Goal: Task Accomplishment & Management: Use online tool/utility

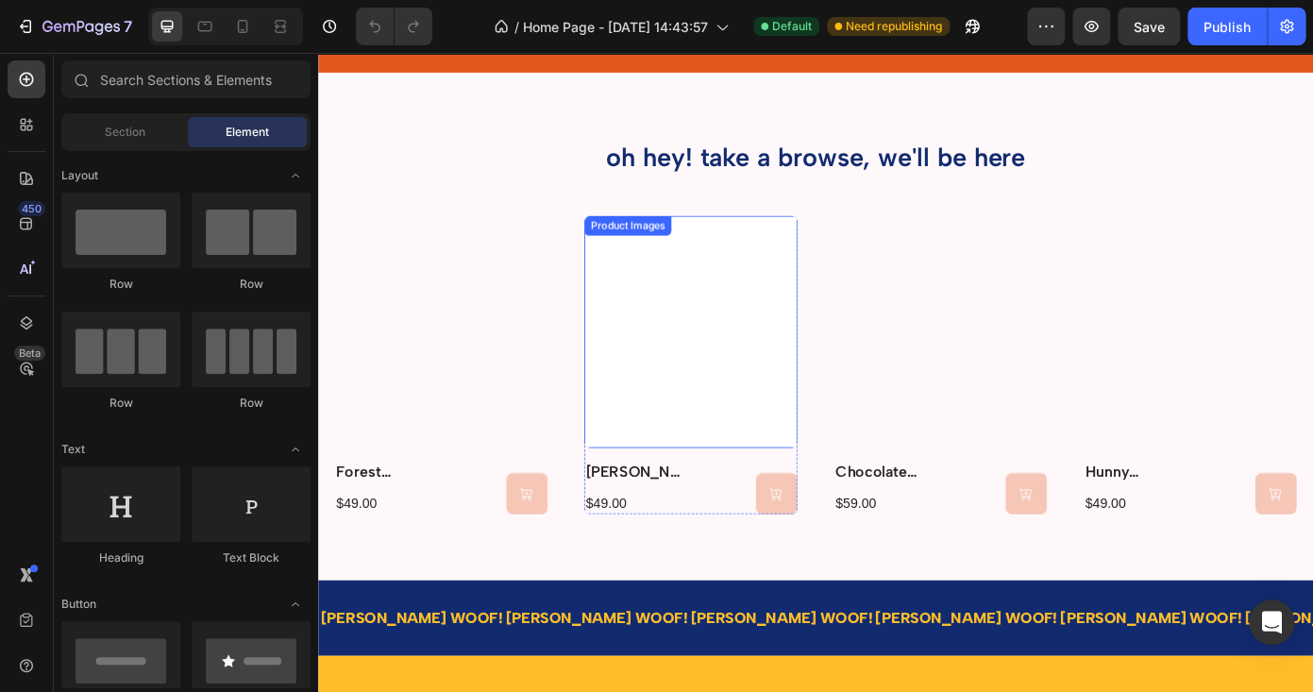
scroll to position [570, 0]
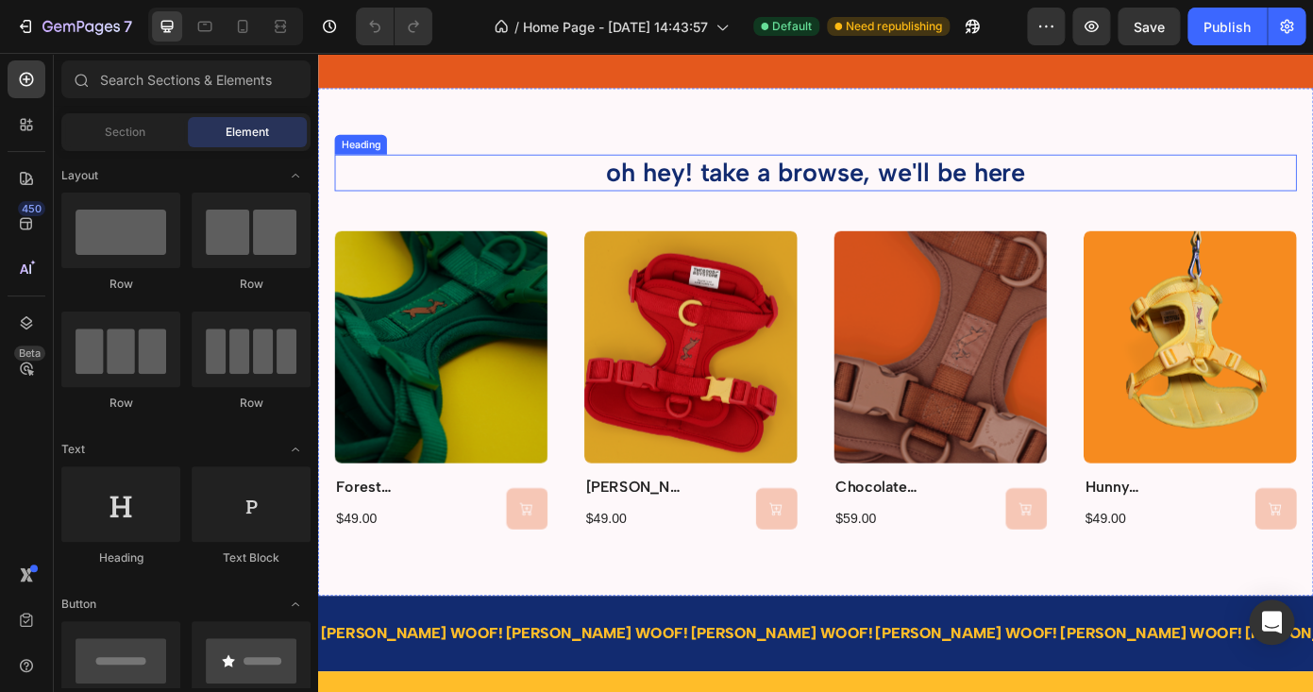
click at [615, 137] on div "oh hey! take a browse, we'll be here Heading Product Images forest harness Prod…" at bounding box center [884, 382] width 1133 height 578
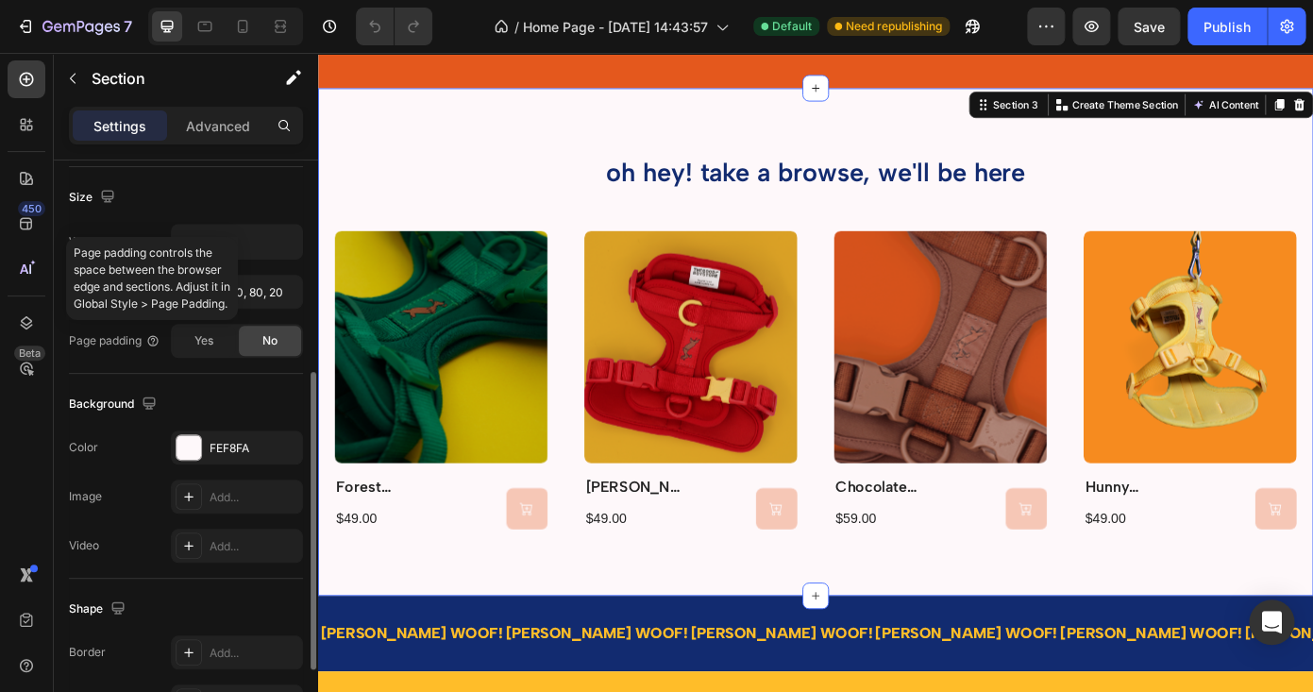
scroll to position [420, 0]
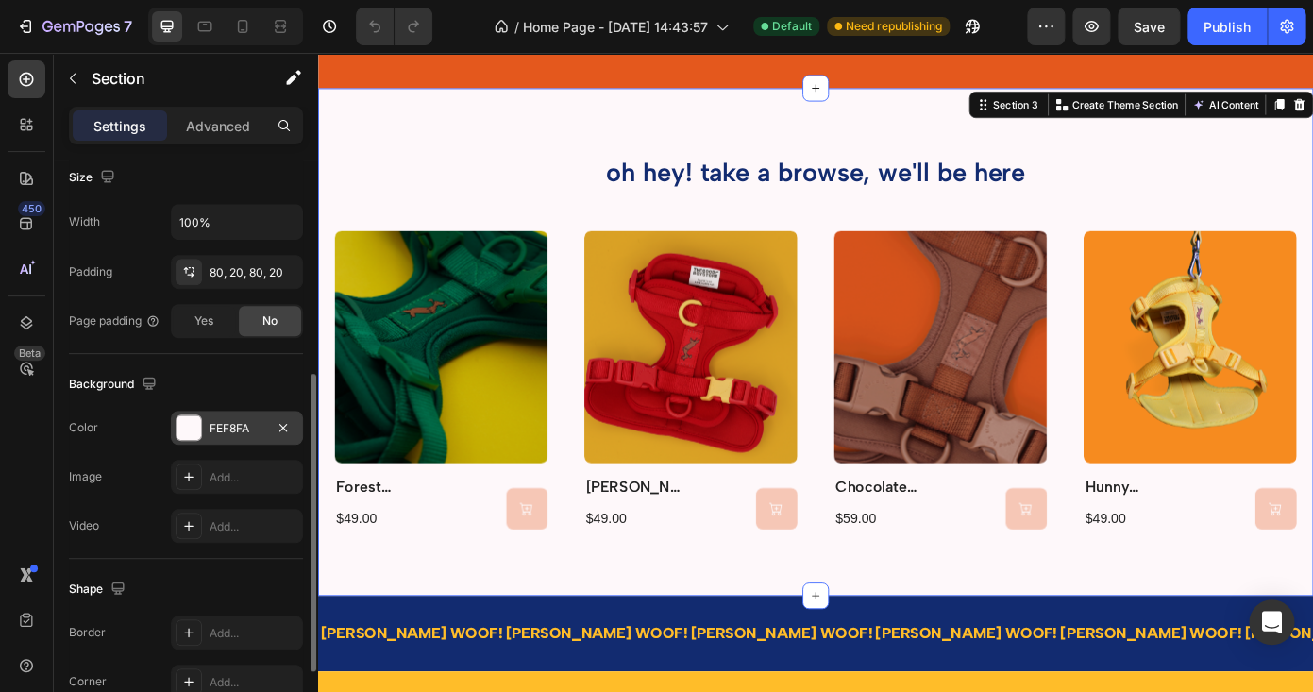
click at [191, 417] on div at bounding box center [189, 427] width 25 height 25
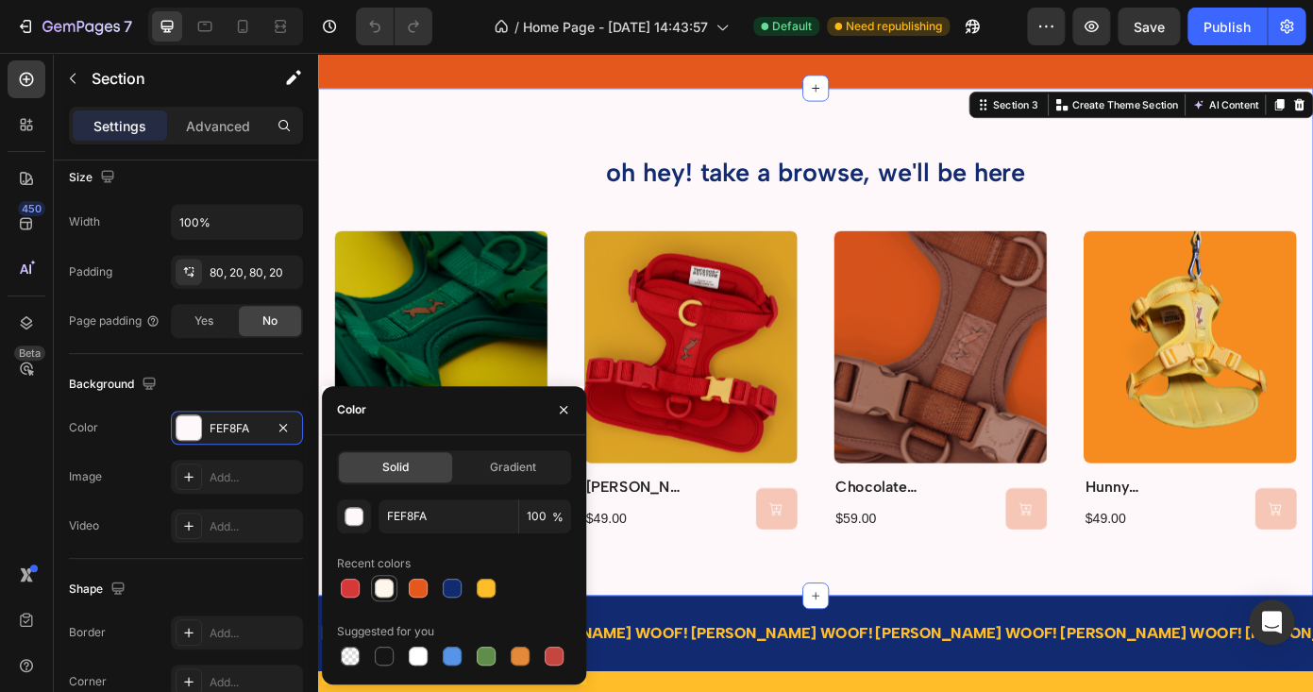
click at [394, 595] on div at bounding box center [384, 588] width 23 height 23
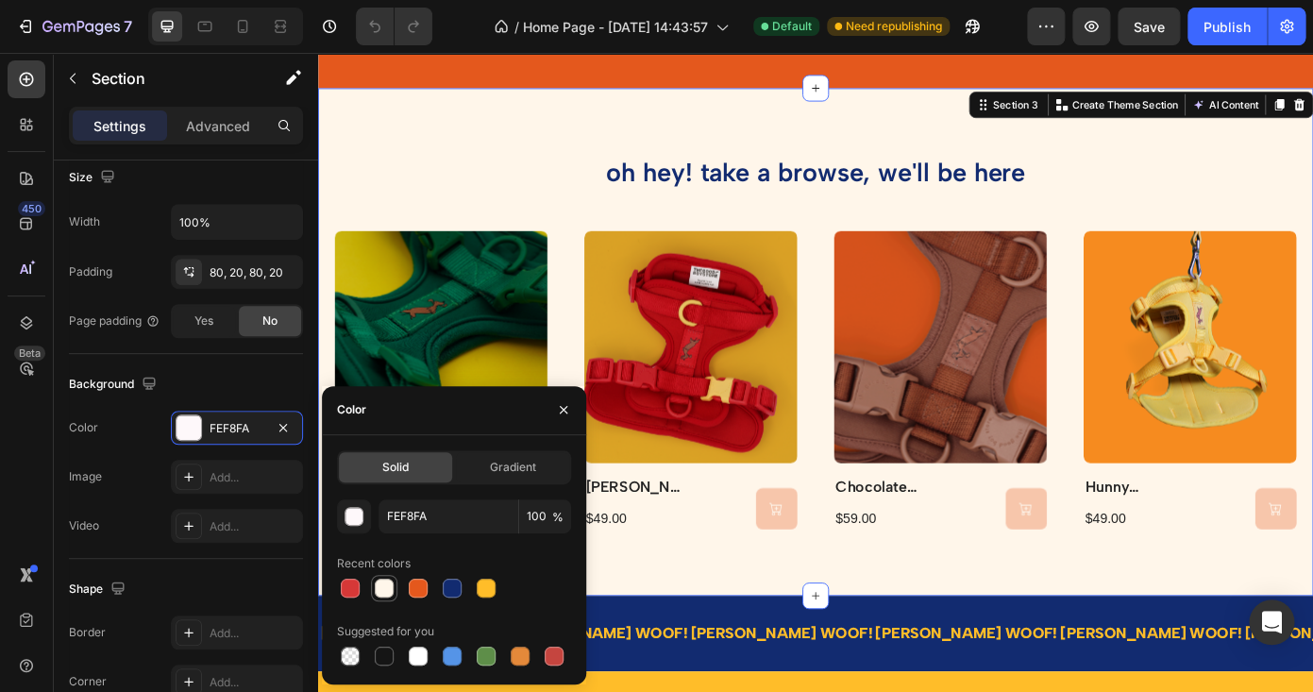
type input "FFF6EA"
click at [562, 400] on button "button" at bounding box center [563, 410] width 30 height 30
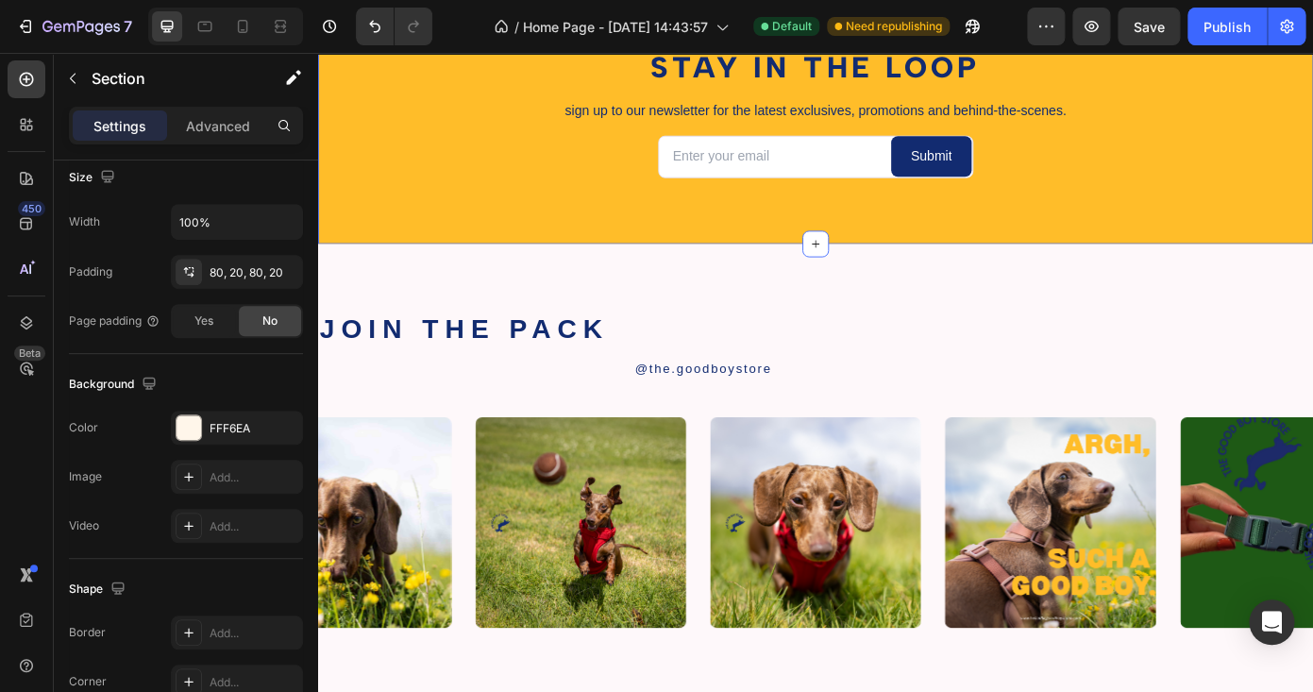
scroll to position [2104, 0]
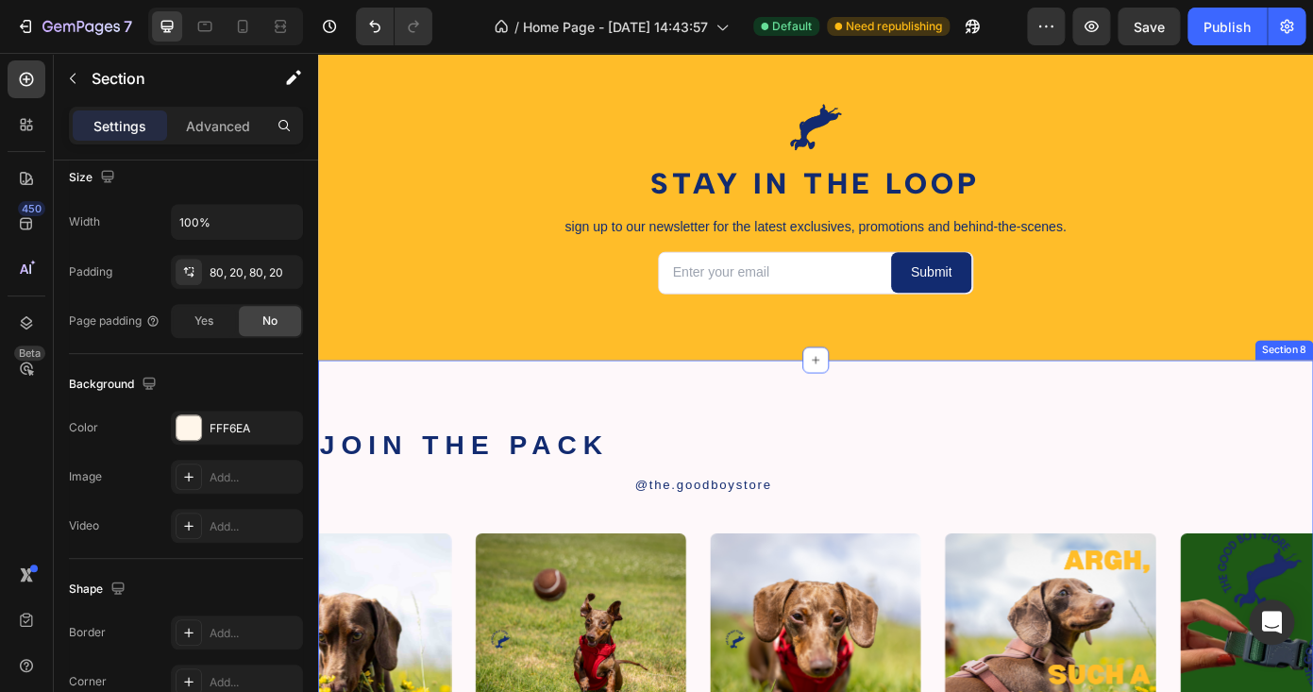
click at [511, 520] on div "Text Block" at bounding box center [525, 522] width 64 height 17
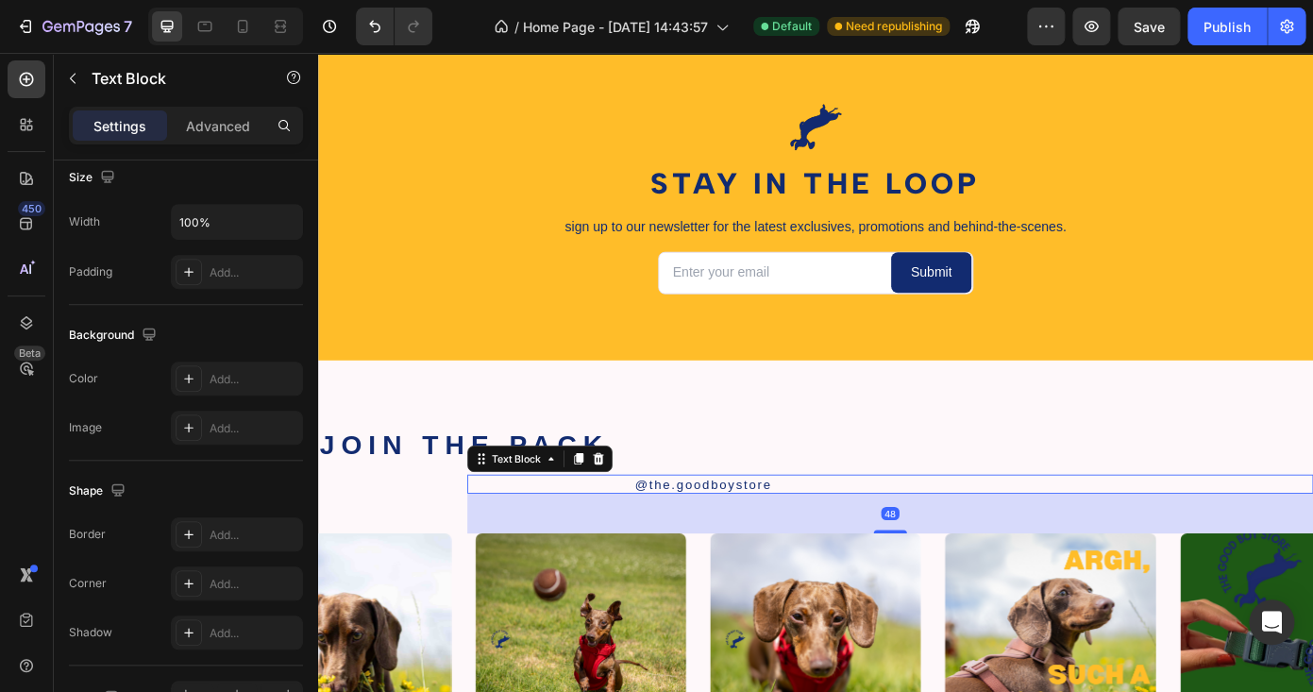
scroll to position [0, 0]
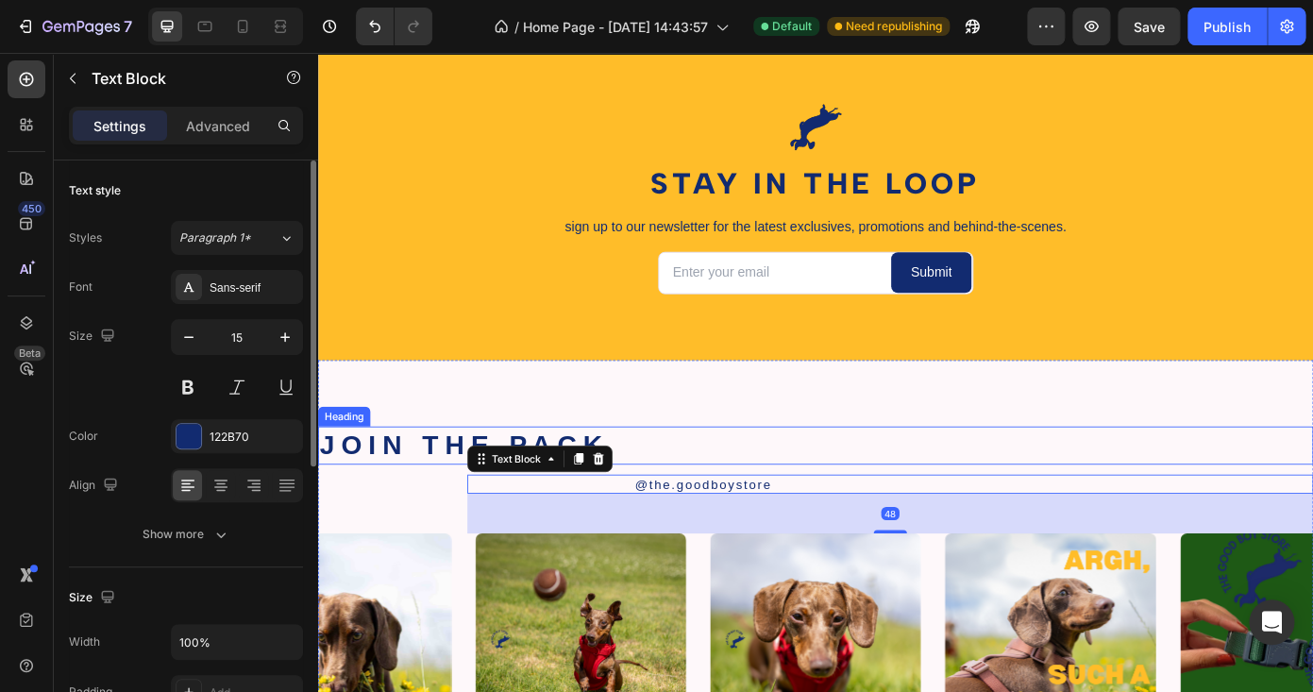
click at [463, 489] on h2 "JOIN THE PACK" at bounding box center [884, 500] width 1133 height 43
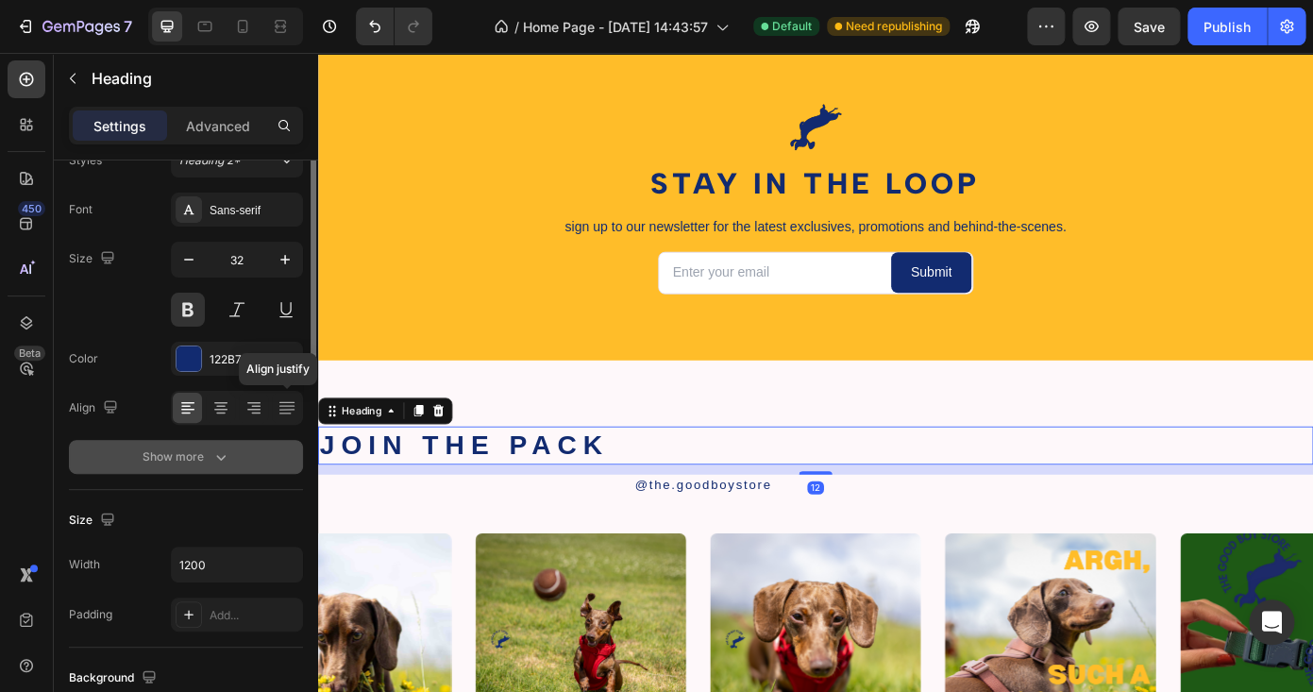
scroll to position [94, 0]
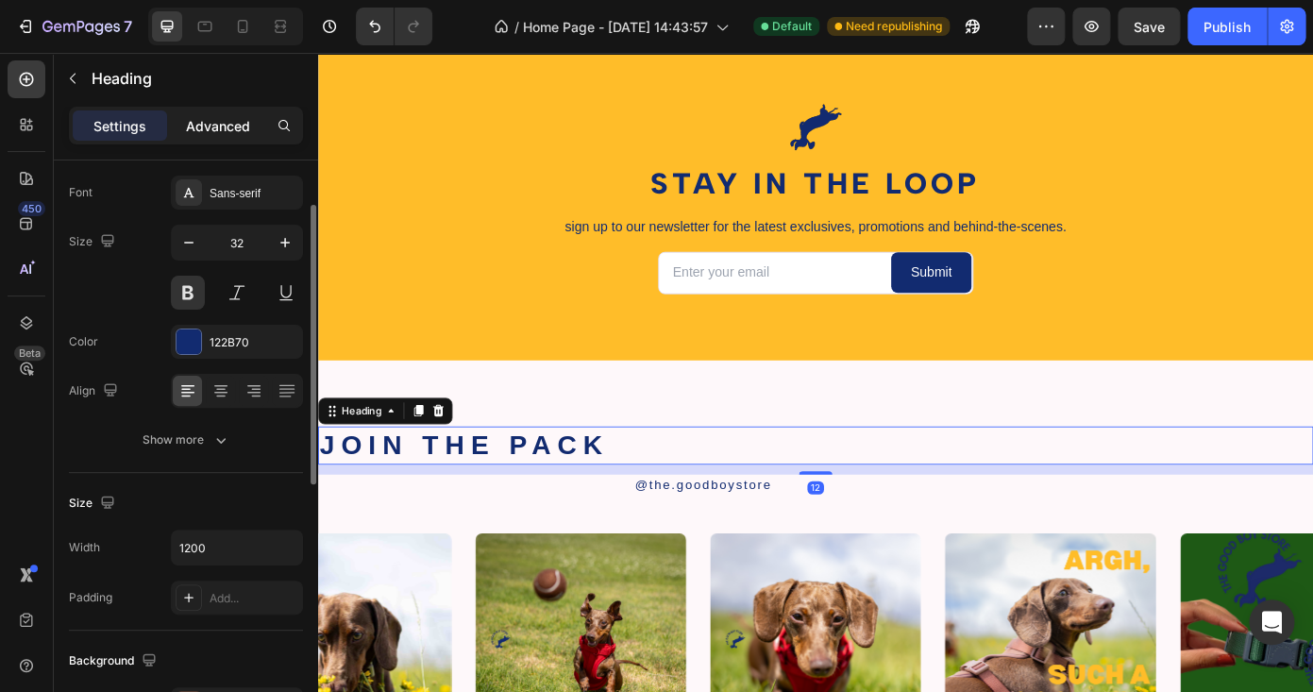
click at [228, 119] on p "Advanced" at bounding box center [218, 126] width 64 height 20
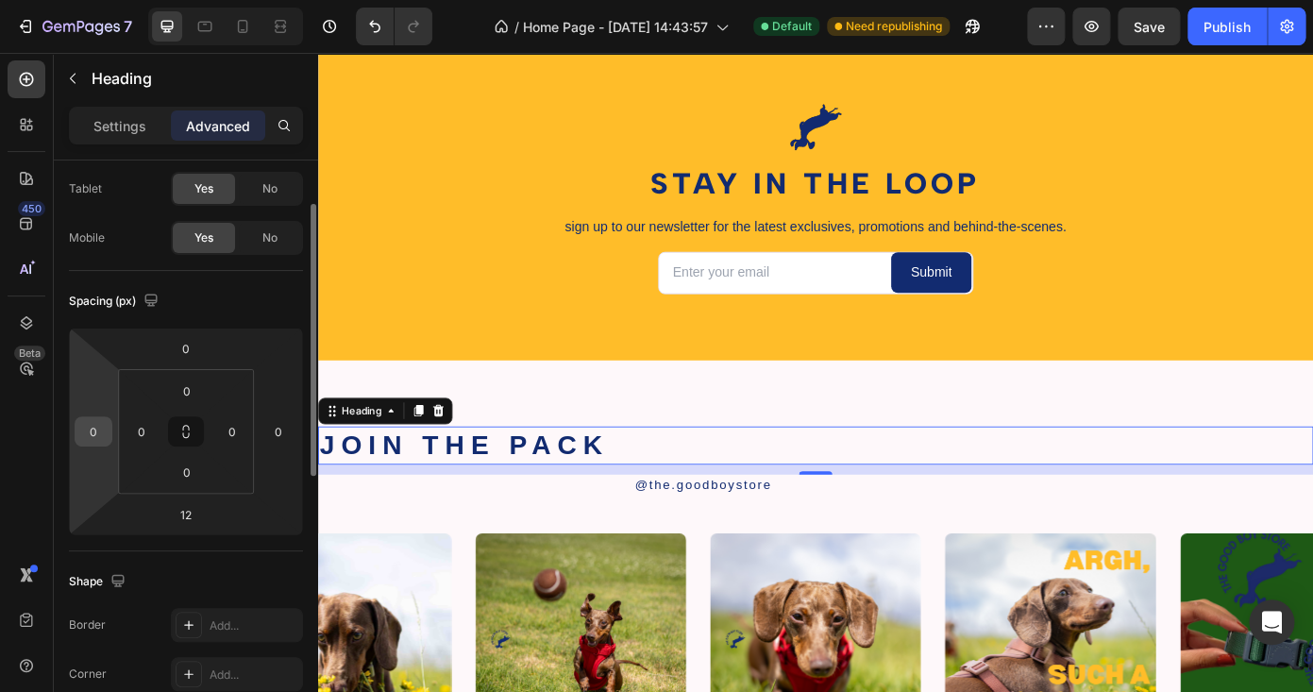
click at [96, 425] on input "0" at bounding box center [93, 431] width 28 height 28
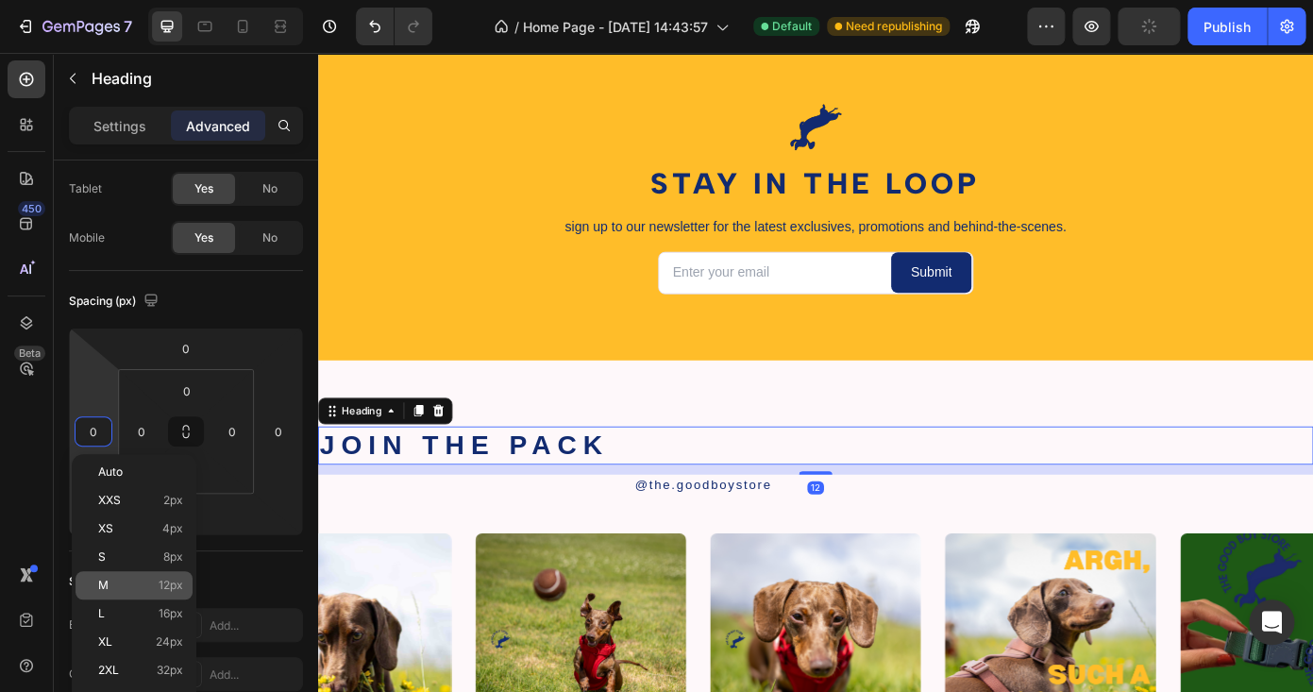
click at [155, 596] on div "M 12px" at bounding box center [134, 585] width 117 height 28
type input "12"
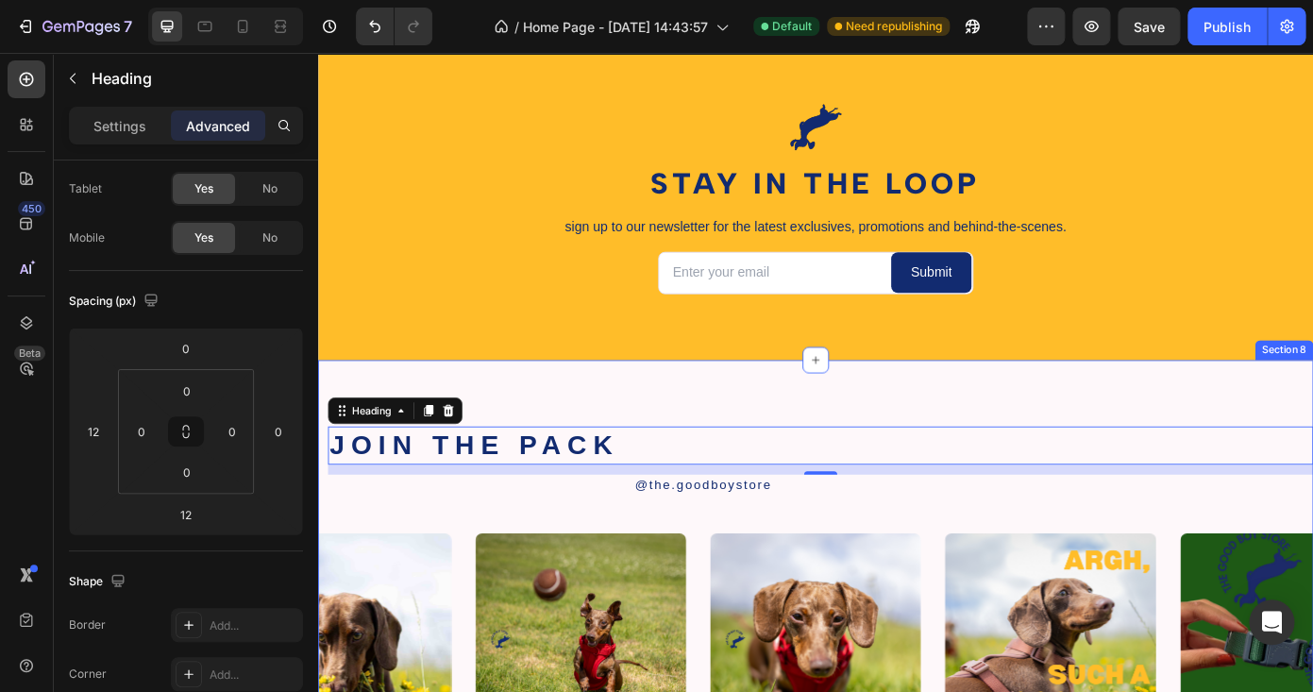
click at [426, 565] on div "JOIN THE PACK Heading 12 @the.goodboystore Text Block Image Image Image Image I…" at bounding box center [884, 660] width 1133 height 362
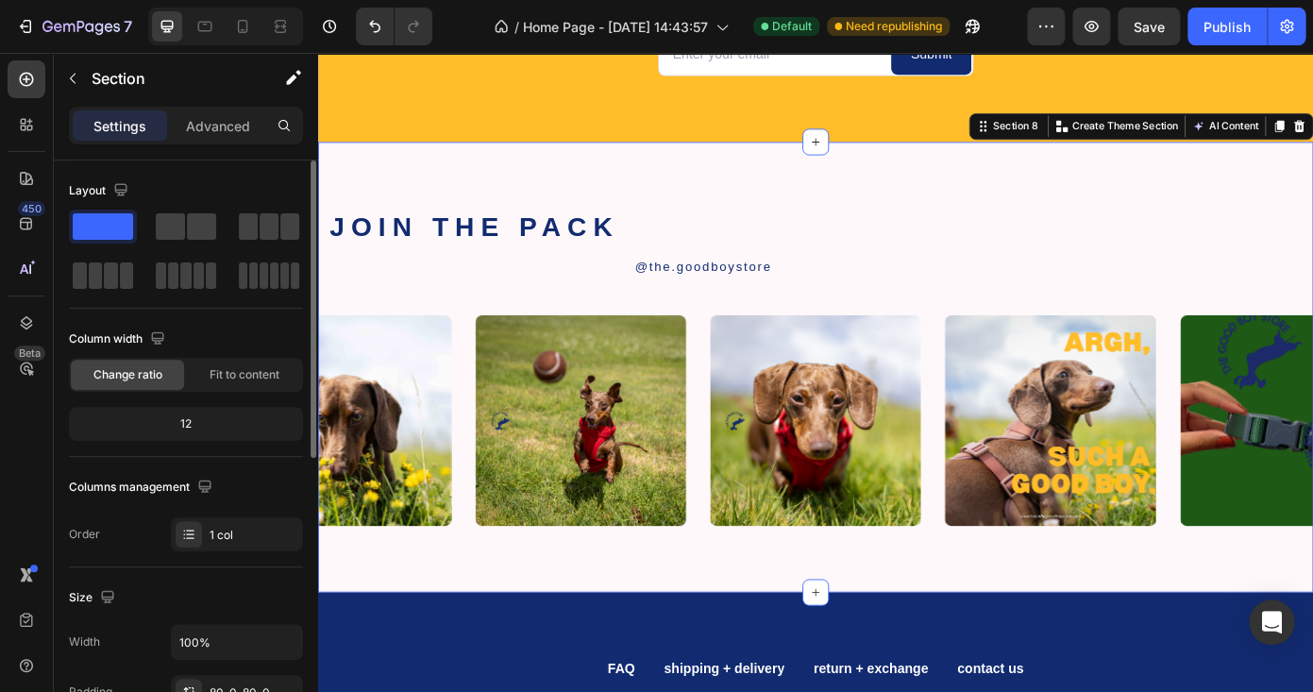
scroll to position [2418, 0]
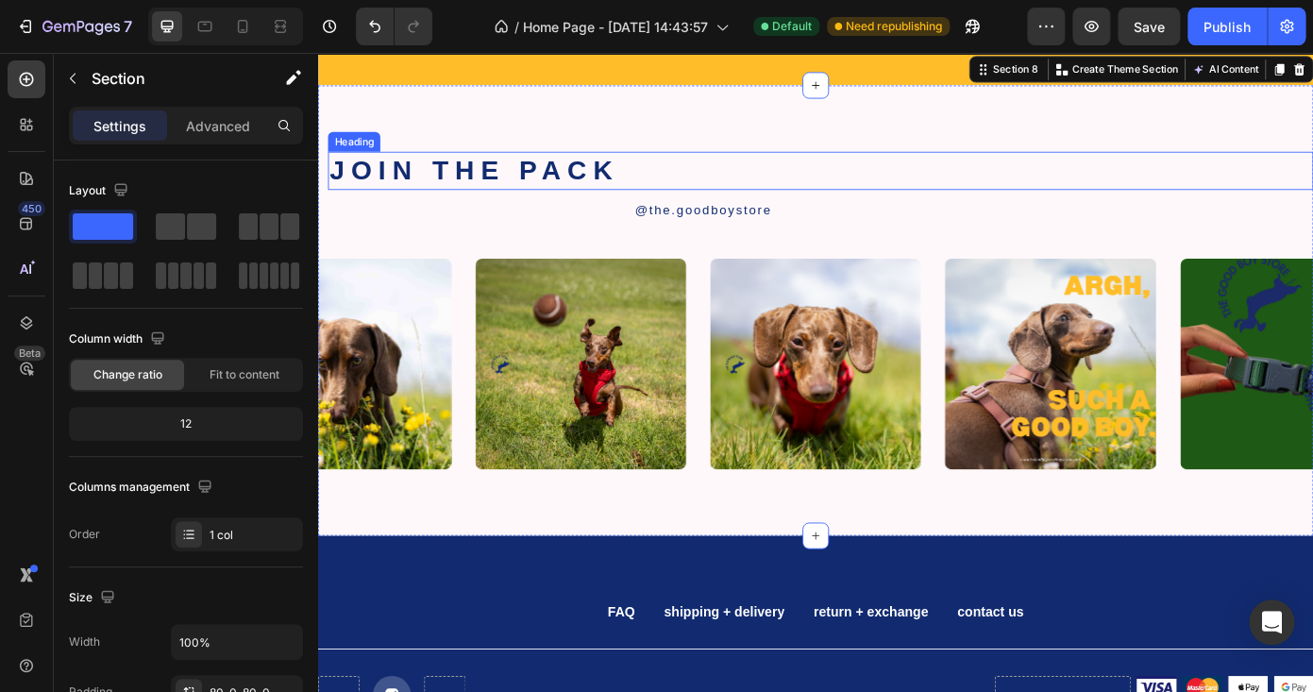
click at [809, 183] on h2 "JOIN THE PACK" at bounding box center [889, 186] width 1121 height 43
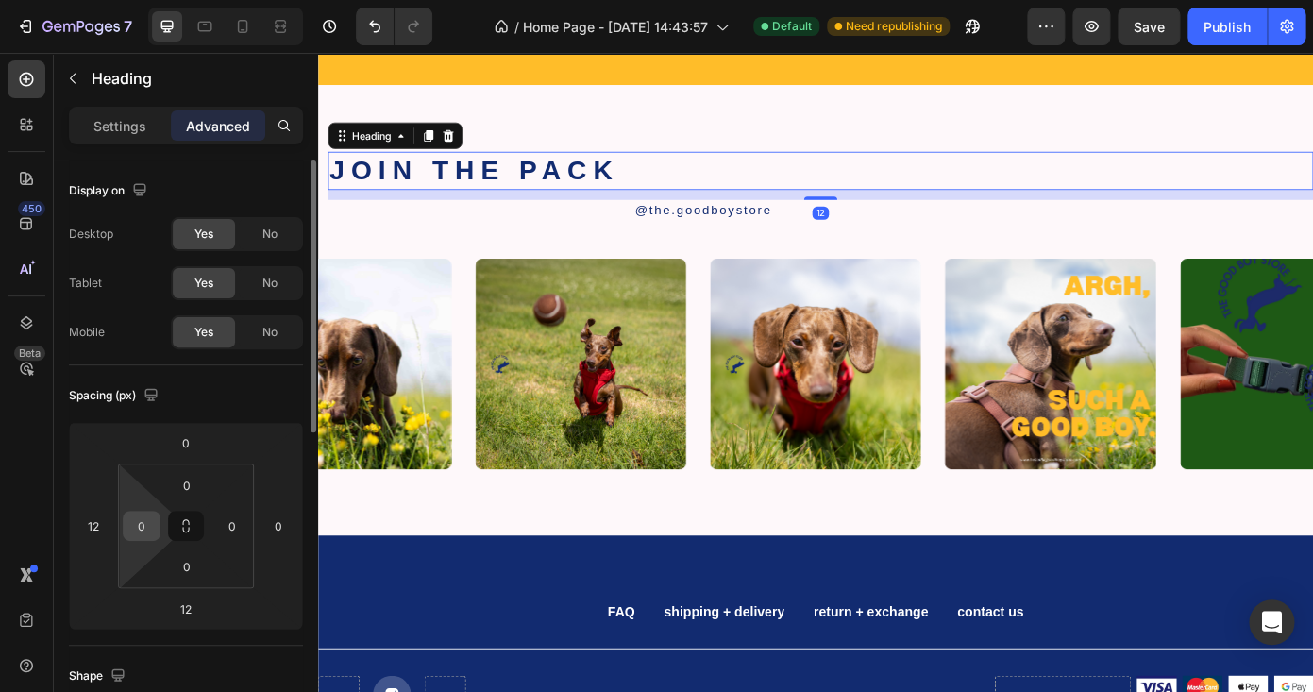
click at [143, 535] on input "0" at bounding box center [141, 526] width 28 height 28
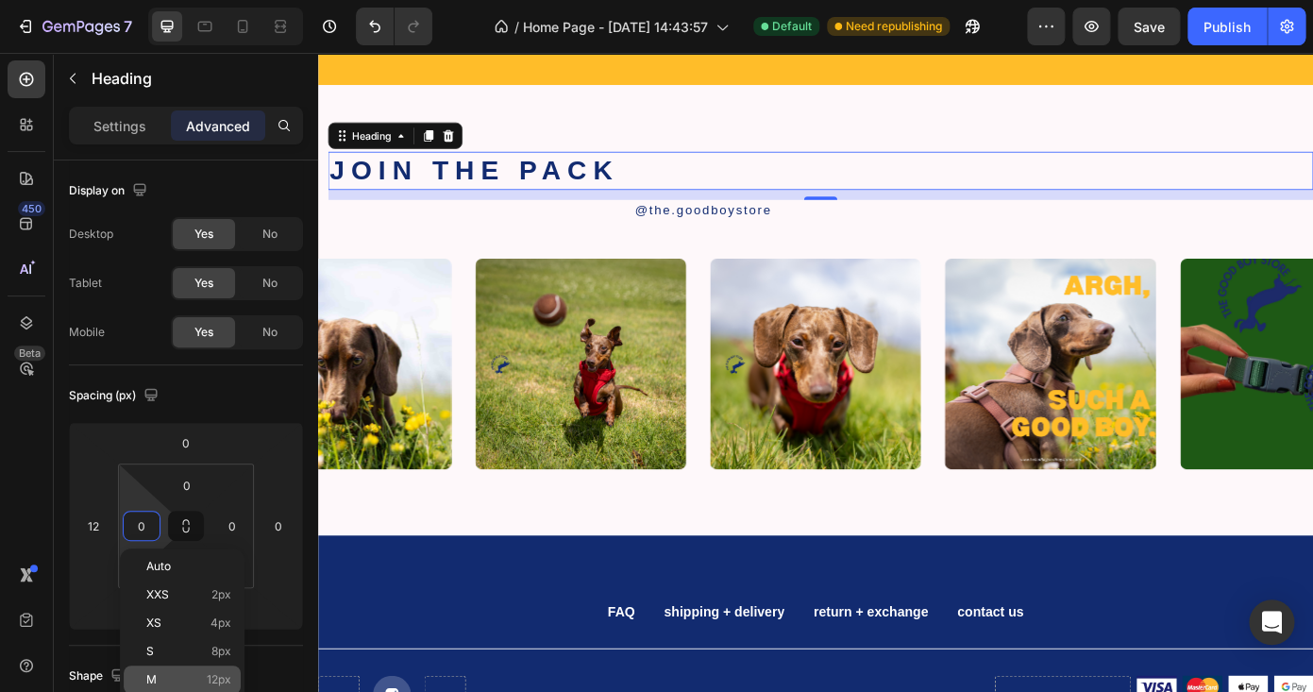
click at [170, 671] on div "M 12px" at bounding box center [182, 680] width 117 height 28
type input "12"
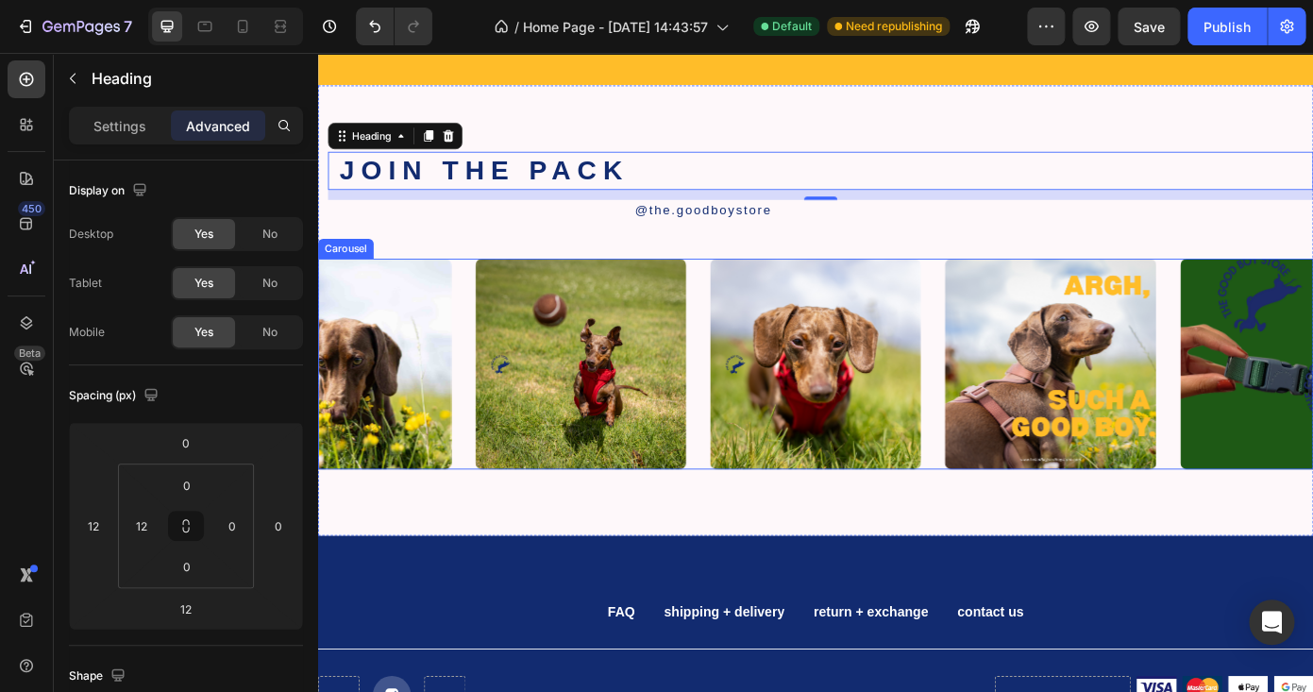
click at [482, 253] on div "JOIN THE PACK Heading 12 @the.goodboystore Text Block Image Image Image Image I…" at bounding box center [884, 346] width 1133 height 362
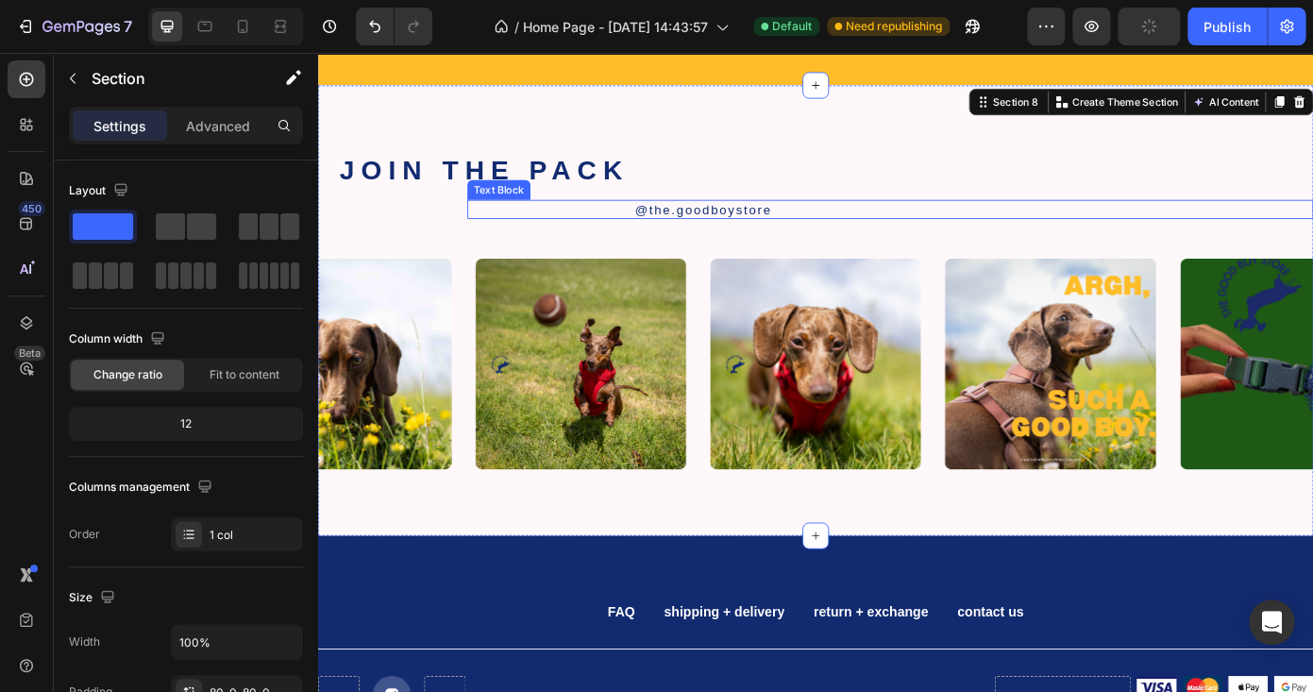
click at [791, 228] on p "@the.goodboystore" at bounding box center [1064, 231] width 770 height 19
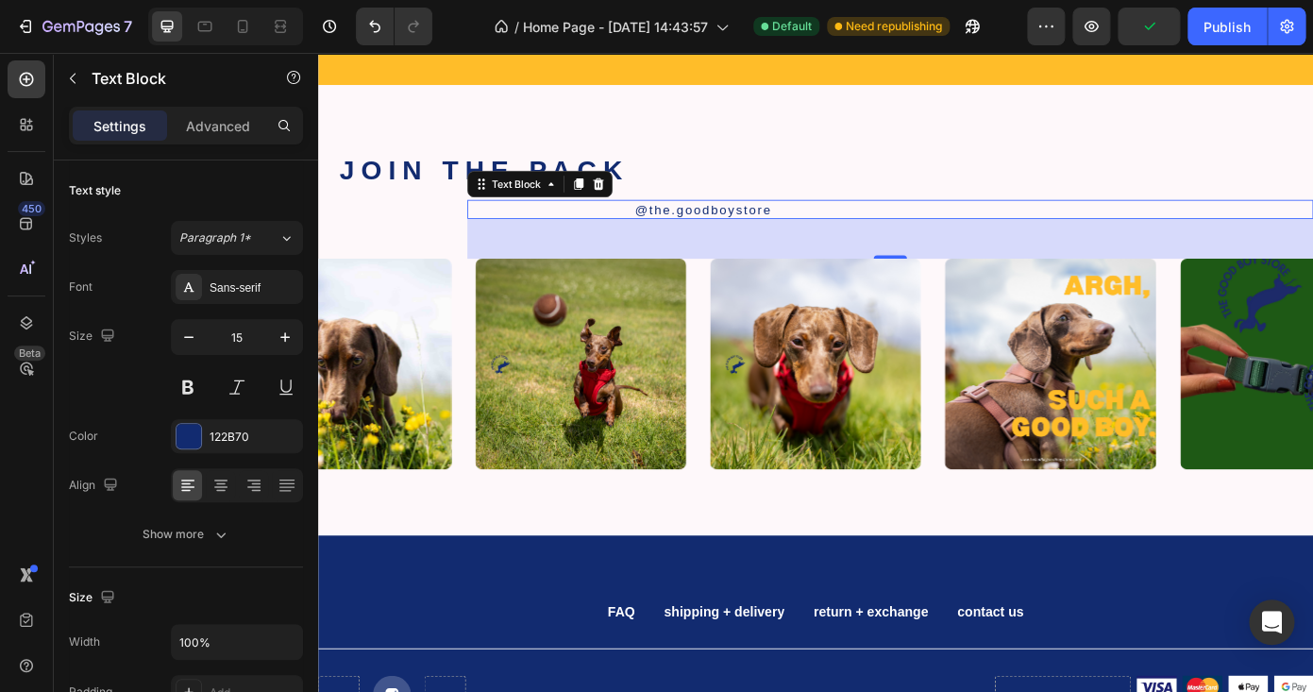
click at [201, 141] on div "Settings Advanced" at bounding box center [186, 126] width 234 height 38
click at [225, 137] on div "Advanced" at bounding box center [218, 125] width 94 height 30
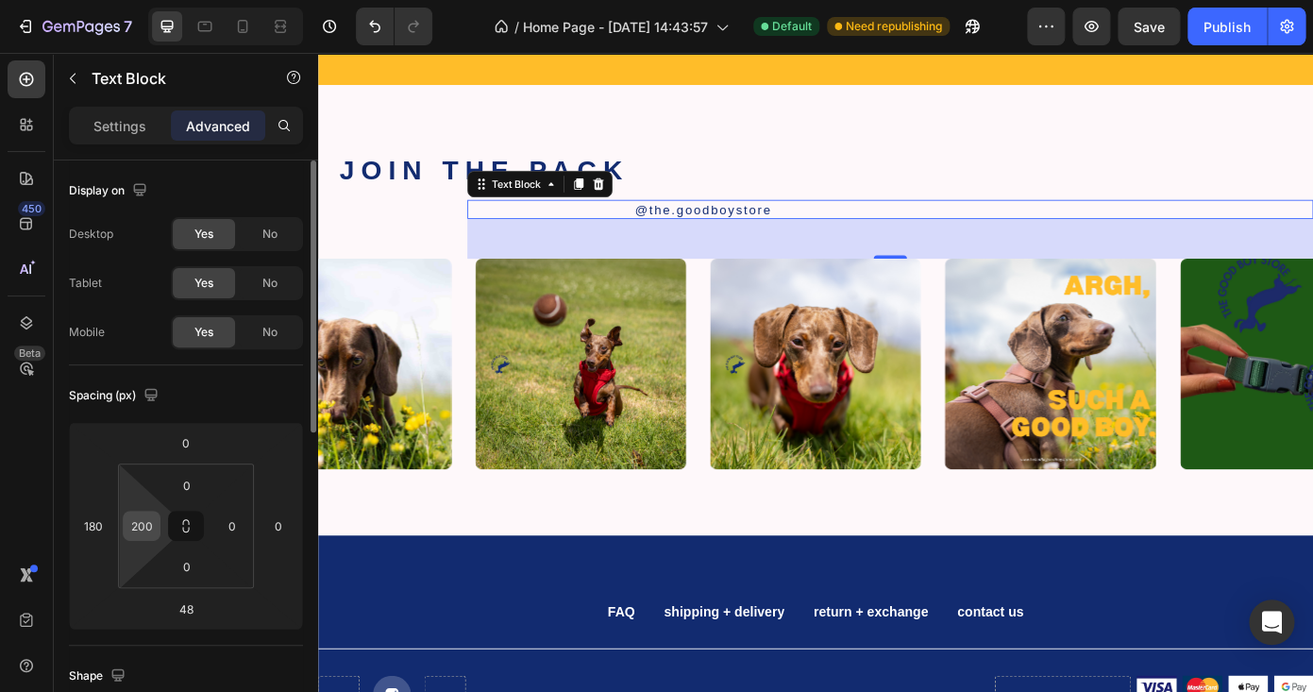
click at [140, 527] on input "200" at bounding box center [141, 526] width 28 height 28
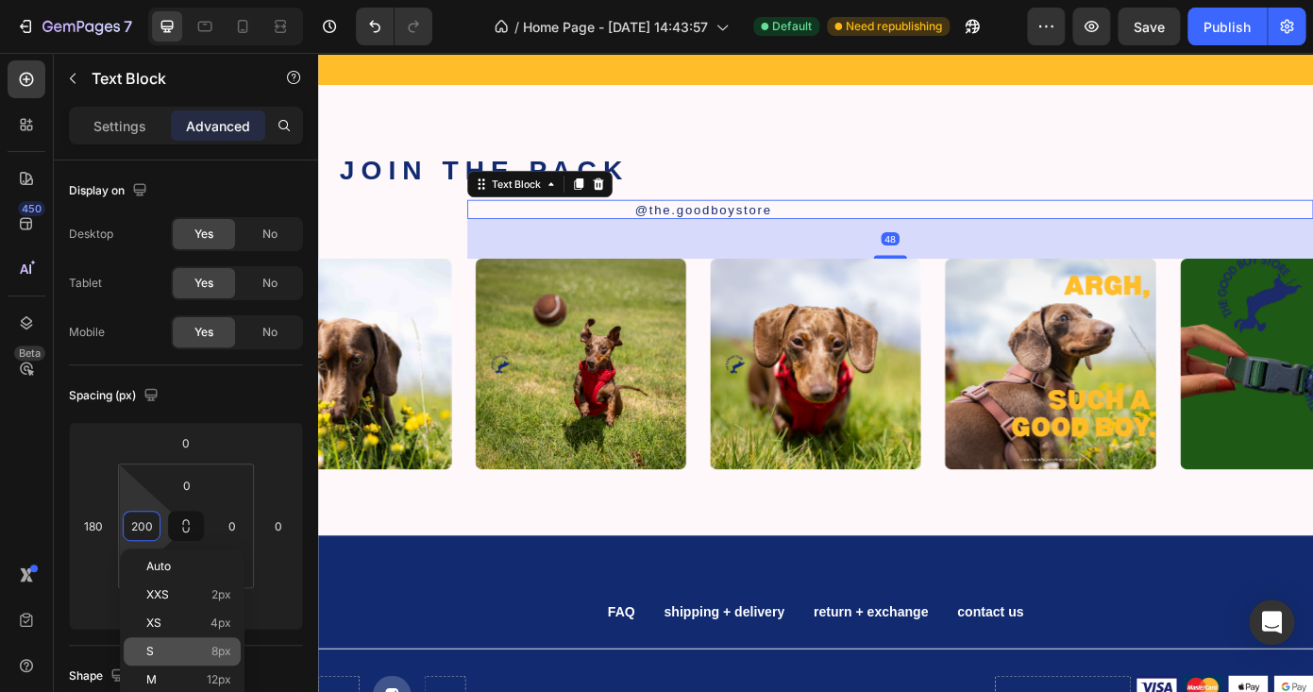
click at [168, 644] on div "S 8px" at bounding box center [182, 651] width 117 height 28
type input "8"
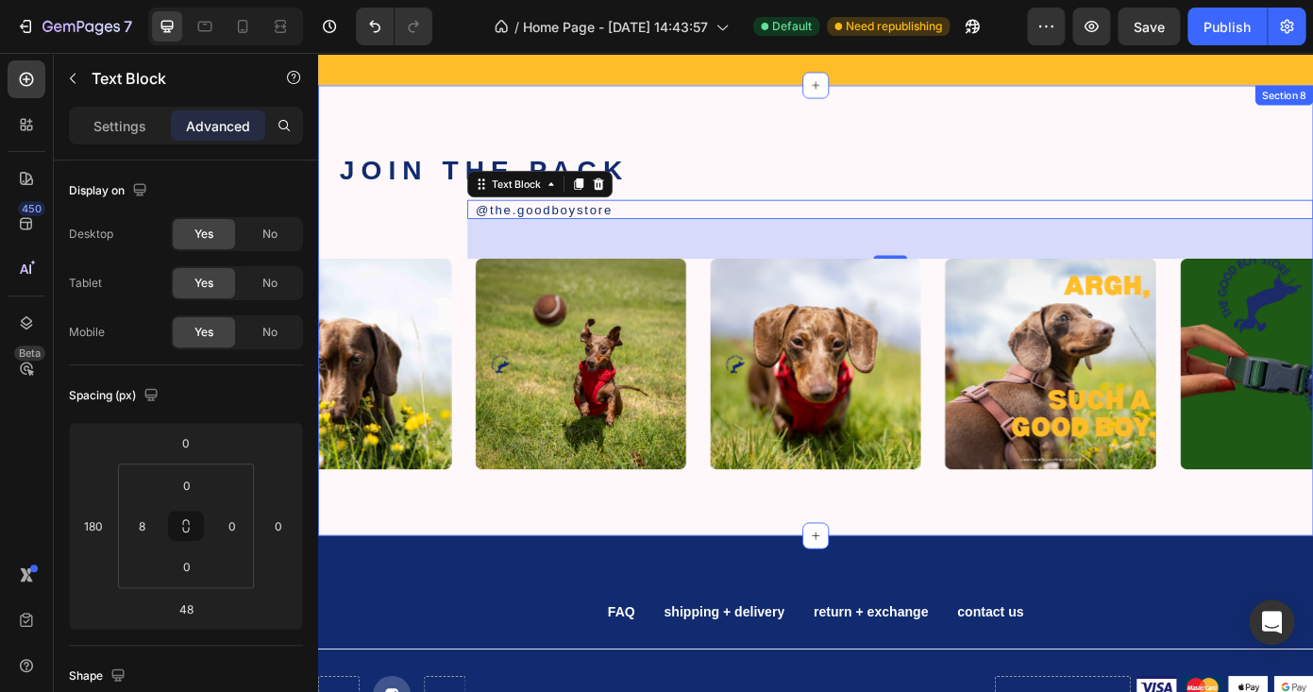
click at [543, 110] on div "JOIN THE PACK Heading @the.goodboystore Text Block 48 Image Image Image Image I…" at bounding box center [884, 346] width 1133 height 513
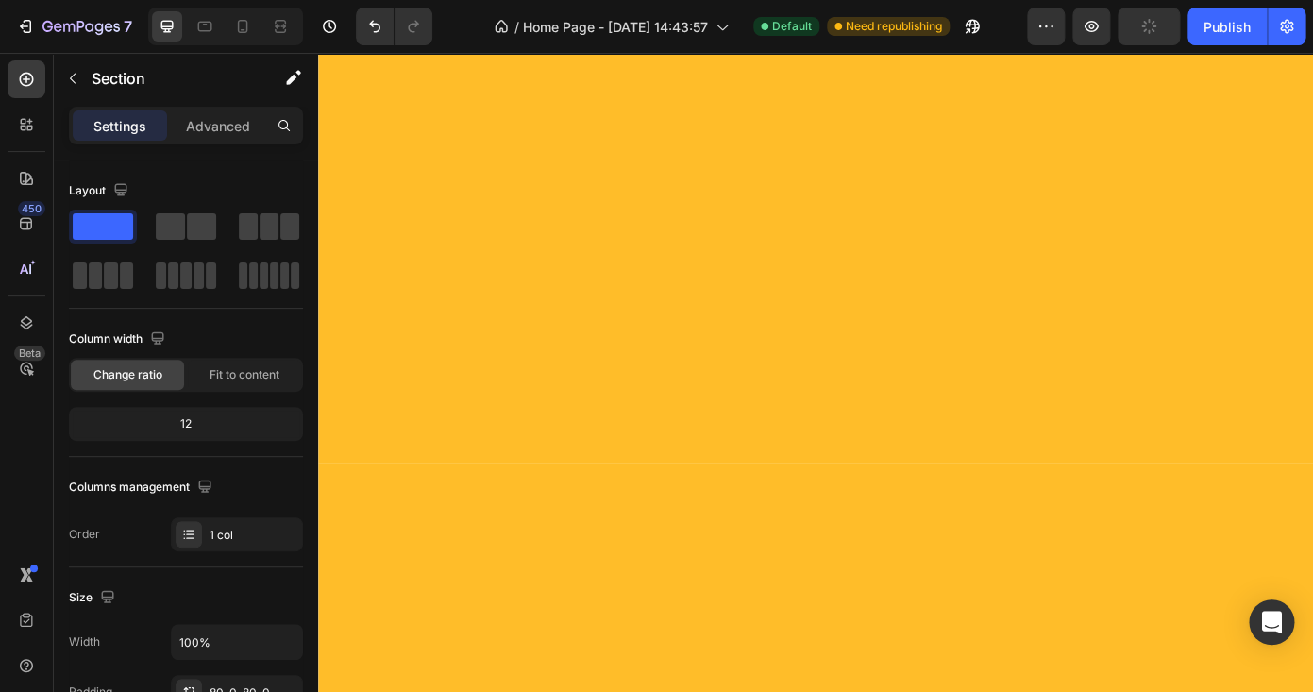
scroll to position [63, 0]
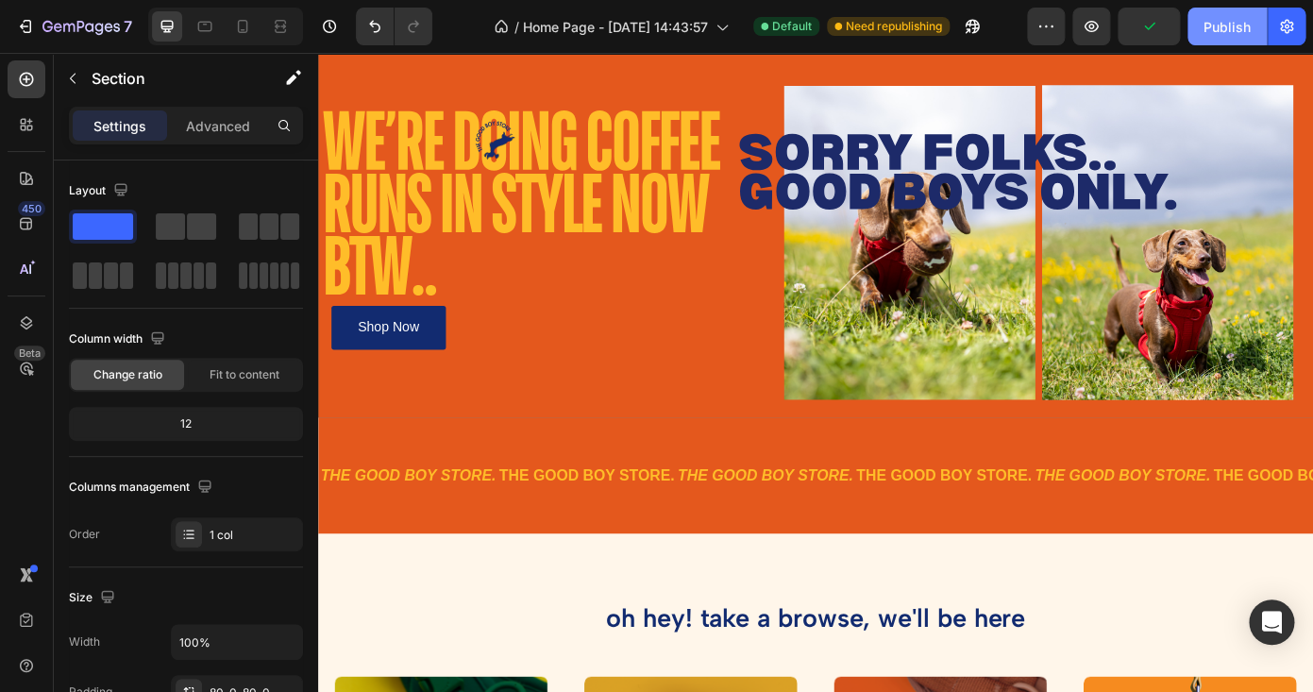
click at [1221, 24] on div "Publish" at bounding box center [1227, 27] width 47 height 20
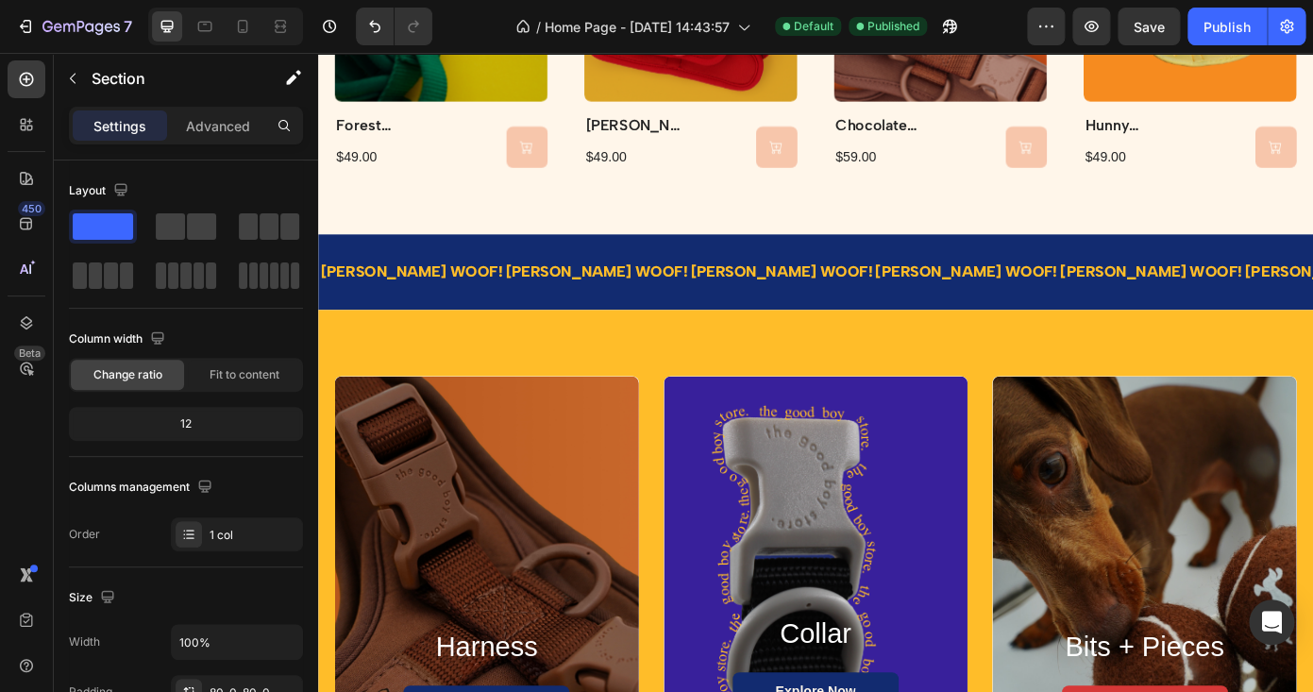
scroll to position [688, 0]
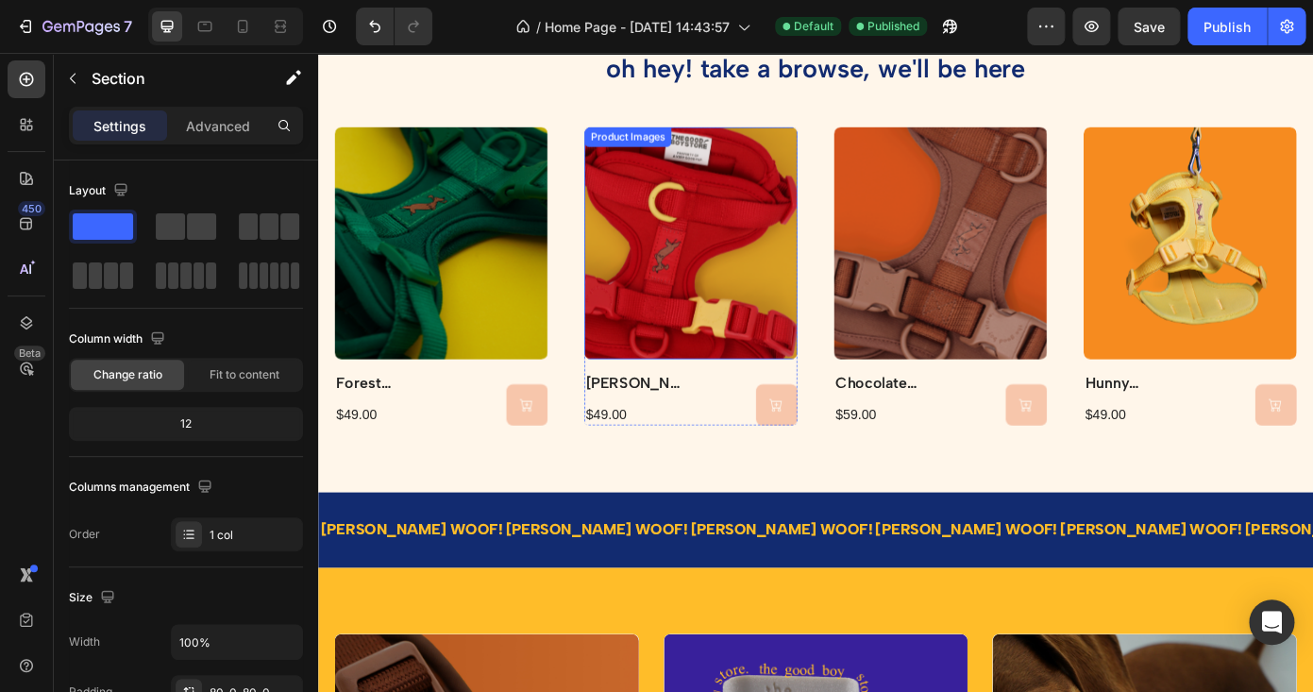
click at [796, 247] on img at bounding box center [742, 270] width 243 height 264
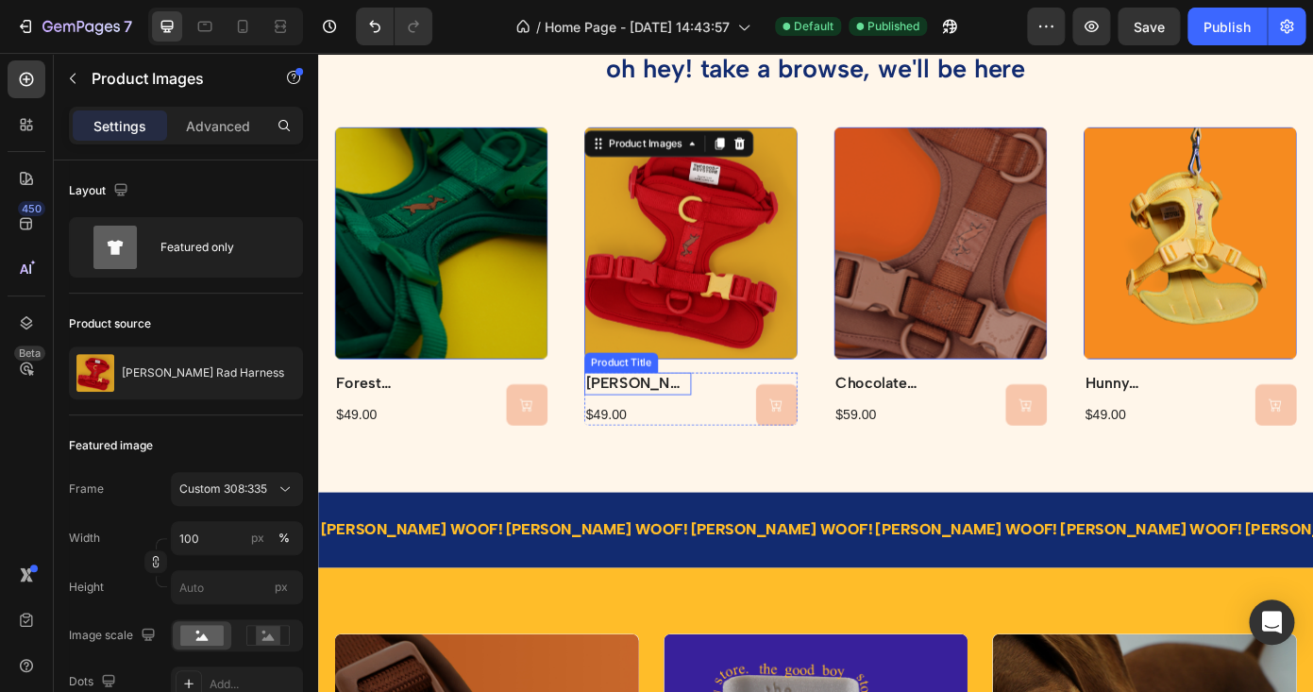
click at [674, 423] on h2 "berry rad harness" at bounding box center [682, 429] width 122 height 25
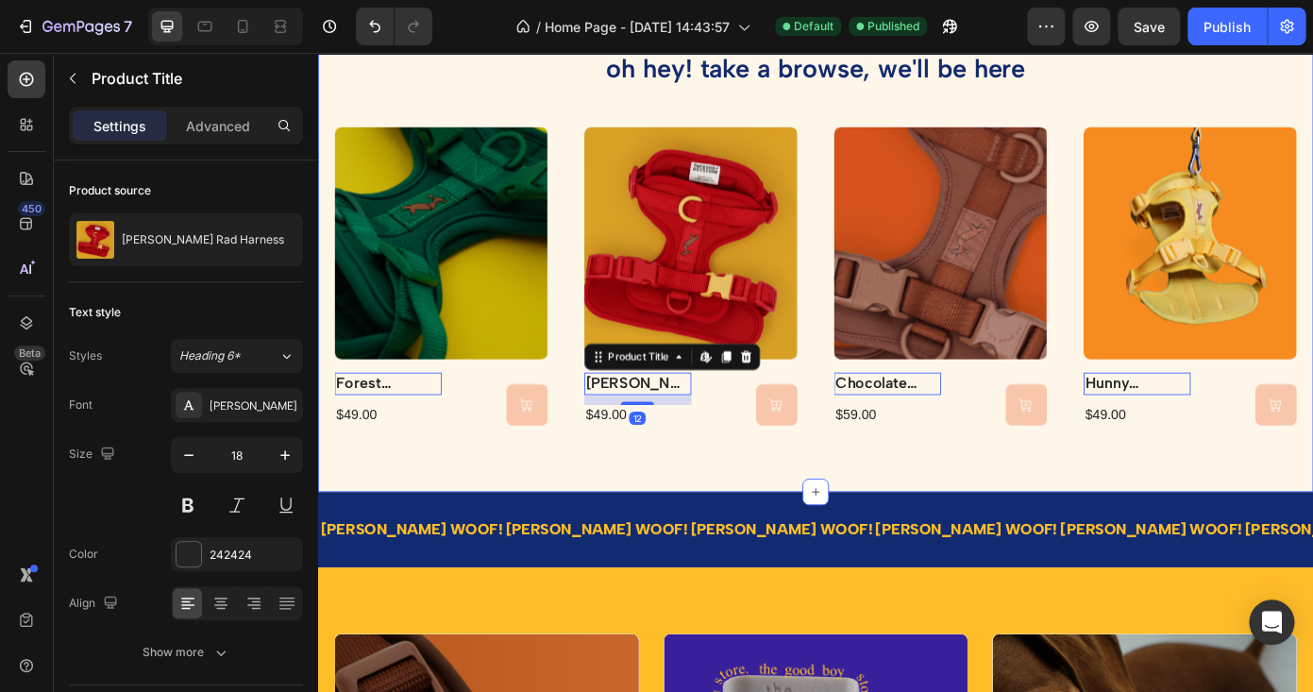
click at [649, 480] on div "oh hey! take a browse, we'll be here Heading Product Images forest harness Prod…" at bounding box center [884, 264] width 1133 height 578
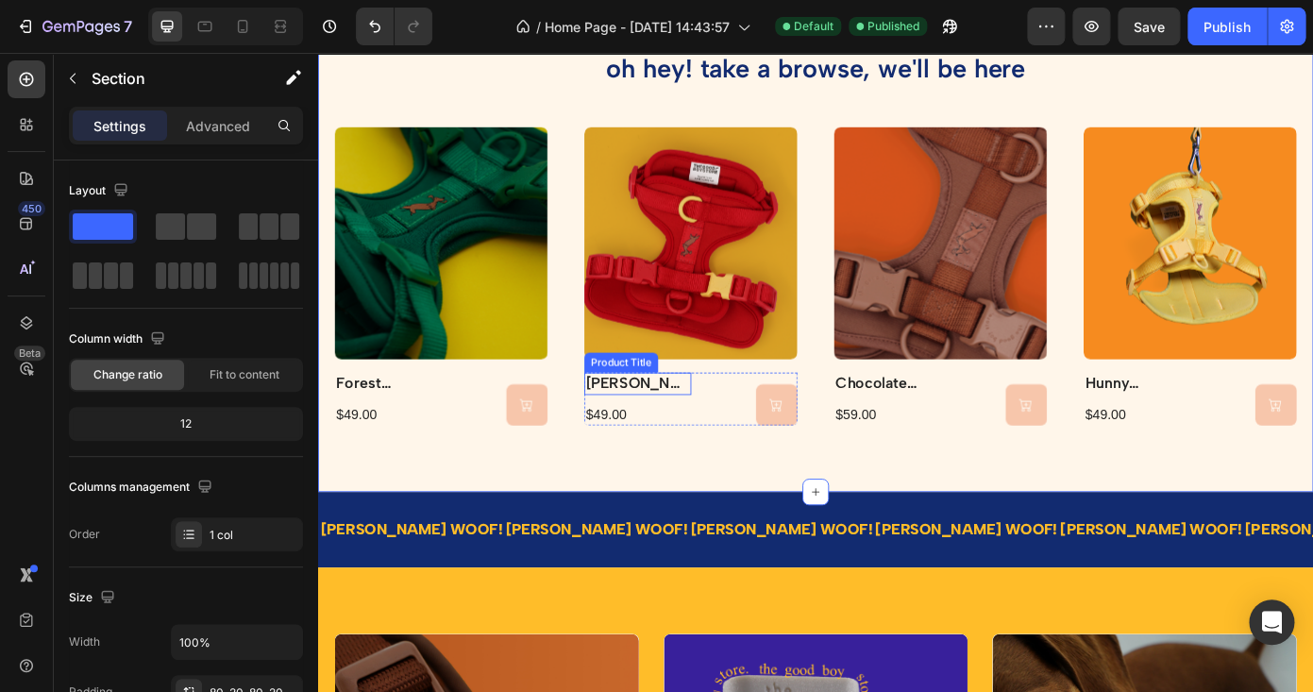
click at [707, 432] on h2 "berry rad harness" at bounding box center [682, 429] width 122 height 25
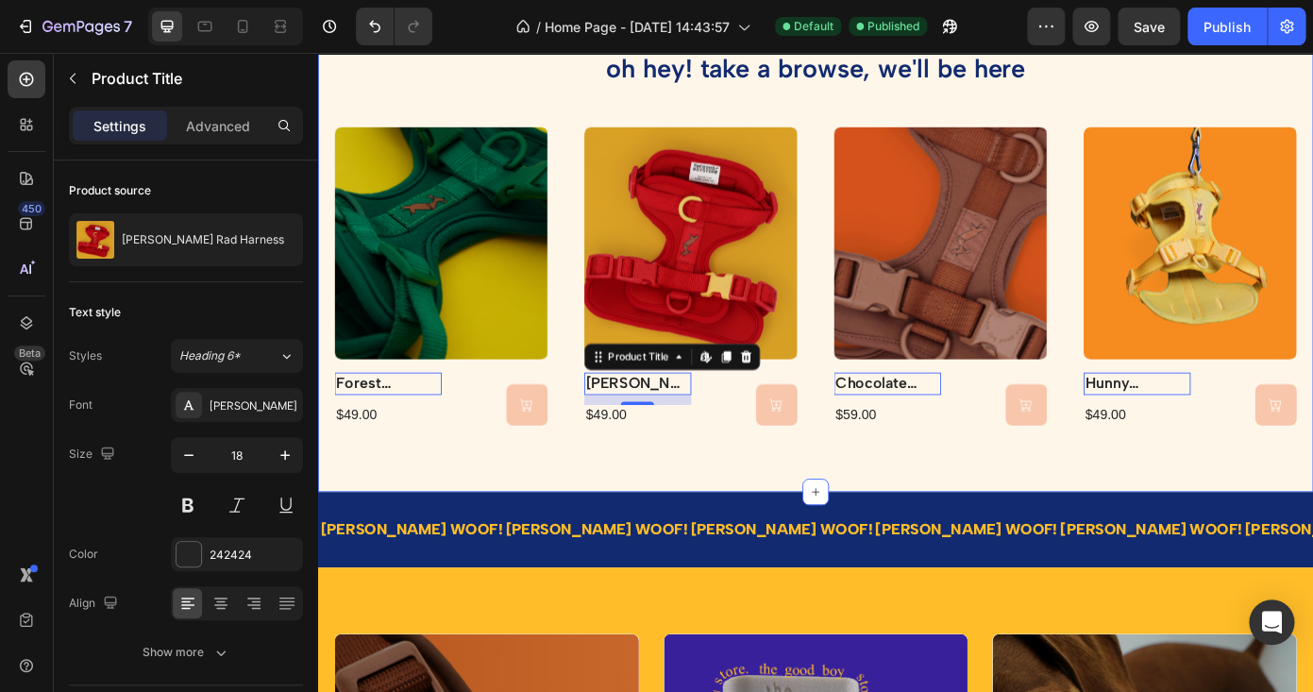
click at [644, 506] on div "oh hey! take a browse, we'll be here Heading Product Images forest harness Prod…" at bounding box center [884, 264] width 1133 height 578
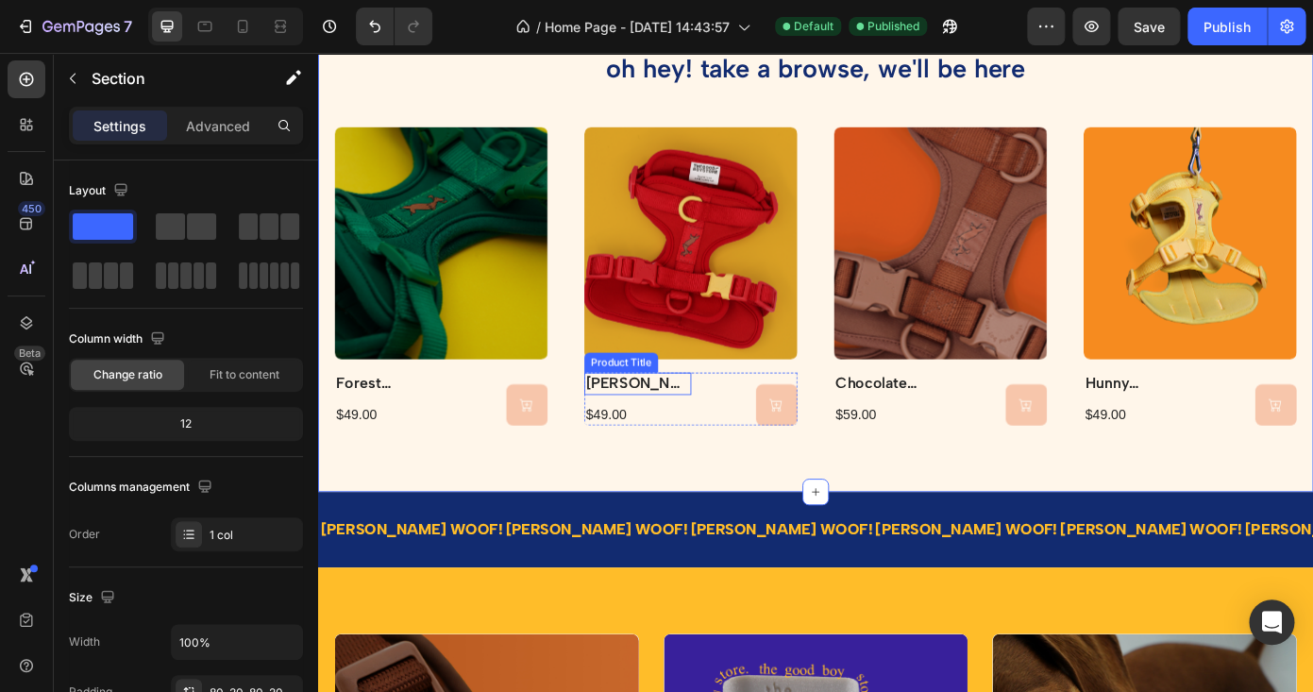
click at [709, 425] on h2 "berry rad harness" at bounding box center [682, 429] width 122 height 25
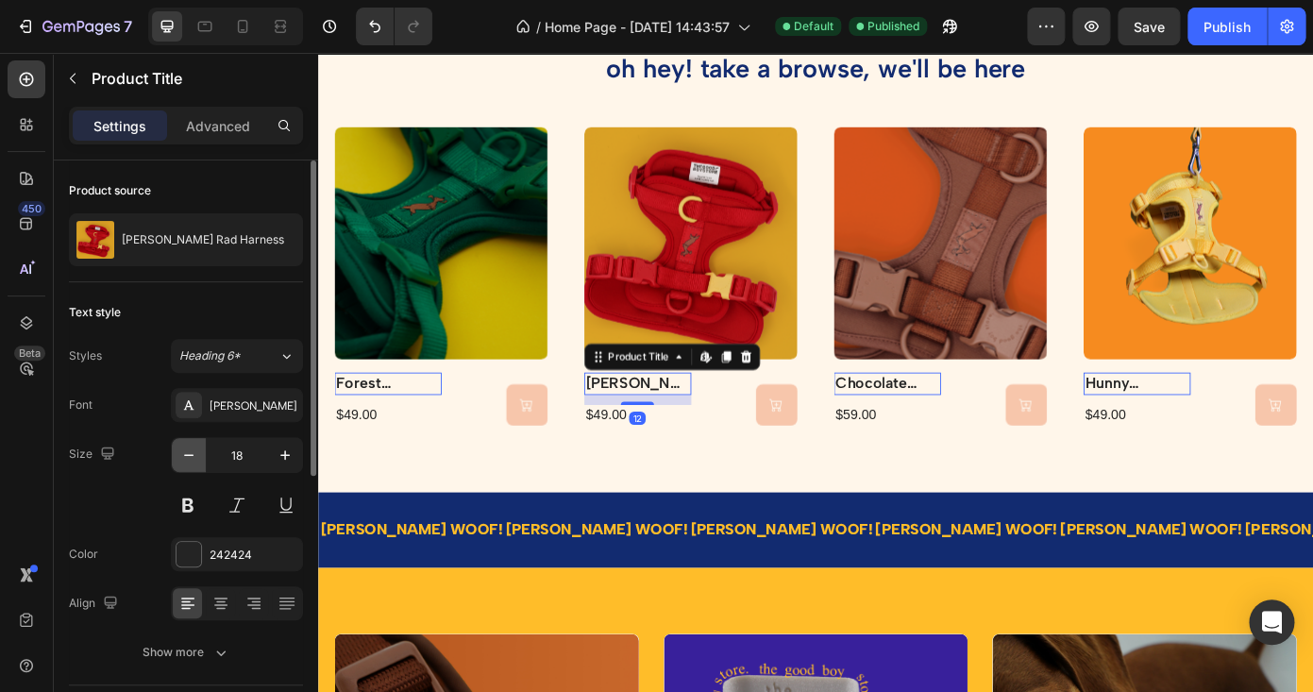
click at [192, 463] on icon "button" at bounding box center [188, 455] width 19 height 19
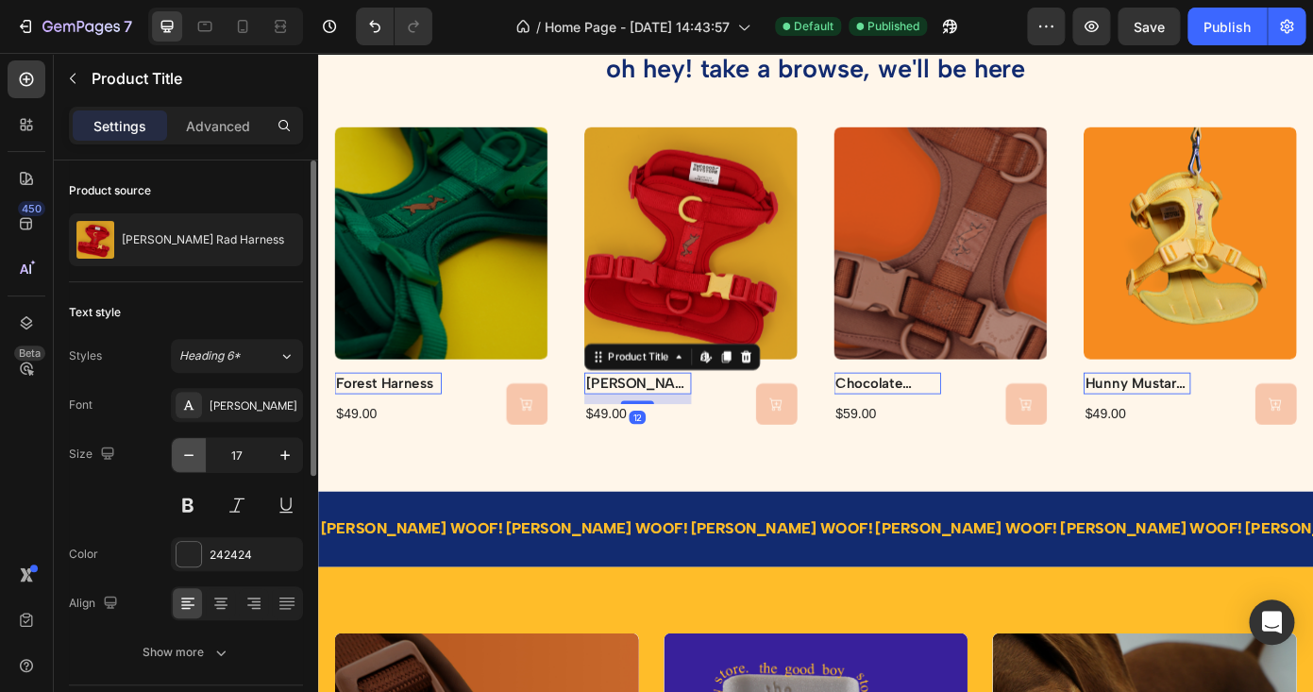
click at [192, 463] on icon "button" at bounding box center [188, 455] width 19 height 19
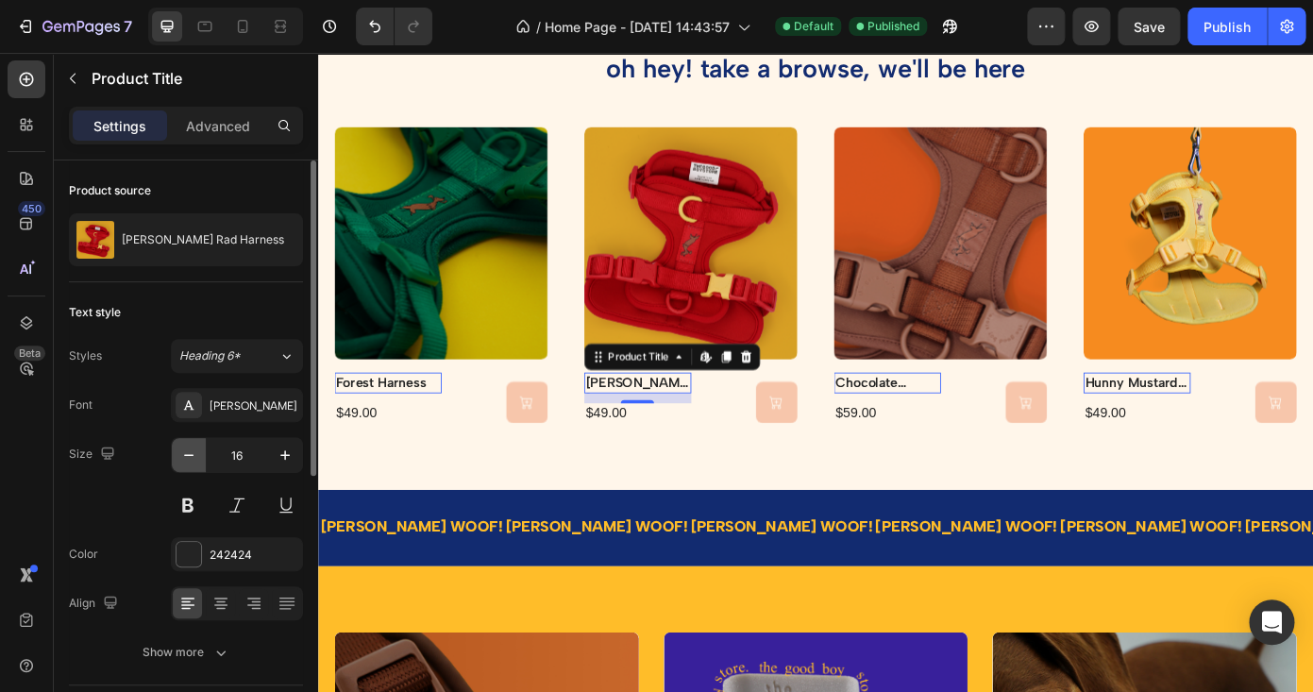
click at [192, 463] on icon "button" at bounding box center [188, 455] width 19 height 19
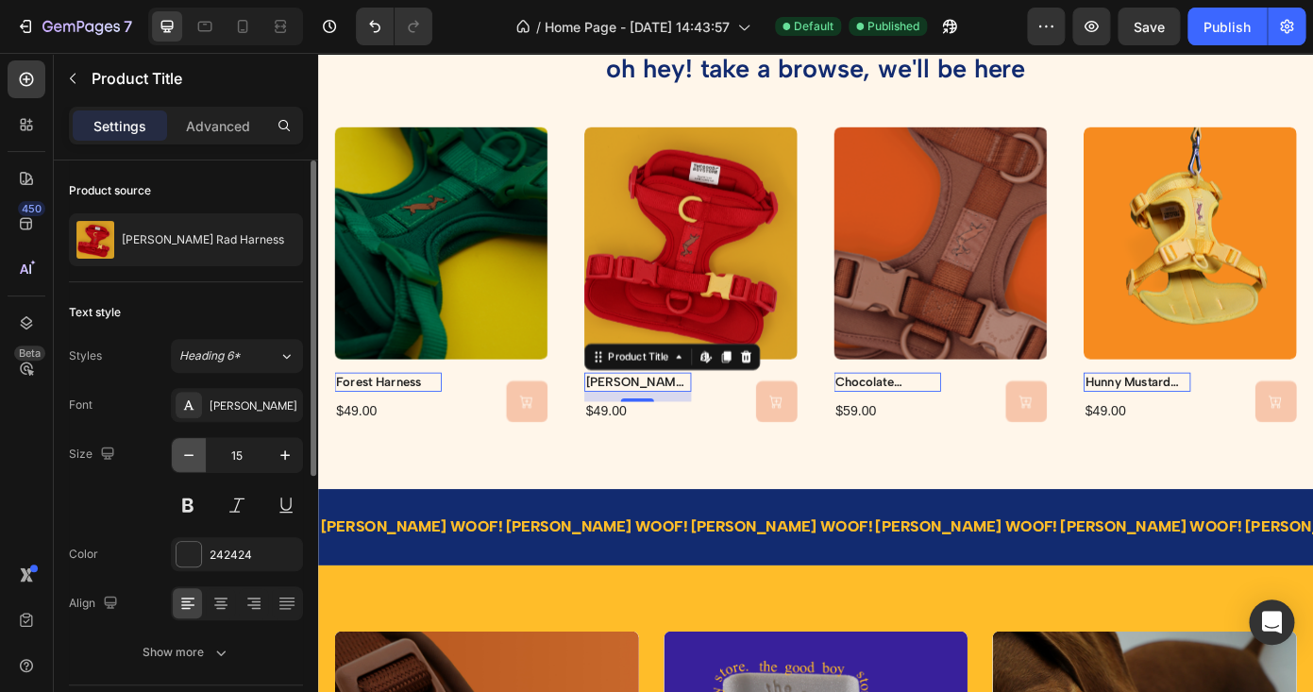
click at [192, 463] on icon "button" at bounding box center [188, 455] width 19 height 19
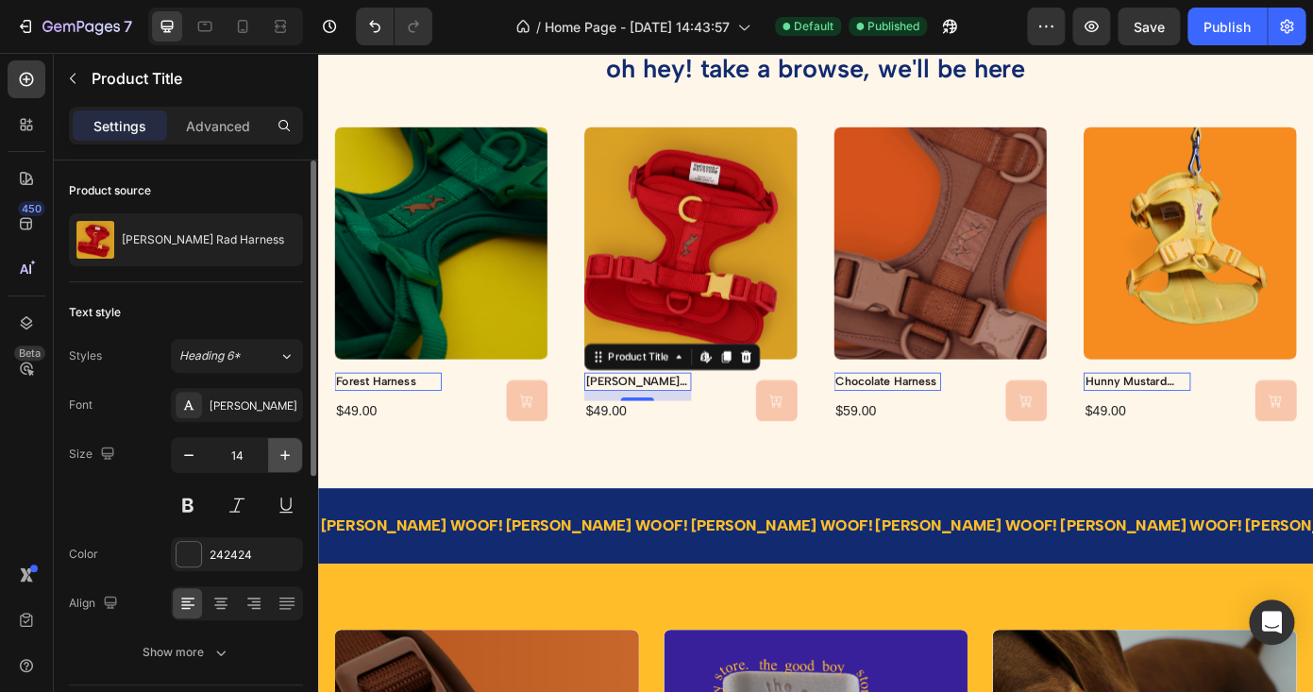
click at [290, 456] on icon "button" at bounding box center [285, 455] width 19 height 19
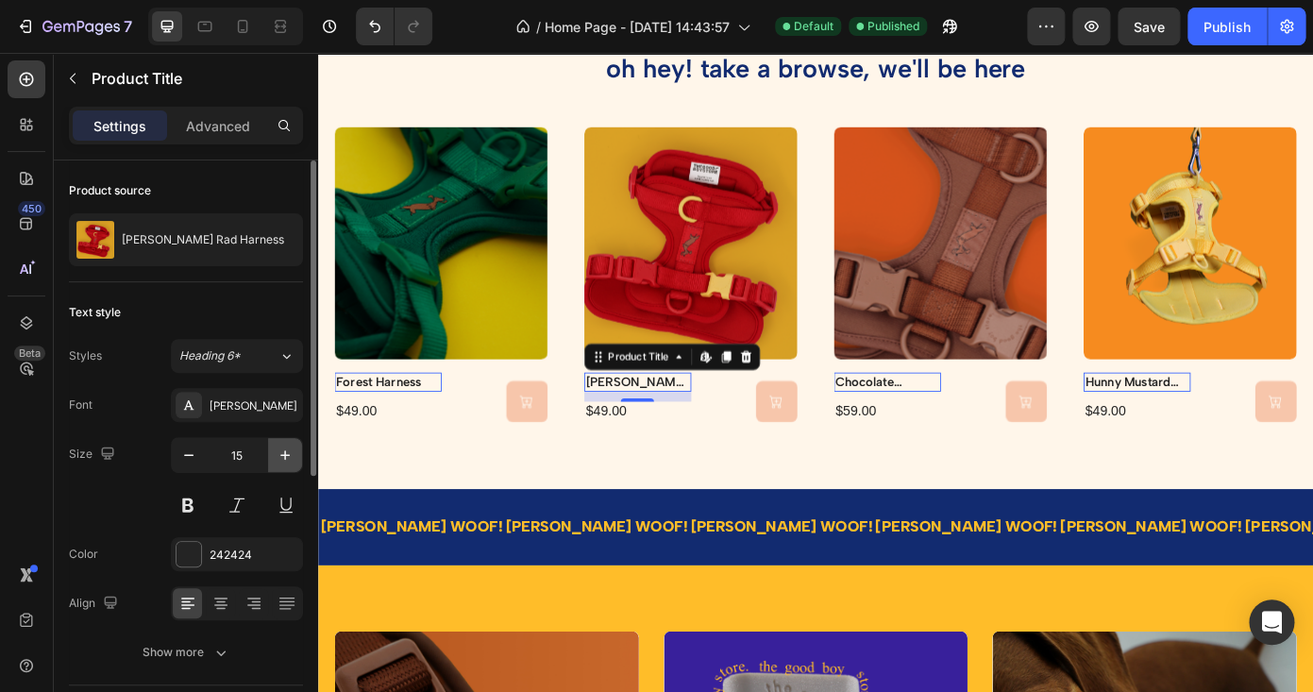
click at [290, 456] on icon "button" at bounding box center [285, 455] width 19 height 19
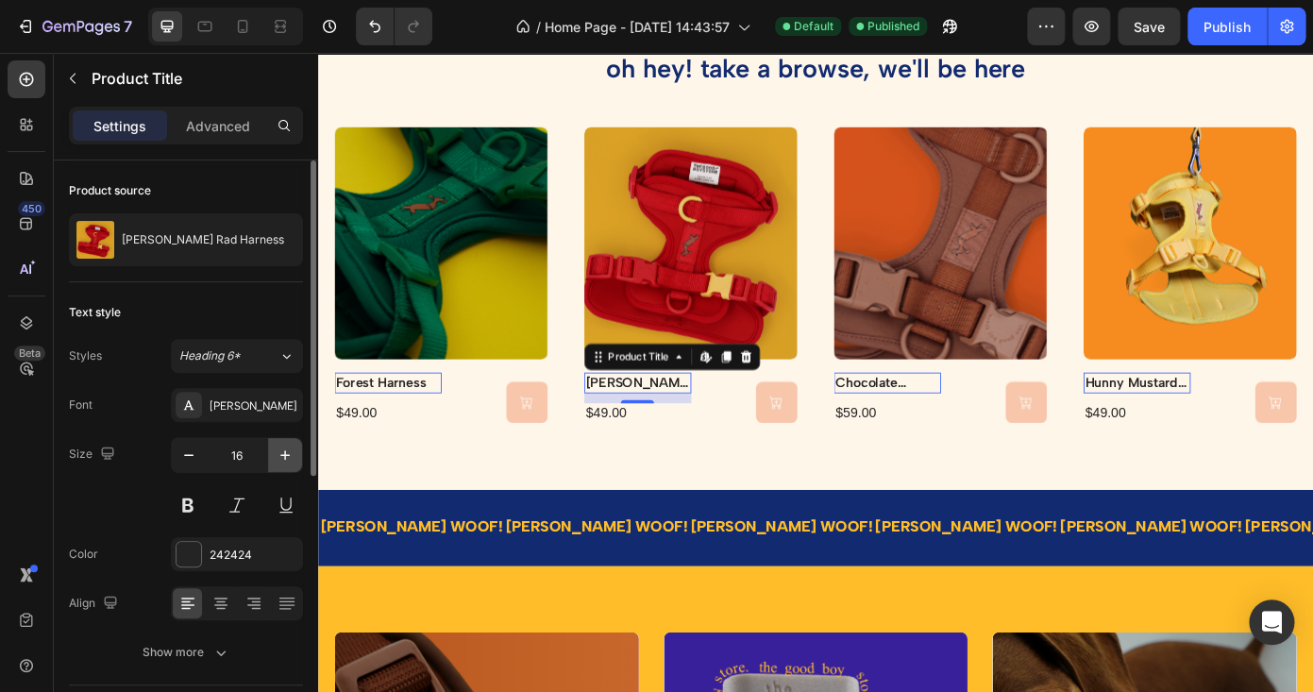
click at [290, 456] on icon "button" at bounding box center [285, 455] width 19 height 19
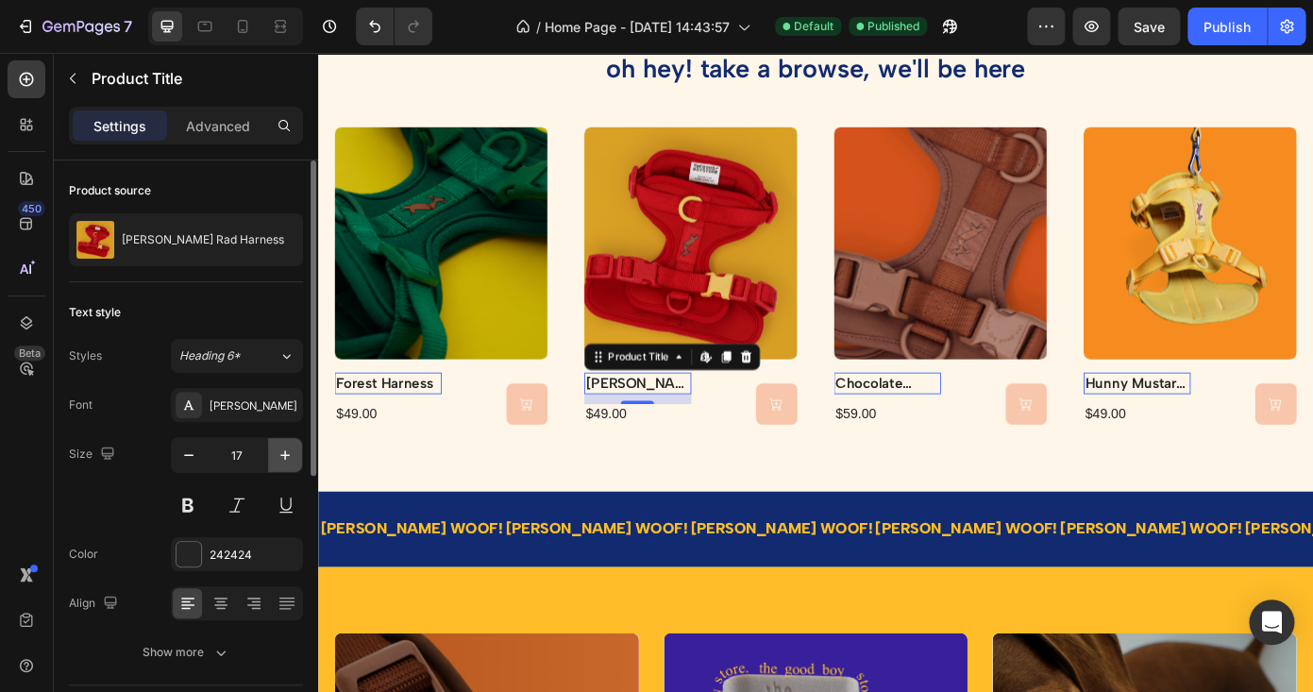
click at [290, 456] on icon "button" at bounding box center [285, 455] width 19 height 19
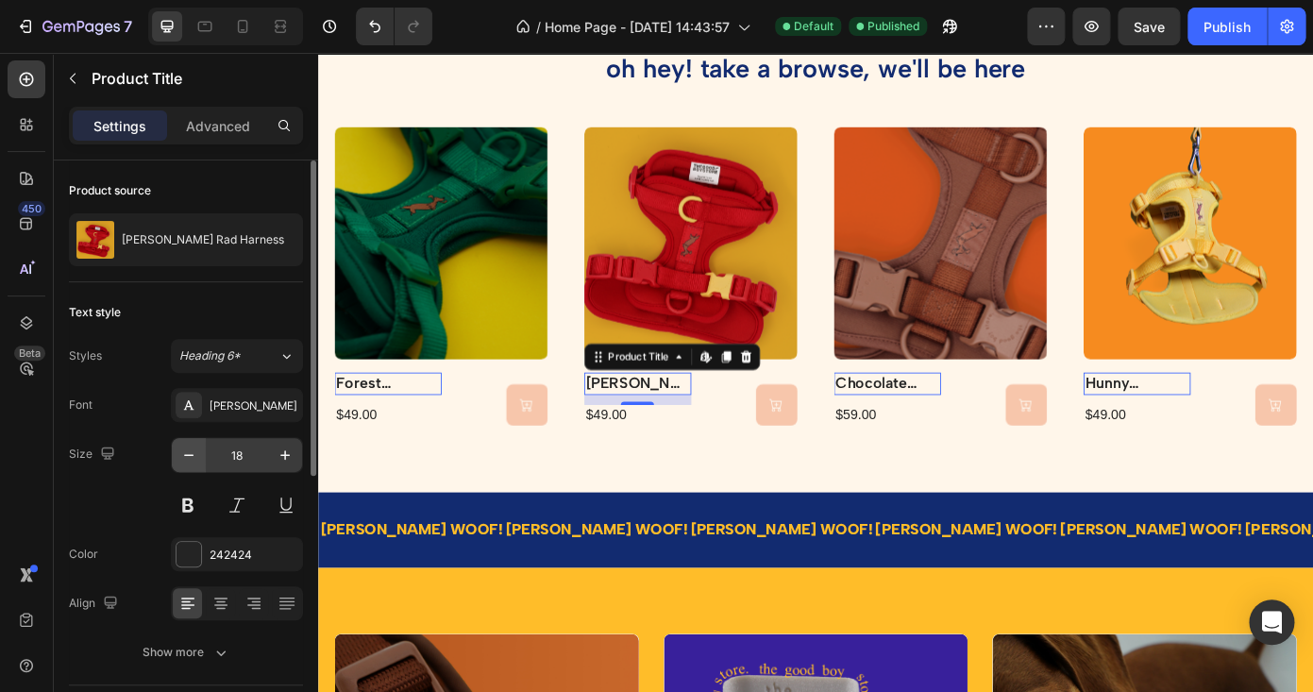
click at [187, 458] on icon "button" at bounding box center [188, 455] width 19 height 19
type input "17"
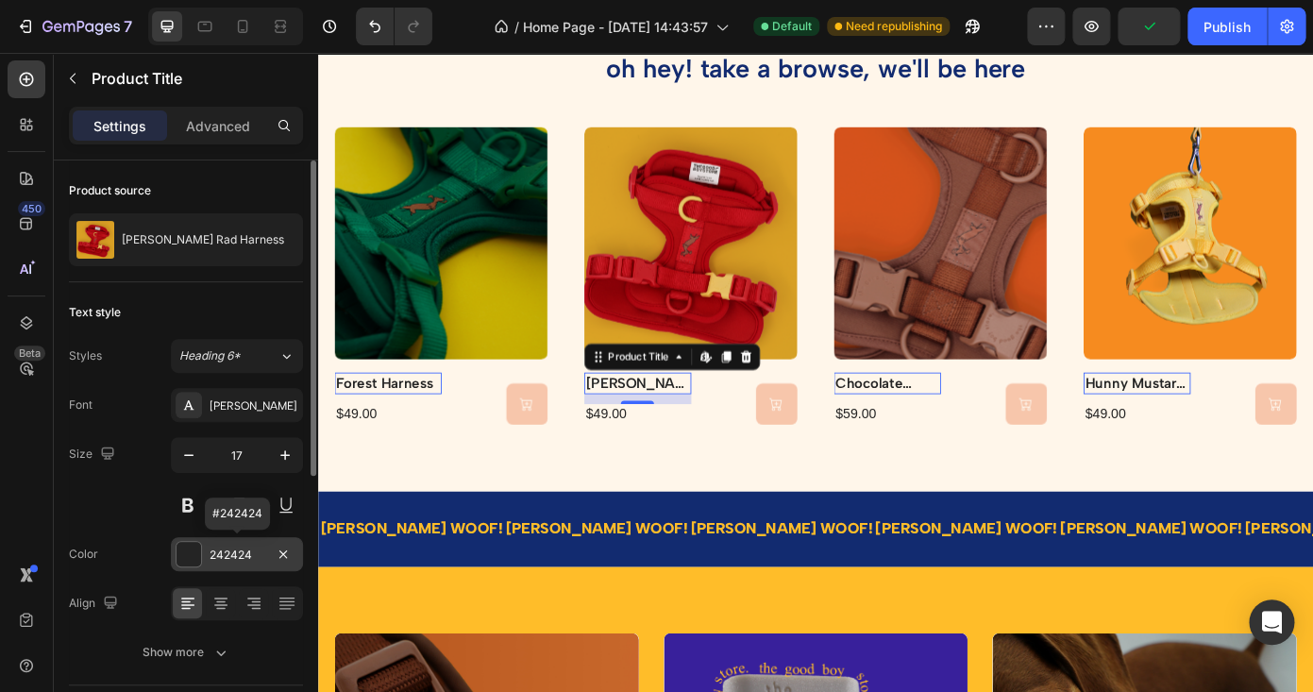
click at [236, 552] on div "242424" at bounding box center [237, 555] width 55 height 17
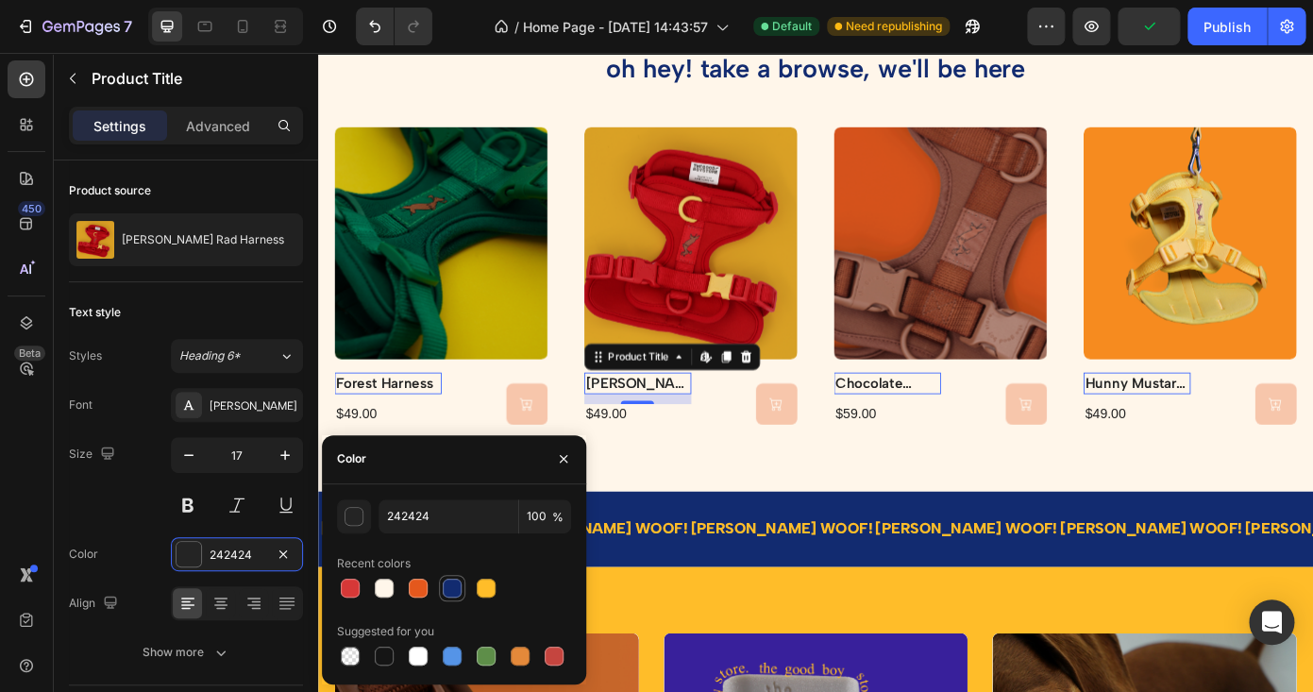
click at [456, 581] on div at bounding box center [452, 588] width 19 height 19
click at [379, 656] on div at bounding box center [384, 656] width 19 height 19
click at [455, 591] on div at bounding box center [452, 588] width 19 height 19
type input "242424"
click at [572, 459] on button "button" at bounding box center [563, 459] width 30 height 30
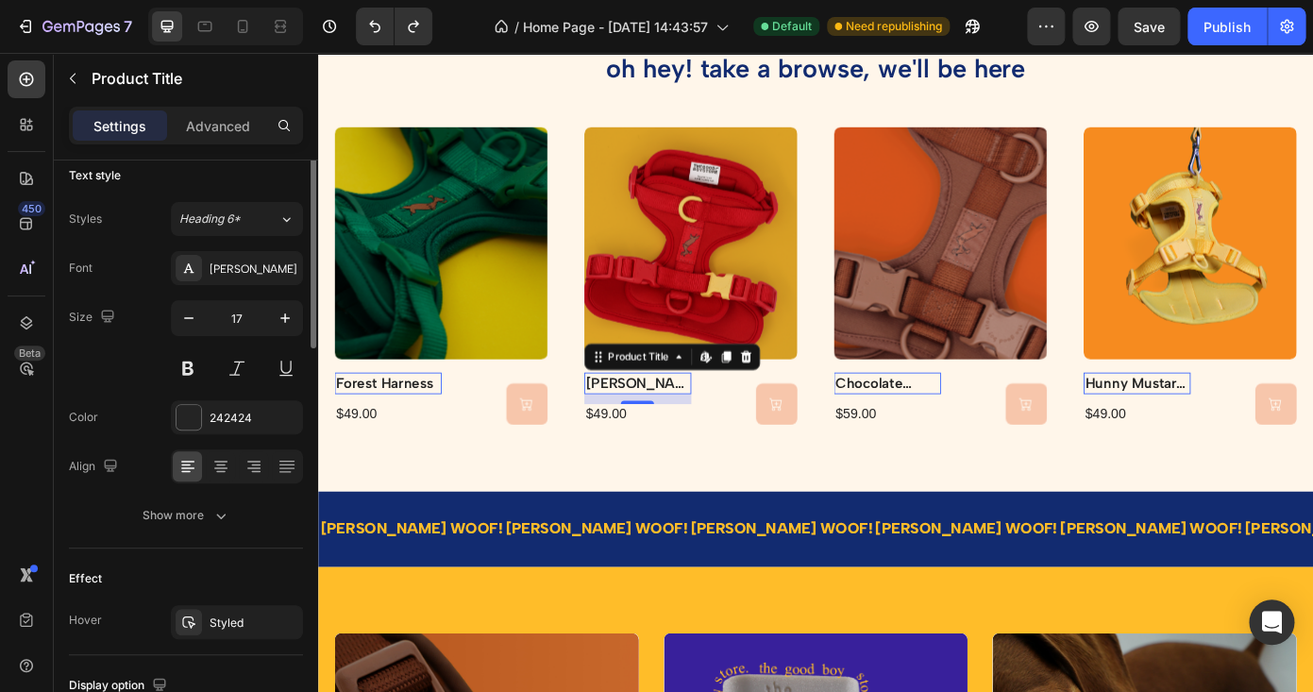
scroll to position [144, 0]
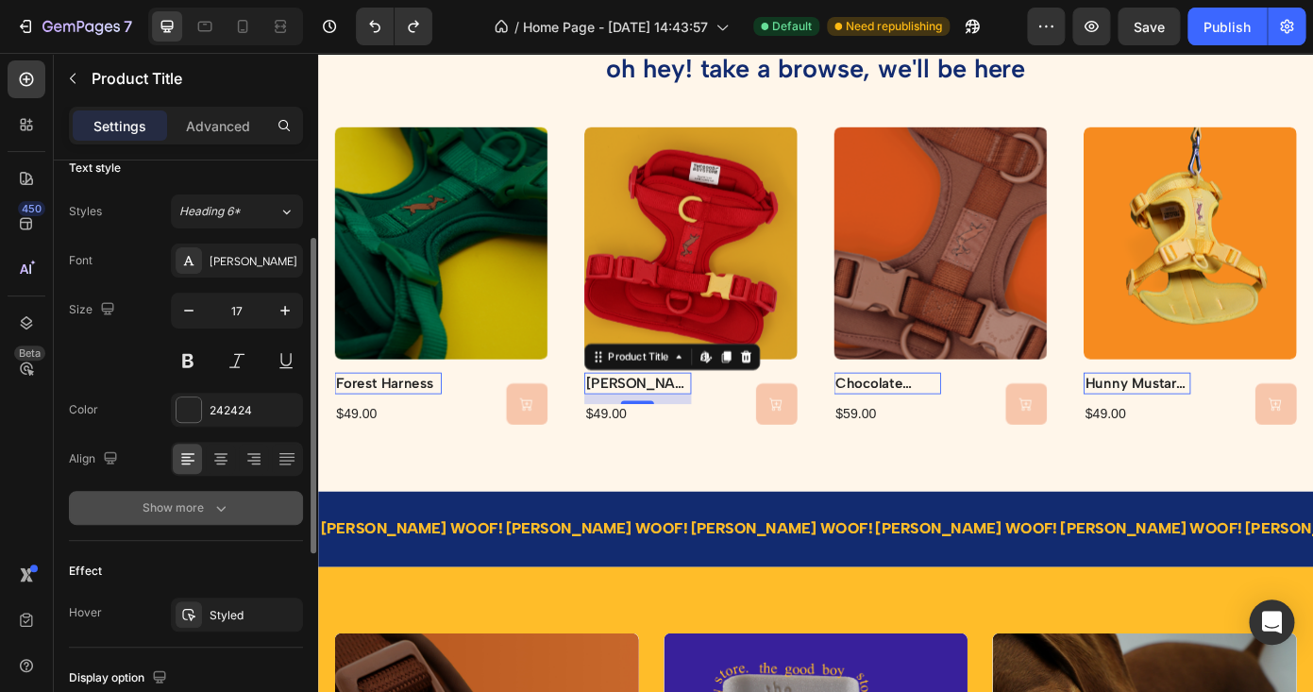
click at [215, 508] on icon "button" at bounding box center [220, 507] width 19 height 19
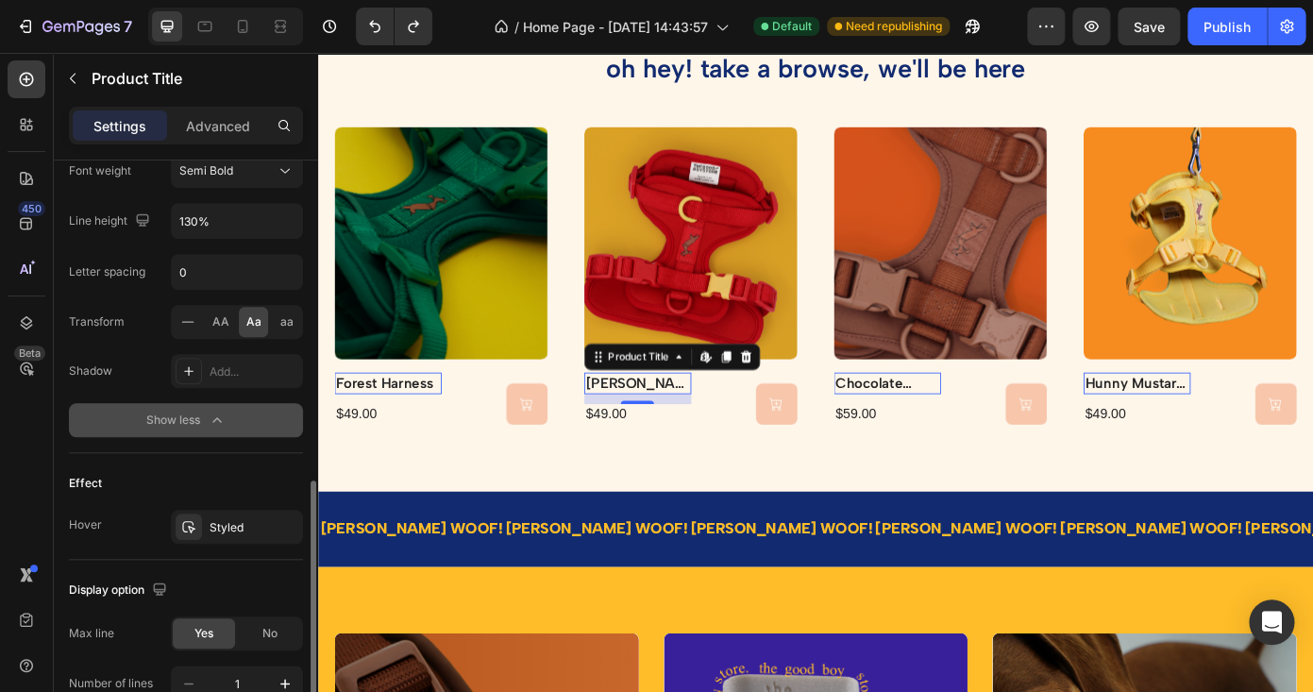
scroll to position [605, 0]
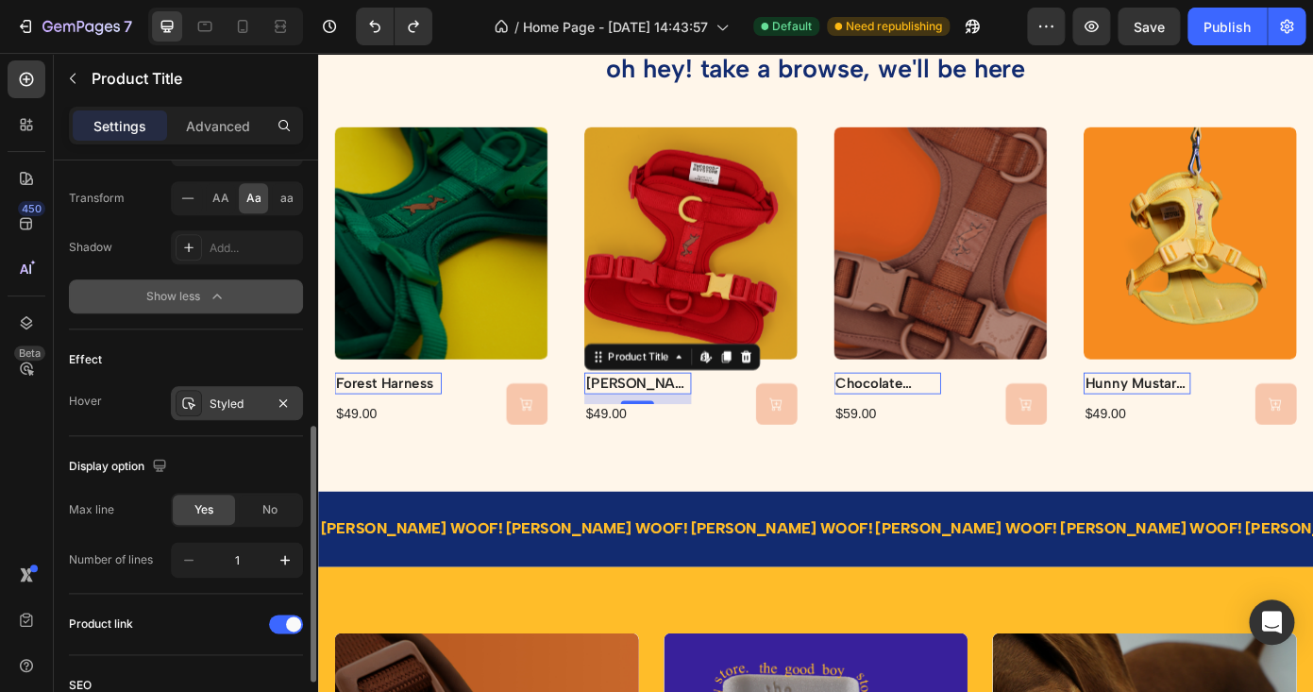
click at [221, 411] on div "Styled" at bounding box center [237, 404] width 55 height 17
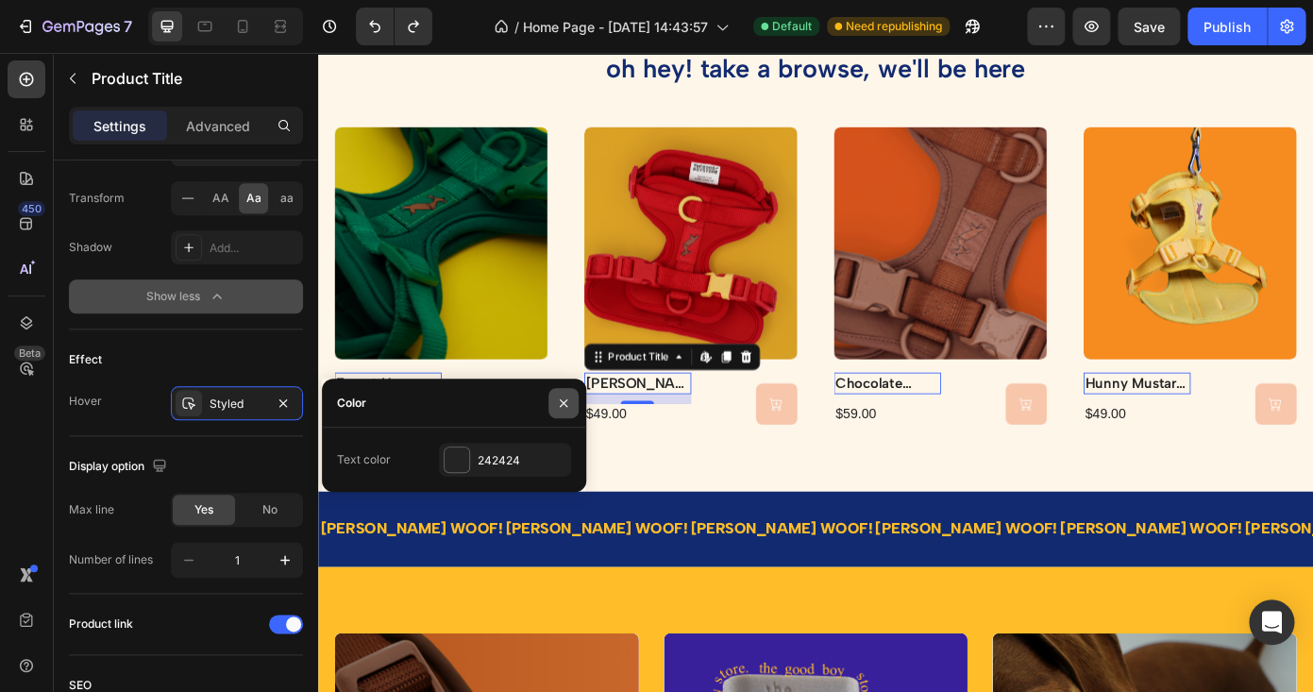
click at [556, 401] on icon "button" at bounding box center [563, 403] width 15 height 15
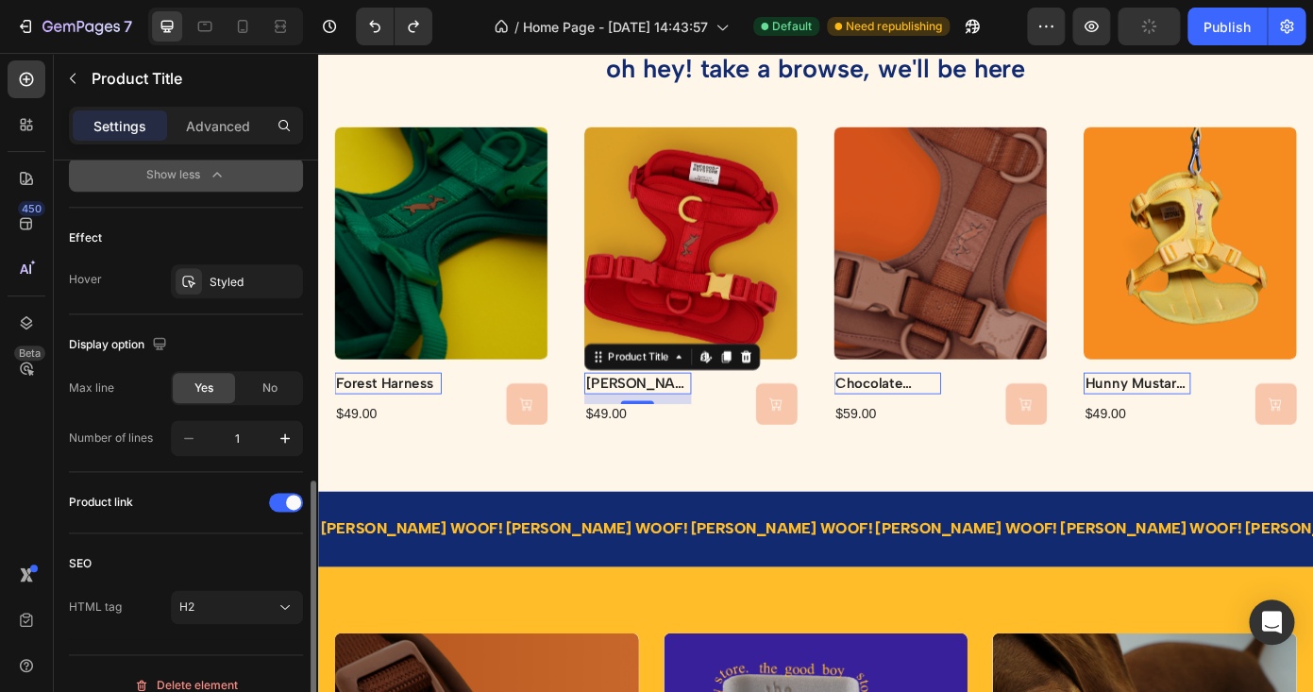
scroll to position [728, 0]
click at [262, 399] on div "No" at bounding box center [270, 387] width 62 height 30
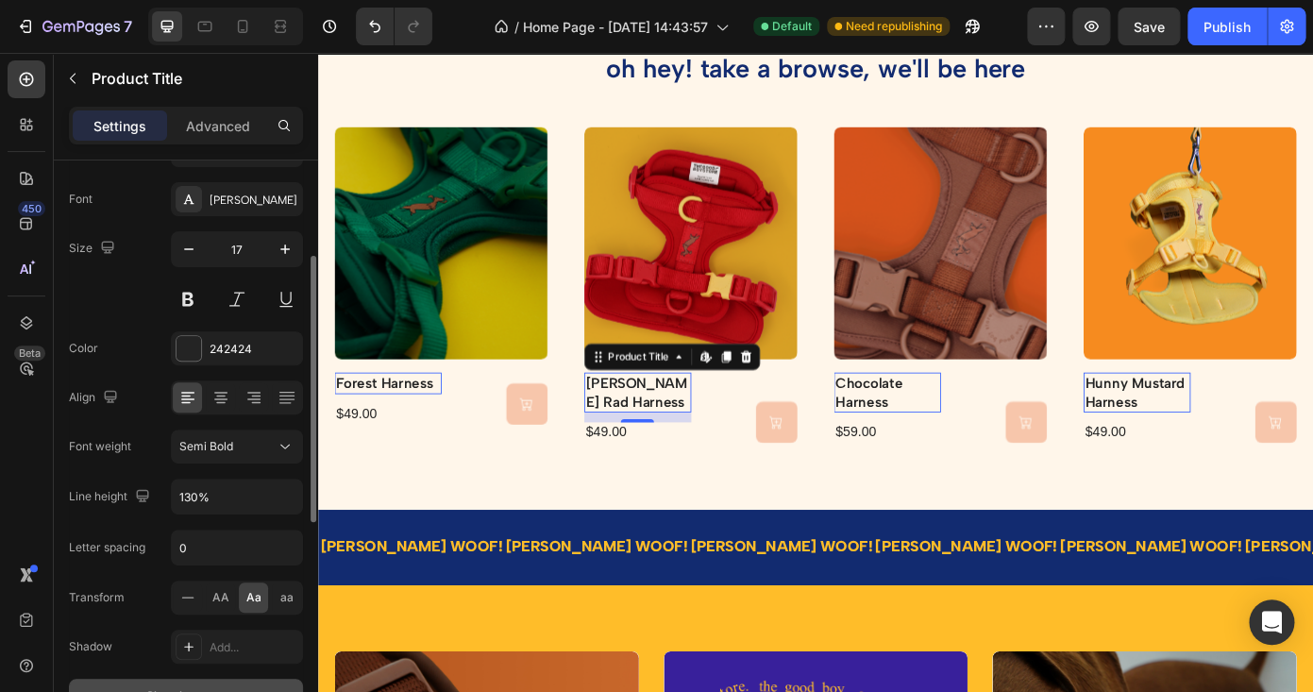
scroll to position [207, 0]
click at [220, 395] on icon at bounding box center [220, 396] width 9 height 2
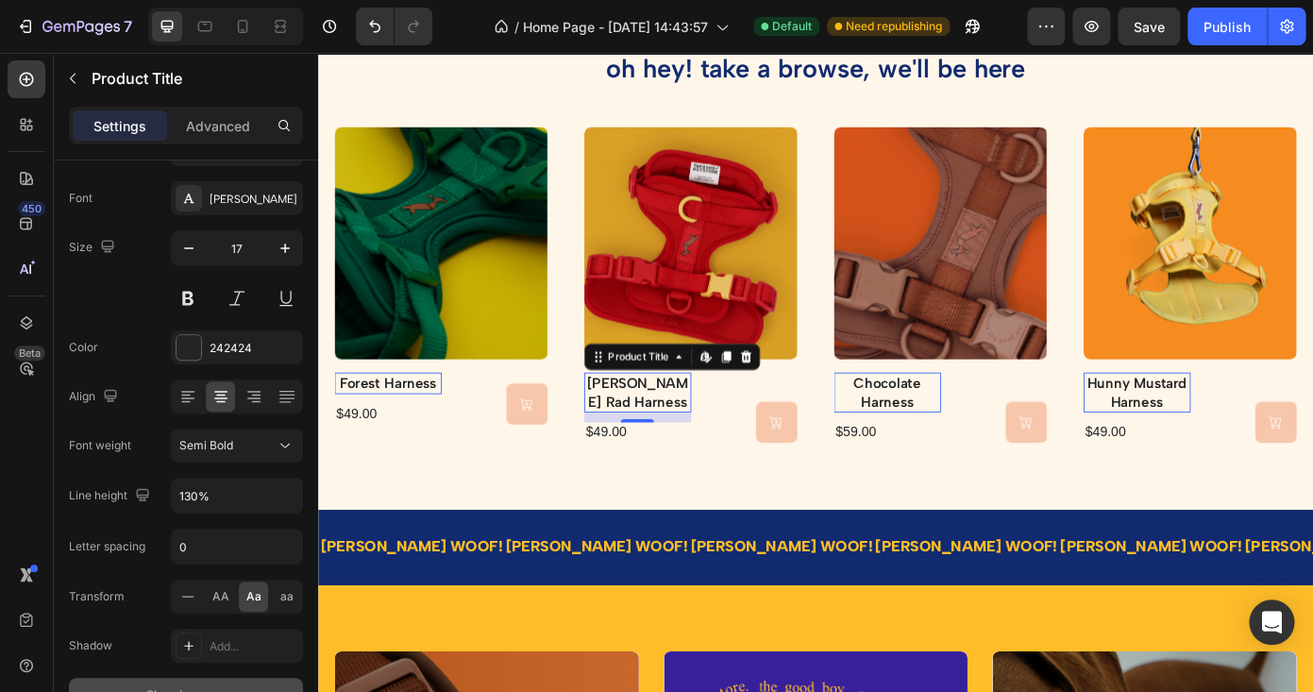
click at [204, 398] on div at bounding box center [237, 396] width 132 height 34
click at [190, 395] on icon at bounding box center [185, 396] width 9 height 2
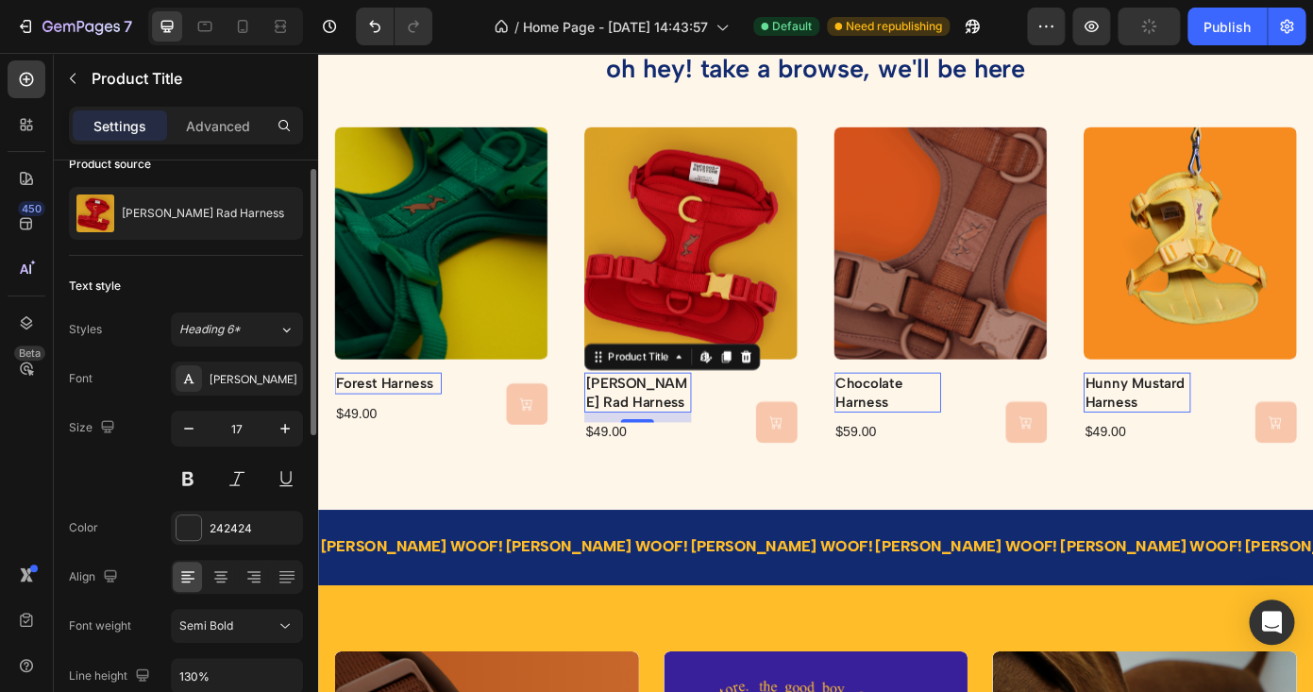
scroll to position [0, 0]
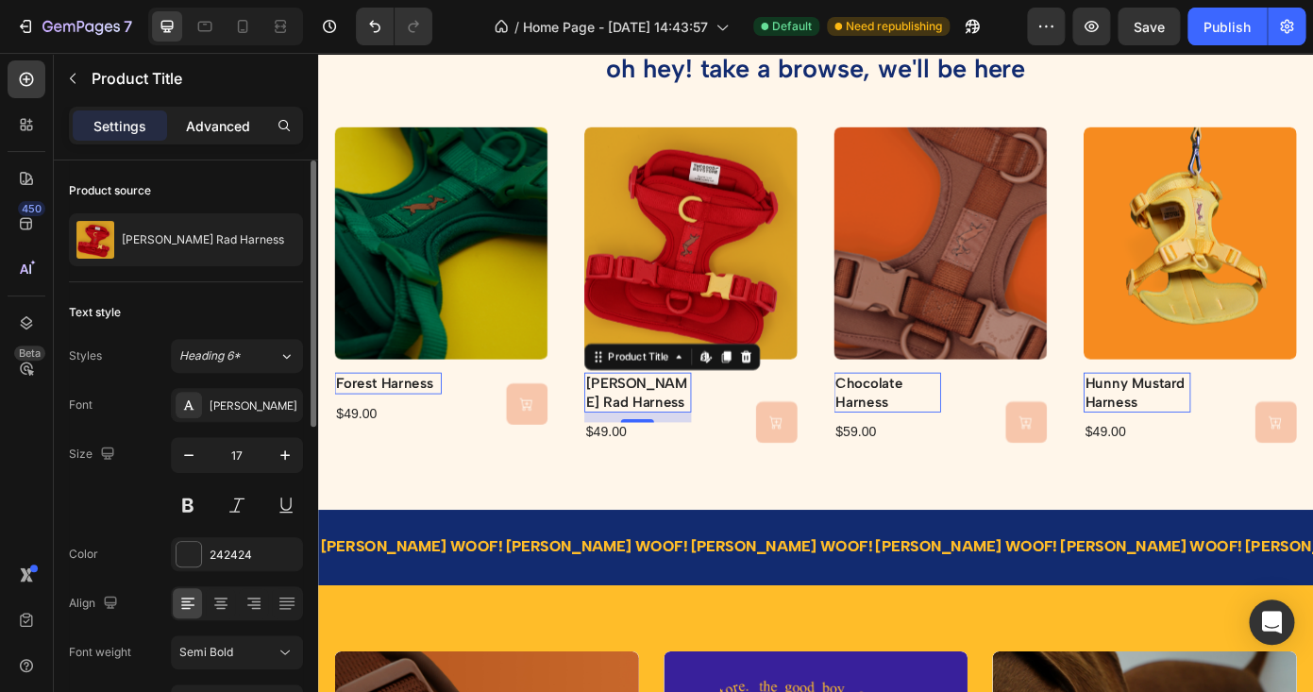
click at [219, 122] on p "Advanced" at bounding box center [218, 126] width 64 height 20
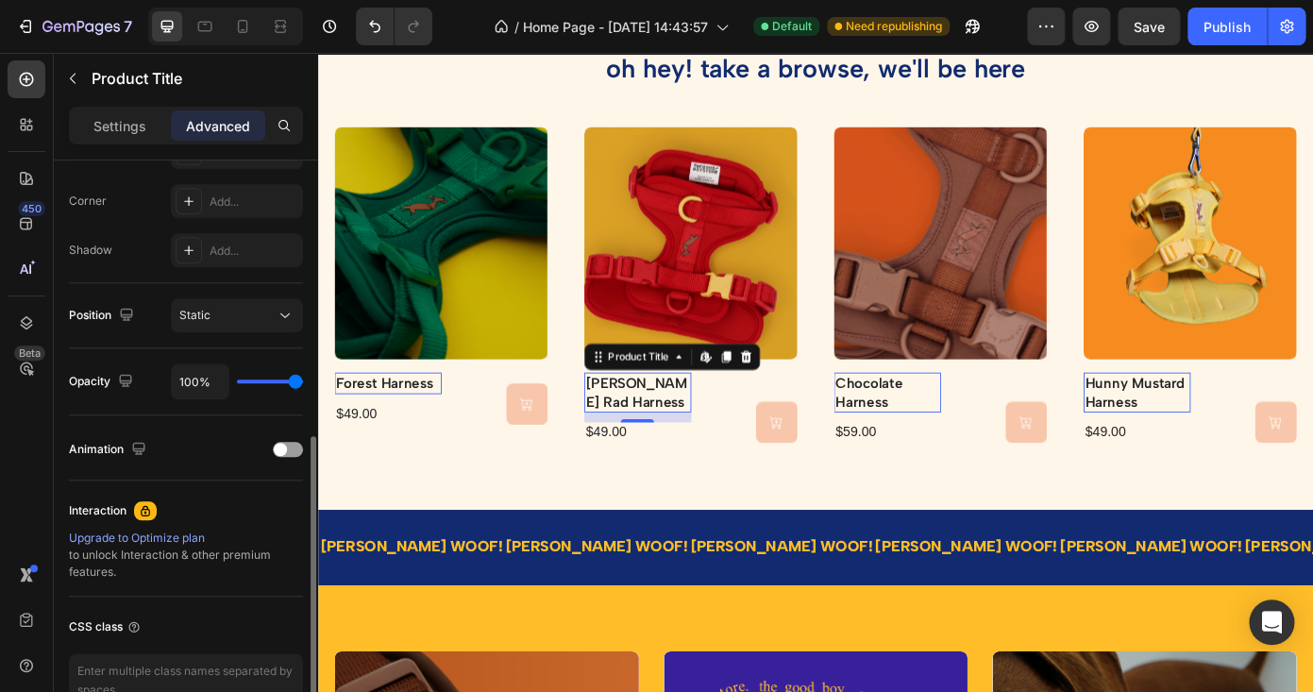
scroll to position [576, 0]
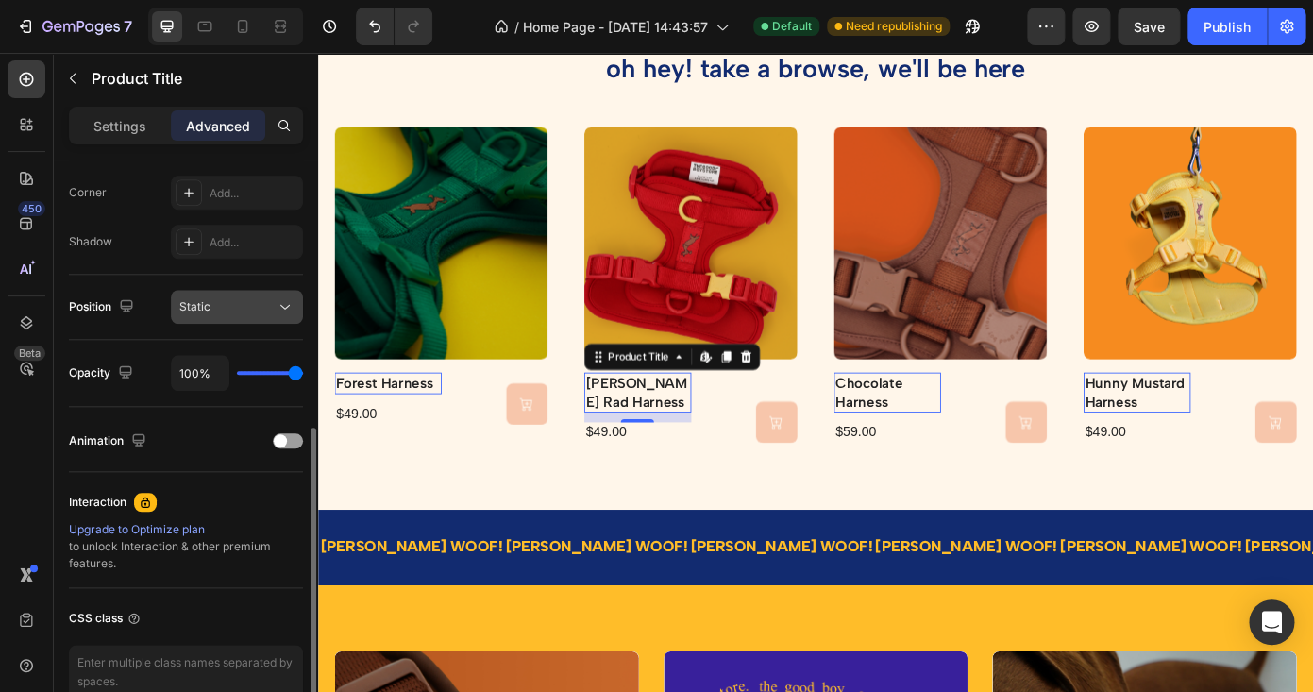
click at [270, 301] on div "Static" at bounding box center [227, 306] width 96 height 17
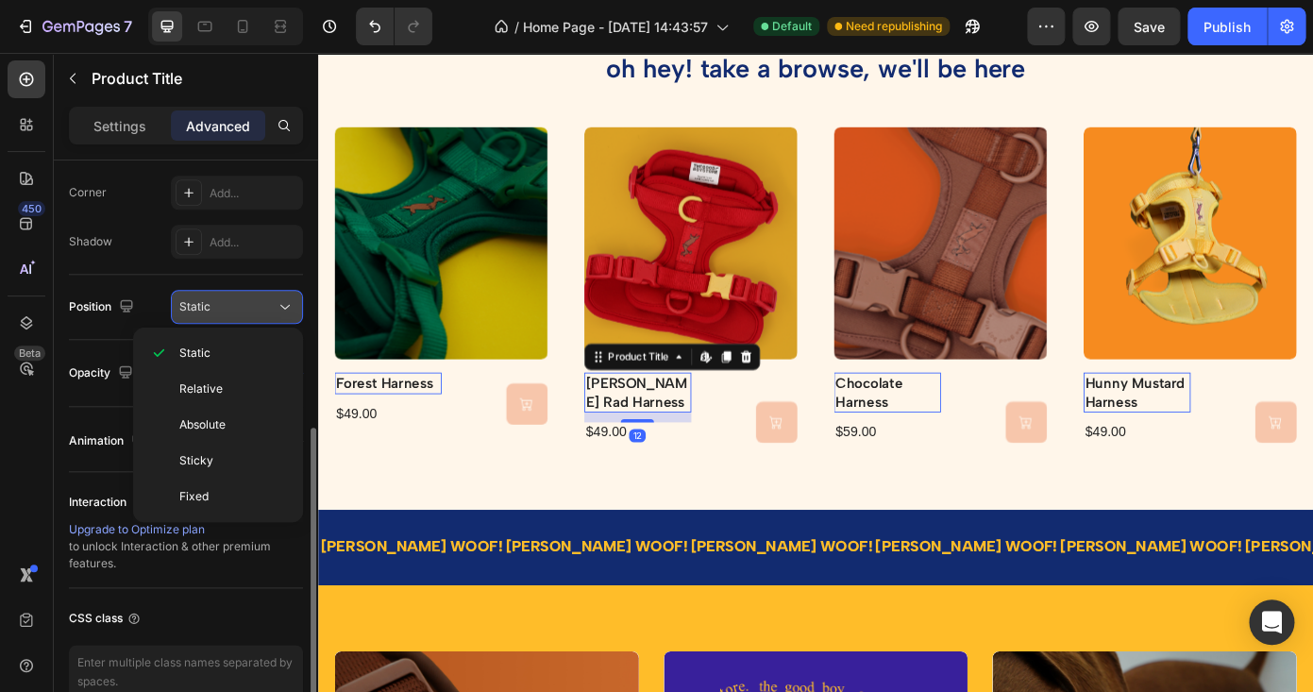
click at [270, 301] on div "Static" at bounding box center [227, 306] width 96 height 17
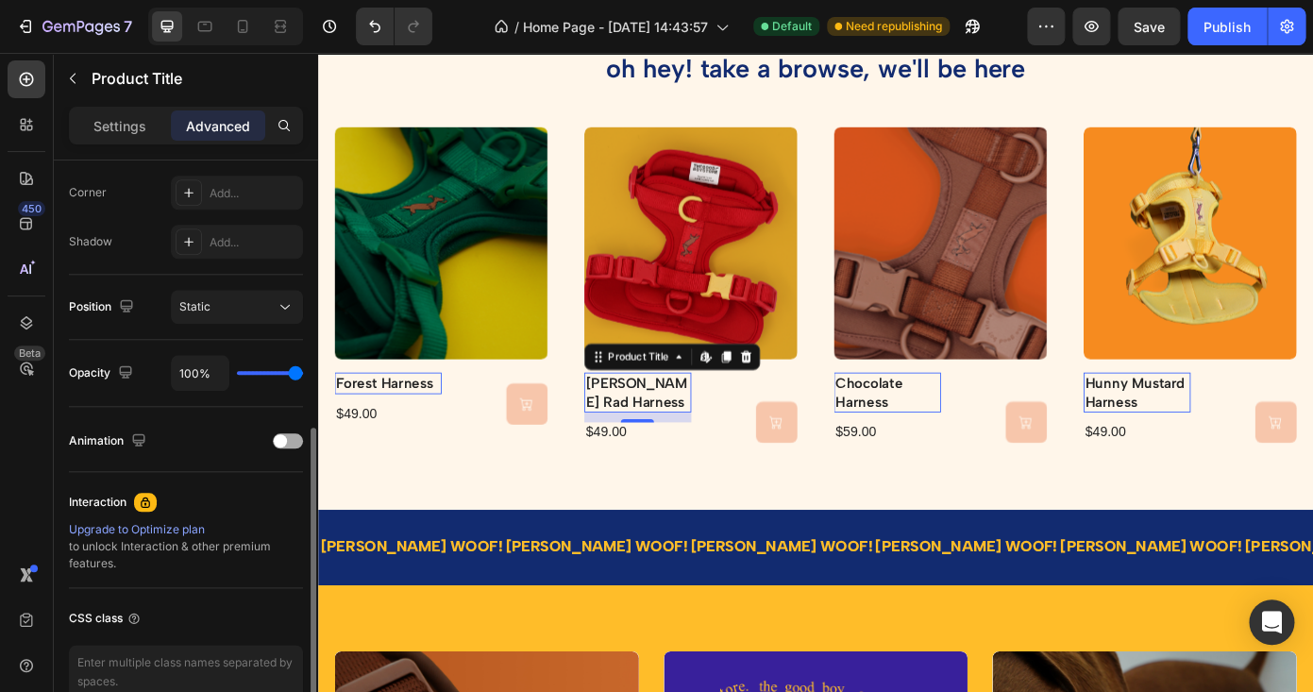
scroll to position [674, 0]
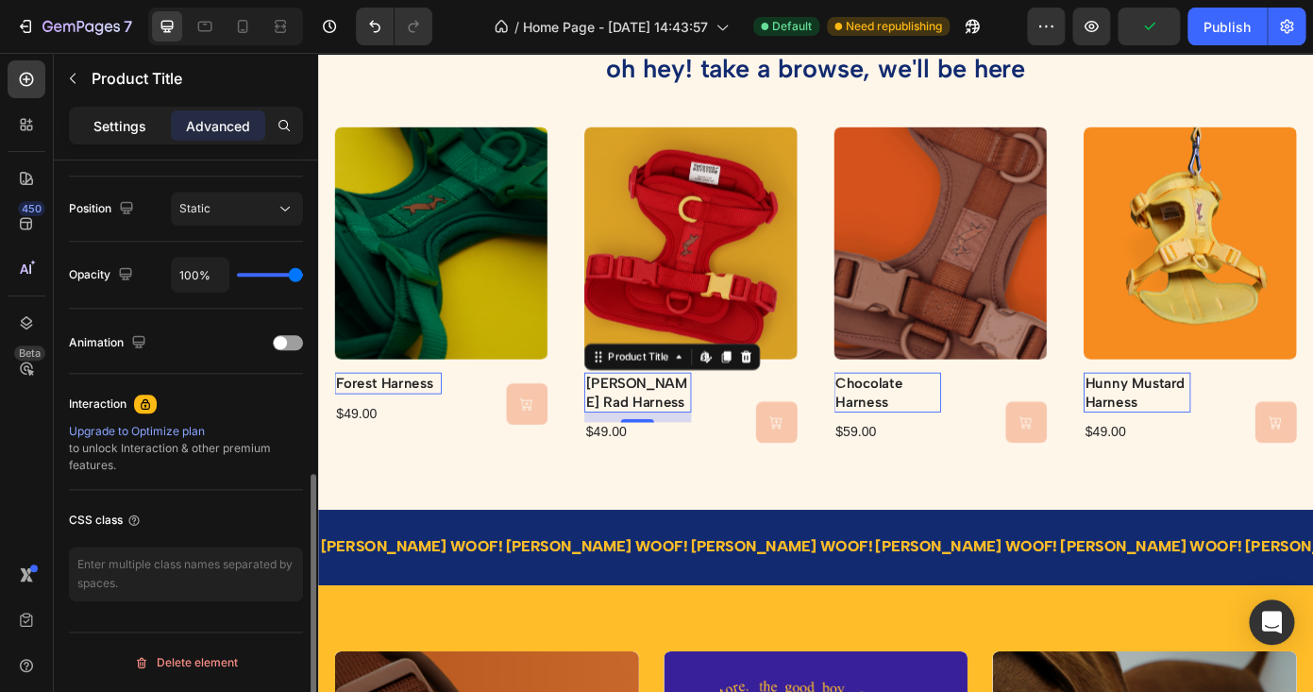
click at [129, 116] on p "Settings" at bounding box center [119, 126] width 53 height 20
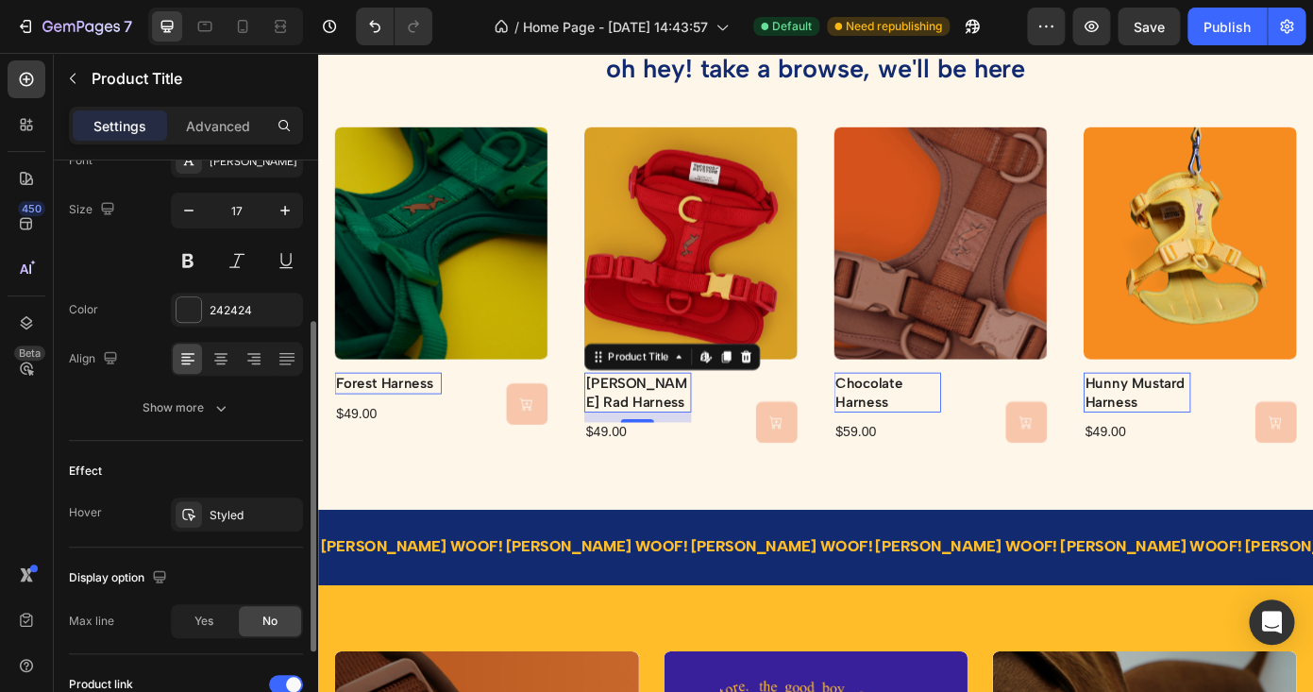
scroll to position [245, 0]
click at [287, 357] on icon at bounding box center [287, 357] width 19 height 19
click at [183, 361] on icon at bounding box center [187, 357] width 19 height 19
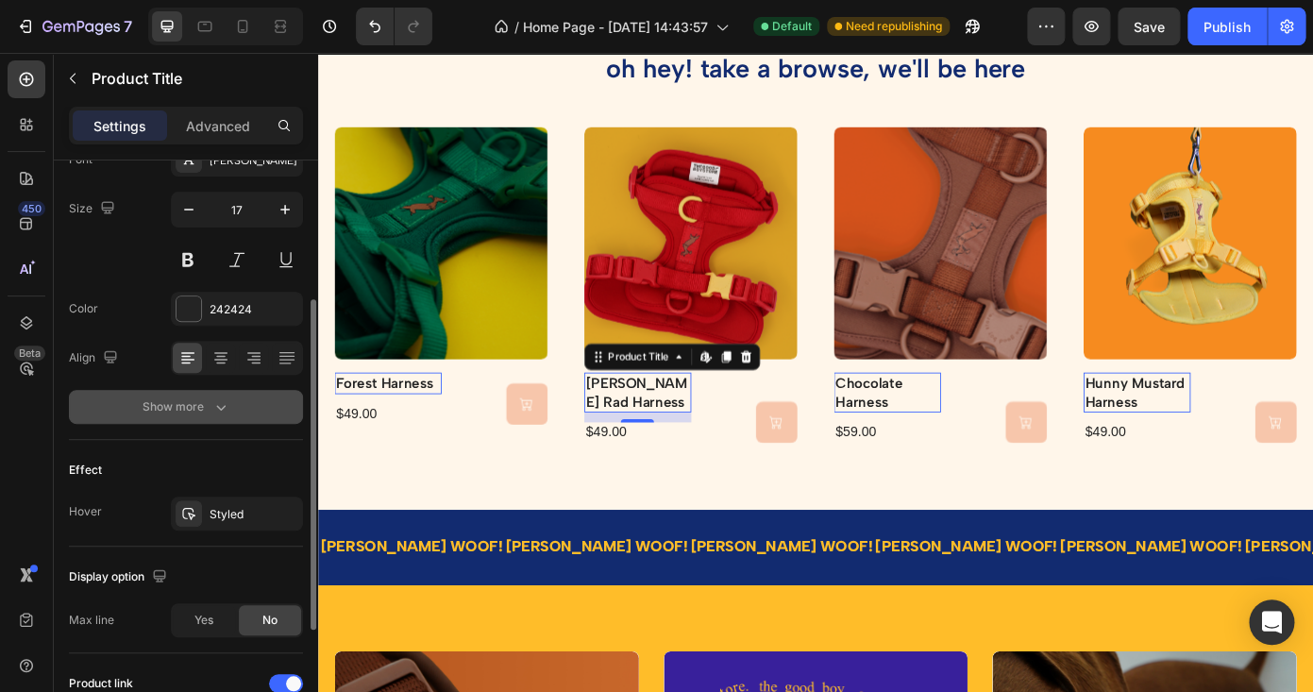
click at [200, 413] on div "Show more" at bounding box center [187, 406] width 88 height 19
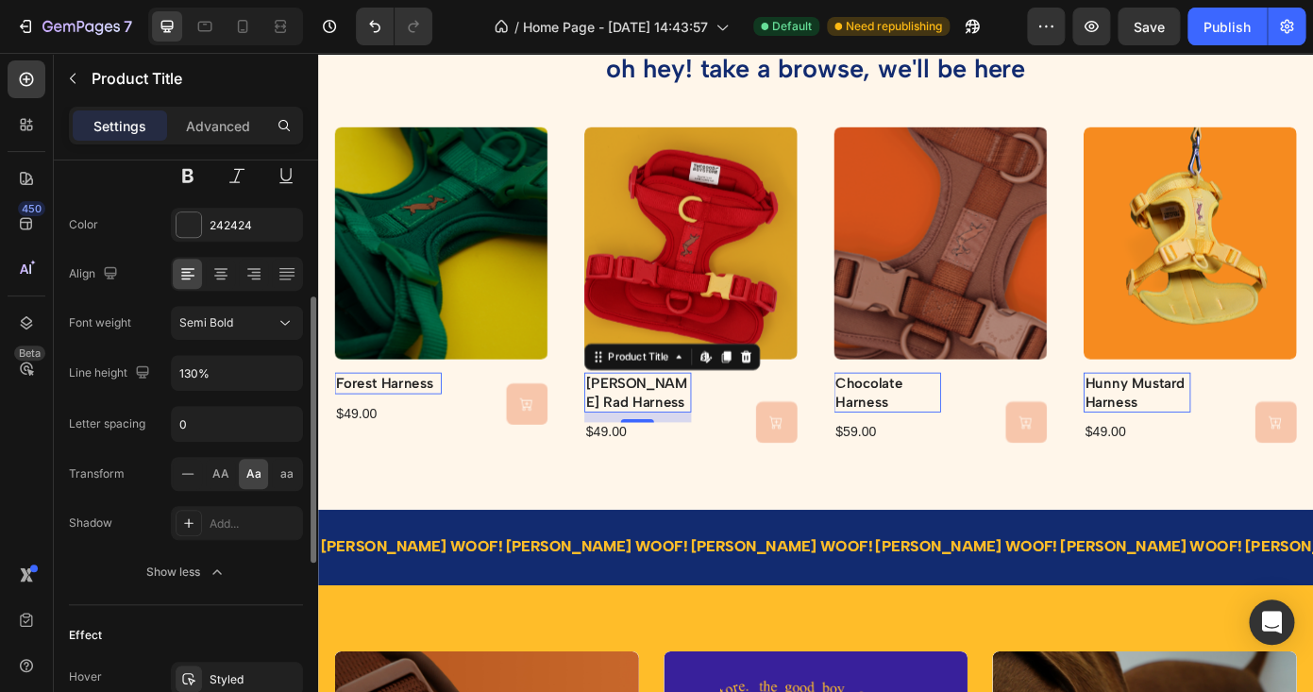
scroll to position [334, 0]
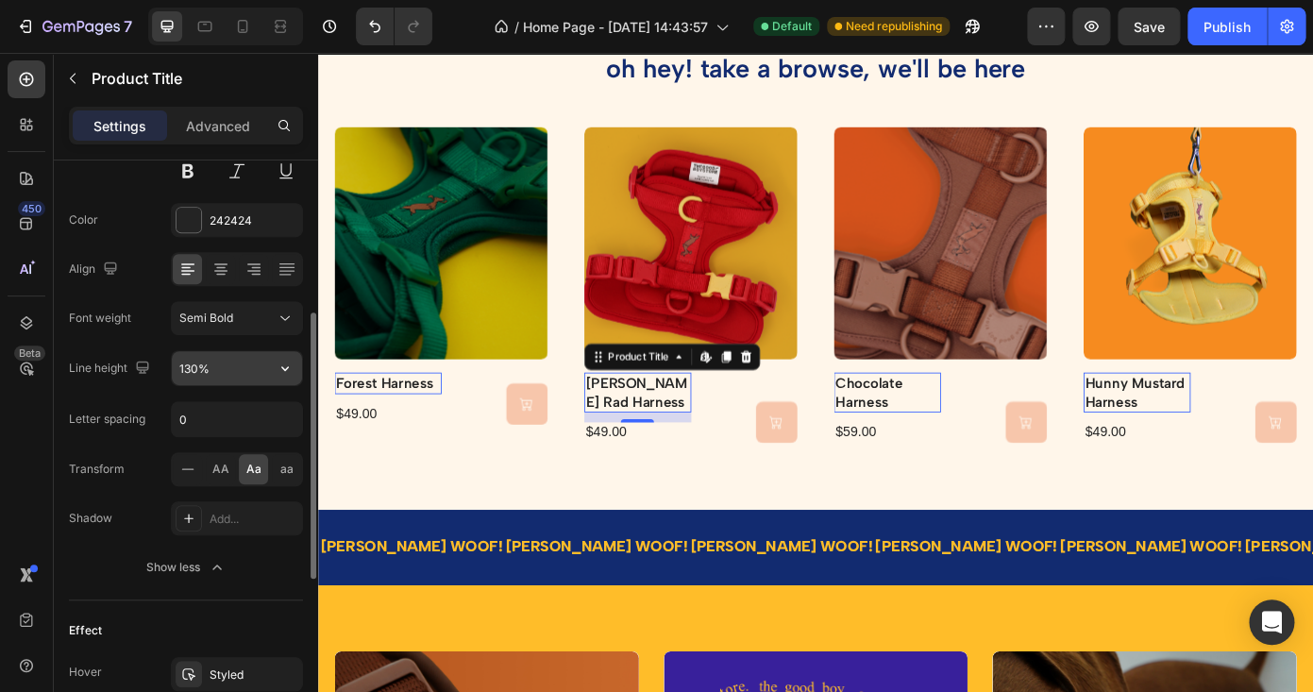
click at [210, 370] on input "130%" at bounding box center [237, 368] width 130 height 34
click at [291, 374] on icon "button" at bounding box center [285, 368] width 19 height 19
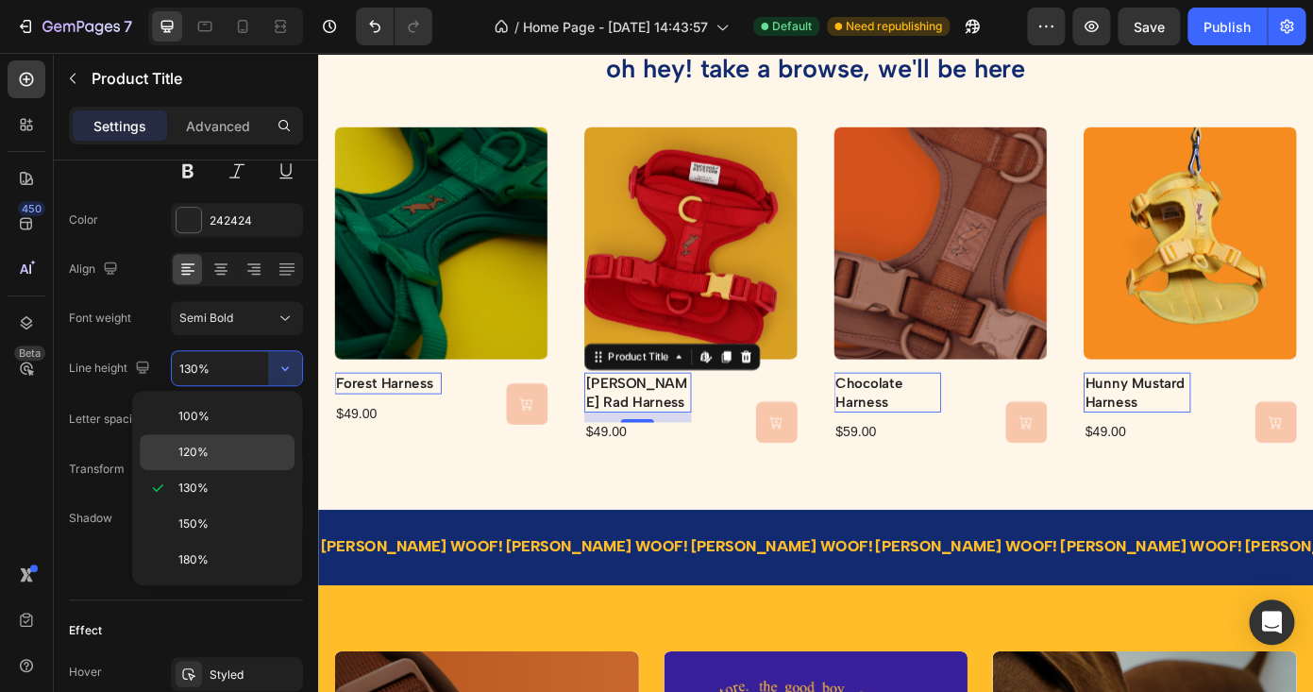
click at [249, 443] on div "120%" at bounding box center [217, 452] width 155 height 36
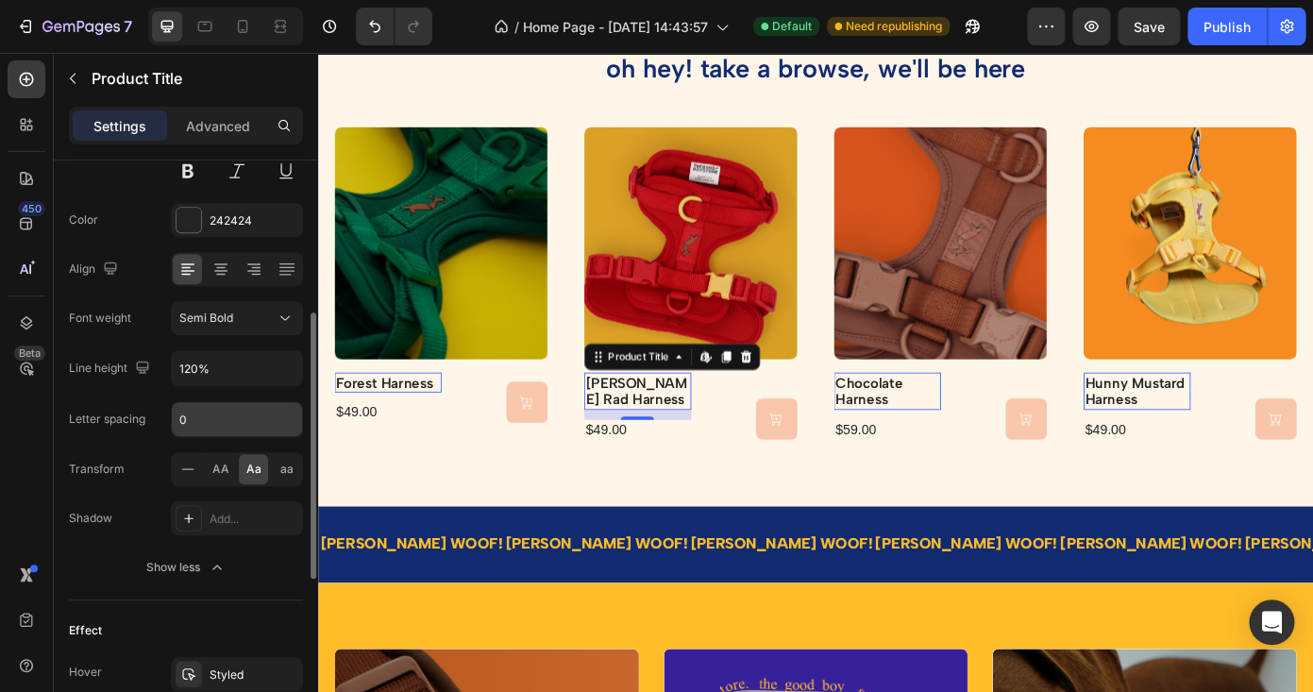
type input "130%"
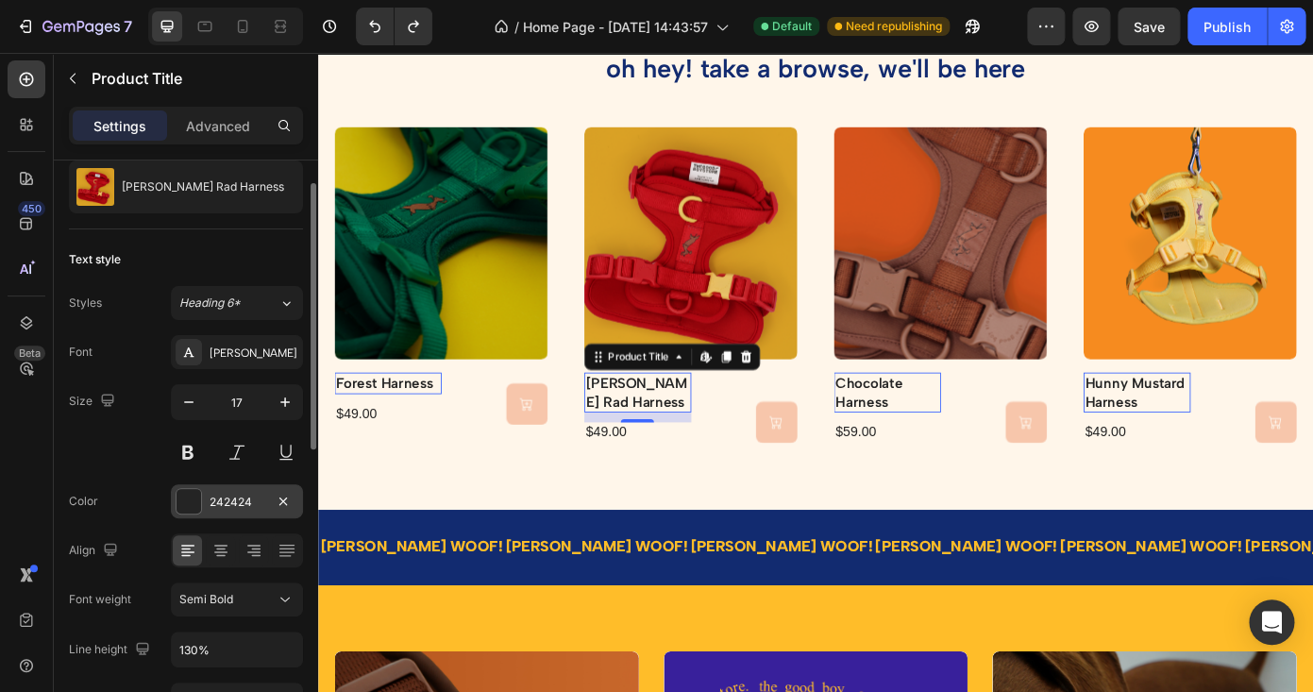
scroll to position [52, 0]
click at [274, 309] on div "Heading 6*" at bounding box center [228, 303] width 99 height 17
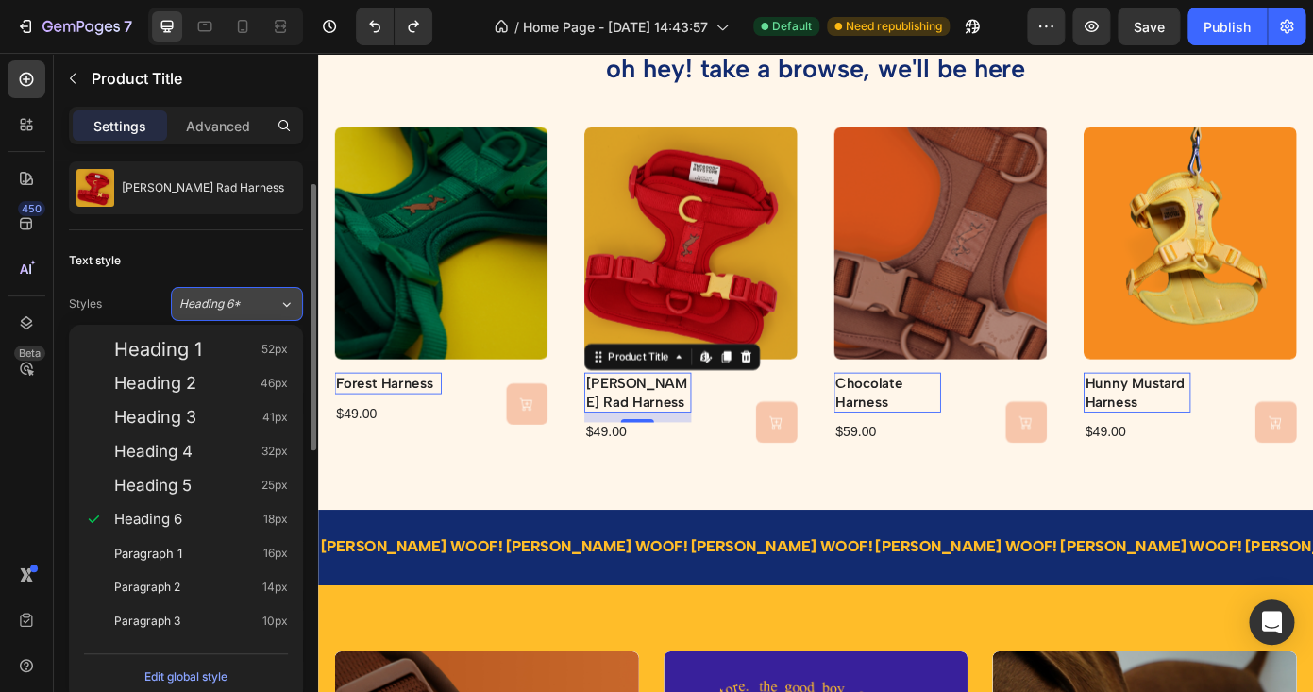
click at [274, 309] on div "Heading 6*" at bounding box center [228, 303] width 99 height 17
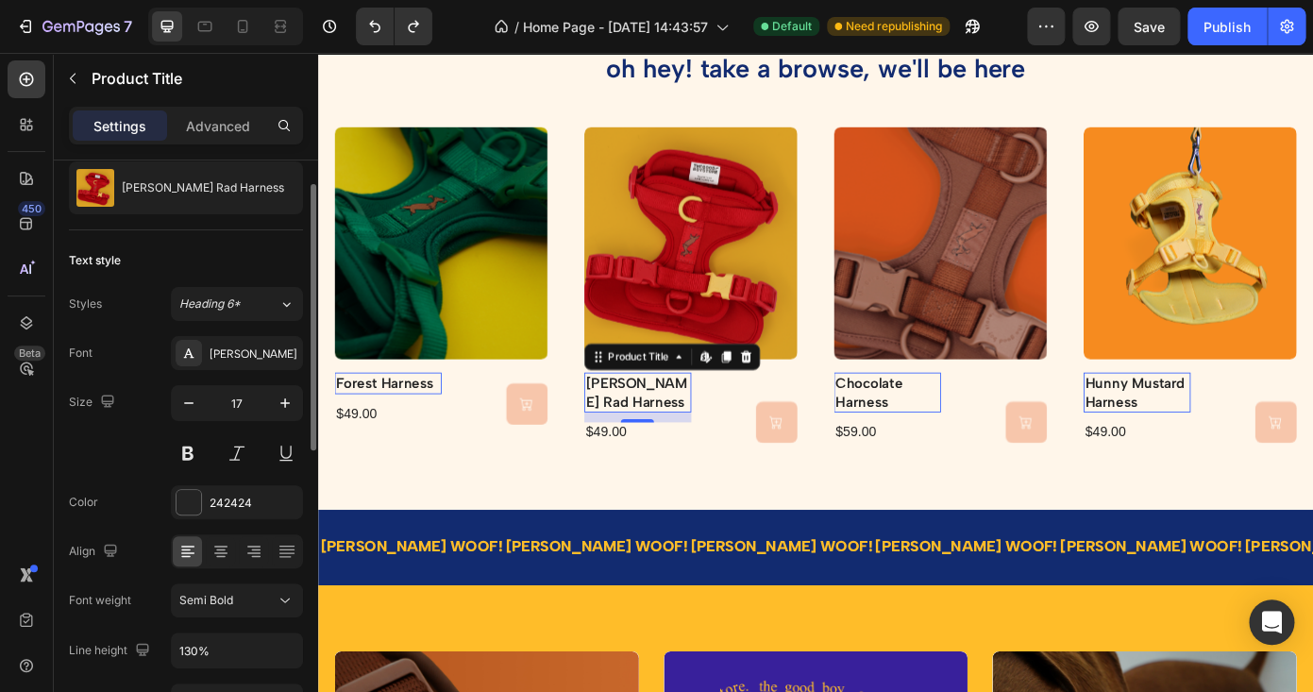
scroll to position [0, 0]
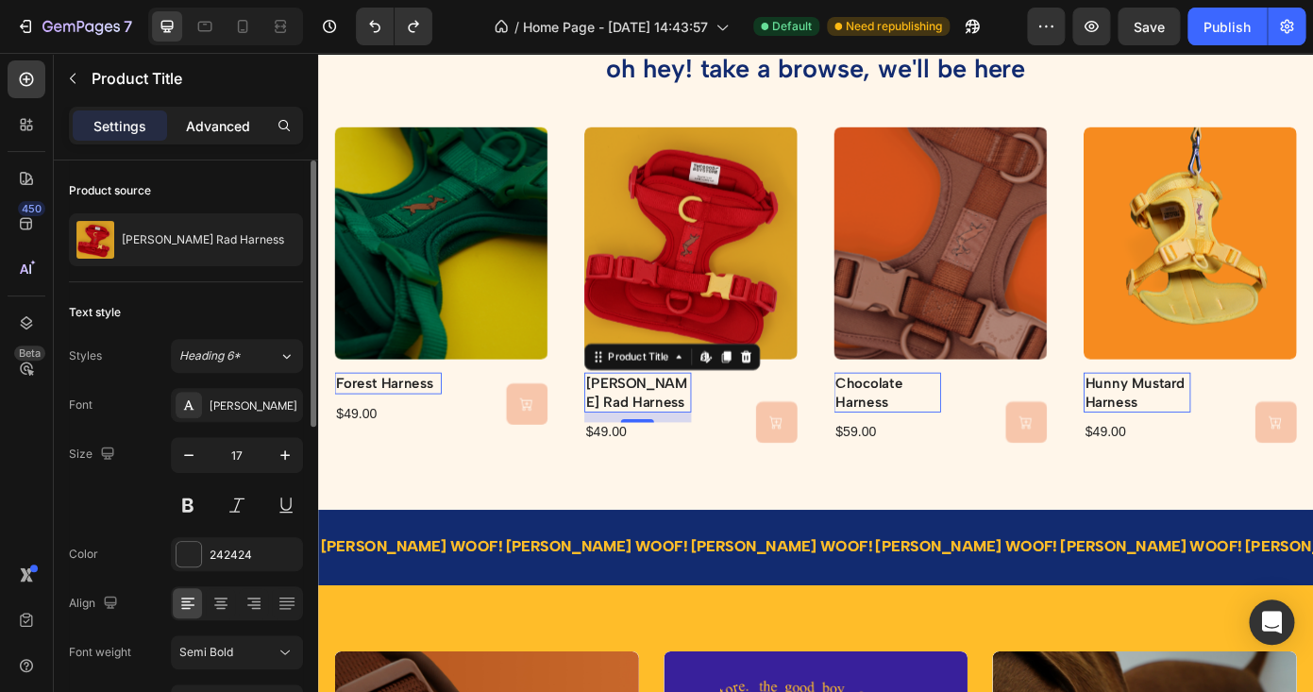
click at [228, 116] on p "Advanced" at bounding box center [218, 126] width 64 height 20
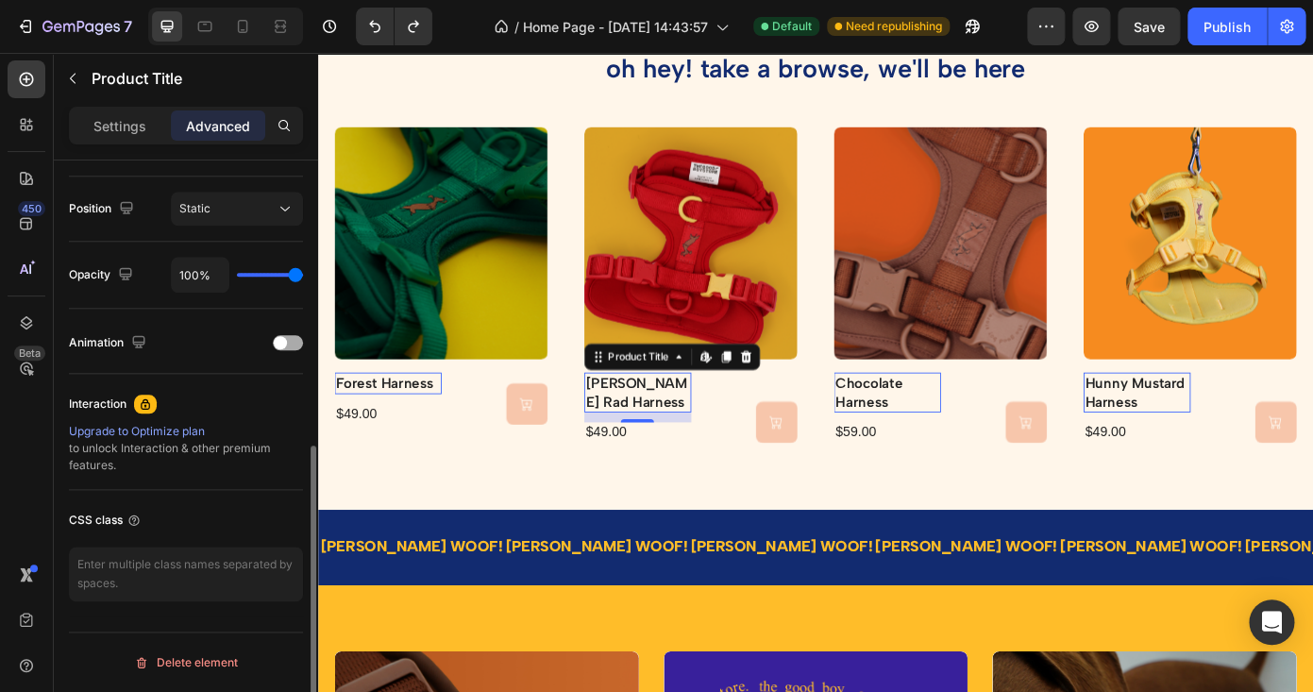
scroll to position [655, 0]
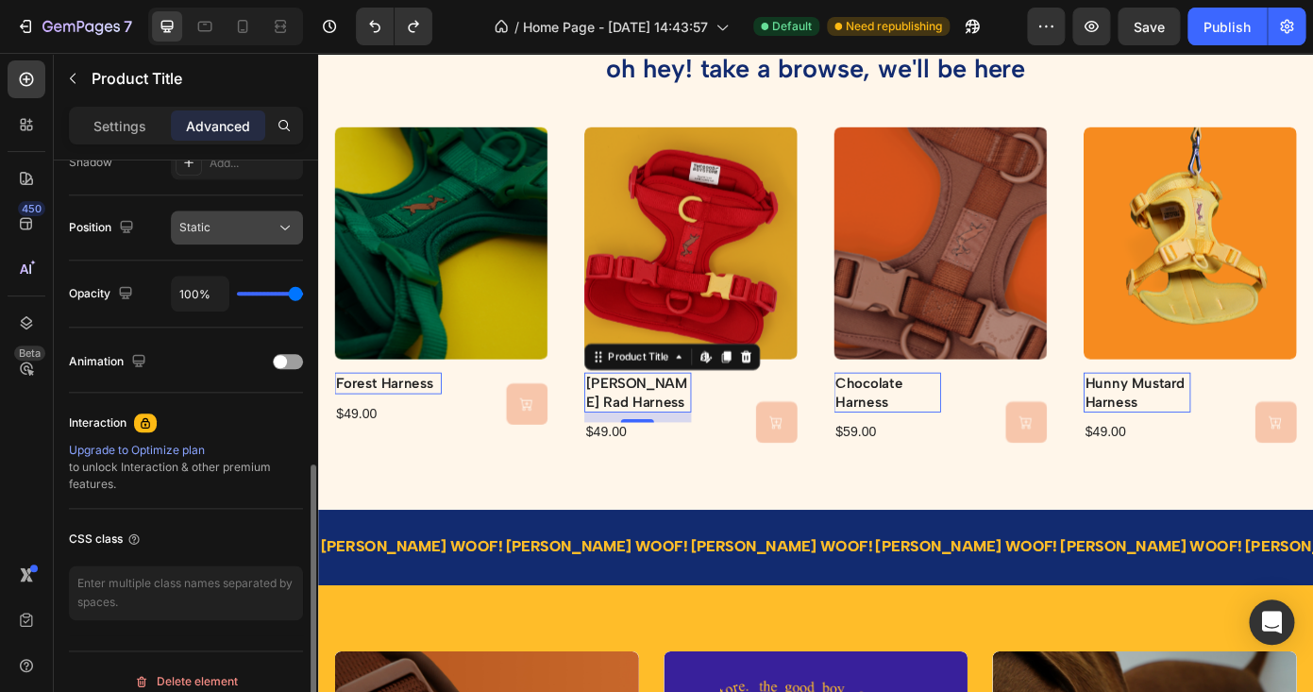
click at [266, 216] on button "Static" at bounding box center [237, 228] width 132 height 34
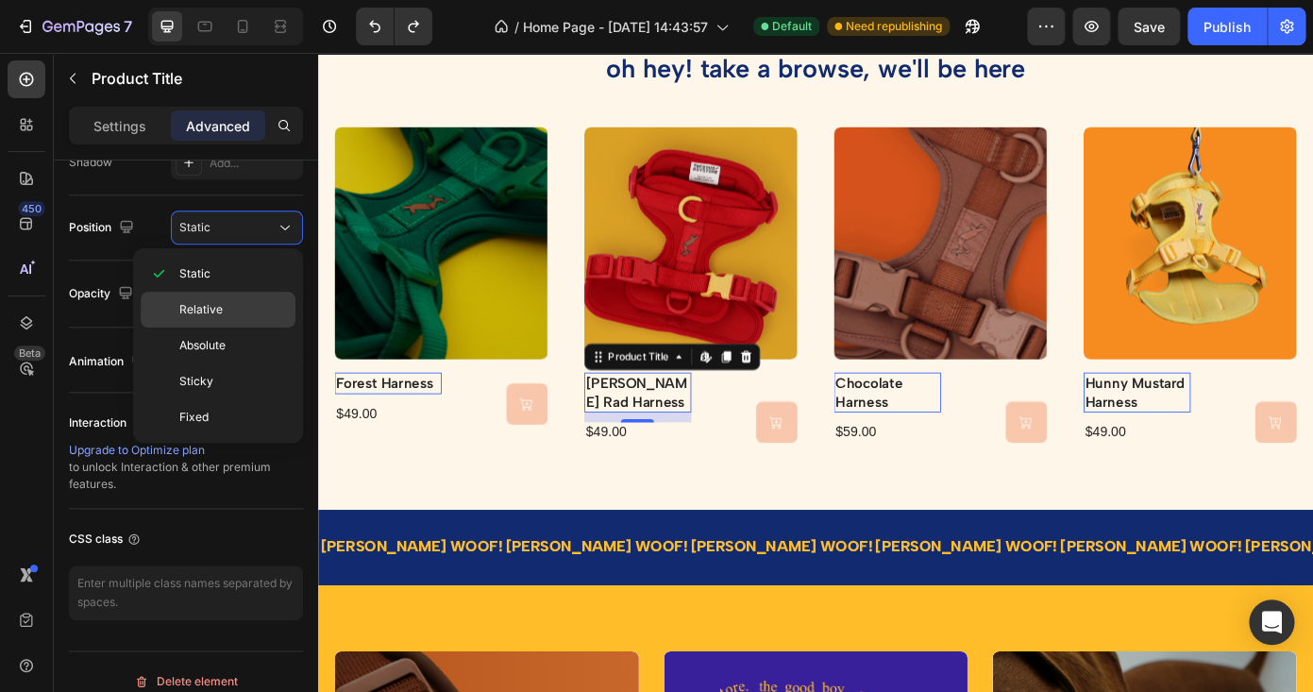
click at [242, 328] on div "Relative" at bounding box center [218, 346] width 155 height 36
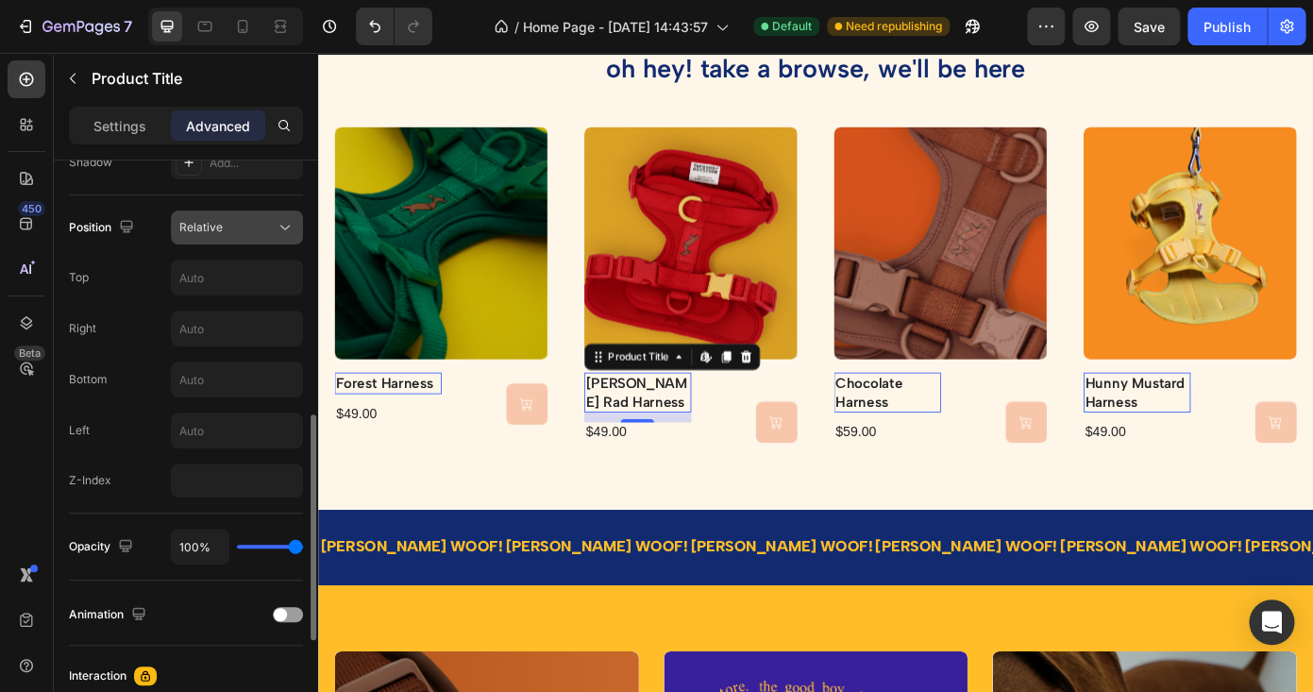
click at [254, 235] on div "Relative" at bounding box center [227, 227] width 96 height 17
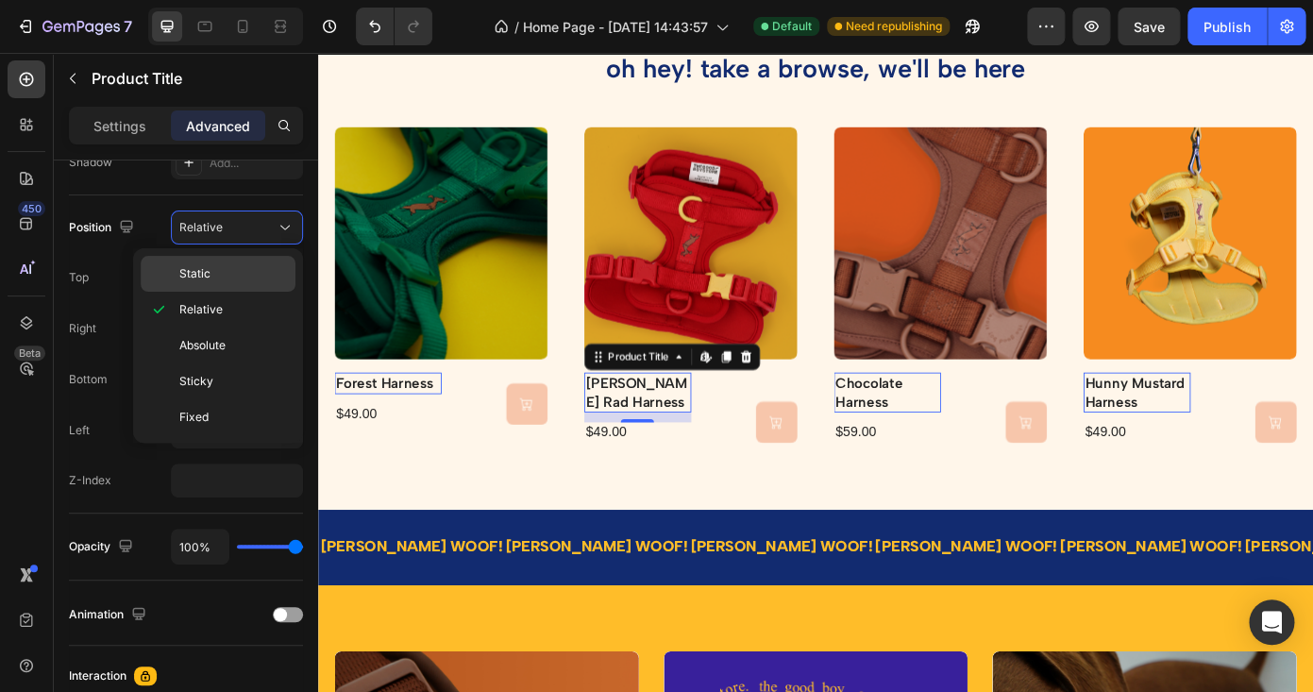
click at [237, 263] on div "Static" at bounding box center [218, 274] width 155 height 36
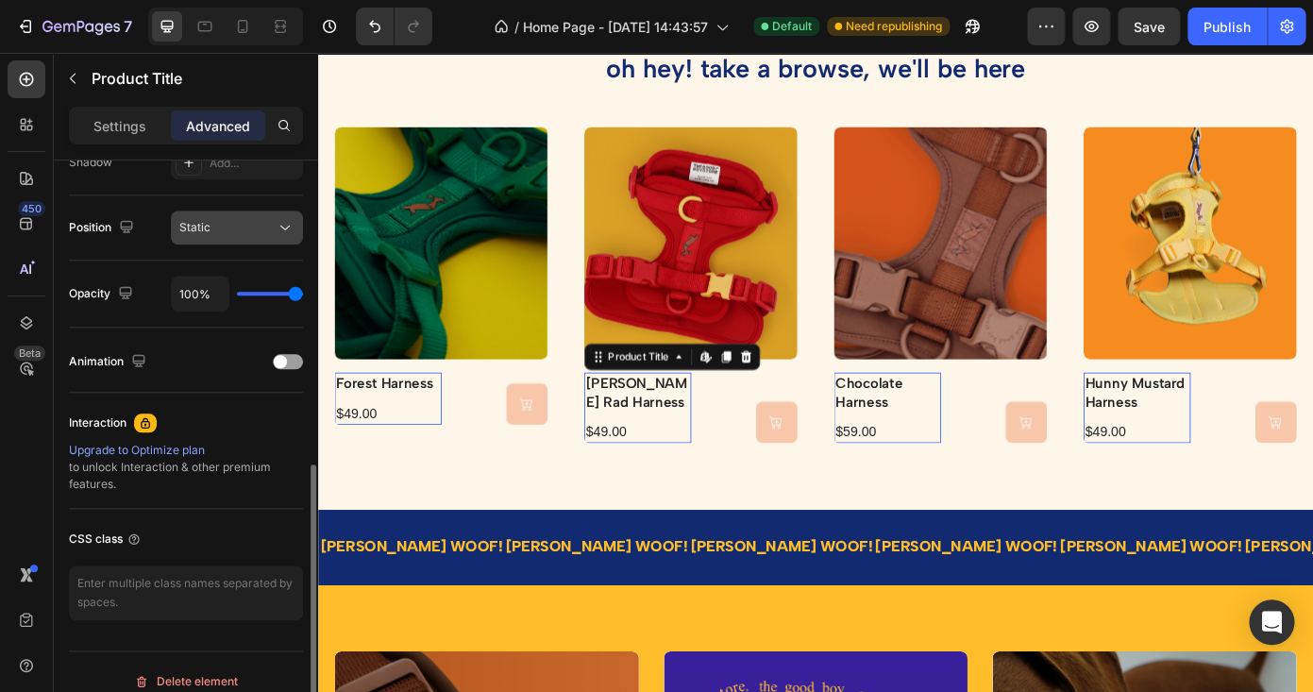
click at [256, 225] on div "Static" at bounding box center [227, 227] width 96 height 17
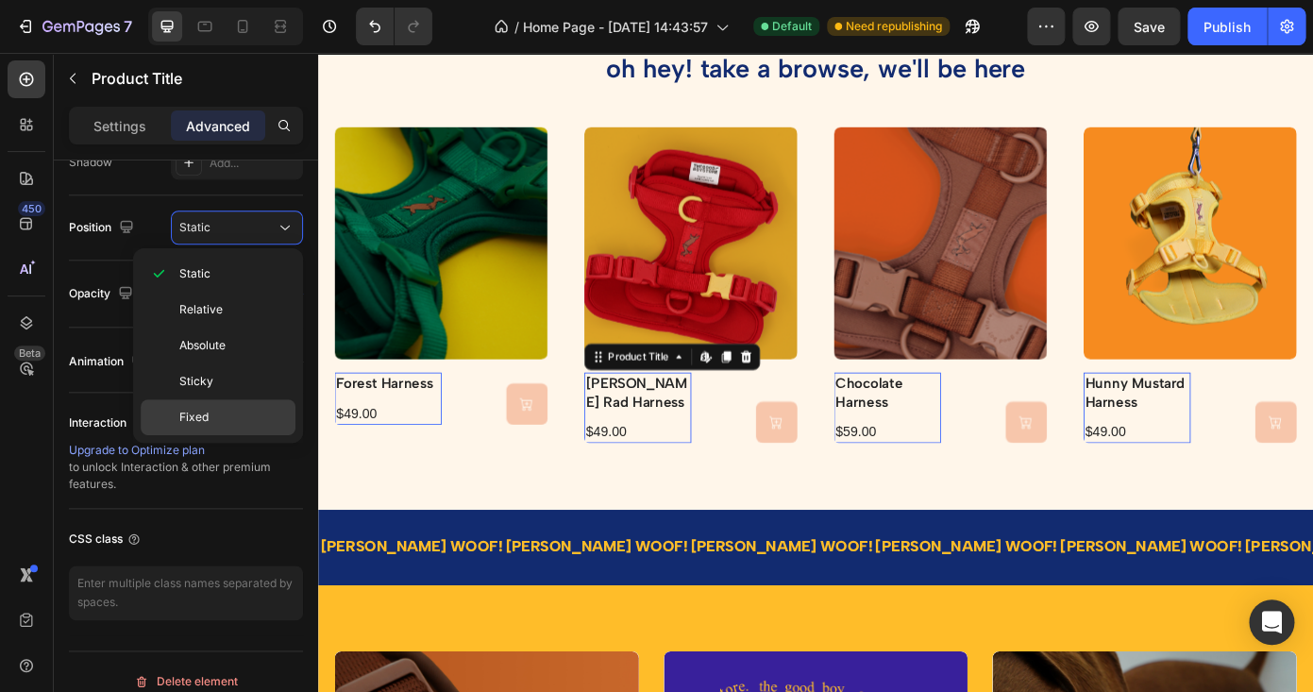
click at [218, 422] on p "Fixed" at bounding box center [233, 417] width 108 height 17
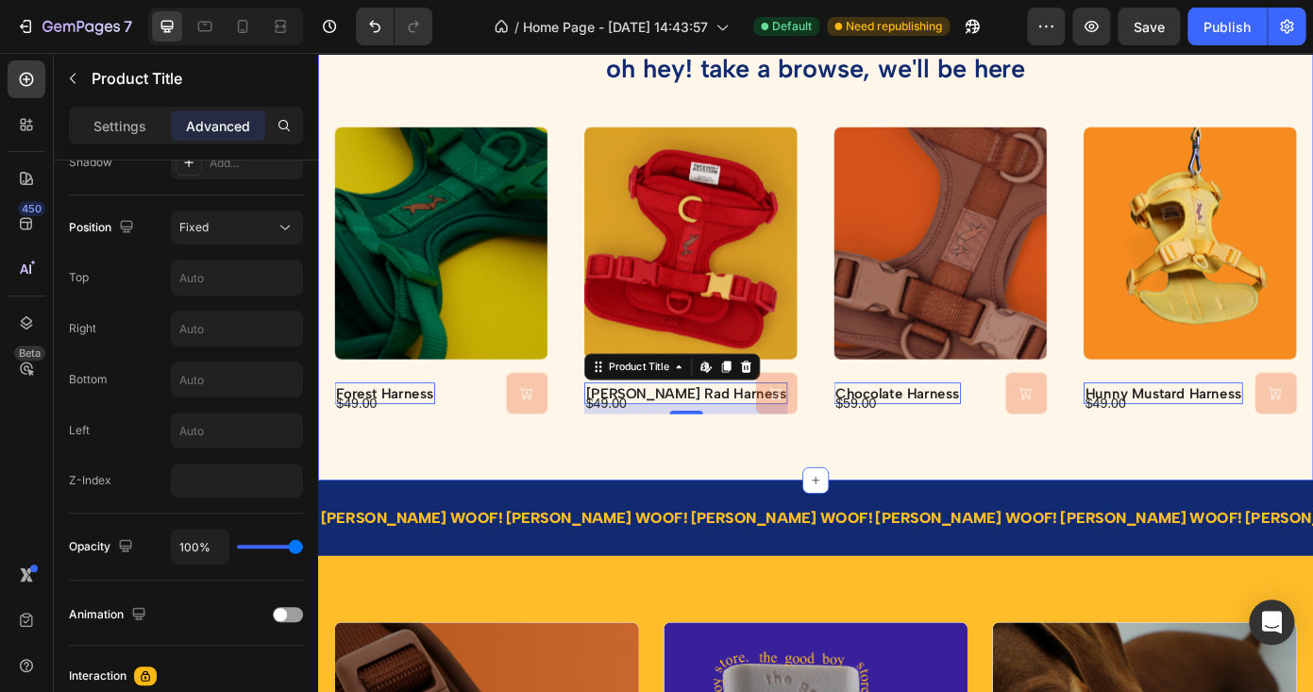
click at [509, 480] on div "oh hey! take a browse, we'll be here Heading Product Images forest harness Prod…" at bounding box center [884, 257] width 1133 height 565
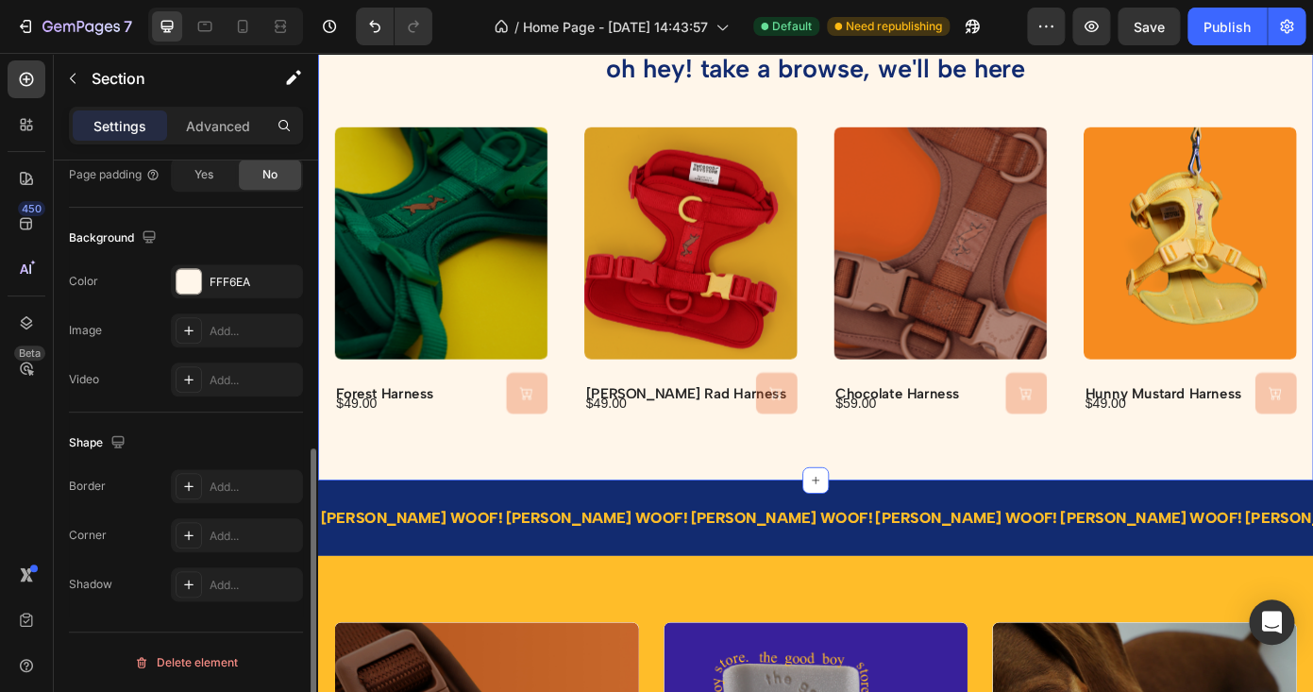
scroll to position [0, 0]
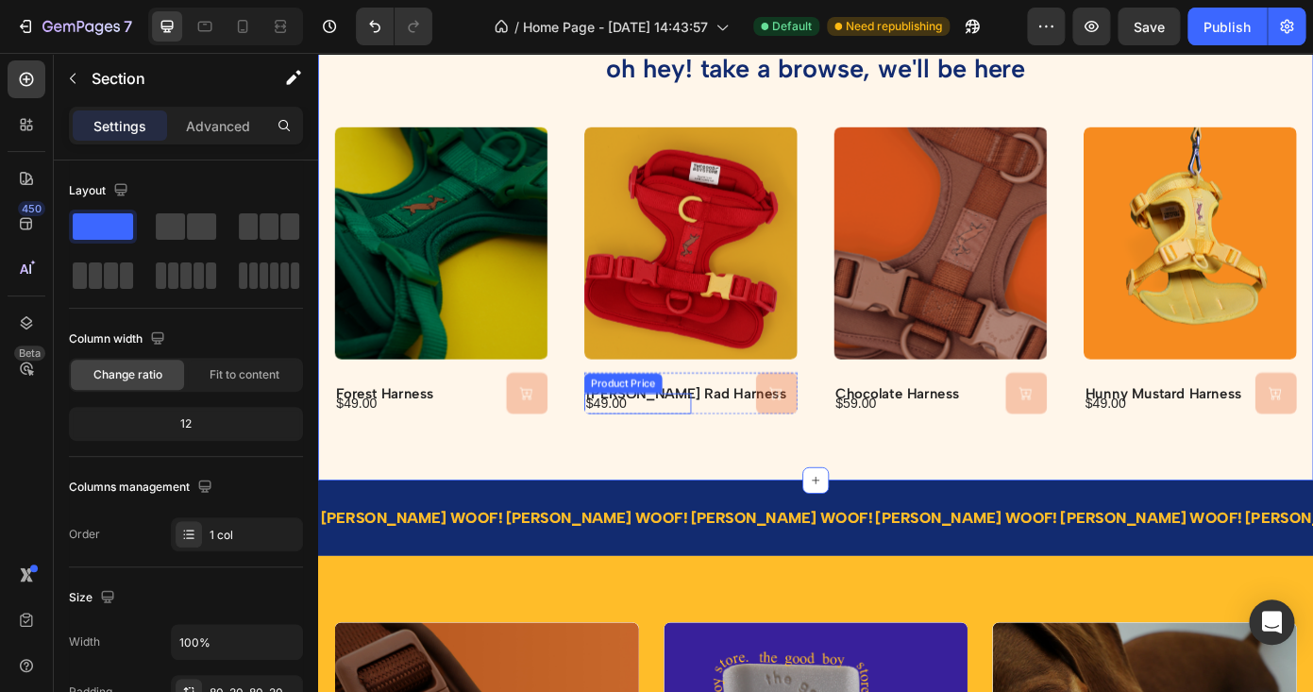
click at [459, 451] on div "$49.00" at bounding box center [398, 453] width 122 height 24
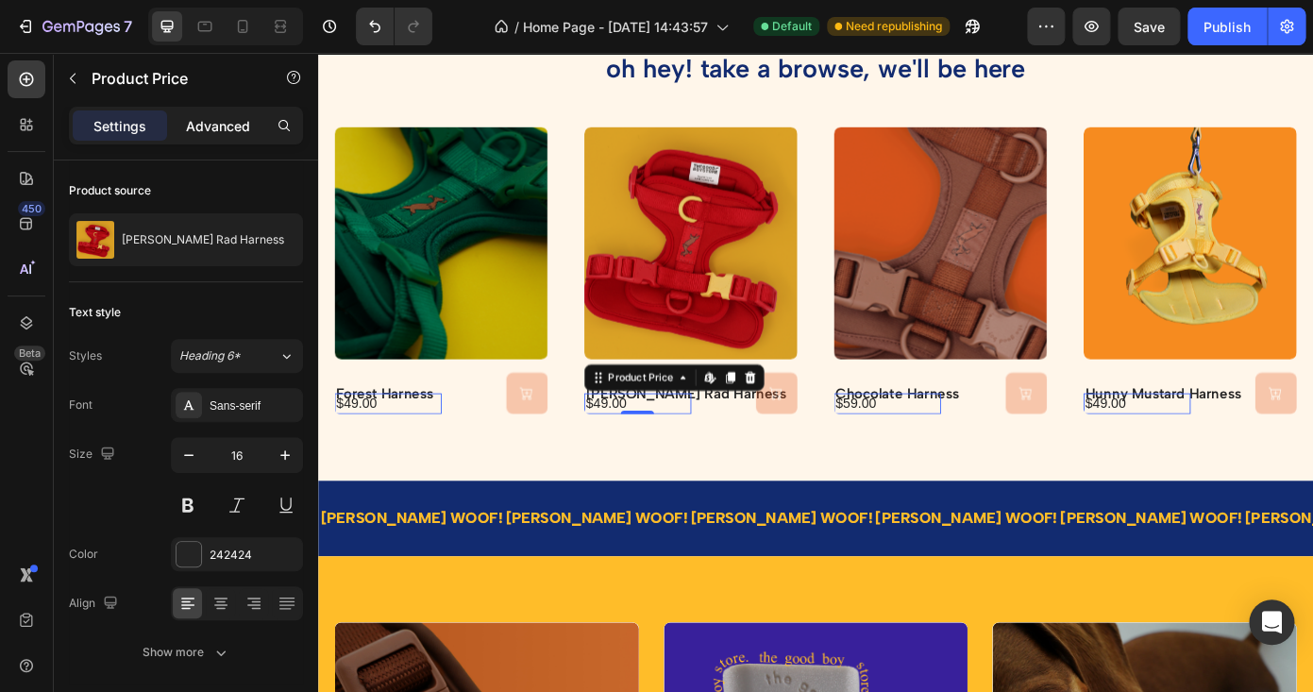
click at [244, 115] on div "Advanced" at bounding box center [218, 125] width 94 height 30
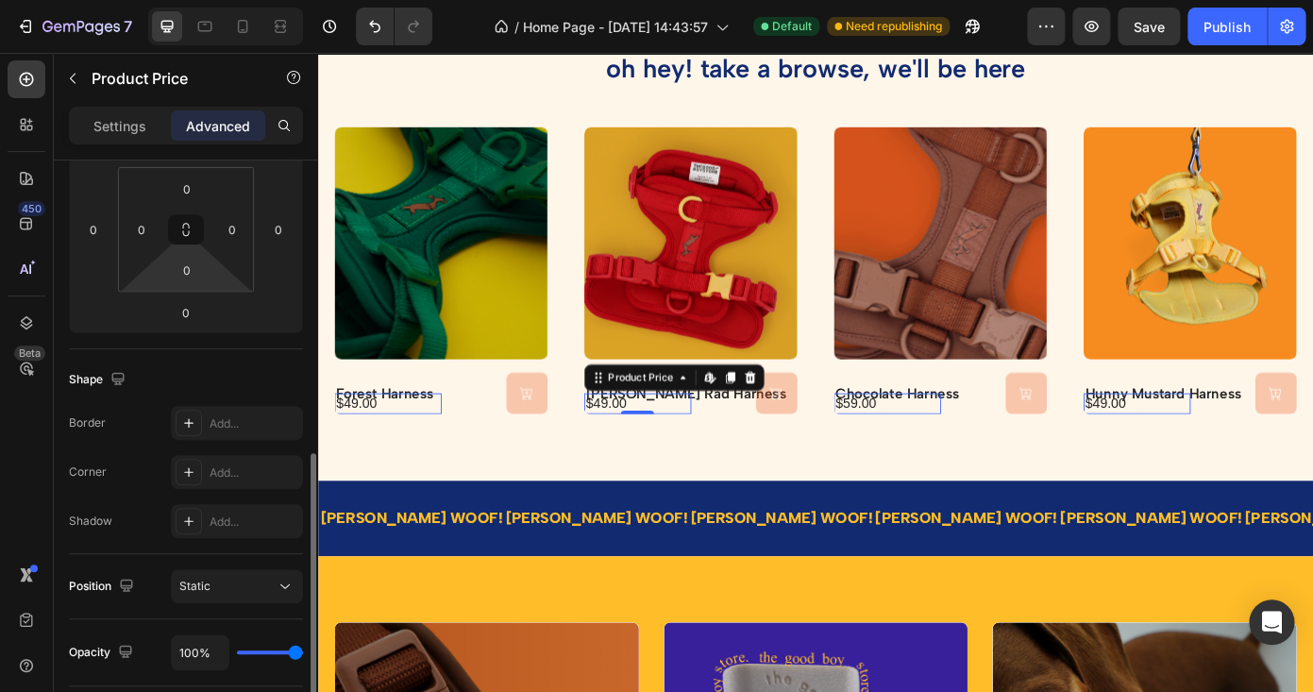
scroll to position [457, 0]
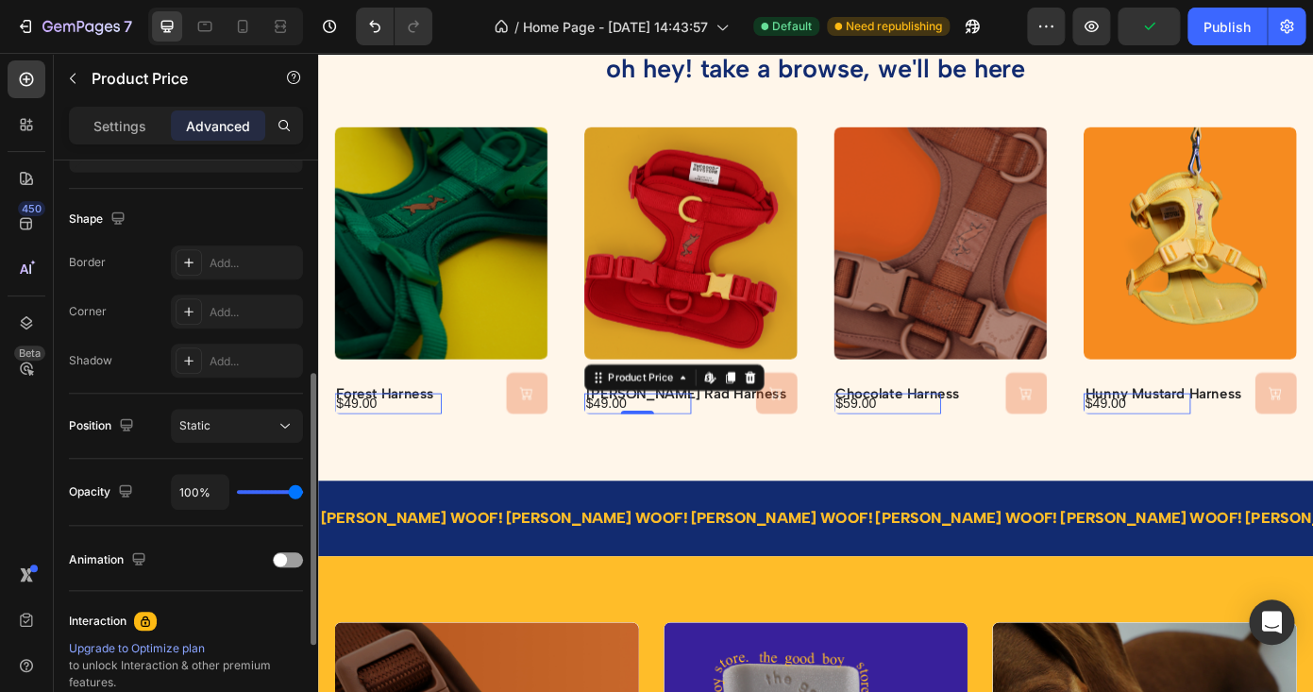
click at [236, 443] on div "Position Static" at bounding box center [186, 426] width 234 height 65
click at [239, 433] on div "Static" at bounding box center [227, 425] width 96 height 17
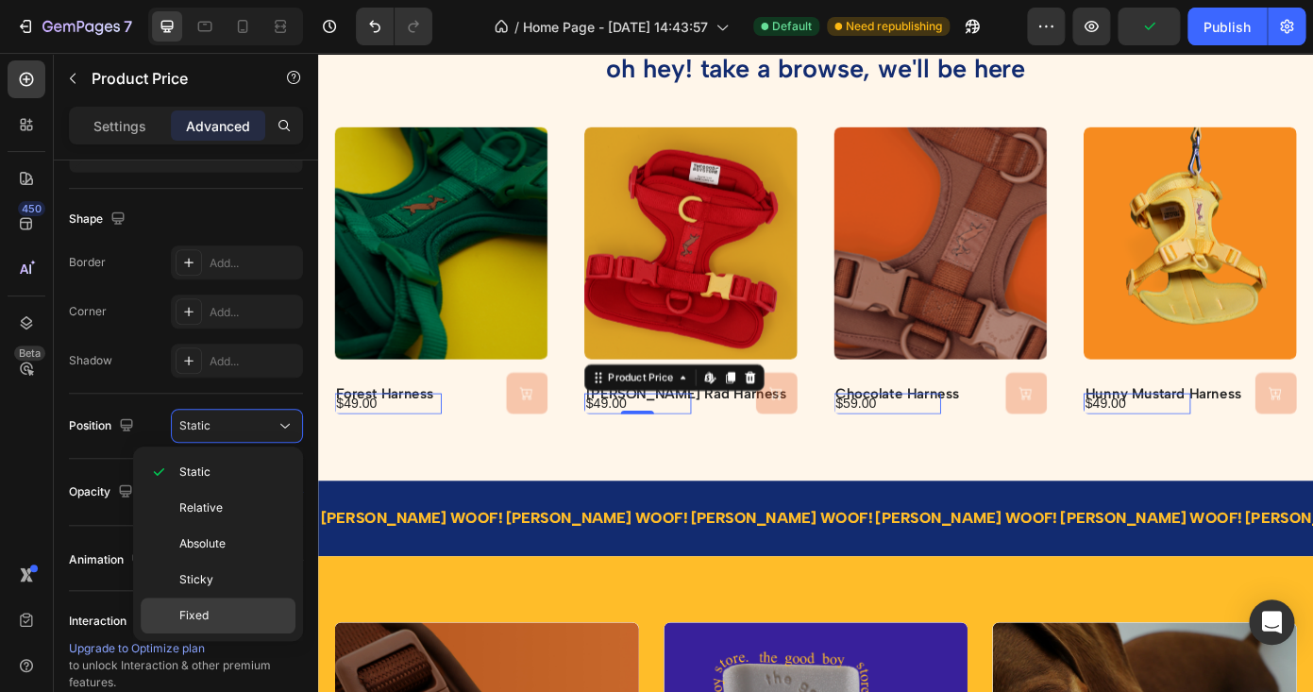
click at [223, 610] on p "Fixed" at bounding box center [233, 615] width 108 height 17
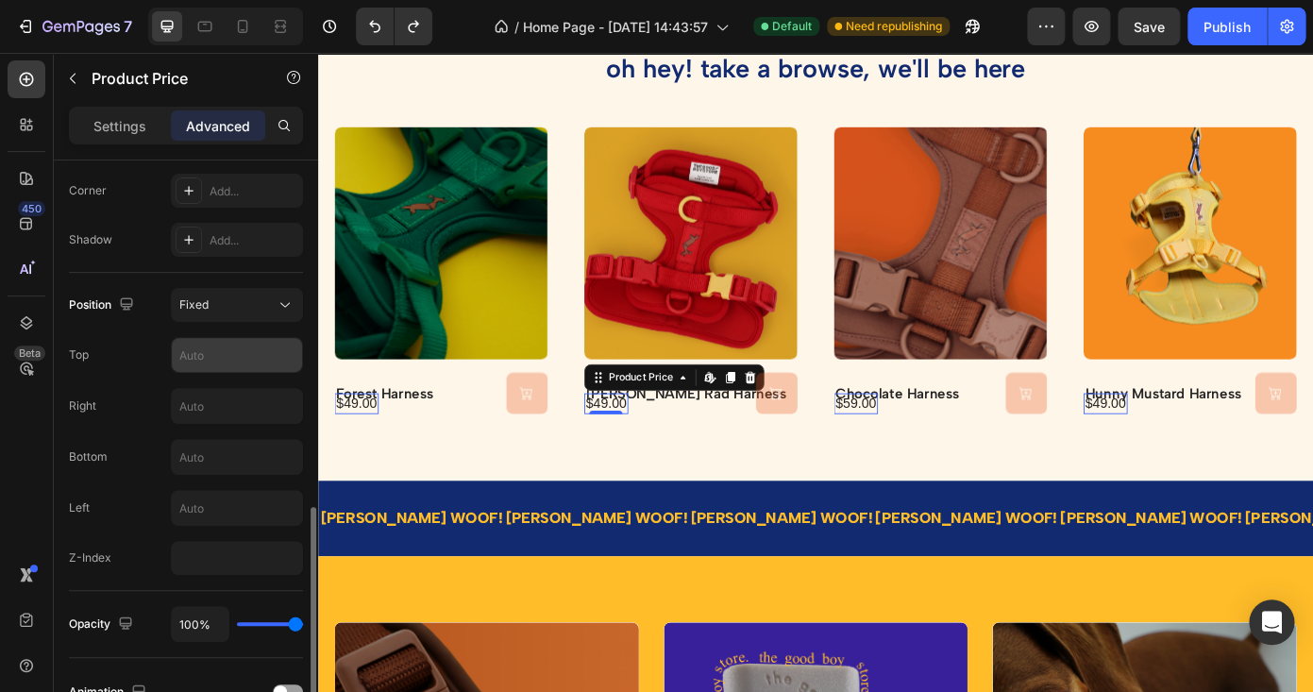
scroll to position [777, 0]
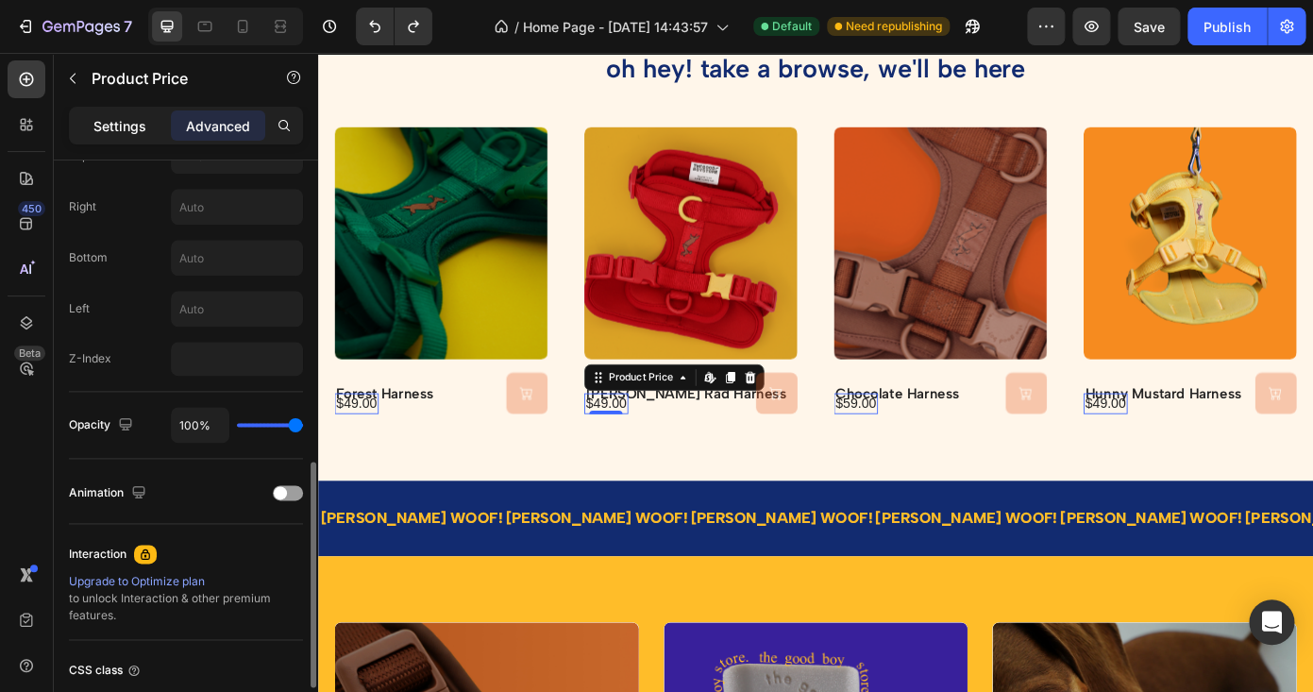
click at [111, 138] on div "Settings" at bounding box center [120, 125] width 94 height 30
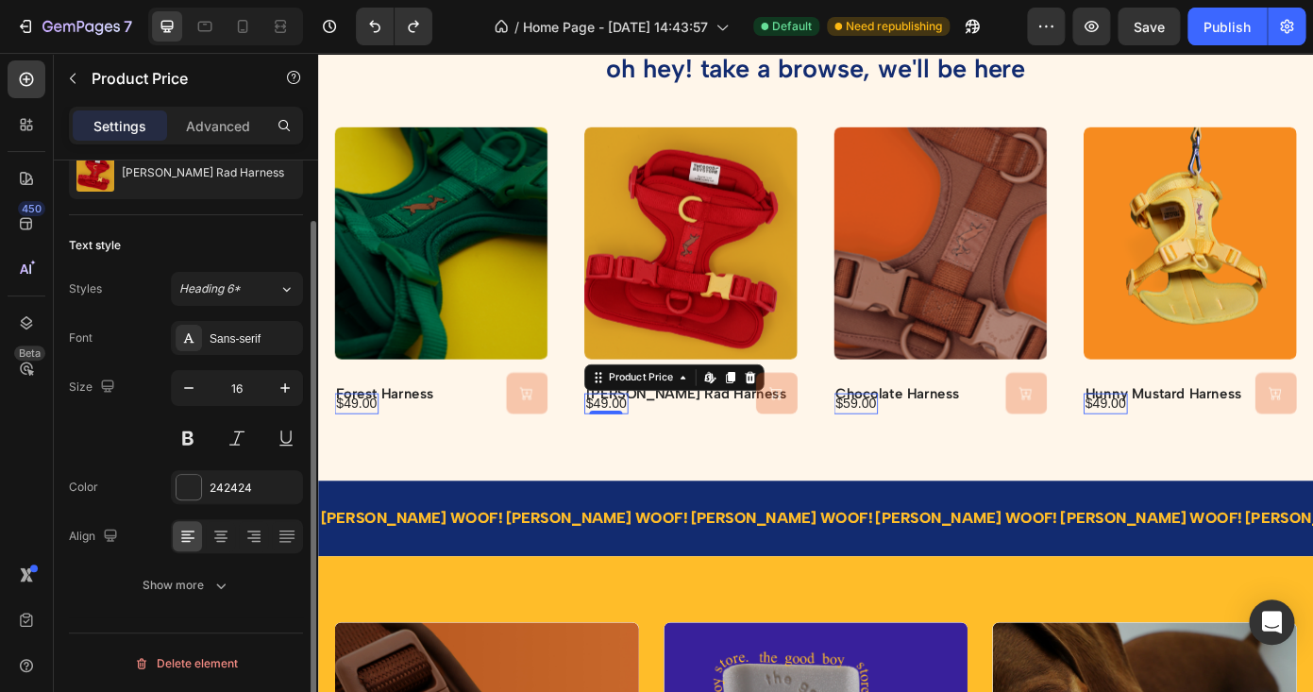
scroll to position [0, 0]
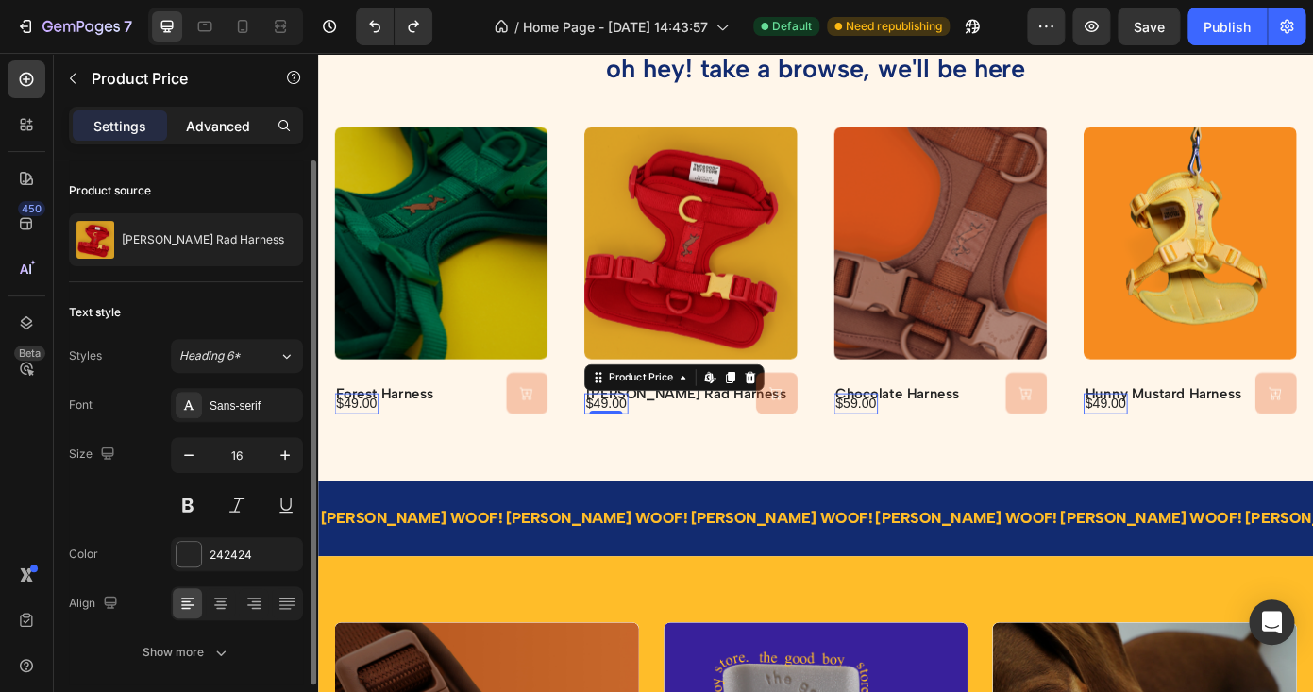
click at [221, 129] on p "Advanced" at bounding box center [218, 126] width 64 height 20
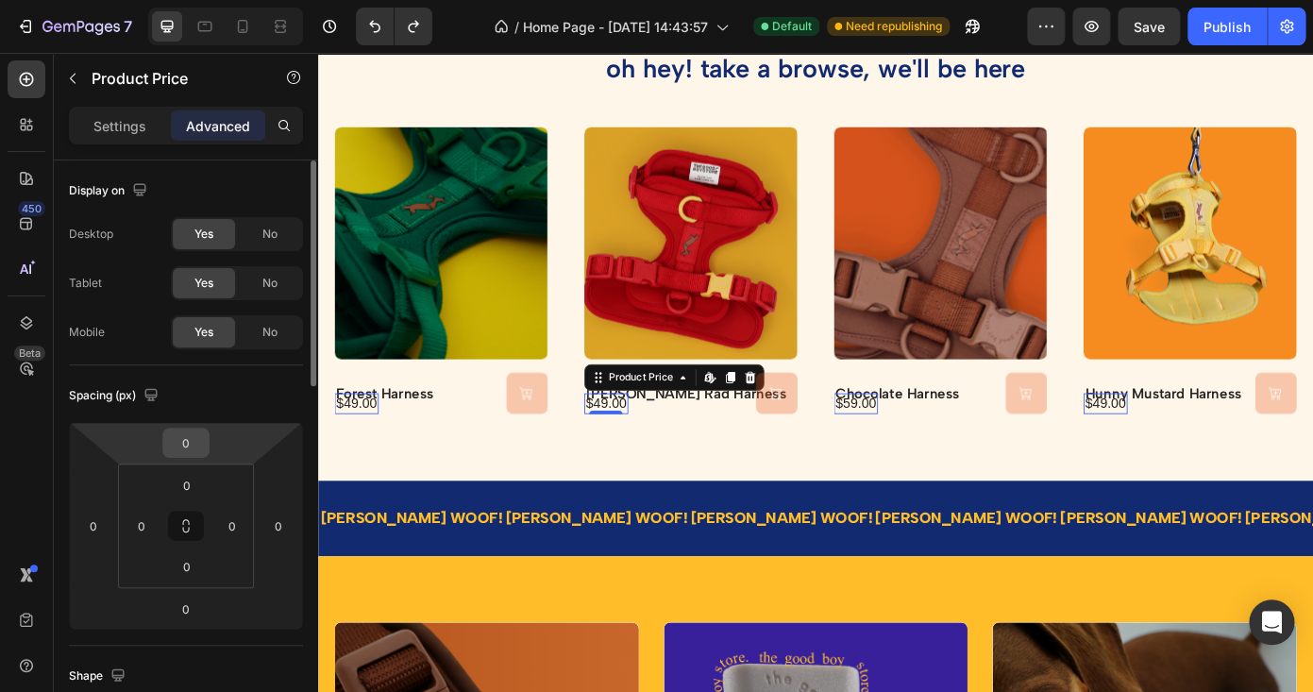
click at [187, 449] on input "0" at bounding box center [186, 443] width 38 height 28
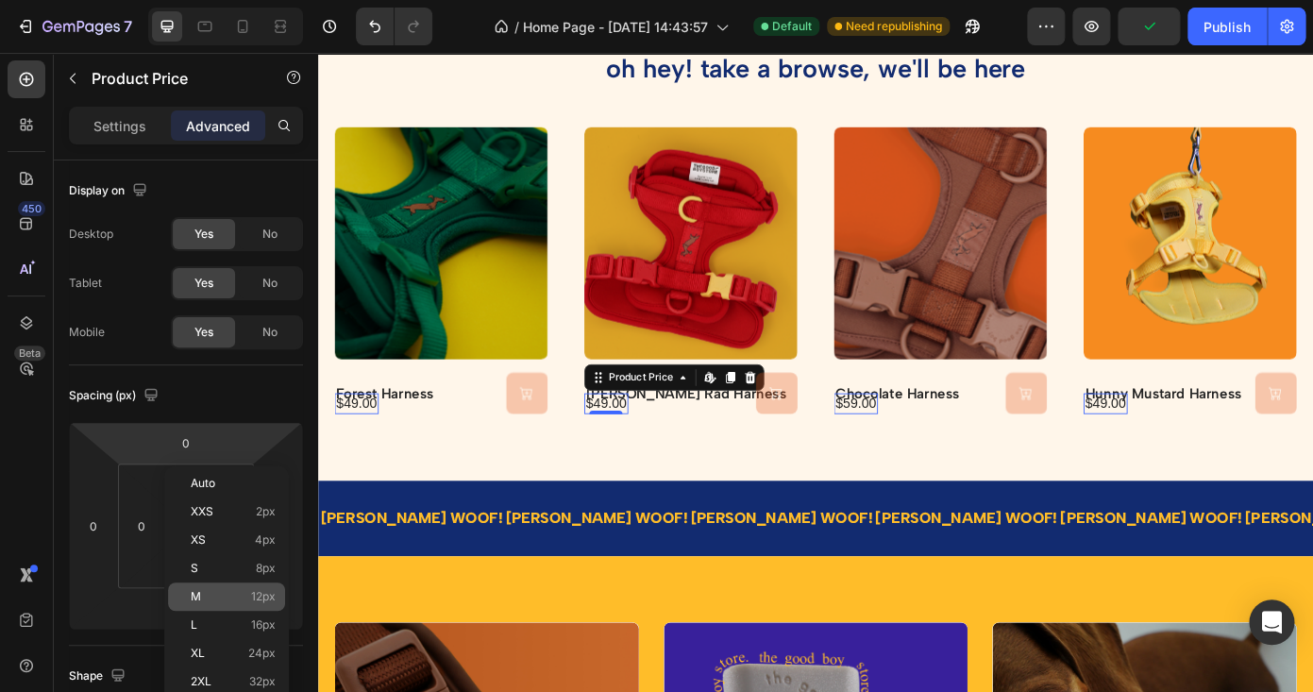
click at [216, 586] on div "M 12px" at bounding box center [226, 596] width 117 height 28
type input "12"
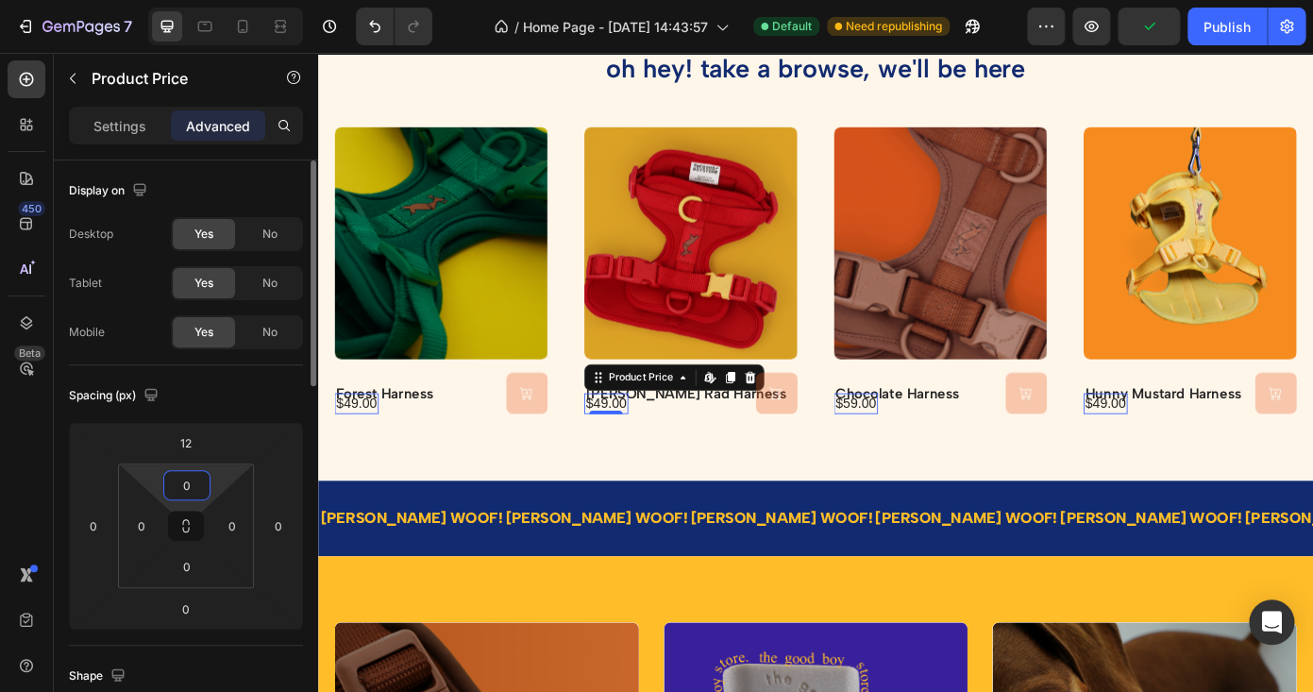
click at [190, 483] on input "0" at bounding box center [187, 485] width 38 height 28
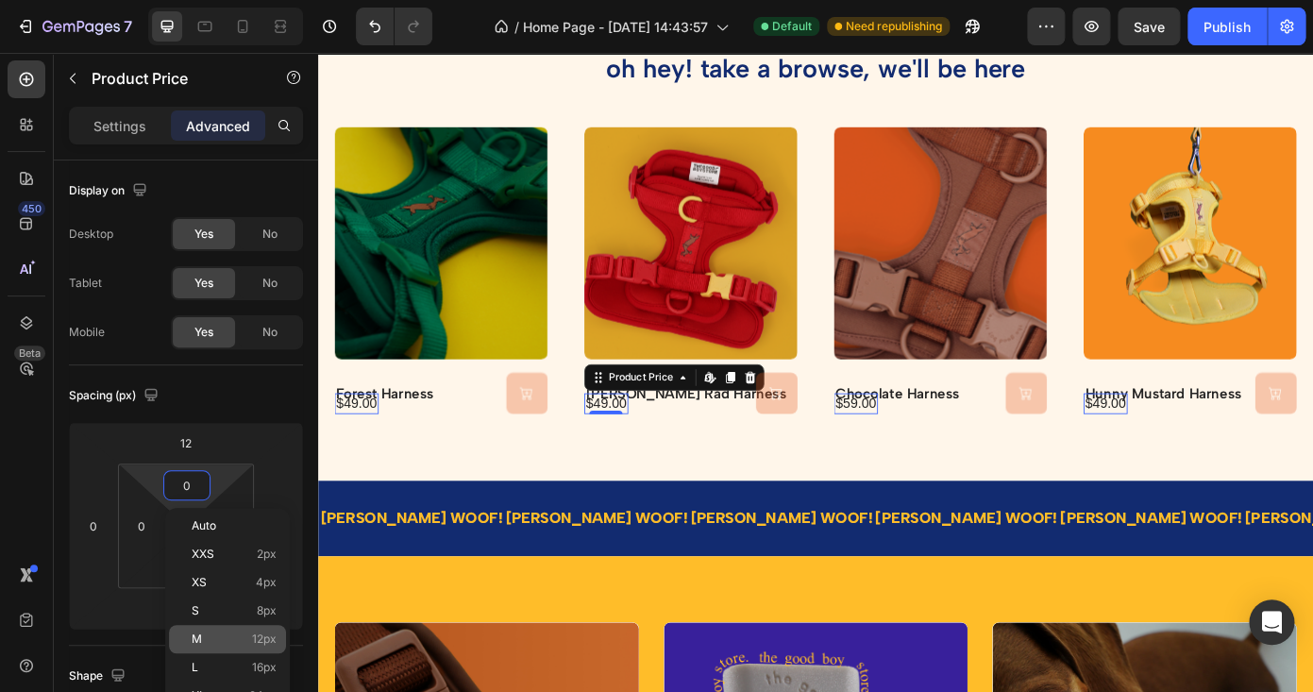
click at [212, 641] on p "M 12px" at bounding box center [234, 638] width 85 height 13
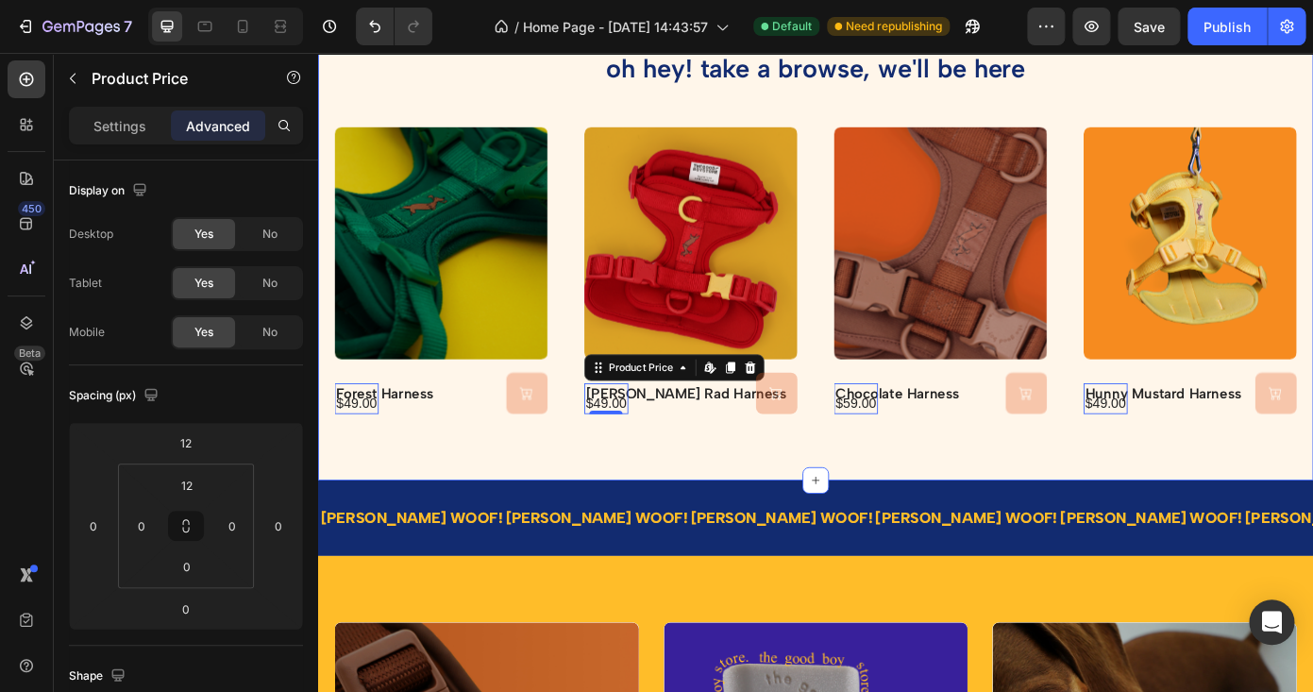
type input "0"
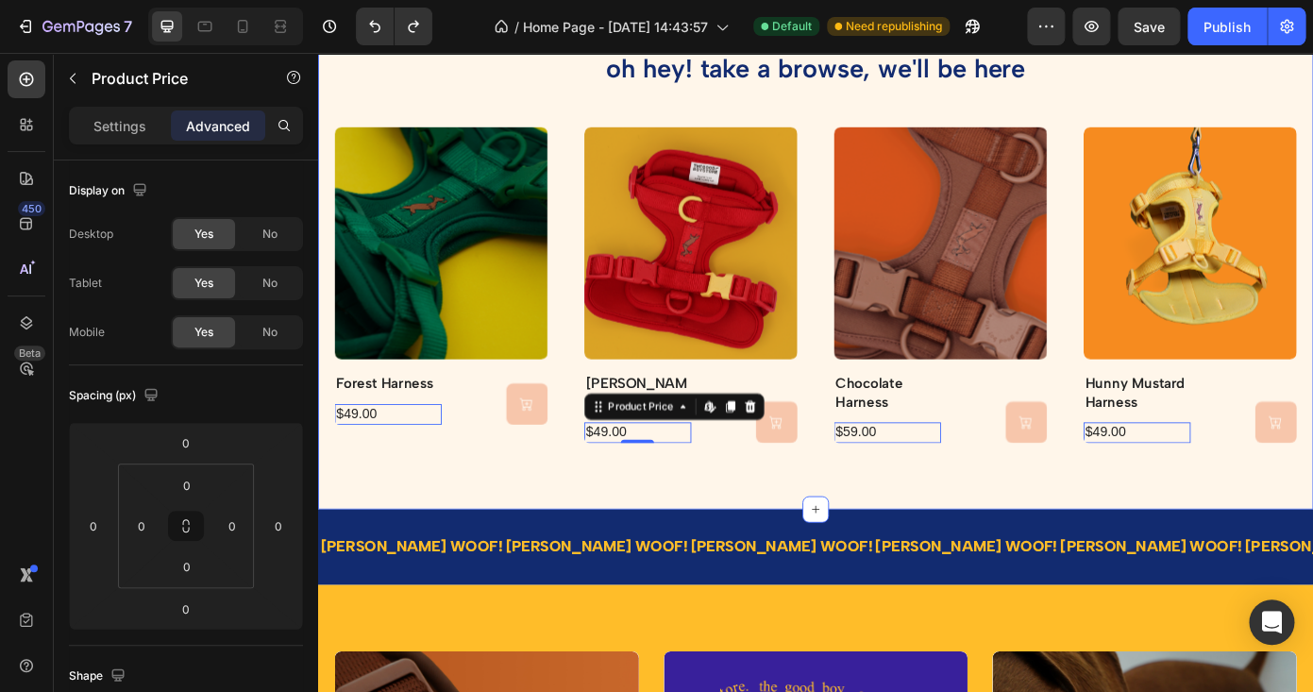
click at [584, 513] on div "oh hey! take a browse, we'll be here Heading Product Images forest harness Prod…" at bounding box center [884, 274] width 1133 height 598
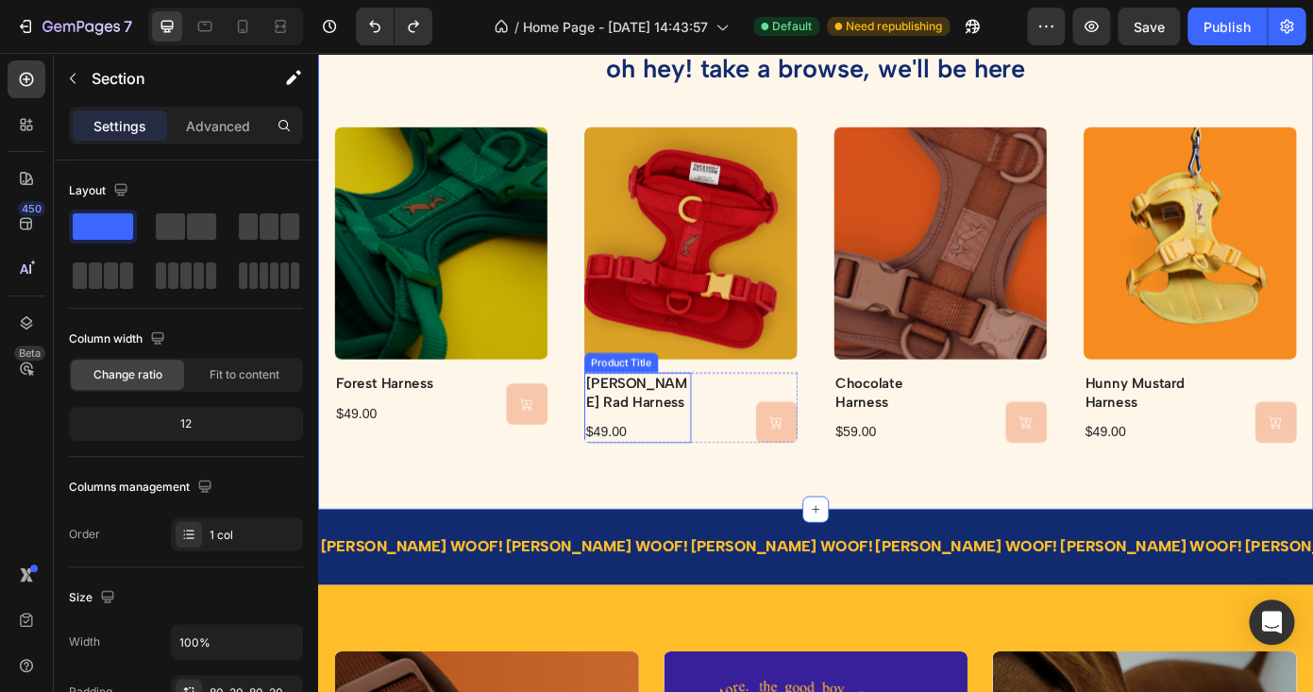
click at [707, 435] on h2 "berry rad harness" at bounding box center [682, 439] width 122 height 45
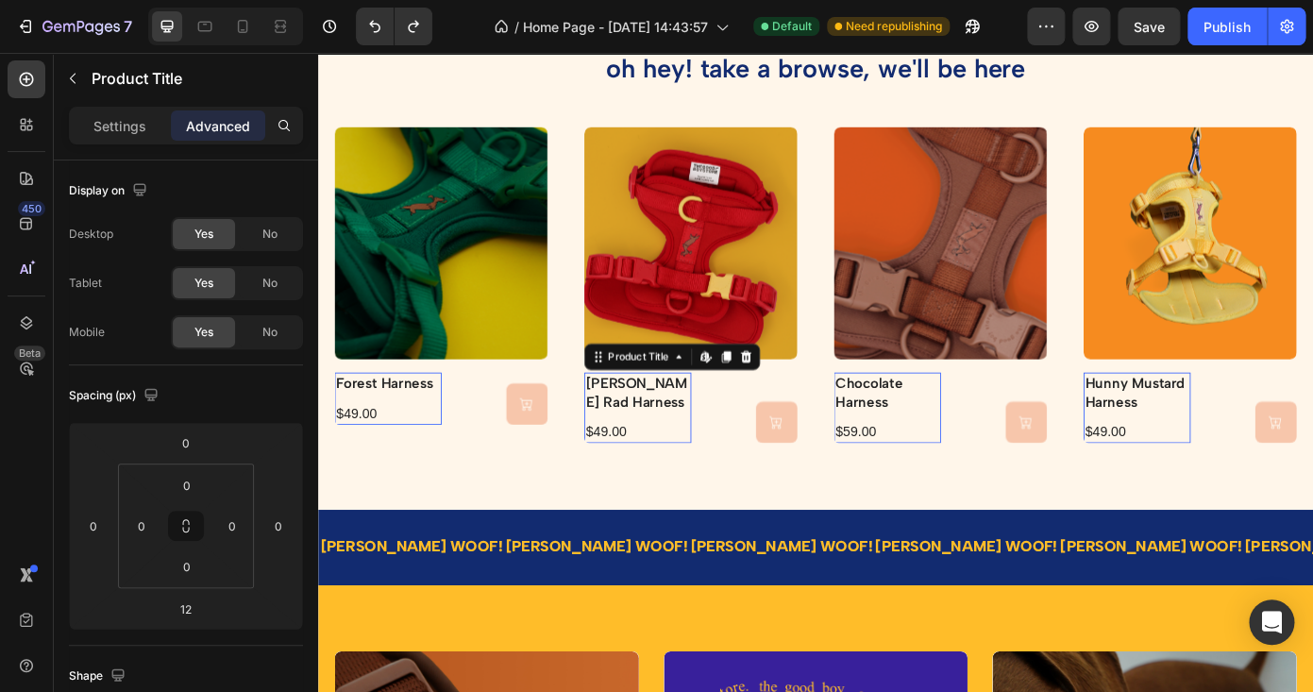
click at [676, 430] on h2 "berry rad harness" at bounding box center [682, 439] width 122 height 45
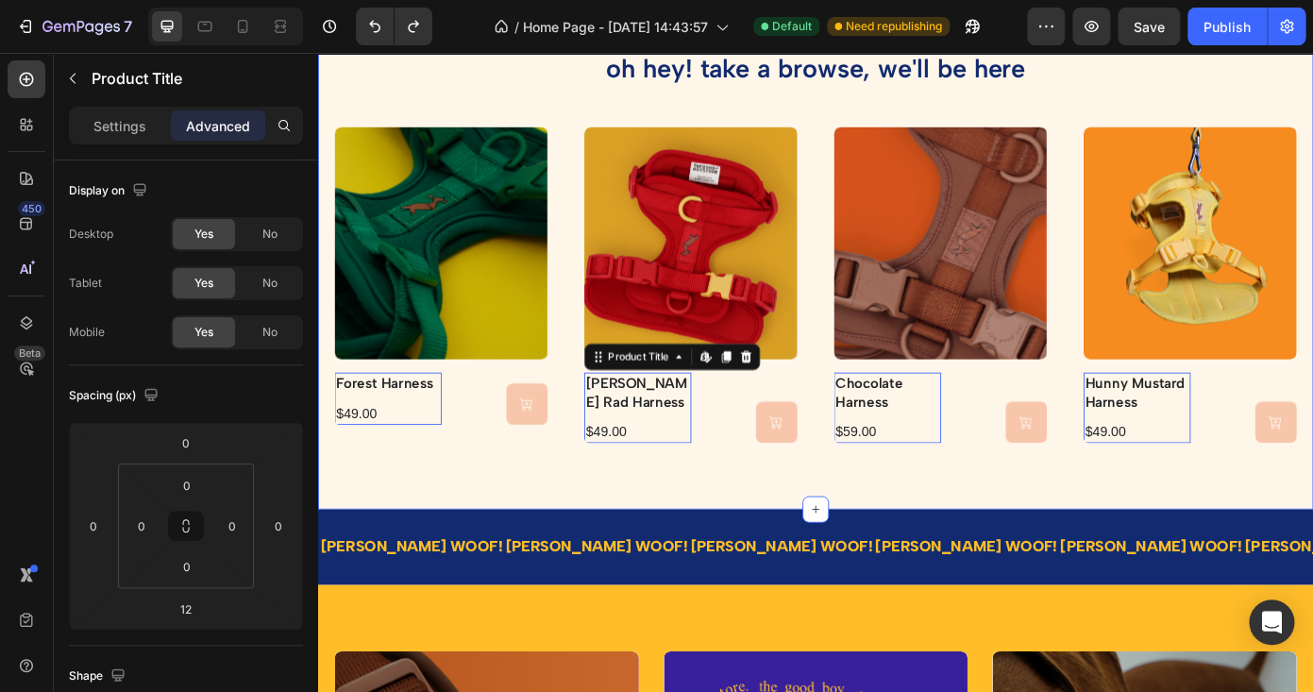
click at [763, 520] on div "oh hey! take a browse, we'll be here Heading Product Images forest harness Prod…" at bounding box center [884, 274] width 1133 height 598
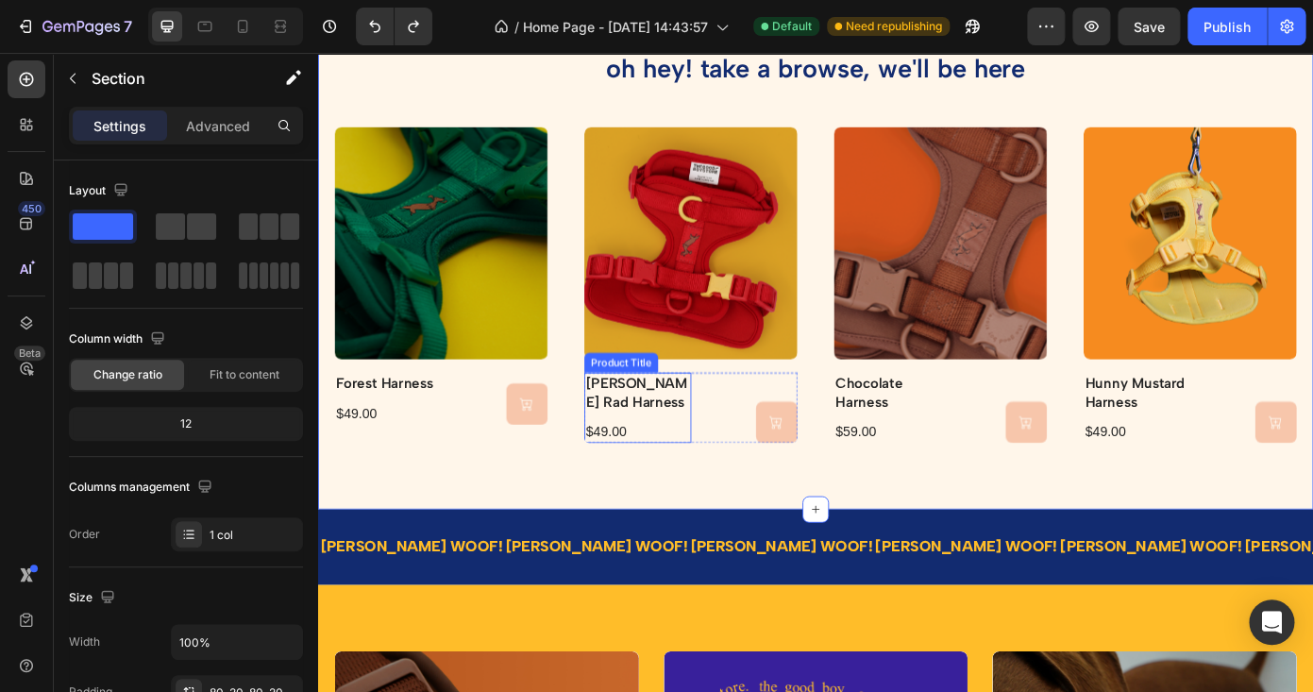
click at [667, 429] on h2 "berry rad harness" at bounding box center [682, 439] width 122 height 45
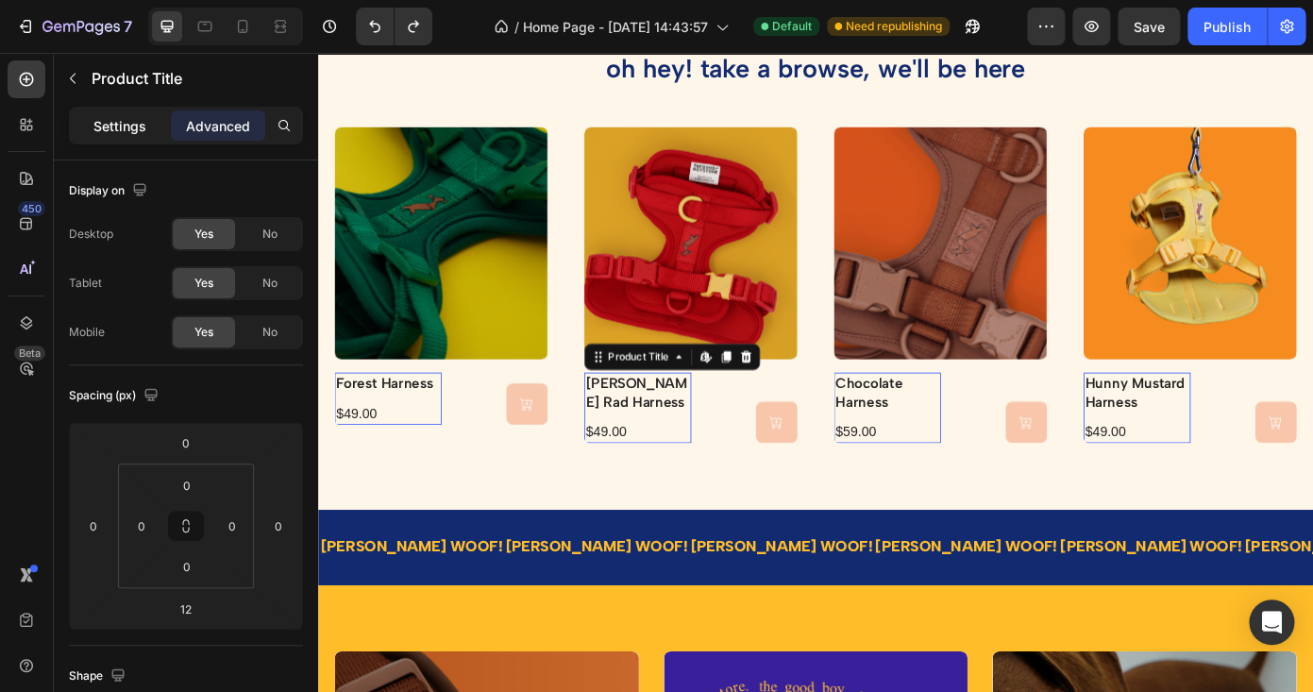
click at [127, 129] on p "Settings" at bounding box center [119, 126] width 53 height 20
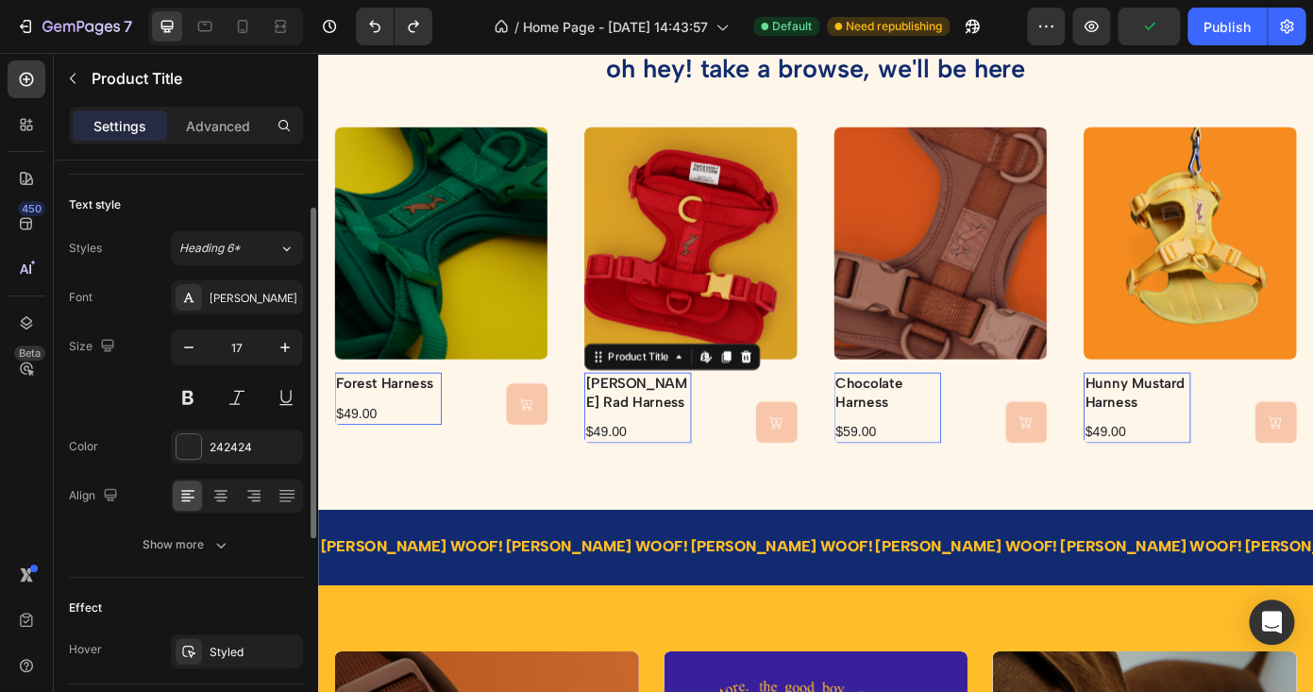
scroll to position [111, 0]
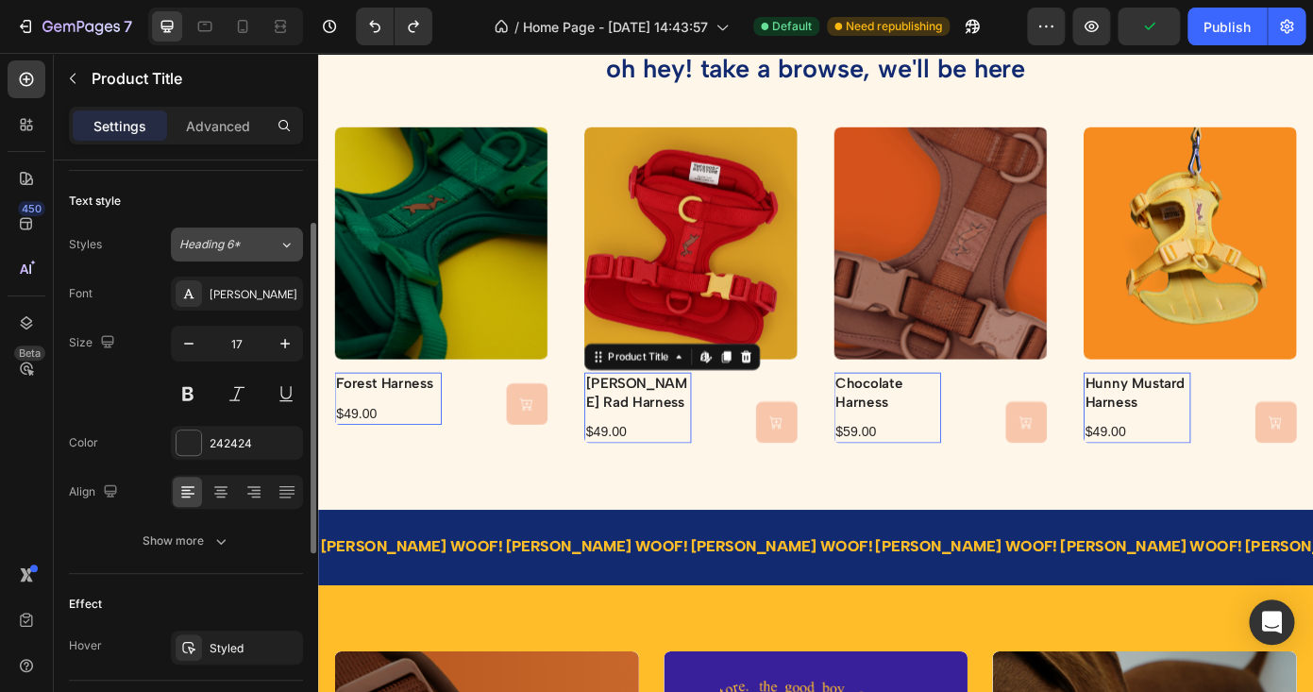
click at [274, 248] on div "Heading 6*" at bounding box center [228, 244] width 99 height 17
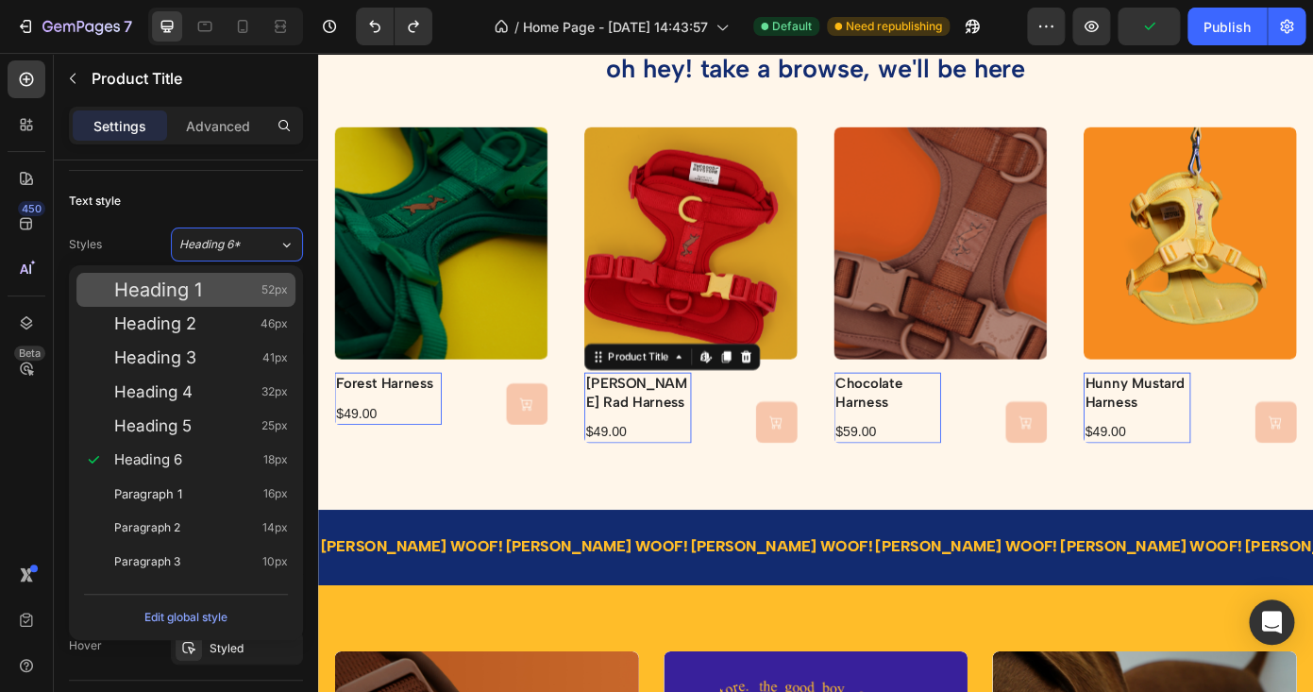
click at [243, 284] on div "Heading 1 52px" at bounding box center [201, 289] width 174 height 19
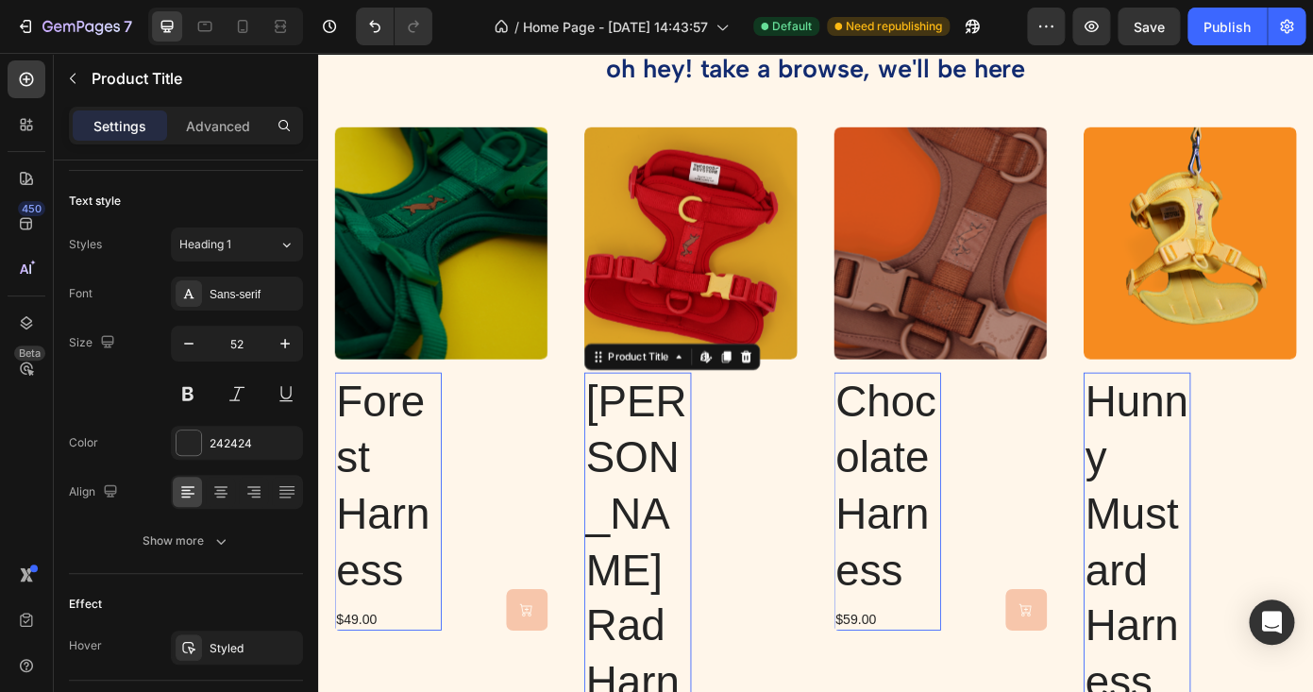
type input "17"
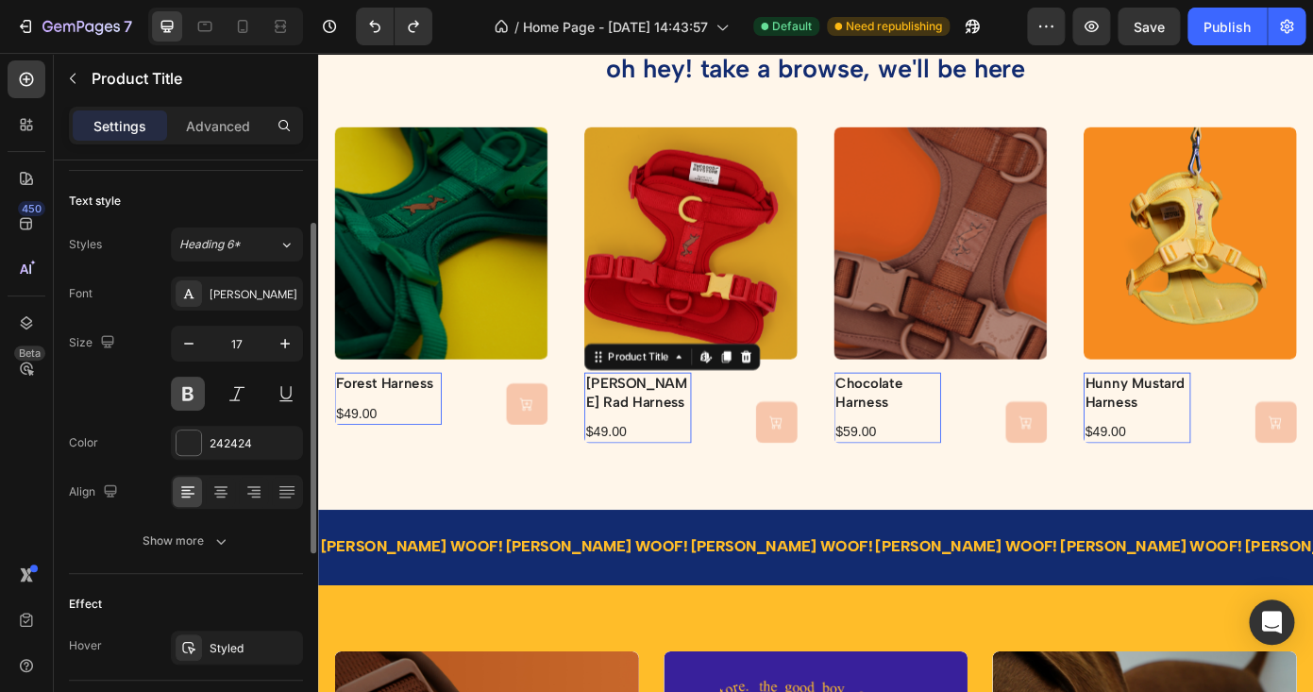
click at [185, 396] on button at bounding box center [188, 394] width 34 height 34
click at [236, 387] on button at bounding box center [237, 394] width 34 height 34
click at [266, 290] on div "Albert Sans" at bounding box center [254, 294] width 89 height 17
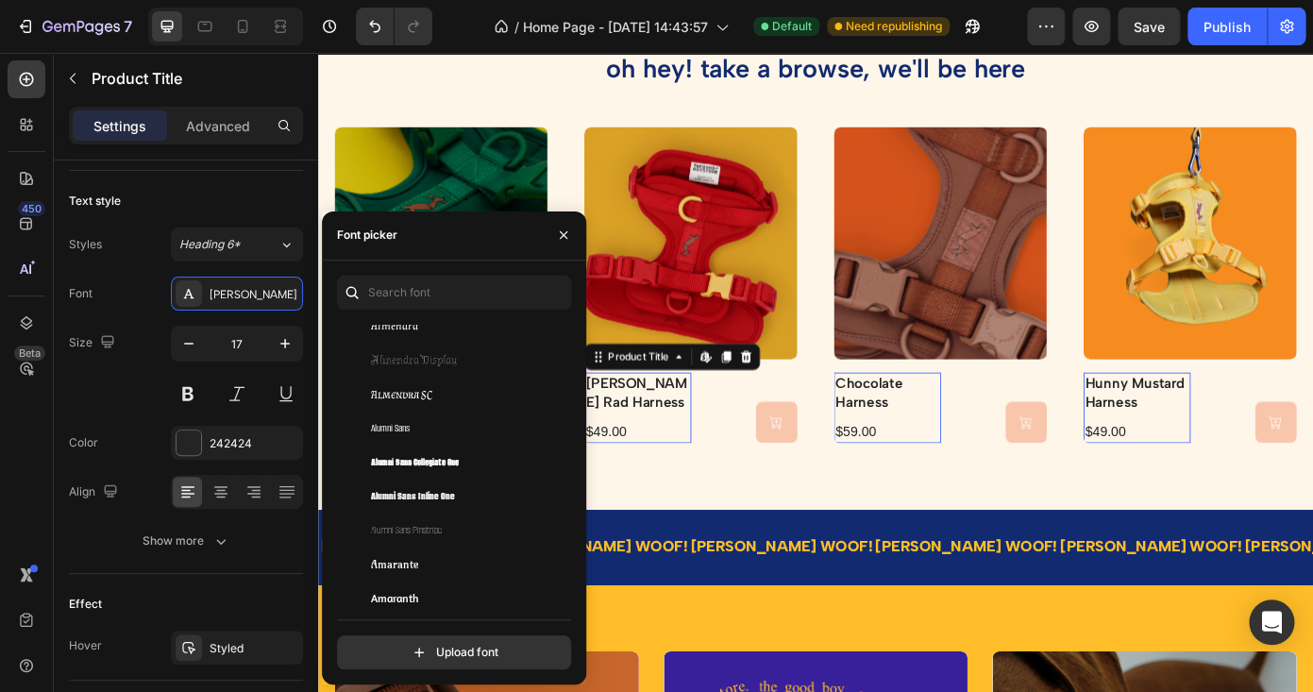
scroll to position [1656, 0]
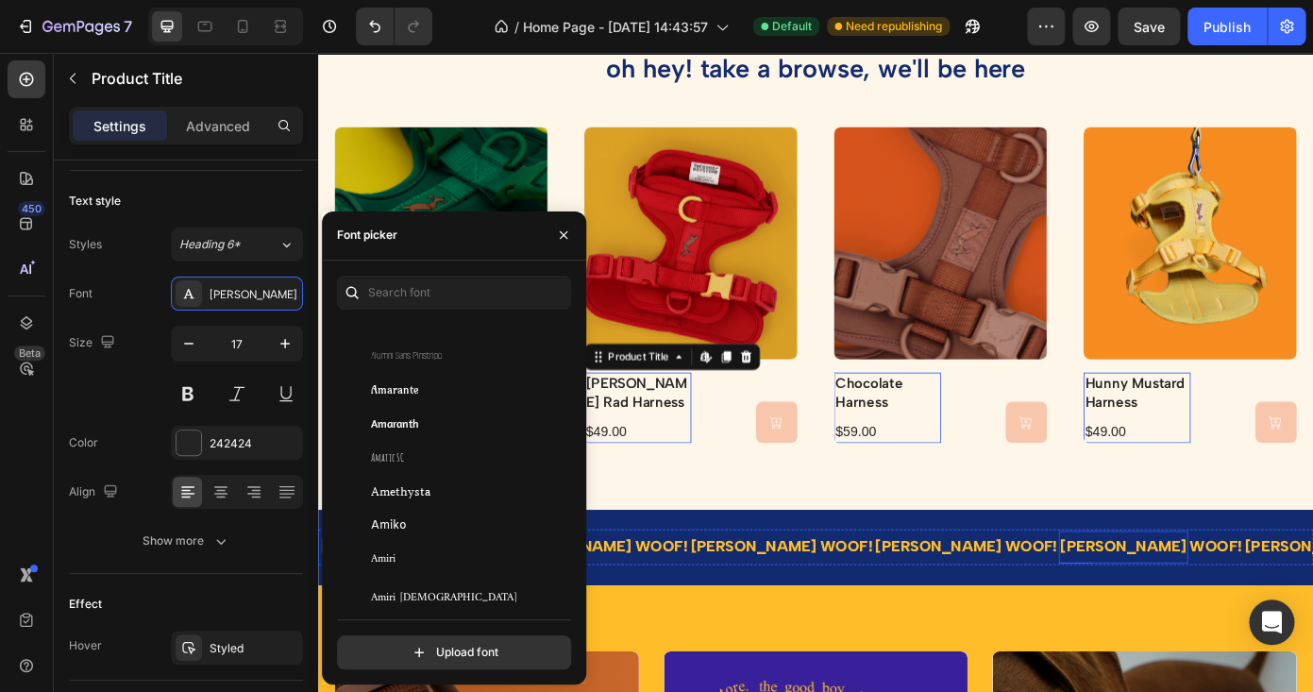
click at [1163, 610] on p "RUFF" at bounding box center [1234, 616] width 143 height 22
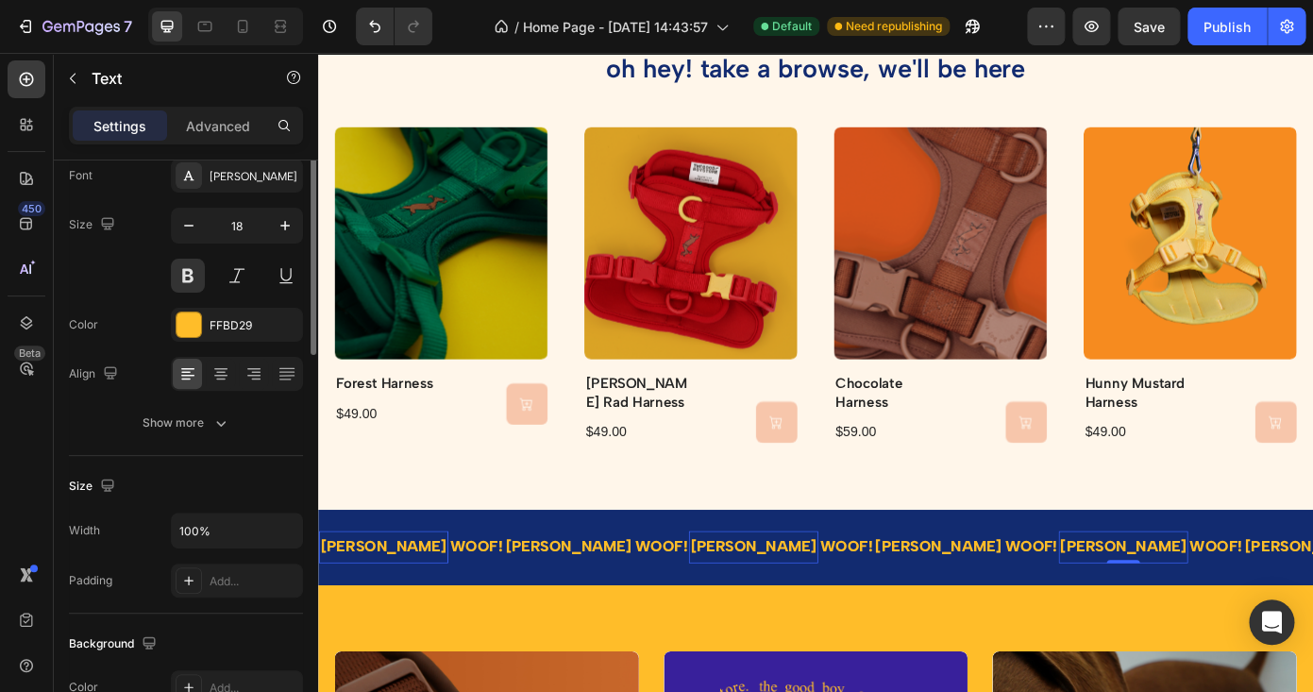
scroll to position [0, 0]
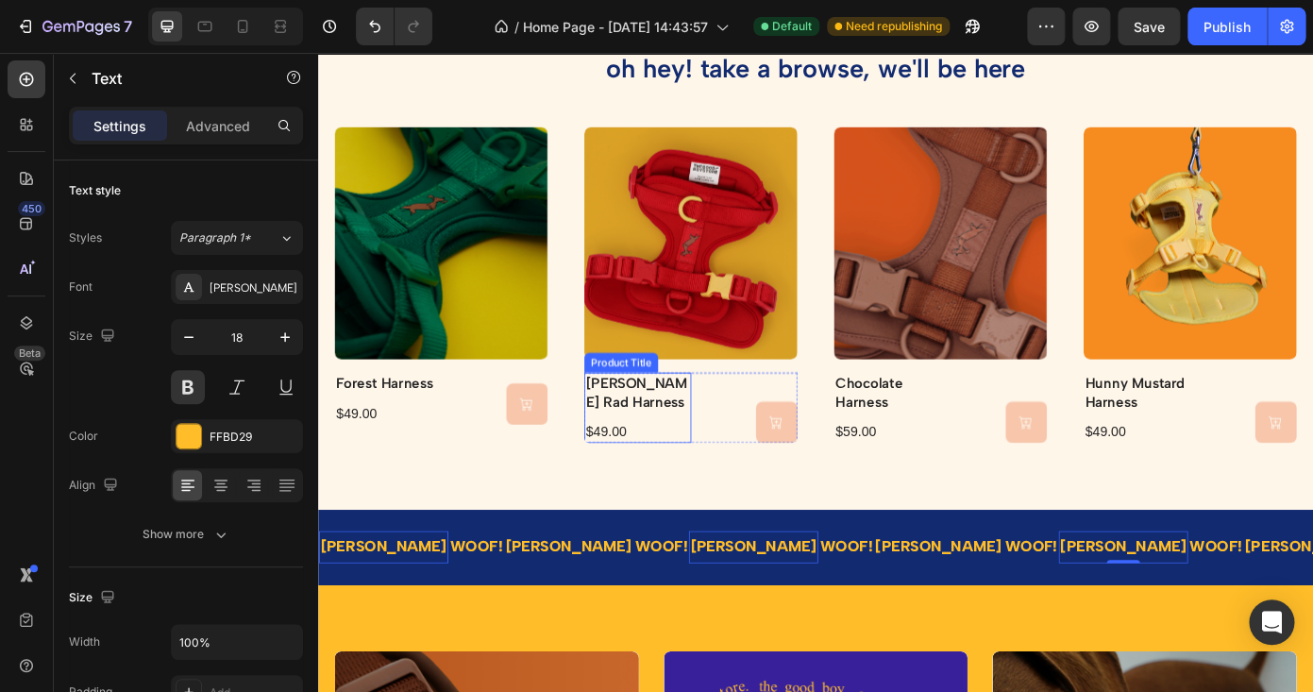
click at [694, 429] on h2 "berry rad harness" at bounding box center [682, 439] width 122 height 45
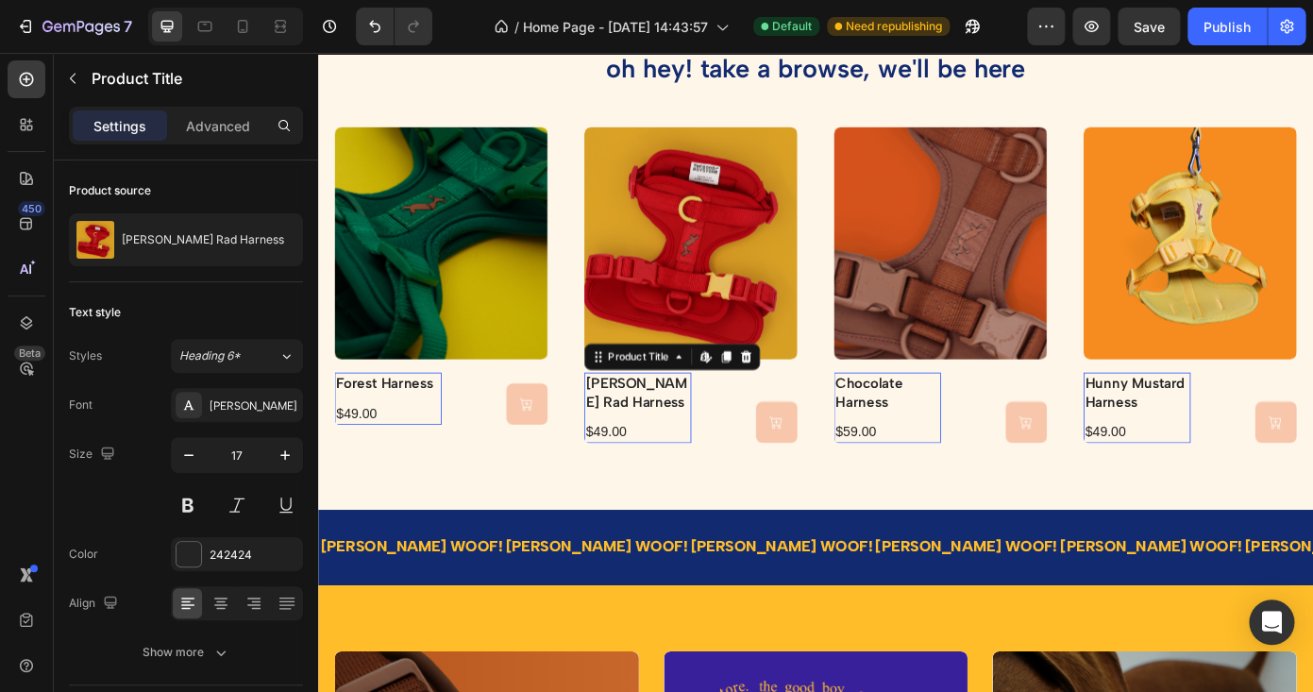
click at [675, 449] on h2 "berry rad harness" at bounding box center [682, 439] width 122 height 45
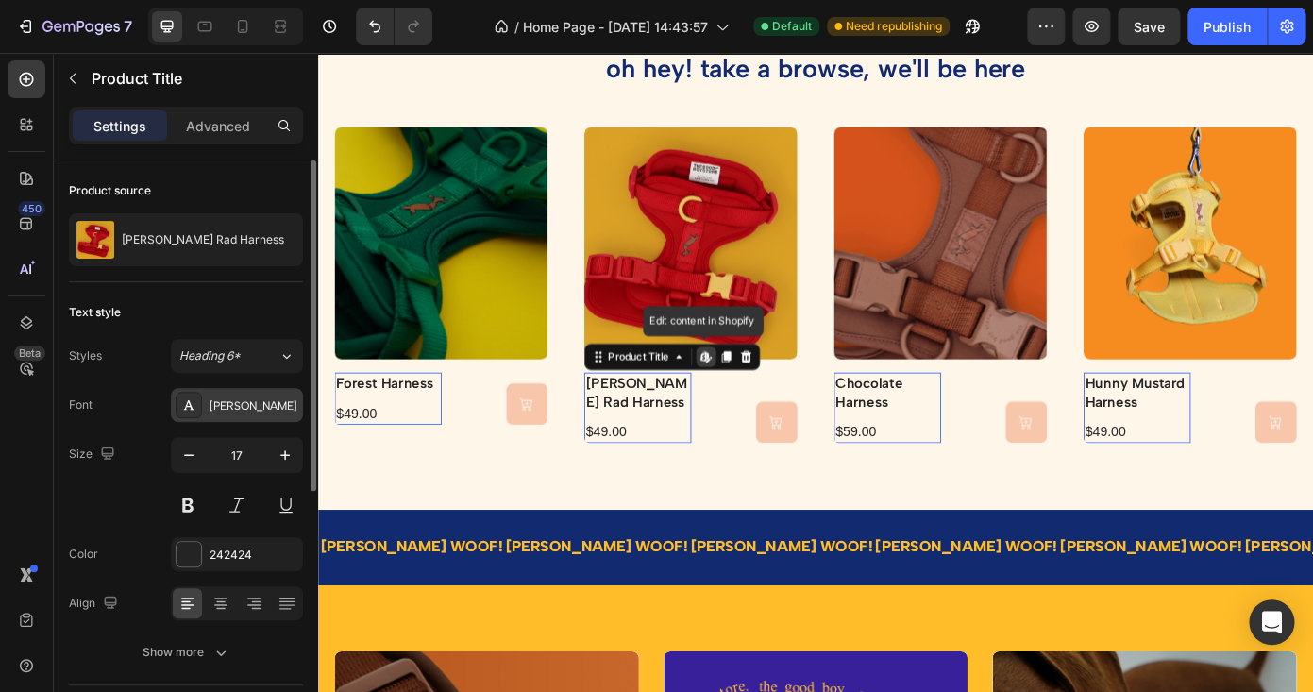
click at [271, 398] on div "Albert Sans" at bounding box center [254, 405] width 89 height 17
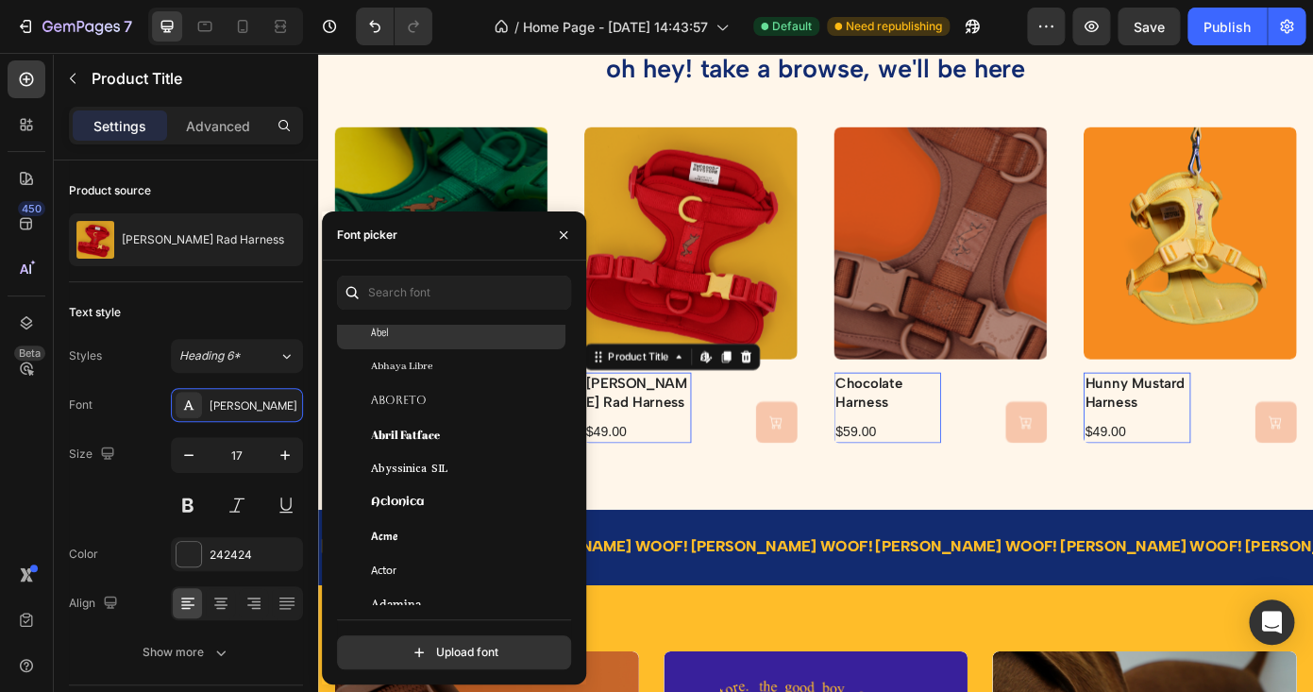
scroll to position [125, 0]
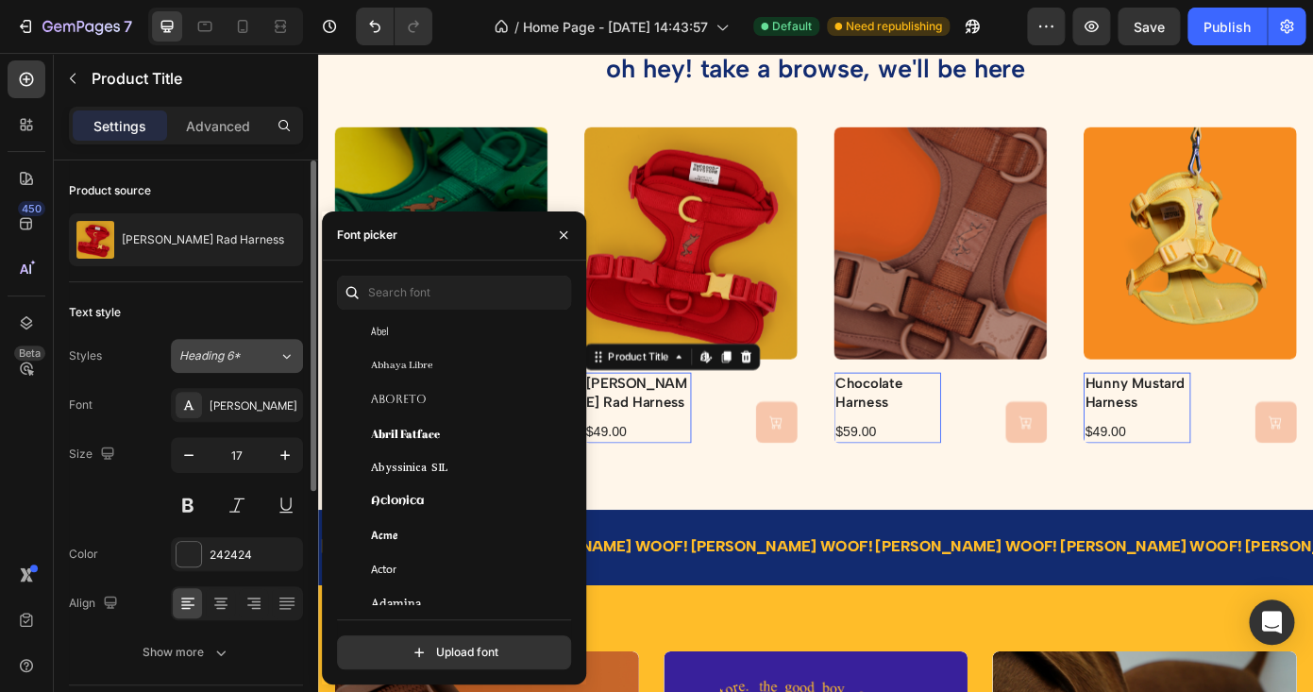
click at [283, 361] on icon at bounding box center [286, 355] width 16 height 19
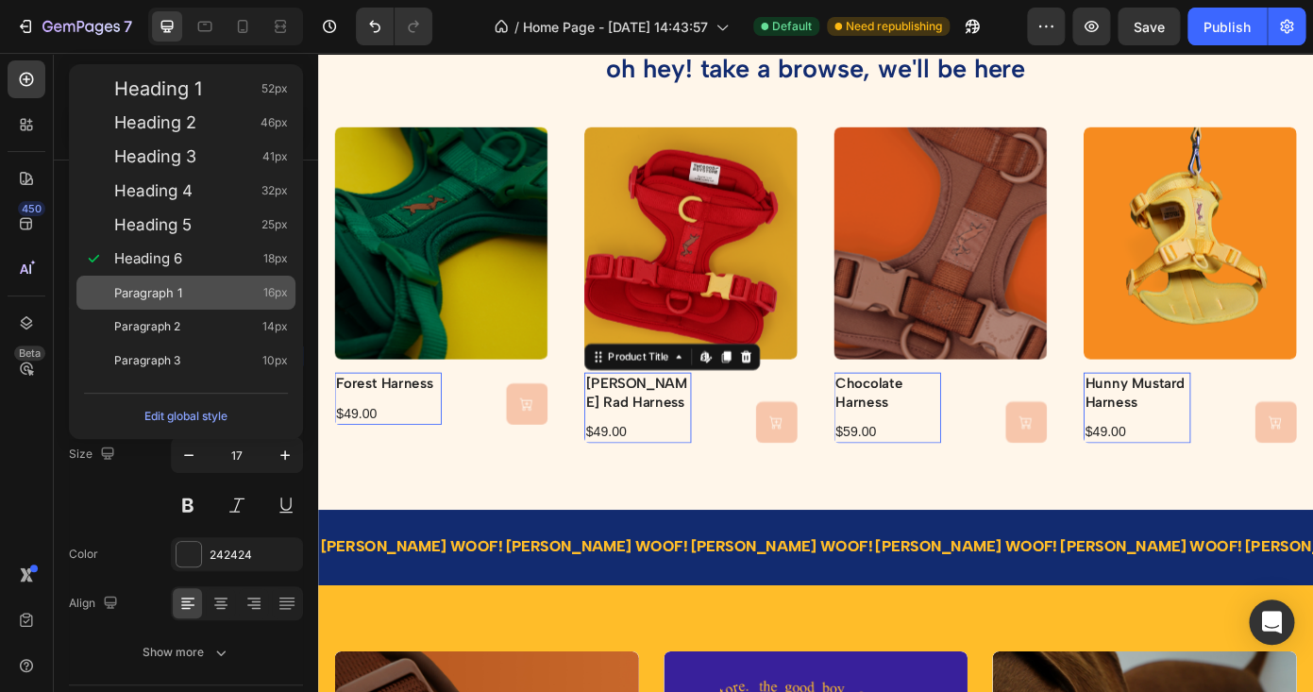
click at [233, 287] on div "Paragraph 1 16px" at bounding box center [201, 292] width 174 height 19
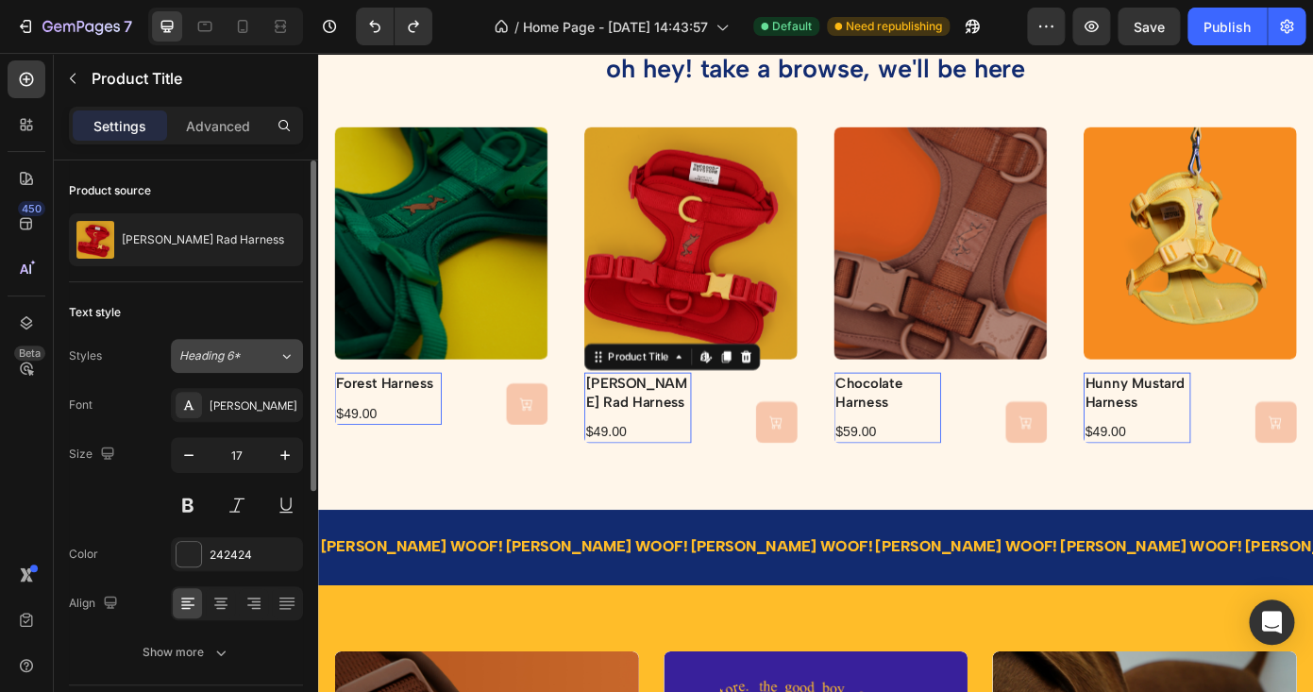
click at [275, 349] on div "Heading 6*" at bounding box center [228, 355] width 99 height 17
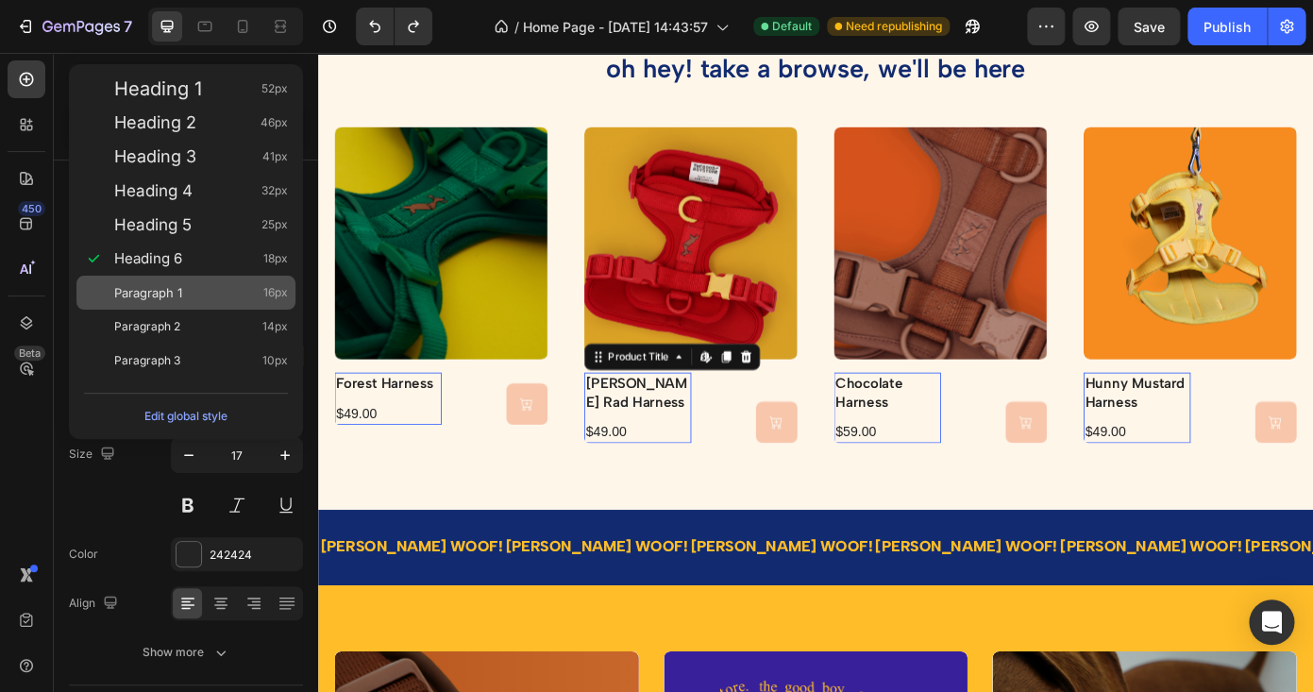
click at [244, 290] on div "Paragraph 1 16px" at bounding box center [201, 292] width 174 height 19
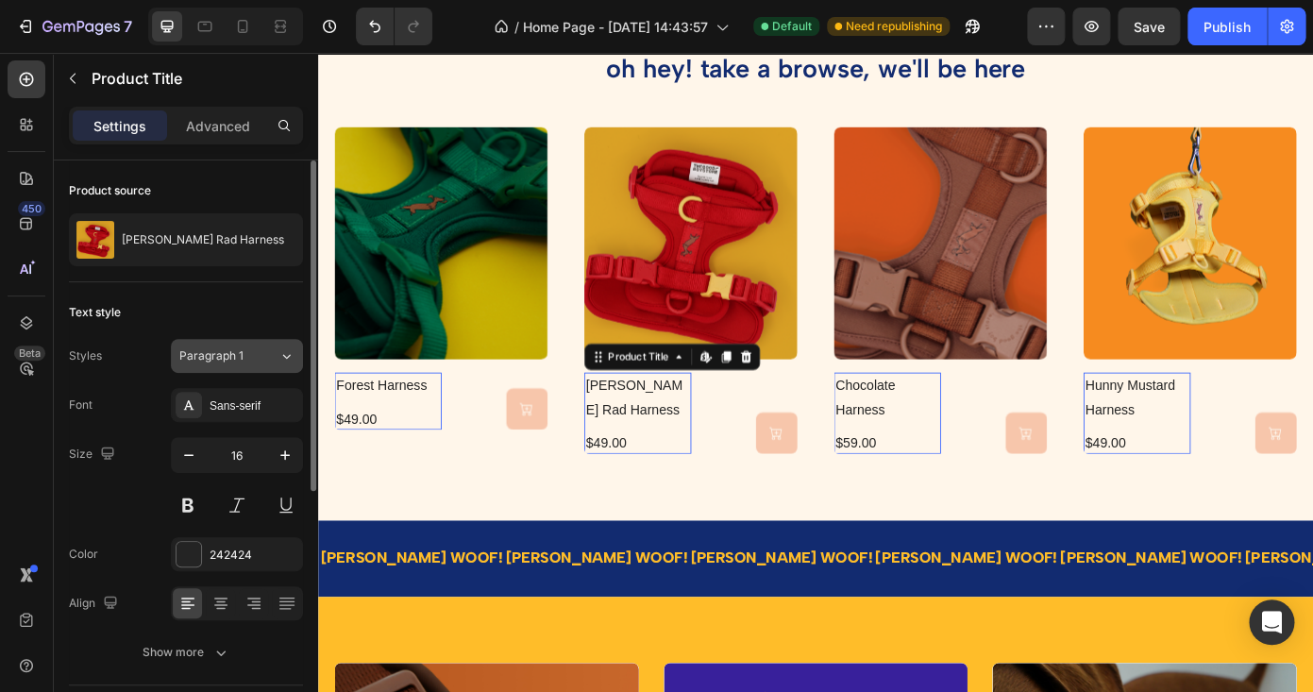
click at [259, 344] on button "Paragraph 1" at bounding box center [237, 356] width 132 height 34
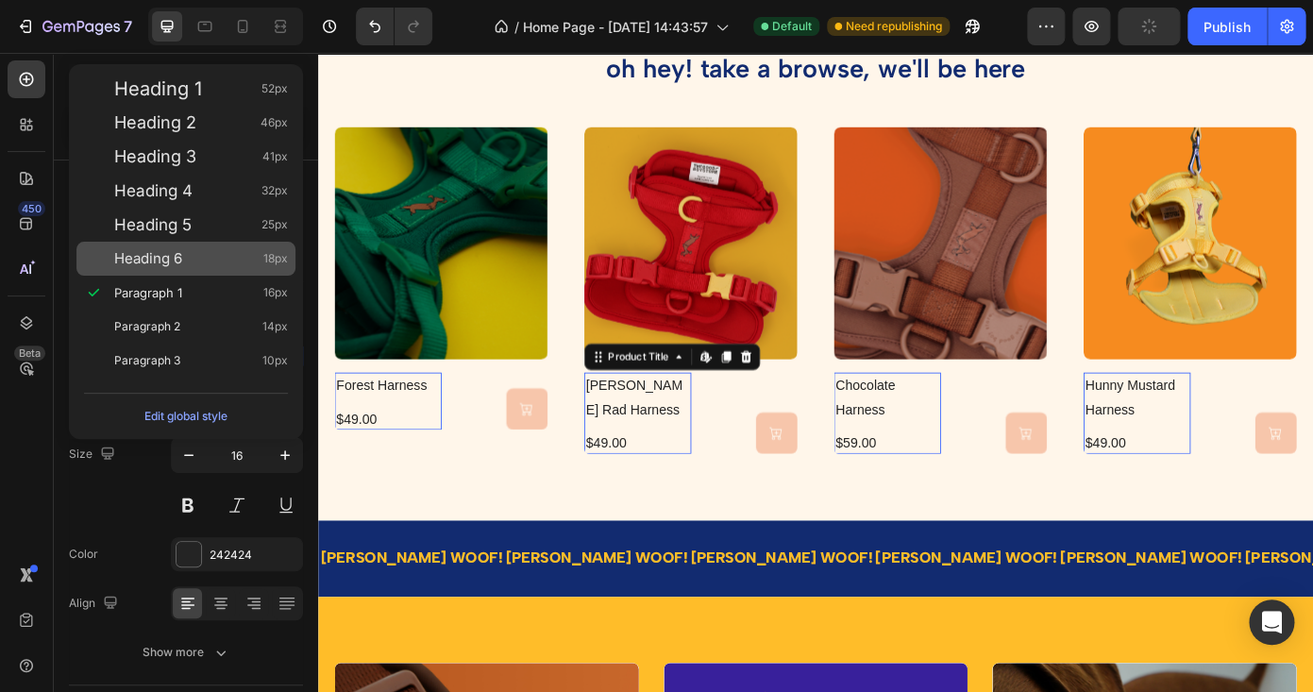
click at [224, 252] on div "Heading 6 18px" at bounding box center [201, 258] width 174 height 19
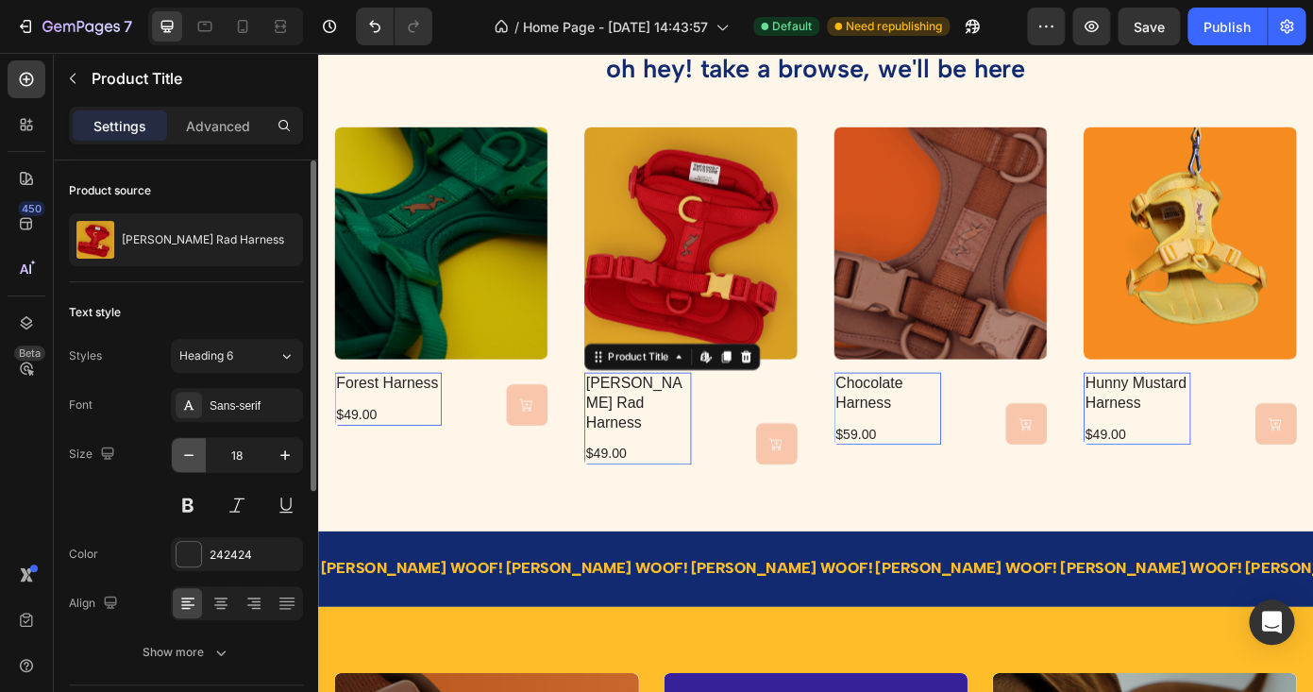
click at [200, 456] on button "button" at bounding box center [189, 455] width 34 height 34
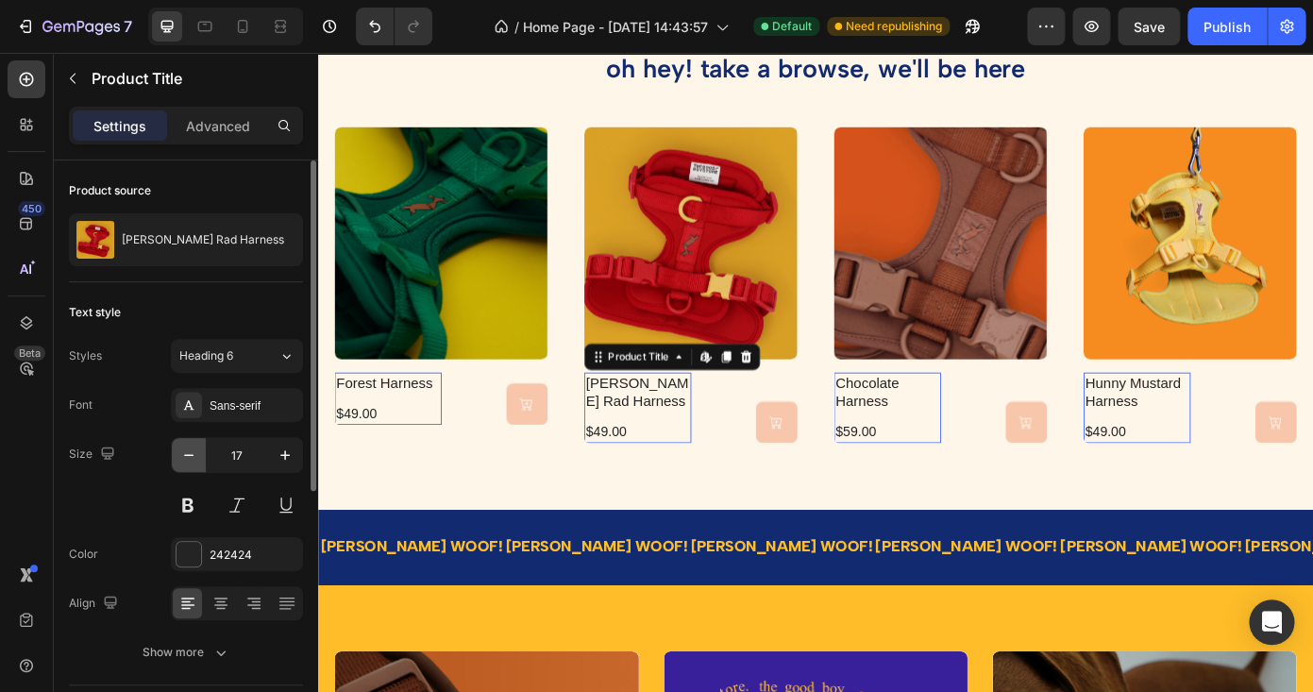
click at [200, 456] on button "button" at bounding box center [189, 455] width 34 height 34
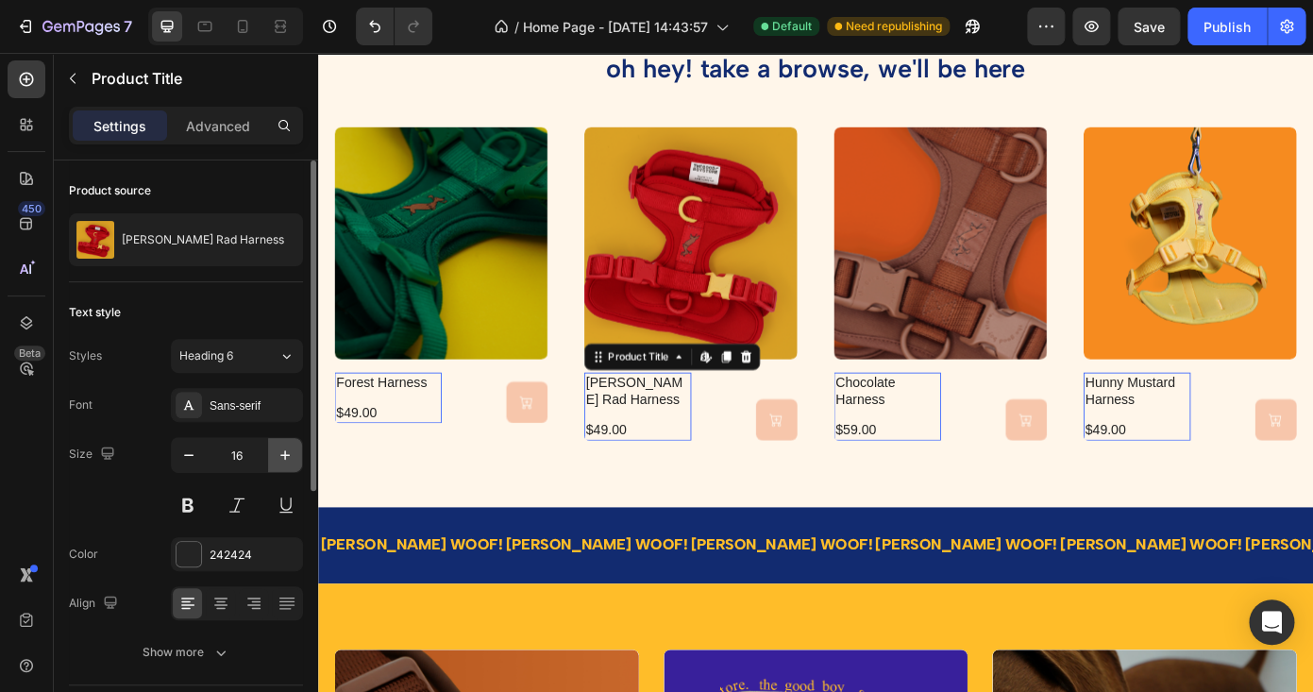
click at [290, 447] on icon "button" at bounding box center [285, 455] width 19 height 19
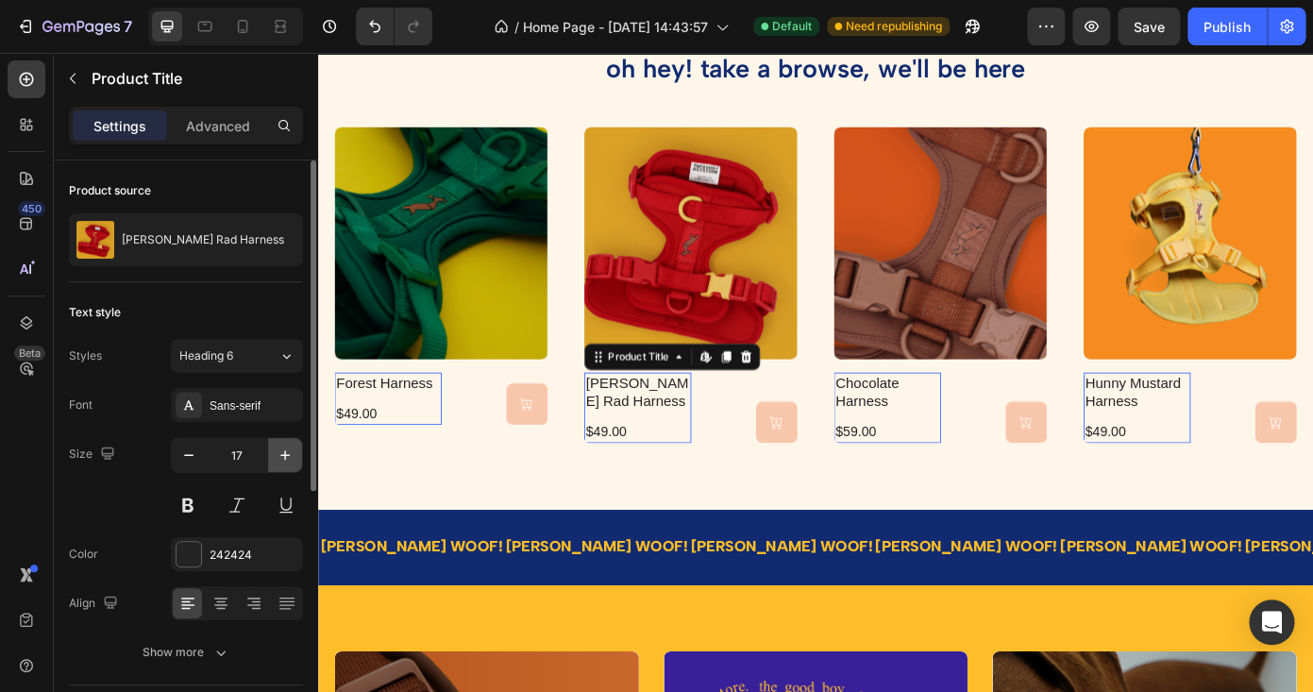
click at [290, 447] on icon "button" at bounding box center [285, 455] width 19 height 19
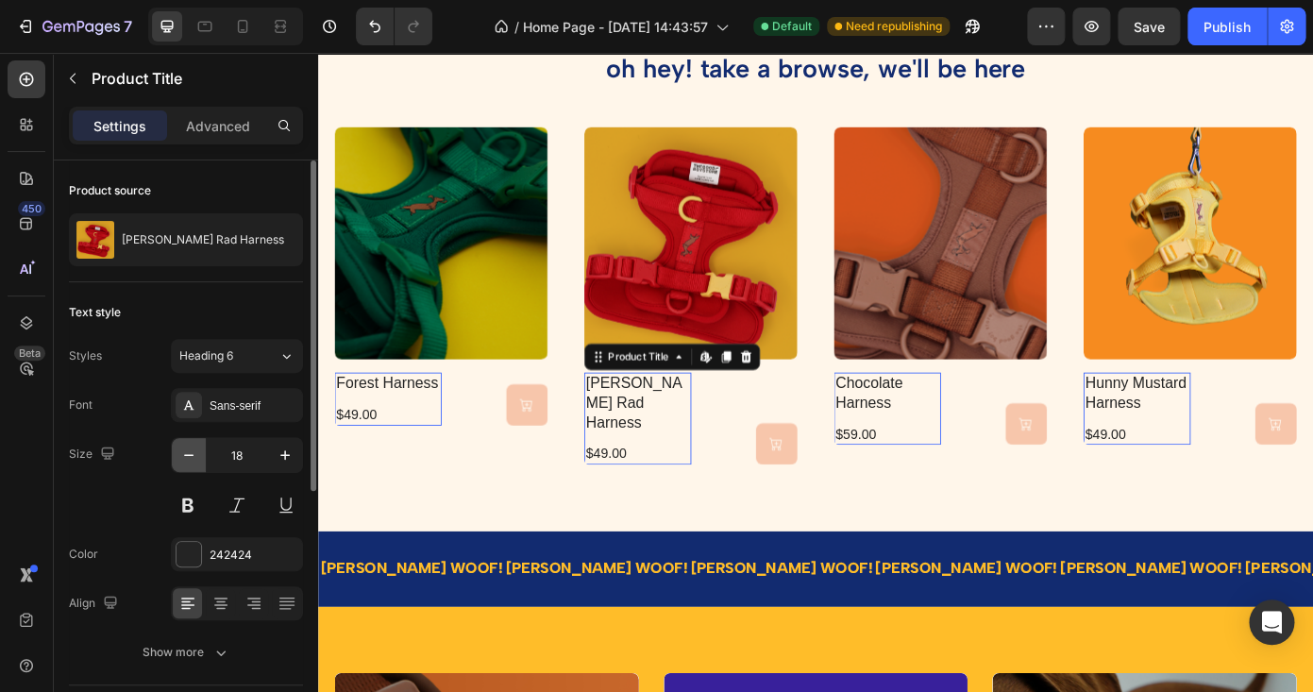
click at [198, 459] on icon "button" at bounding box center [188, 455] width 19 height 19
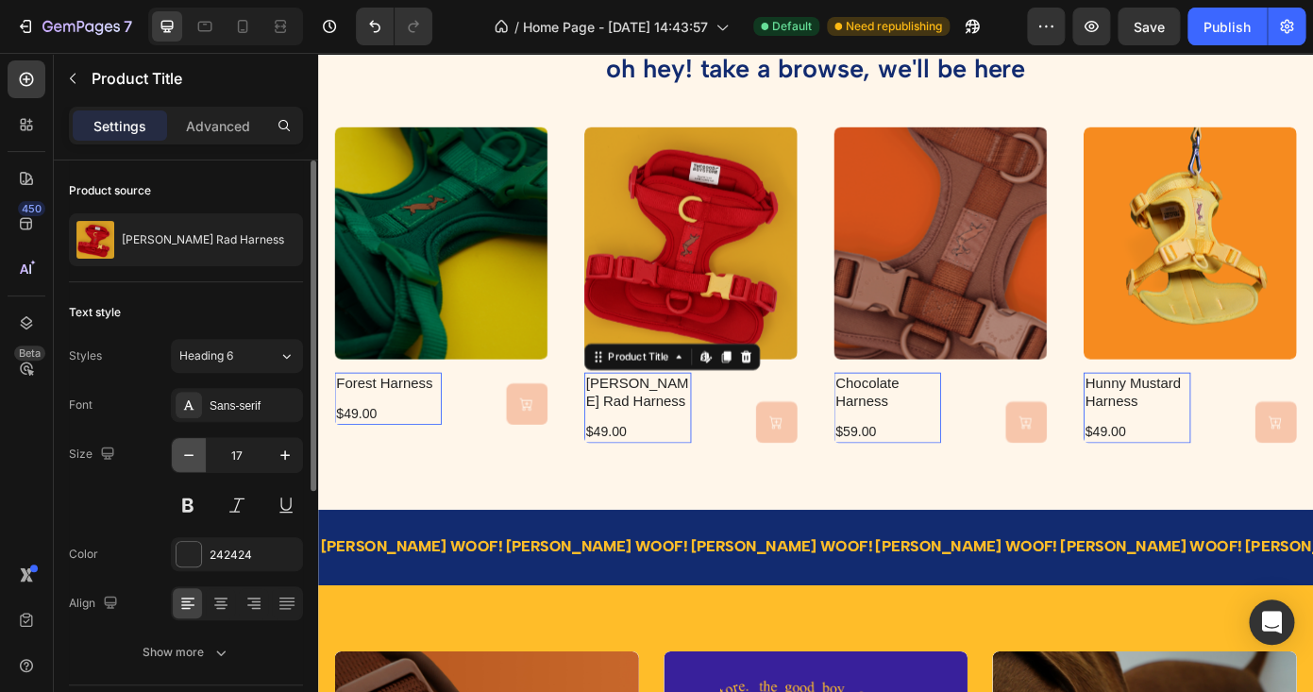
type input "16"
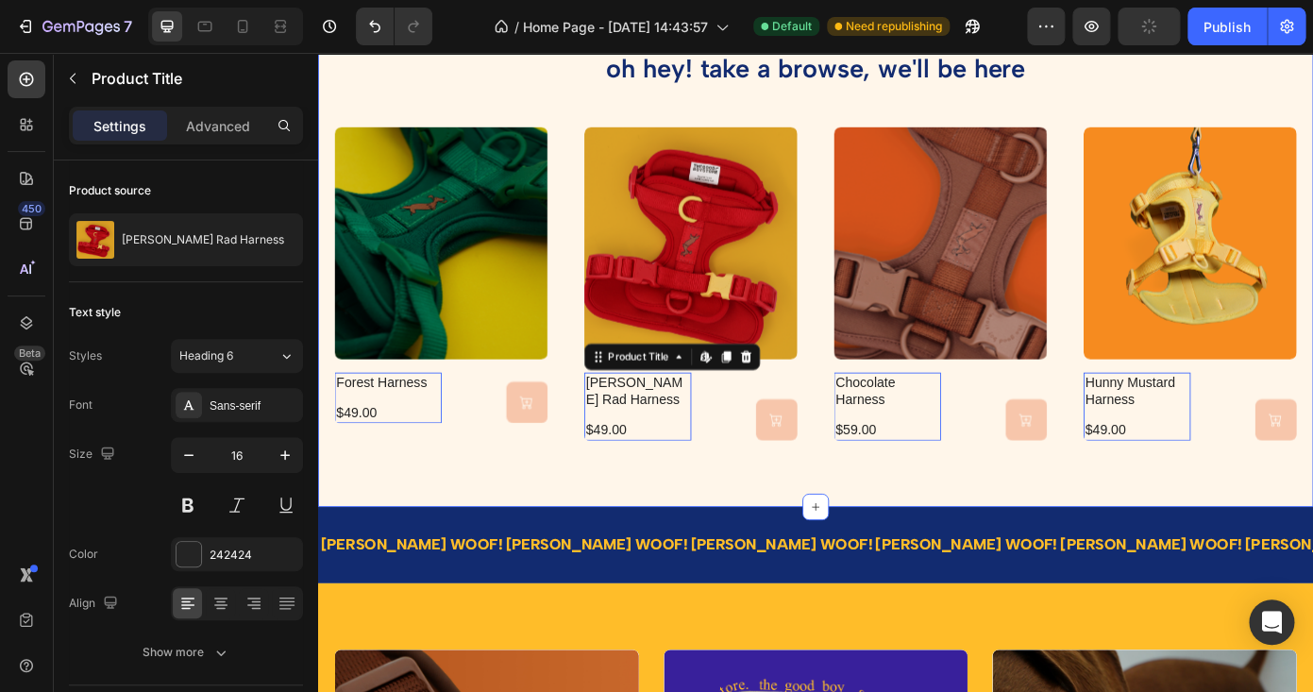
click at [574, 531] on div "oh hey! take a browse, we'll be here Heading Product Images forest harness Prod…" at bounding box center [884, 272] width 1133 height 595
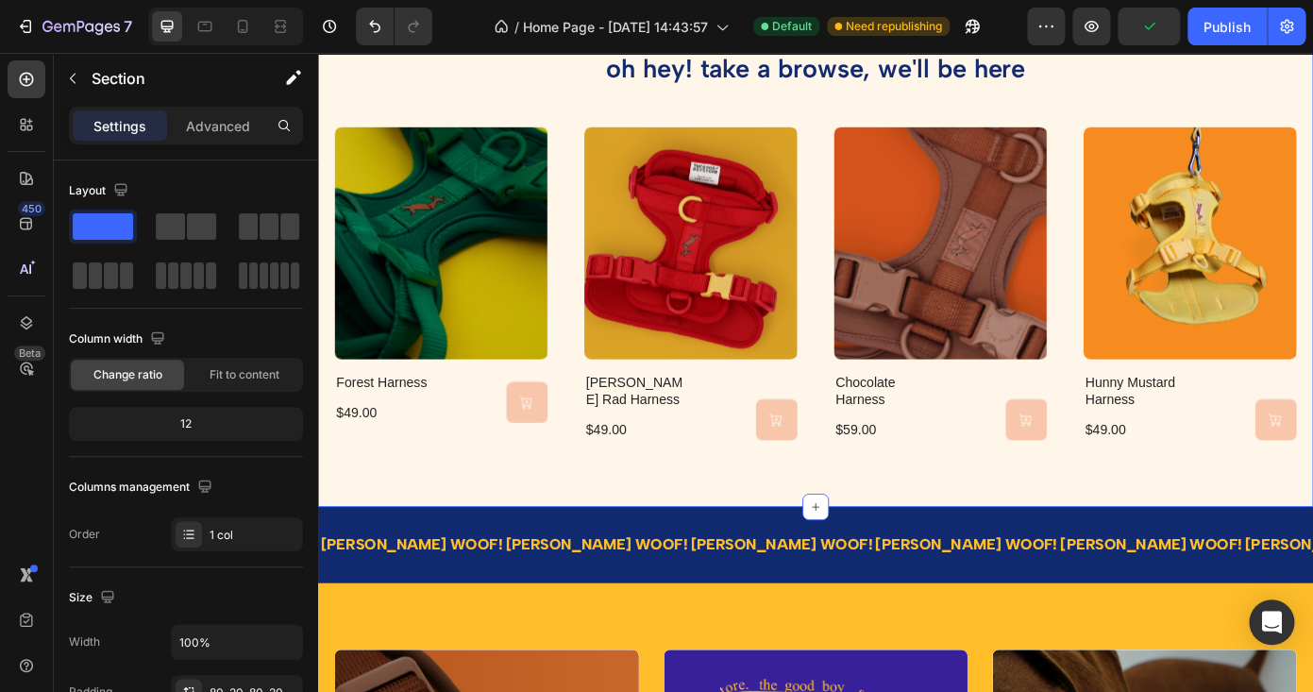
click at [459, 476] on div "$49.00" at bounding box center [398, 464] width 122 height 24
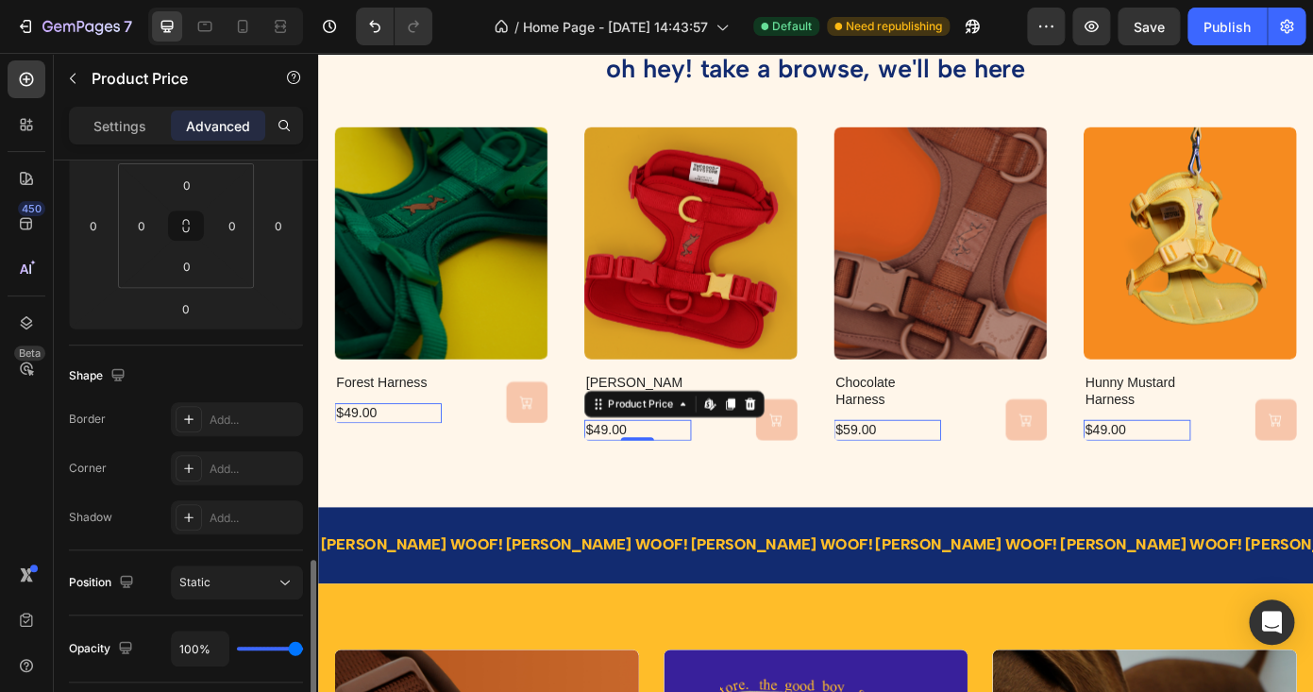
scroll to position [478, 0]
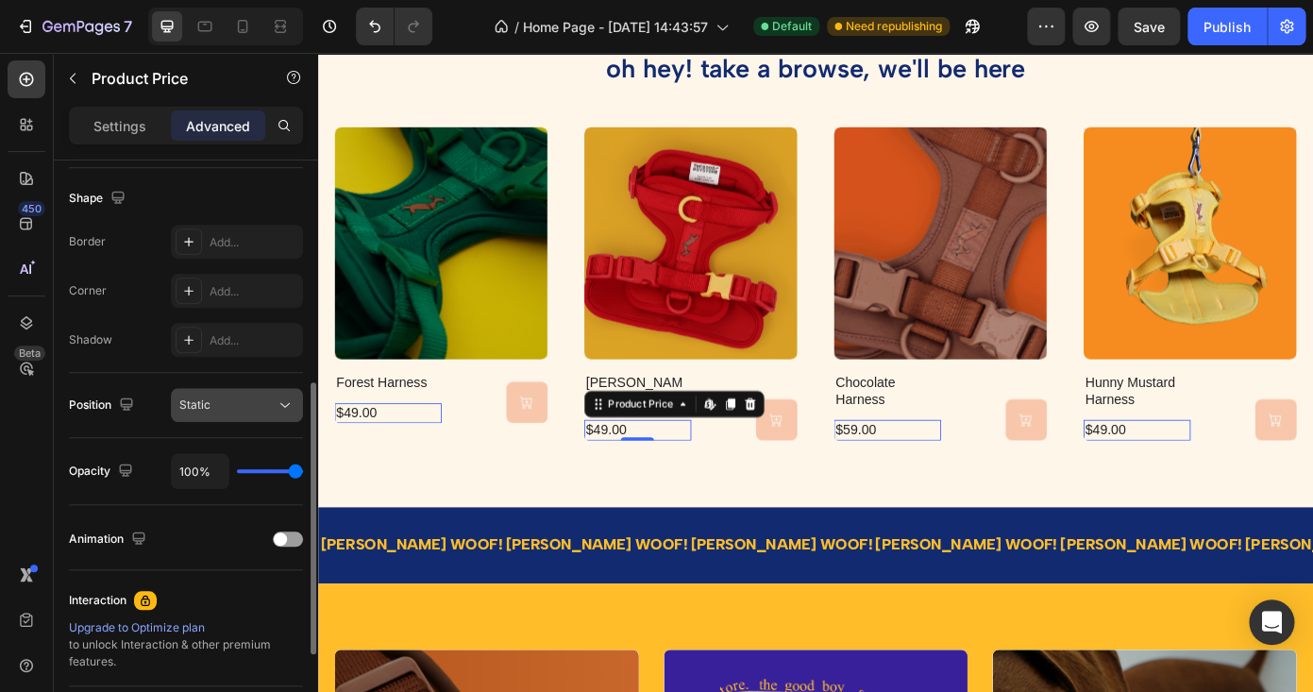
click at [224, 392] on button "Static" at bounding box center [237, 405] width 132 height 34
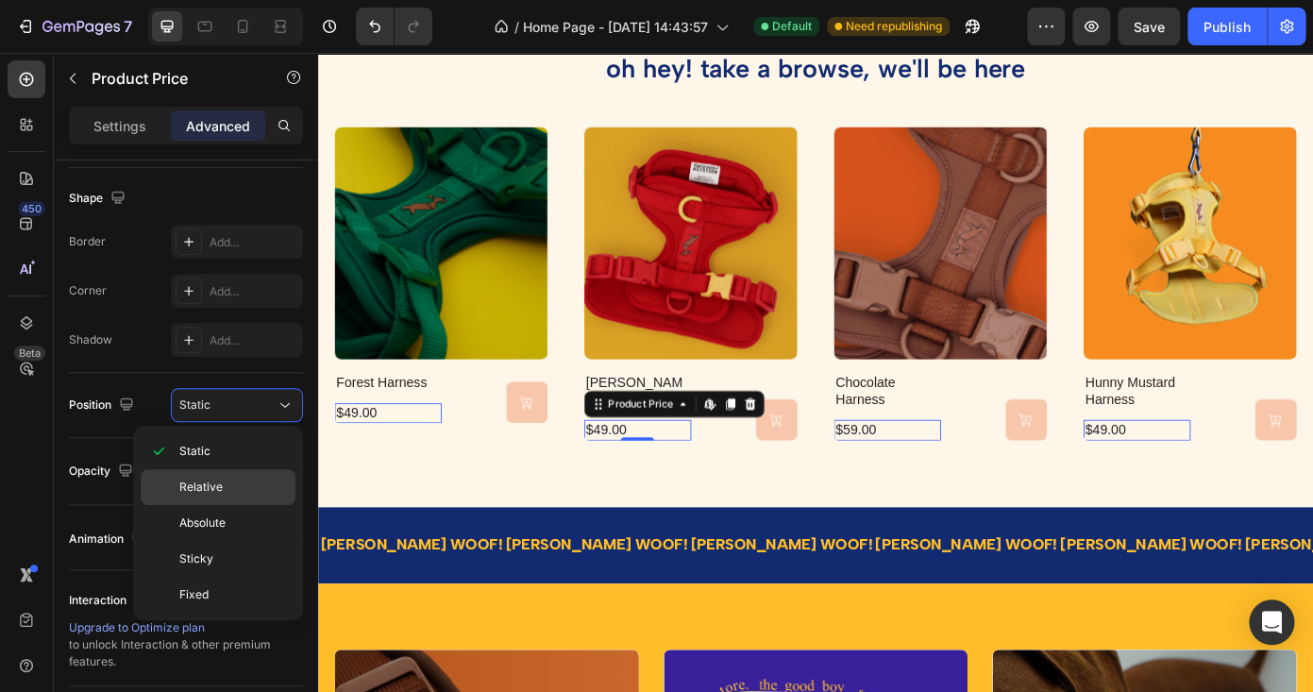
click at [227, 505] on div "Relative" at bounding box center [218, 523] width 155 height 36
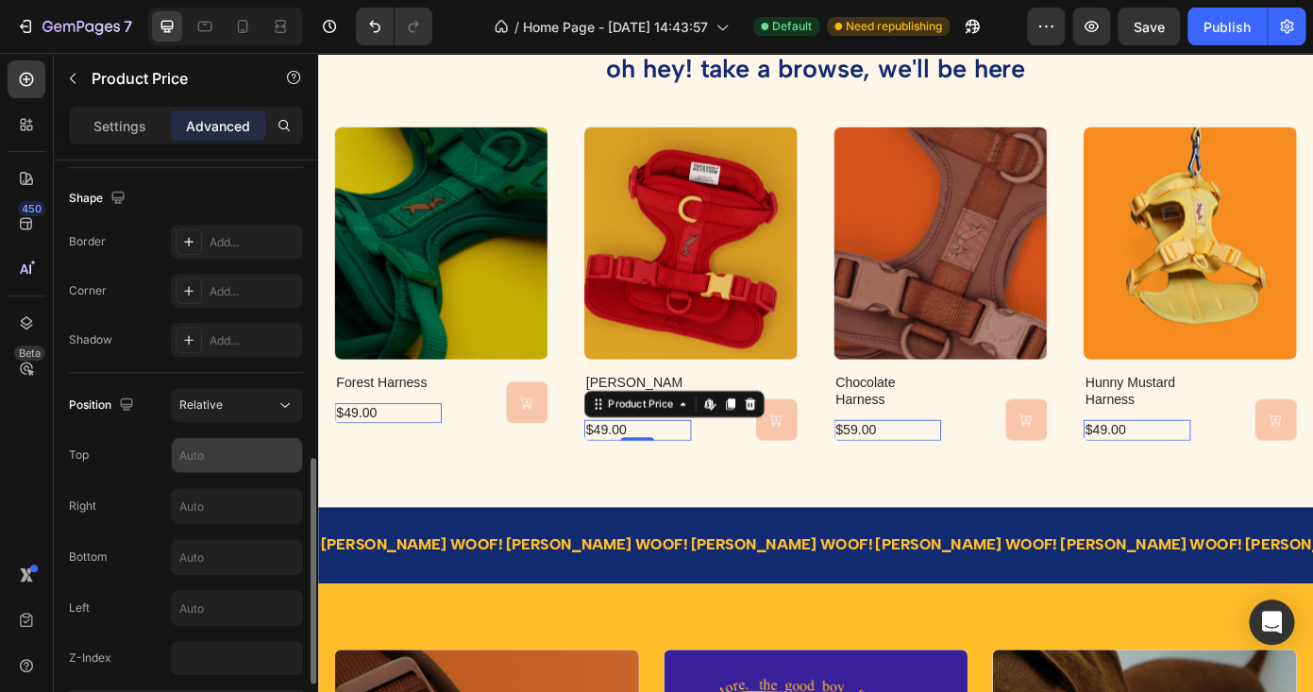
scroll to position [559, 0]
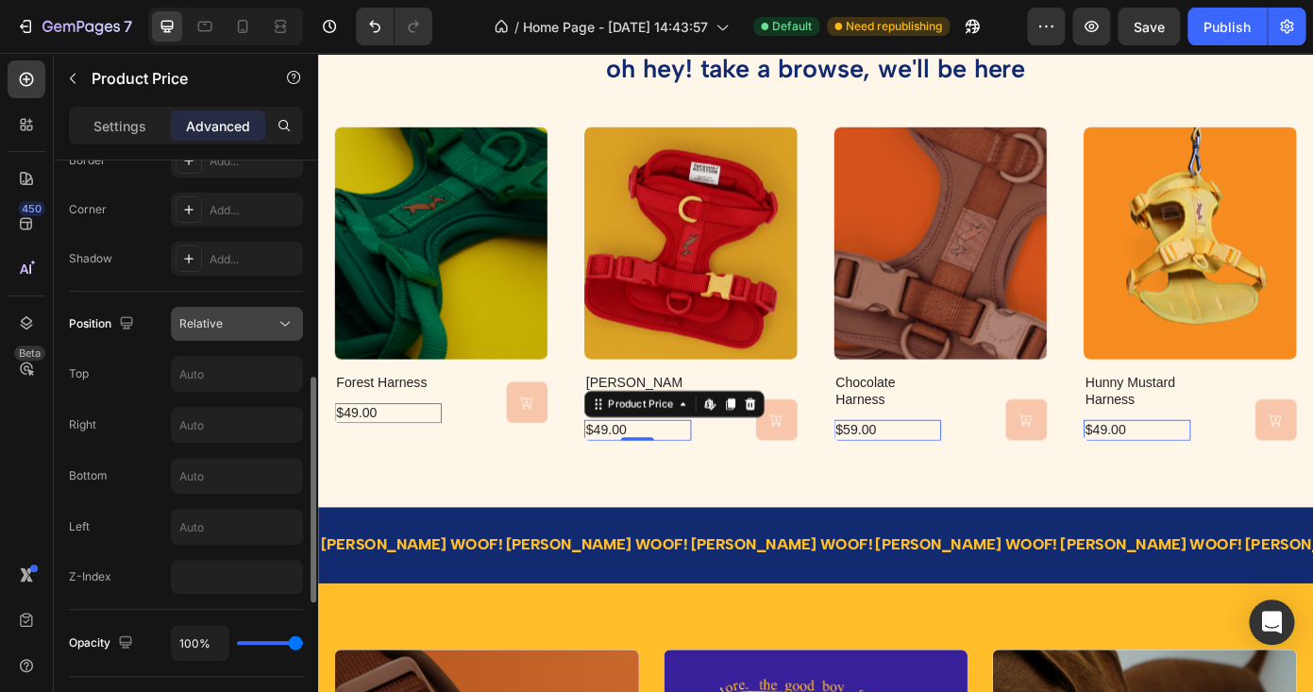
click at [269, 324] on div "Relative" at bounding box center [227, 323] width 96 height 17
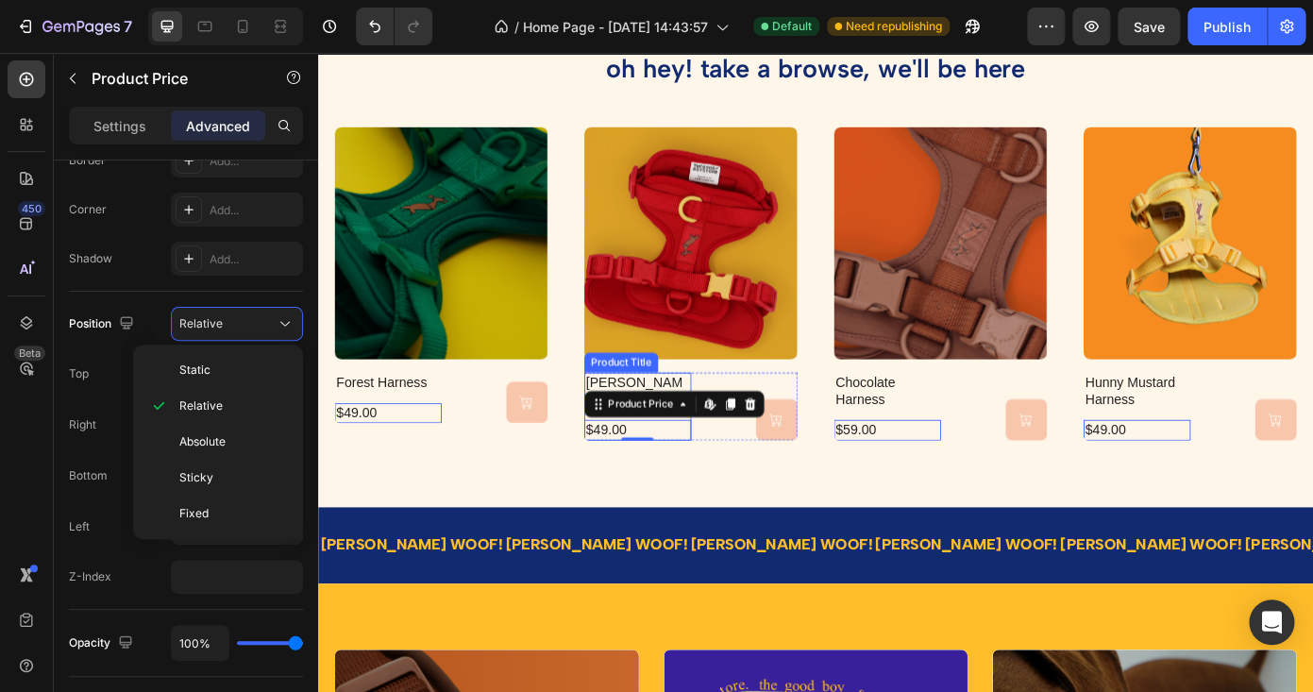
click at [667, 421] on h2 "berry rad harness" at bounding box center [682, 438] width 122 height 43
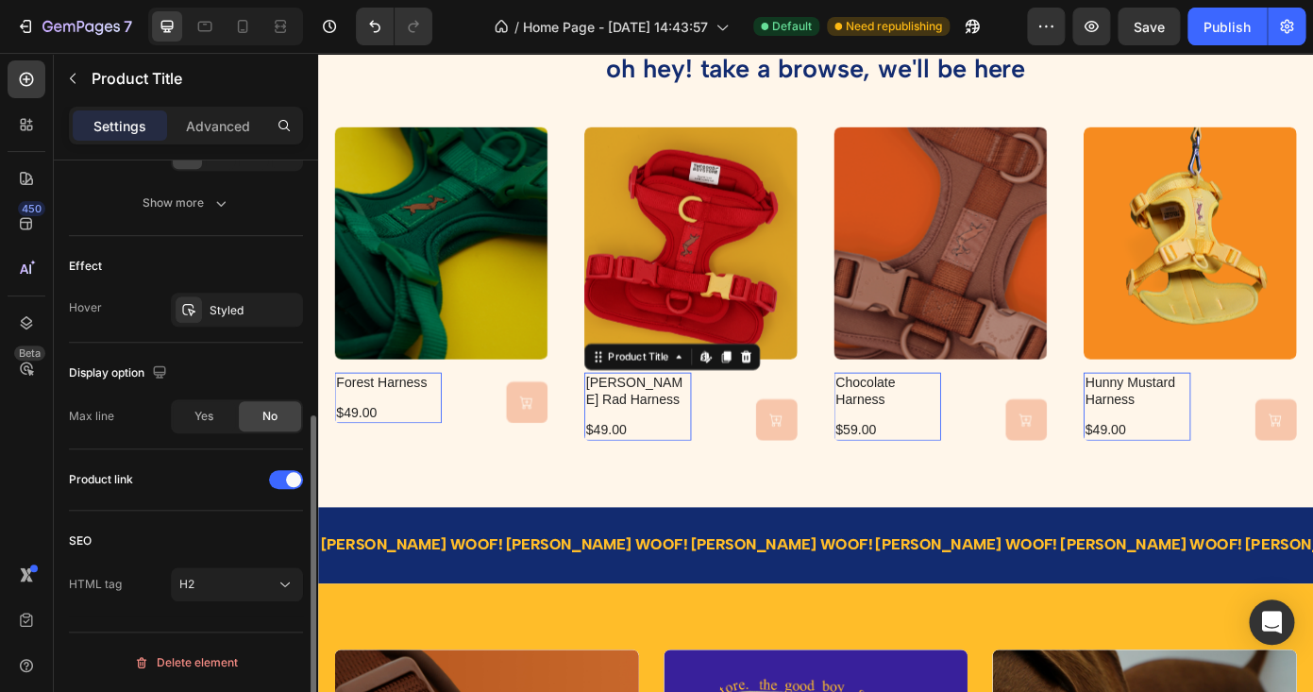
scroll to position [0, 0]
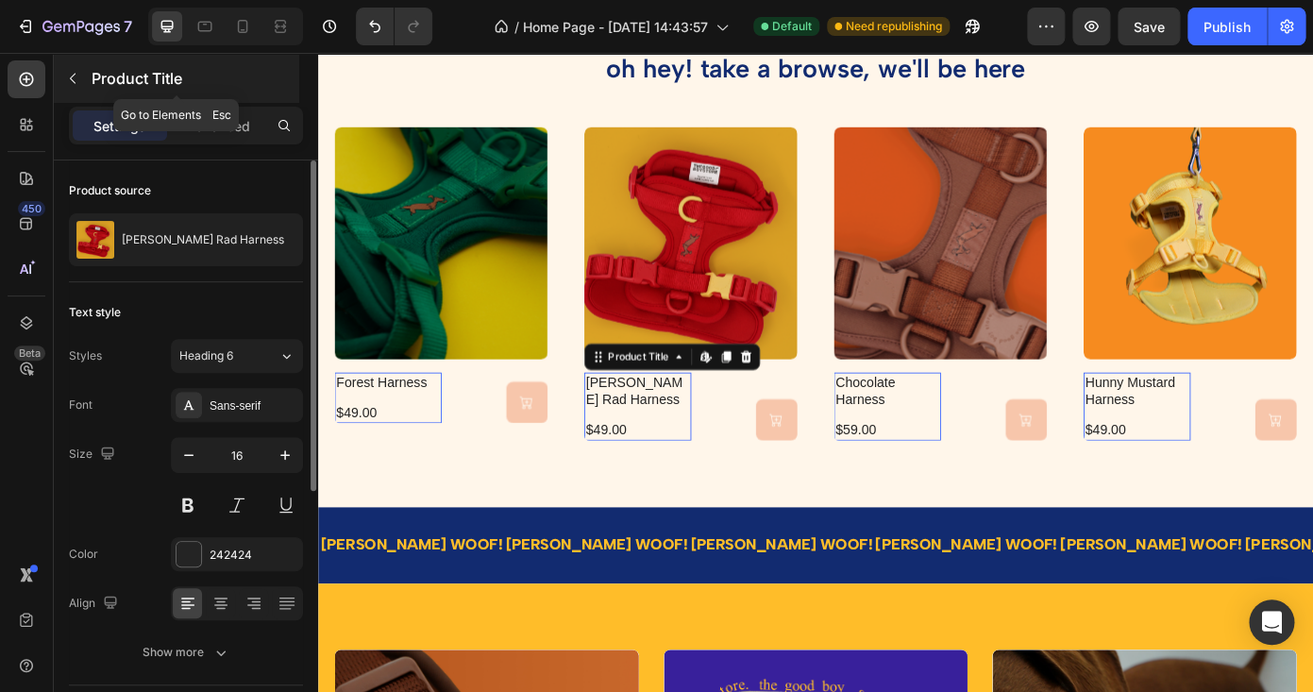
click at [235, 103] on div "Product Title" at bounding box center [176, 78] width 245 height 49
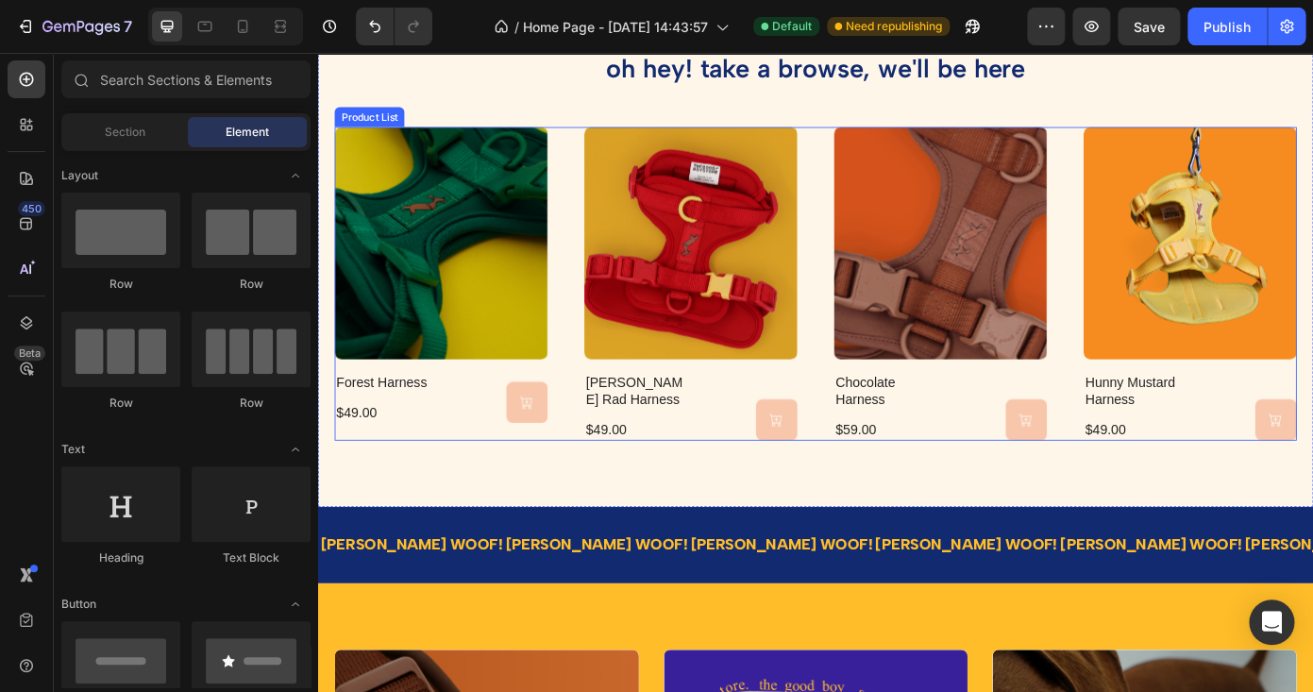
click at [649, 428] on h2 "berry rad harness" at bounding box center [682, 438] width 122 height 43
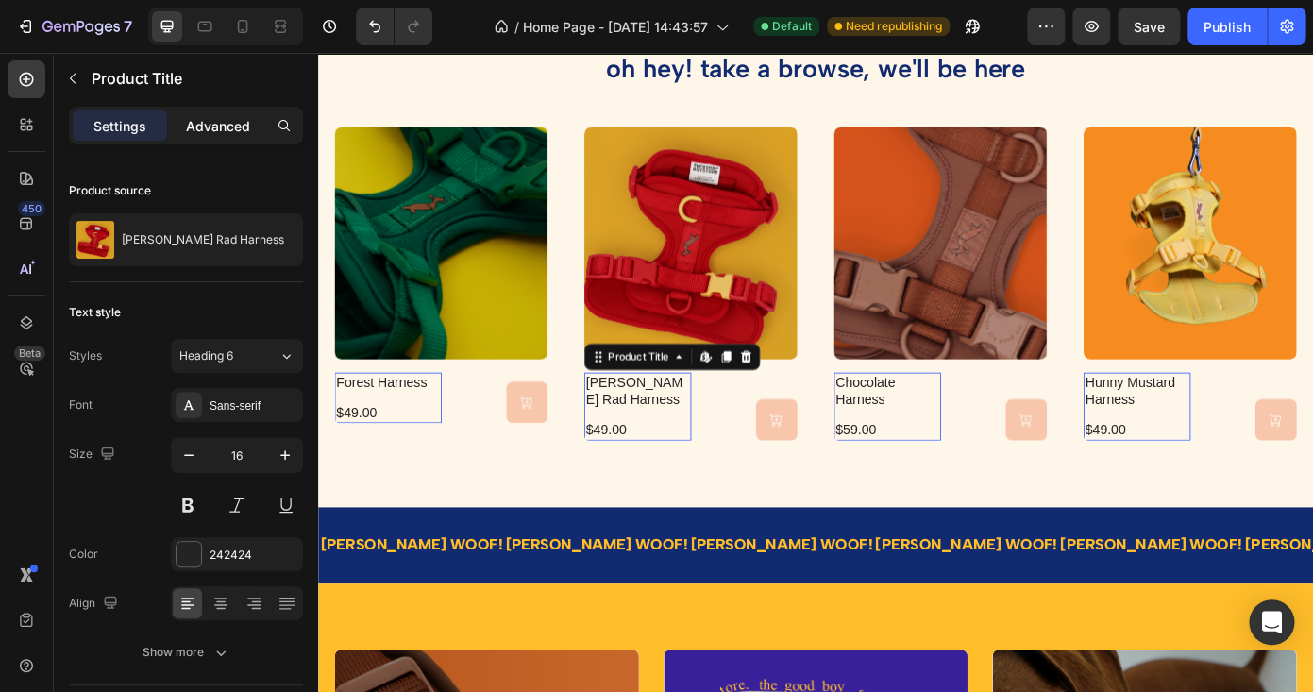
click at [248, 130] on p "Advanced" at bounding box center [218, 126] width 64 height 20
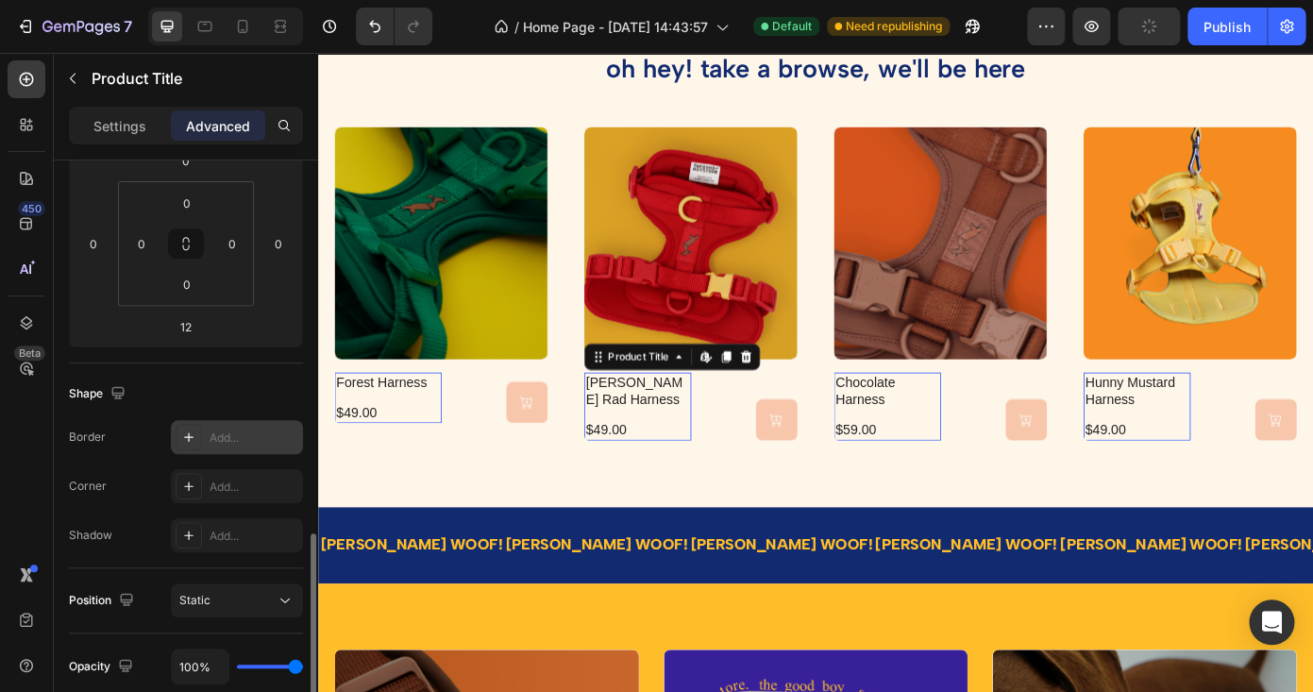
scroll to position [449, 0]
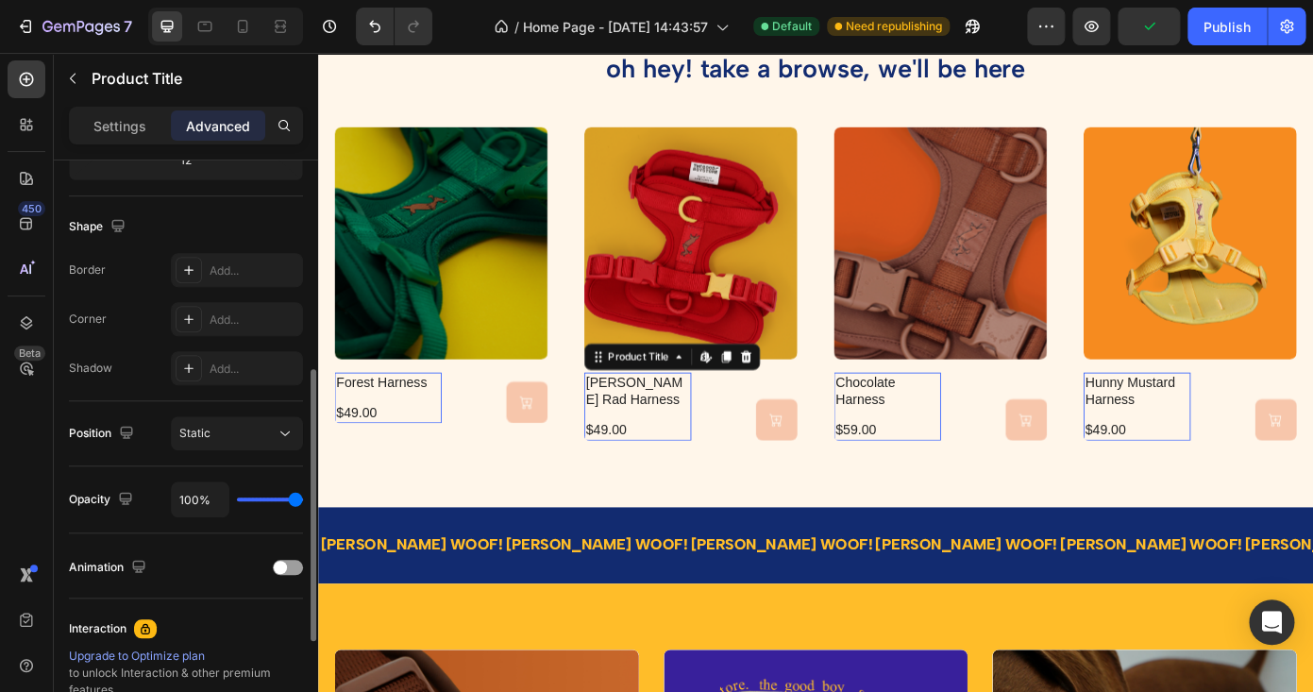
click at [240, 454] on div "Position Static" at bounding box center [186, 433] width 234 height 65
click at [234, 431] on div "Static" at bounding box center [227, 433] width 96 height 17
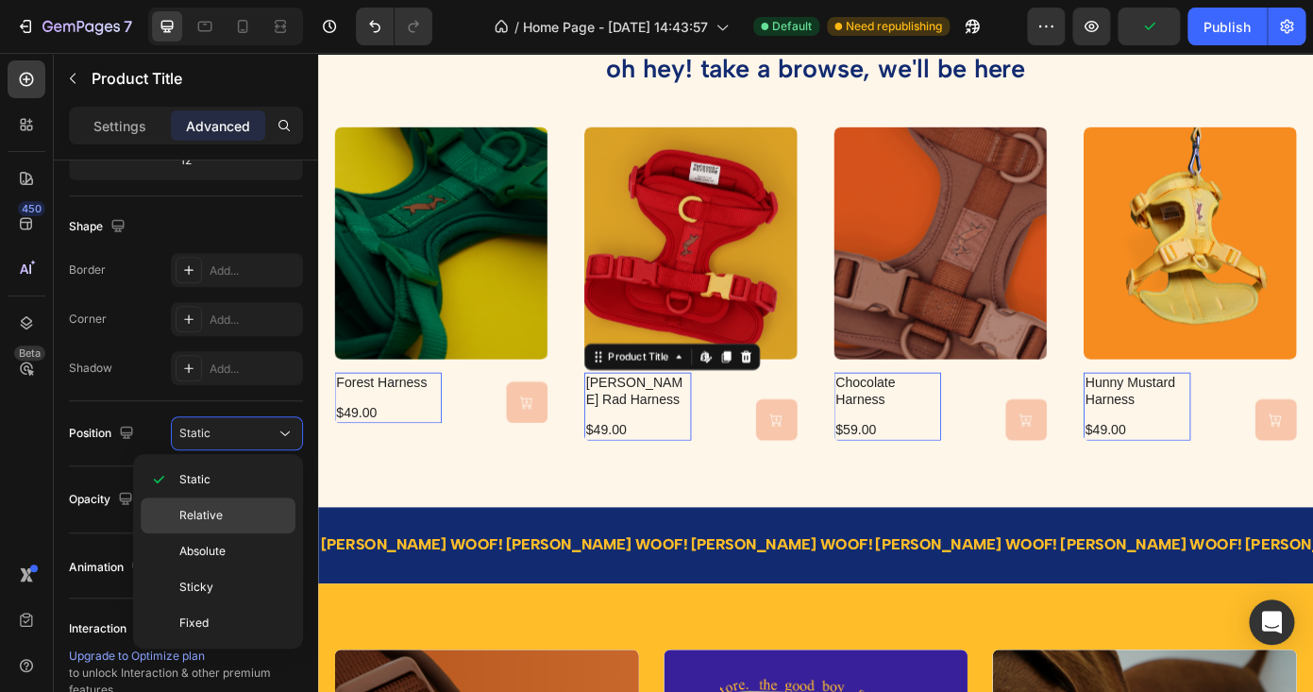
click at [225, 508] on p "Relative" at bounding box center [233, 515] width 108 height 17
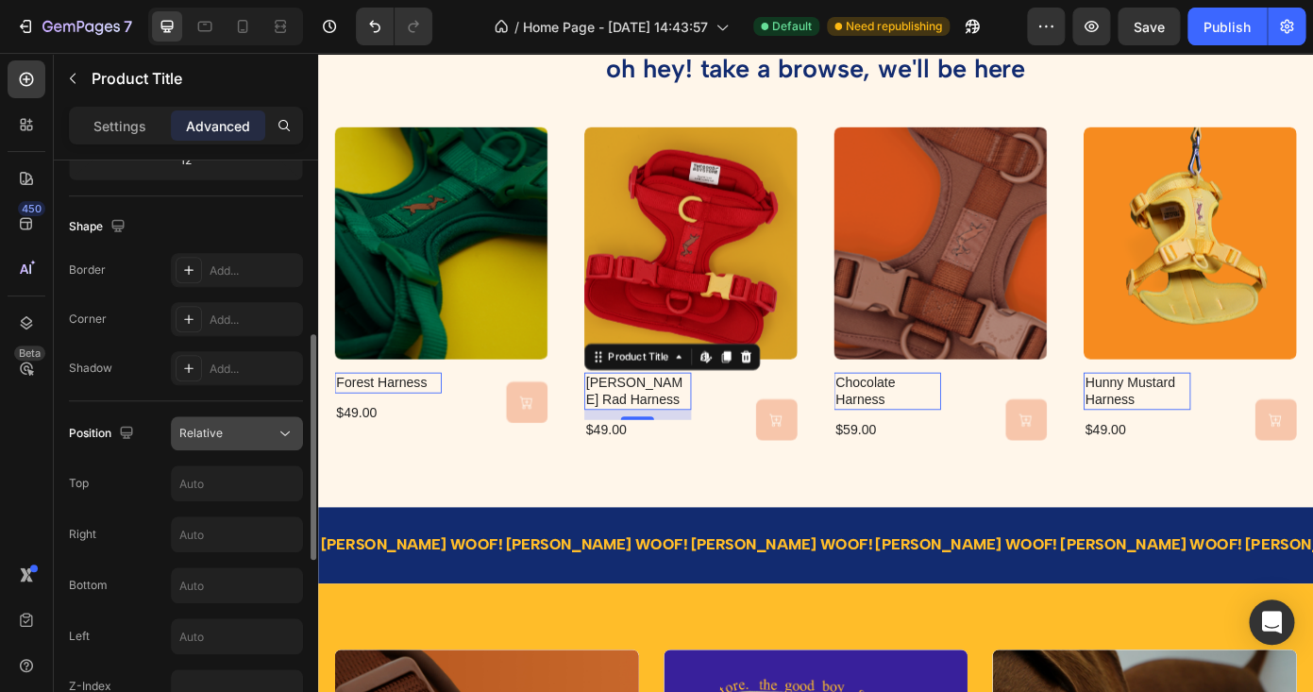
click at [249, 433] on div "Relative" at bounding box center [227, 433] width 96 height 17
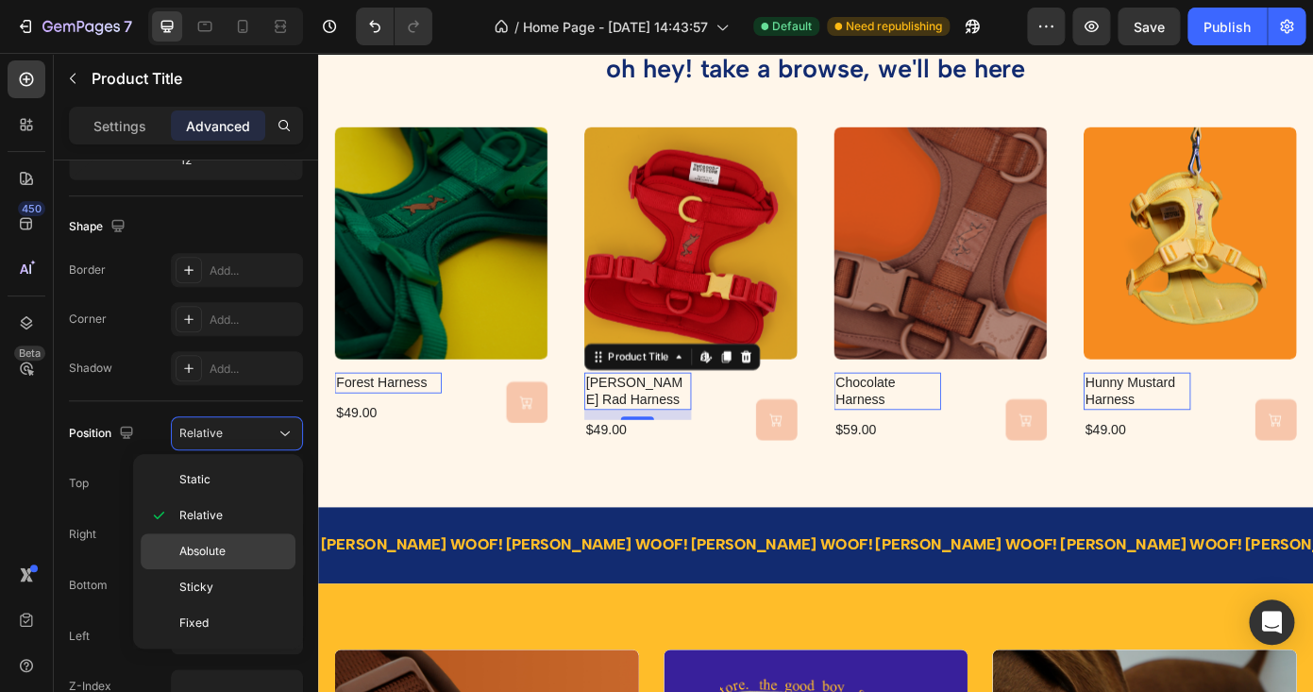
click at [224, 550] on span "Absolute" at bounding box center [202, 551] width 46 height 17
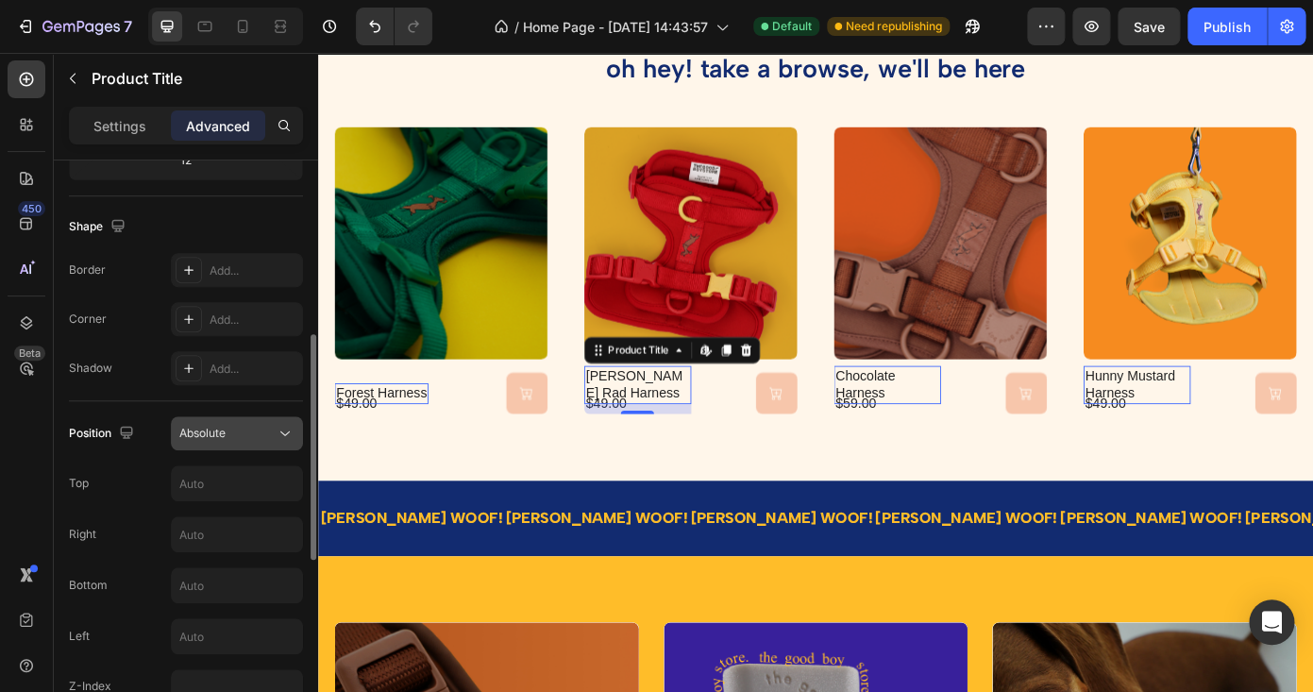
click at [261, 435] on div "Absolute" at bounding box center [227, 433] width 96 height 17
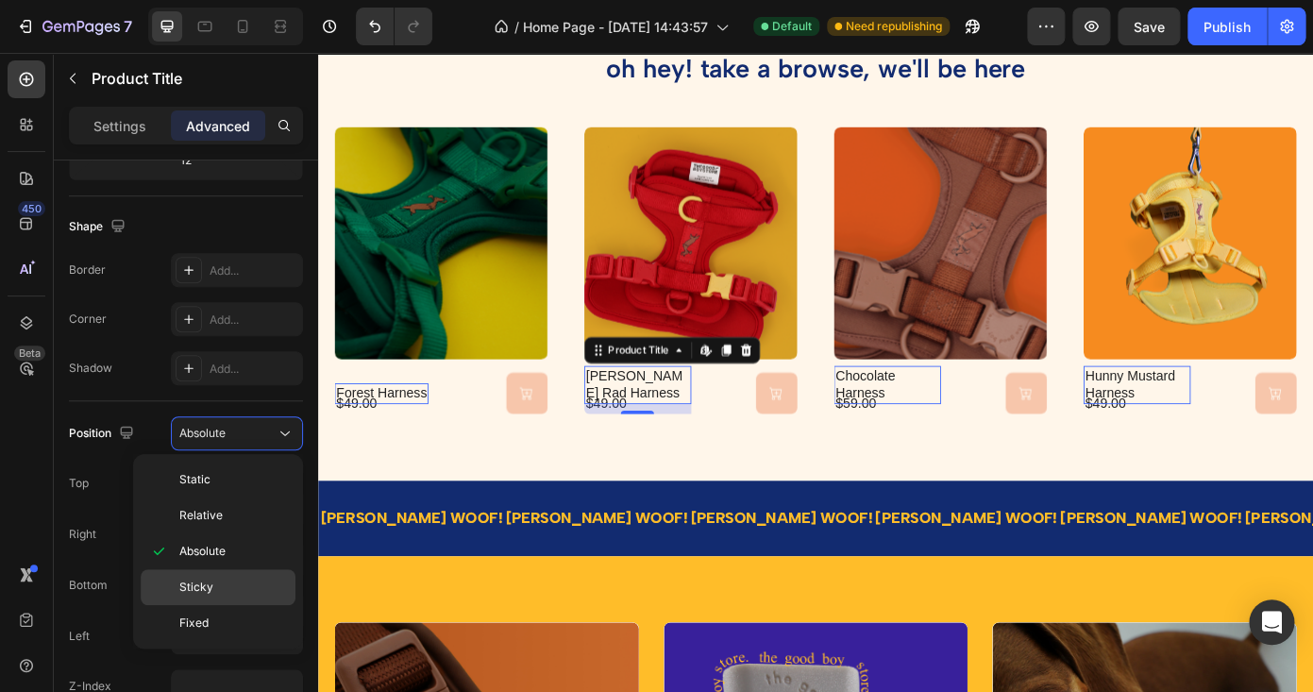
click at [226, 583] on p "Sticky" at bounding box center [233, 587] width 108 height 17
type input "0"
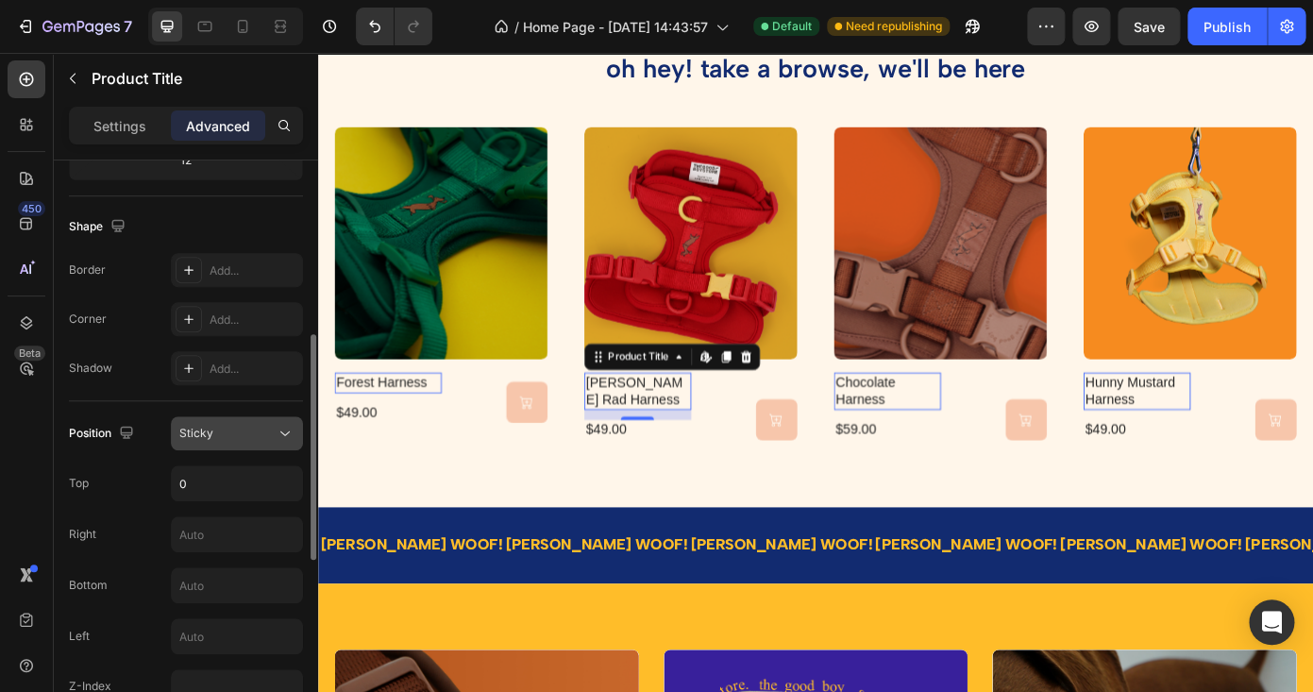
click at [247, 438] on div "Sticky" at bounding box center [227, 433] width 96 height 17
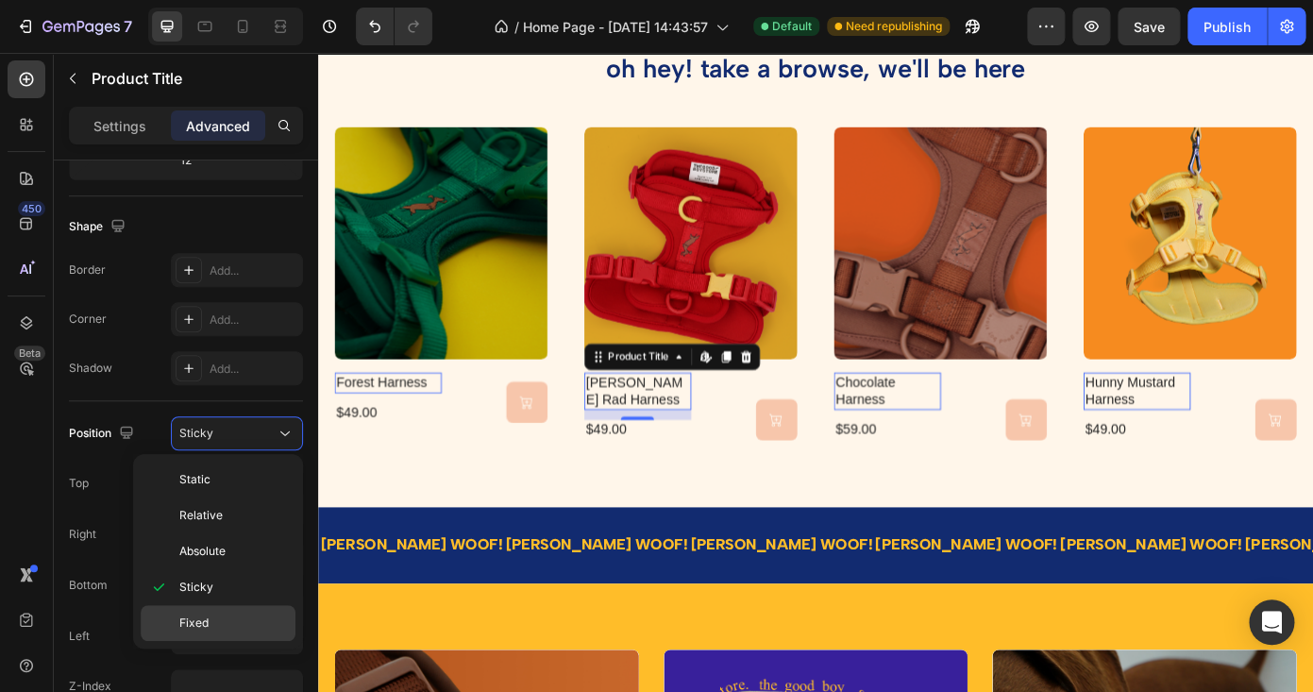
click at [220, 627] on p "Fixed" at bounding box center [233, 623] width 108 height 17
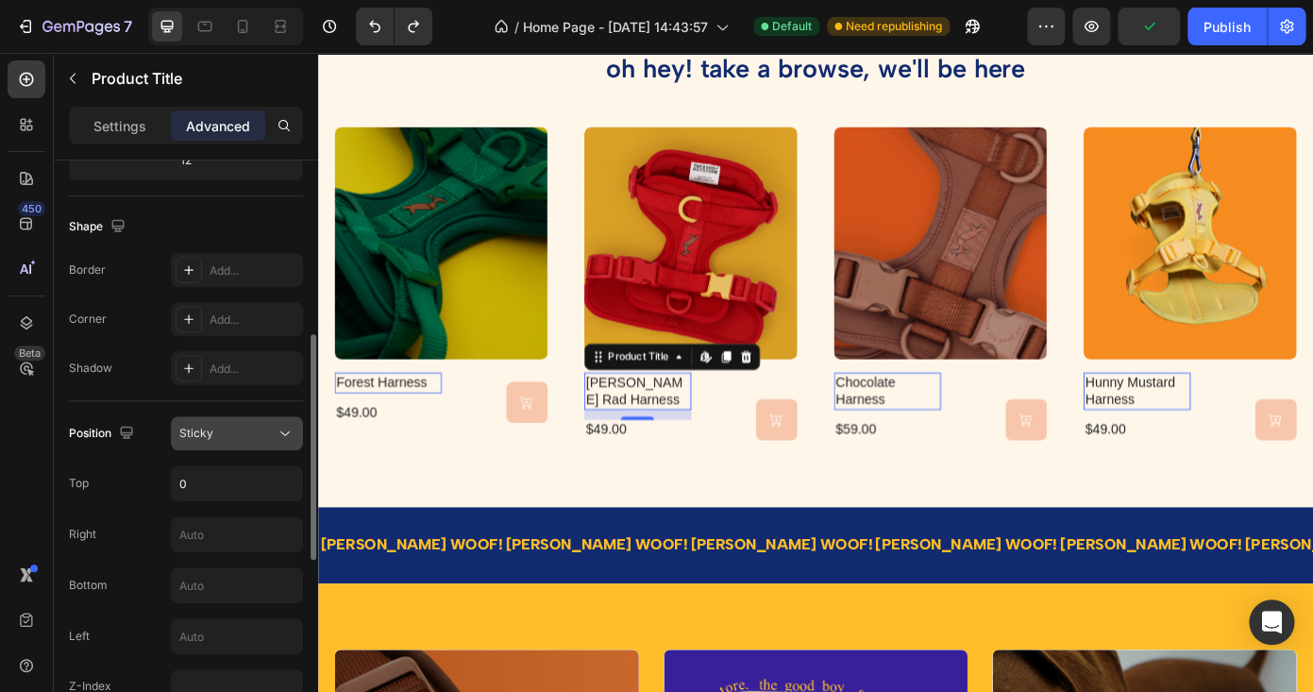
click at [224, 436] on div "Sticky" at bounding box center [227, 433] width 96 height 17
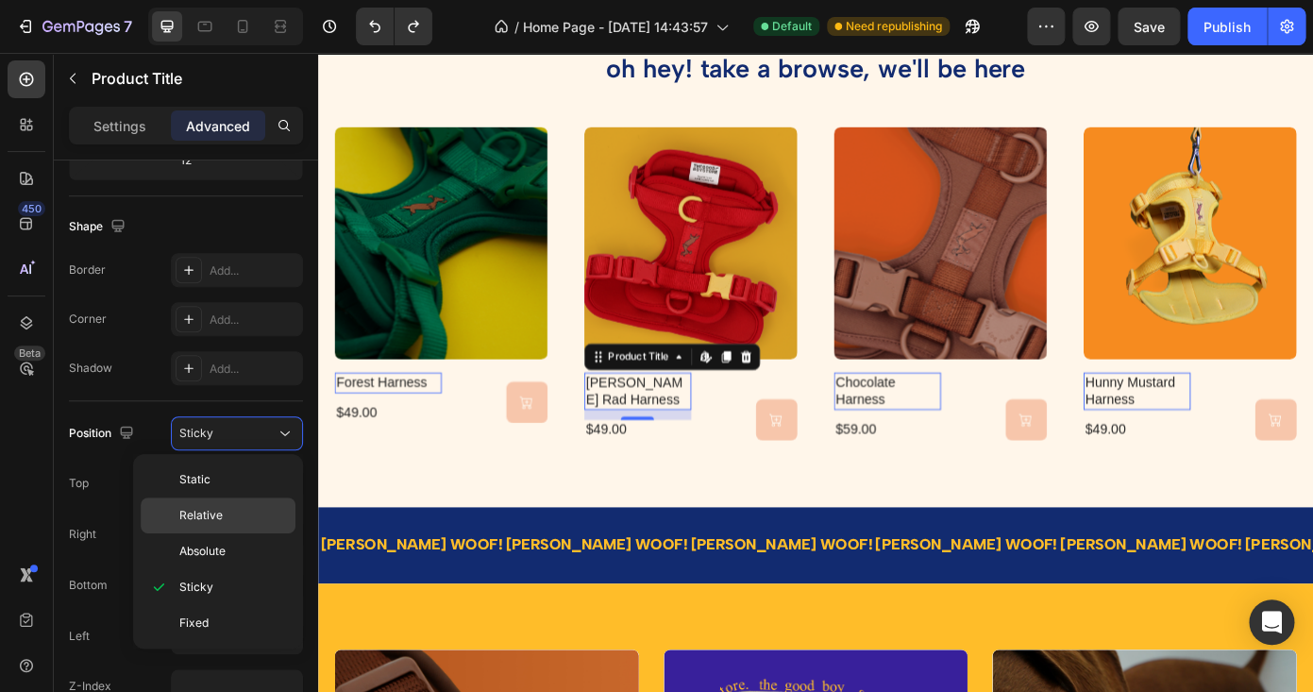
click at [243, 511] on p "Relative" at bounding box center [233, 515] width 108 height 17
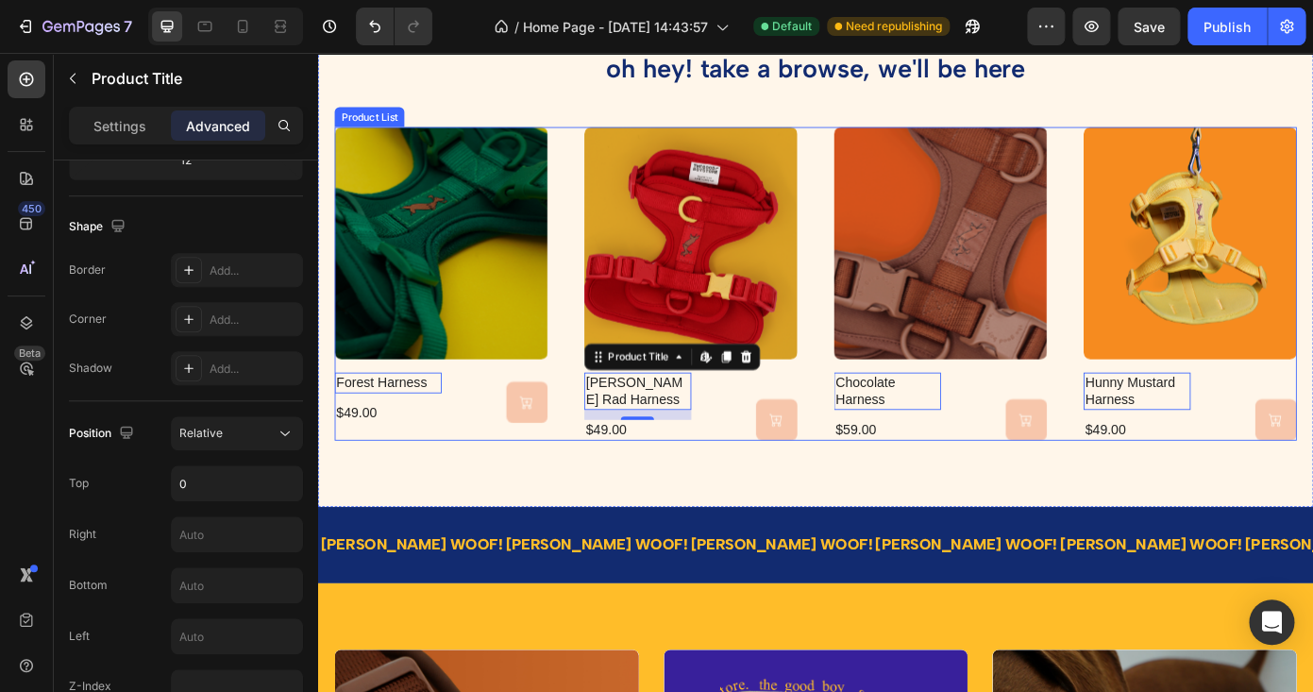
click at [459, 475] on div "$49.00" at bounding box center [398, 464] width 122 height 24
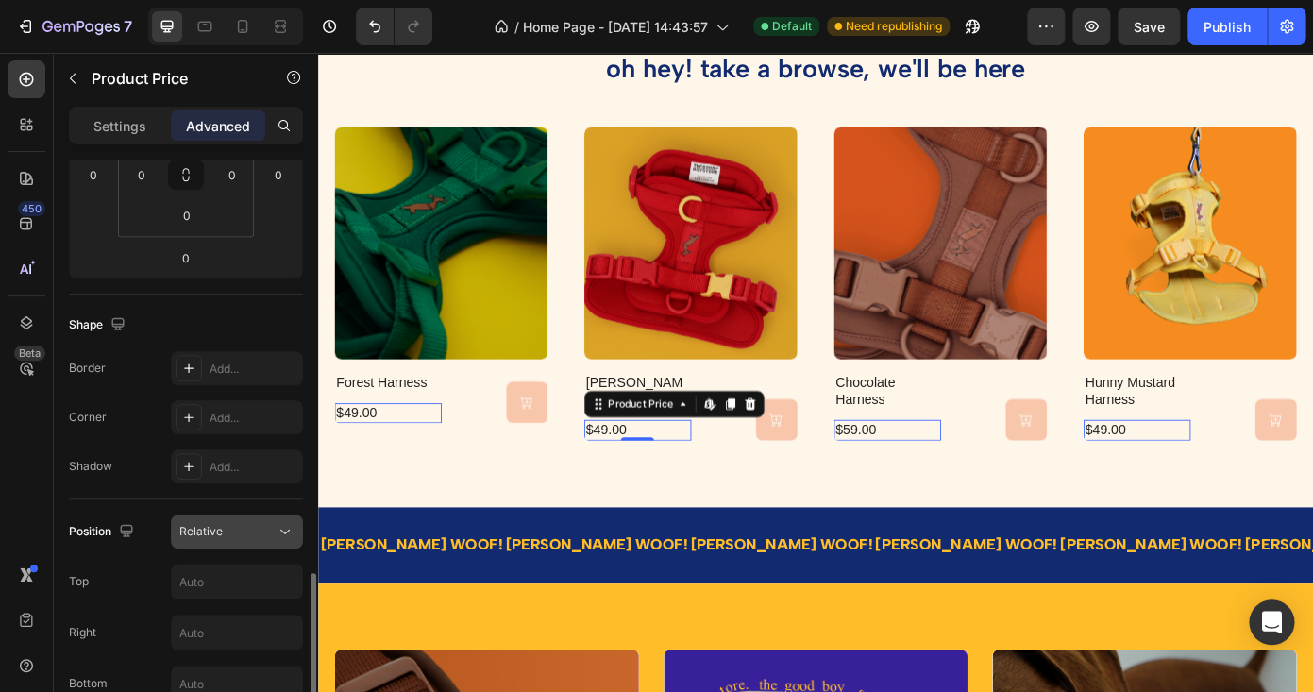
scroll to position [550, 0]
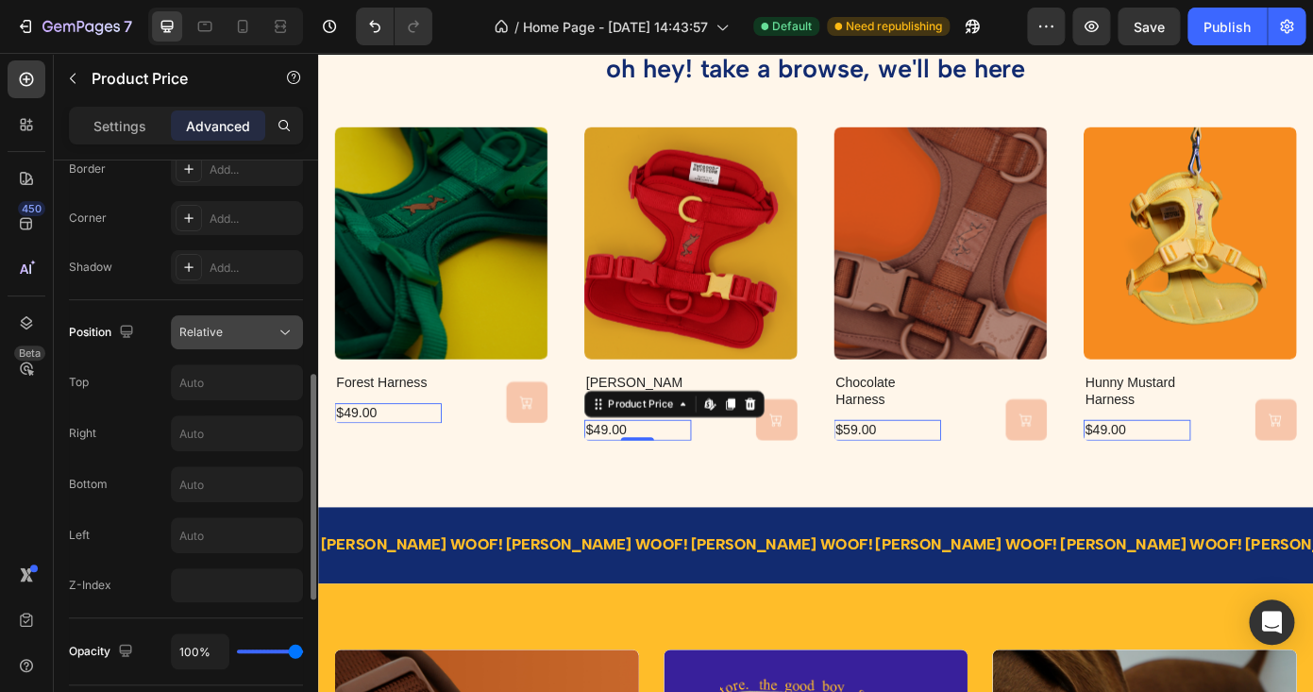
click at [267, 334] on div "Relative" at bounding box center [227, 332] width 96 height 17
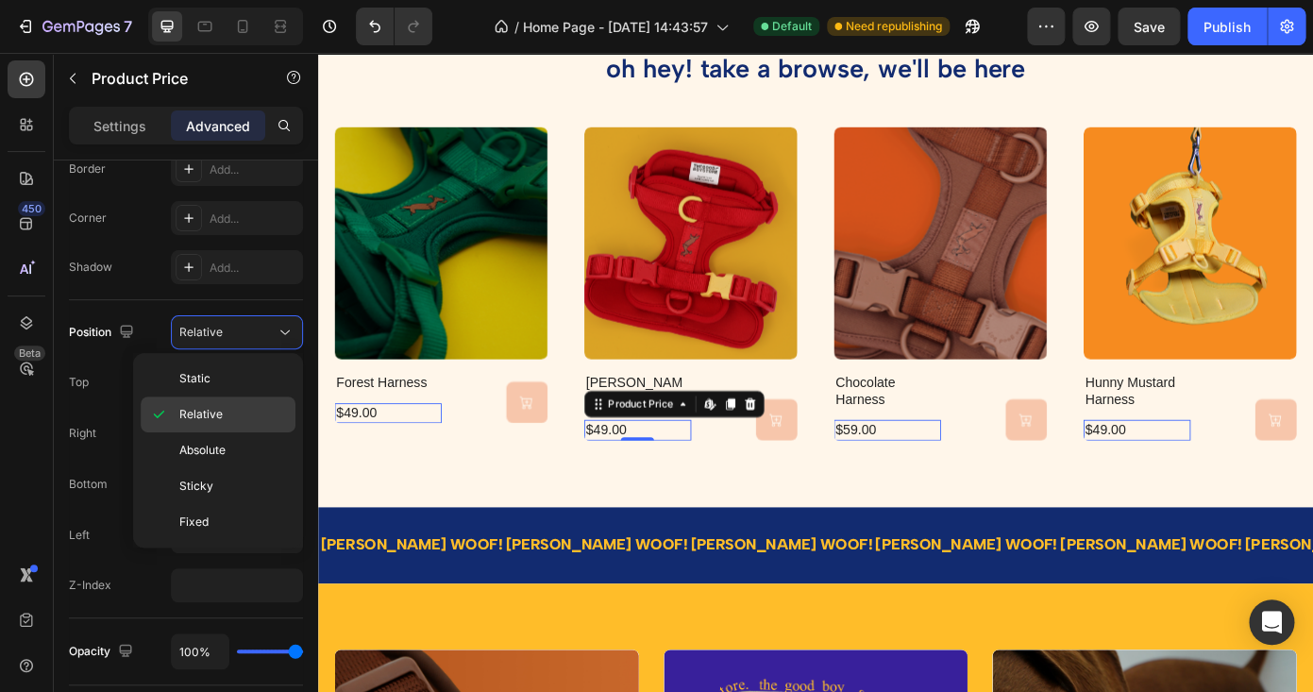
click at [251, 410] on p "Relative" at bounding box center [233, 414] width 108 height 17
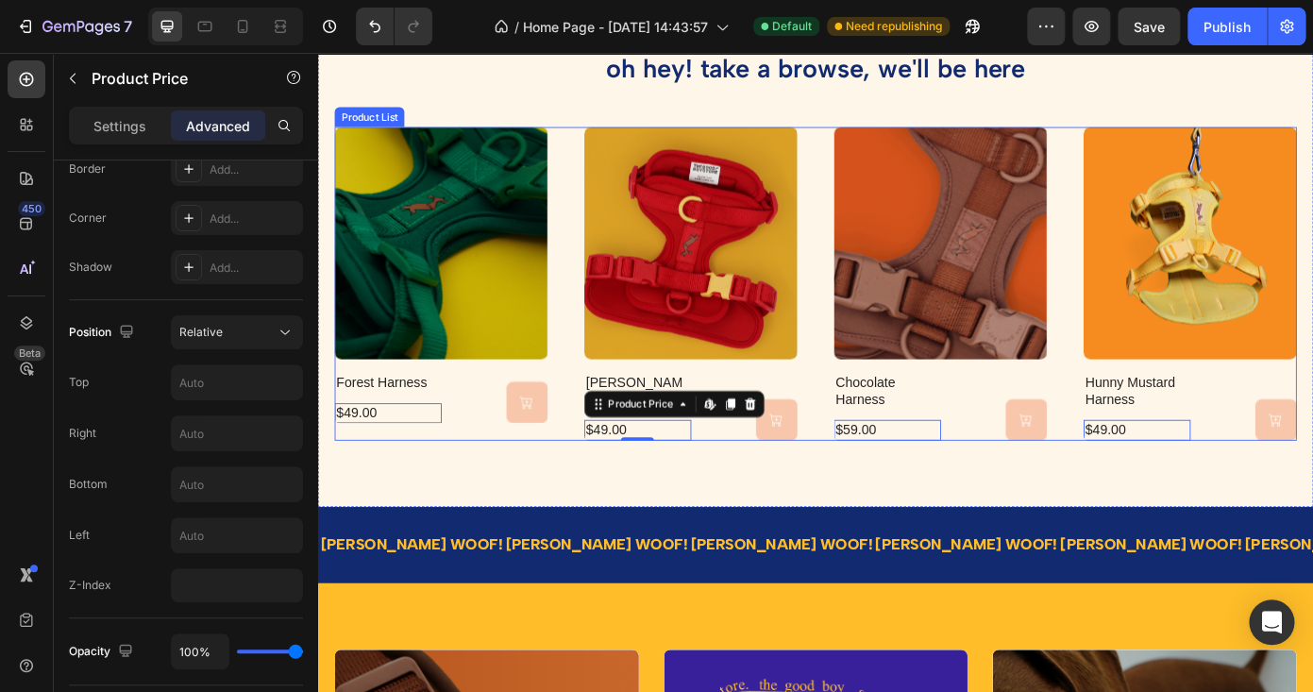
click at [541, 499] on div "oh hey! take a browse, we'll be here Heading Product Images forest harness Prod…" at bounding box center [884, 272] width 1133 height 595
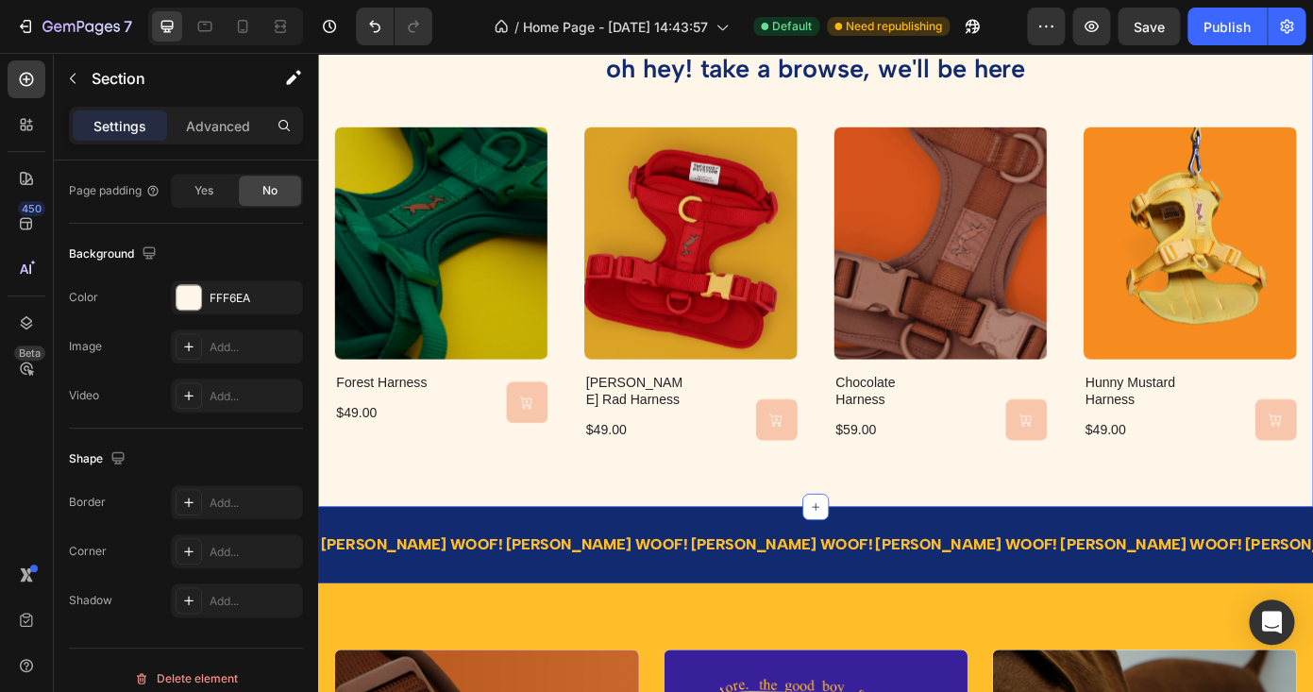
scroll to position [0, 0]
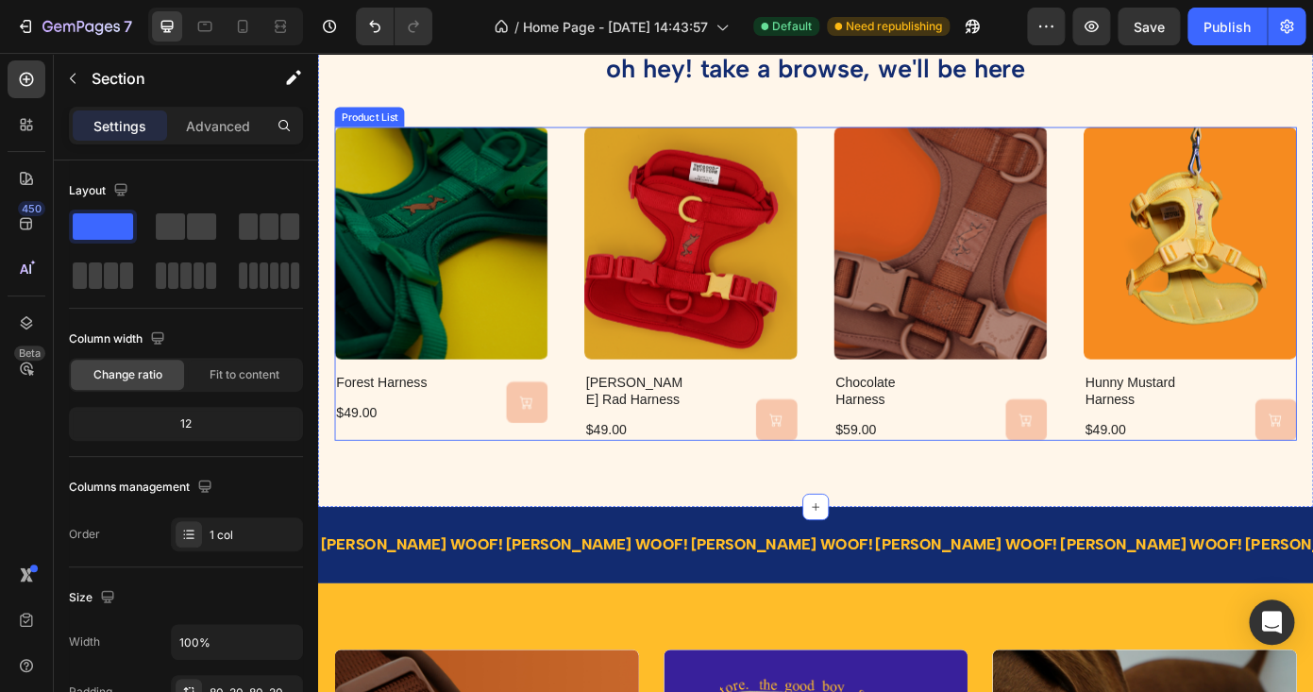
click at [629, 439] on h2 "berry rad harness" at bounding box center [682, 438] width 122 height 43
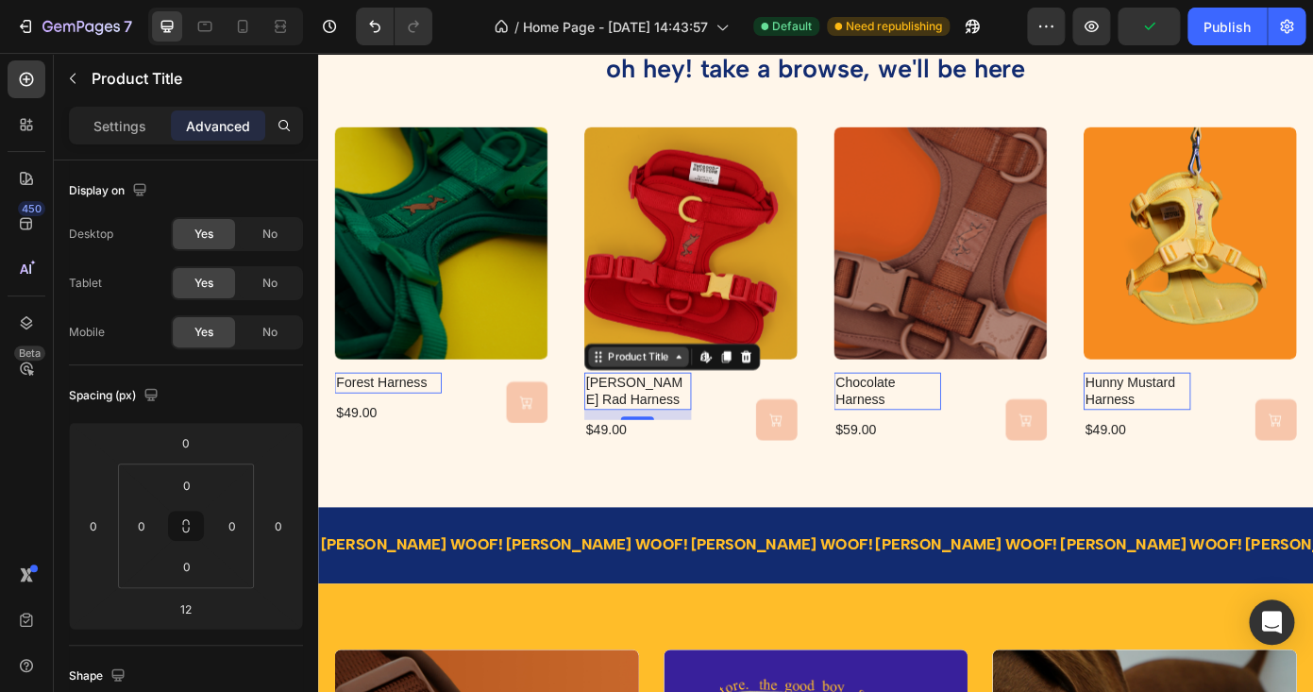
click at [318, 53] on icon at bounding box center [318, 53] width 0 height 0
drag, startPoint x: 745, startPoint y: 469, endPoint x: 747, endPoint y: 547, distance: 77.4
click at [581, 469] on div "Out Of Stock (P) Cart Button" at bounding box center [520, 451] width 122 height 47
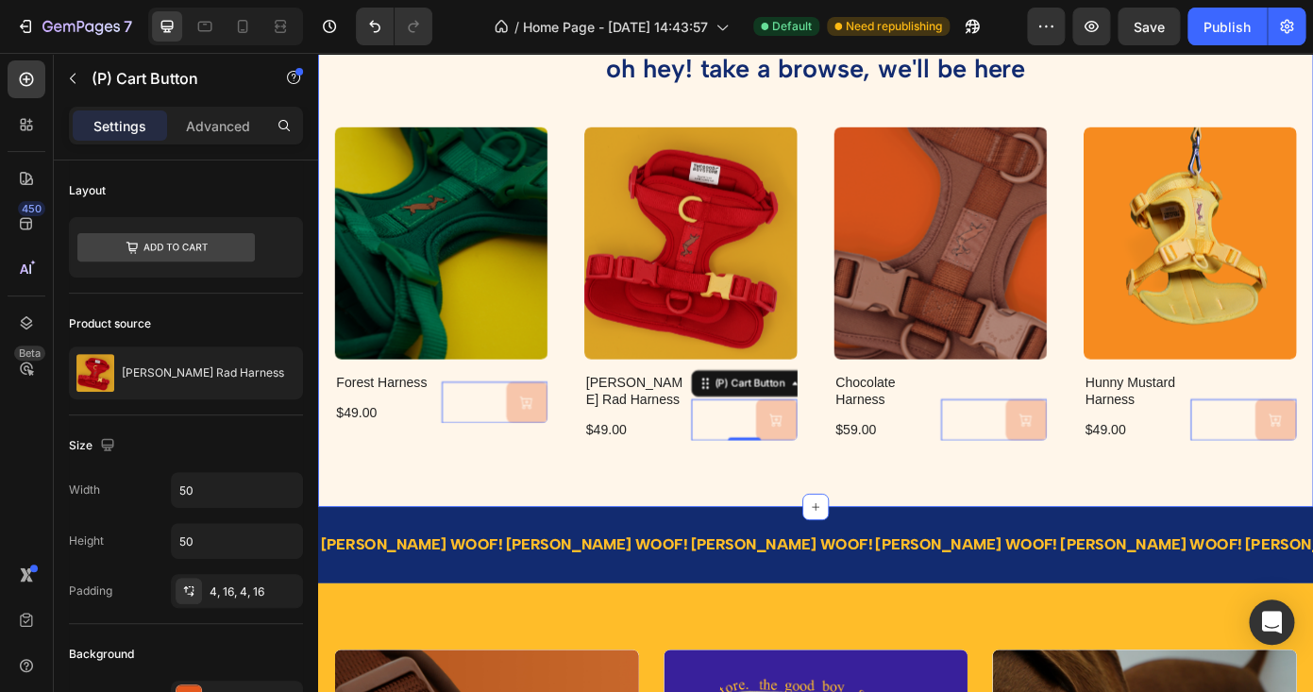
click at [725, 516] on div "oh hey! take a browse, we'll be here Heading Product Images forest harness Prod…" at bounding box center [884, 272] width 1133 height 595
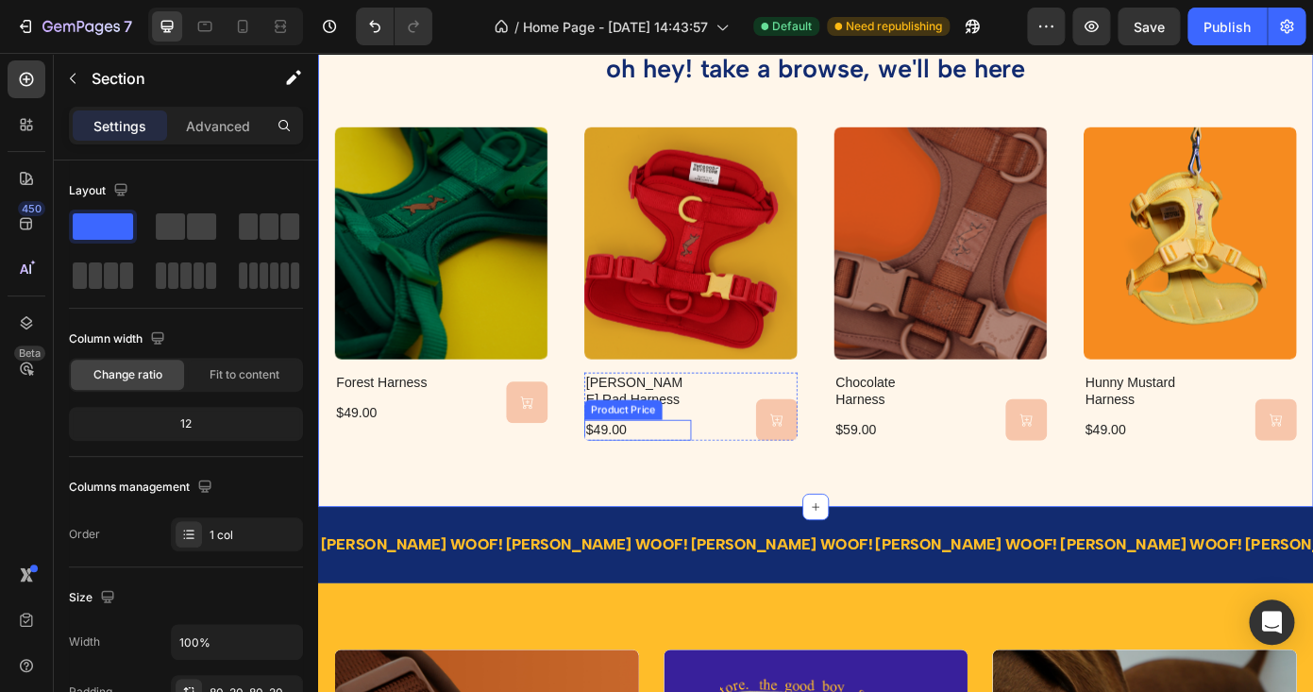
click at [423, 449] on div "Product Price" at bounding box center [382, 440] width 81 height 17
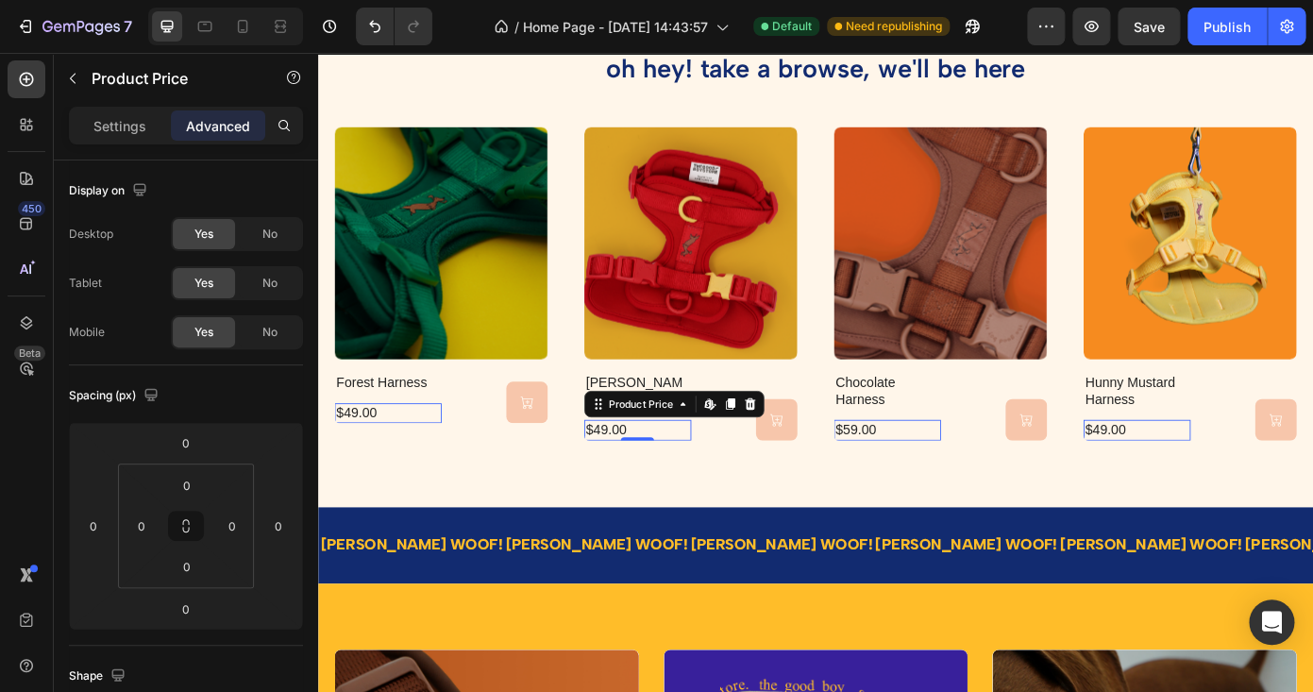
click at [428, 440] on div "Product Price Edit content in Shopify" at bounding box center [382, 441] width 91 height 23
click at [665, 424] on h2 "berry rad harness" at bounding box center [682, 438] width 122 height 43
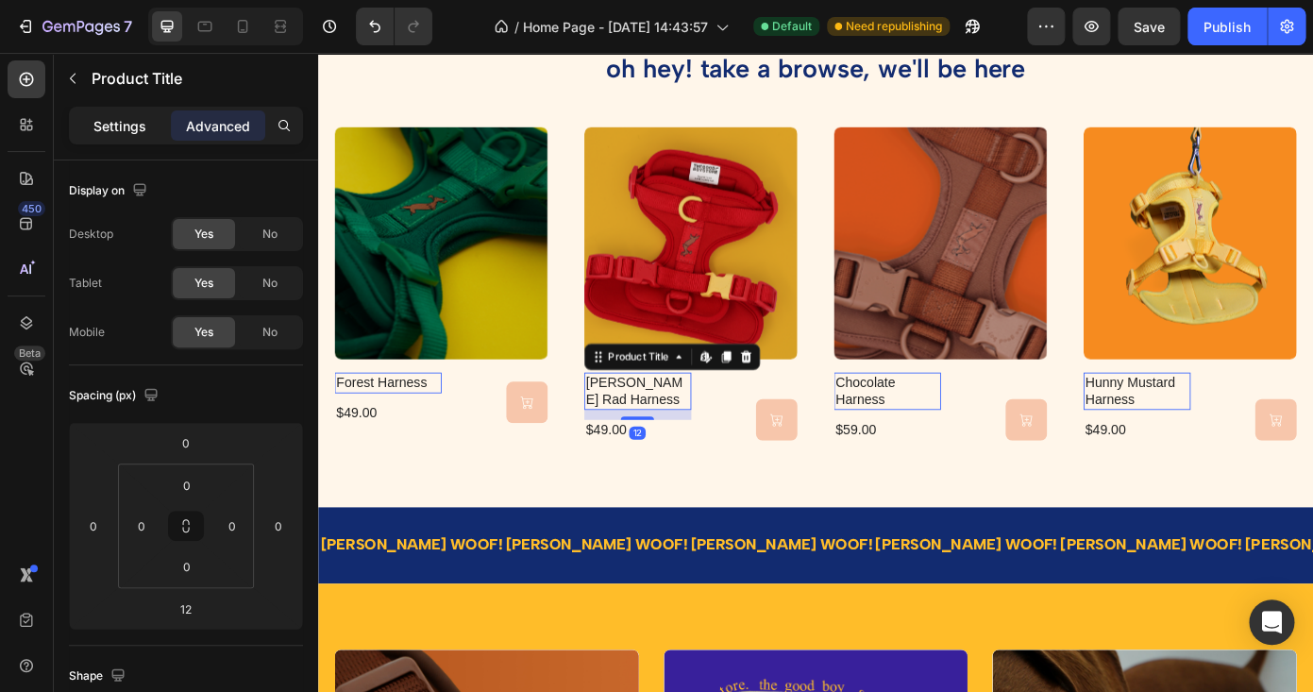
click at [131, 126] on p "Settings" at bounding box center [119, 126] width 53 height 20
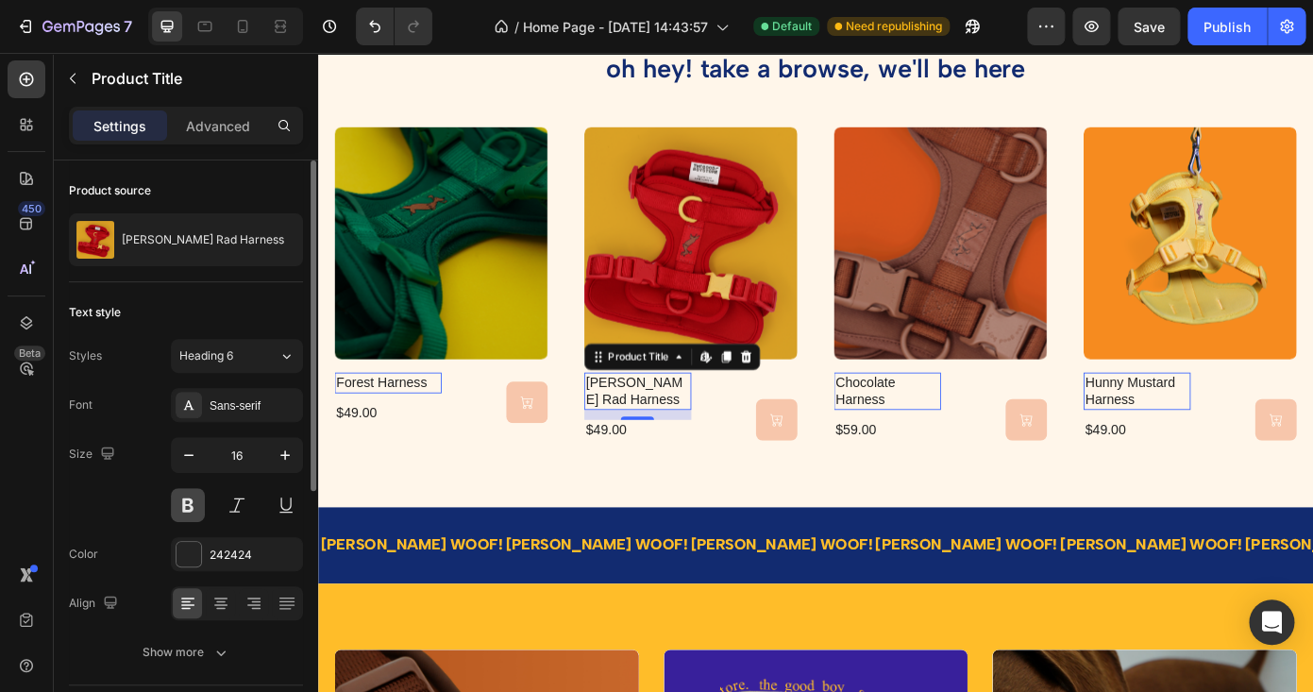
click at [181, 501] on button at bounding box center [188, 505] width 34 height 34
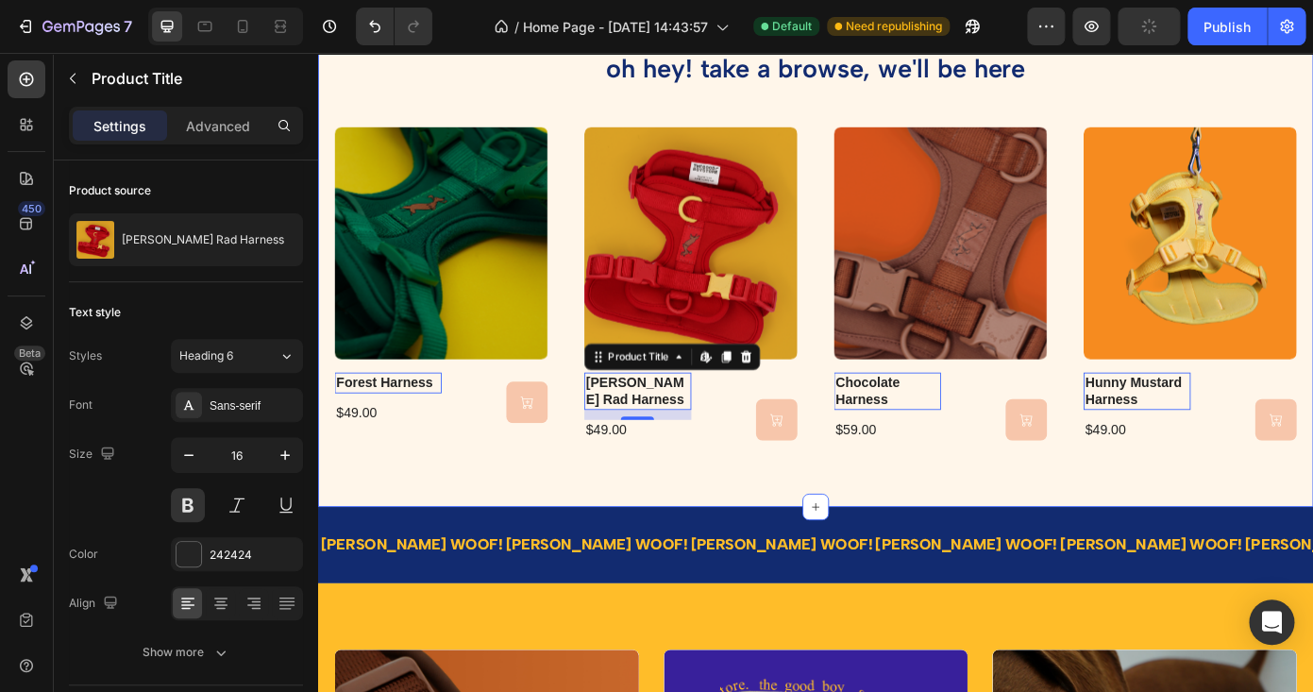
click at [461, 541] on div "oh hey! take a browse, we'll be here Heading Product Images forest harness Prod…" at bounding box center [884, 272] width 1133 height 595
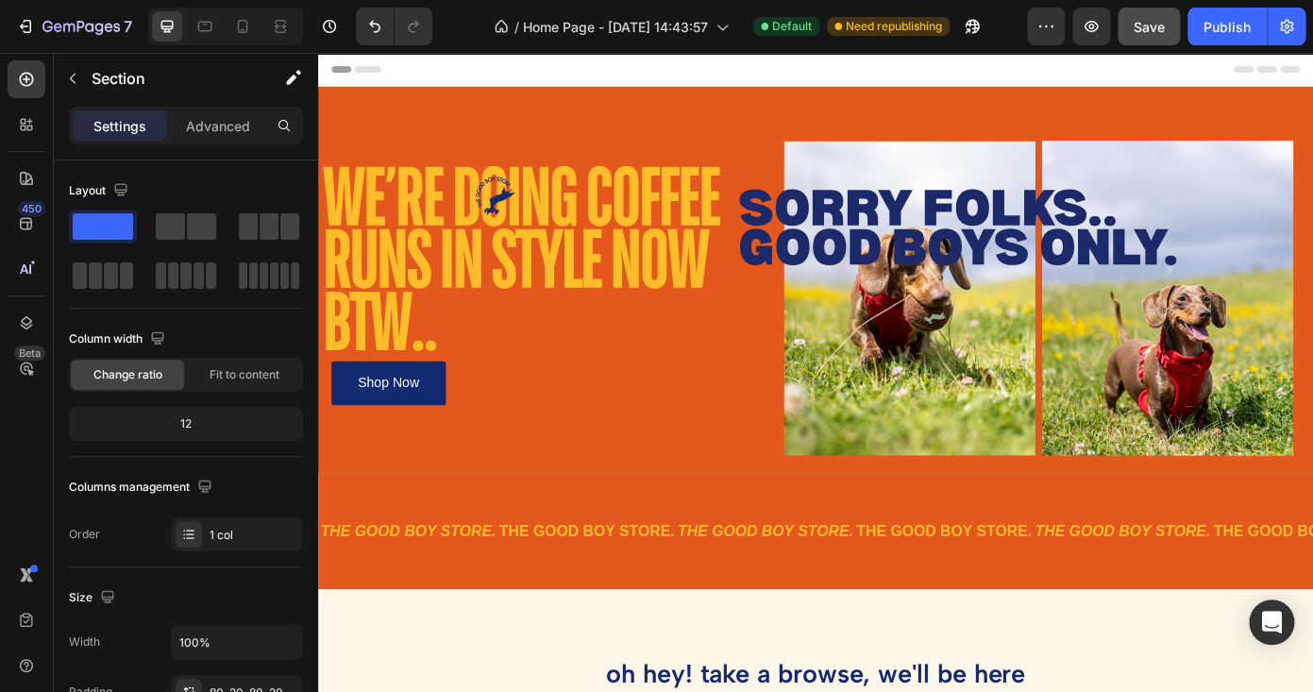
click at [1154, 32] on span "Save" at bounding box center [1149, 27] width 31 height 16
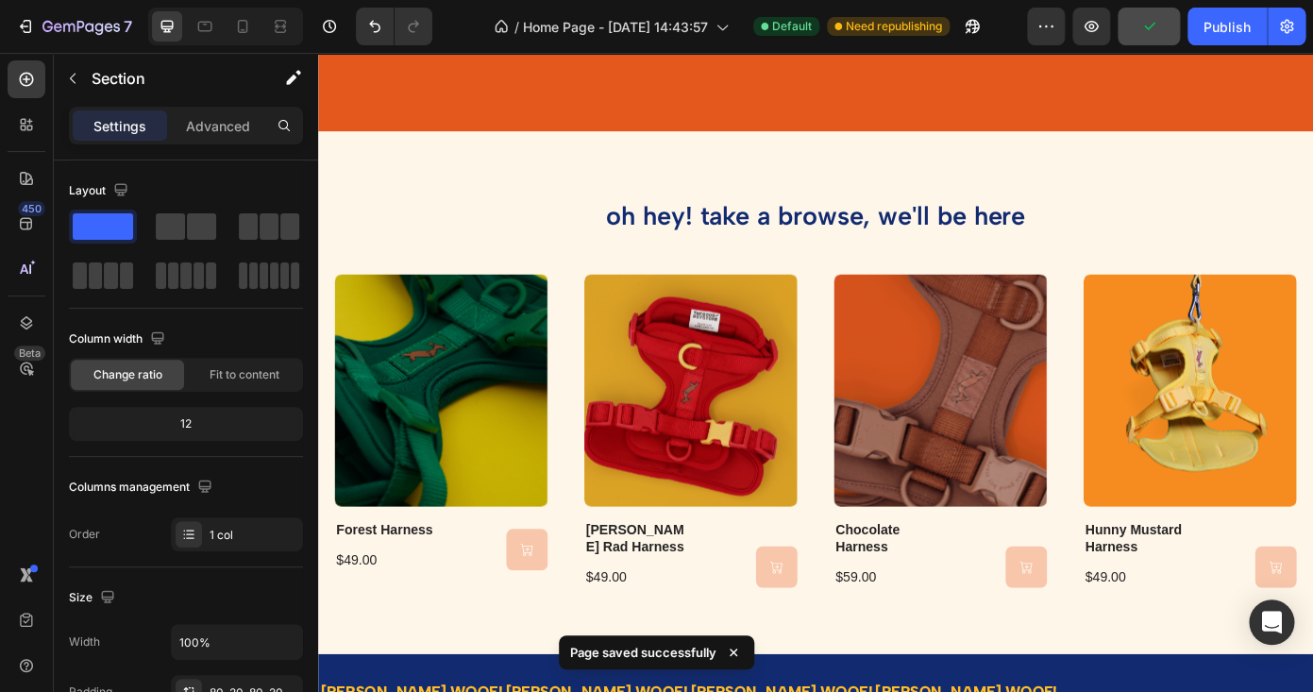
scroll to position [766, 0]
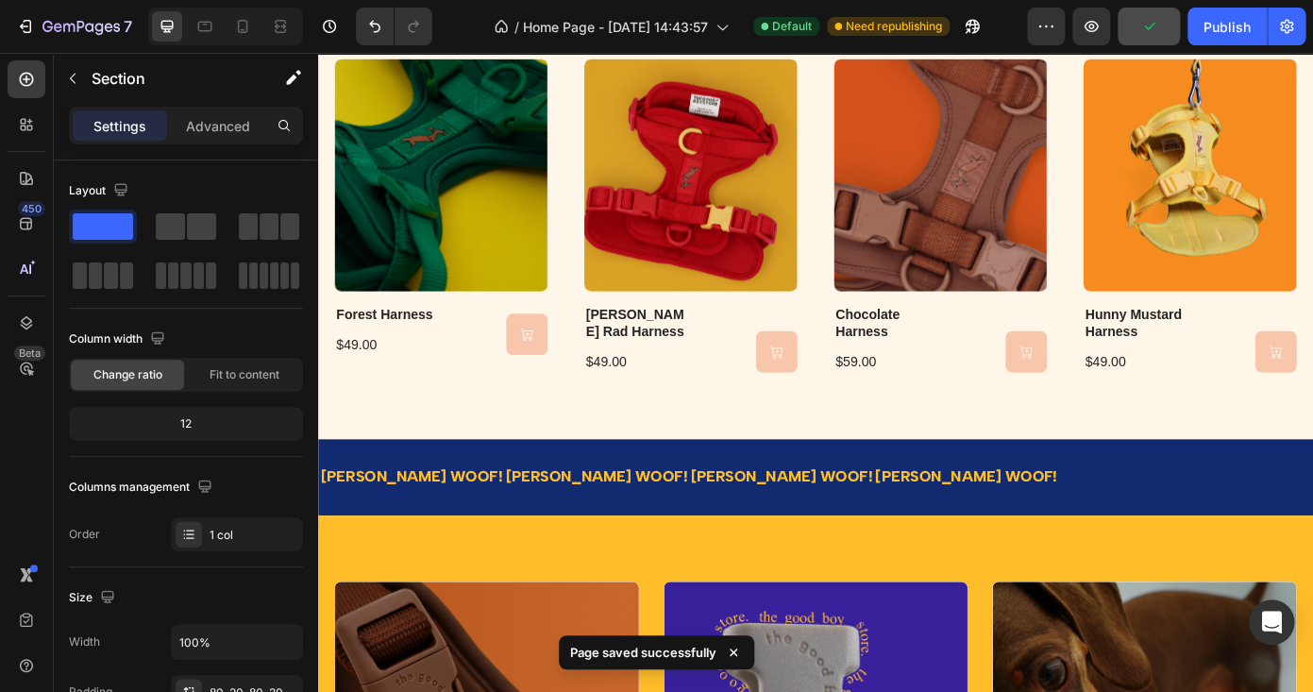
click at [459, 398] on div "$49.00" at bounding box center [398, 387] width 122 height 24
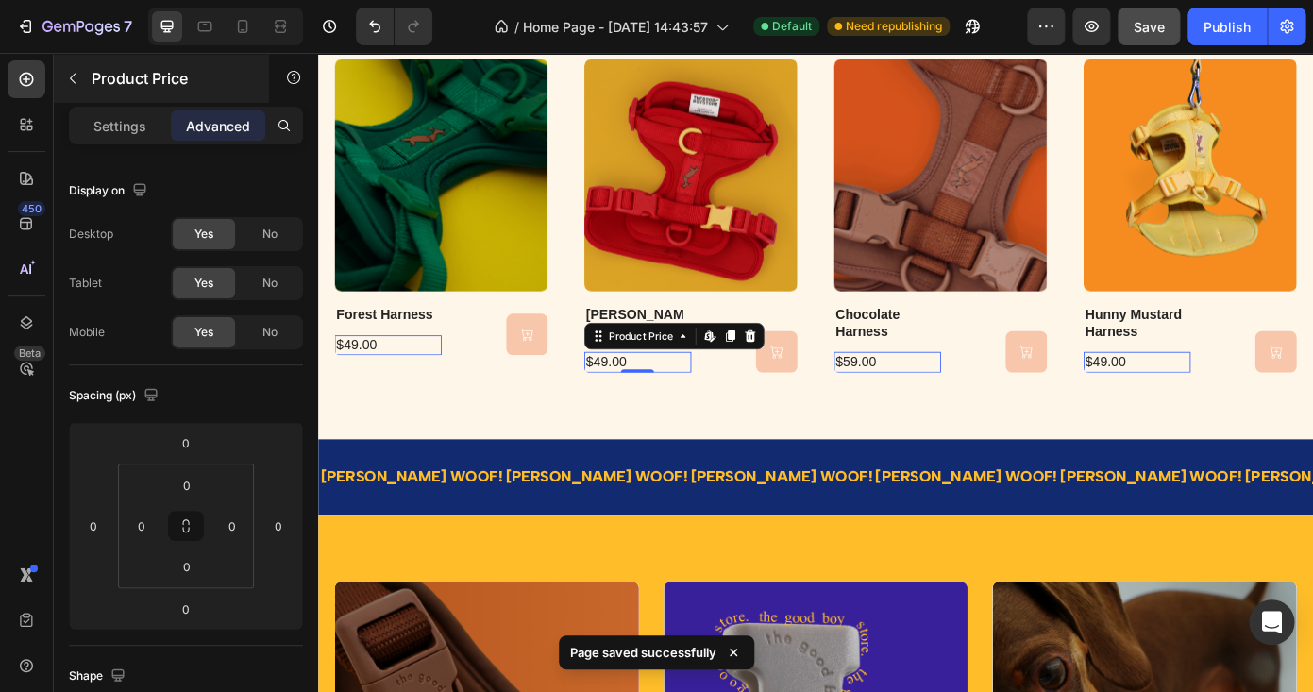
scroll to position [927, 0]
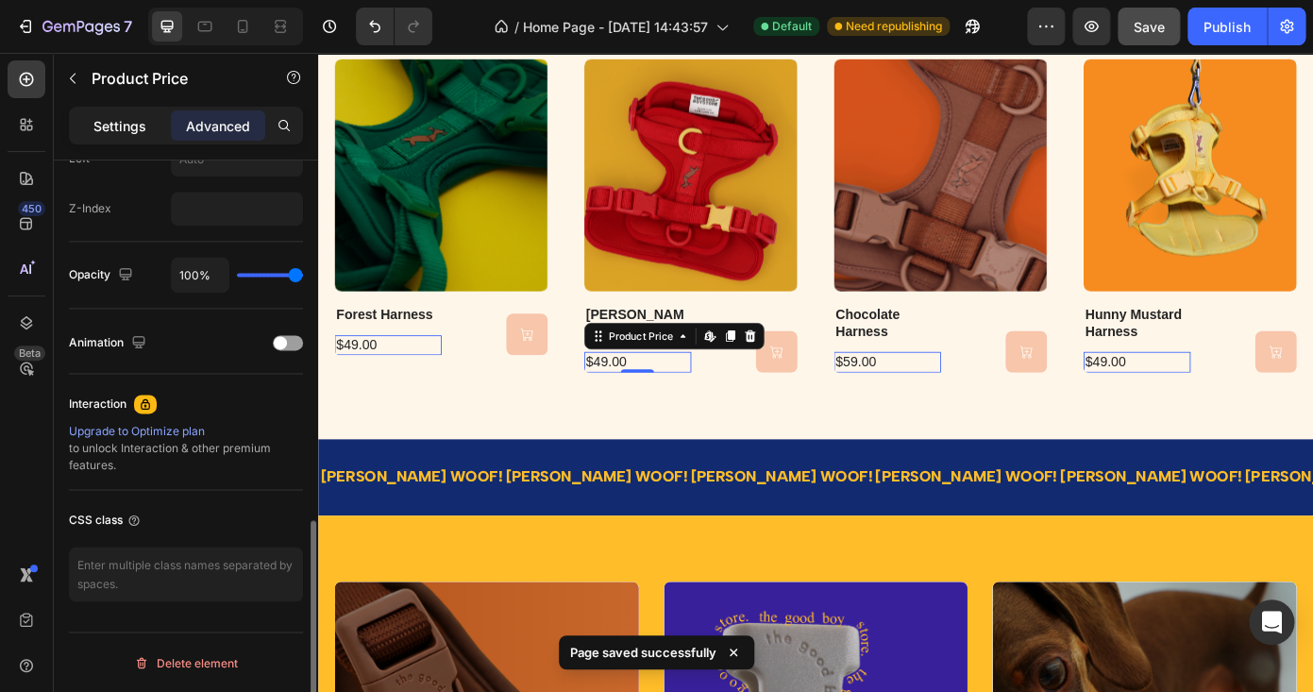
click at [132, 113] on div "Settings" at bounding box center [120, 125] width 94 height 30
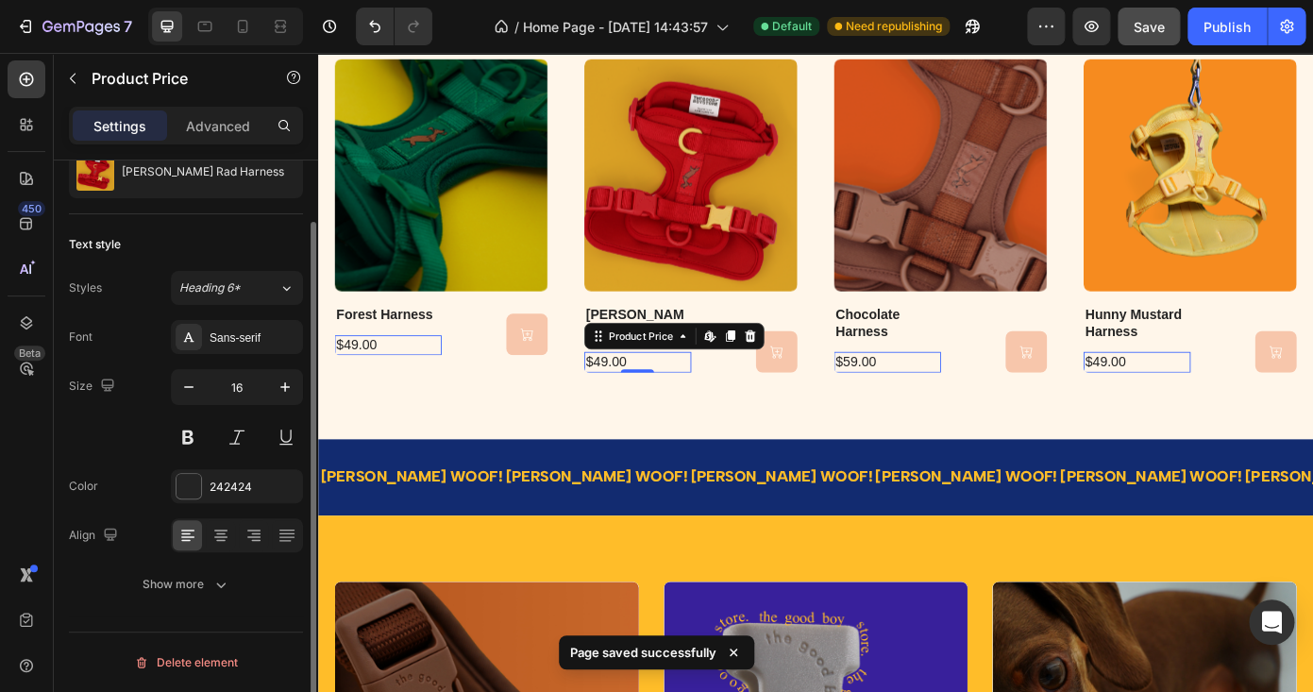
scroll to position [68, 0]
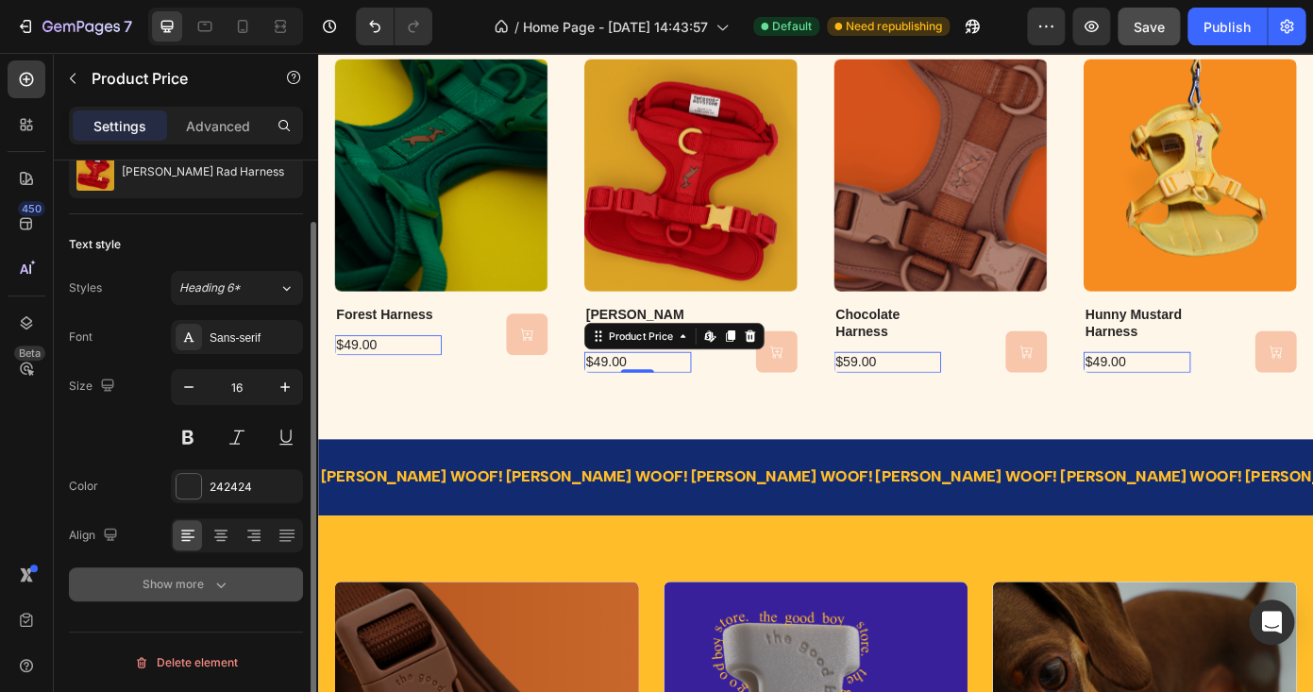
click at [183, 568] on button "Show more" at bounding box center [186, 584] width 234 height 34
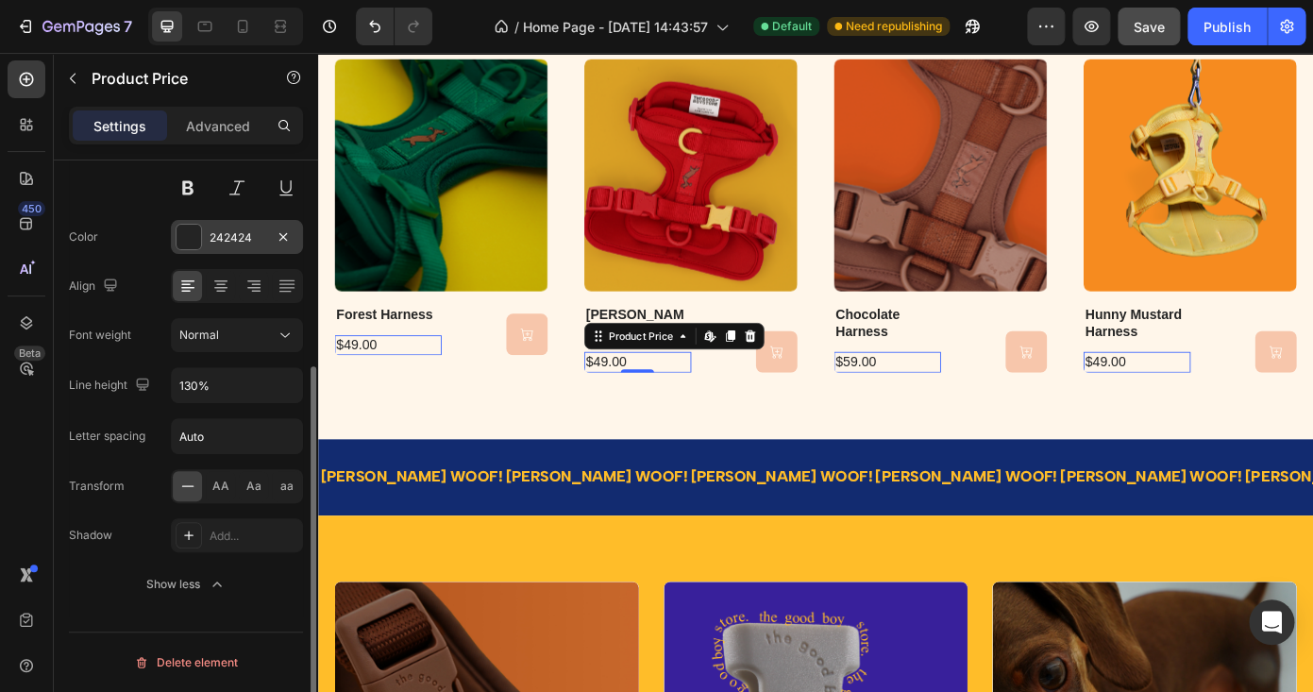
scroll to position [0, 0]
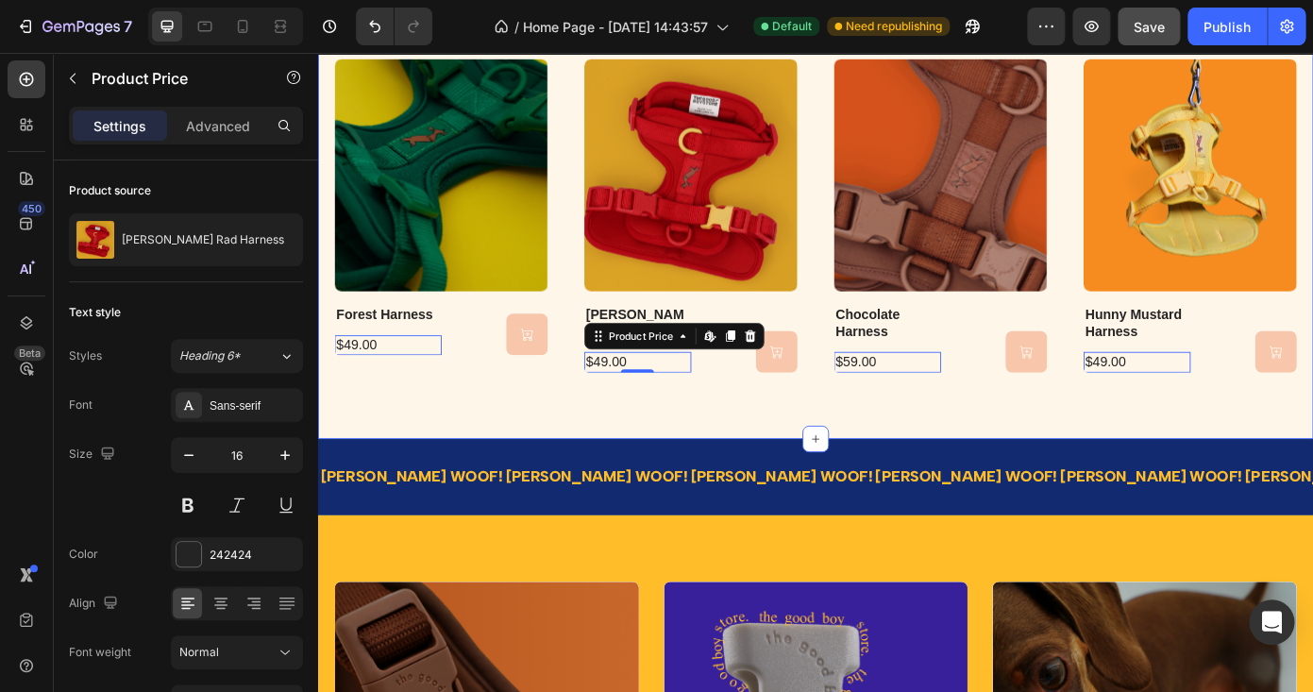
click at [697, 451] on div "oh hey! take a browse, we'll be here Heading Product Images forest harness Prod…" at bounding box center [884, 195] width 1133 height 595
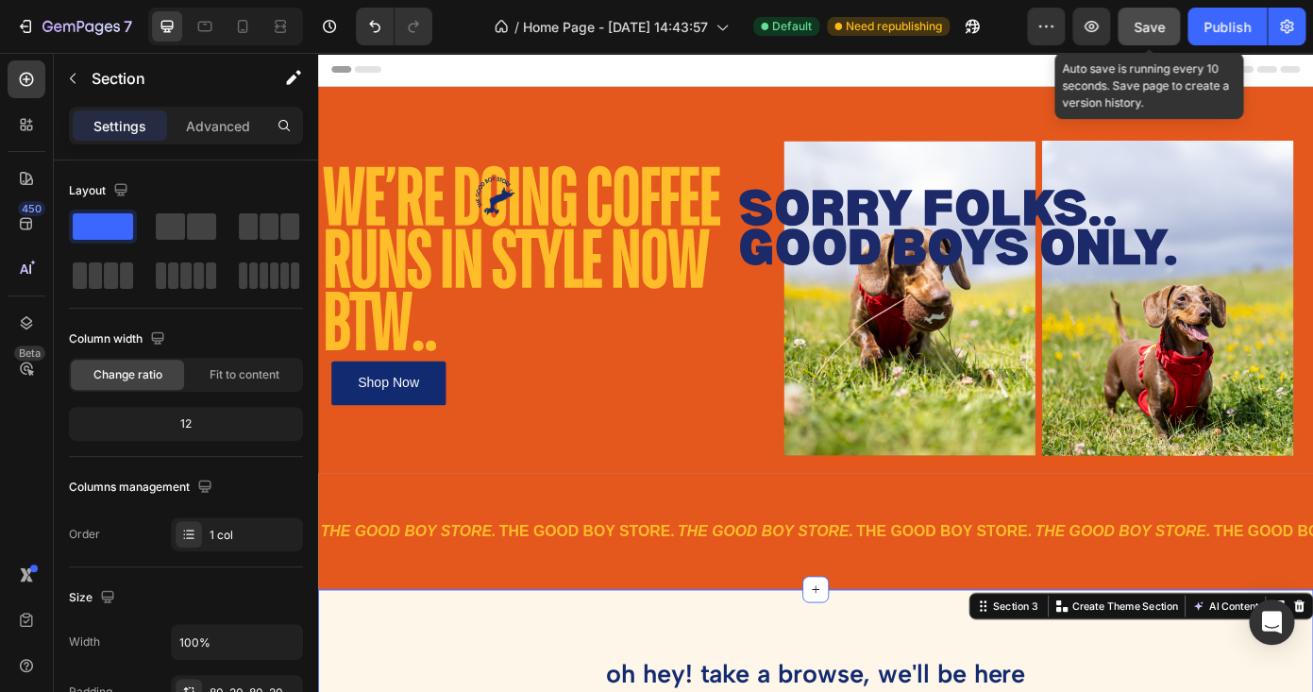
click at [1155, 17] on div "Save" at bounding box center [1149, 27] width 31 height 20
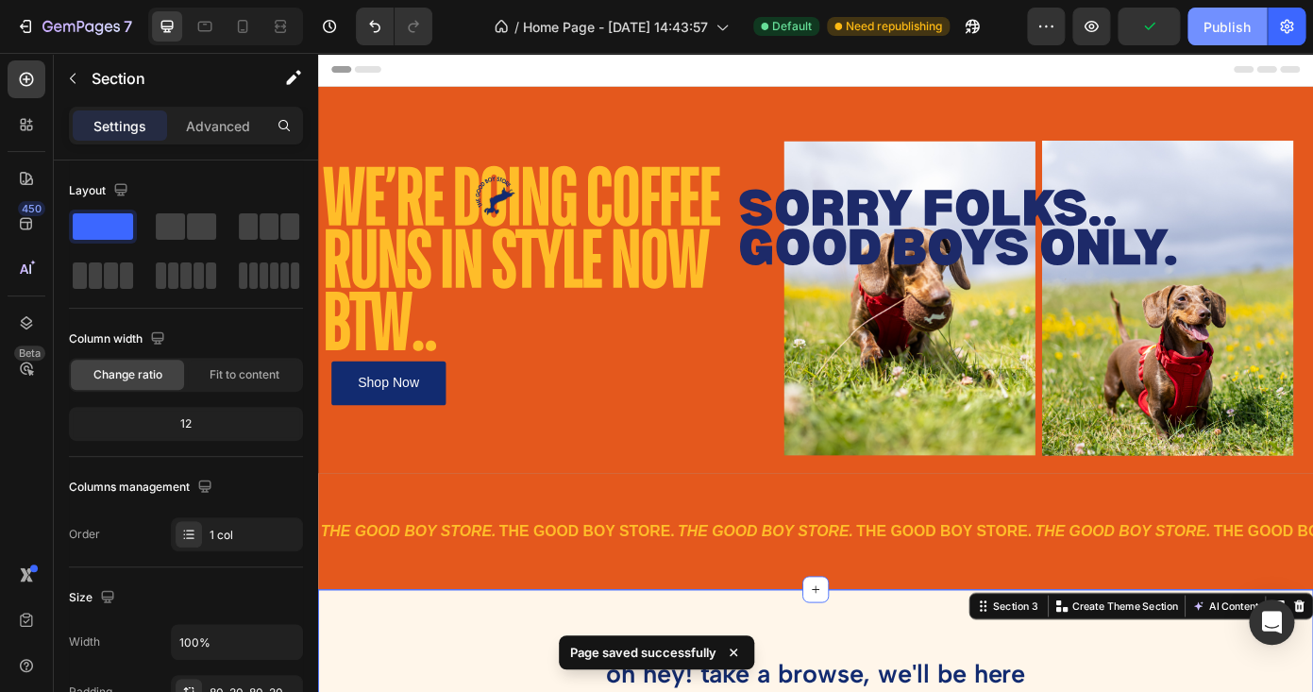
click at [1229, 44] on button "Publish" at bounding box center [1227, 27] width 79 height 38
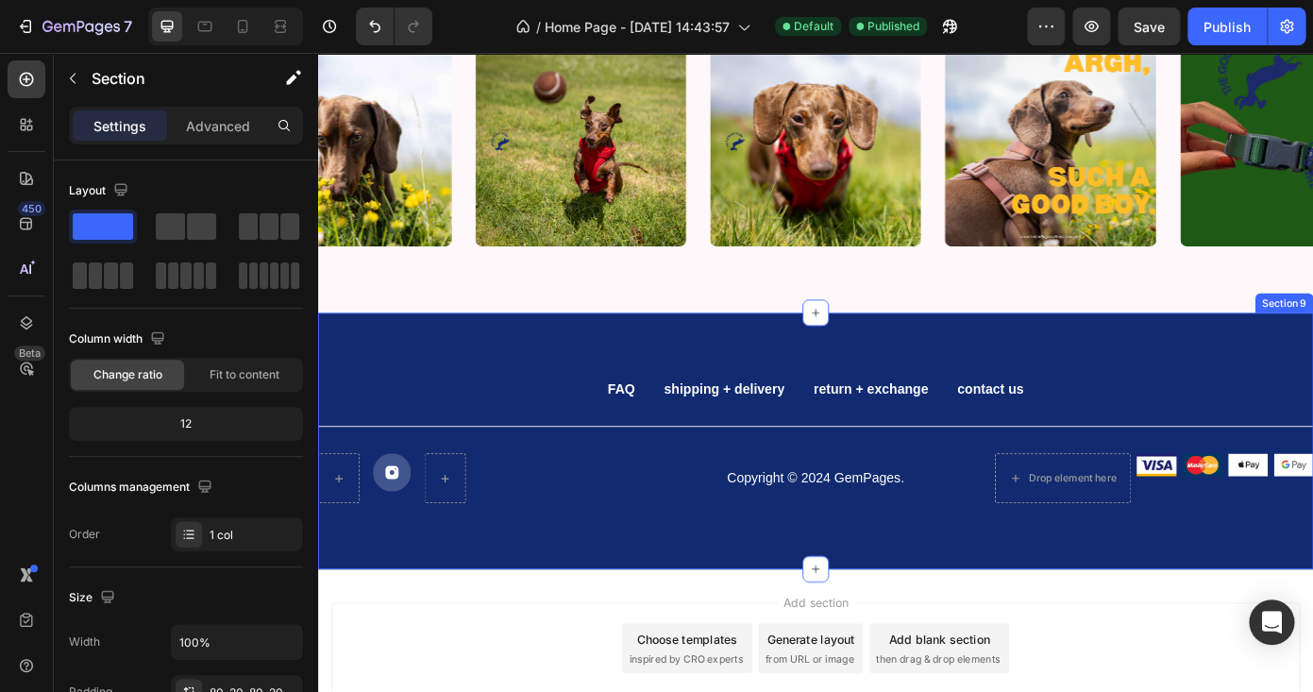
scroll to position [2671, 0]
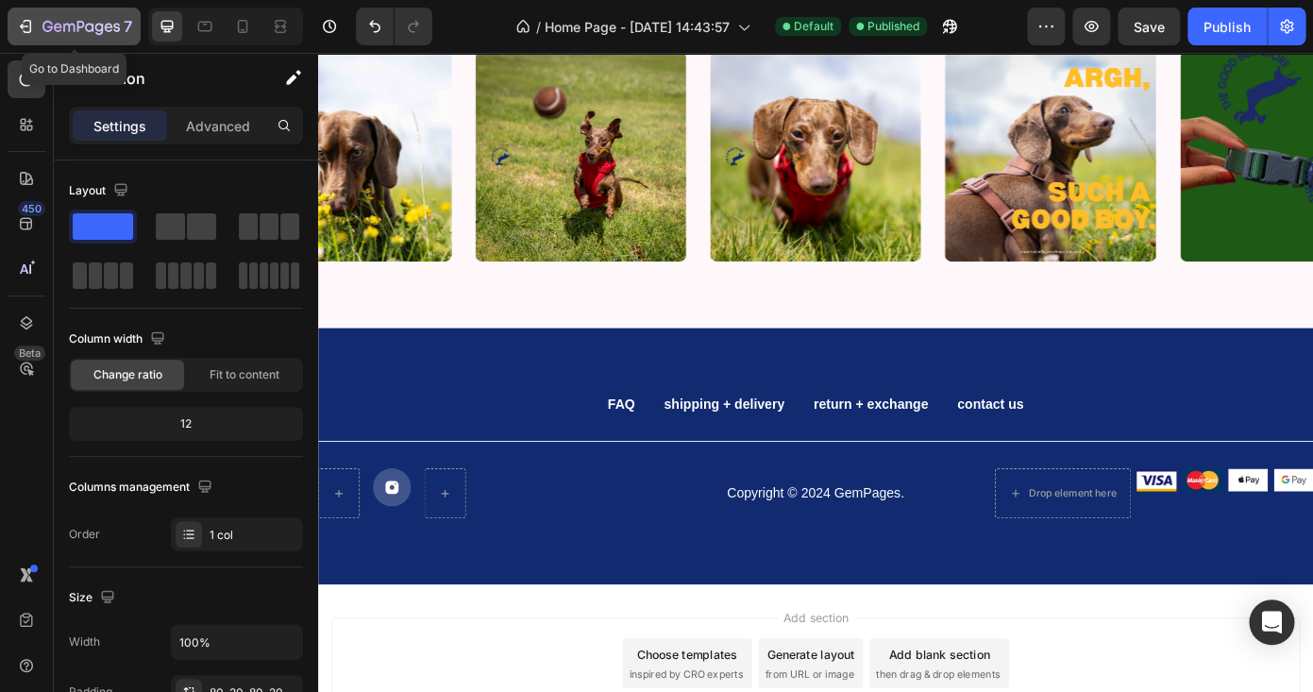
click at [30, 17] on div "7" at bounding box center [74, 26] width 116 height 23
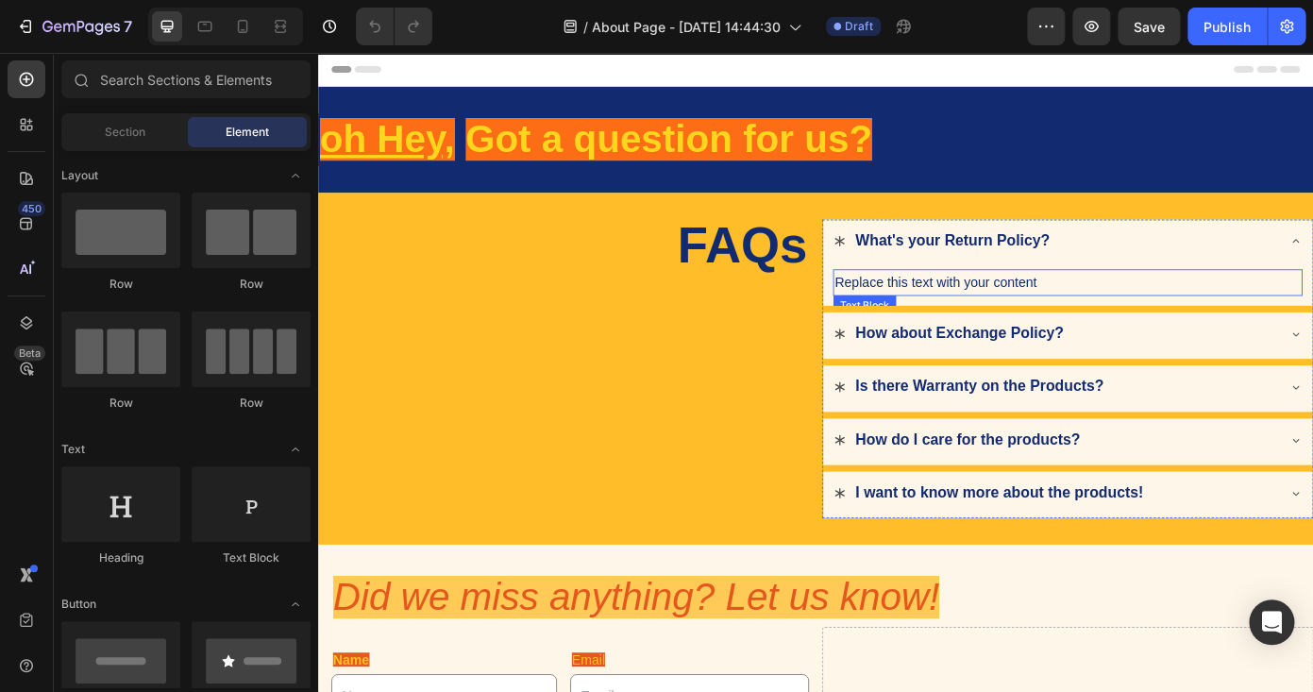
click at [1040, 312] on div "Replace this text with your content" at bounding box center [1171, 314] width 534 height 31
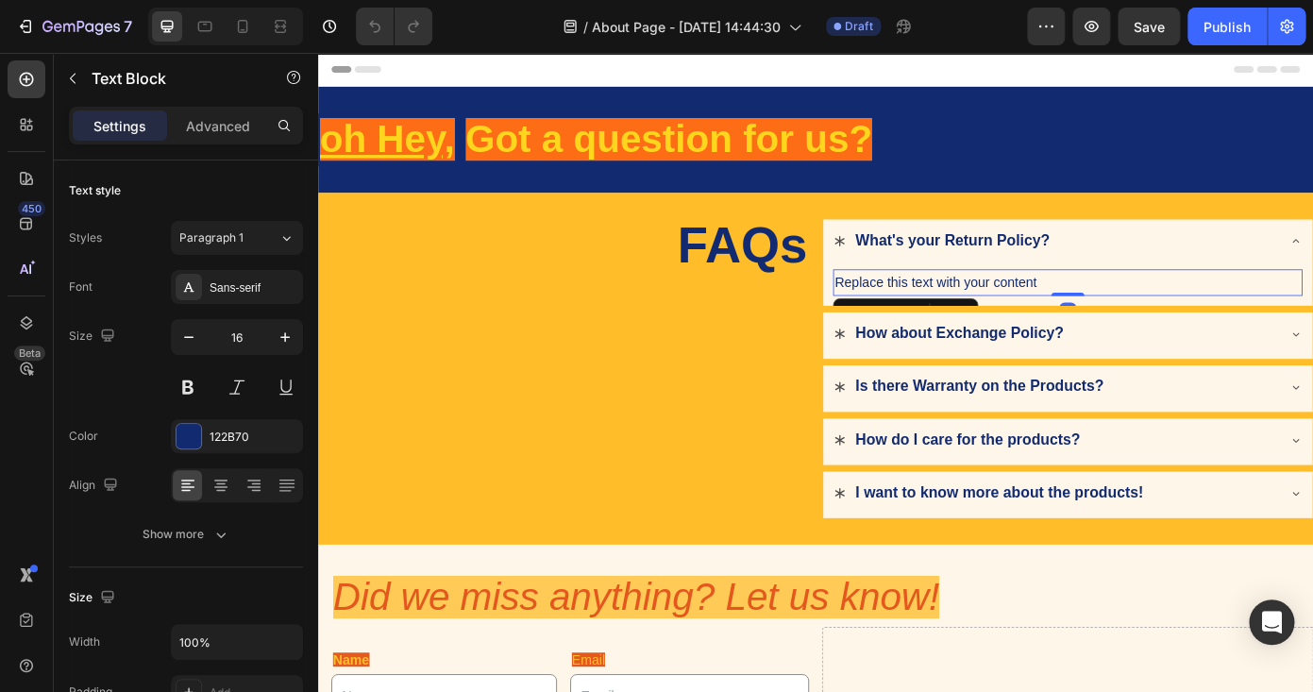
click at [1097, 312] on div "Replace this text with your content" at bounding box center [1171, 314] width 534 height 31
click at [1097, 312] on p "Replace this text with your content" at bounding box center [1171, 314] width 531 height 27
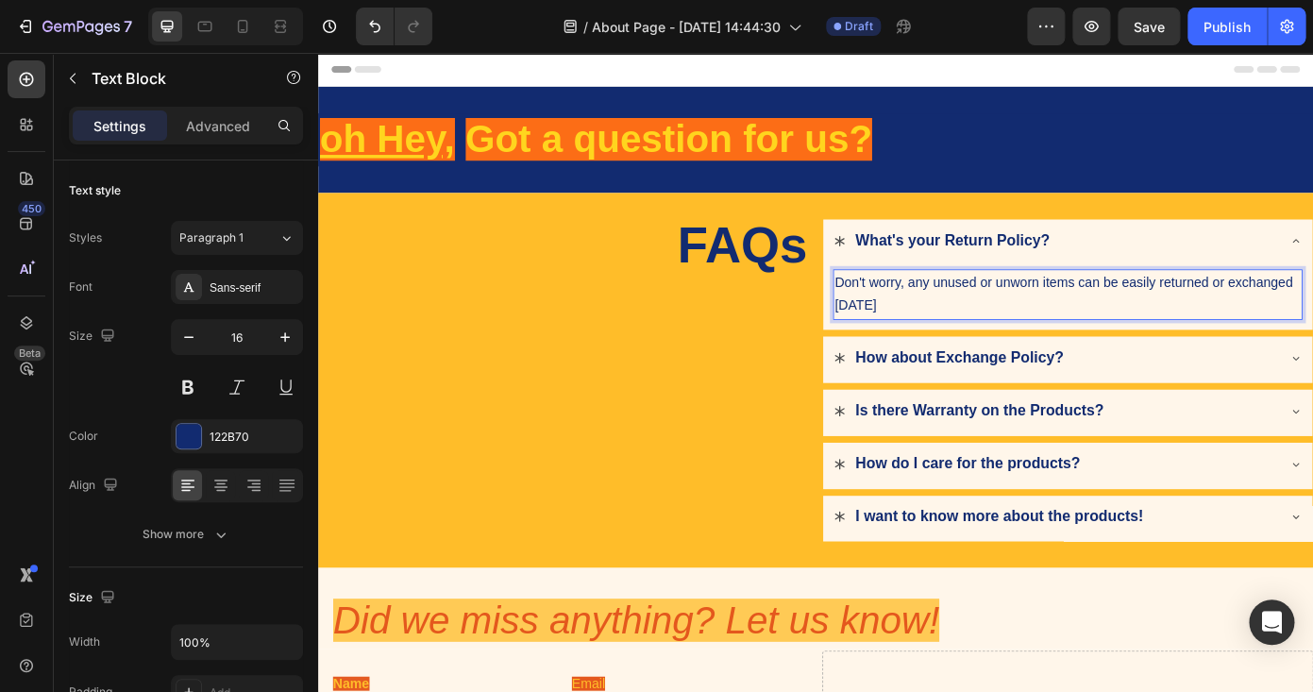
click at [1312, 315] on p "Don't worry, any unused or unworn items can be easily returned or exchanged [DA…" at bounding box center [1171, 328] width 531 height 55
click at [1312, 312] on p "Don't worry, any unused or unworn items can be easily returned or exchanged [DA…" at bounding box center [1171, 328] width 531 height 55
click at [1222, 338] on p "Don't worry, any unused or unworn items can be easily returned and refunded, or…" at bounding box center [1171, 328] width 531 height 55
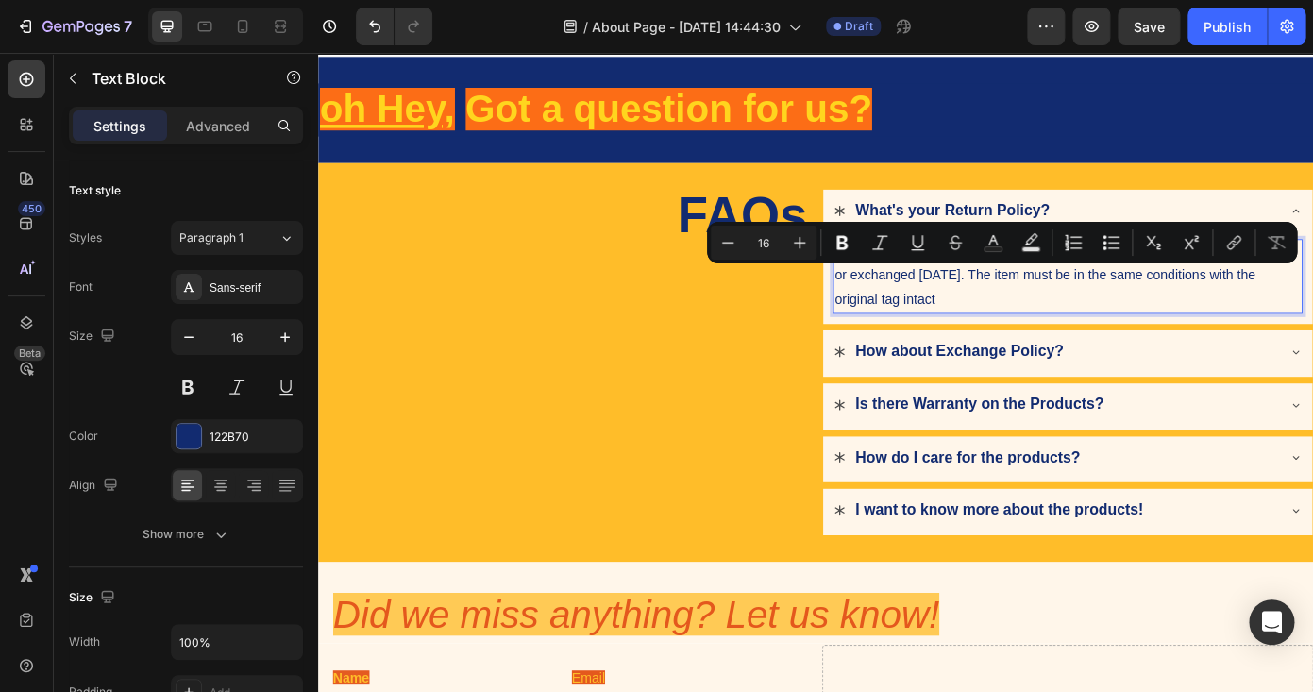
drag, startPoint x: 1151, startPoint y: 330, endPoint x: 1109, endPoint y: 304, distance: 49.2
click at [1109, 304] on p "Don't worry, any unused or unworn items can be easily returned and refunded, or…" at bounding box center [1171, 307] width 531 height 81
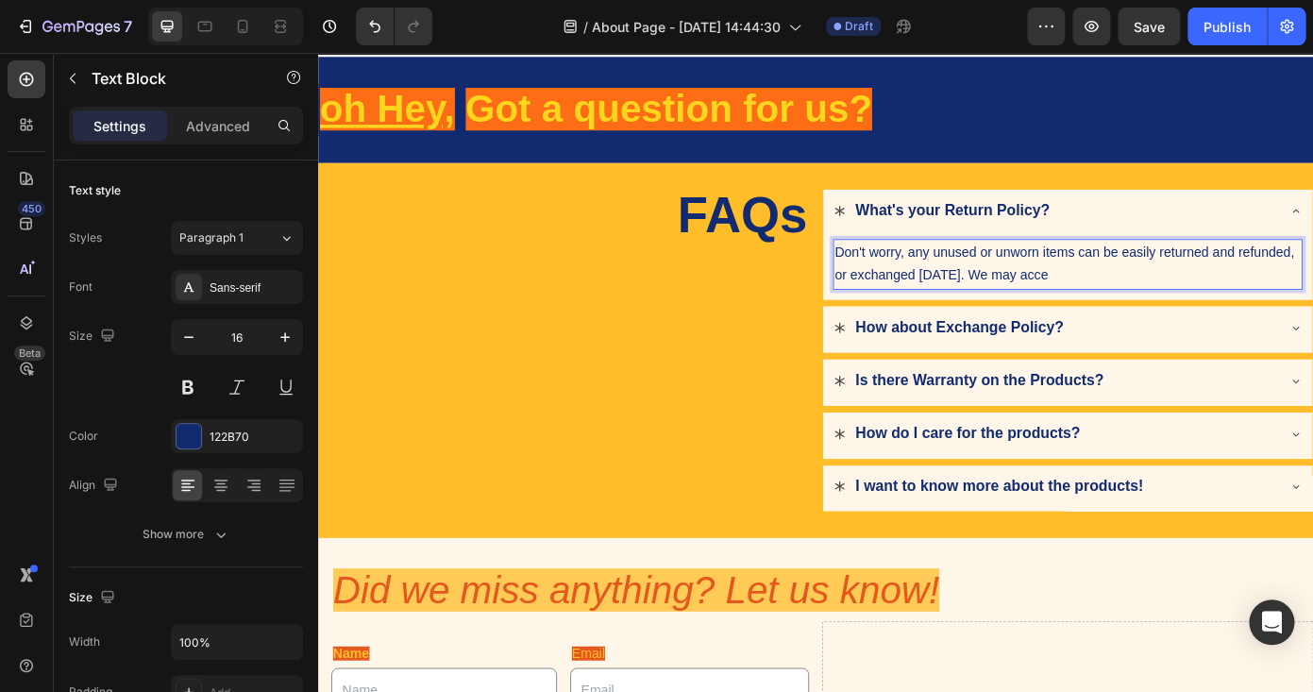
drag, startPoint x: 1215, startPoint y: 302, endPoint x: 1109, endPoint y: 302, distance: 105.7
click at [1109, 302] on p "Don't worry, any unused or unworn items can be easily returned and refunded, or…" at bounding box center [1171, 294] width 531 height 55
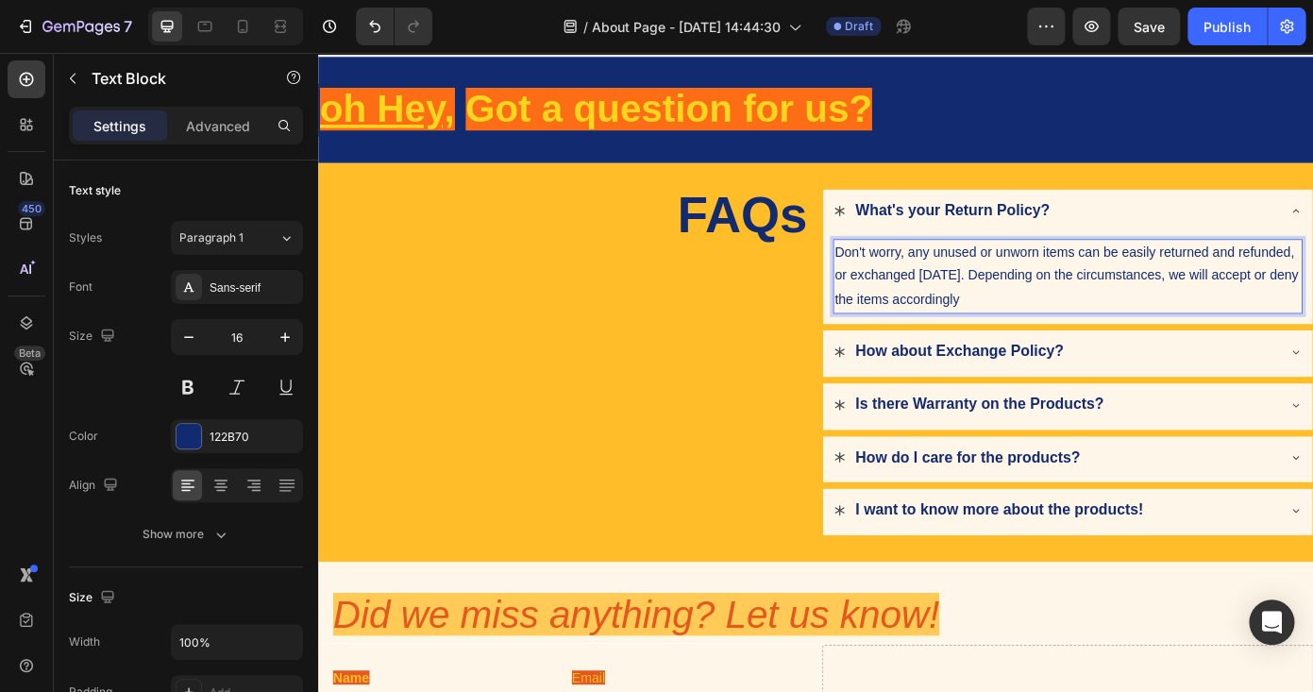
click at [1163, 305] on p "Don't worry, any unused or unworn items can be easily returned and refunded, or…" at bounding box center [1171, 307] width 531 height 81
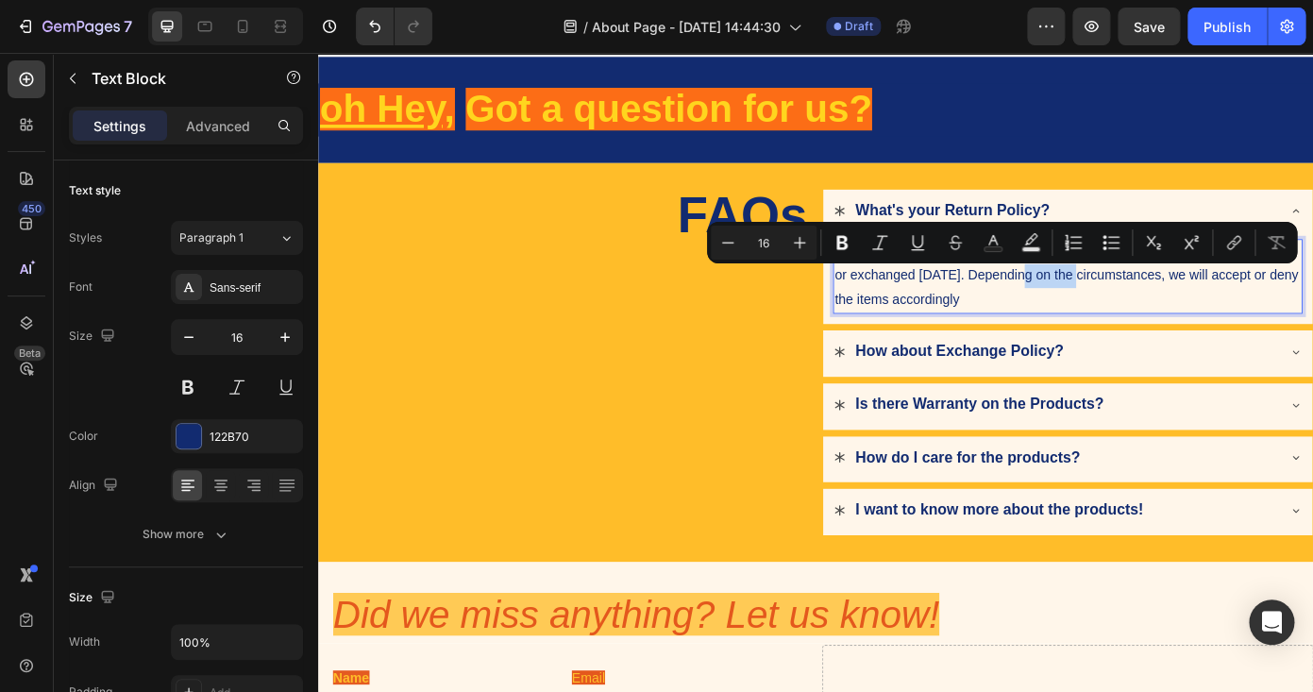
click at [1188, 317] on p "Don't worry, any unused or unworn items can be easily returned and refunded, or…" at bounding box center [1171, 307] width 531 height 81
drag, startPoint x: 1230, startPoint y: 310, endPoint x: 1110, endPoint y: 307, distance: 119.9
click at [1110, 307] on p "Don't worry, any unused or unworn items can be easily returned and refunded, or…" at bounding box center [1171, 307] width 531 height 81
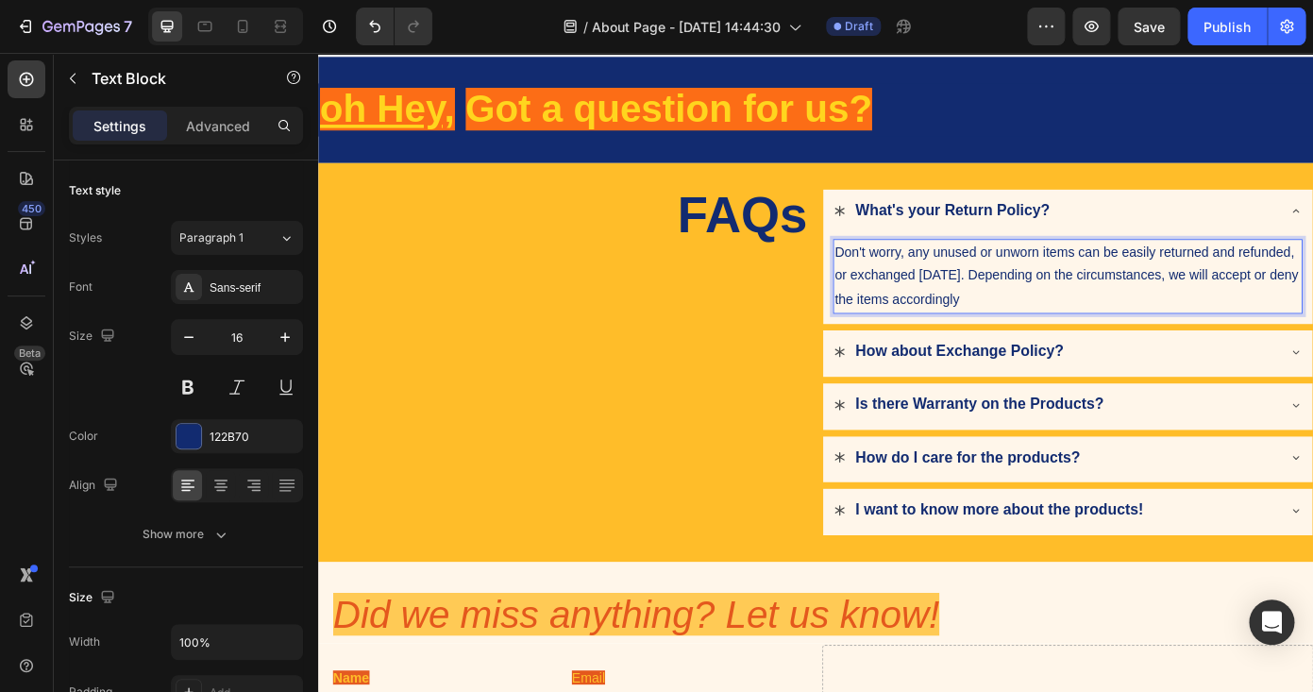
click at [1112, 327] on p "Don't worry, any unused or unworn items can be easily returned and refunded, or…" at bounding box center [1171, 307] width 531 height 81
click at [1247, 339] on p "Don't worry, any unused or unworn items can be easily returned and refunded, or…" at bounding box center [1171, 307] width 531 height 81
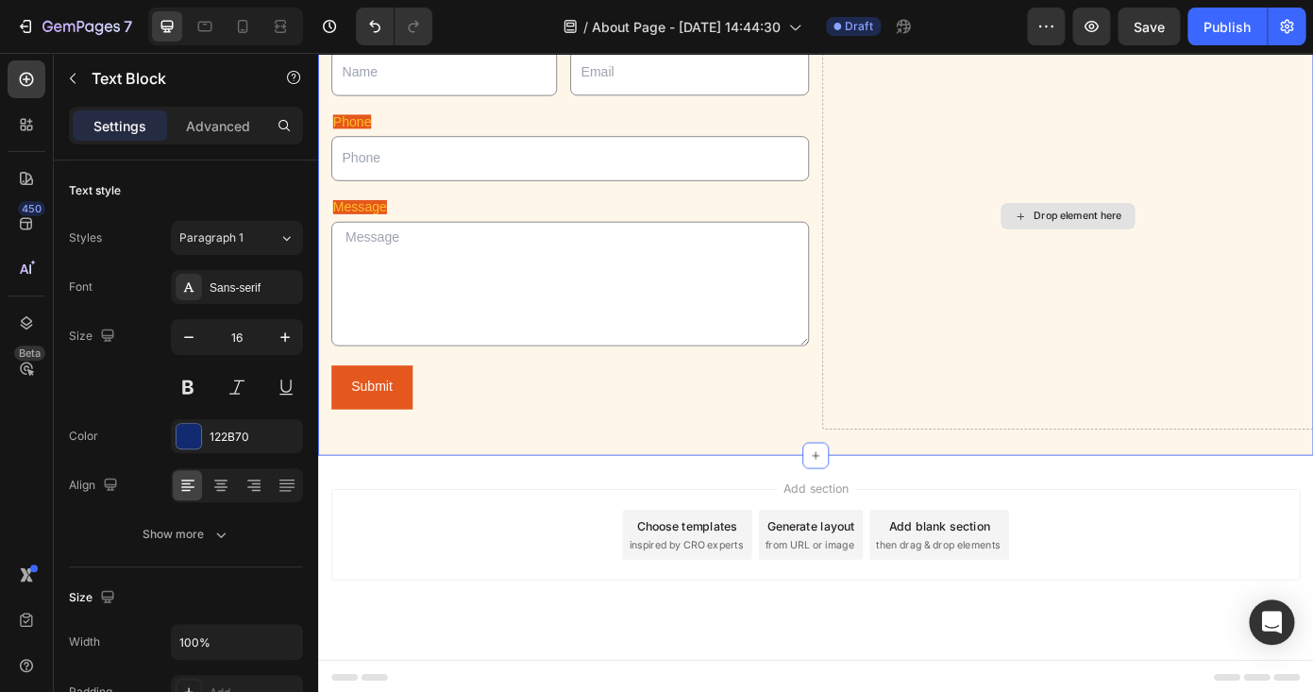
scroll to position [0, 0]
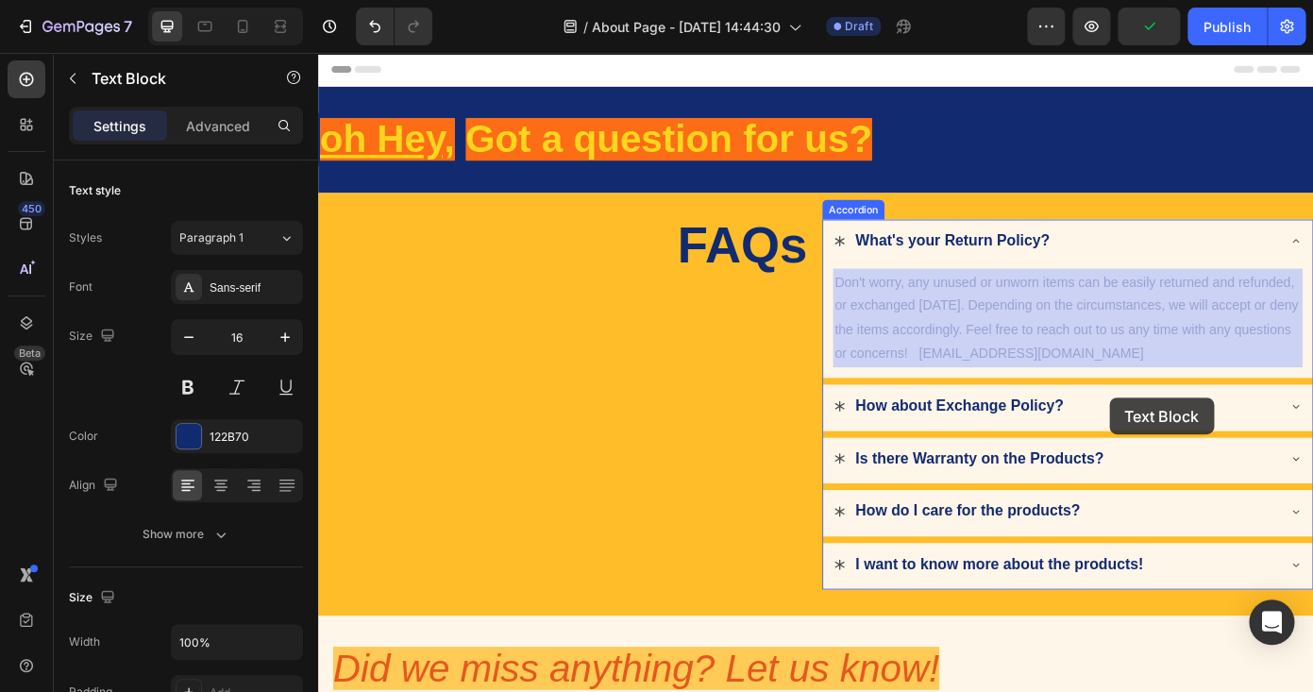
drag, startPoint x: 1327, startPoint y: 393, endPoint x: 1109, endPoint y: 397, distance: 218.1
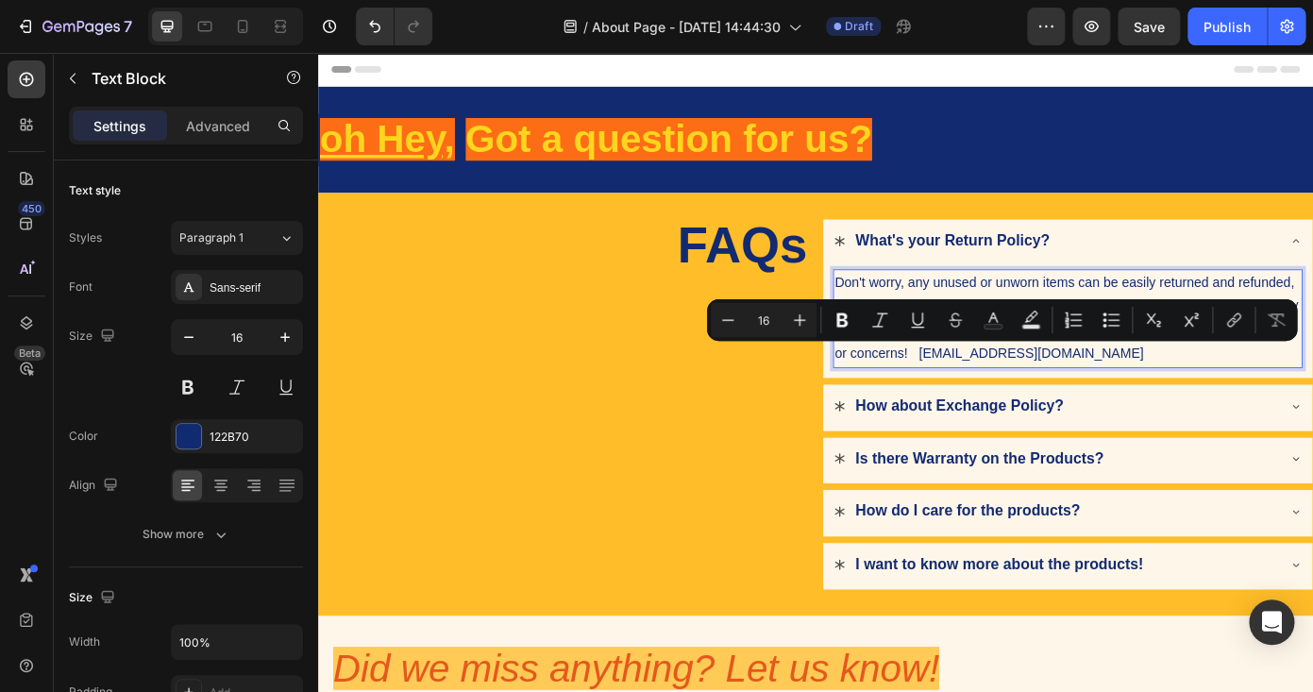
drag, startPoint x: 1069, startPoint y: 396, endPoint x: 1320, endPoint y: 392, distance: 251.1
click at [1312, 392] on p "Don't worry, any unused or unworn items can be easily returned and refunded, or…" at bounding box center [1171, 355] width 531 height 109
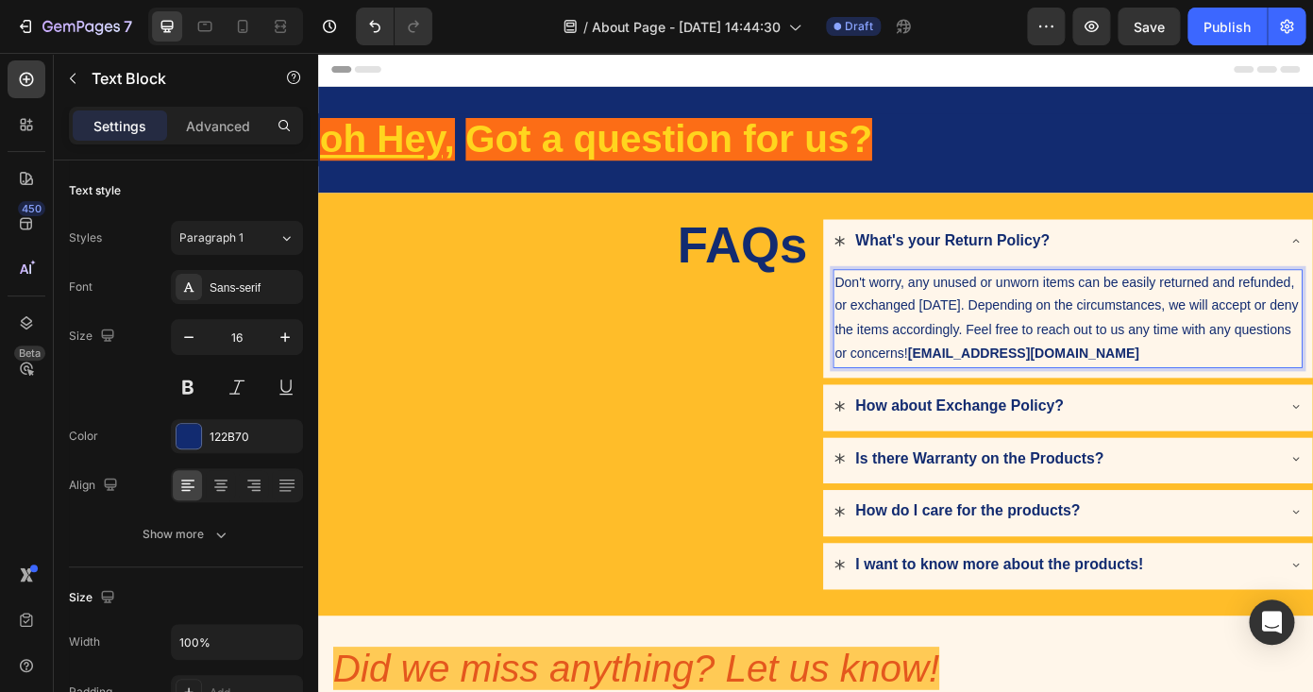
drag, startPoint x: 1354, startPoint y: 390, endPoint x: 1067, endPoint y: 394, distance: 287.0
click at [1067, 394] on p "Don't worry, any unused or unworn items can be easily returned and refunded, or…" at bounding box center [1171, 355] width 531 height 109
click at [1246, 317] on p "Don't worry, any unused or unworn items can be easily returned and refunded, or…" at bounding box center [1171, 355] width 531 height 109
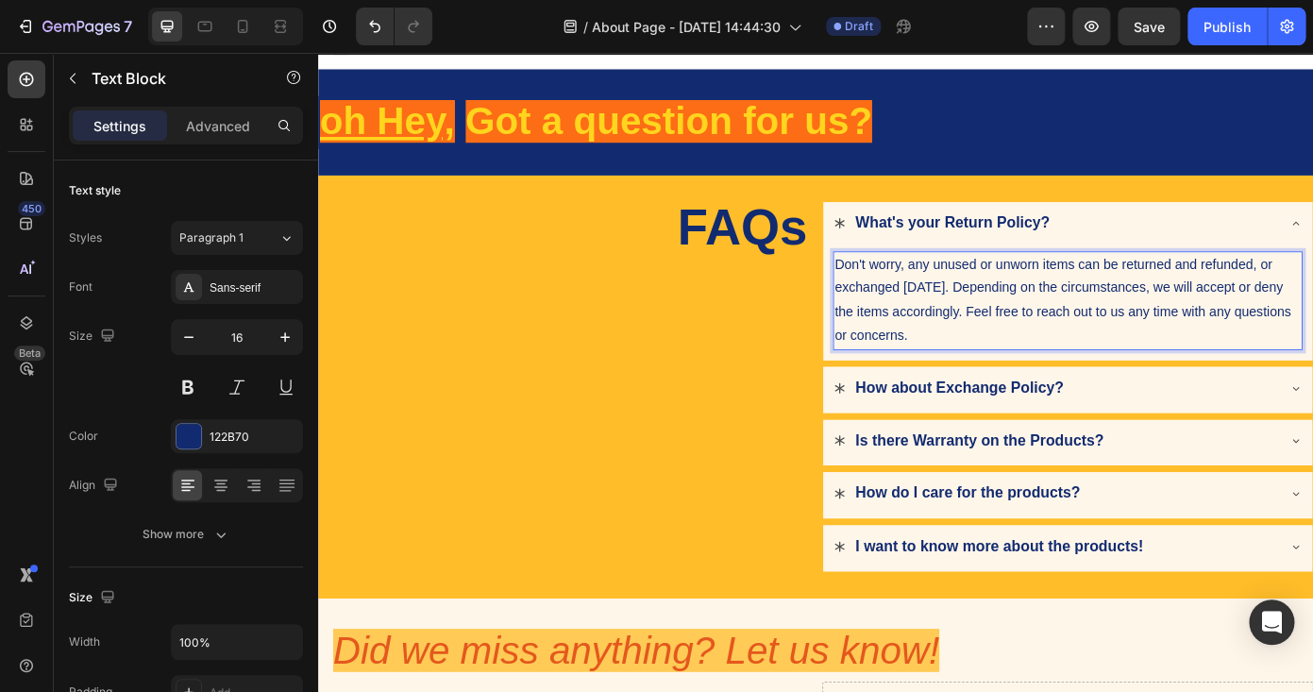
click at [1126, 380] on p "Don't worry, any unused or unworn items can be returned and refunded, or exchan…" at bounding box center [1171, 335] width 531 height 109
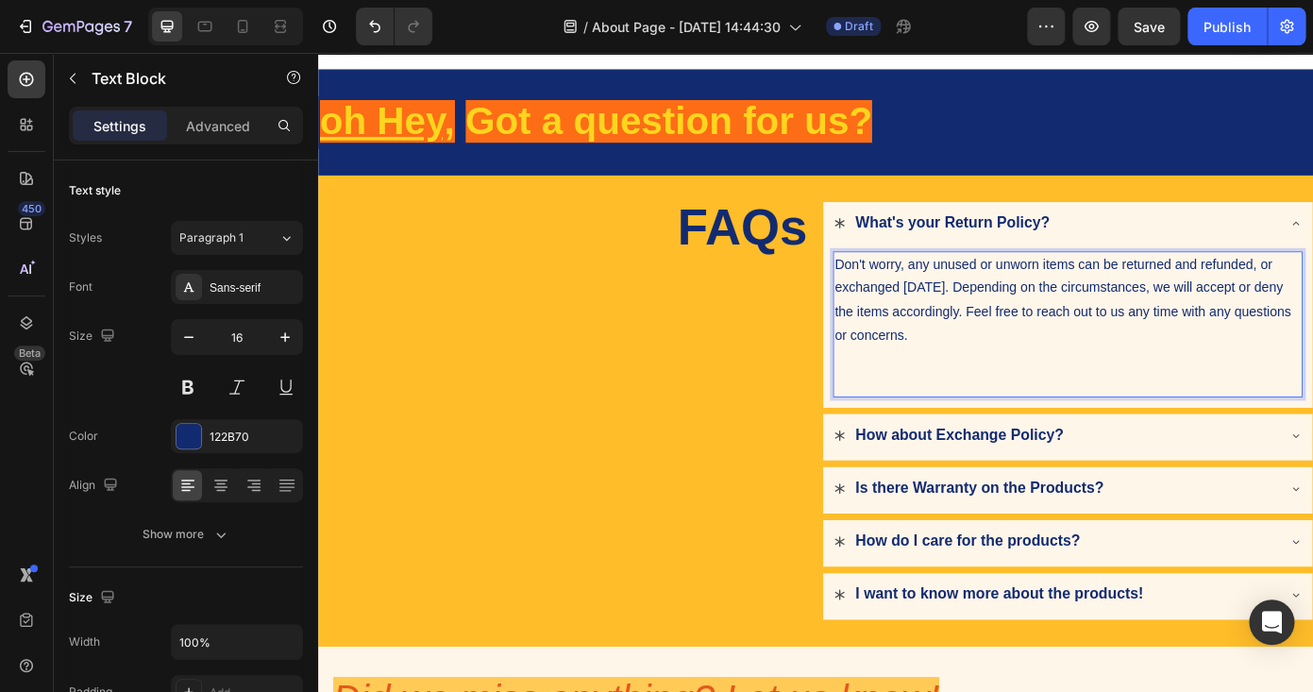
click at [932, 423] on p "Rich Text Editor. Editing area: main" at bounding box center [1171, 430] width 531 height 27
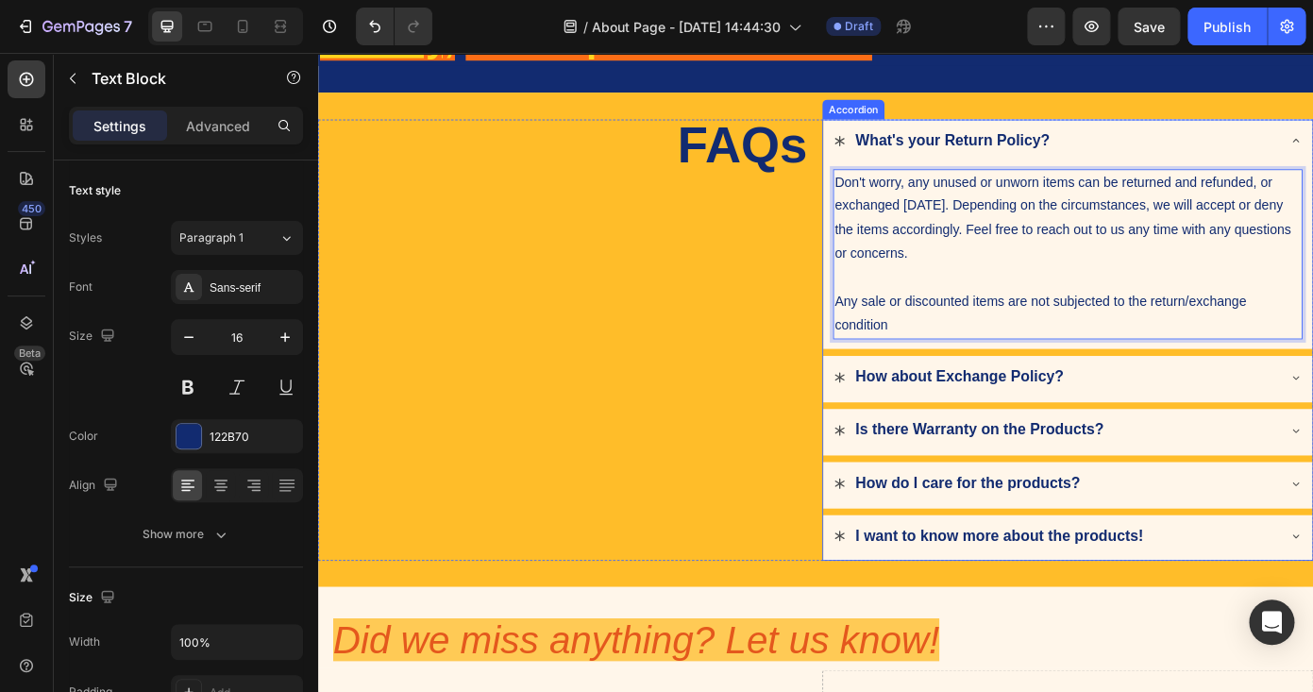
scroll to position [120, 0]
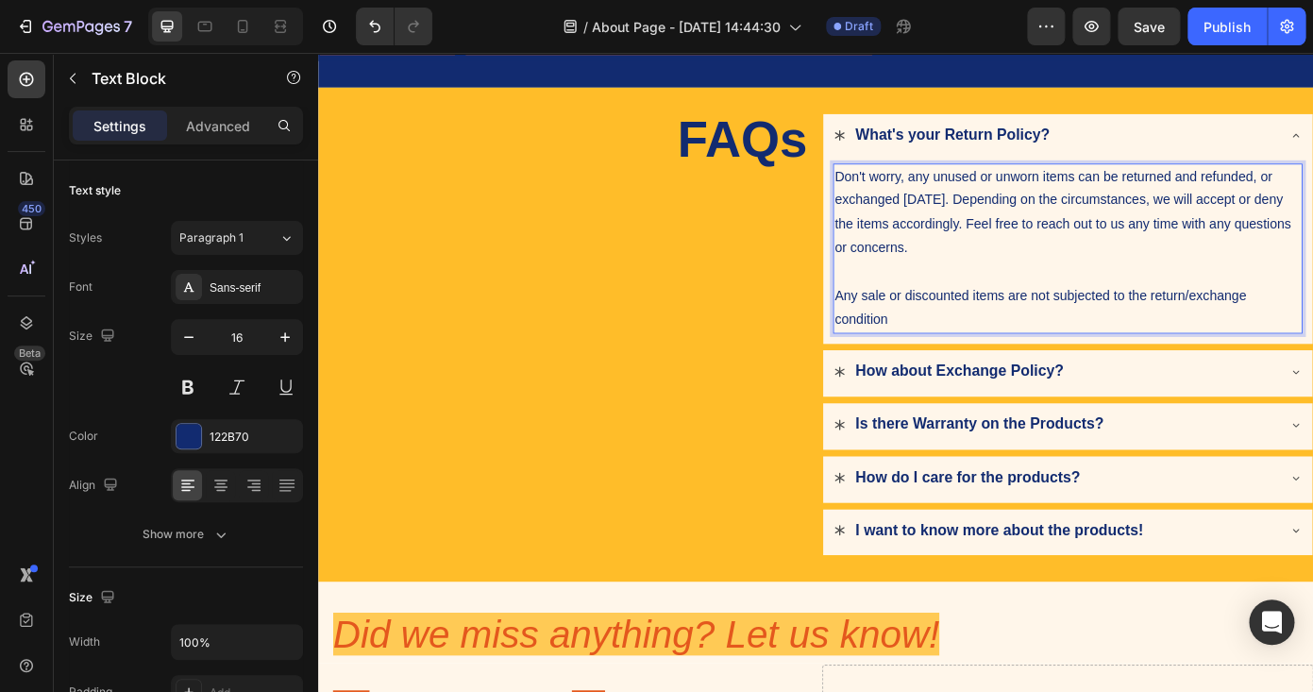
click at [952, 355] on p "Any sale or discounted items are not subjected to the return/exchange condition" at bounding box center [1171, 344] width 531 height 55
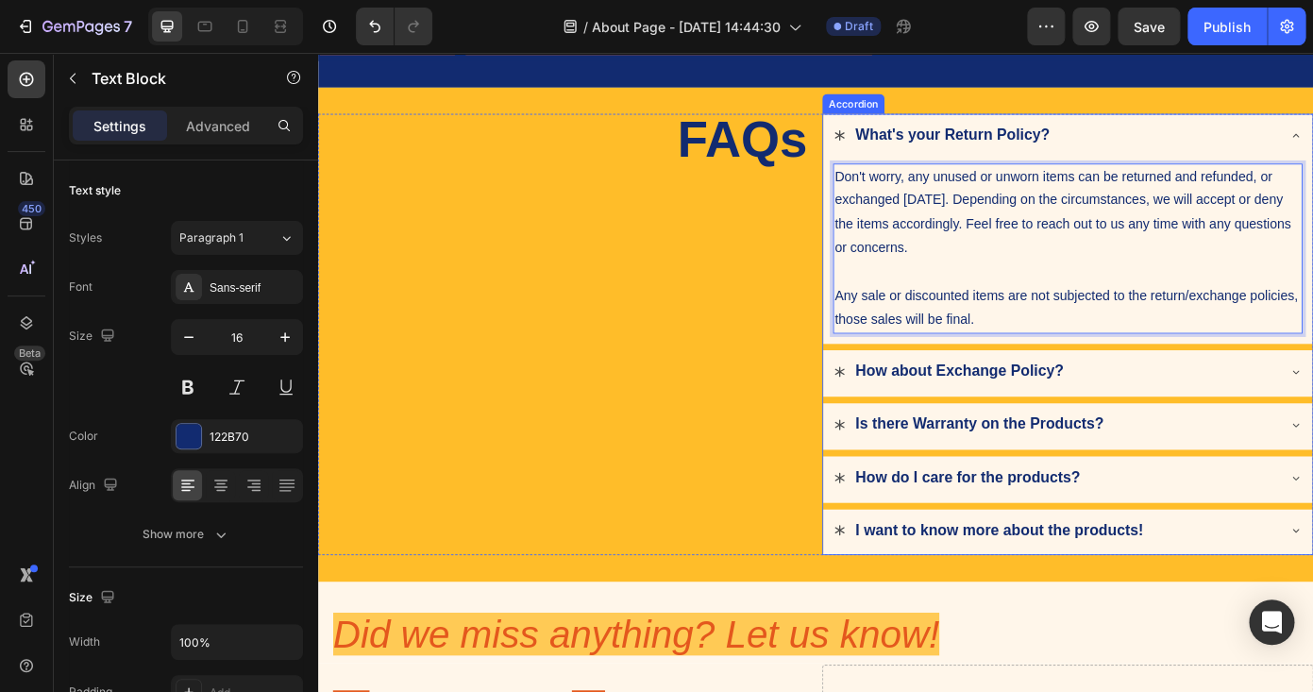
scroll to position [62, 0]
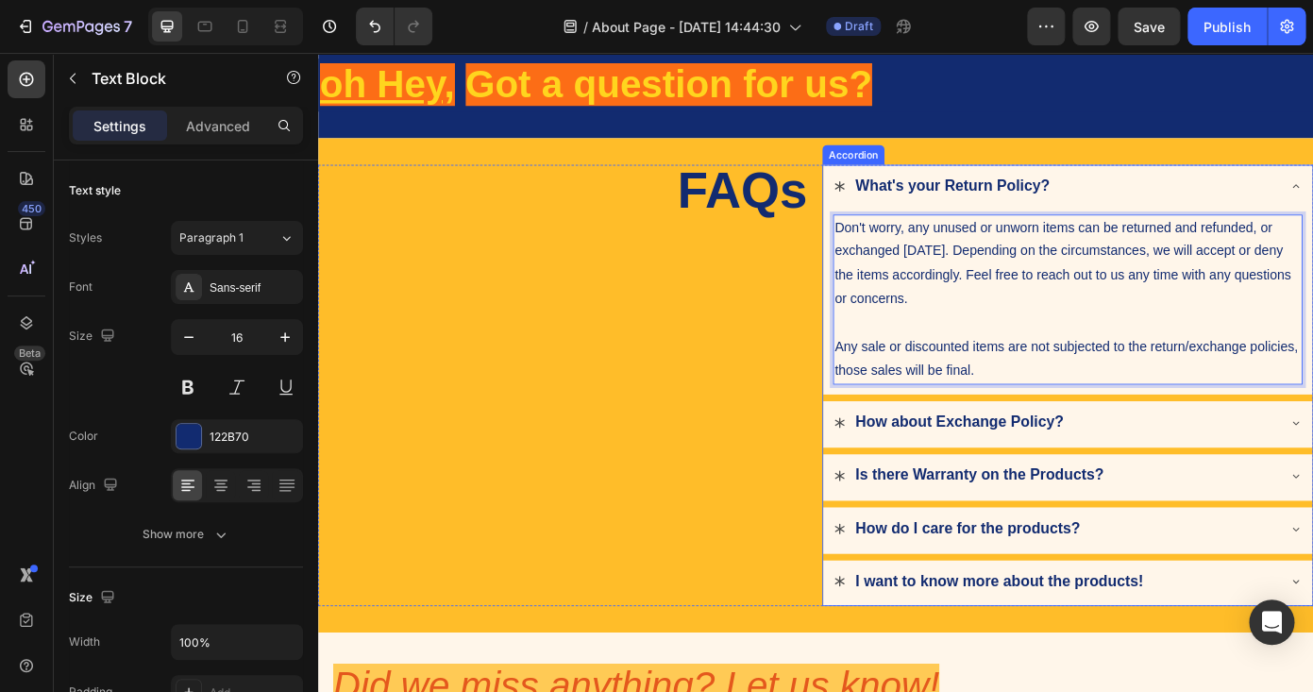
click at [1195, 474] on div "How about Exchange Policy?" at bounding box center [1156, 474] width 504 height 34
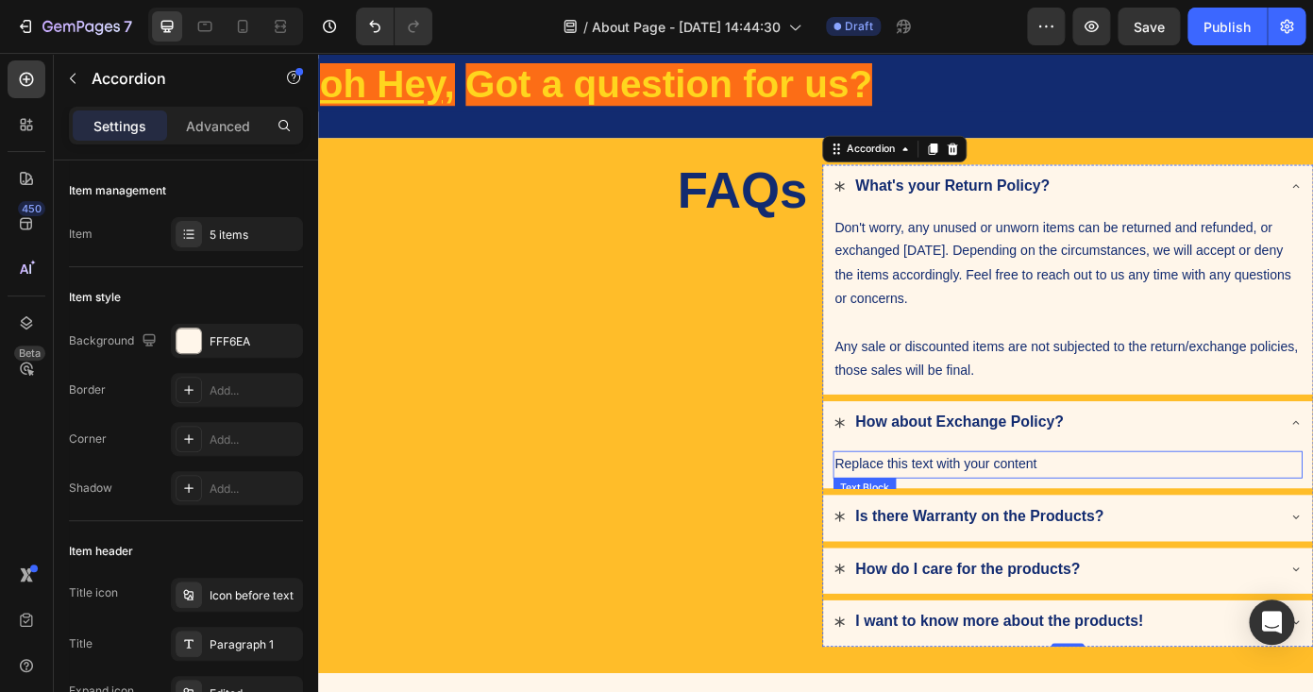
click at [1095, 514] on div "Replace this text with your content" at bounding box center [1171, 521] width 534 height 31
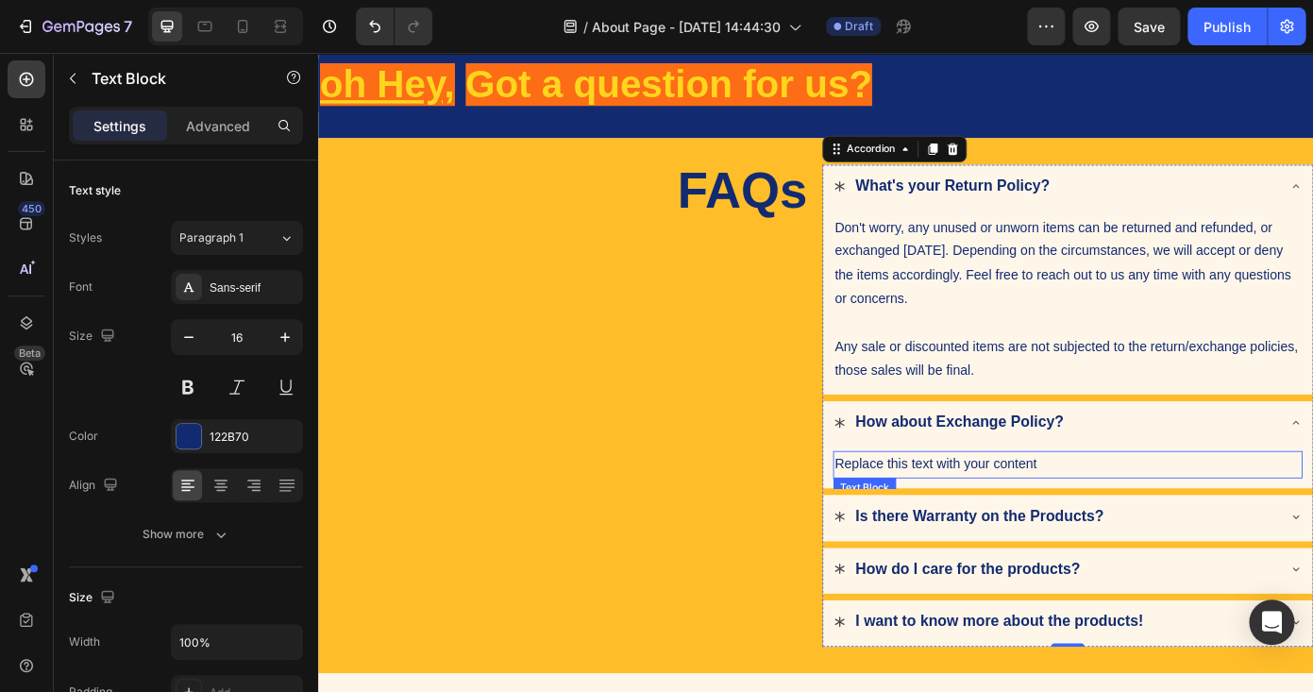
click at [1095, 514] on div "Replace this text with your content" at bounding box center [1171, 521] width 534 height 31
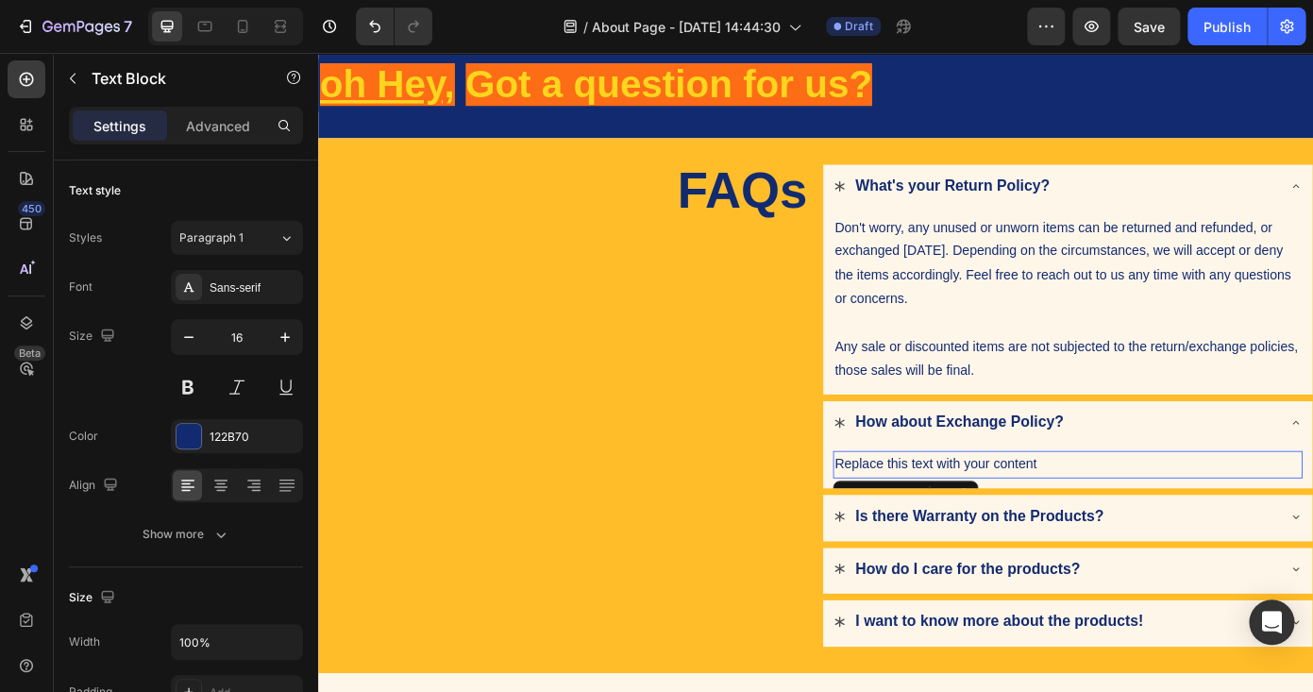
click at [1095, 514] on p "Replace this text with your content" at bounding box center [1171, 521] width 531 height 27
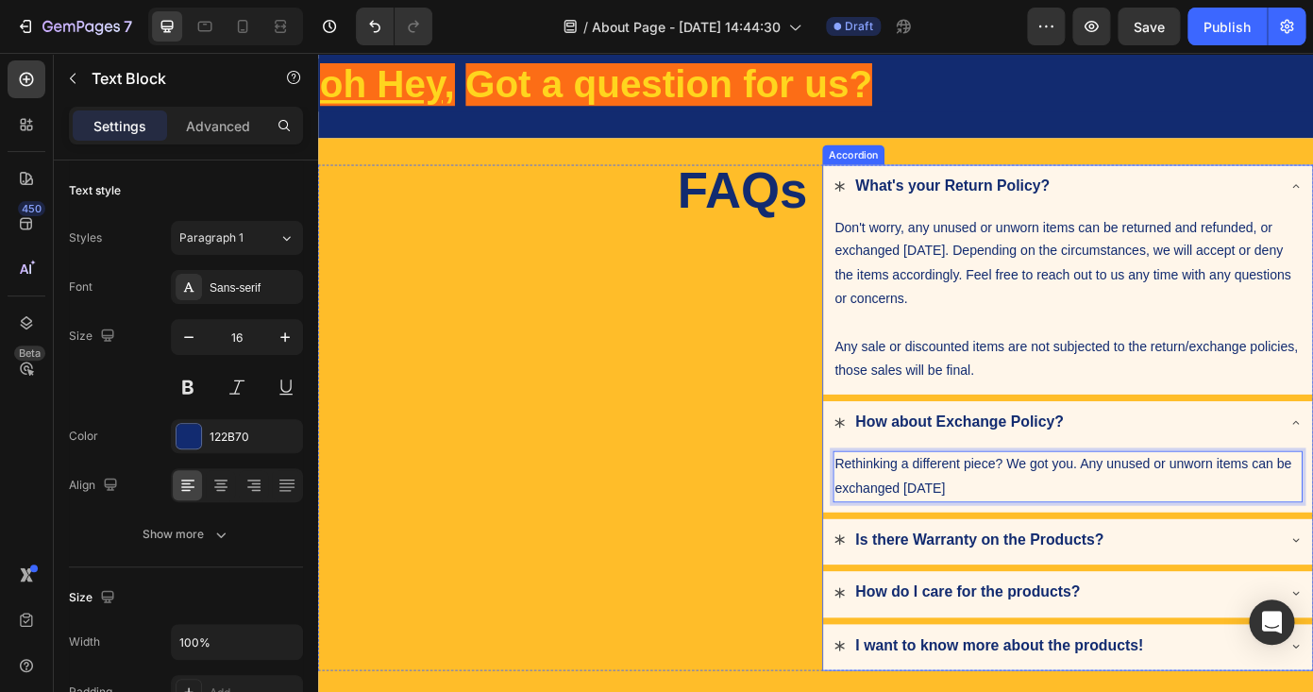
scroll to position [156, 0]
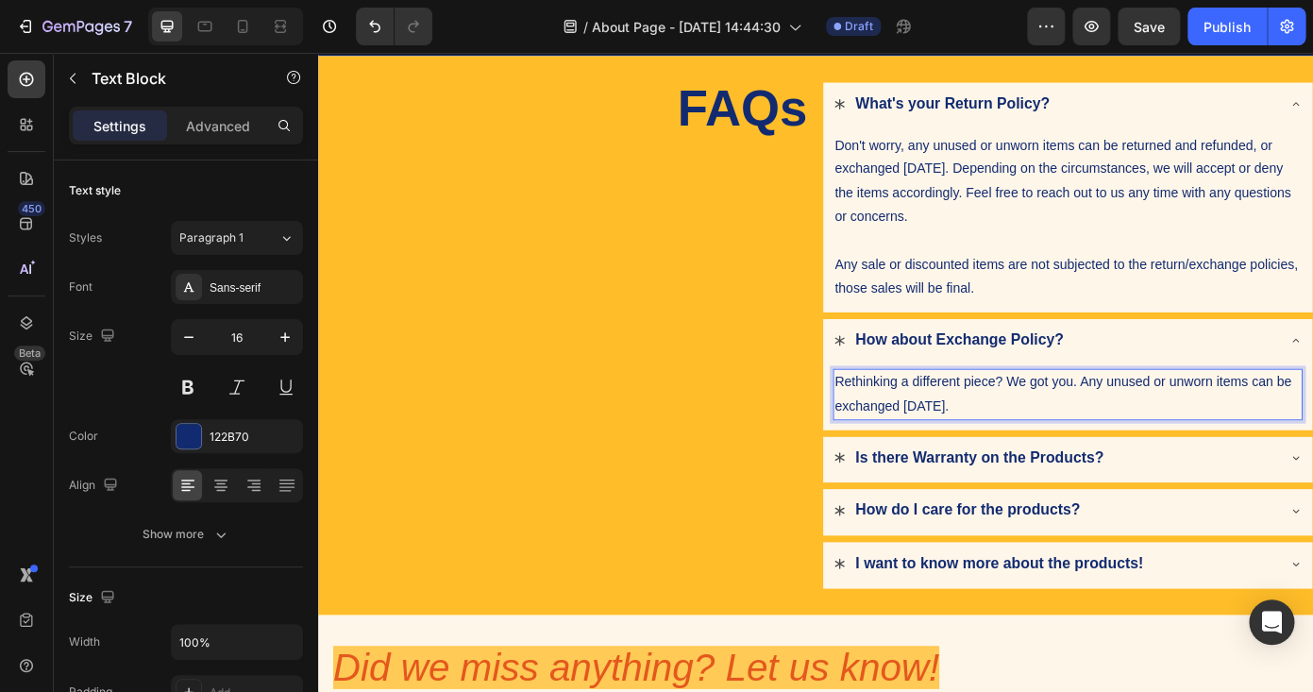
click at [1126, 450] on p "Rethinking a different piece? We got you. Any unused or unworn items can be exc…" at bounding box center [1171, 441] width 531 height 55
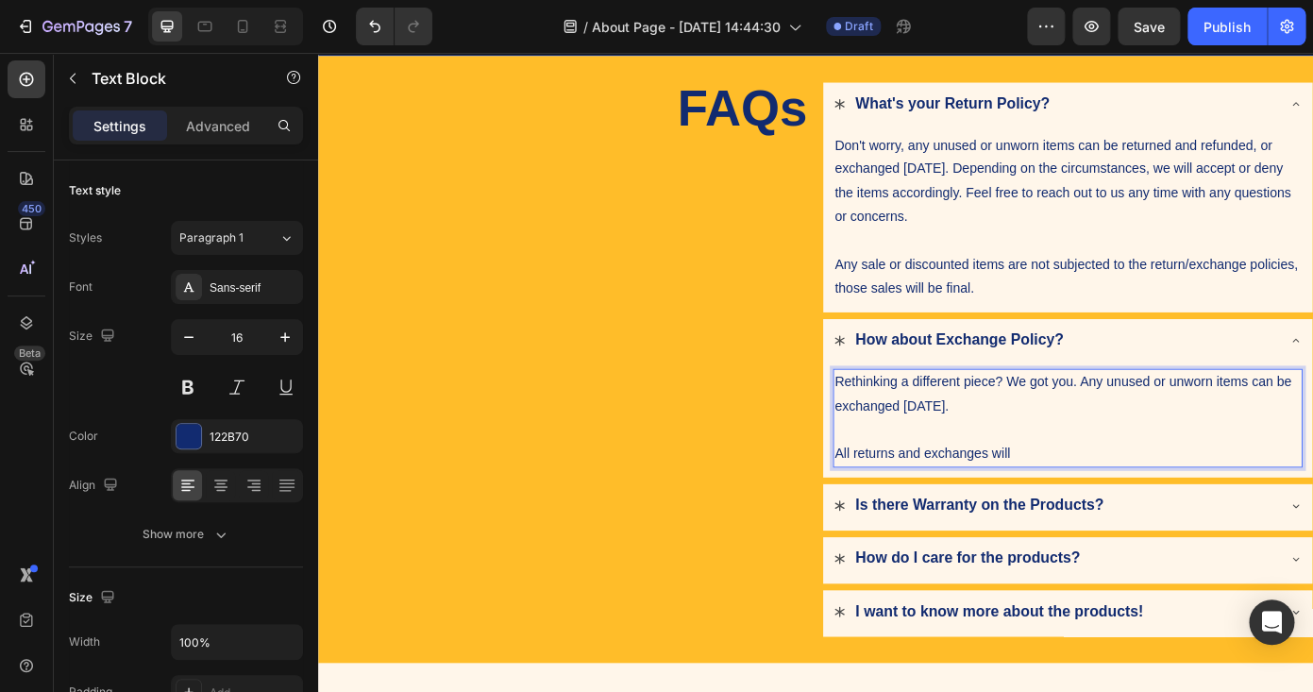
click at [1091, 504] on p "All returns and exchanges will" at bounding box center [1171, 509] width 531 height 27
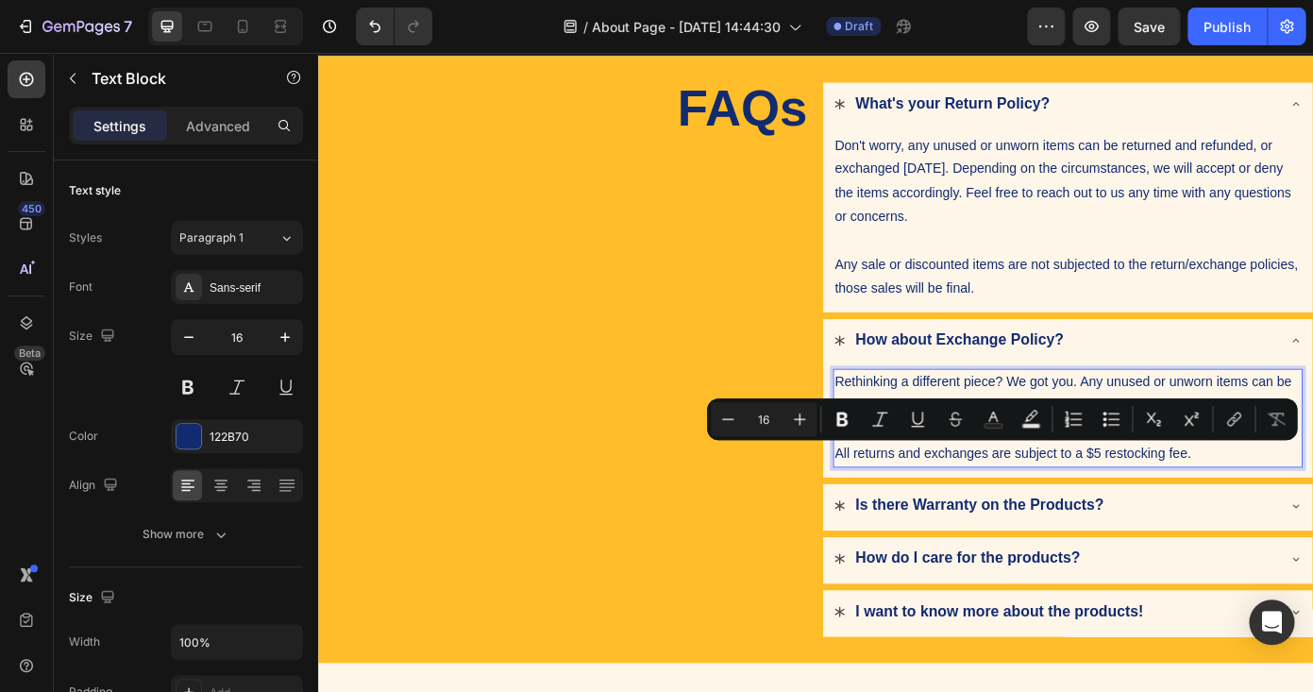
drag, startPoint x: 1326, startPoint y: 506, endPoint x: 903, endPoint y: 508, distance: 422.9
click at [904, 508] on div "Rethinking a different piece? We got you. Any unused or unworn items can be exc…" at bounding box center [1171, 469] width 534 height 112
copy p "All returns and exchanges are subject to a $5 restocking fee."
click at [1180, 290] on p "Any sale or discounted items are not subjected to the return/exchange policies,…" at bounding box center [1171, 308] width 531 height 55
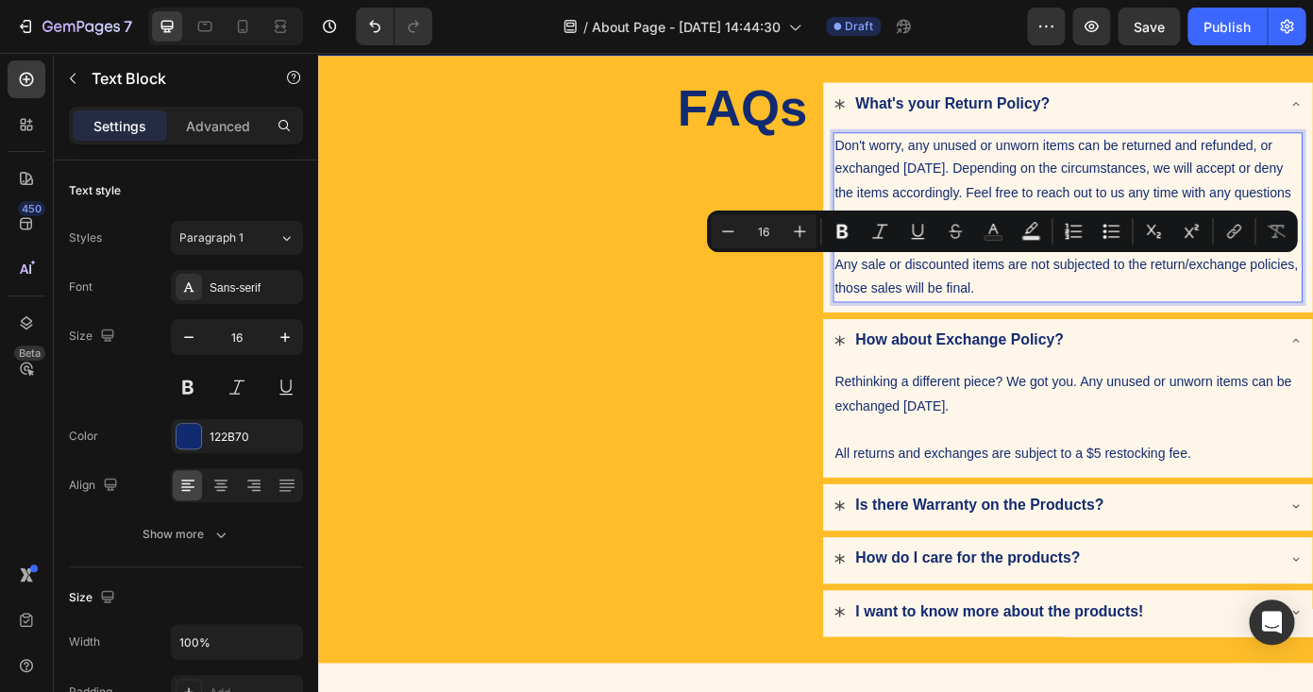
click at [1089, 320] on p "Any sale or discounted items are not subjected to the return/exchange policies,…" at bounding box center [1171, 308] width 531 height 55
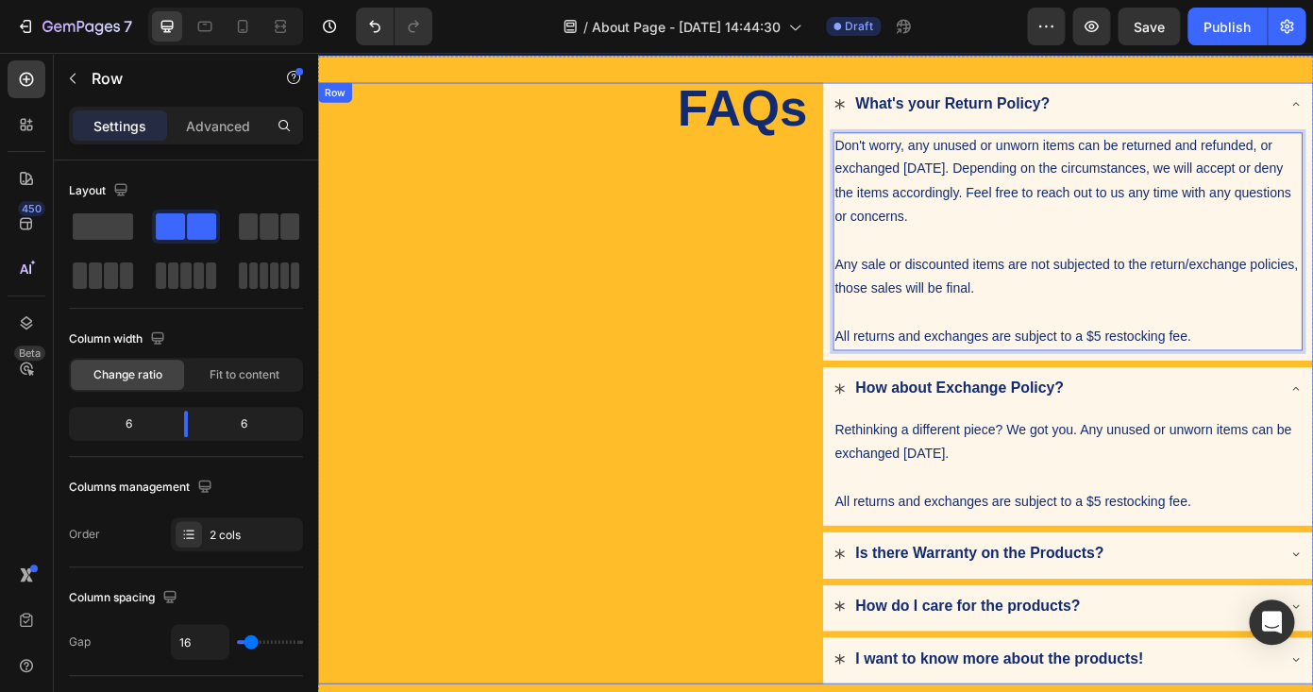
click at [810, 400] on div "FAQs Heading" at bounding box center [597, 429] width 559 height 684
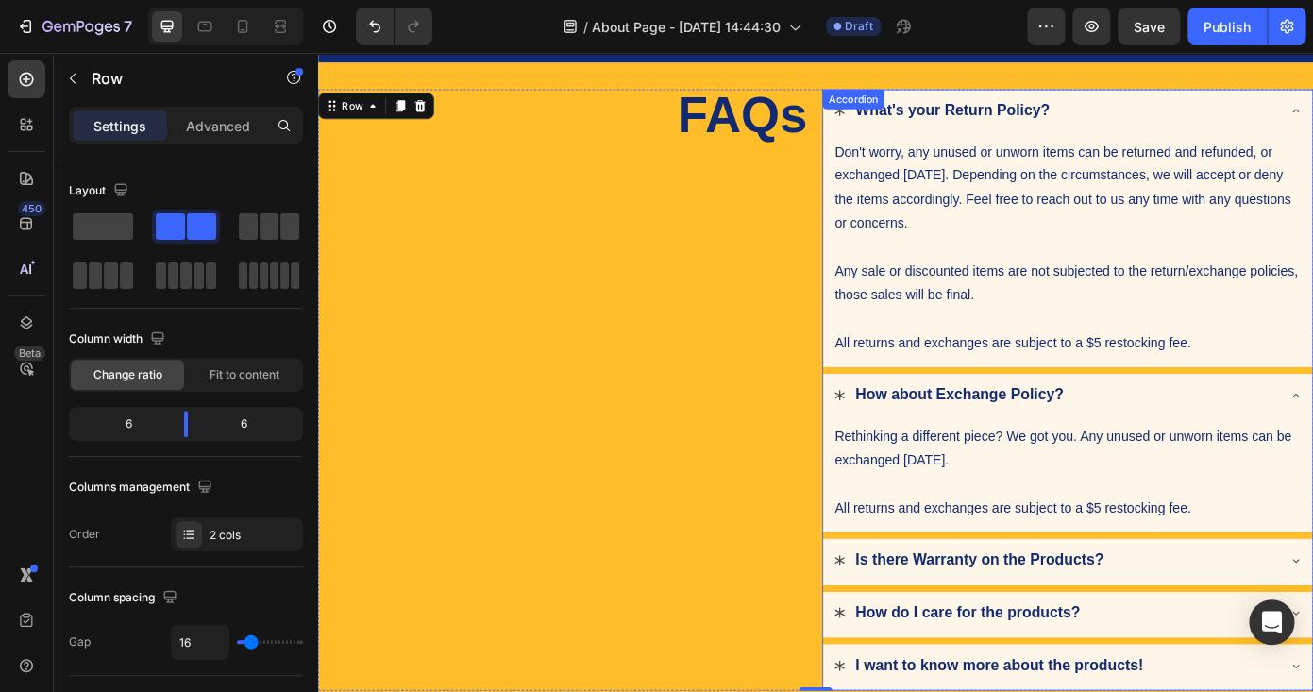
scroll to position [423, 0]
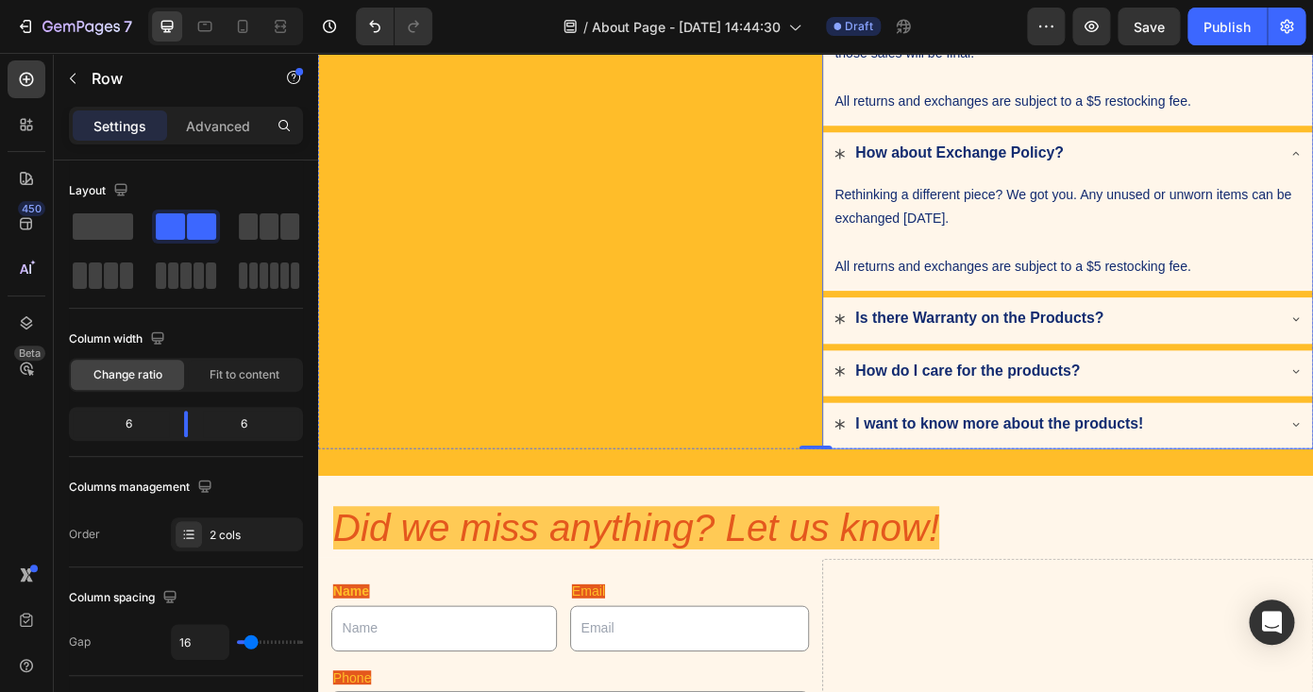
click at [1262, 353] on div "Is there Warranty on the Products?" at bounding box center [1156, 356] width 504 height 34
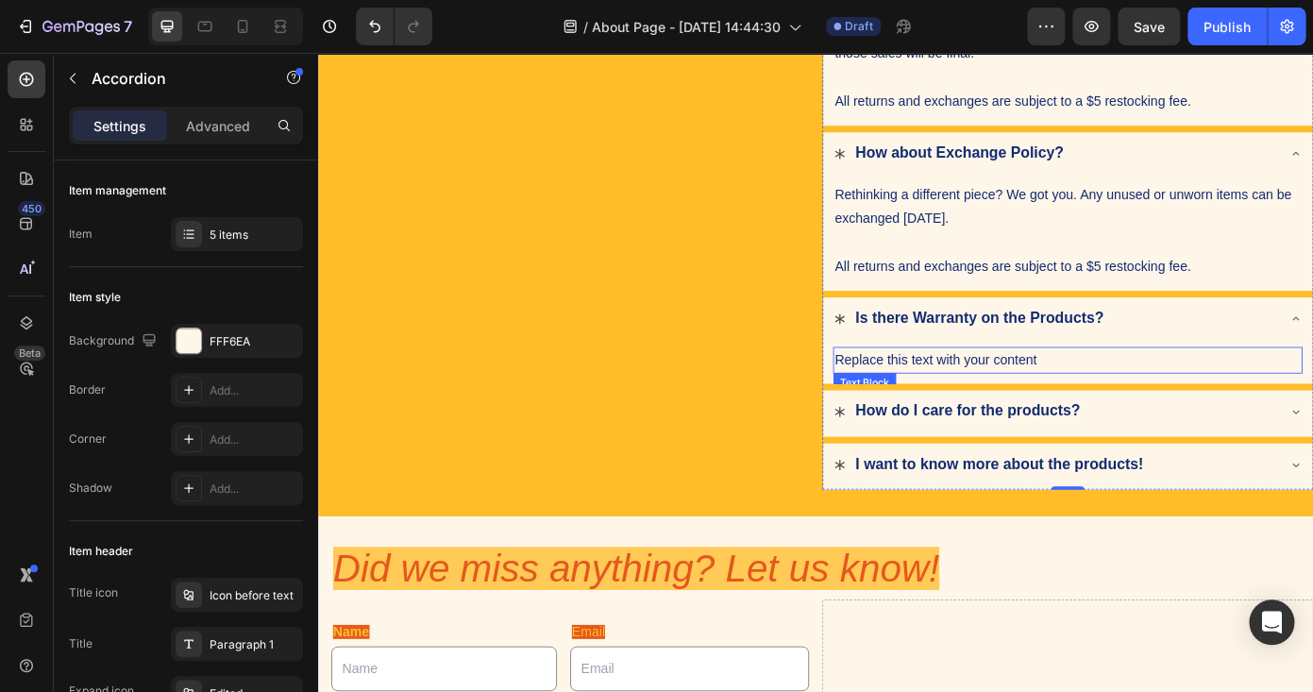
click at [1114, 397] on span "Replace this text with your content" at bounding box center [1021, 403] width 230 height 16
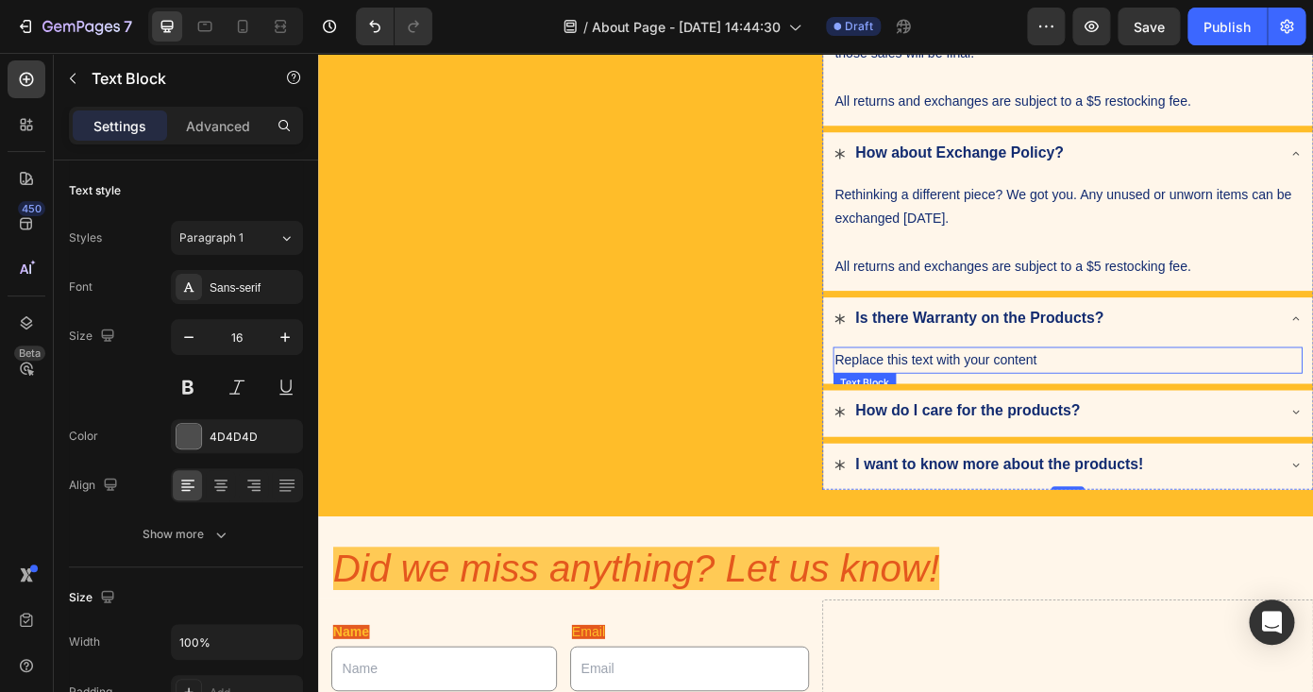
click at [1114, 397] on span "Replace this text with your content" at bounding box center [1021, 403] width 230 height 16
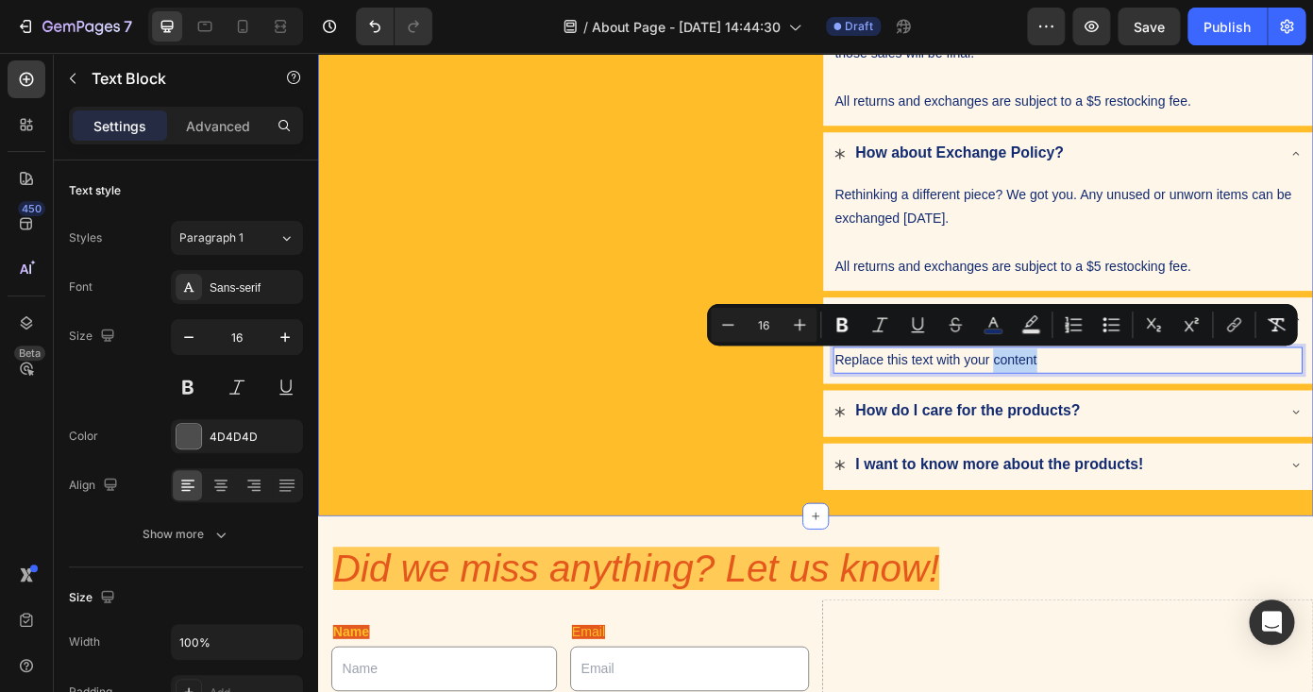
click at [898, 515] on div "I want to know more about the products!" at bounding box center [1171, 523] width 557 height 53
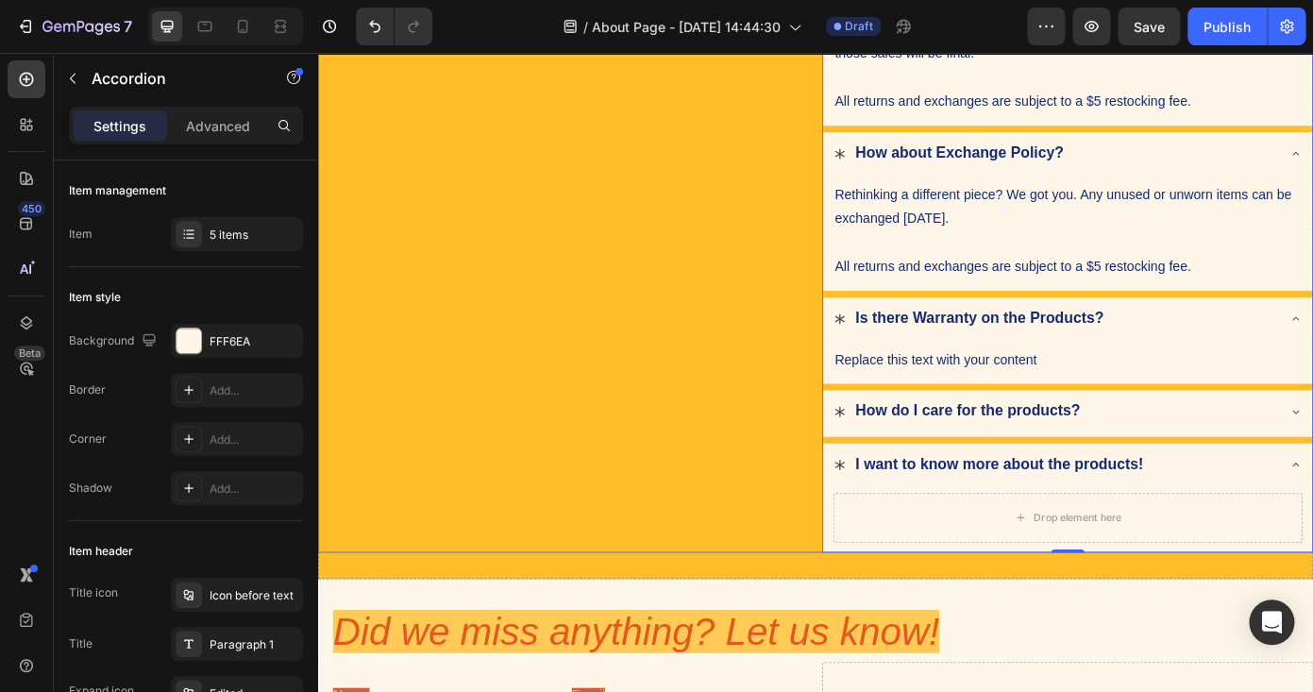
click at [836, 474] on div "FAQs Heading" at bounding box center [597, 221] width 559 height 802
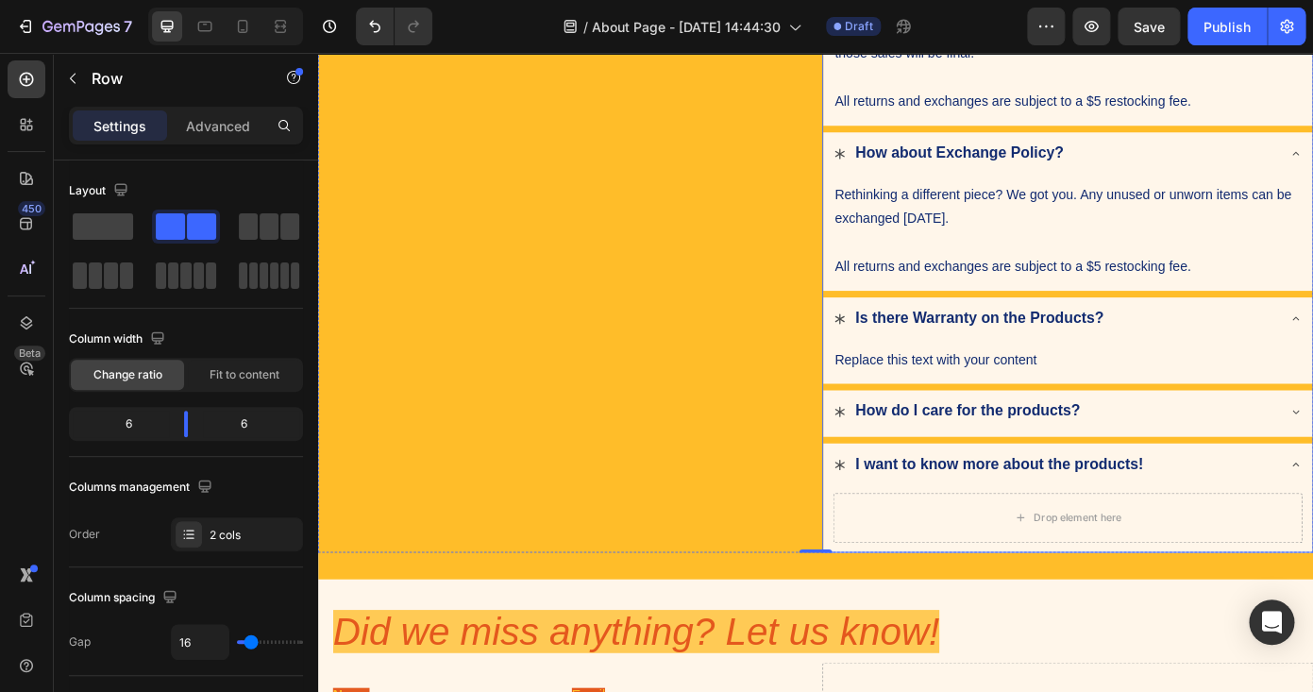
click at [1161, 527] on strong "I want to know more about the products!" at bounding box center [1094, 521] width 328 height 19
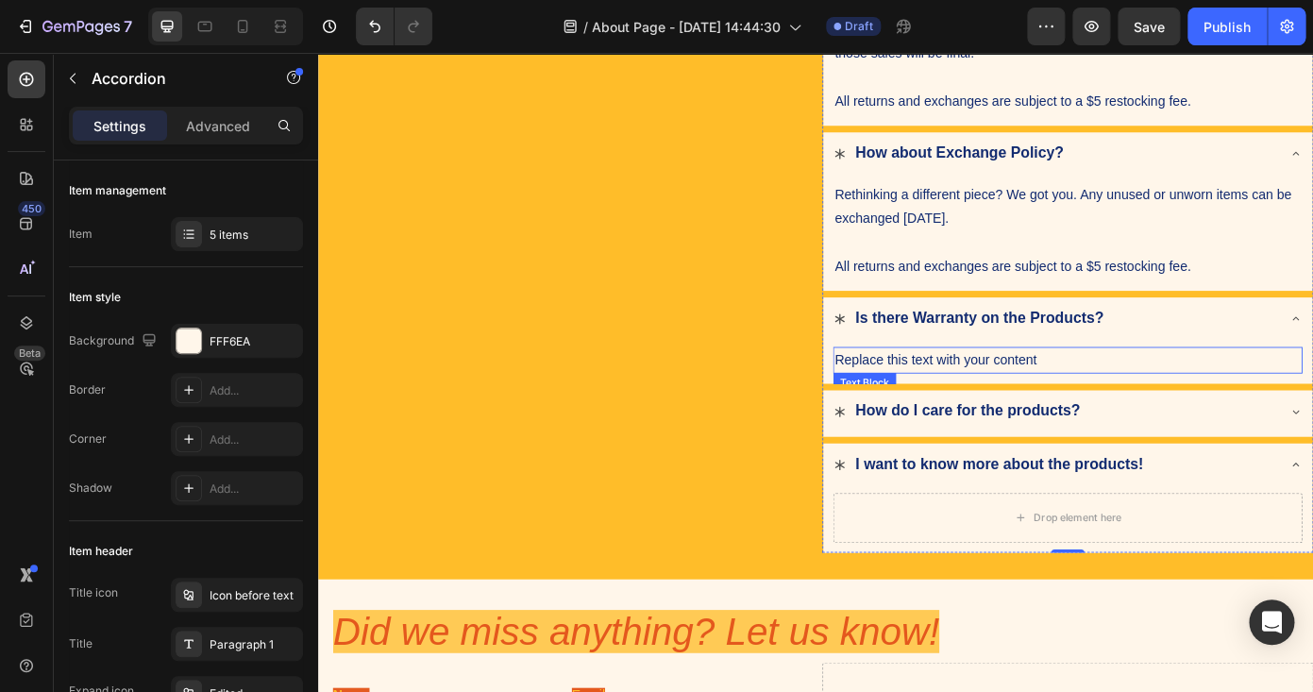
click at [1148, 396] on p "Replace this text with your content" at bounding box center [1171, 403] width 531 height 27
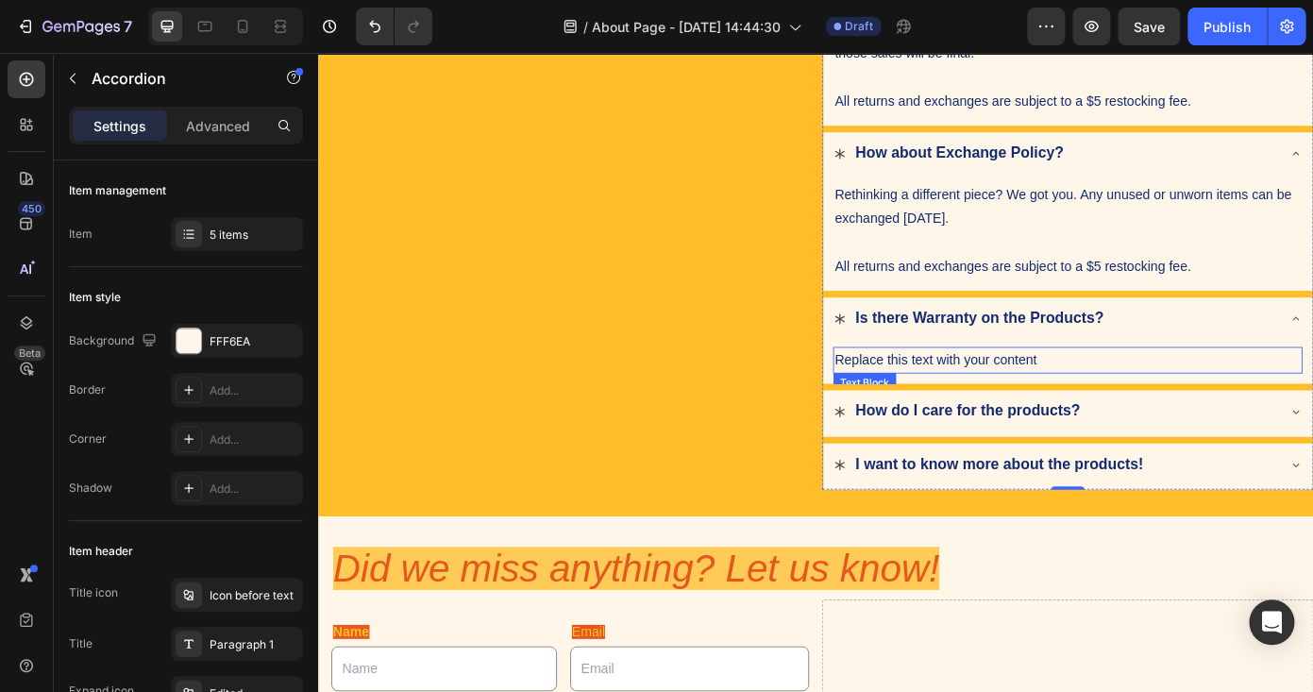
click at [1138, 398] on p "Replace this text with your content" at bounding box center [1171, 403] width 531 height 27
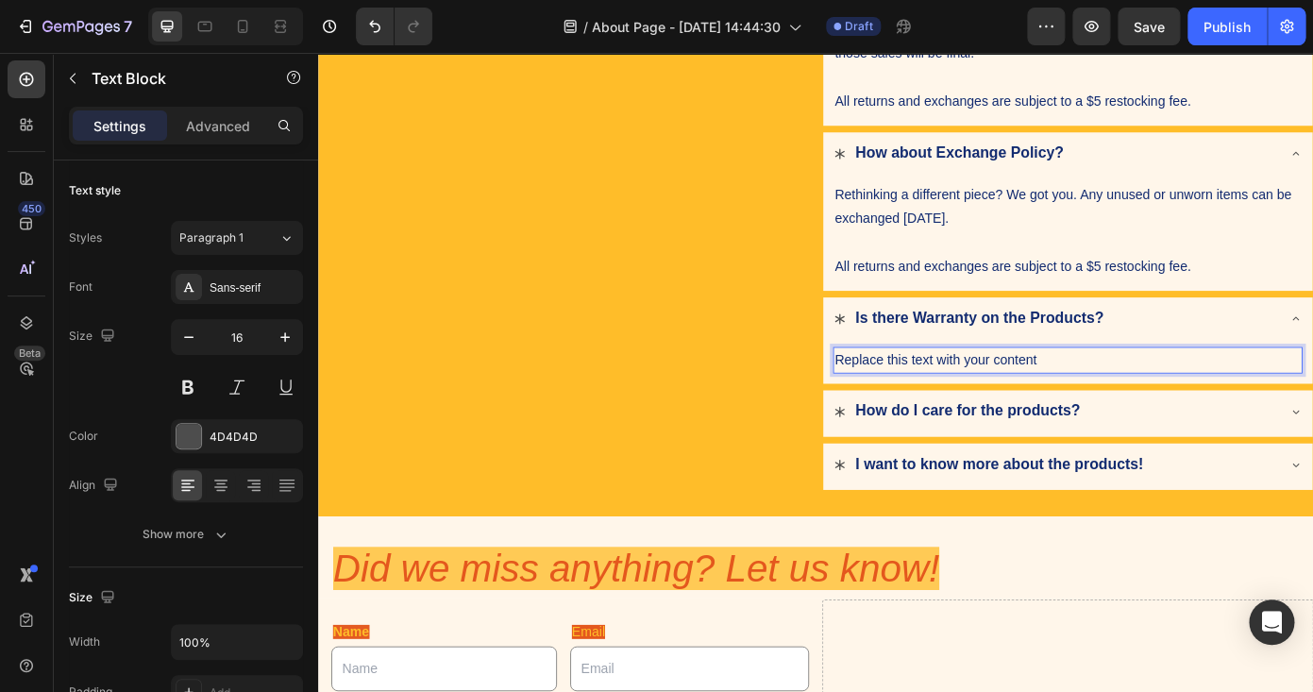
click at [1155, 399] on p "Replace this text with your content" at bounding box center [1171, 403] width 531 height 27
click at [1227, 404] on p "If the items you've recieved are incorrect or" at bounding box center [1171, 403] width 531 height 27
click at [1280, 411] on p "If the items you've recieved are incorrect or" at bounding box center [1171, 403] width 531 height 27
click at [909, 396] on span "If the items you've recieved are incorrect or" at bounding box center [1050, 403] width 288 height 16
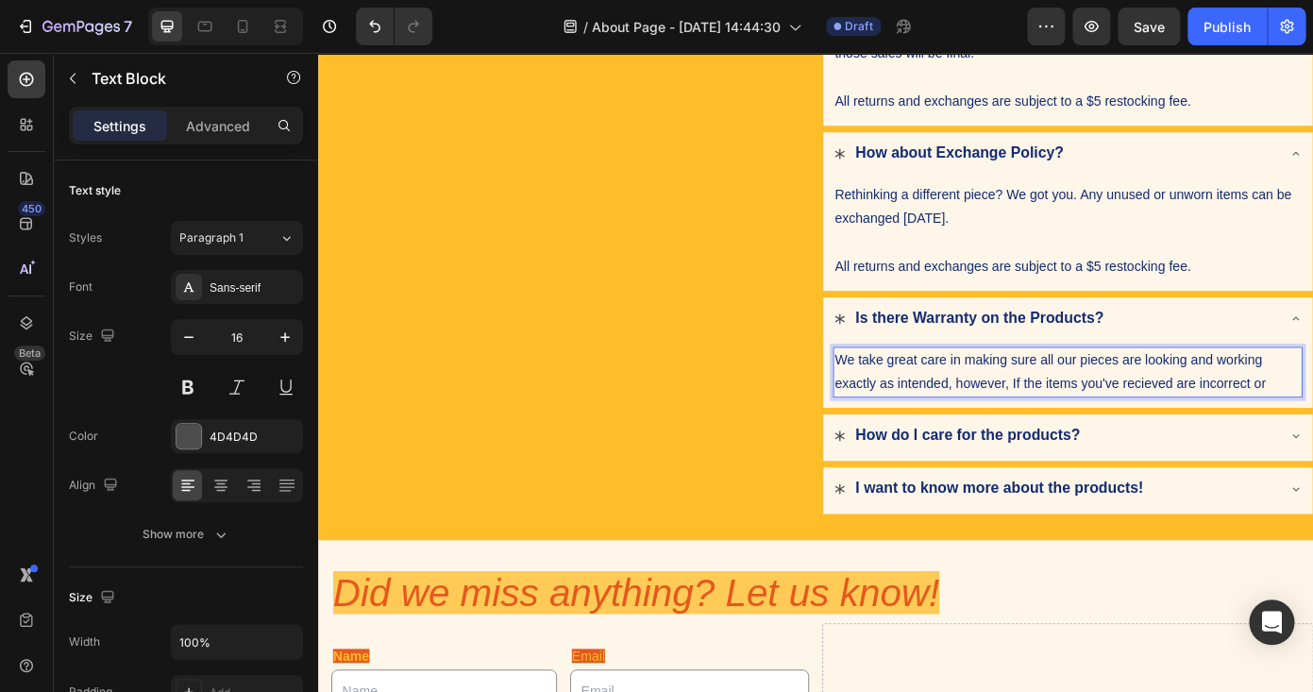
click at [1312, 423] on p "We take great care in making sure all our pieces are looking and working exactl…" at bounding box center [1171, 417] width 531 height 55
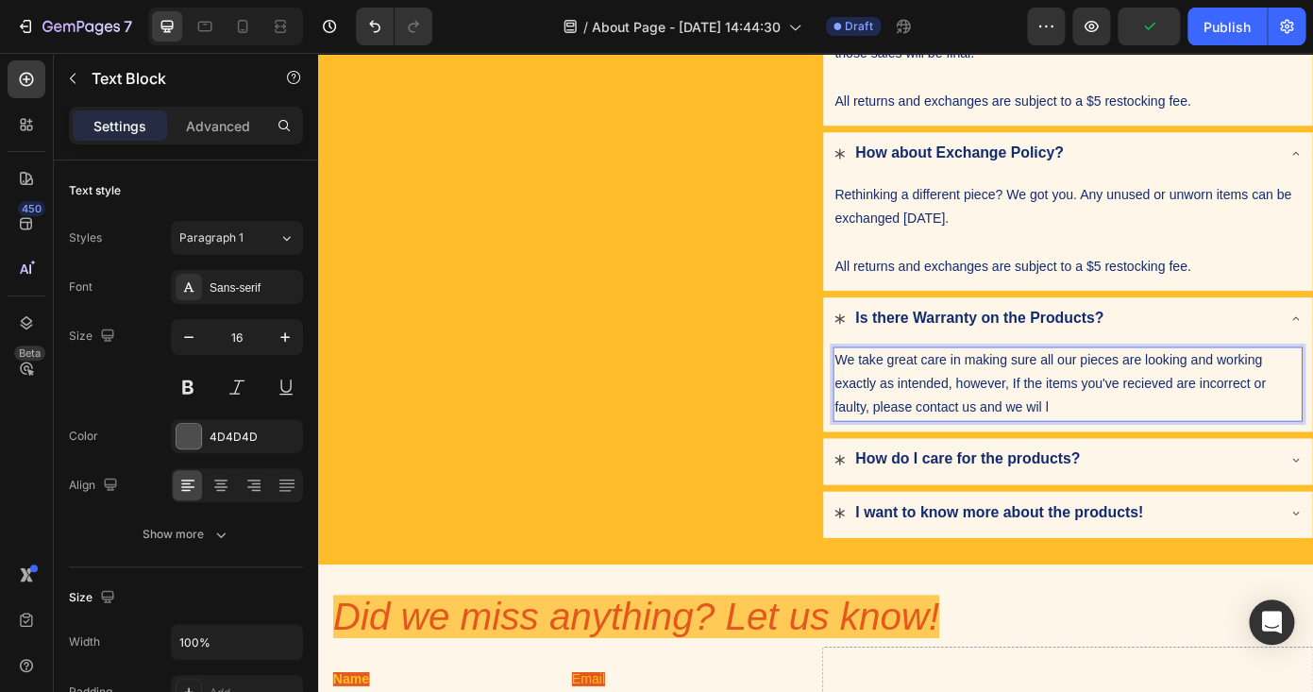
click at [1188, 449] on p "We take great care in making sure all our pieces are looking and working exactl…" at bounding box center [1171, 430] width 531 height 81
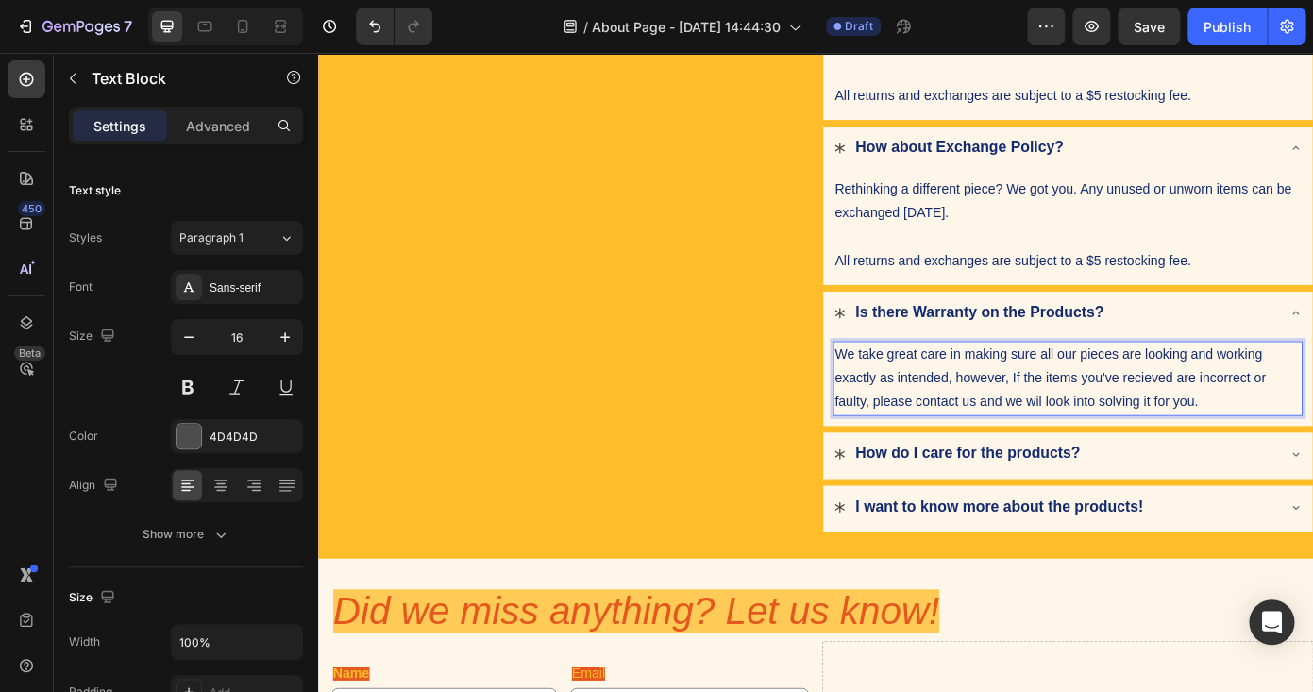
scroll to position [430, 0]
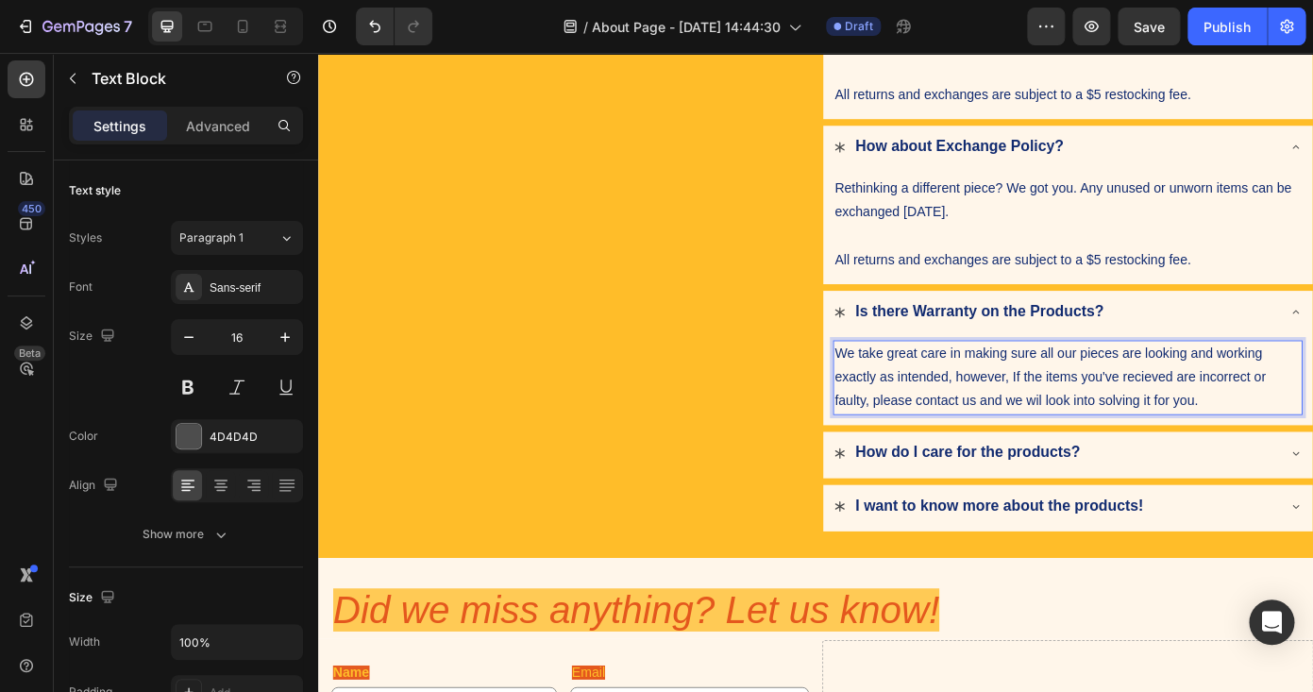
click at [1112, 420] on span "We take great care in making sure all our pieces are looking and working exactl…" at bounding box center [1151, 422] width 491 height 71
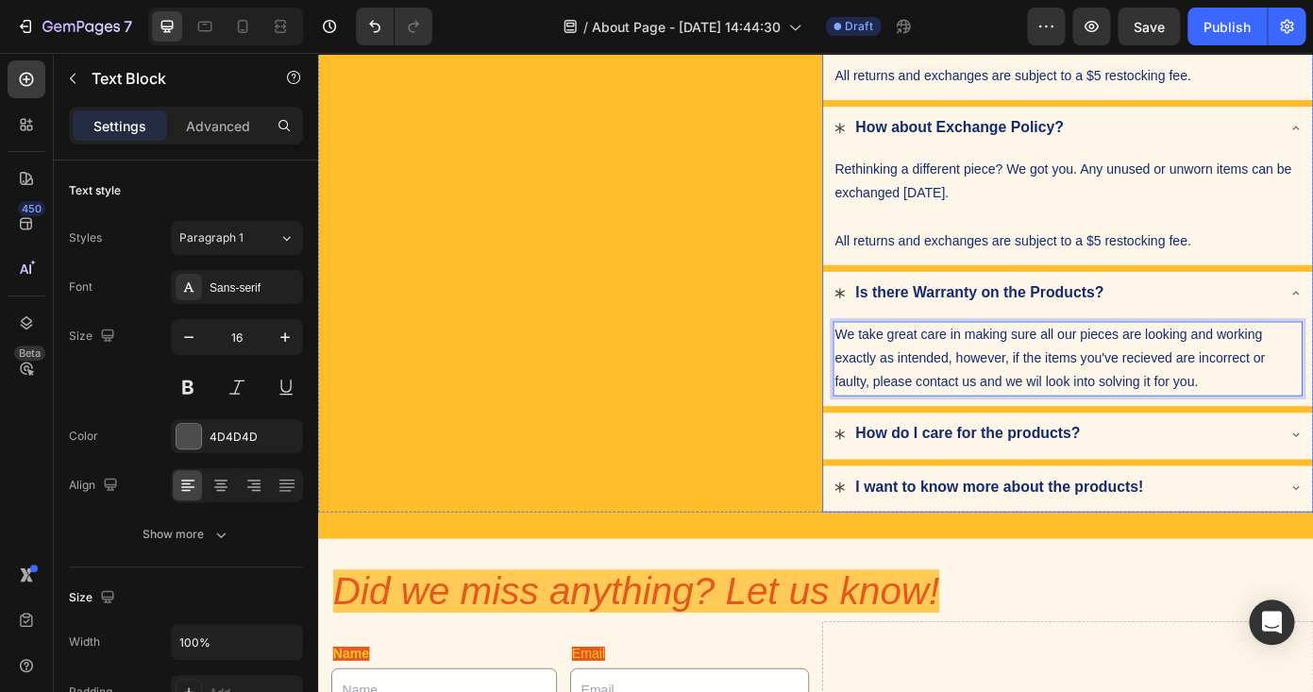
scroll to position [474, 0]
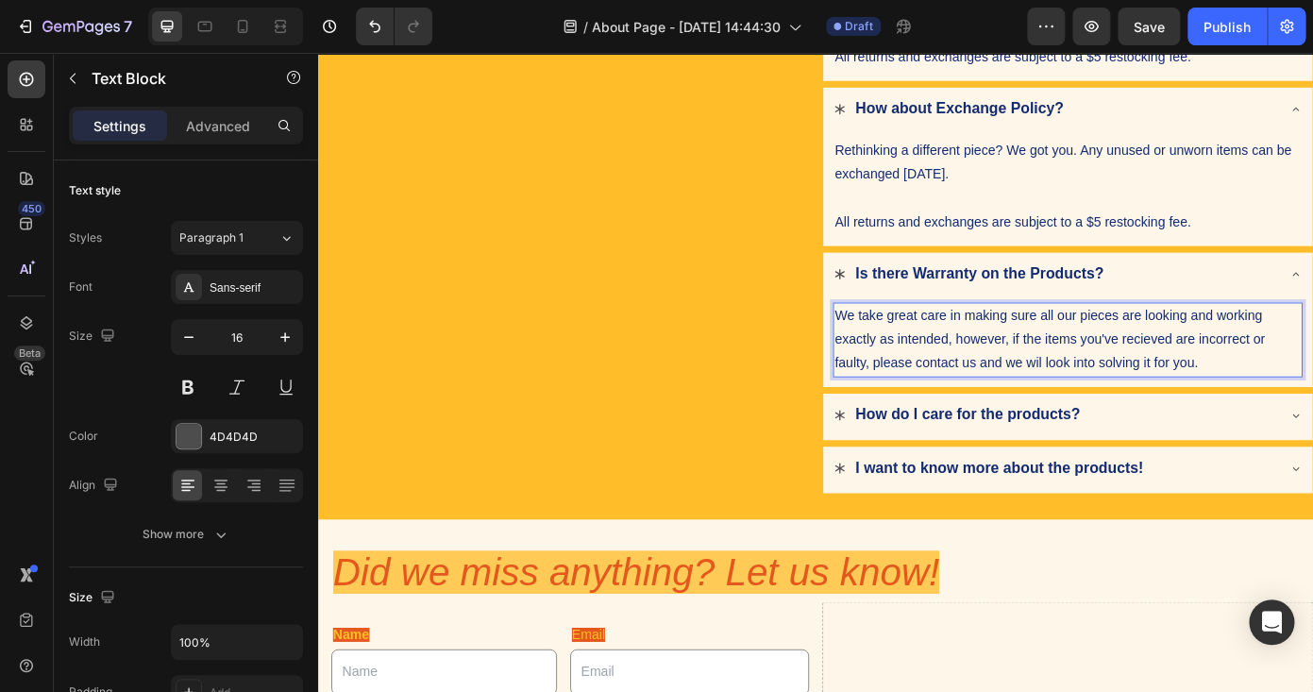
click at [1066, 405] on span "We take great care in making sure all our pieces are looking and working exactl…" at bounding box center [1151, 379] width 490 height 71
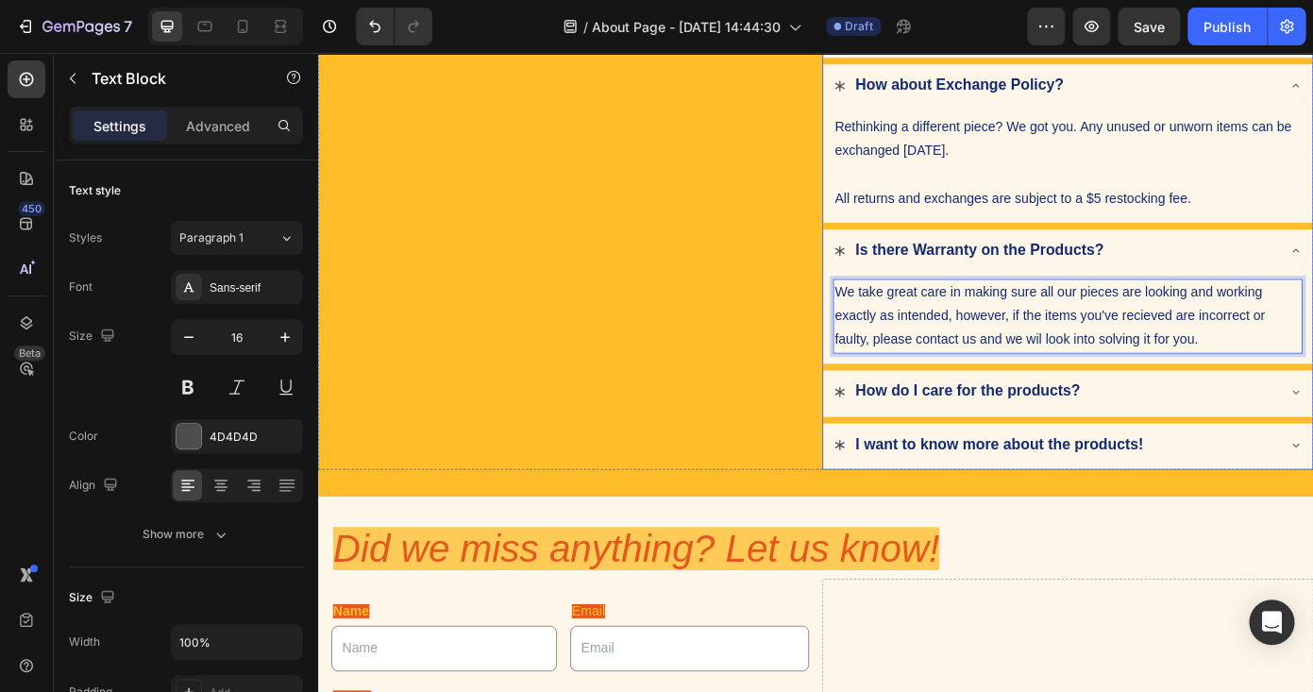
scroll to position [502, 0]
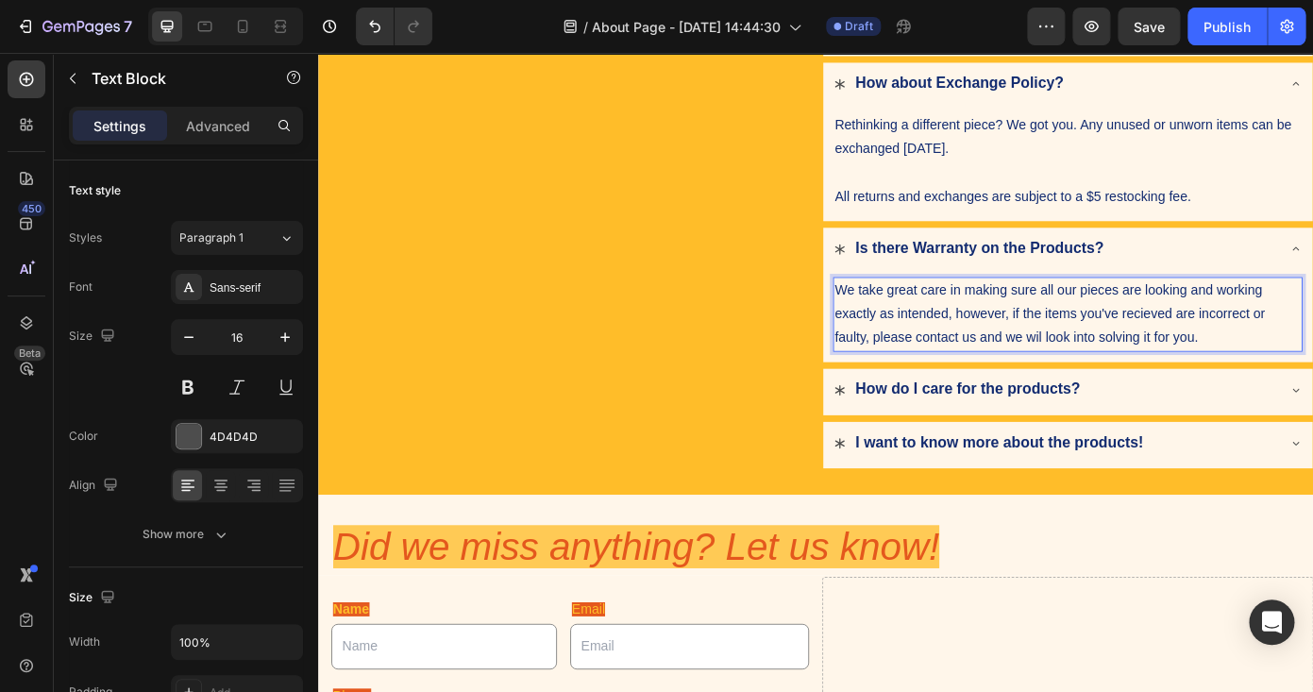
click at [1312, 374] on p "We take great care in making sure all our pieces are looking and working exactl…" at bounding box center [1171, 351] width 531 height 81
click at [1111, 347] on span "We take great care in making sure all our pieces are looking and working exactl…" at bounding box center [1151, 350] width 490 height 71
click at [1284, 348] on span "We take great care in making sure all our pieces are looking and working exactl…" at bounding box center [1171, 350] width 531 height 71
click at [1312, 348] on span "We take great care in making sure all our pieces are looking and working exactl…" at bounding box center [1165, 350] width 518 height 71
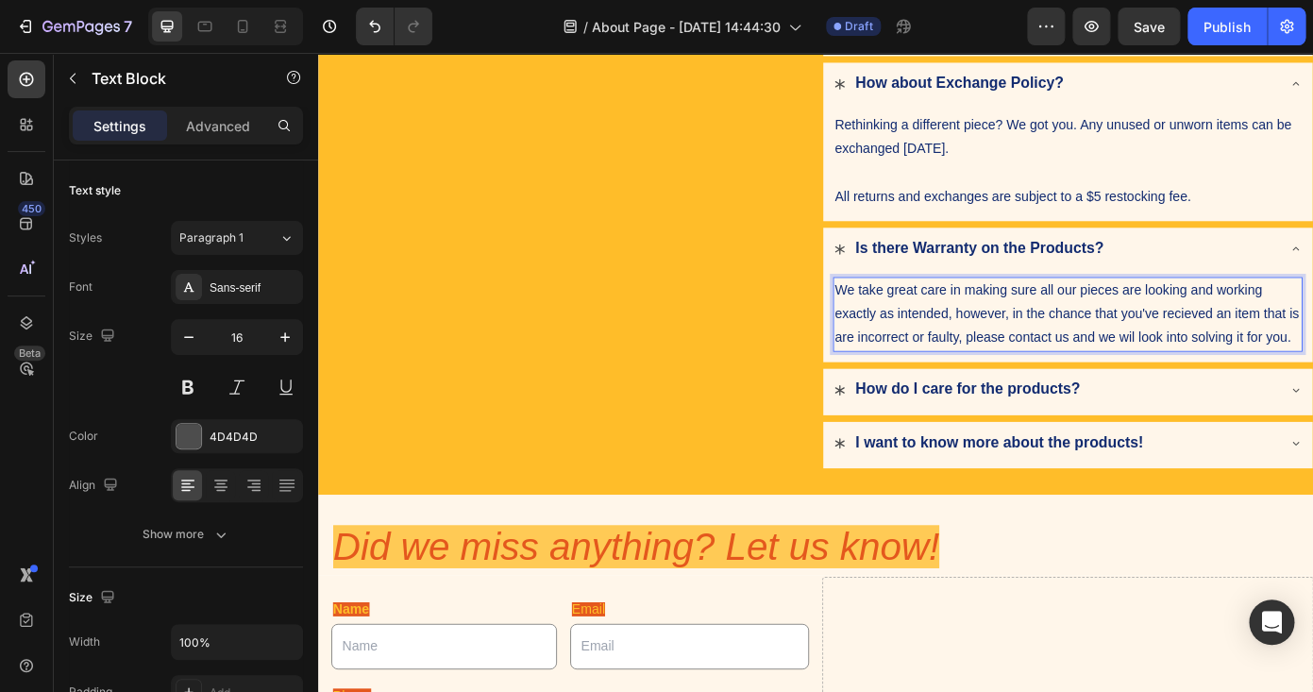
click at [916, 376] on span "We take great care in making sure all our pieces are looking and working exactl…" at bounding box center [1170, 350] width 529 height 71
click at [914, 372] on span "We take great care in making sure all our pieces are looking and working exactl…" at bounding box center [1170, 350] width 529 height 71
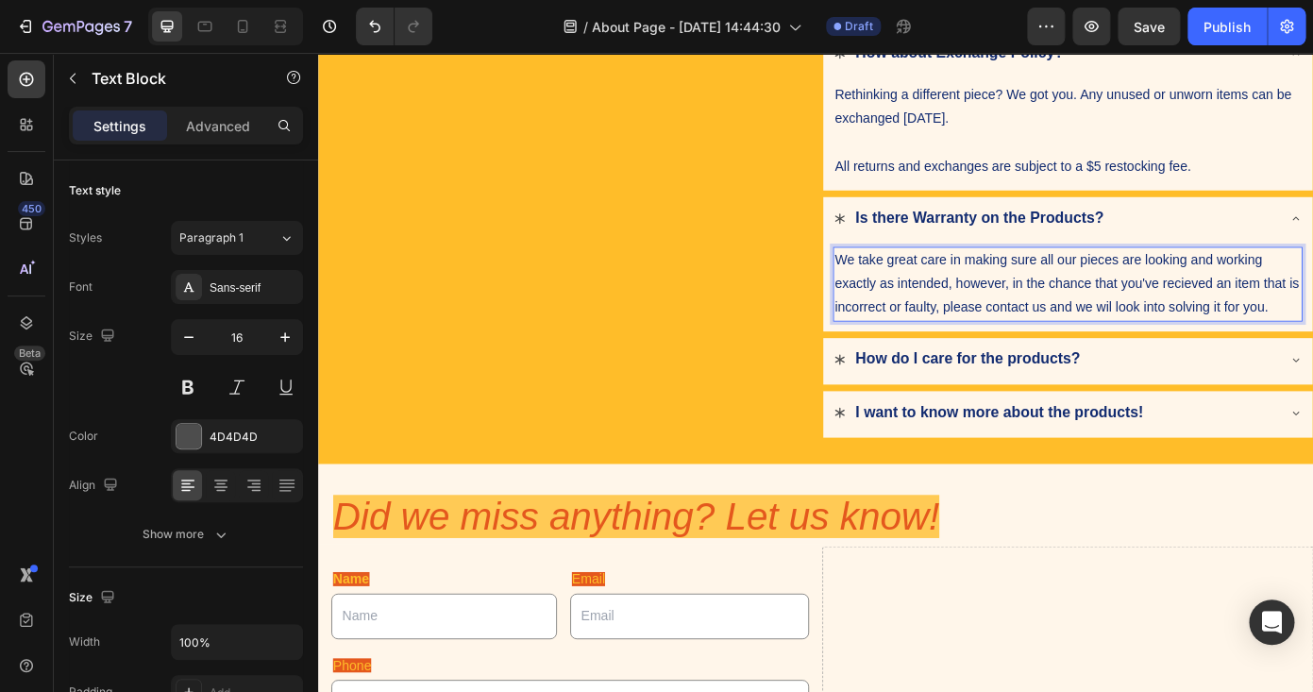
scroll to position [543, 0]
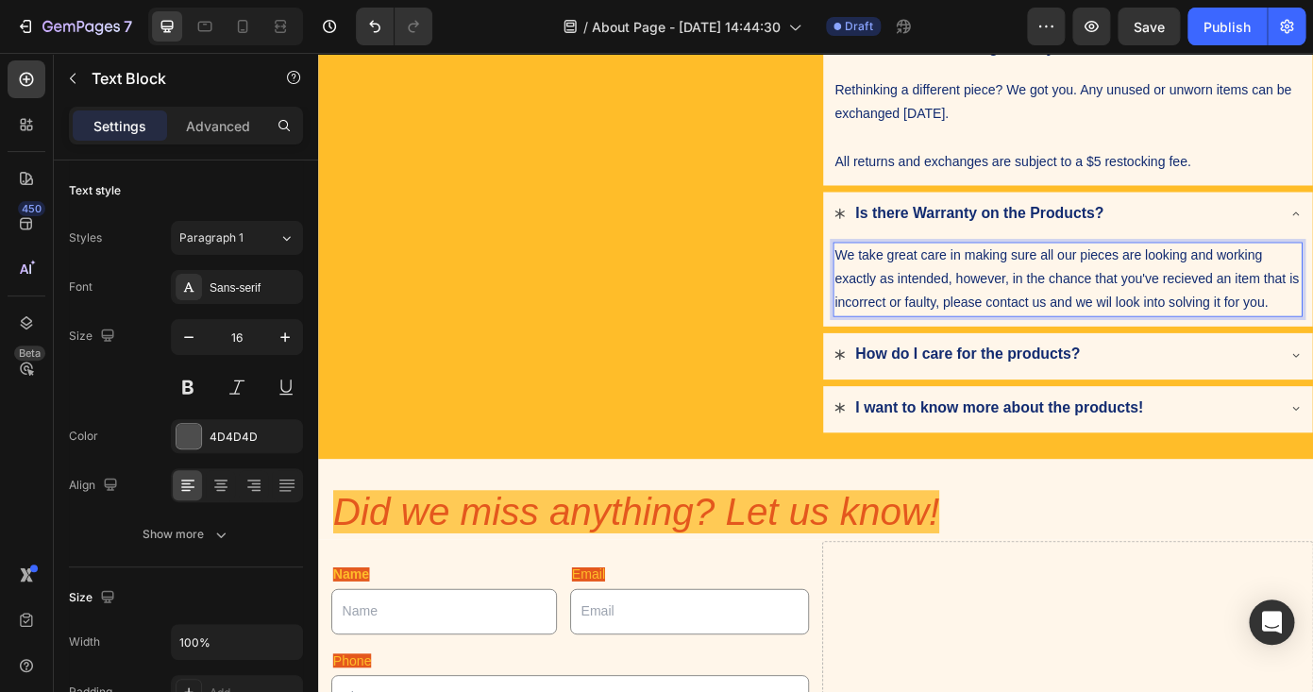
click at [1069, 334] on span "We take great care in making sure all our pieces are looking and working exactl…" at bounding box center [1170, 310] width 529 height 71
click at [1312, 339] on p "We take great care in making sure all our pieces are looking and working exactl…" at bounding box center [1171, 310] width 531 height 81
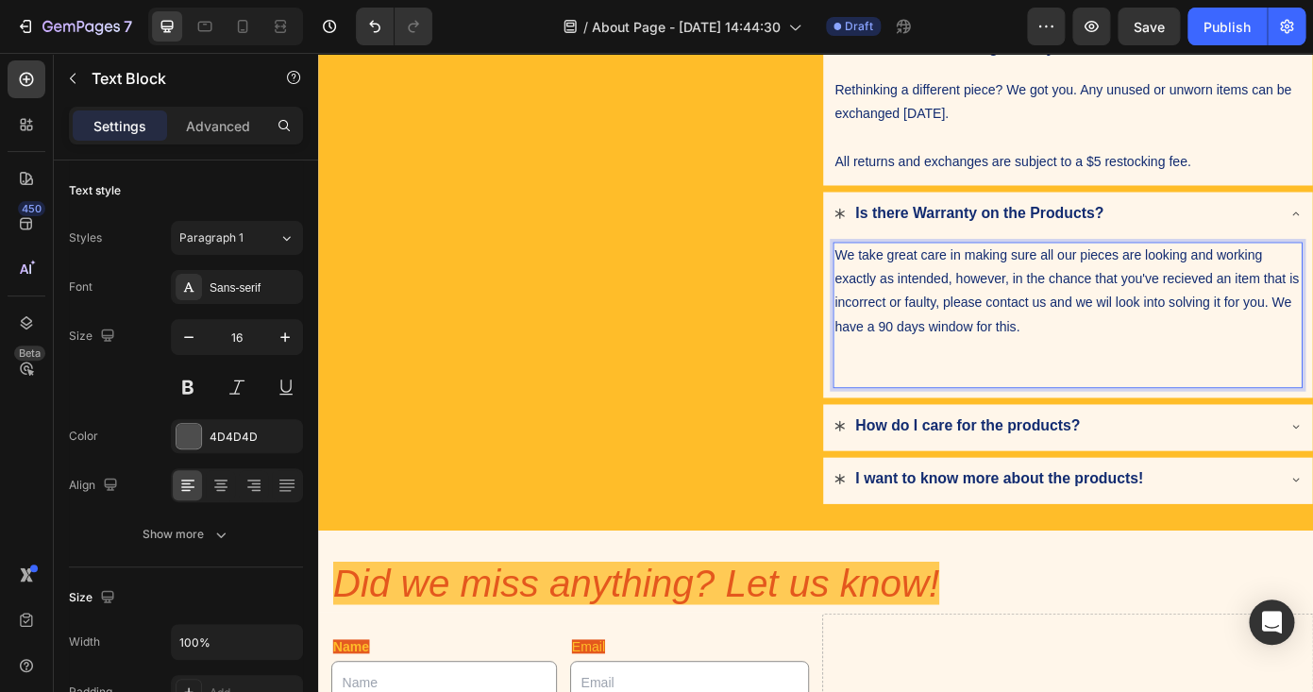
click at [950, 413] on p "Rich Text Editor. Editing area: main" at bounding box center [1171, 419] width 531 height 27
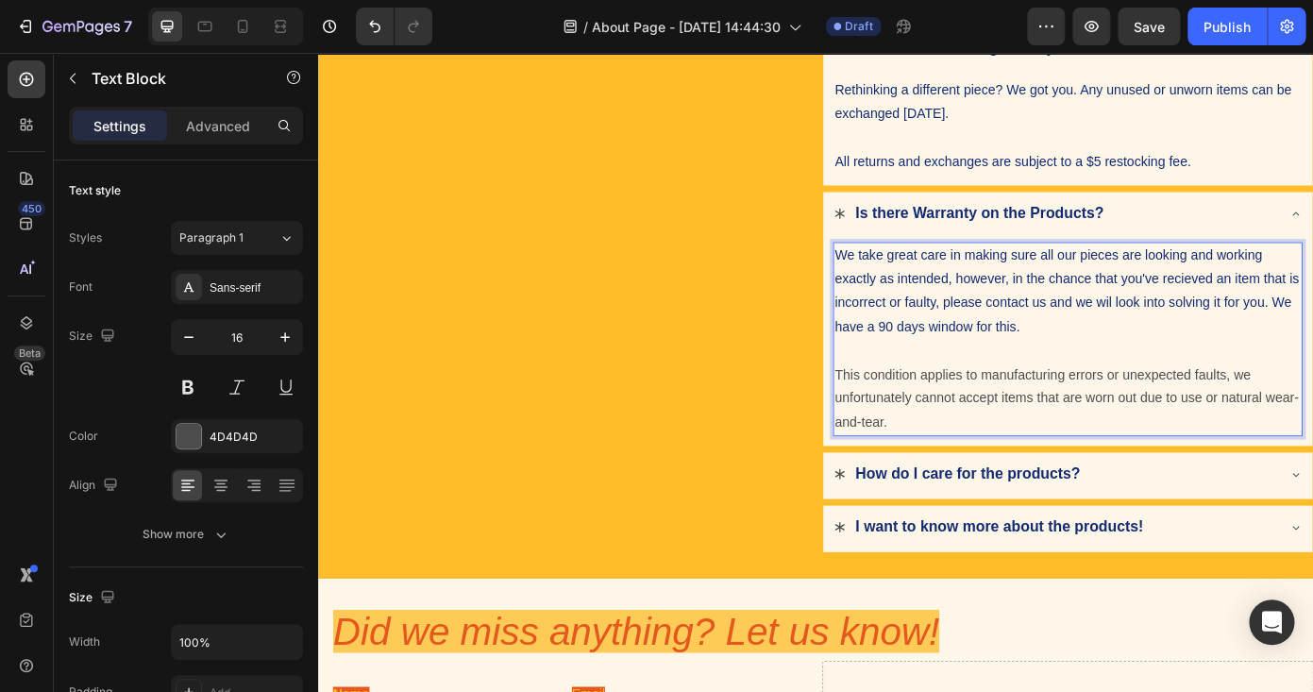
click at [1070, 424] on p "This condition applies to manufacturing errors or unexpected faults, we unfortu…" at bounding box center [1171, 446] width 531 height 81
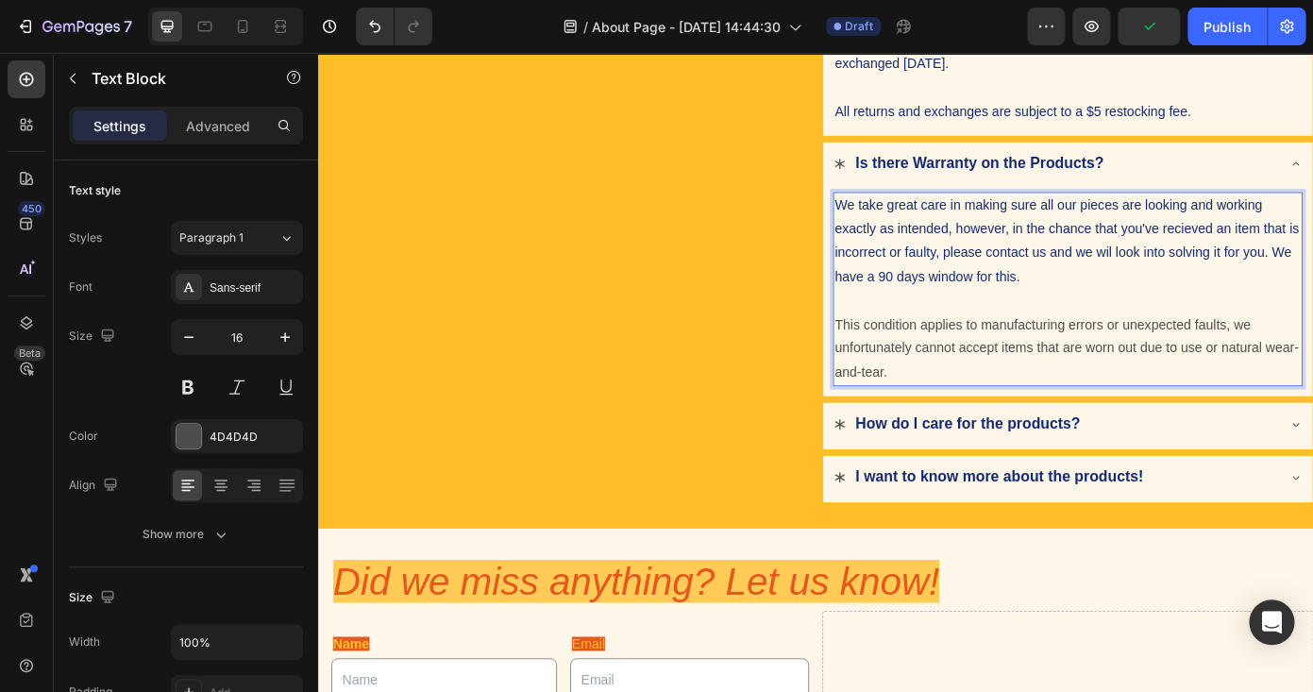
scroll to position [619, 0]
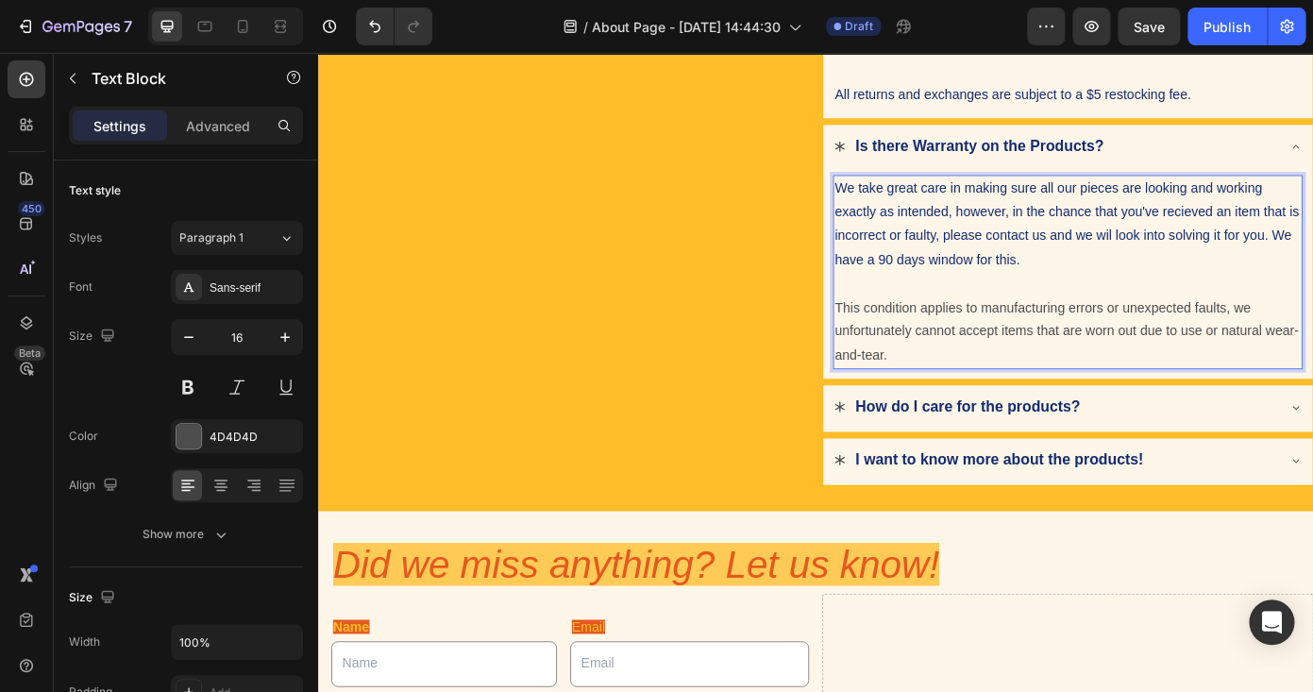
click at [1000, 396] on p "This condition applies to manufacturing errors or unexpected faults, we unfortu…" at bounding box center [1171, 369] width 531 height 81
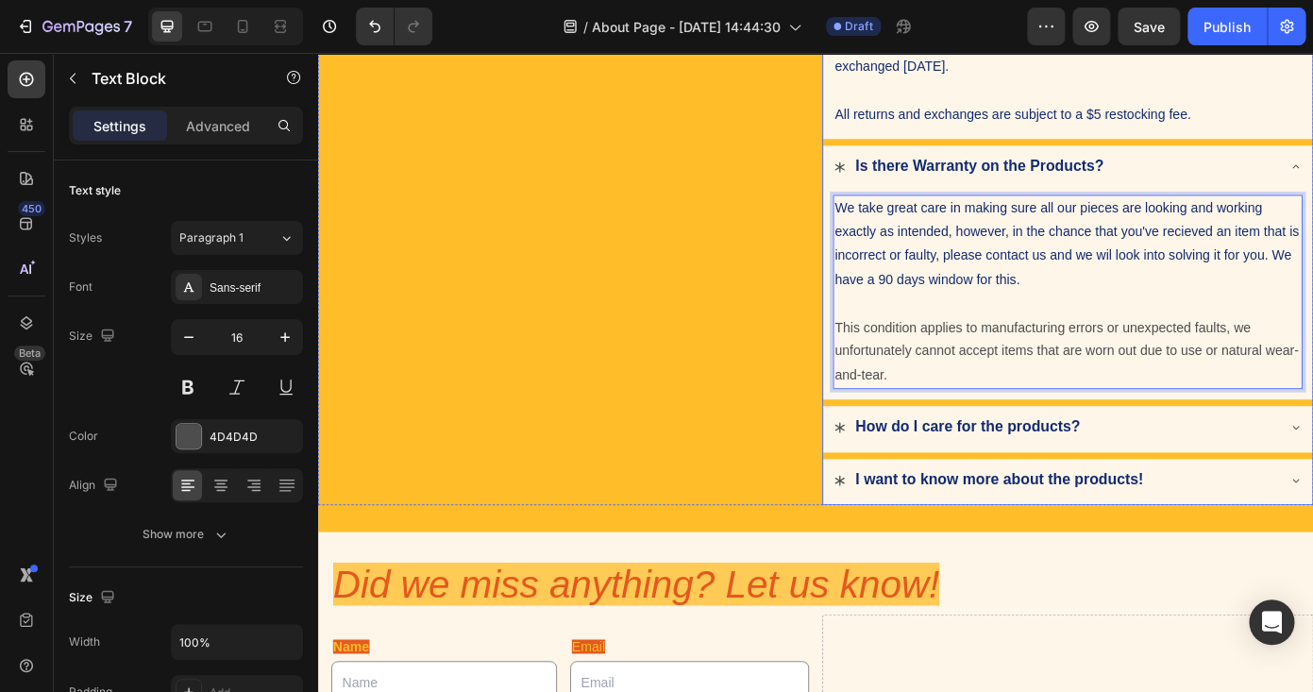
scroll to position [592, 0]
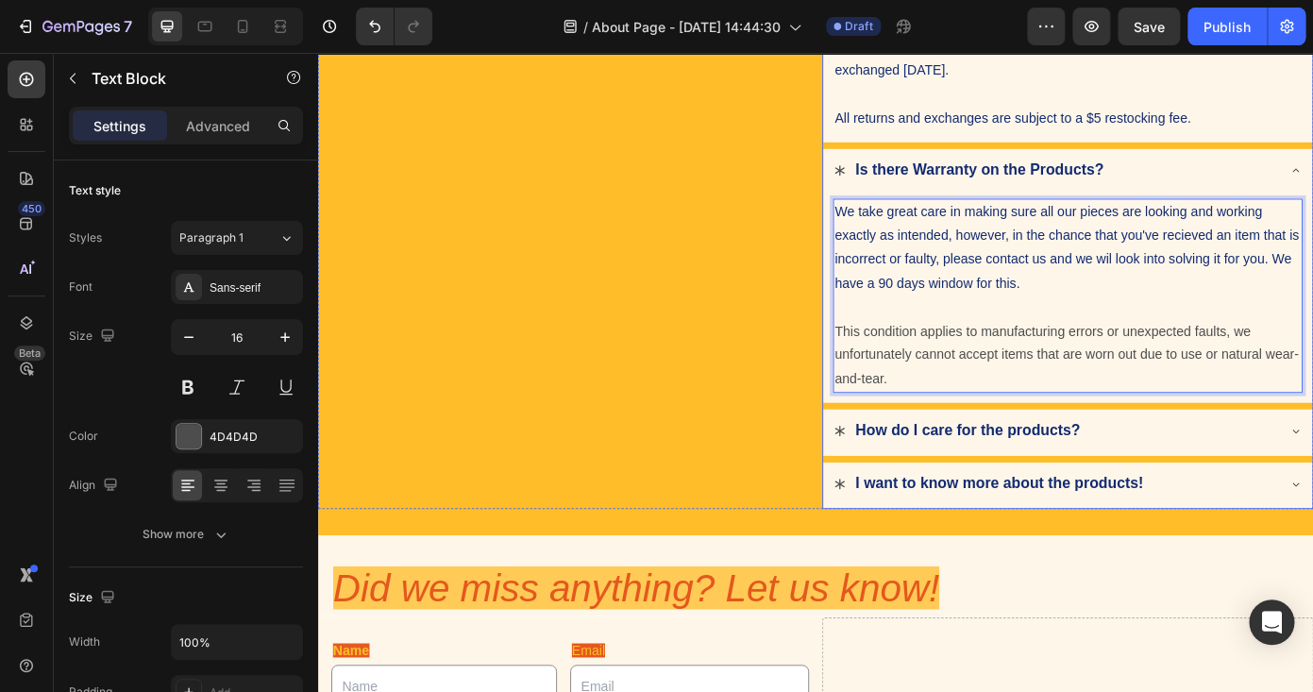
click at [1312, 192] on div "Is there Warranty on the Products?" at bounding box center [1171, 188] width 557 height 53
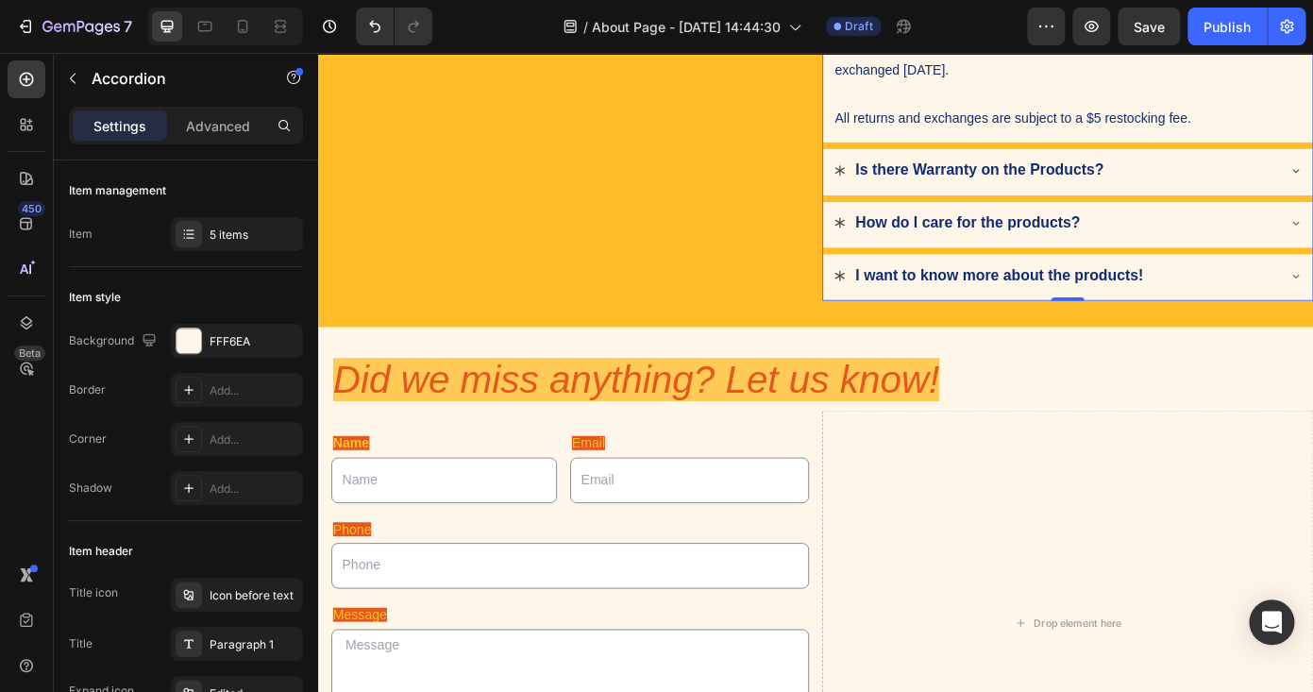
click at [1249, 261] on div "How do I care for the products?" at bounding box center [1156, 247] width 504 height 34
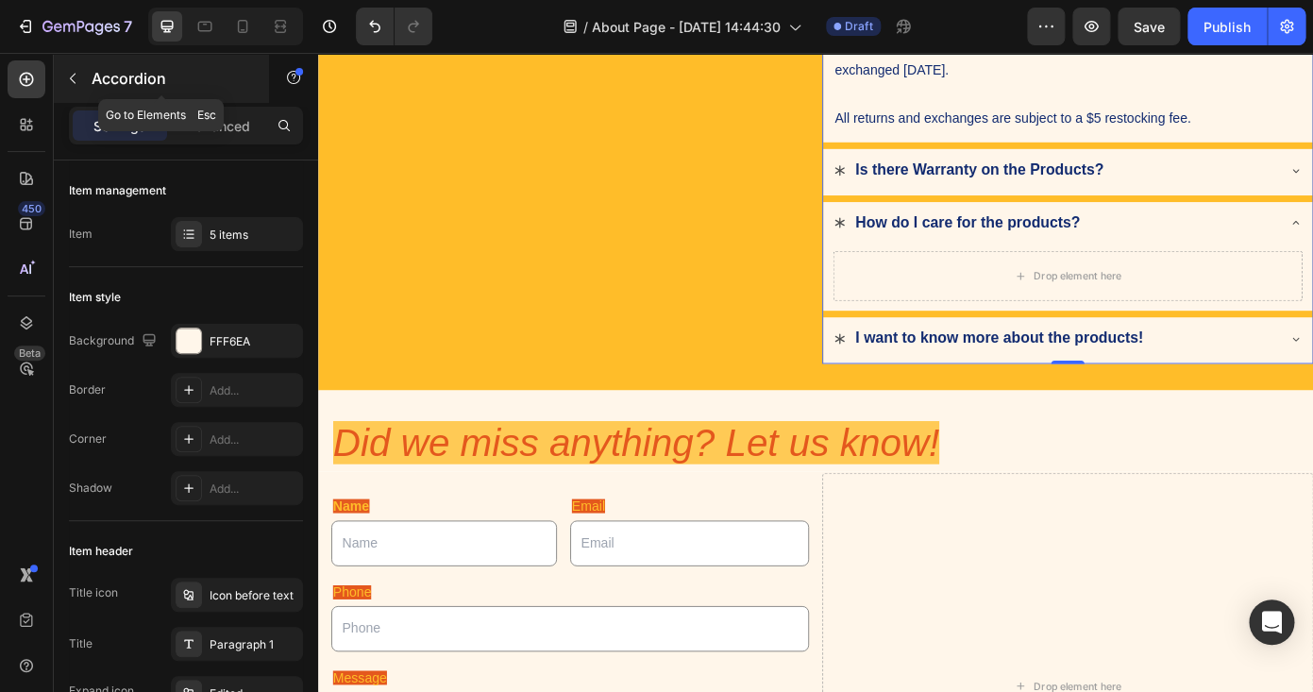
click at [76, 74] on icon "button" at bounding box center [72, 78] width 15 height 15
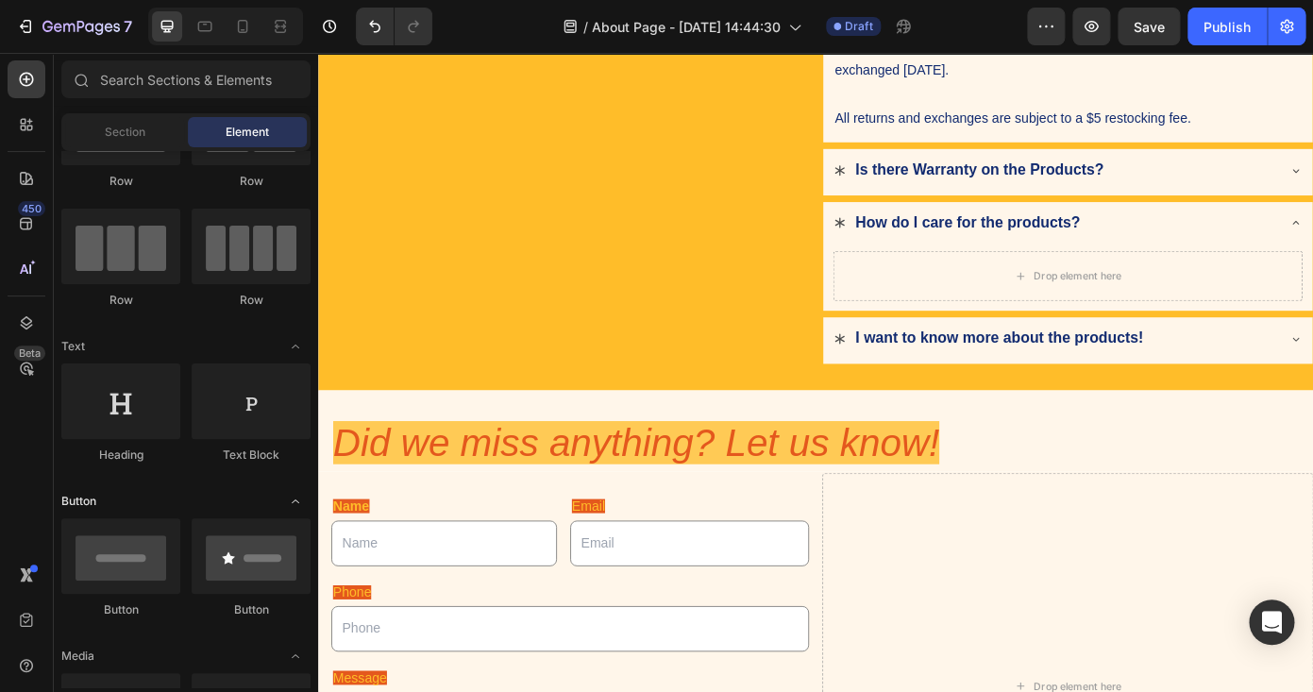
scroll to position [118, 0]
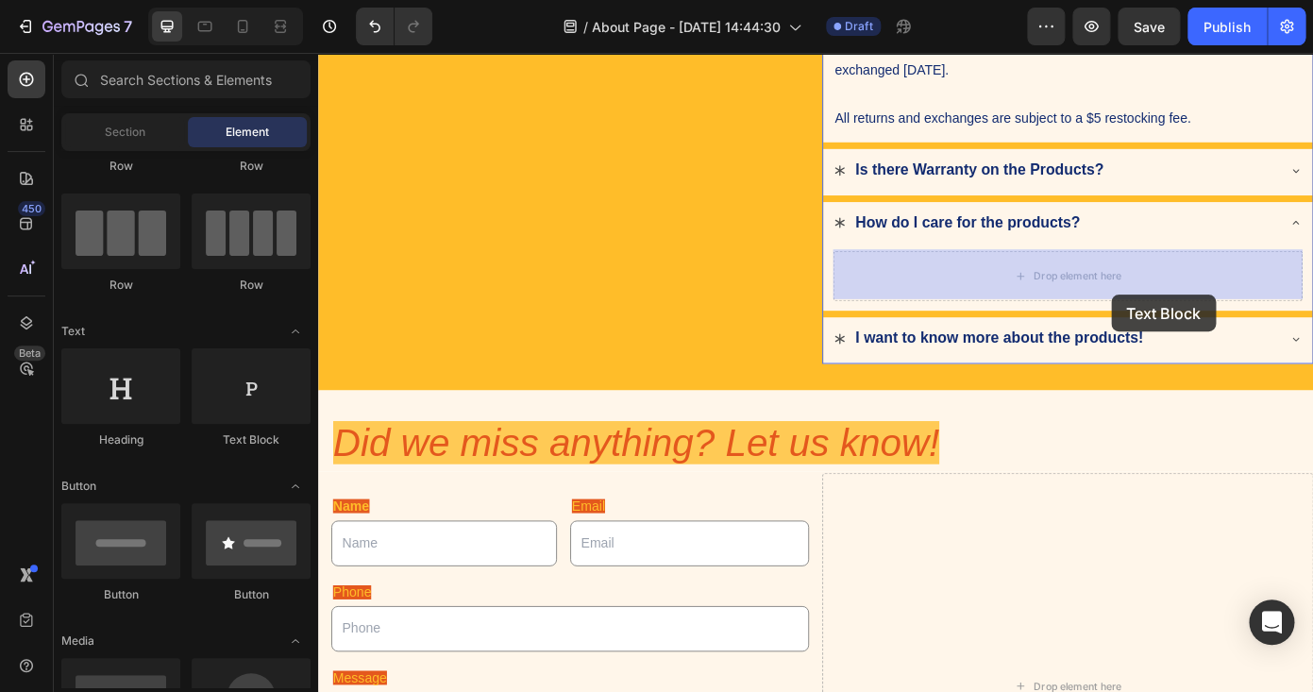
drag, startPoint x: 594, startPoint y: 429, endPoint x: 1111, endPoint y: 295, distance: 534.4
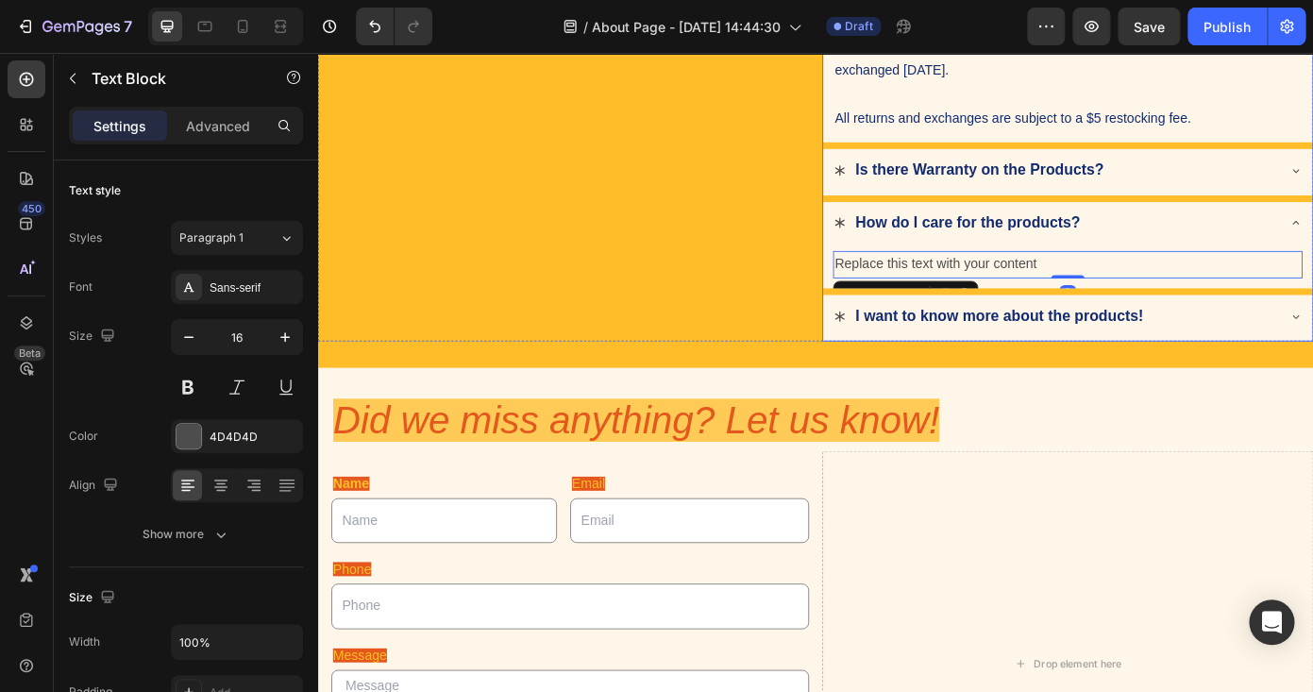
click at [1112, 358] on strong "I want to know more about the products!" at bounding box center [1094, 352] width 328 height 19
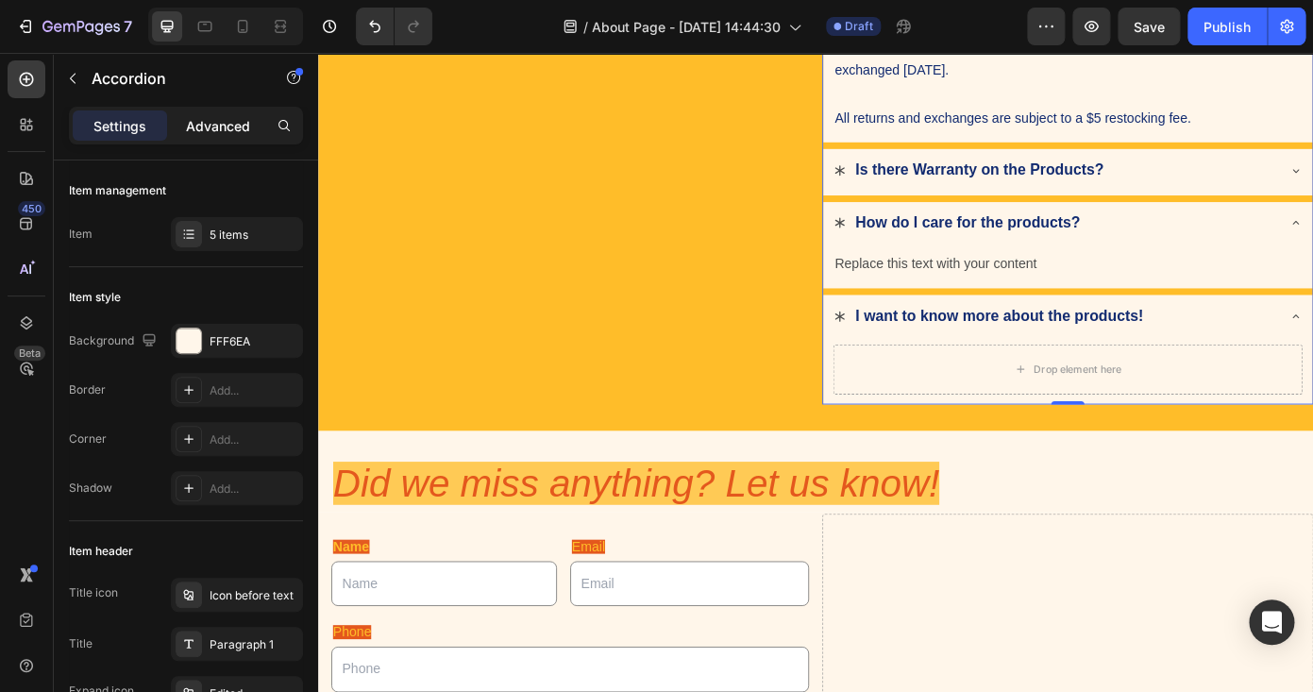
click at [226, 140] on div "Advanced" at bounding box center [218, 125] width 94 height 30
type input "100%"
type input "100"
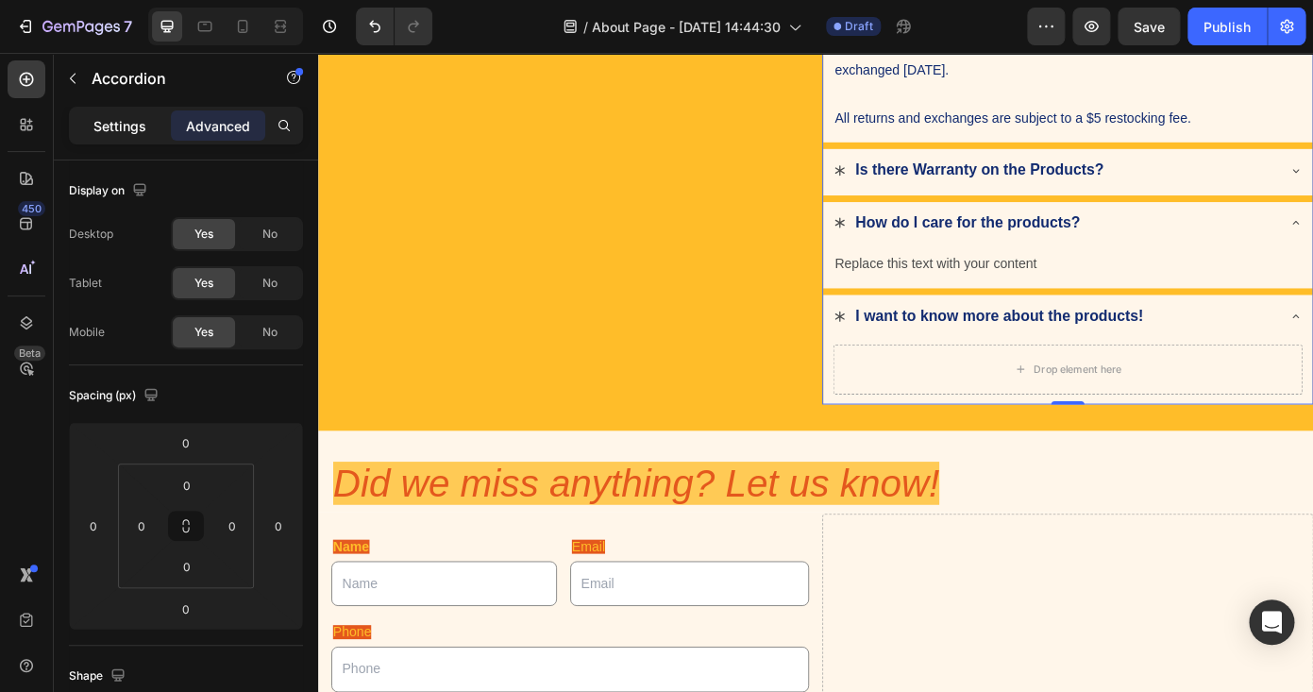
click at [127, 118] on p "Settings" at bounding box center [119, 126] width 53 height 20
type input "8"
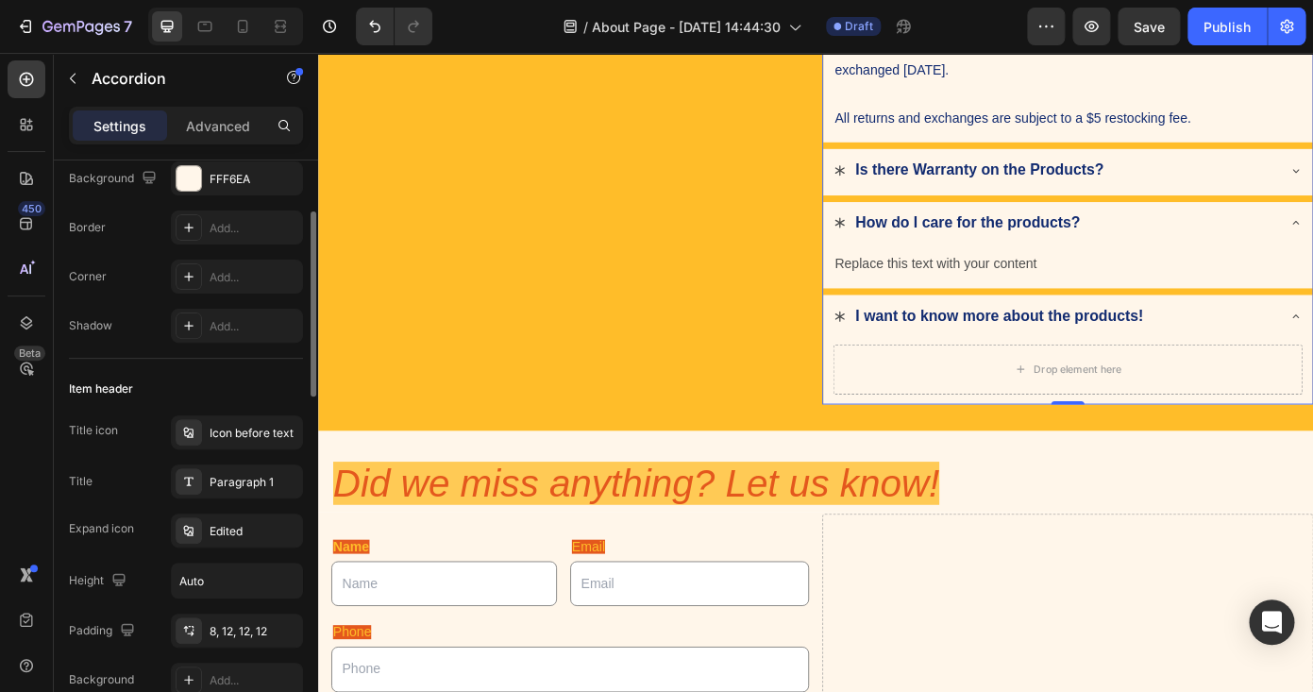
scroll to position [0, 0]
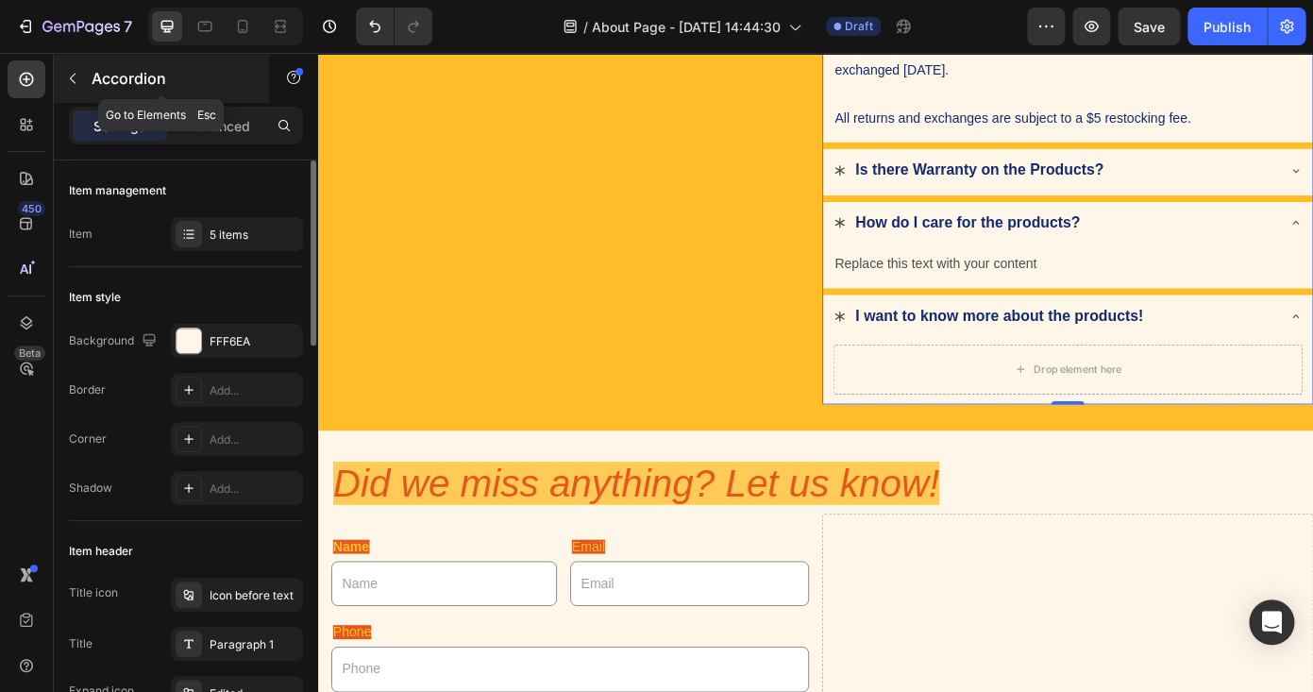
click at [80, 77] on button "button" at bounding box center [73, 78] width 30 height 30
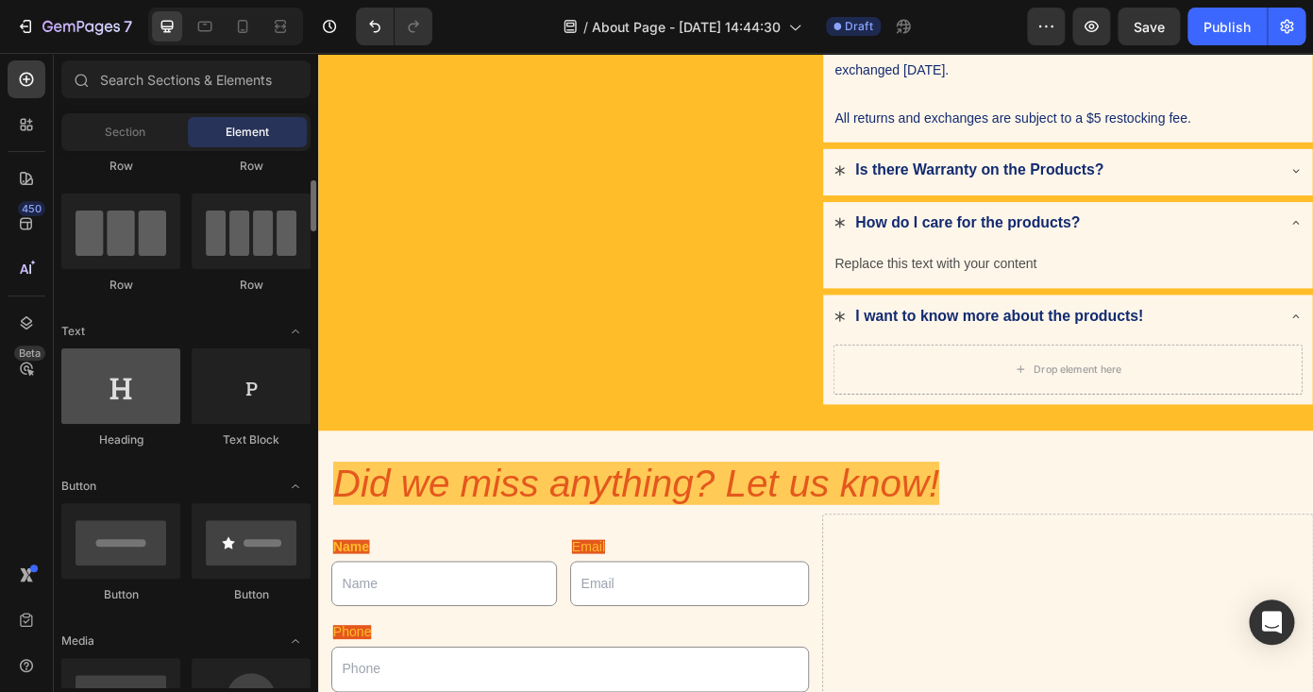
scroll to position [153, 0]
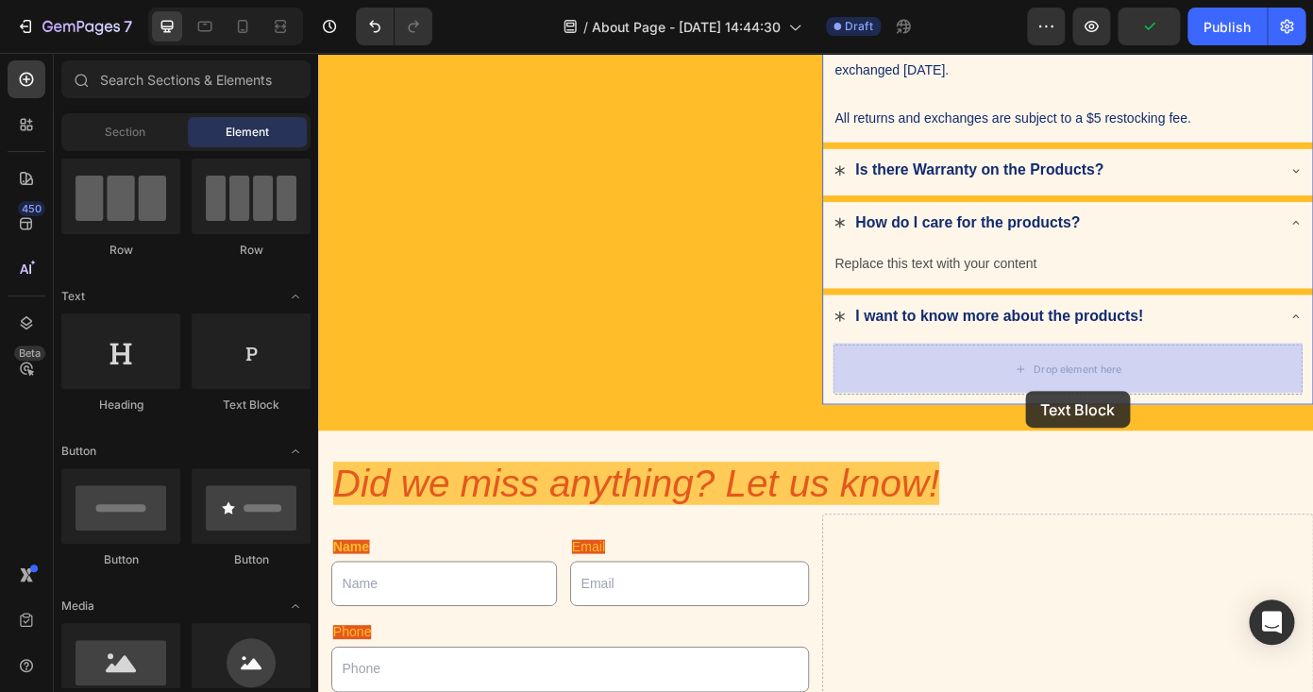
drag, startPoint x: 554, startPoint y: 416, endPoint x: 1025, endPoint y: 391, distance: 471.7
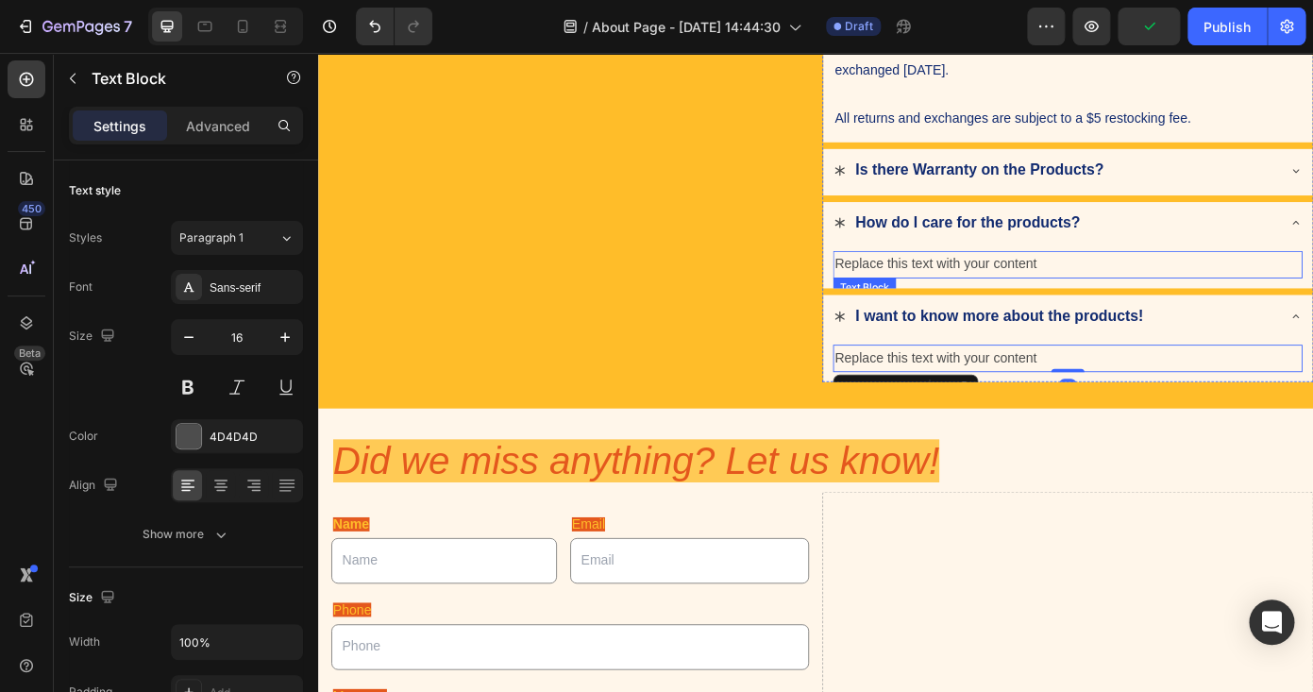
click at [1208, 287] on div "Replace this text with your content" at bounding box center [1171, 293] width 534 height 31
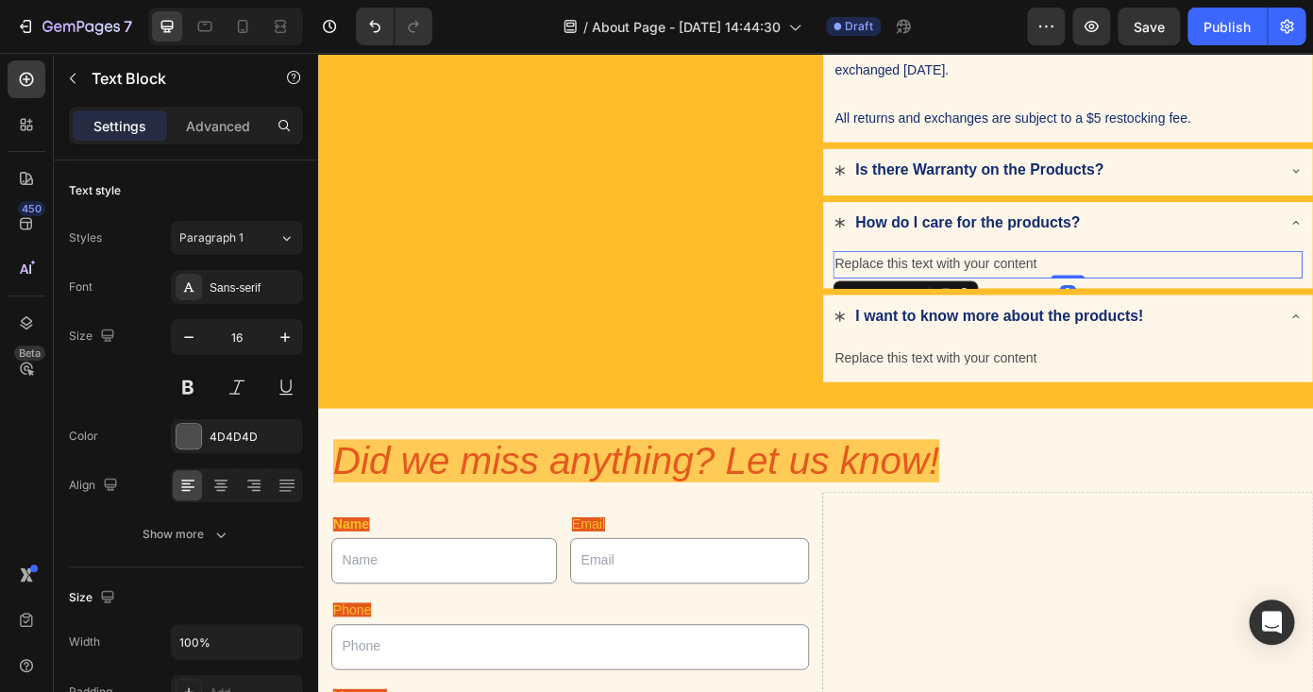
click at [1208, 287] on div "Replace this text with your content" at bounding box center [1171, 293] width 534 height 31
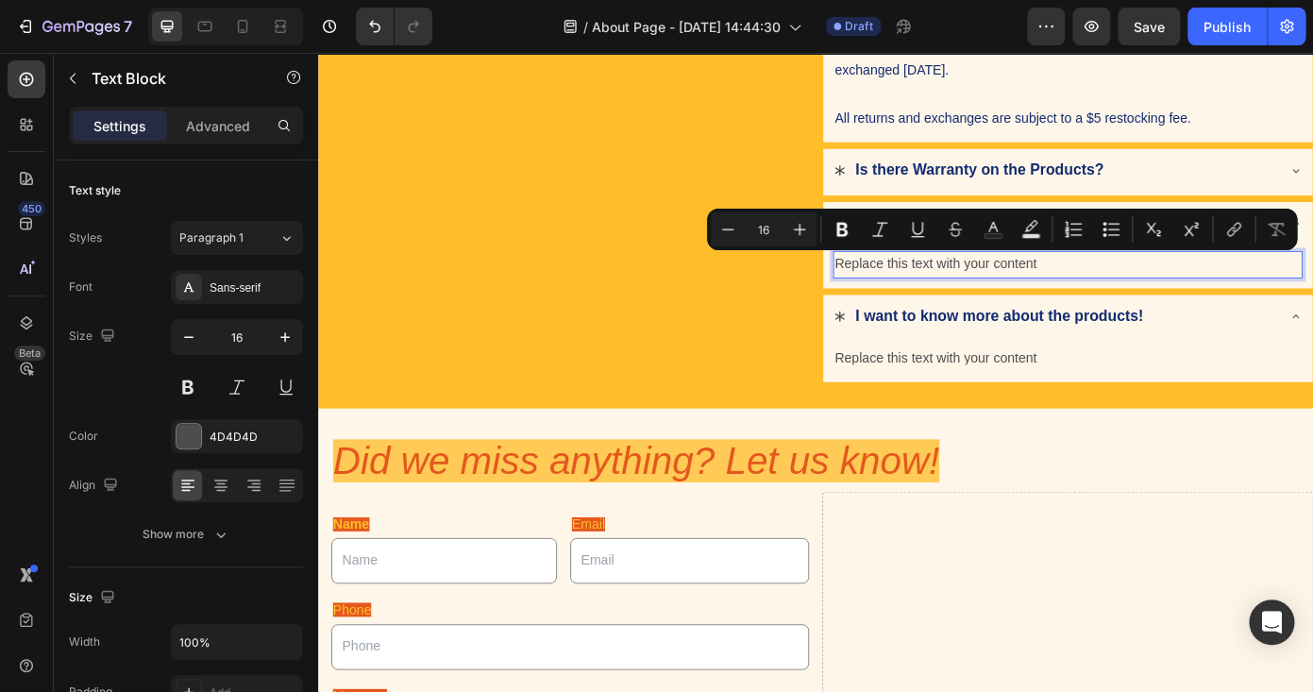
click at [1208, 287] on p "Replace this text with your content" at bounding box center [1171, 293] width 531 height 27
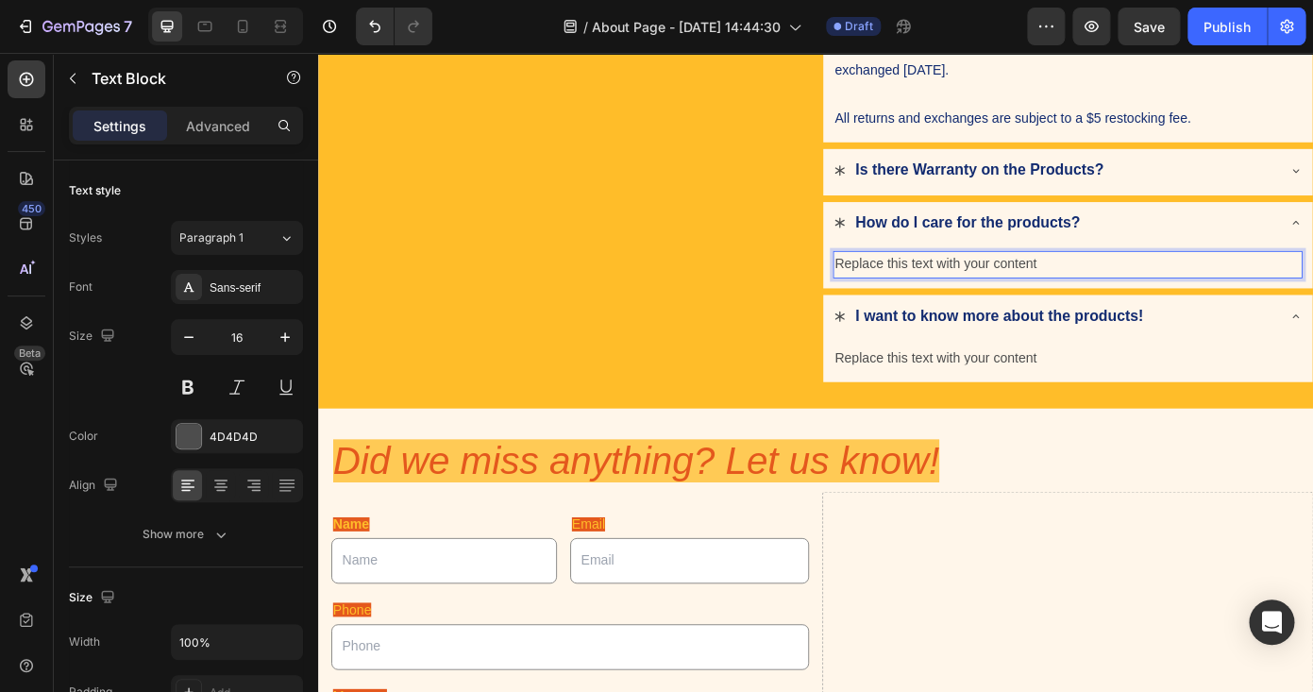
click at [1208, 287] on p "Replace this text with your content" at bounding box center [1171, 293] width 531 height 27
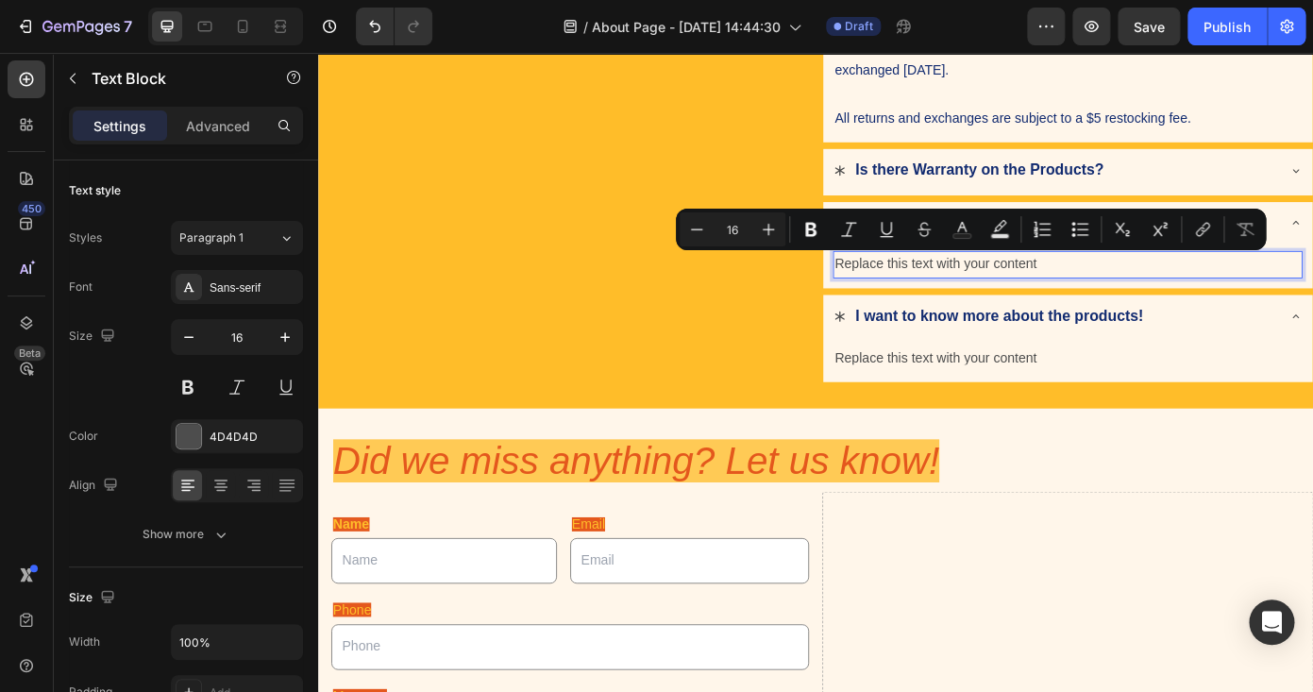
click at [1208, 287] on p "Replace this text with your content" at bounding box center [1171, 293] width 531 height 27
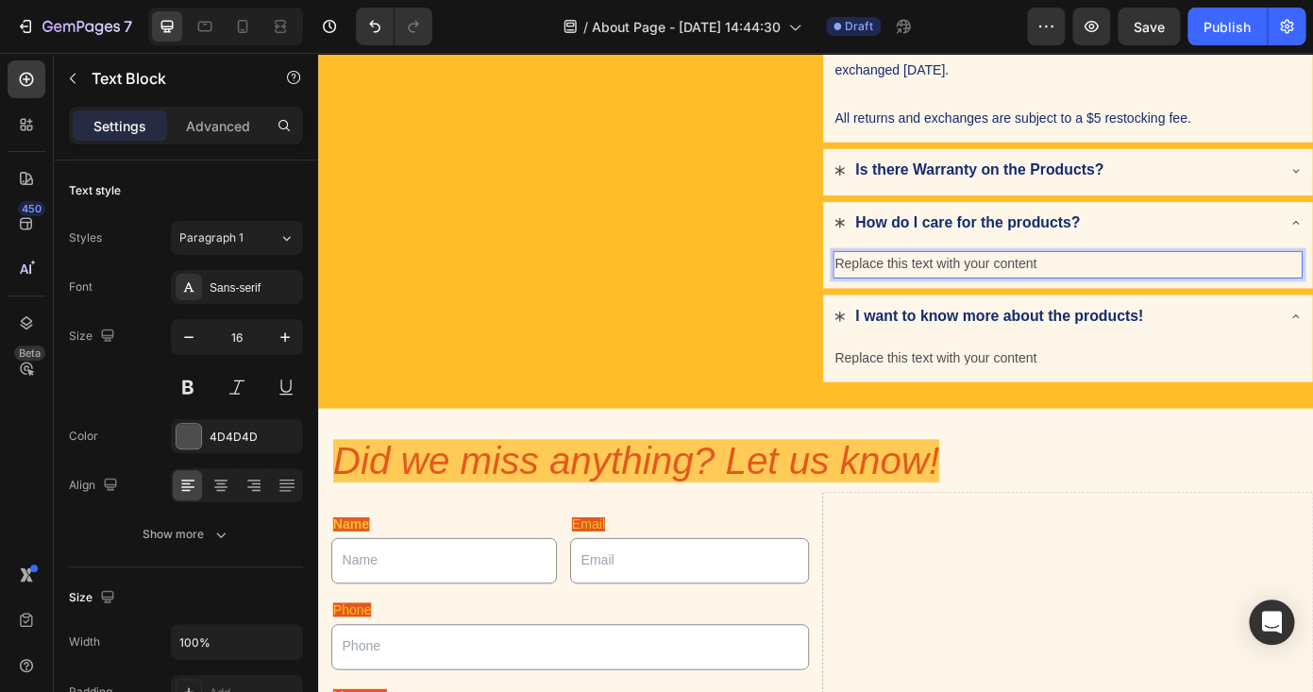
click at [1208, 287] on p "Replace this text with your content" at bounding box center [1171, 293] width 531 height 27
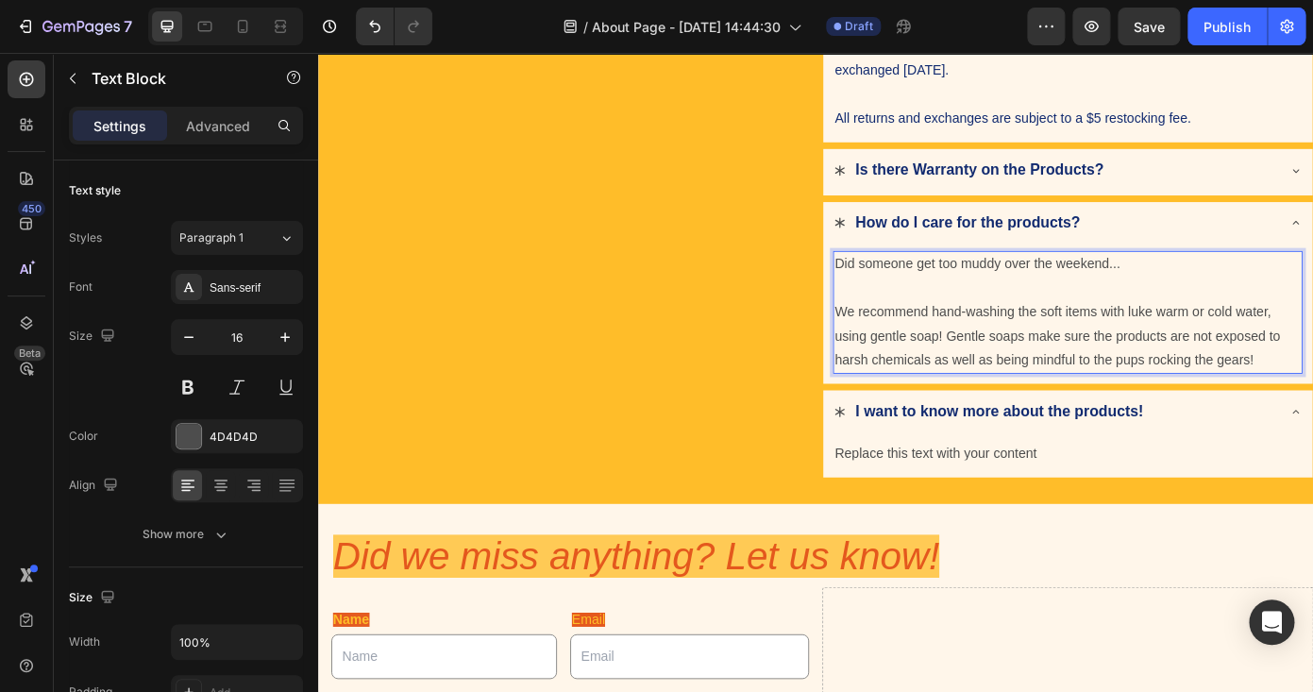
click at [1036, 369] on p "We recommend hand-washing the soft items with luke warm or cold water, using ge…" at bounding box center [1171, 375] width 531 height 81
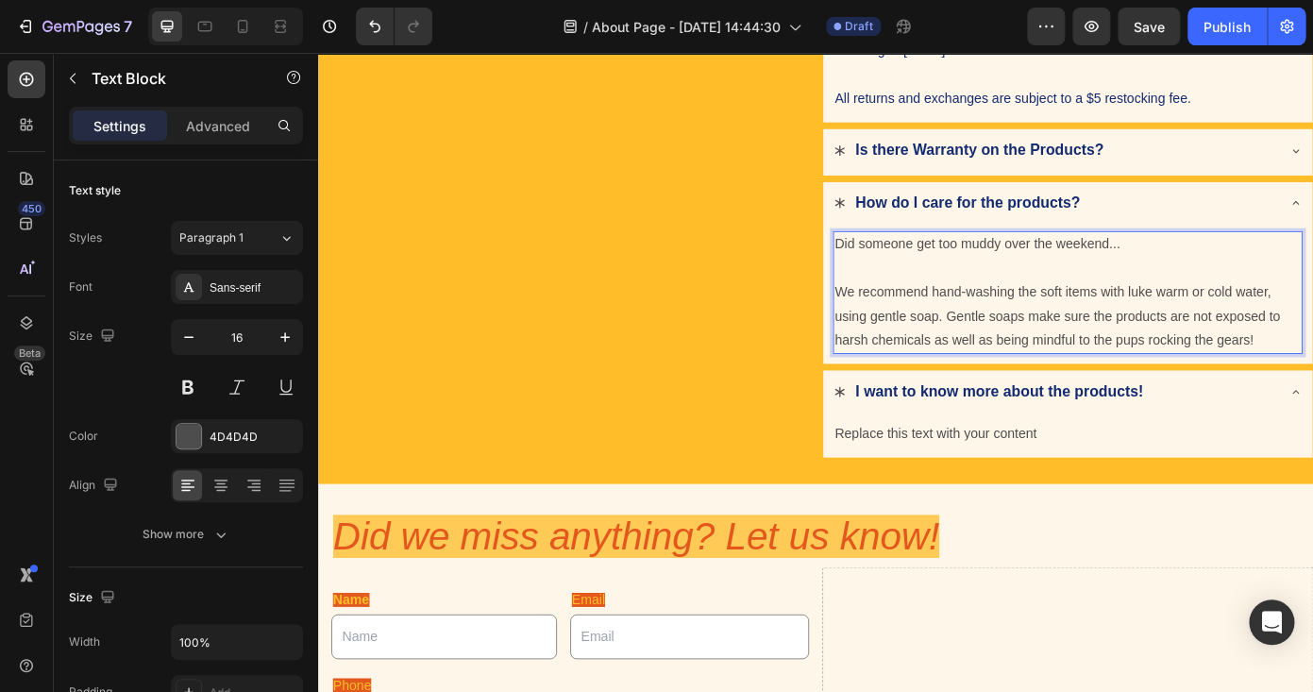
click at [1312, 373] on p "We recommend hand-washing the soft items with luke warm or cold water, using ge…" at bounding box center [1171, 352] width 531 height 81
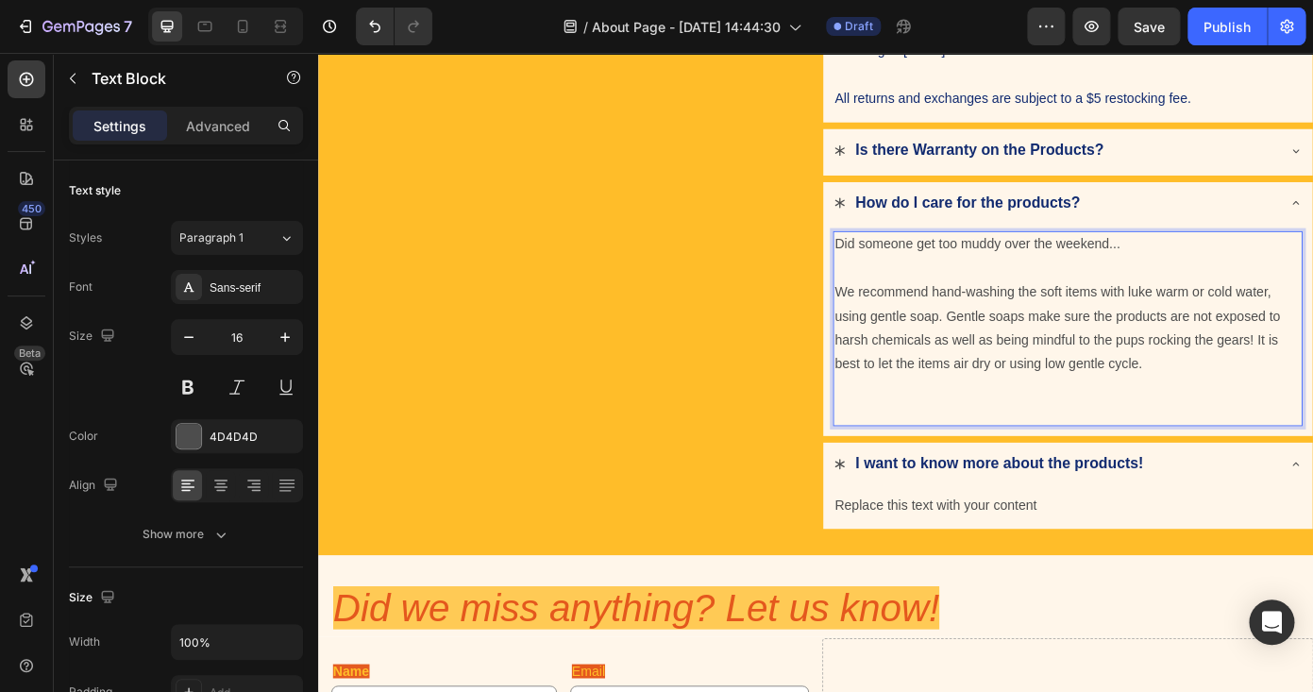
click at [1147, 404] on p "We recommend hand-washing the soft items with luke warm or cold water, using ge…" at bounding box center [1171, 366] width 531 height 109
click at [1280, 448] on p "Rich Text Editor. Editing area: main" at bounding box center [1171, 461] width 531 height 27
click at [1280, 452] on p "Got stubborn stains? Use a soft toothbrush to gently swirl the markings away" at bounding box center [1171, 461] width 531 height 27
click at [1312, 460] on p "Got stubborn stains? Use a soft toothbrush to gently clean the markings away" at bounding box center [1171, 461] width 531 height 27
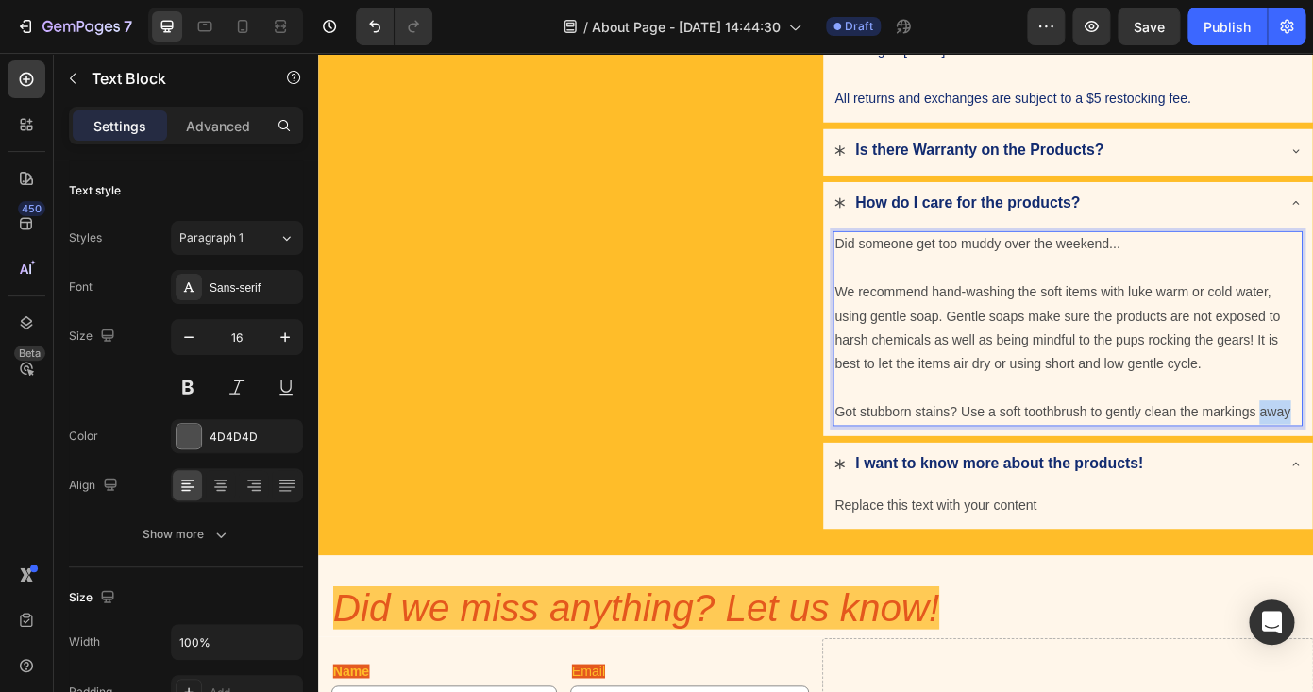
click at [1312, 460] on p "Got stubborn stains? Use a soft toothbrush to gently clean the markings away" at bounding box center [1171, 461] width 531 height 27
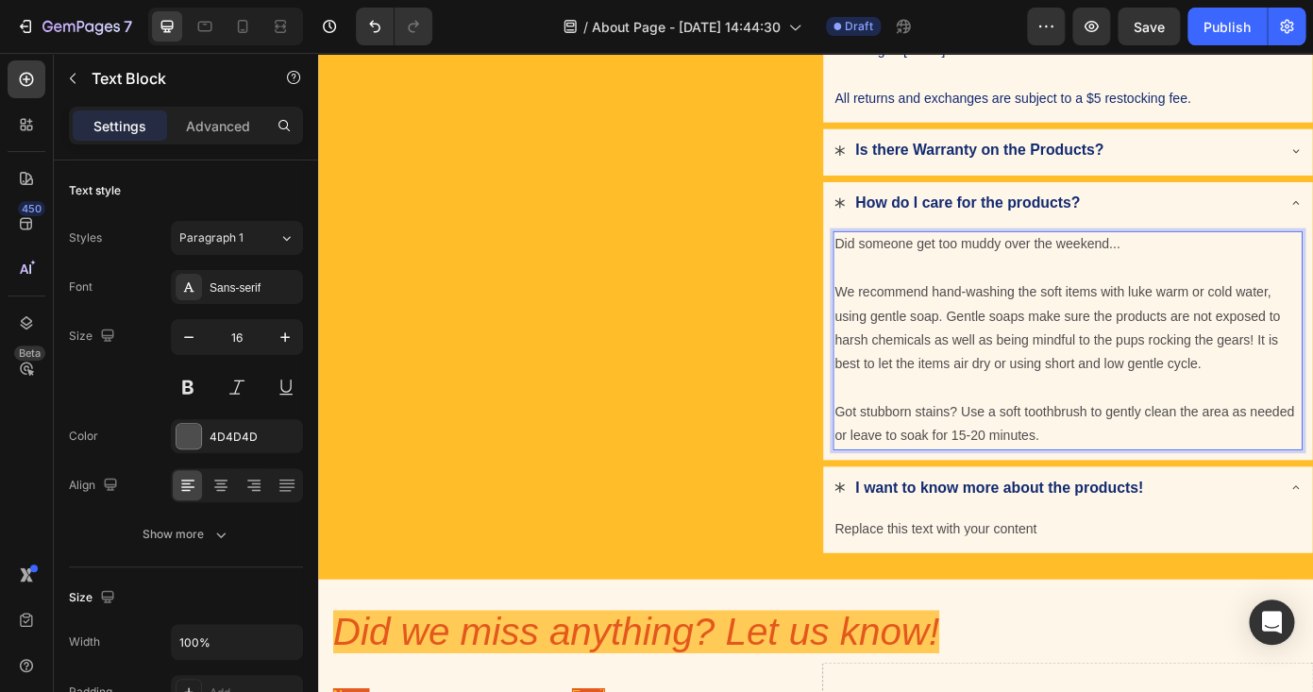
click at [1070, 486] on p "Got stubborn stains? Use a soft toothbrush to gently clean the area as needed o…" at bounding box center [1171, 475] width 531 height 55
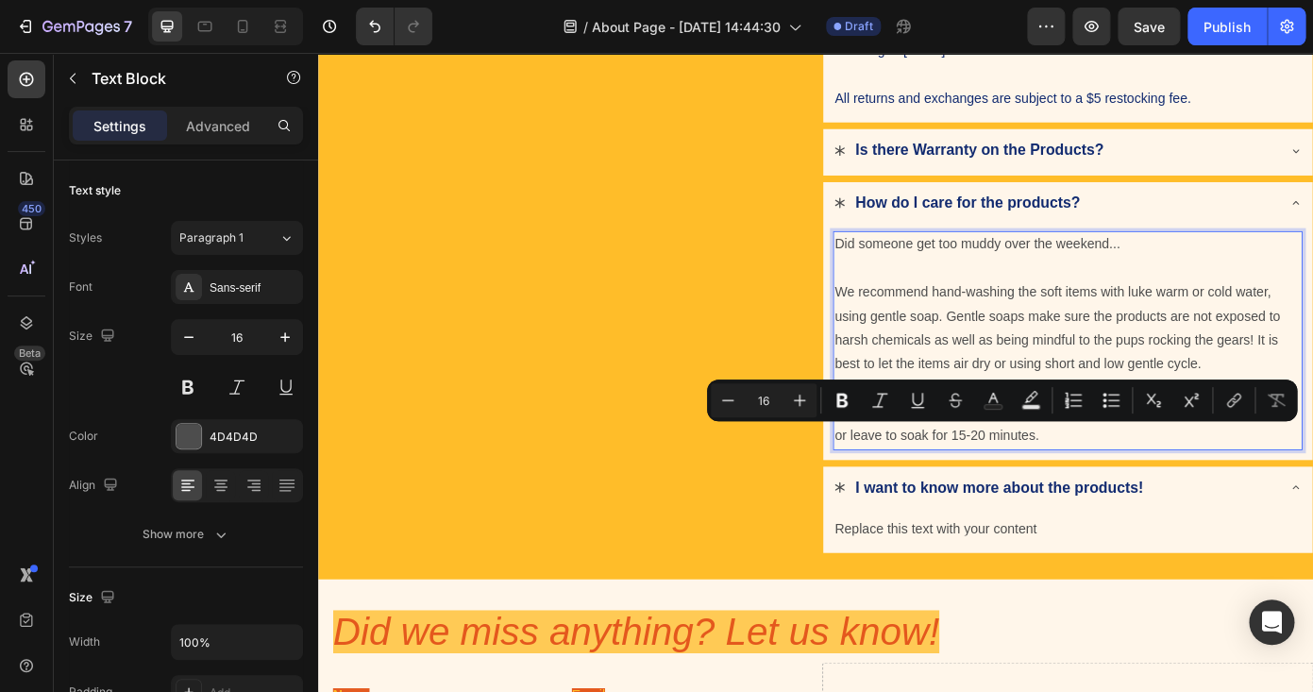
click at [1164, 490] on p "Got stubborn stains? Use a soft toothbrush to gently clean the area as needed o…" at bounding box center [1171, 475] width 531 height 55
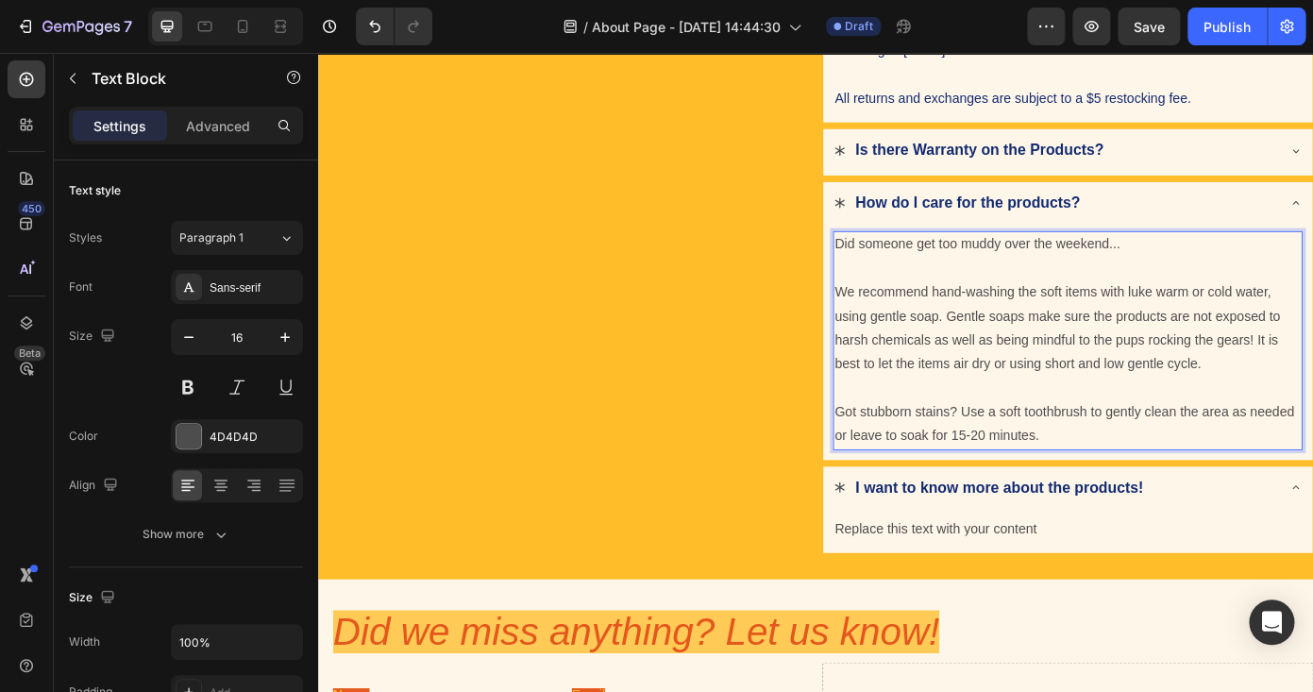
click at [1068, 486] on p "Got stubborn stains? Use a soft toothbrush to gently clean the area as needed o…" at bounding box center [1171, 475] width 531 height 55
click at [1171, 482] on p "Got stubborn stains? Use a soft toothbrush to gently clean the area as needed o…" at bounding box center [1171, 475] width 531 height 55
click at [1070, 488] on p "Got stubborn stains? Use a soft toothbrush to gently clean the area as needed o…" at bounding box center [1171, 475] width 531 height 55
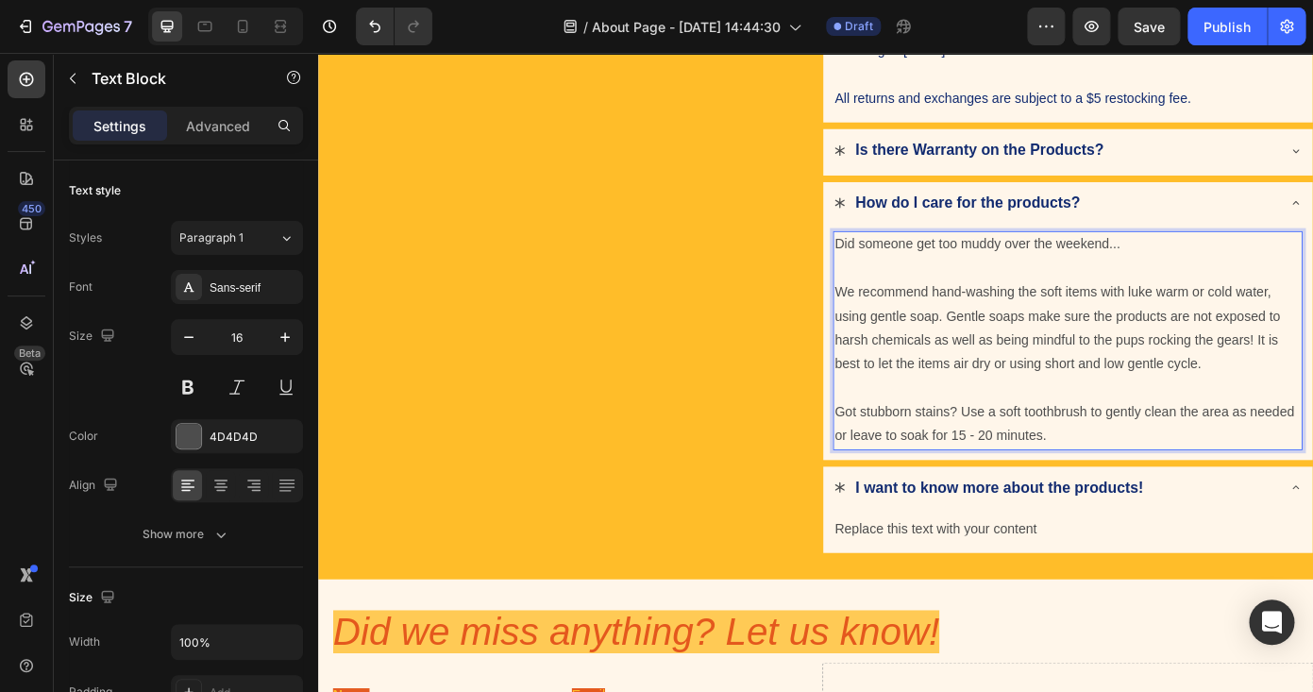
click at [1164, 478] on p "Got stubborn stains? Use a soft toothbrush to gently clean the area as needed o…" at bounding box center [1171, 475] width 531 height 55
click at [1179, 488] on p "Got stubborn stains? Use a soft toothbrush to gently clean the area as needed o…" at bounding box center [1171, 475] width 531 height 55
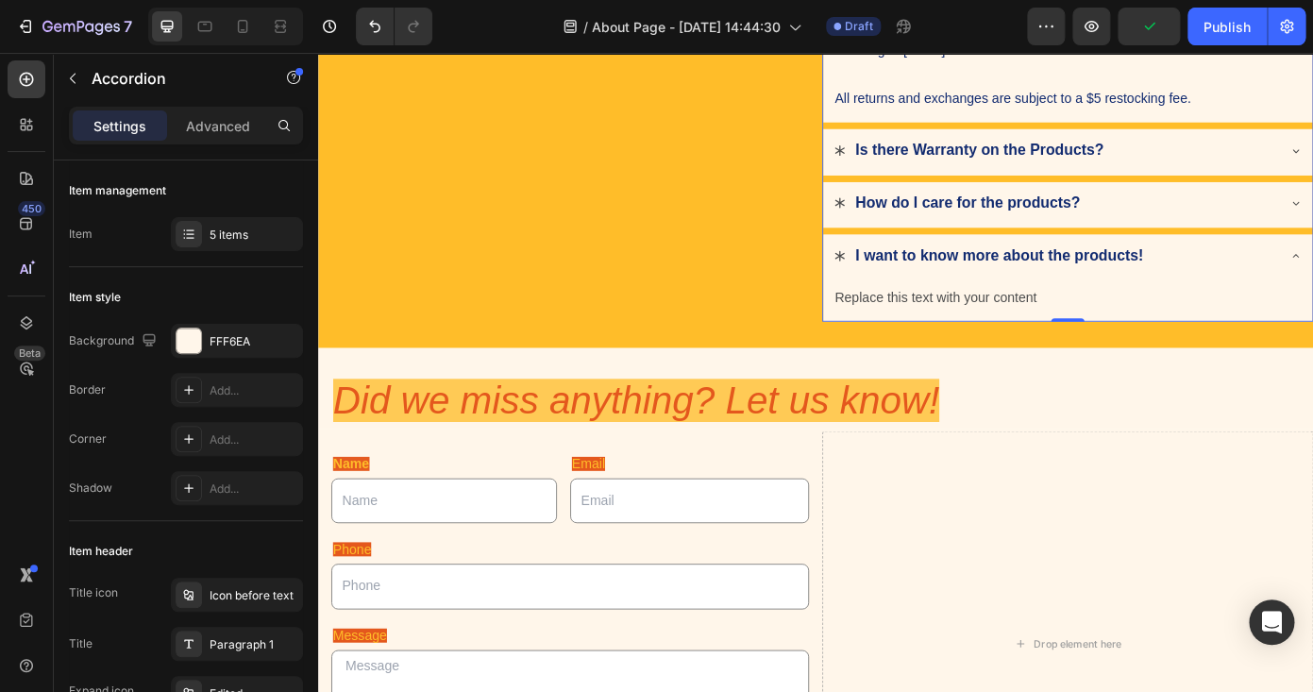
click at [1312, 277] on div "I want to know more about the products!" at bounding box center [1171, 286] width 557 height 53
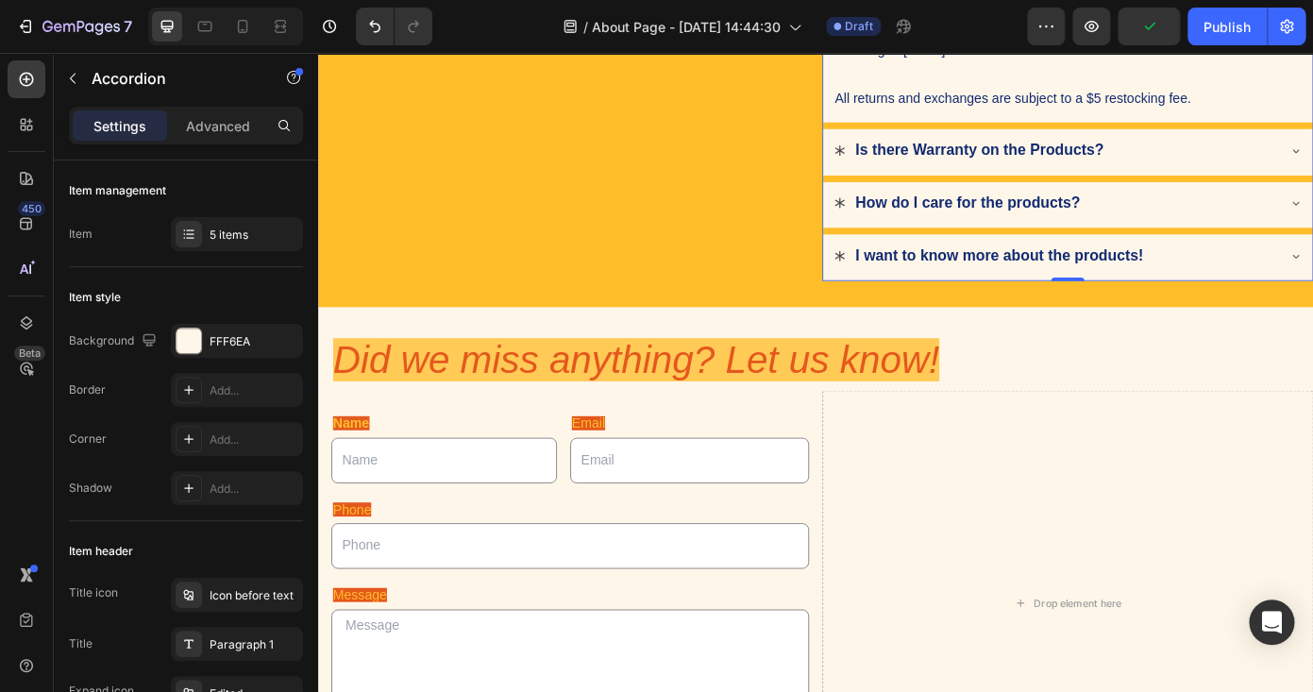
click at [1312, 274] on div "I want to know more about the products!" at bounding box center [1171, 286] width 557 height 53
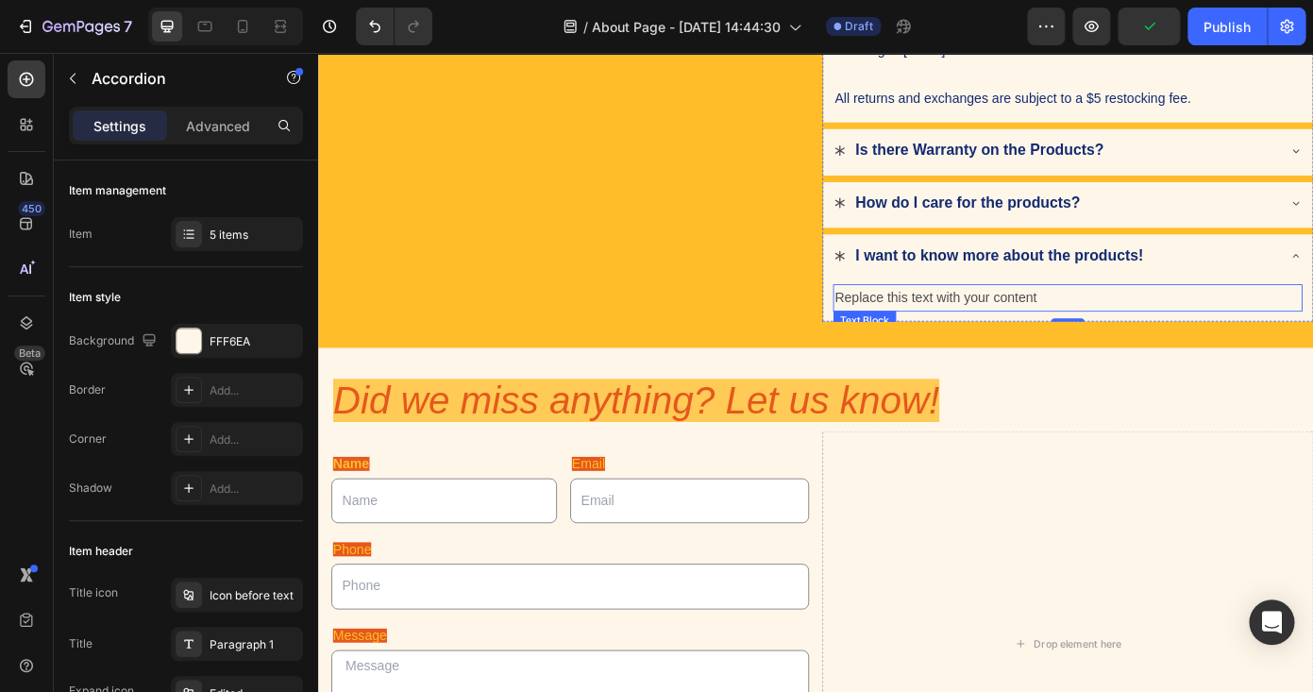
click at [1105, 327] on div "Replace this text with your content" at bounding box center [1171, 331] width 534 height 31
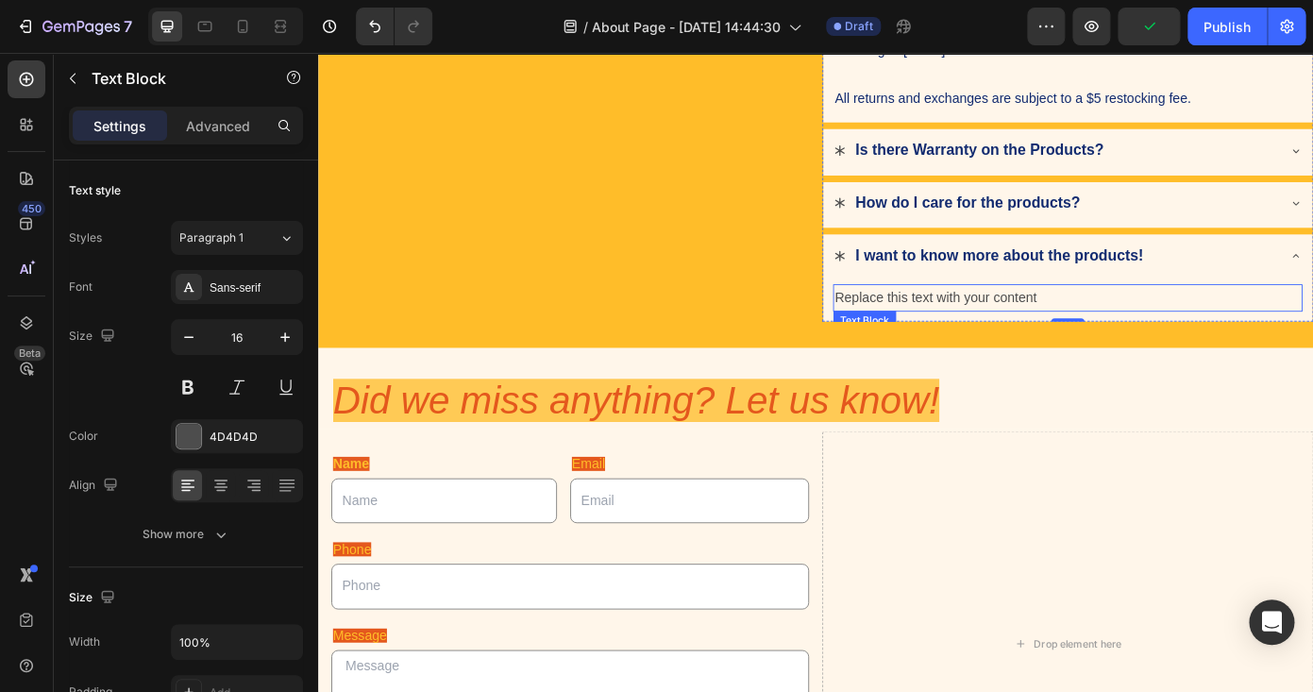
click at [1105, 327] on div "Replace this text with your content" at bounding box center [1171, 331] width 534 height 31
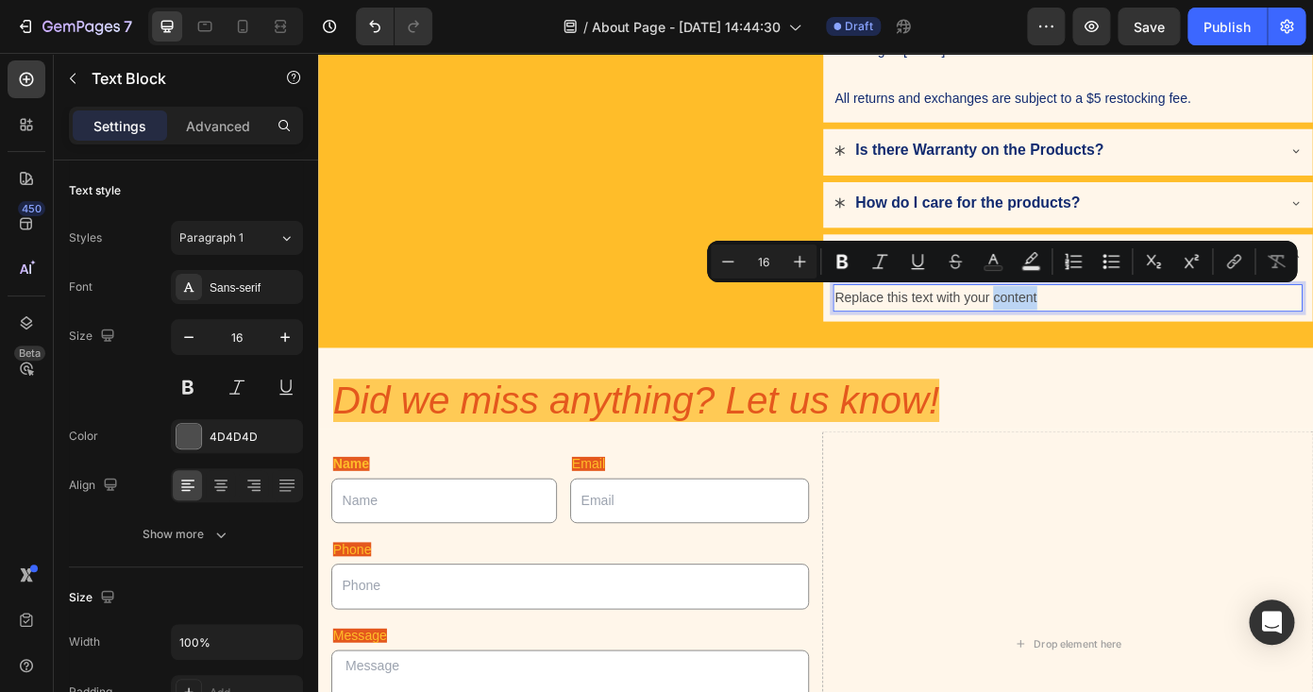
click at [1105, 327] on p "Replace this text with your content" at bounding box center [1171, 331] width 531 height 27
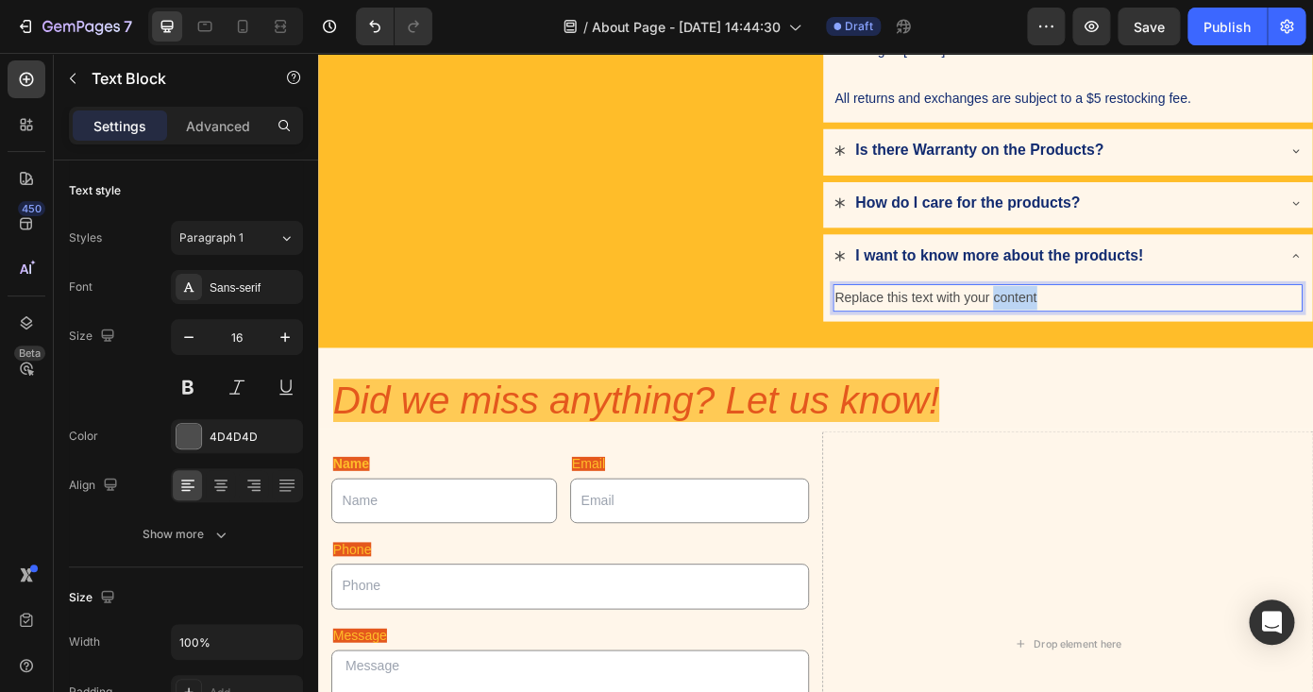
click at [1105, 327] on p "Replace this text with your content" at bounding box center [1171, 331] width 531 height 27
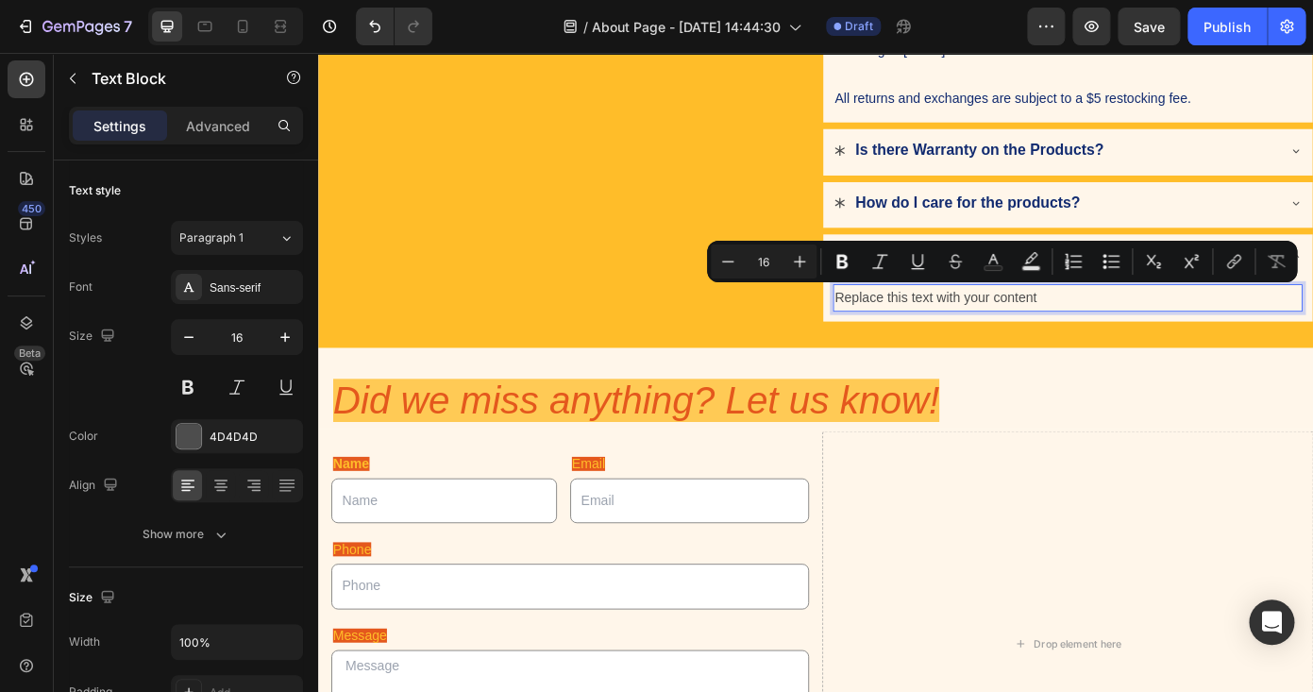
click at [1105, 327] on p "Replace this text with your content" at bounding box center [1171, 331] width 531 height 27
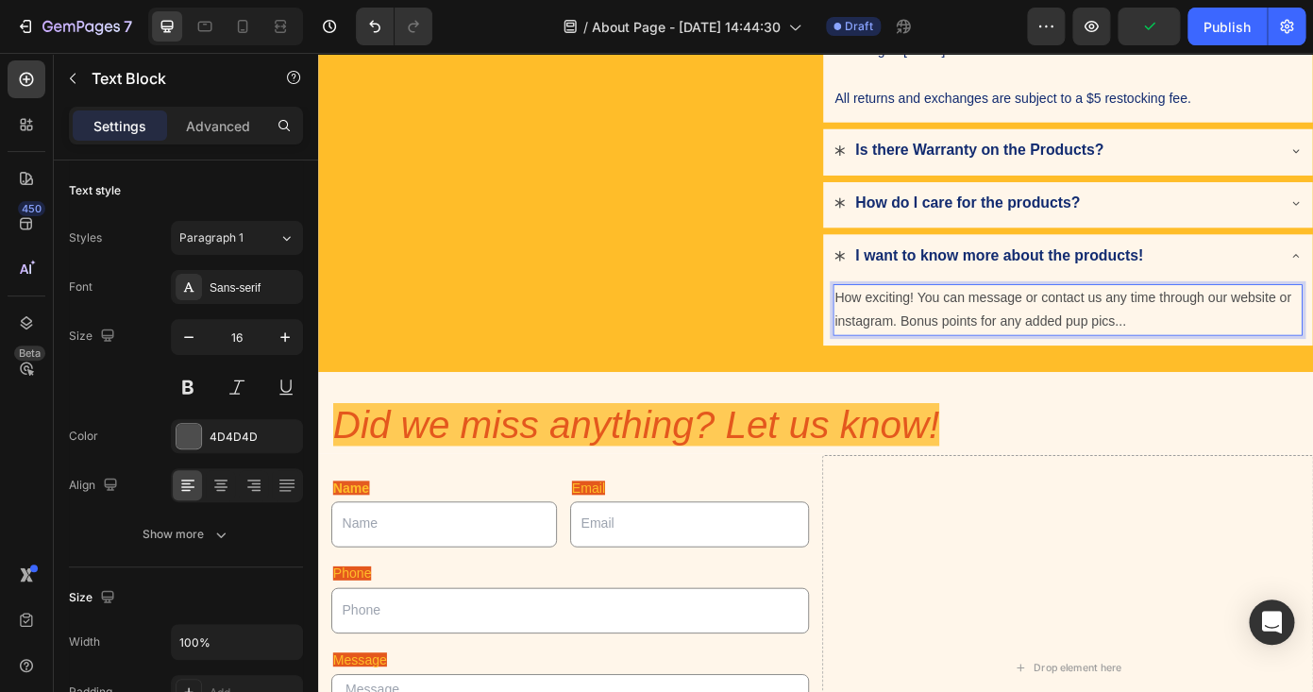
click at [979, 355] on p "How exciting! You can message or contact us any time through our website or ins…" at bounding box center [1171, 345] width 531 height 55
drag, startPoint x: 1002, startPoint y: 328, endPoint x: 919, endPoint y: 327, distance: 82.1
click at [919, 327] on p "How exciting! You can message or contact us any time through our website or ins…" at bounding box center [1171, 345] width 531 height 55
click at [1255, 358] on p "Woof! You can message or contact us any time through our website or instagram. …" at bounding box center [1171, 345] width 531 height 55
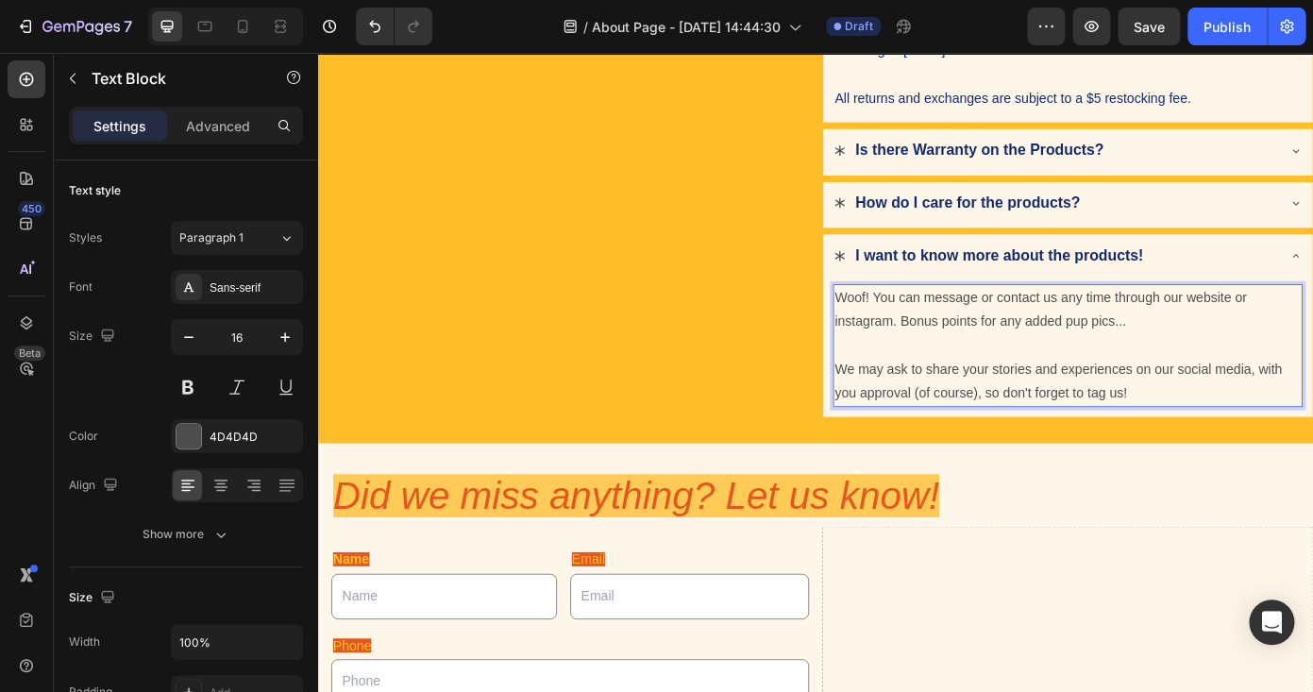
click at [1312, 409] on p "We may ask to share your stories and experiences on our social media, with you …" at bounding box center [1171, 427] width 531 height 55
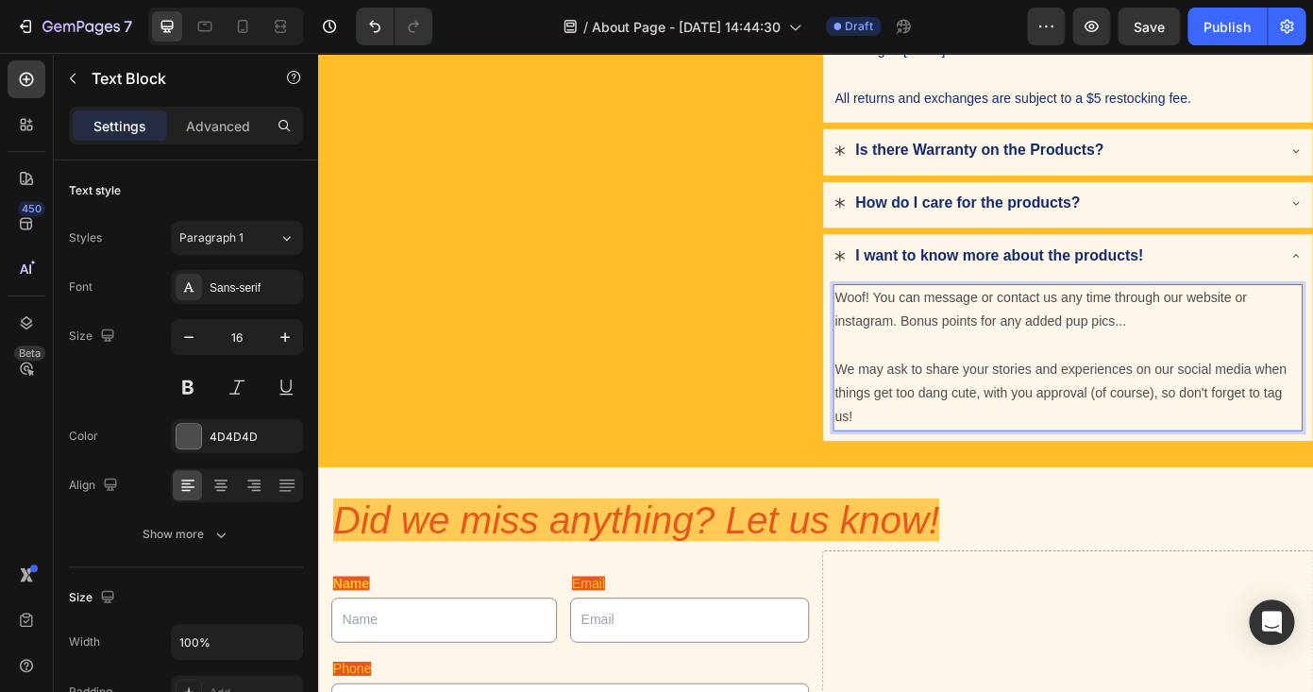
click at [1121, 447] on p "We may ask to share your stories and experiences on our social media when thing…" at bounding box center [1171, 440] width 531 height 81
click at [1058, 466] on p "We may ask to share your stories and experiences on our social media when thing…" at bounding box center [1171, 440] width 531 height 81
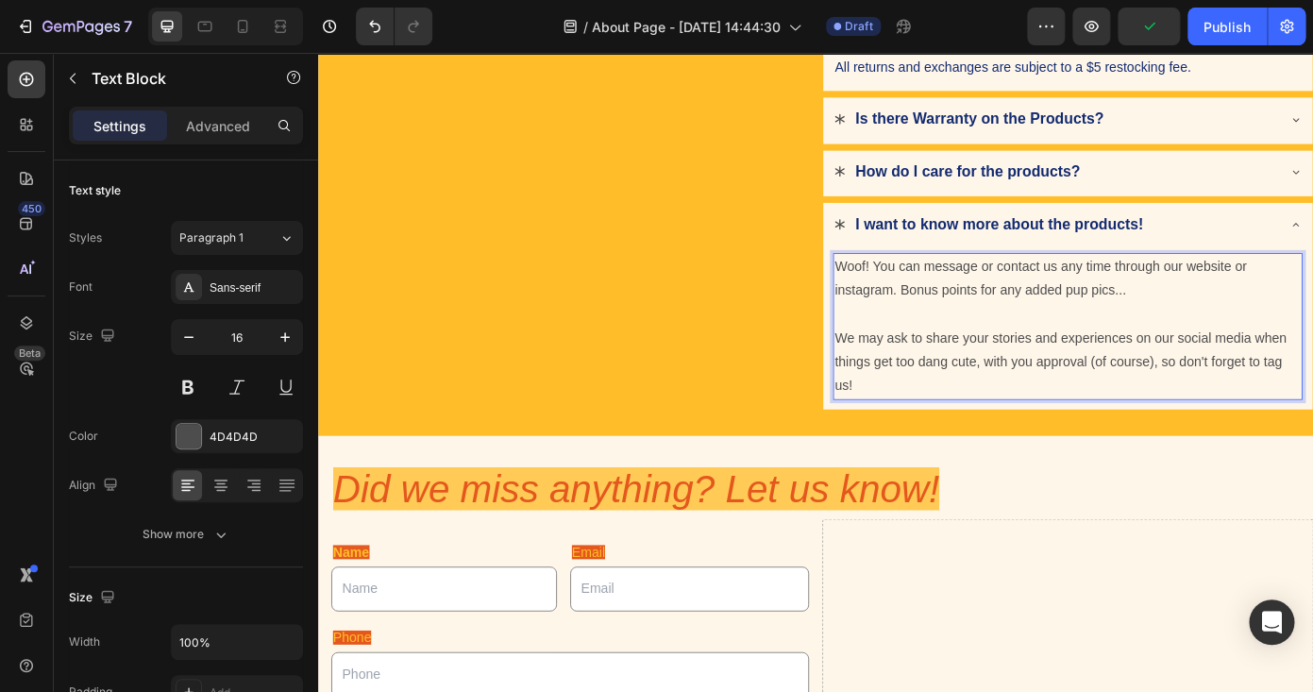
scroll to position [653, 0]
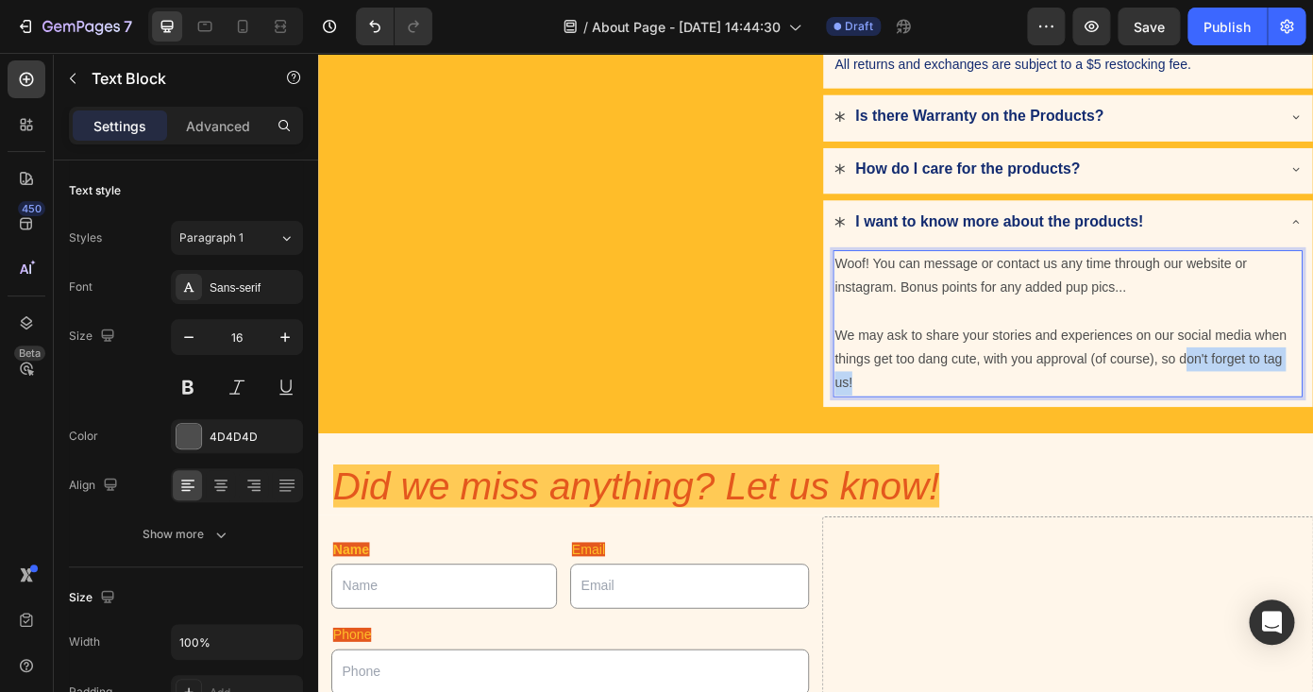
drag, startPoint x: 1335, startPoint y: 430, endPoint x: 1305, endPoint y: 403, distance: 40.8
click at [1305, 403] on p "We may ask to share your stories and experiences on our social media when thing…" at bounding box center [1171, 402] width 531 height 81
click at [1279, 432] on p "We may ask to share your stories and experiences on our social media when thing…" at bounding box center [1171, 402] width 531 height 81
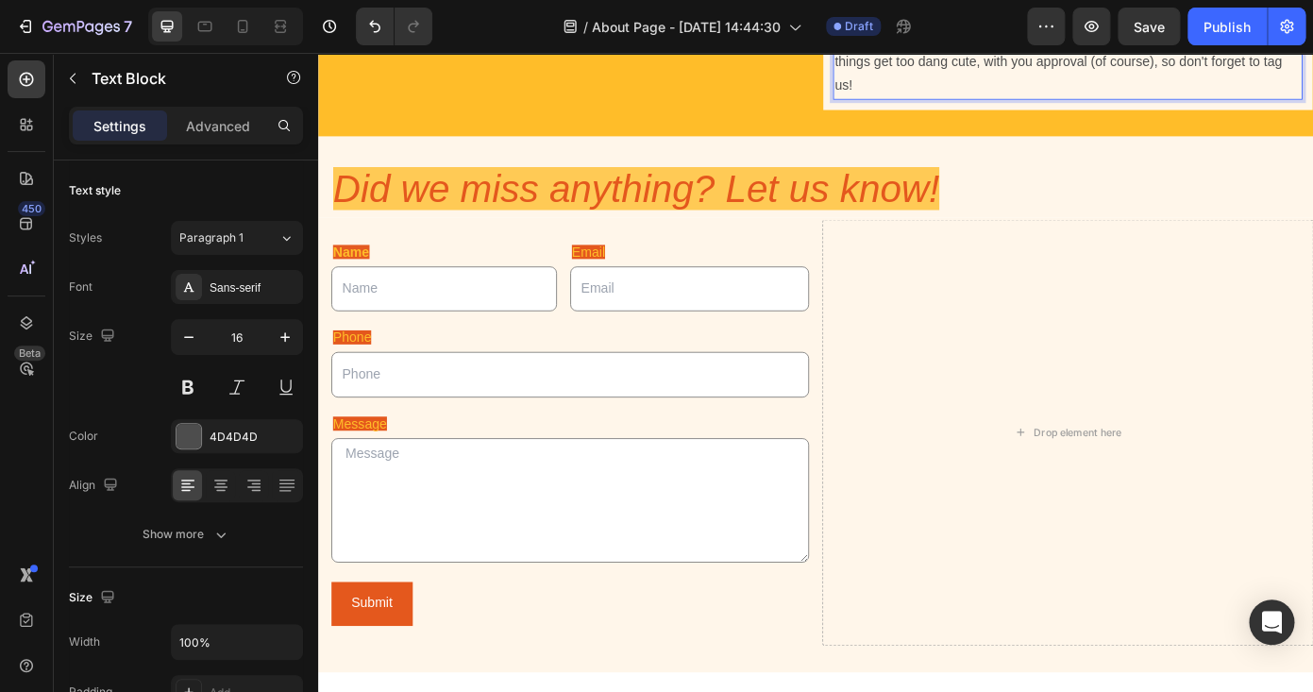
scroll to position [1015, 0]
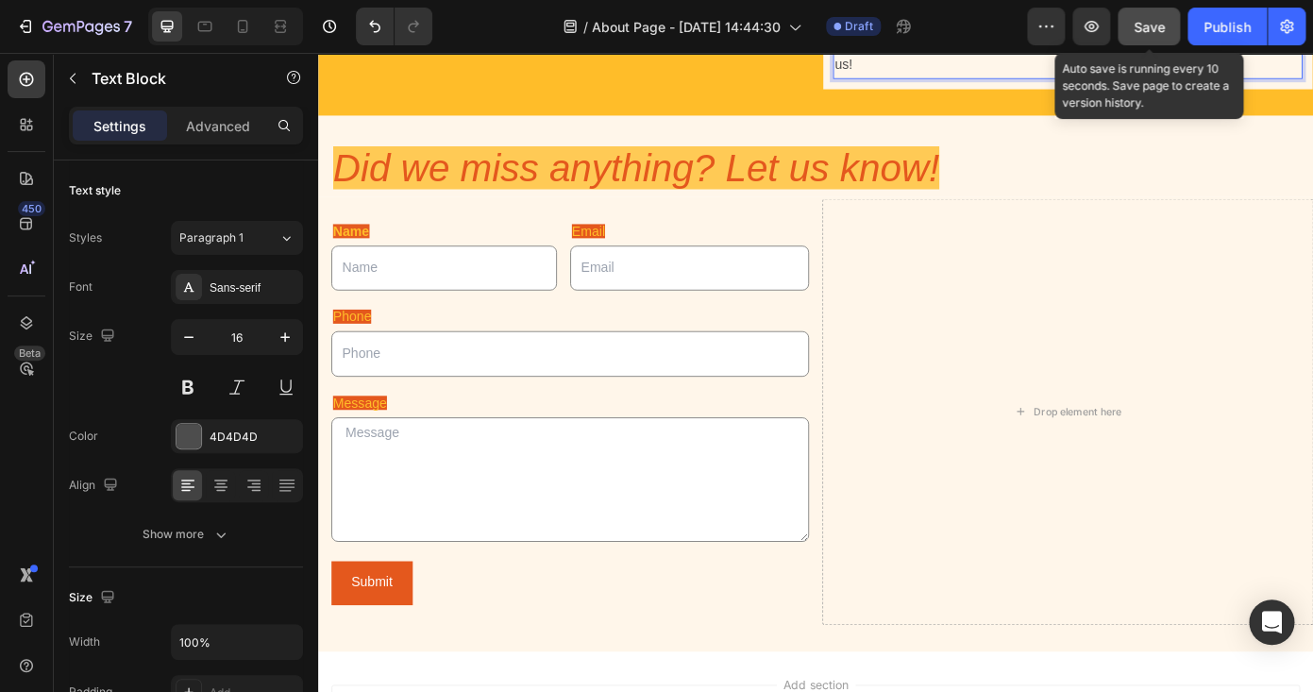
click at [1156, 37] on button "Save" at bounding box center [1149, 27] width 62 height 38
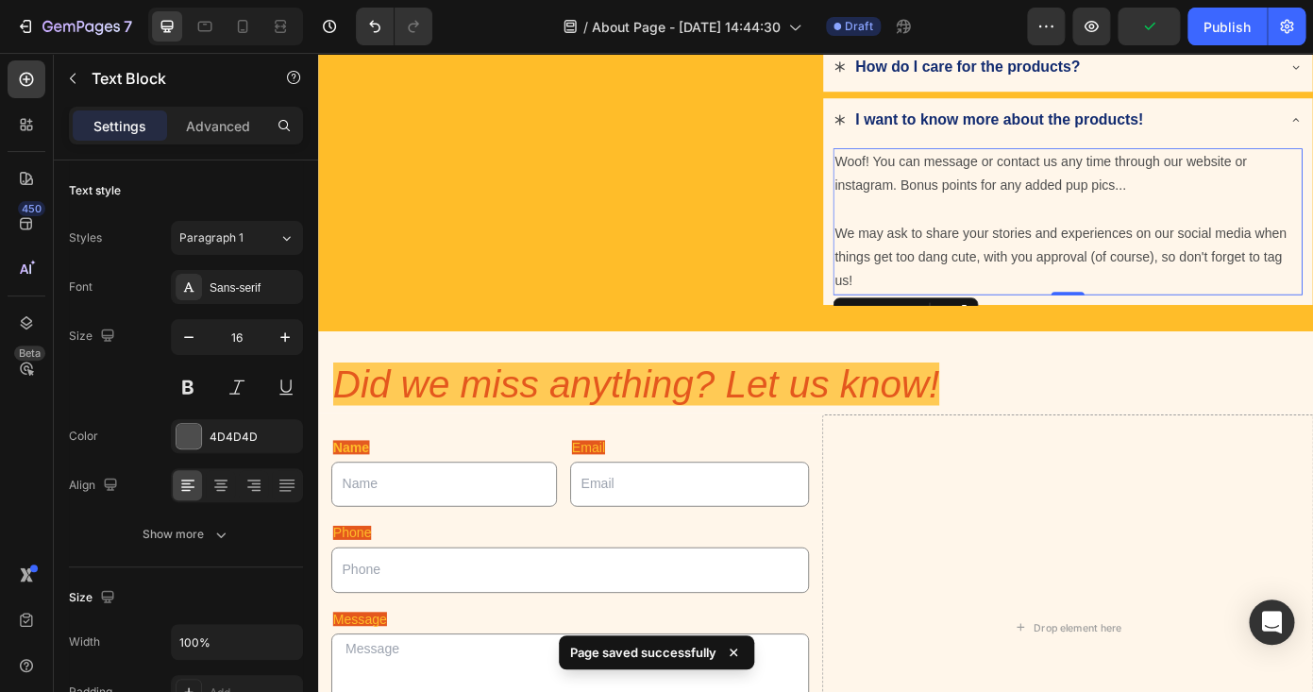
scroll to position [768, 0]
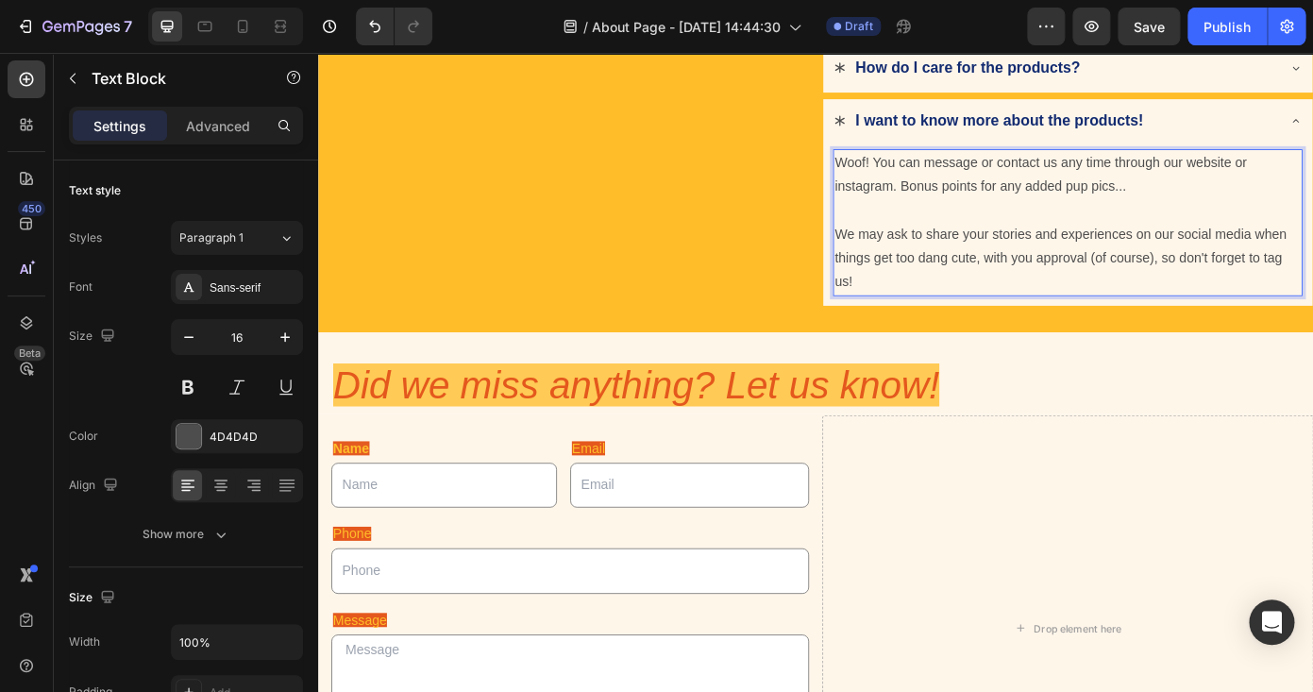
click at [1123, 284] on p "We may ask to share your stories and experiences on our social media when thing…" at bounding box center [1171, 286] width 531 height 81
click at [1121, 310] on p "We may ask to share your stories and experiences on our social media when thing…" at bounding box center [1171, 286] width 531 height 81
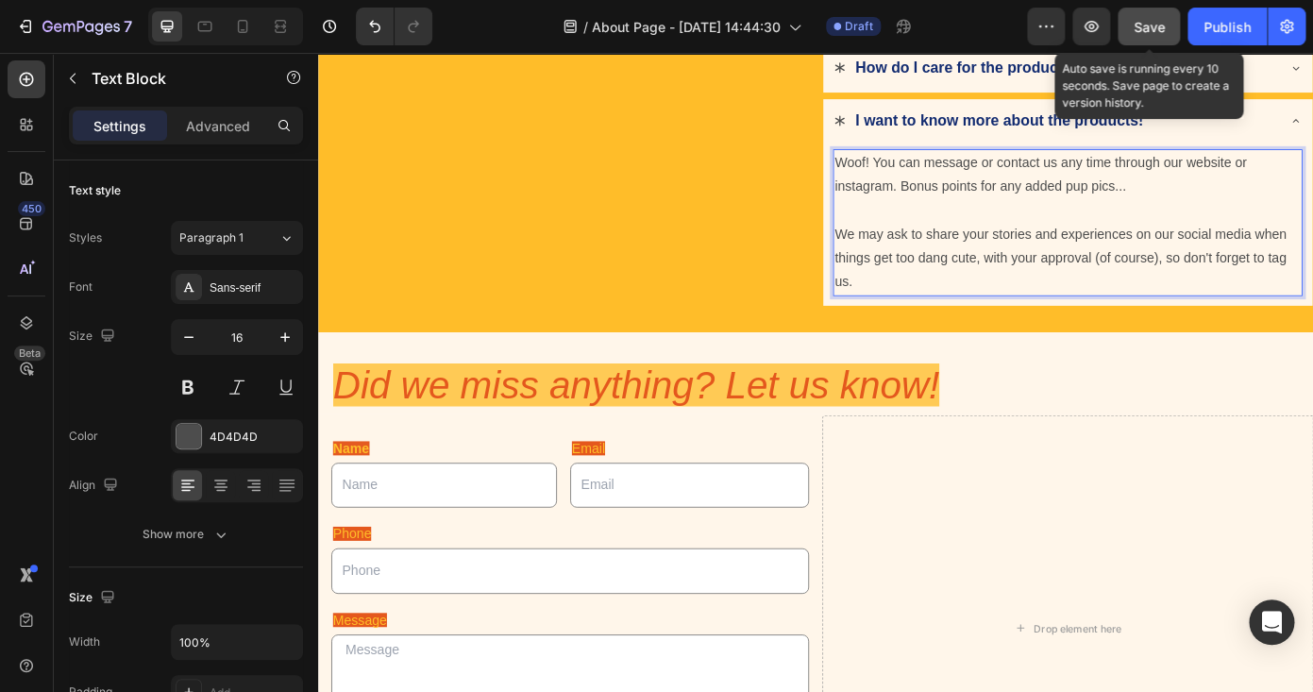
click at [1151, 22] on span "Save" at bounding box center [1149, 27] width 31 height 16
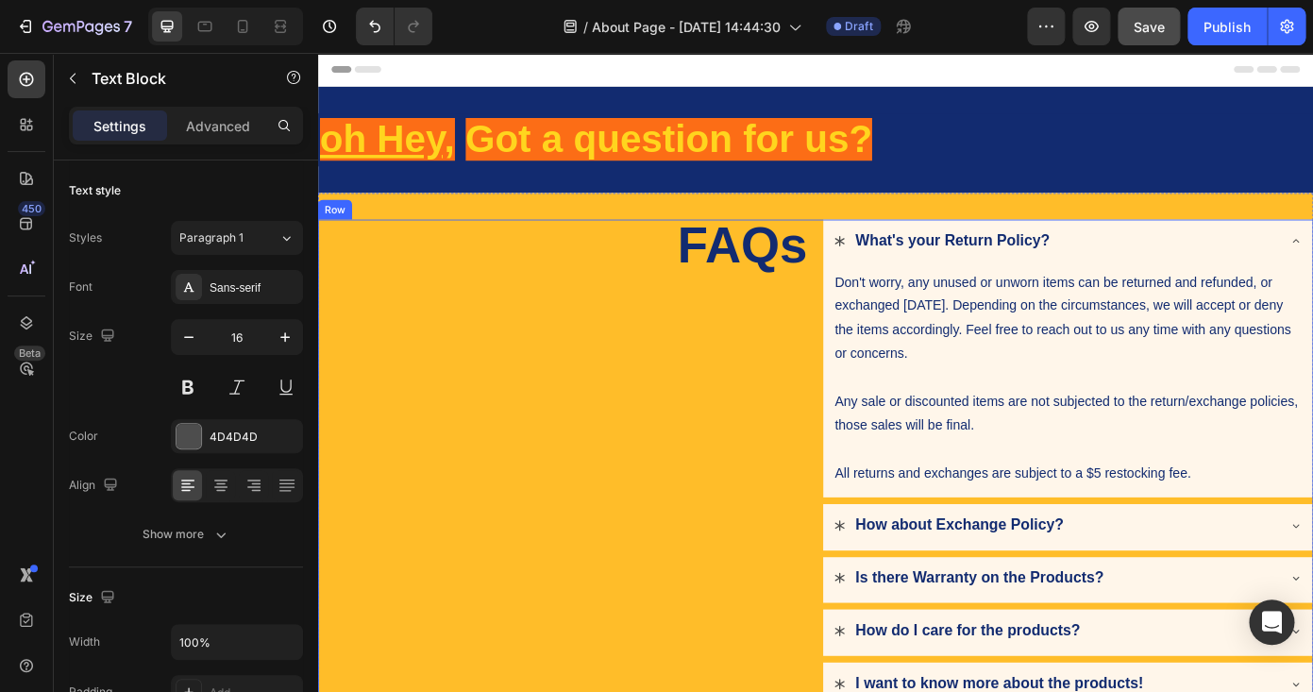
scroll to position [925, 0]
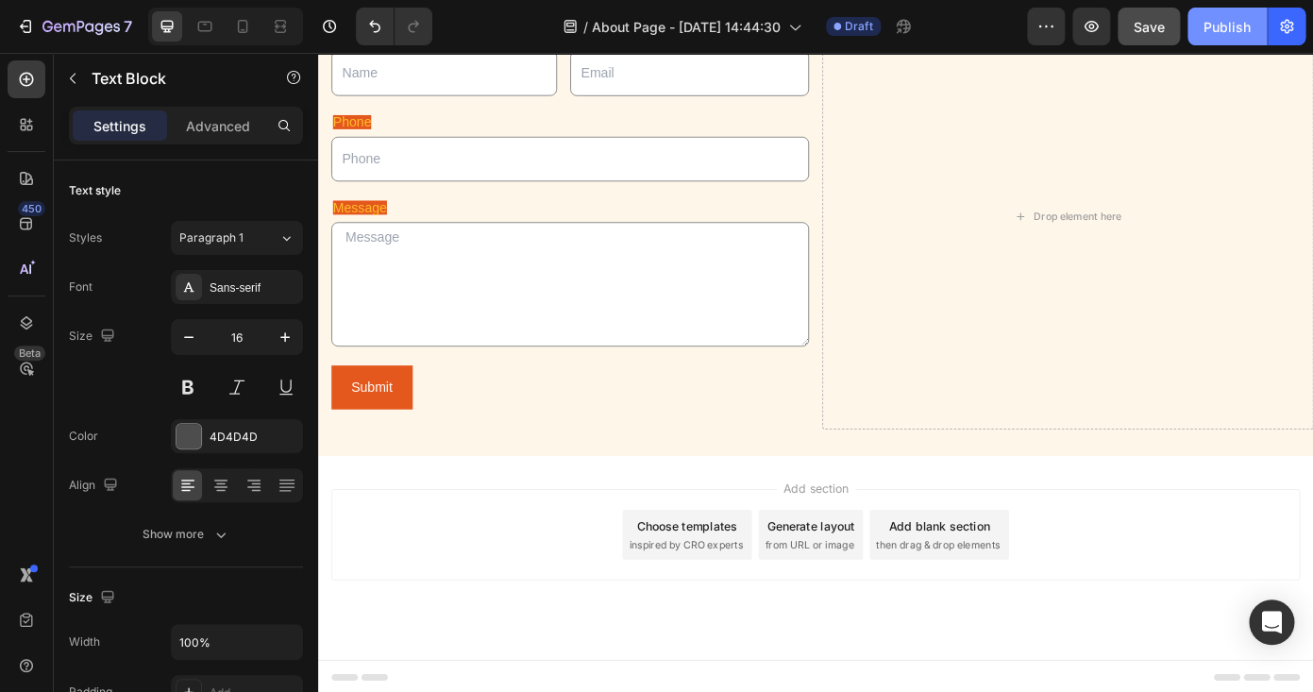
click at [1218, 36] on div "Publish" at bounding box center [1227, 27] width 47 height 20
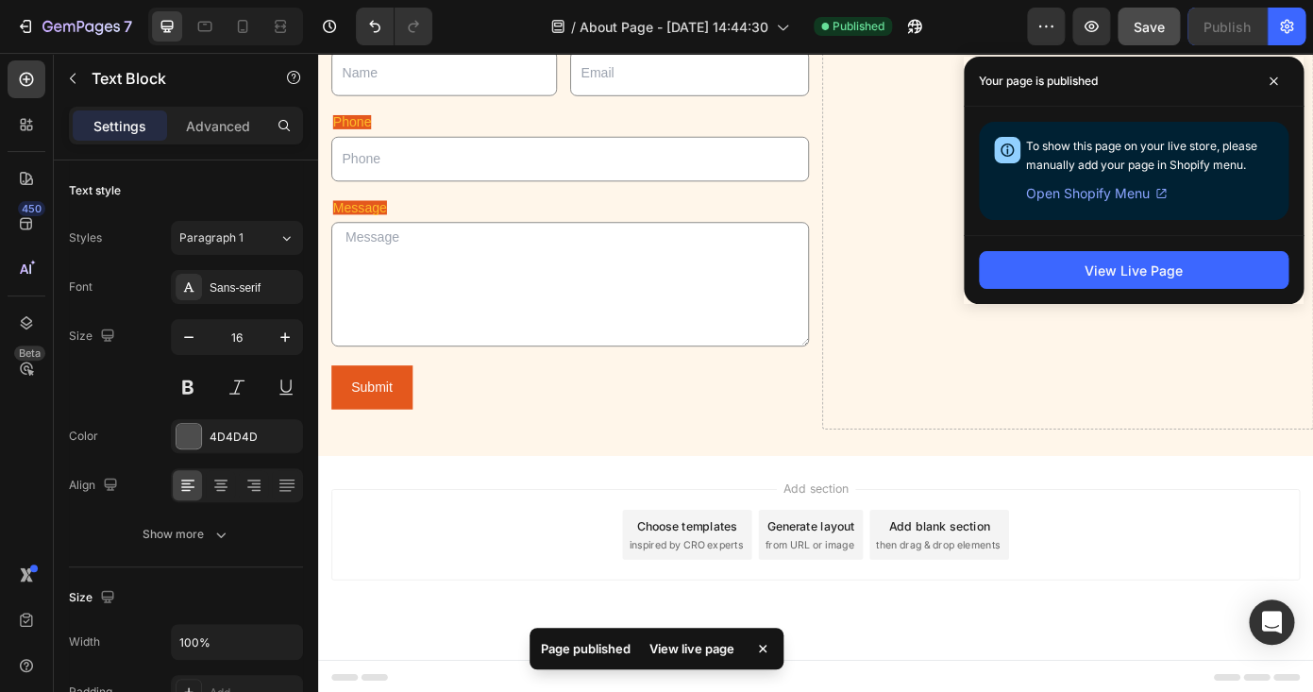
click at [1138, 202] on span "Open Shopify Menu" at bounding box center [1088, 193] width 124 height 23
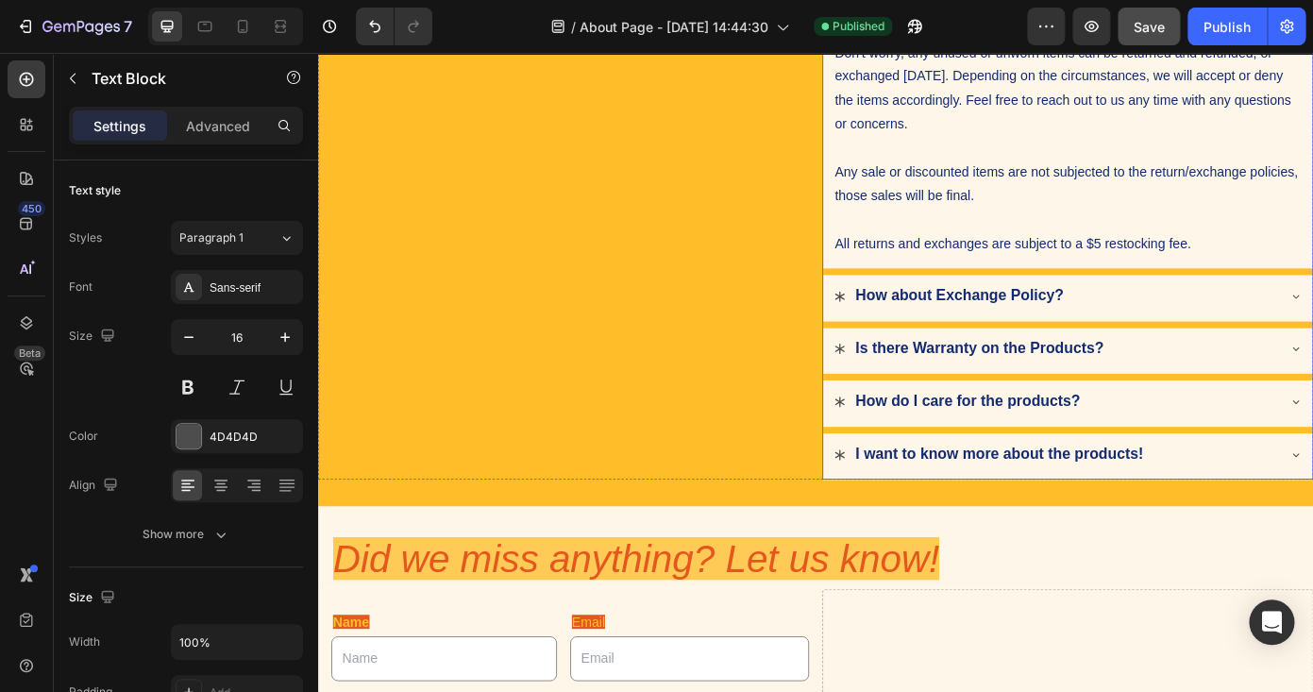
scroll to position [0, 0]
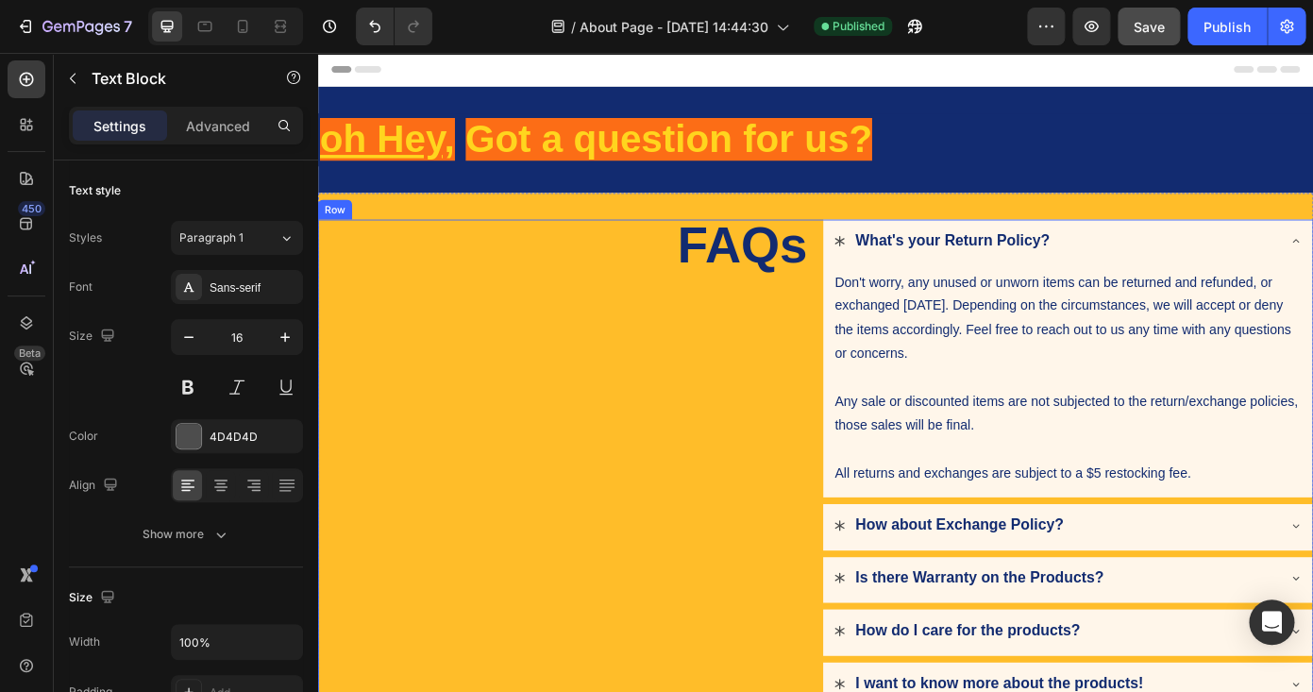
click at [835, 321] on div "FAQs Heading" at bounding box center [597, 521] width 559 height 557
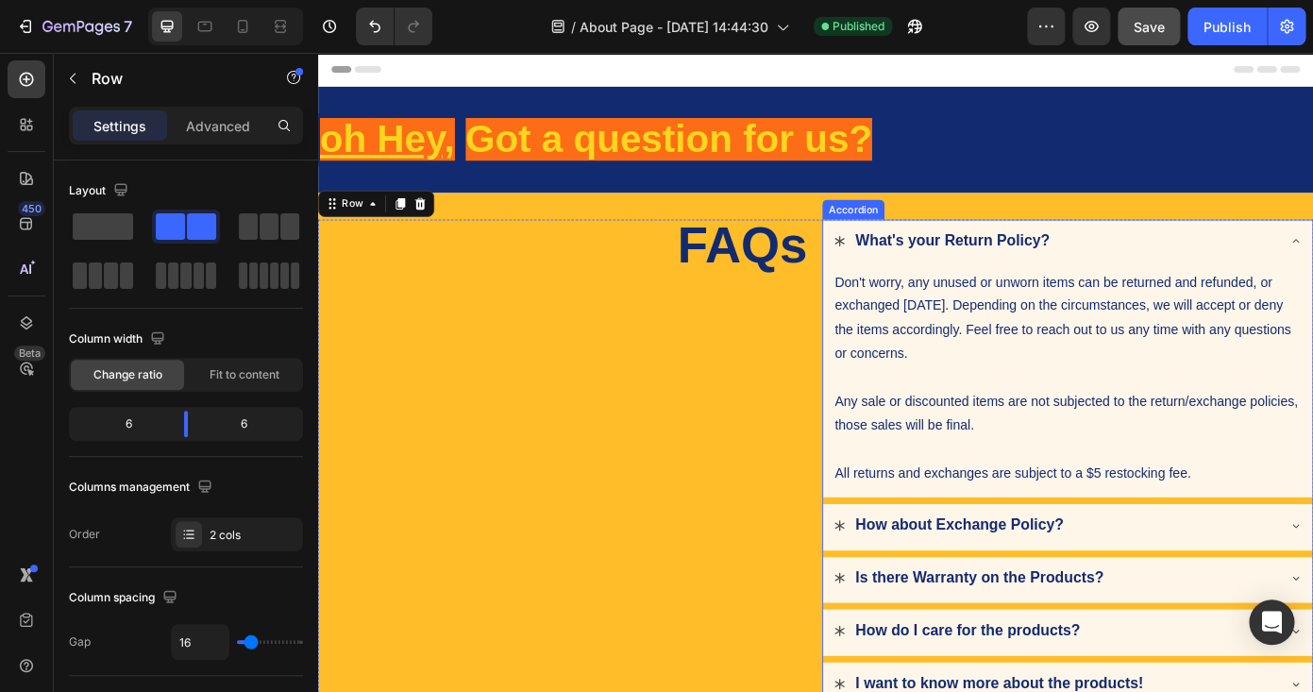
click at [1183, 297] on div "Don't worry, any unused or unworn items can be returned and refunded, or exchan…" at bounding box center [1171, 426] width 557 height 263
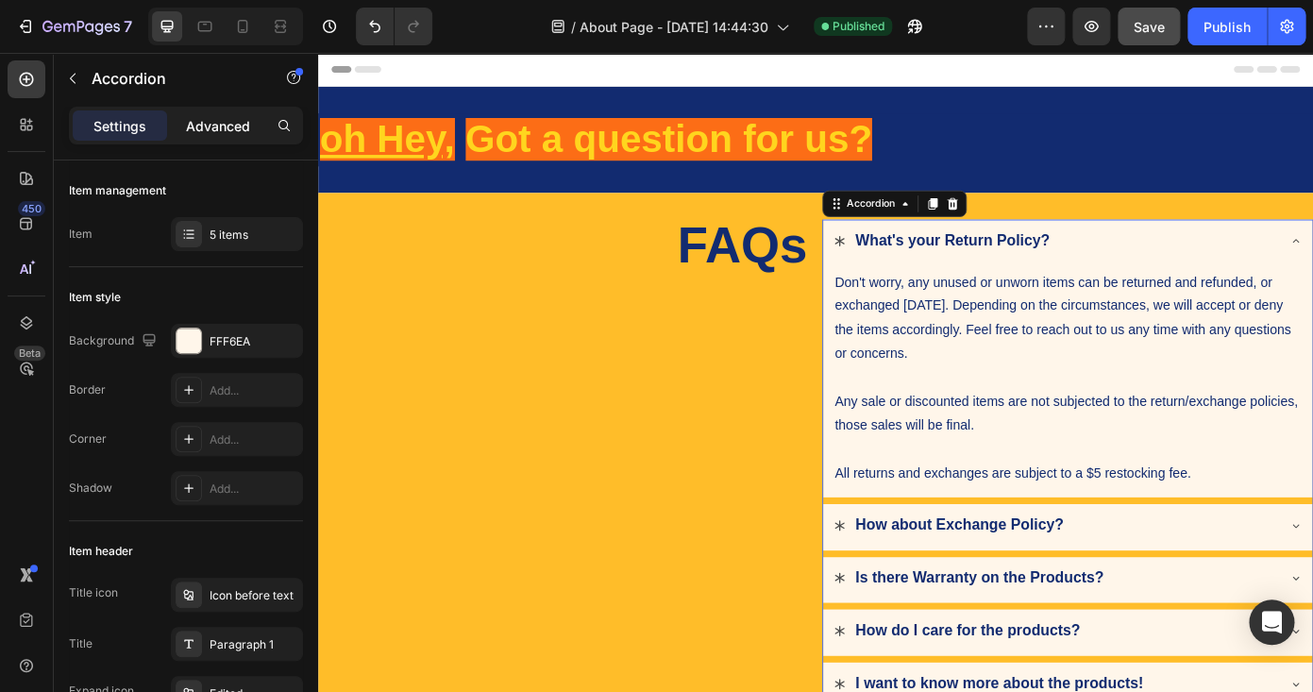
click at [231, 127] on p "Advanced" at bounding box center [218, 126] width 64 height 20
type input "100%"
type input "100"
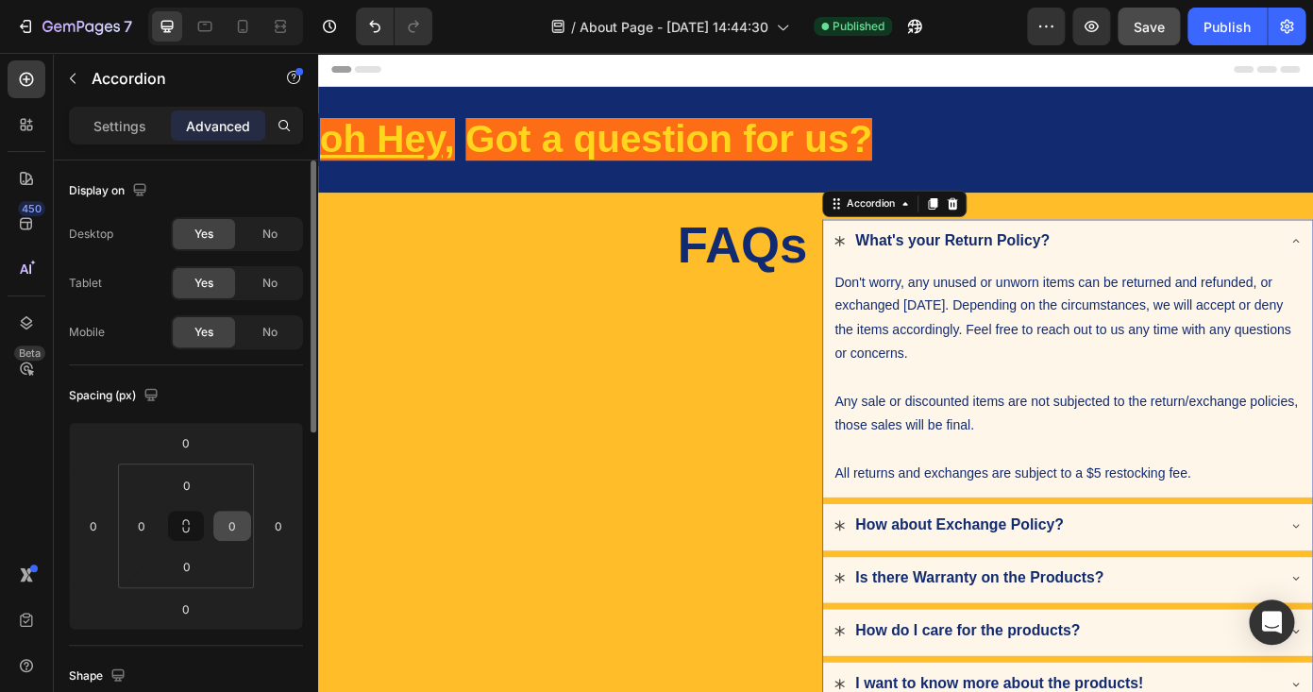
click at [244, 535] on input "0" at bounding box center [232, 526] width 28 height 28
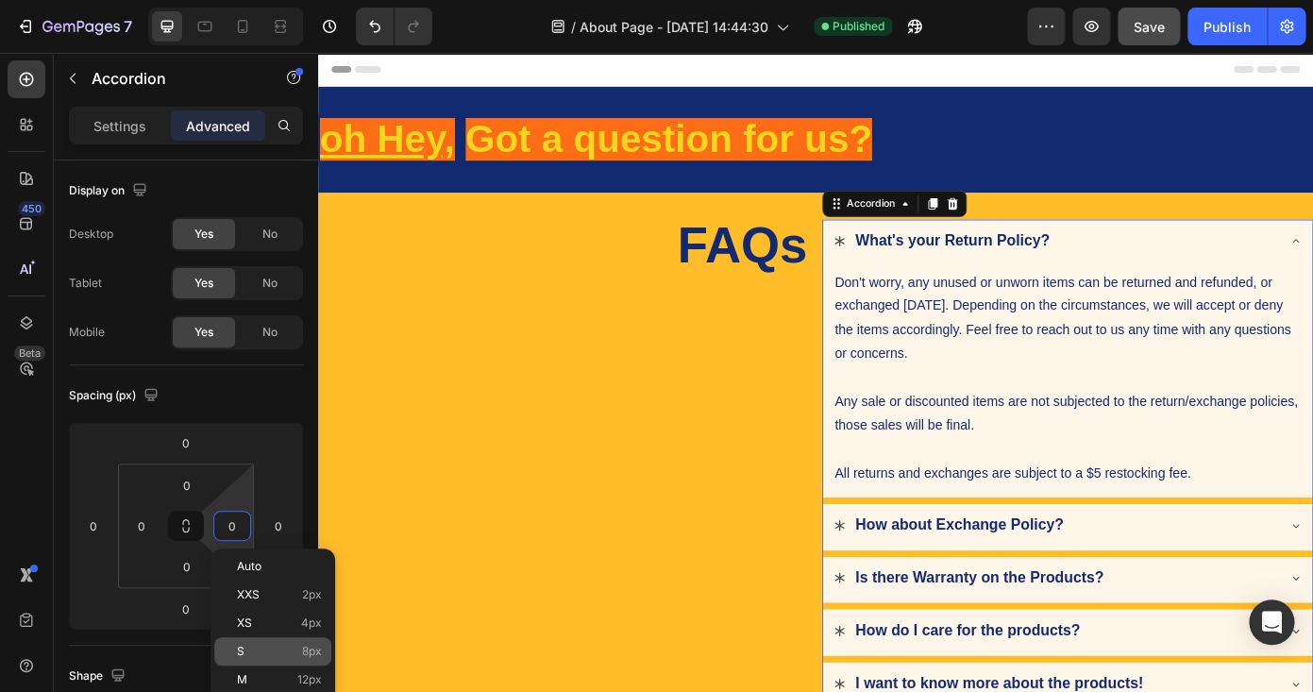
click at [270, 652] on p "S 8px" at bounding box center [279, 651] width 85 height 13
type input "8"
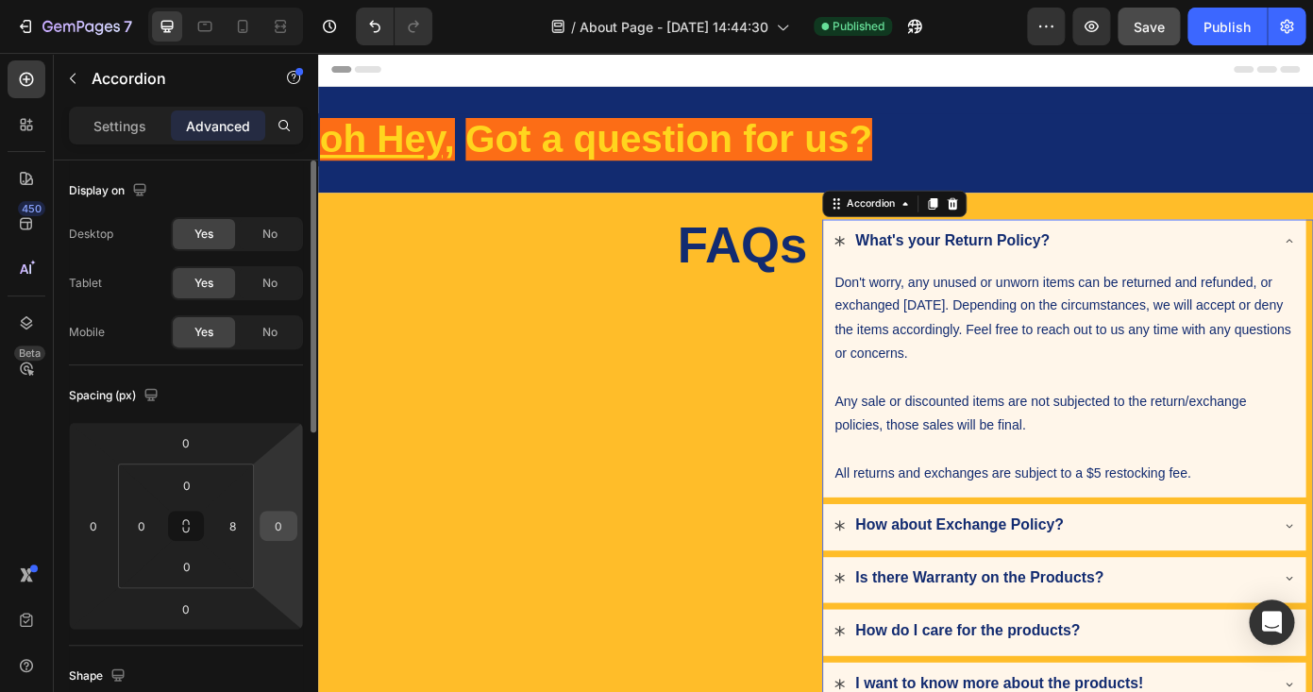
click at [275, 522] on input "0" at bounding box center [278, 526] width 28 height 28
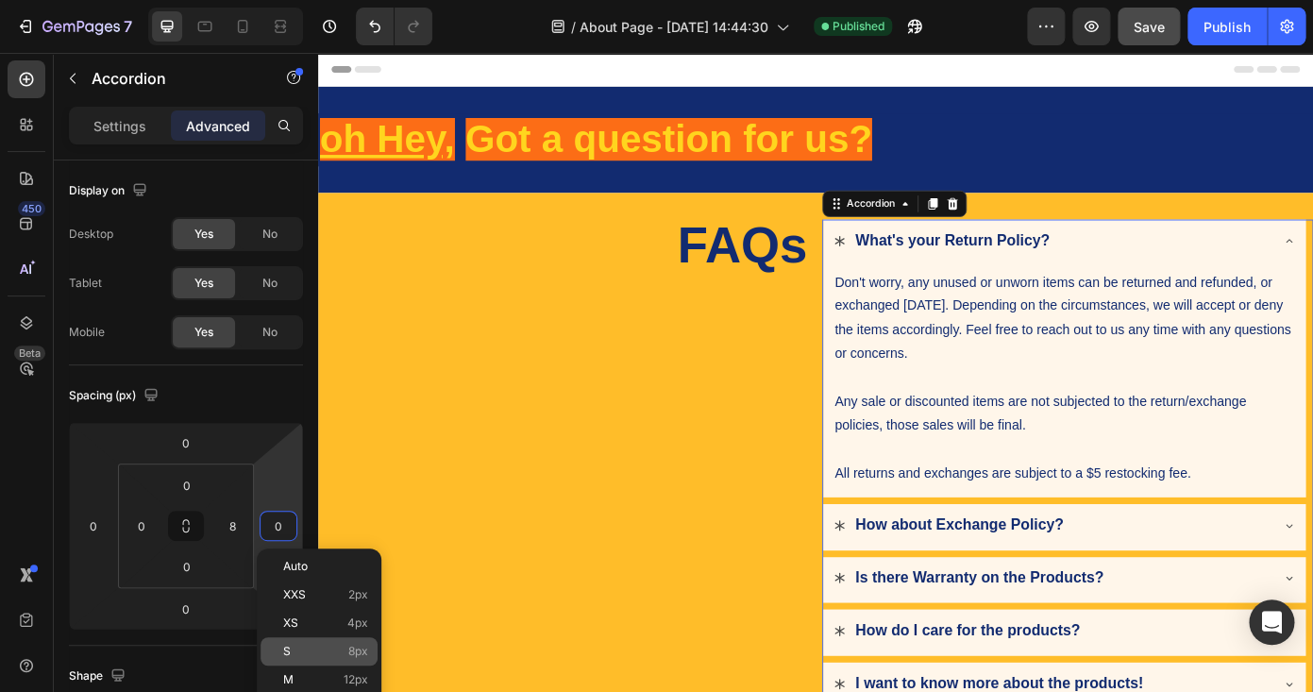
click at [306, 647] on p "S 8px" at bounding box center [325, 651] width 85 height 13
type input "8"
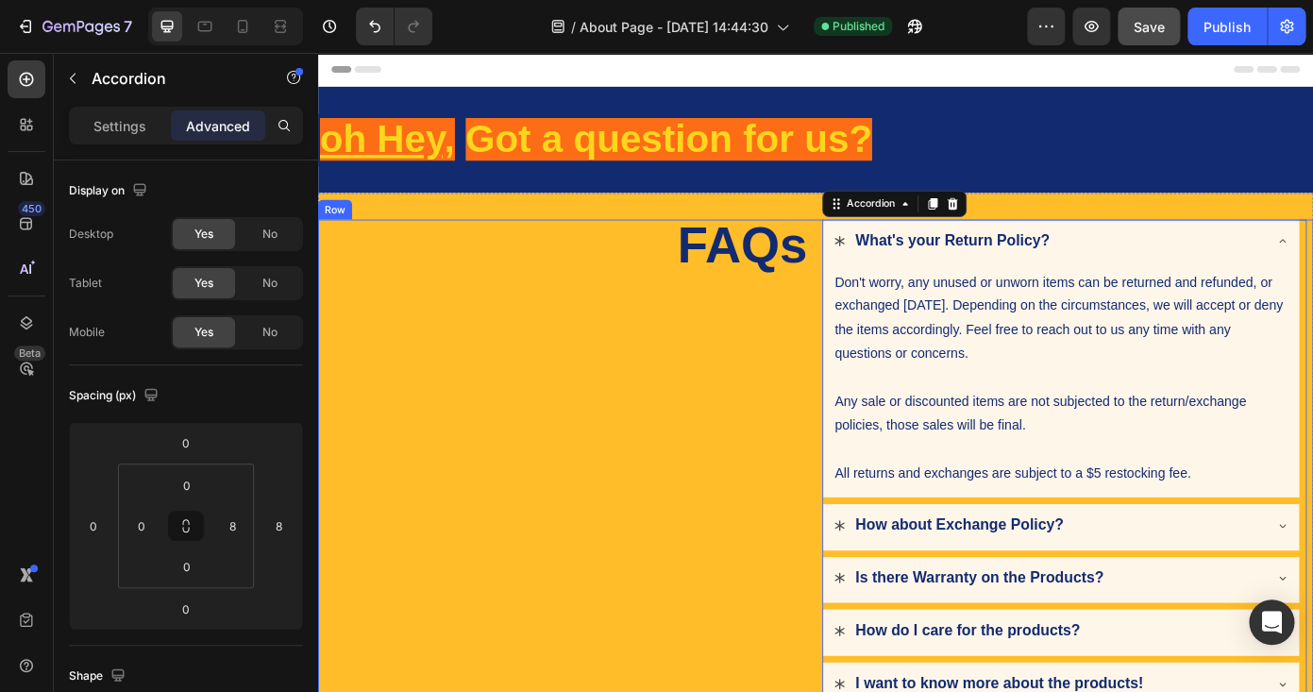
click at [577, 490] on div "FAQs Heading" at bounding box center [597, 521] width 559 height 557
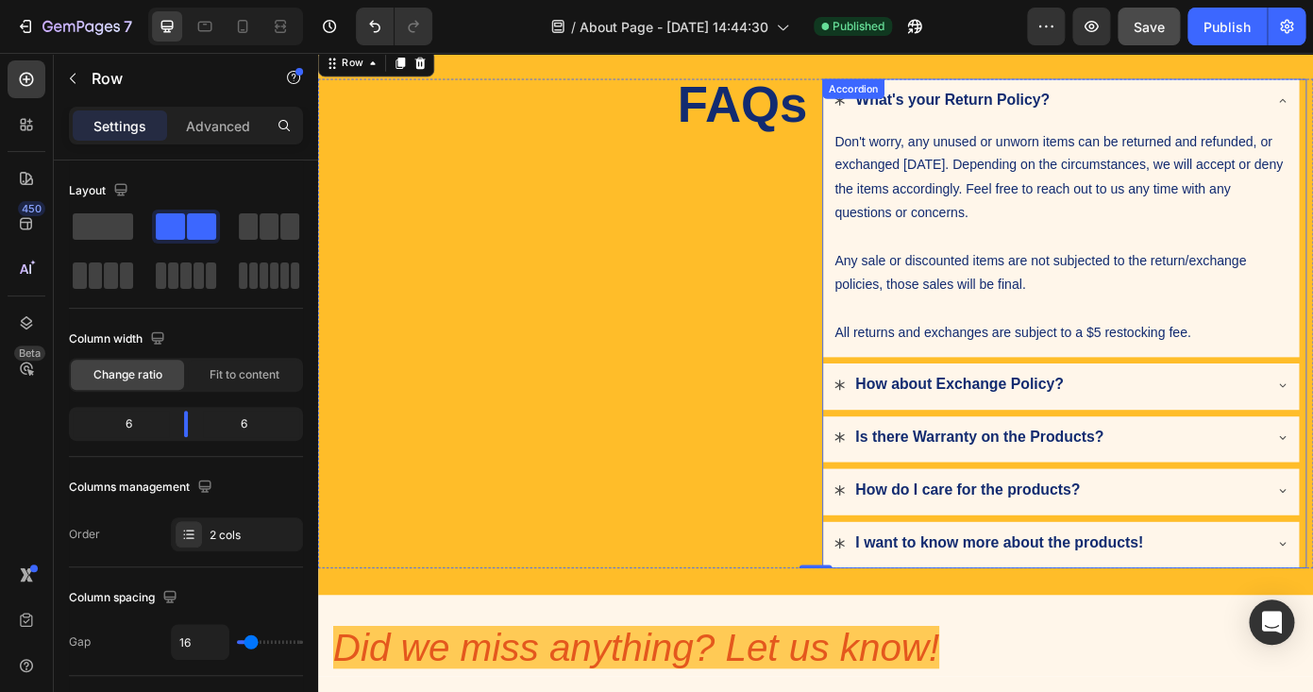
scroll to position [84, 0]
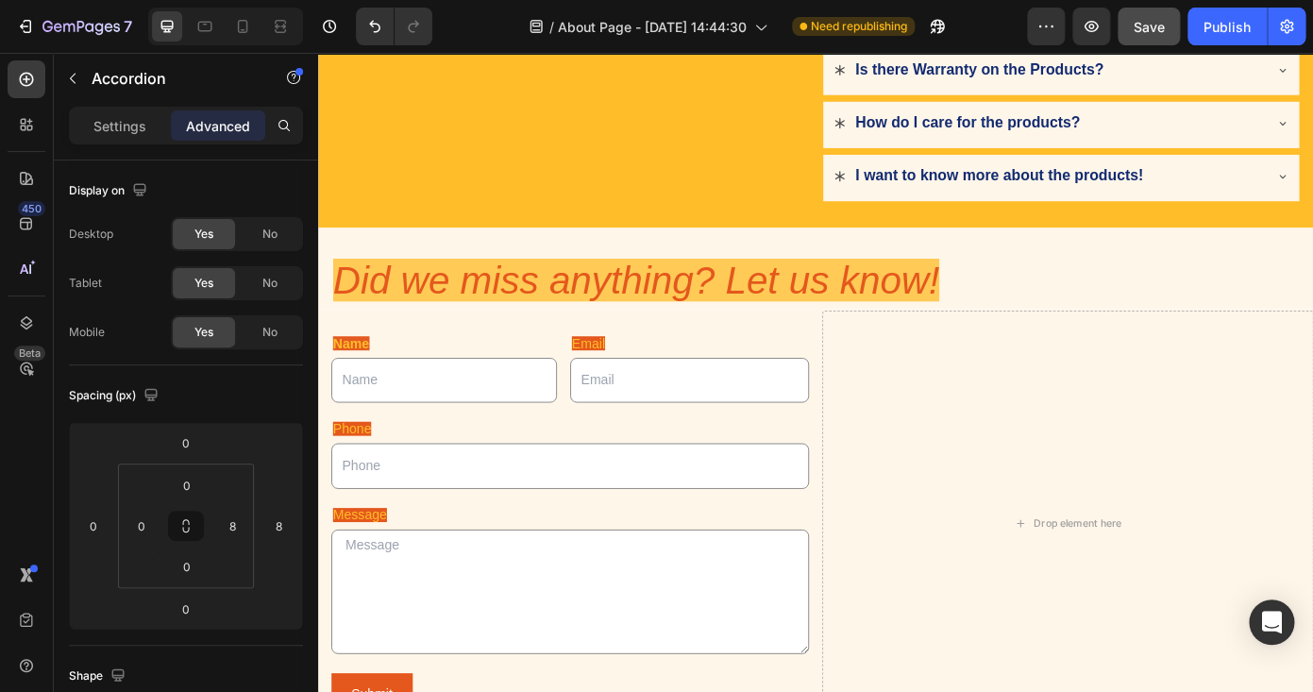
scroll to position [784, 0]
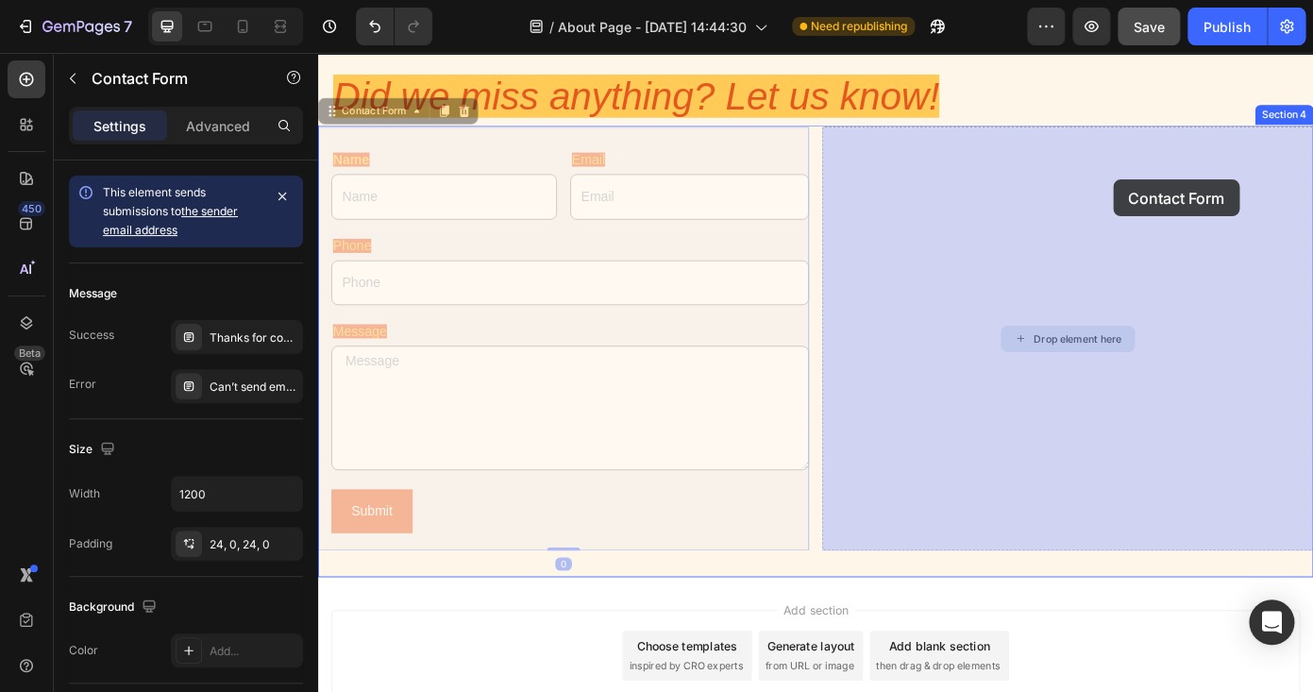
drag, startPoint x: 812, startPoint y: 155, endPoint x: 1113, endPoint y: 179, distance: 302.1
click at [1115, 179] on div "Header Did we miss anything? Let us know! Heading Section 3 Name Text Block Tex…" at bounding box center [884, 94] width 1133 height 1653
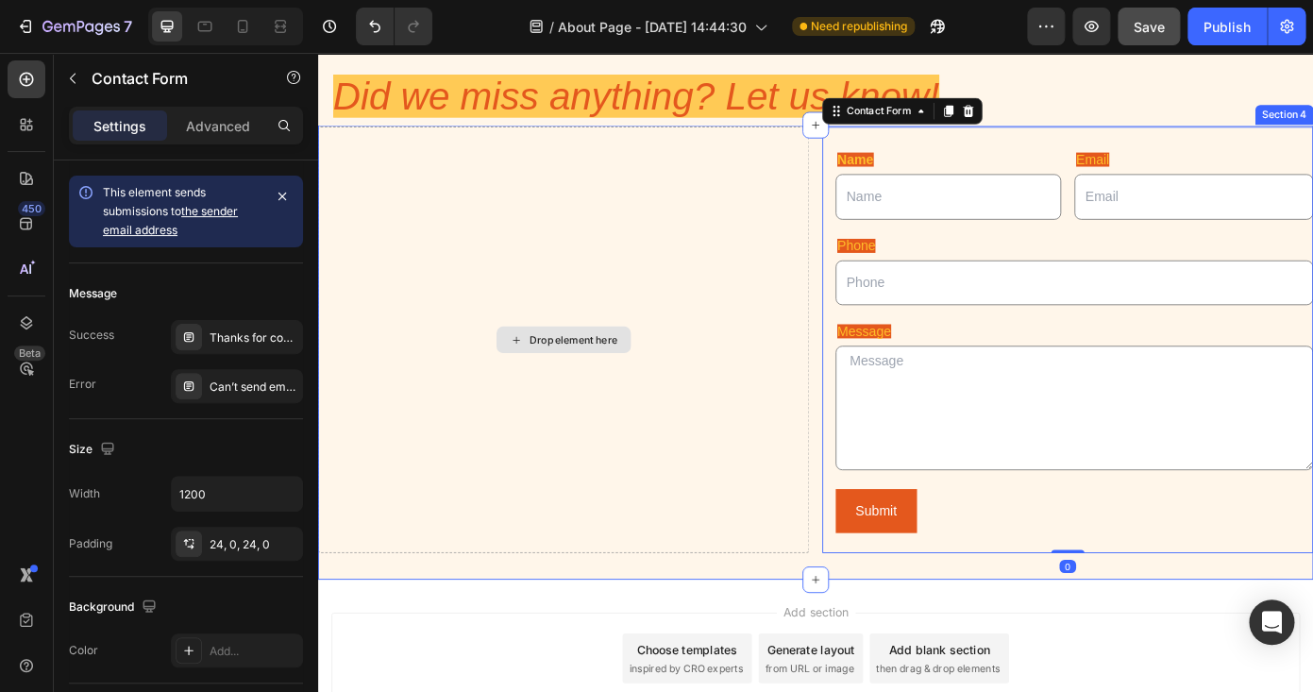
click at [670, 393] on div "Drop element here" at bounding box center [597, 379] width 559 height 485
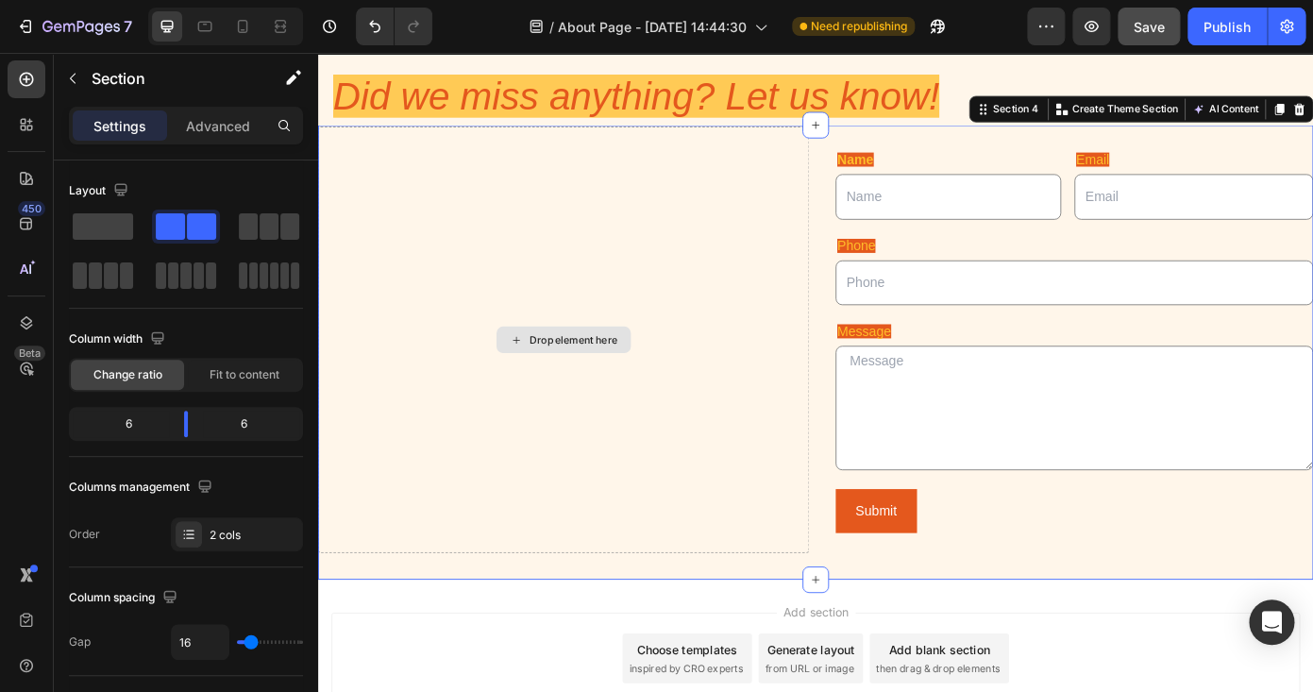
click at [730, 478] on div "Drop element here" at bounding box center [597, 379] width 559 height 485
click at [816, 601] on div "Drop element here" at bounding box center [597, 379] width 559 height 485
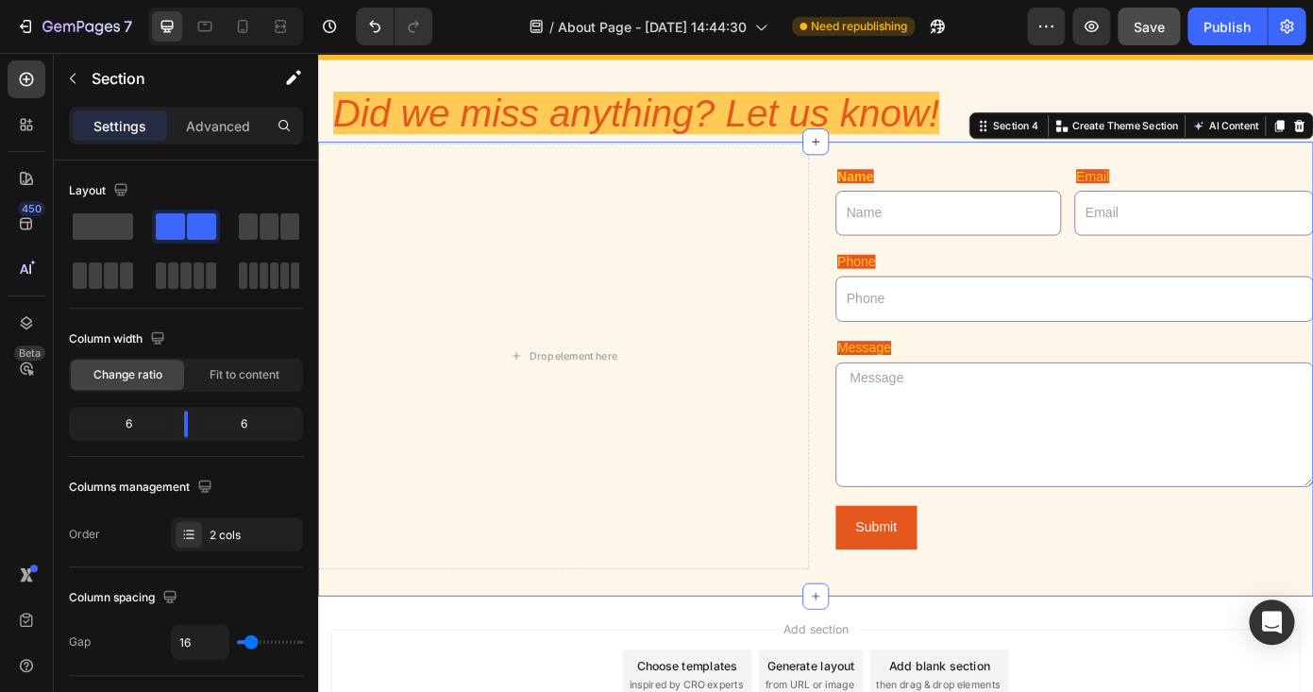
scroll to position [772, 0]
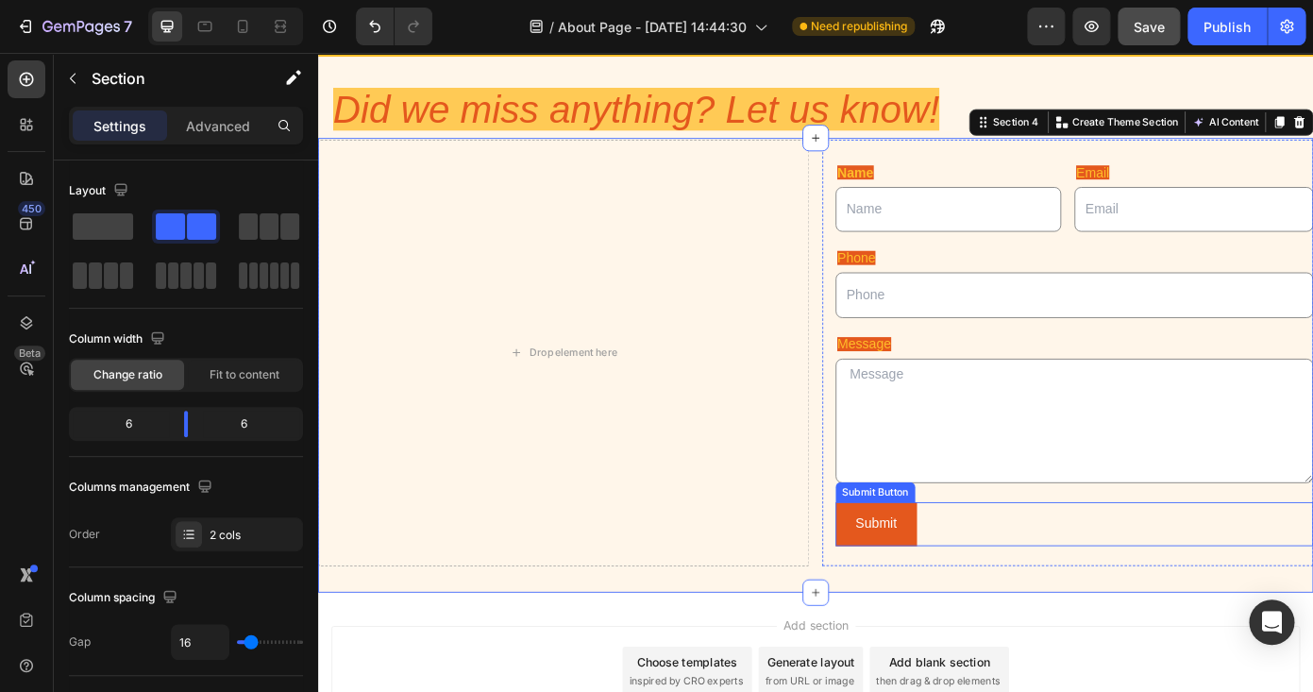
click at [1027, 574] on div "Submit Submit Button" at bounding box center [1179, 590] width 544 height 50
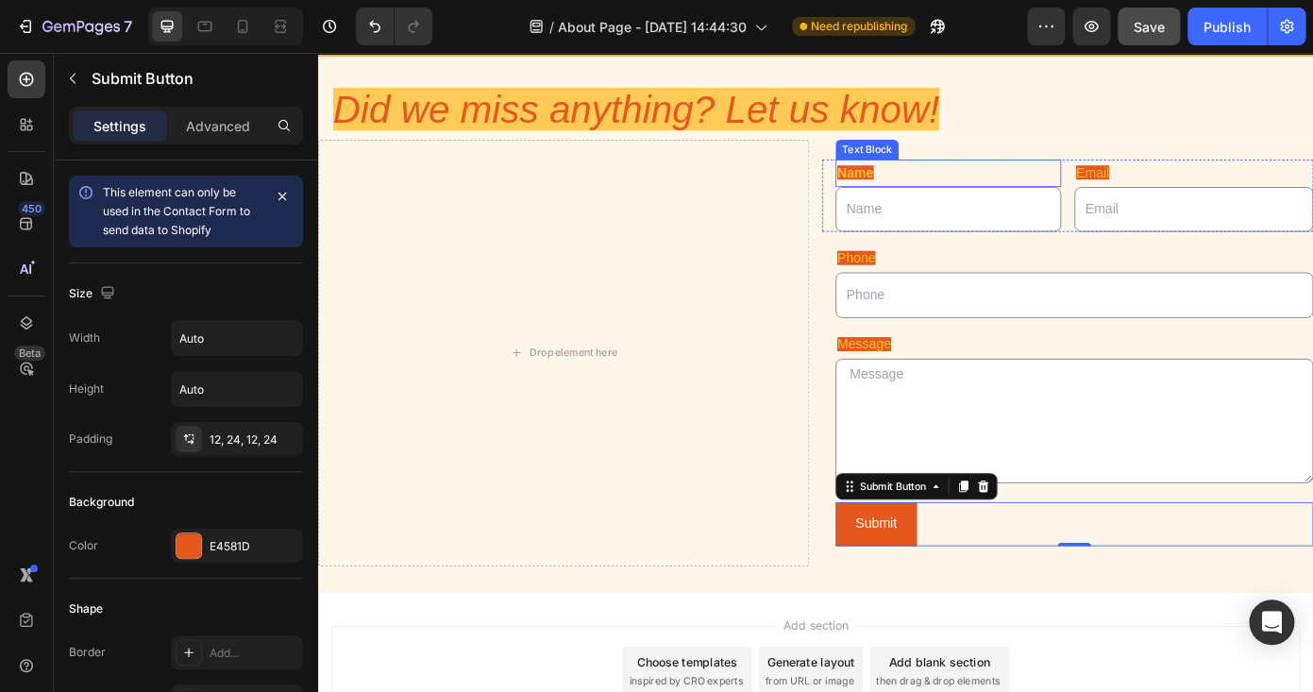
click at [1050, 184] on p "Name" at bounding box center [1035, 190] width 253 height 27
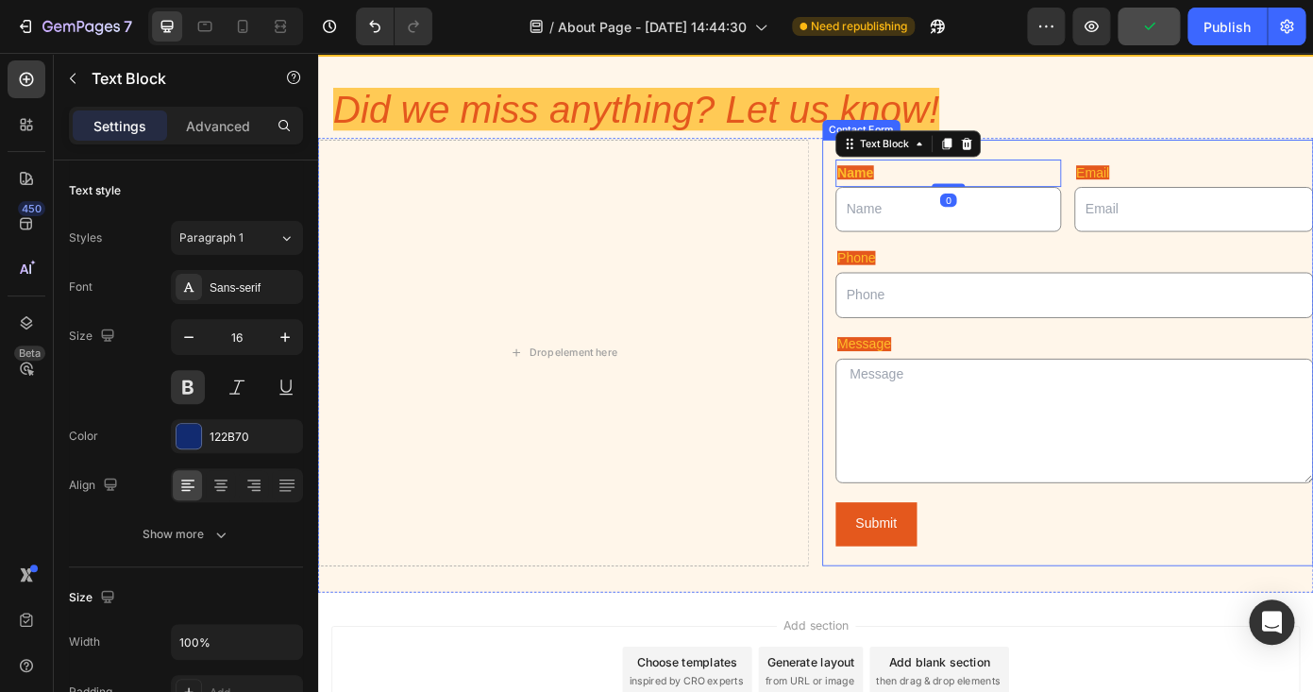
click at [1101, 156] on div "Name Text Block 0 Text Field Email Text Block Email Field Row Phone Text Block …" at bounding box center [1171, 394] width 559 height 485
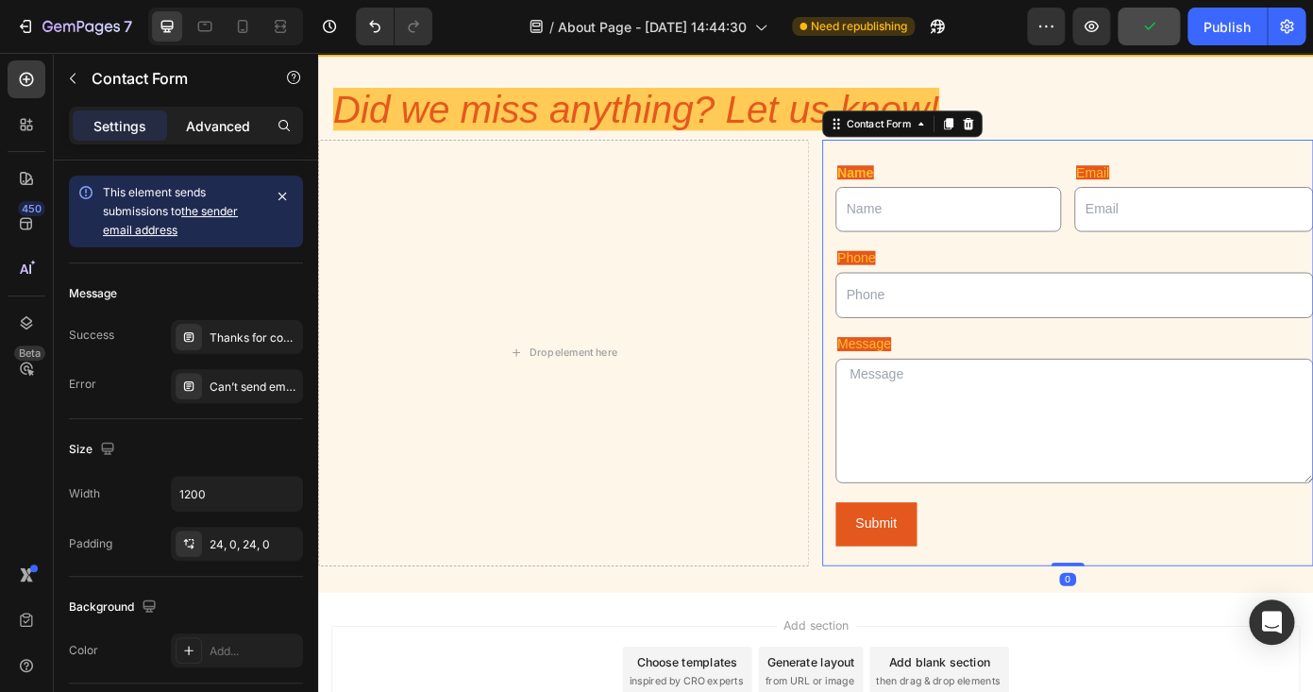
click at [241, 120] on p "Advanced" at bounding box center [218, 126] width 64 height 20
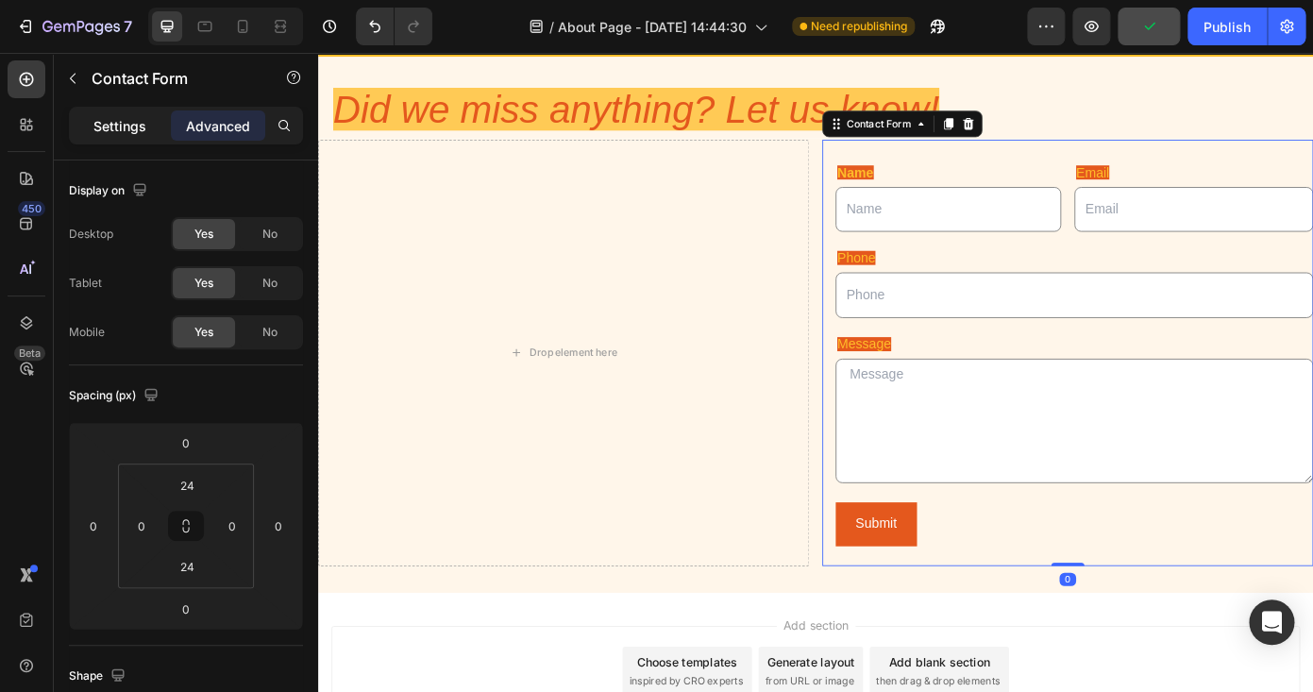
click at [125, 126] on p "Settings" at bounding box center [119, 126] width 53 height 20
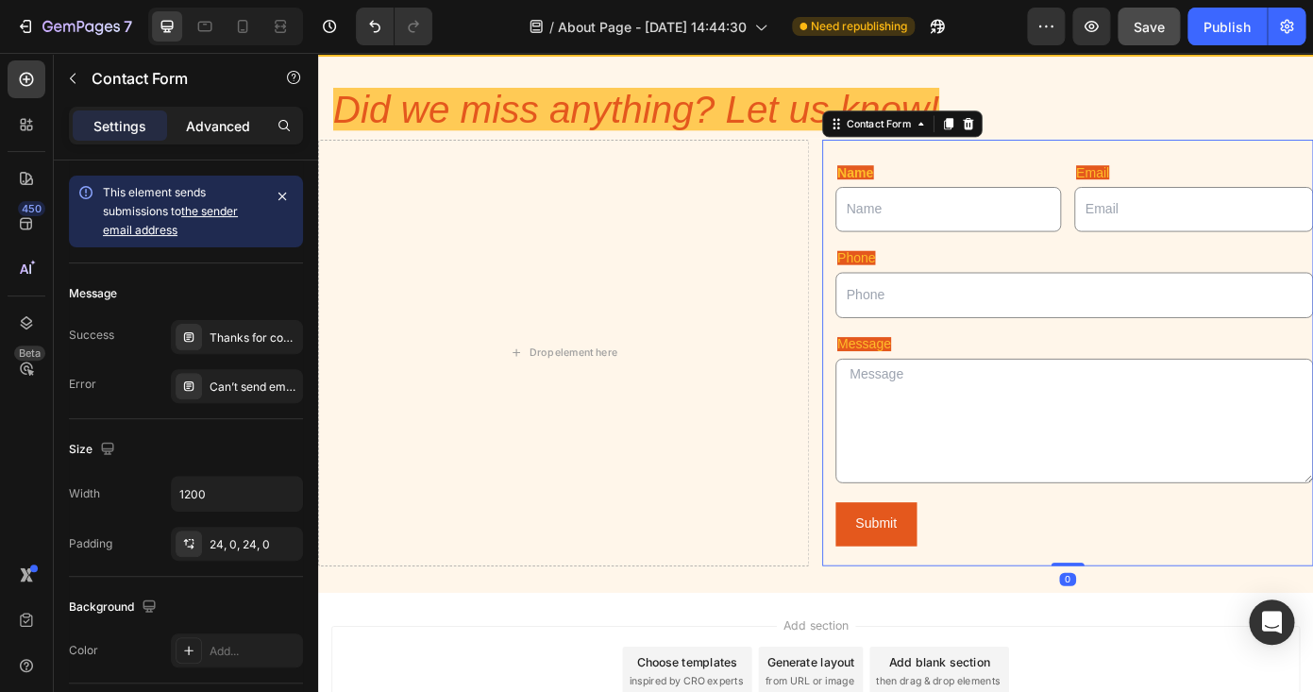
click at [225, 134] on p "Advanced" at bounding box center [218, 126] width 64 height 20
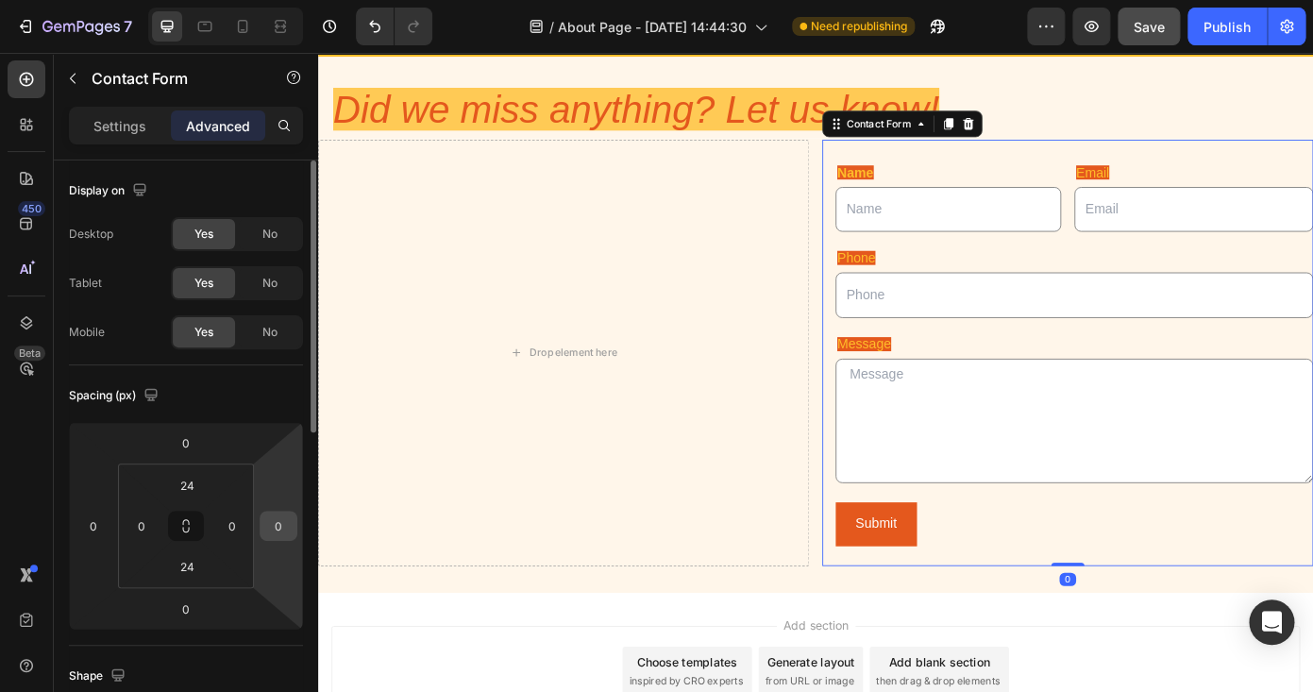
click at [278, 540] on input "0" at bounding box center [278, 526] width 28 height 28
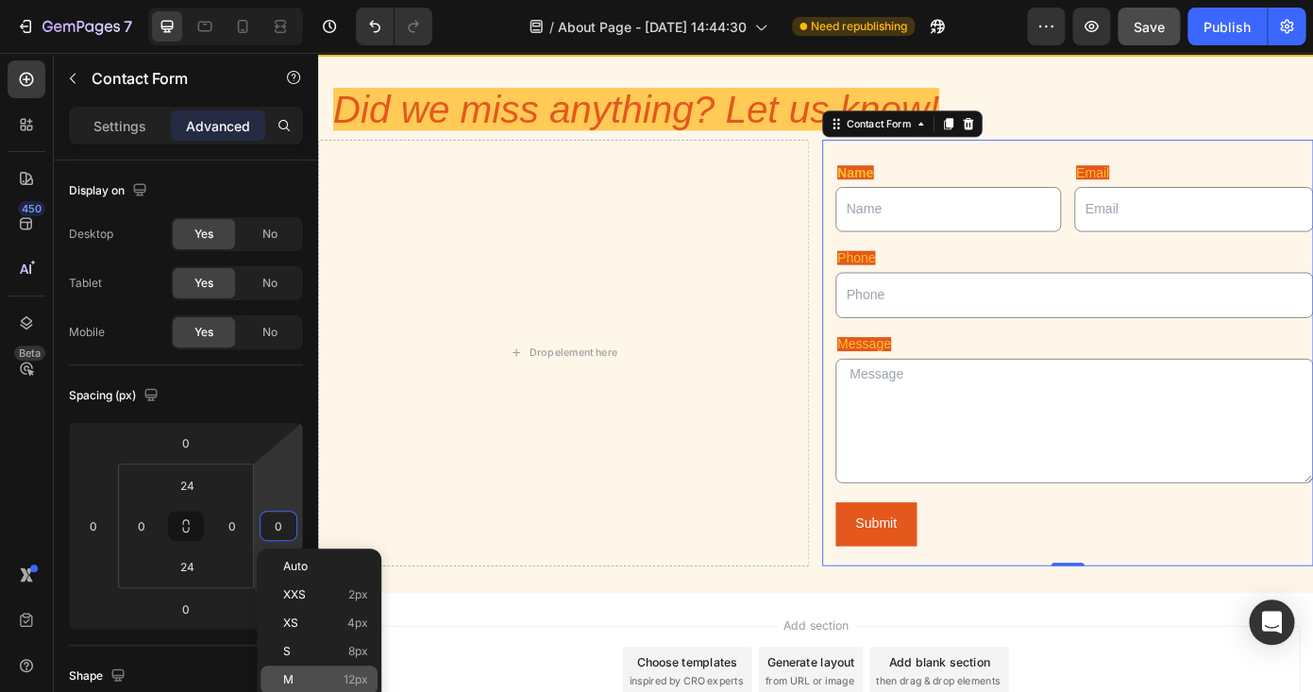
click at [327, 681] on p "M 12px" at bounding box center [325, 679] width 85 height 13
type input "12"
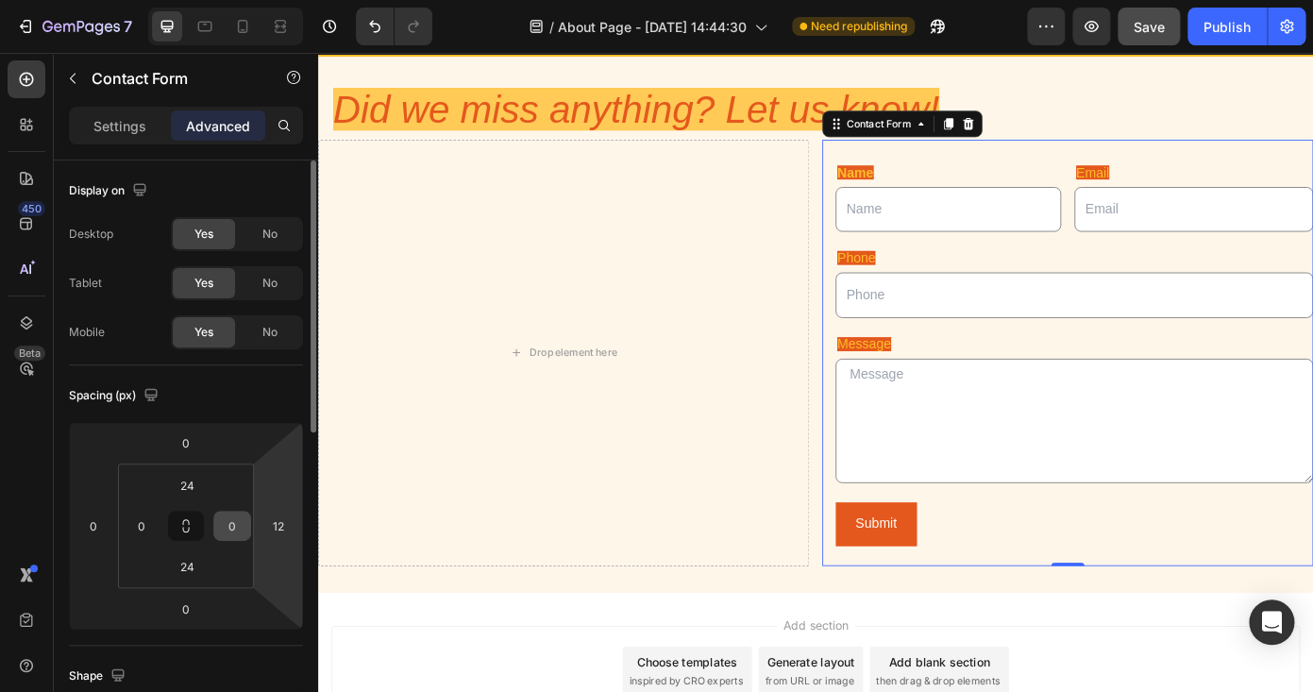
click at [234, 513] on input "0" at bounding box center [232, 526] width 28 height 28
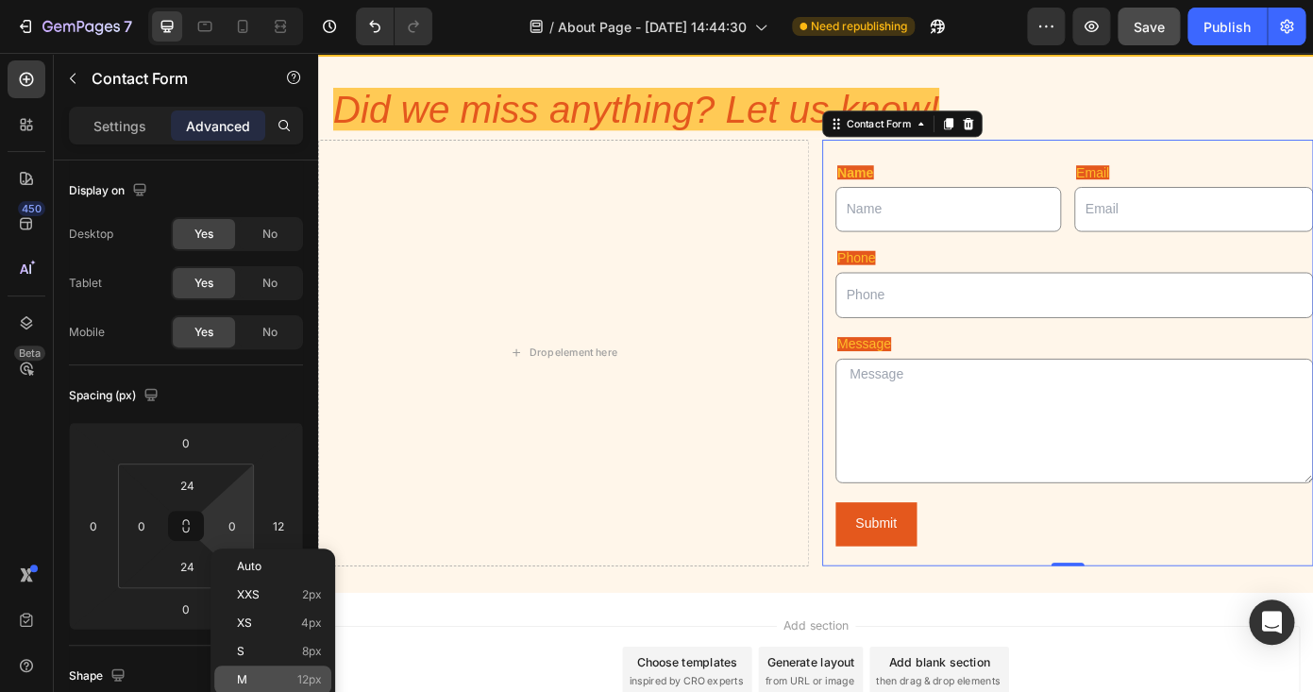
click at [276, 677] on p "M 12px" at bounding box center [279, 679] width 85 height 13
type input "12"
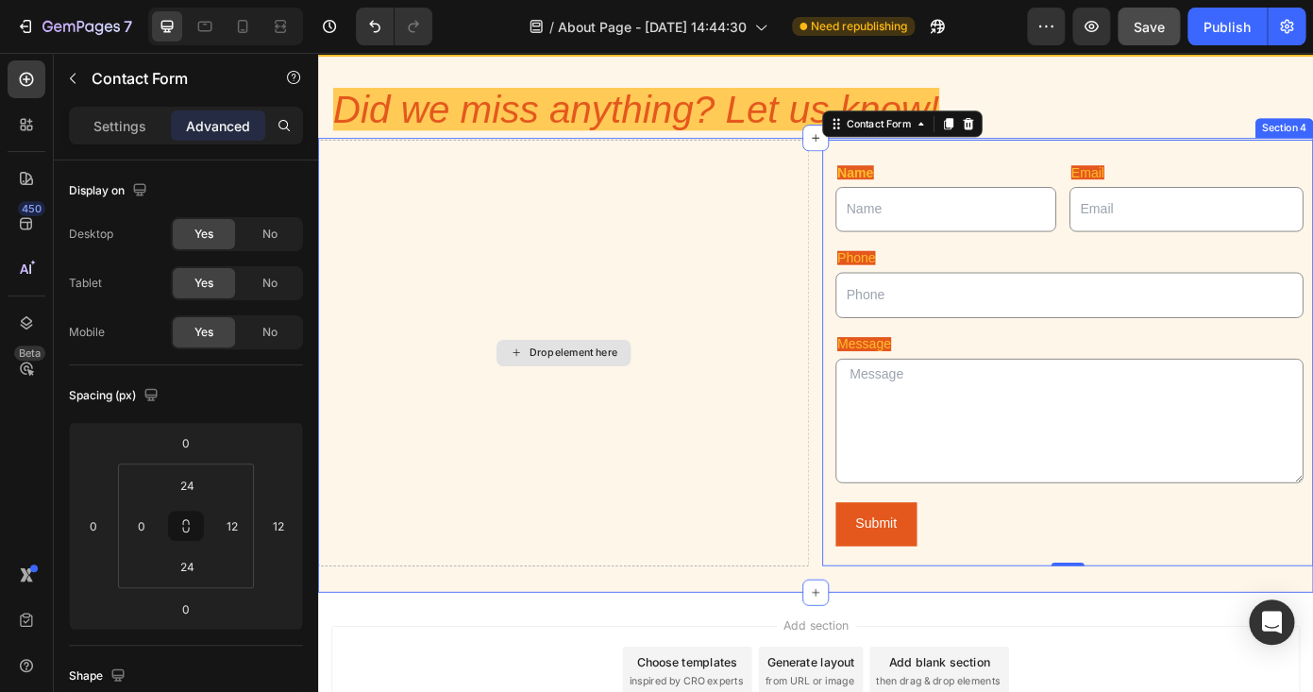
click at [842, 176] on div "Drop element here" at bounding box center [597, 394] width 559 height 485
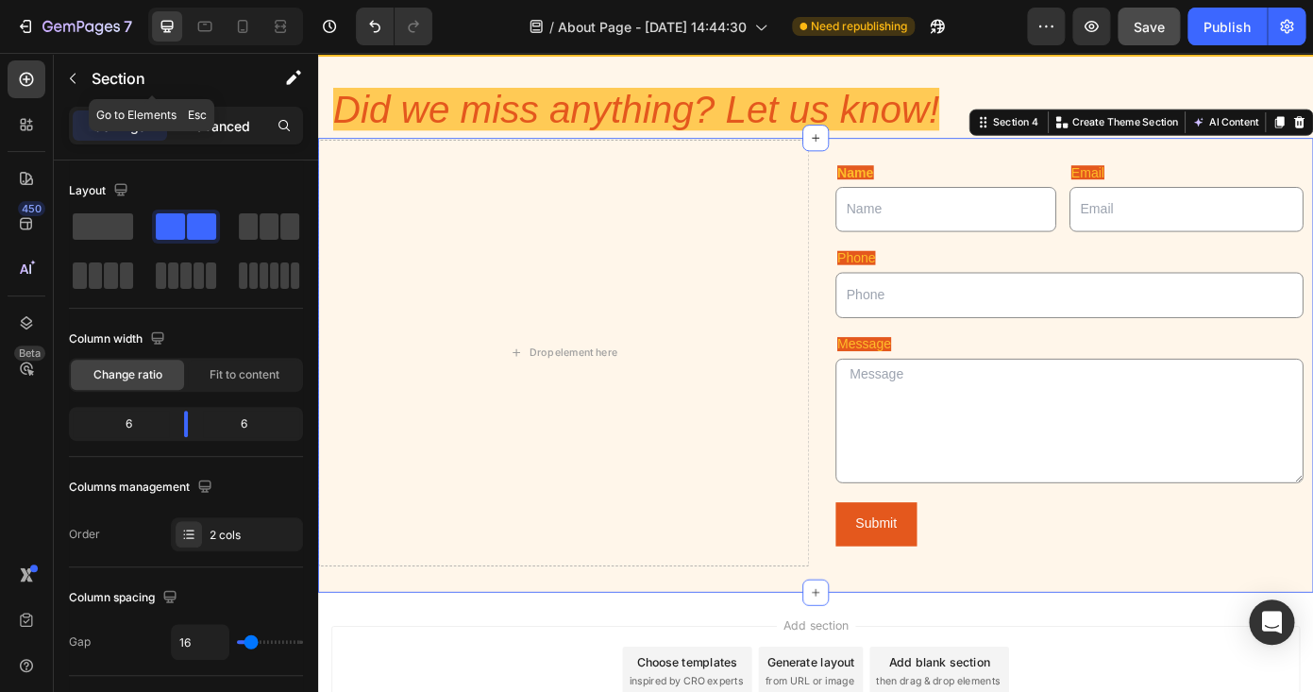
click at [224, 127] on p "Advanced" at bounding box center [218, 126] width 64 height 20
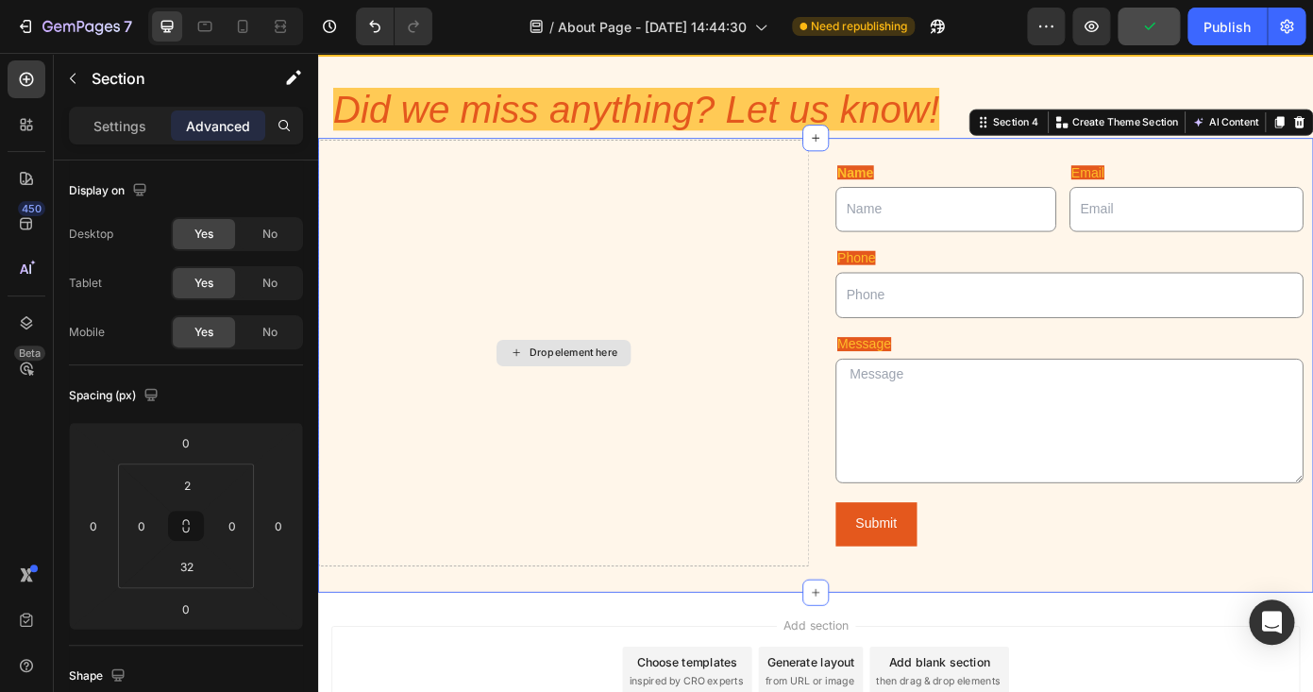
click at [760, 520] on div "Drop element here" at bounding box center [597, 394] width 559 height 485
click at [755, 607] on div "Drop element here" at bounding box center [597, 394] width 559 height 485
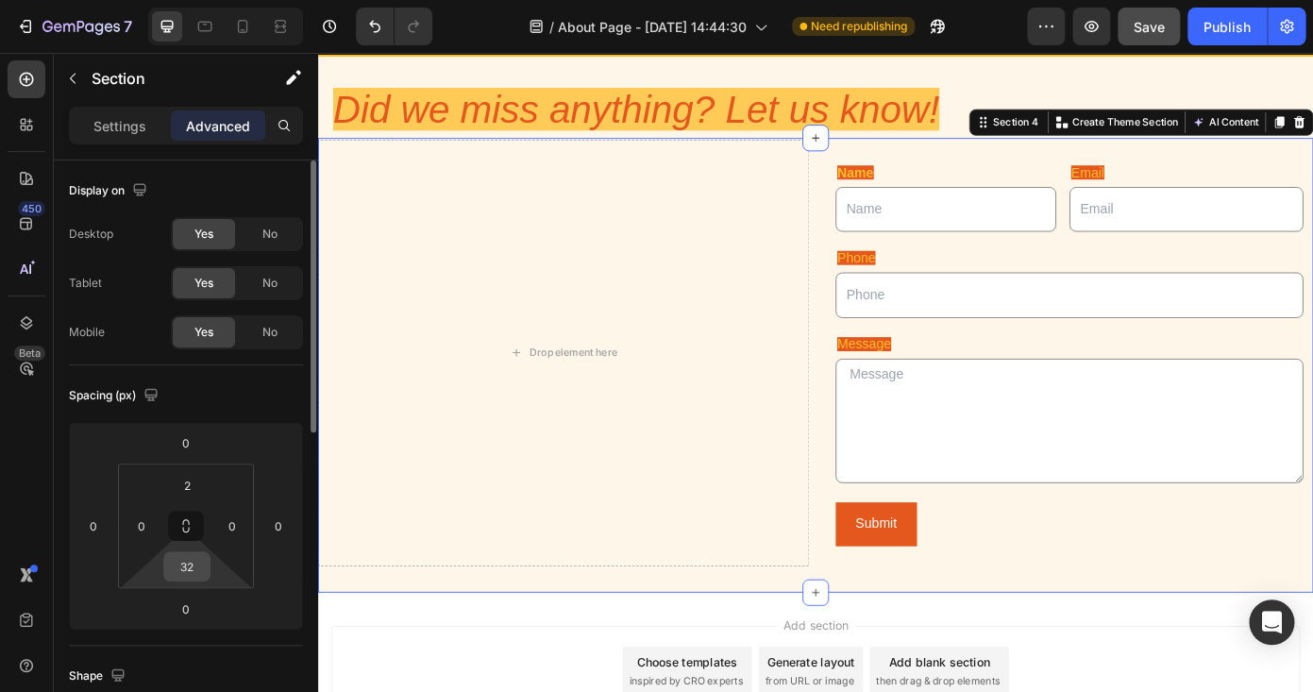
click at [198, 555] on input "32" at bounding box center [187, 566] width 38 height 28
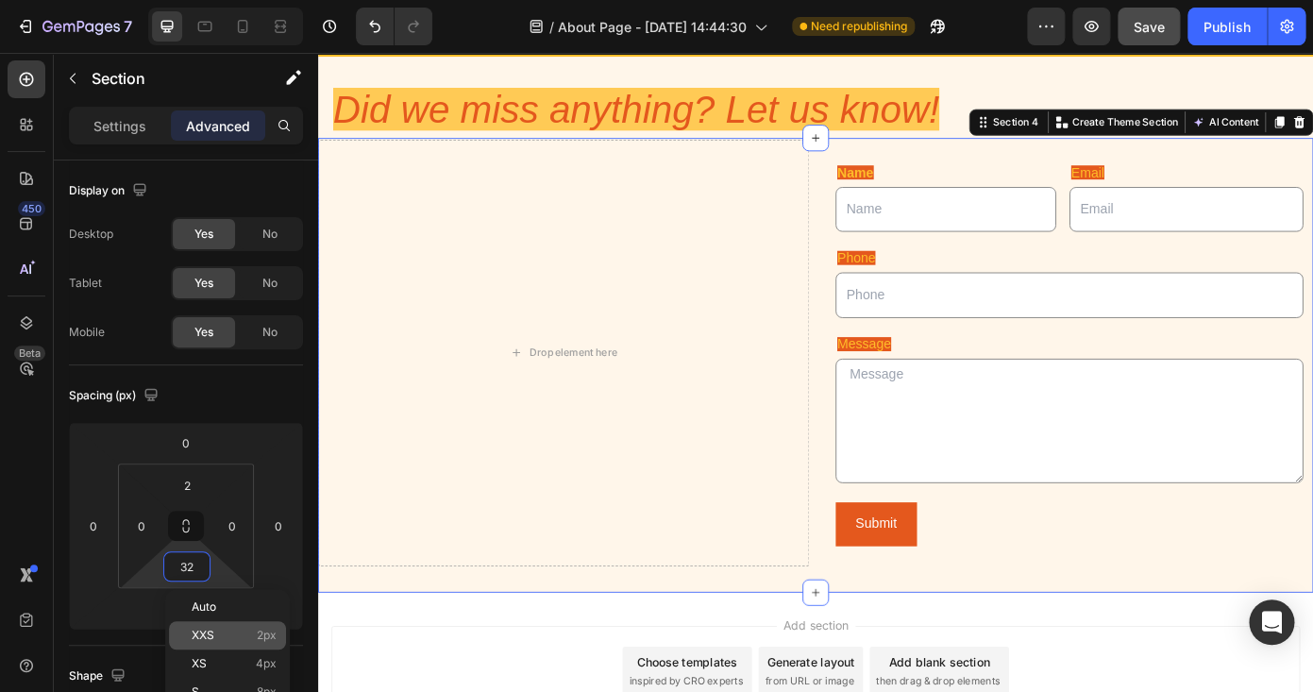
click at [229, 643] on div "XXS 2px" at bounding box center [227, 635] width 117 height 28
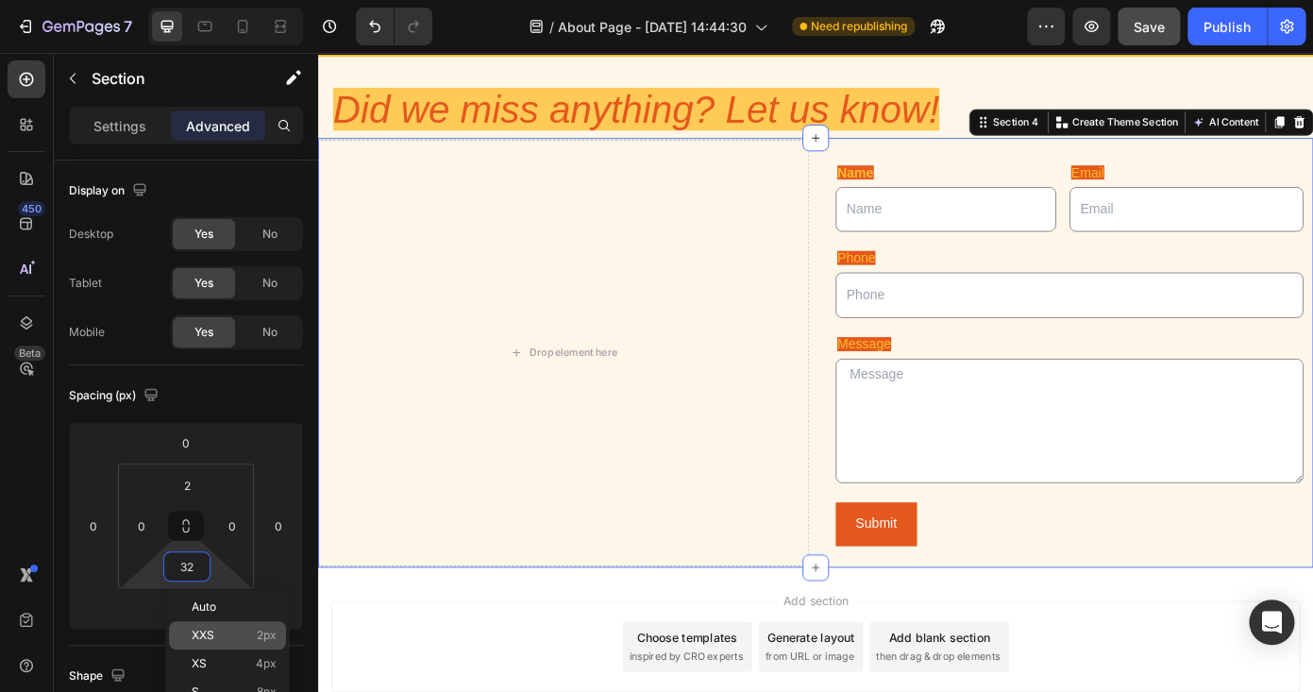
type input "2"
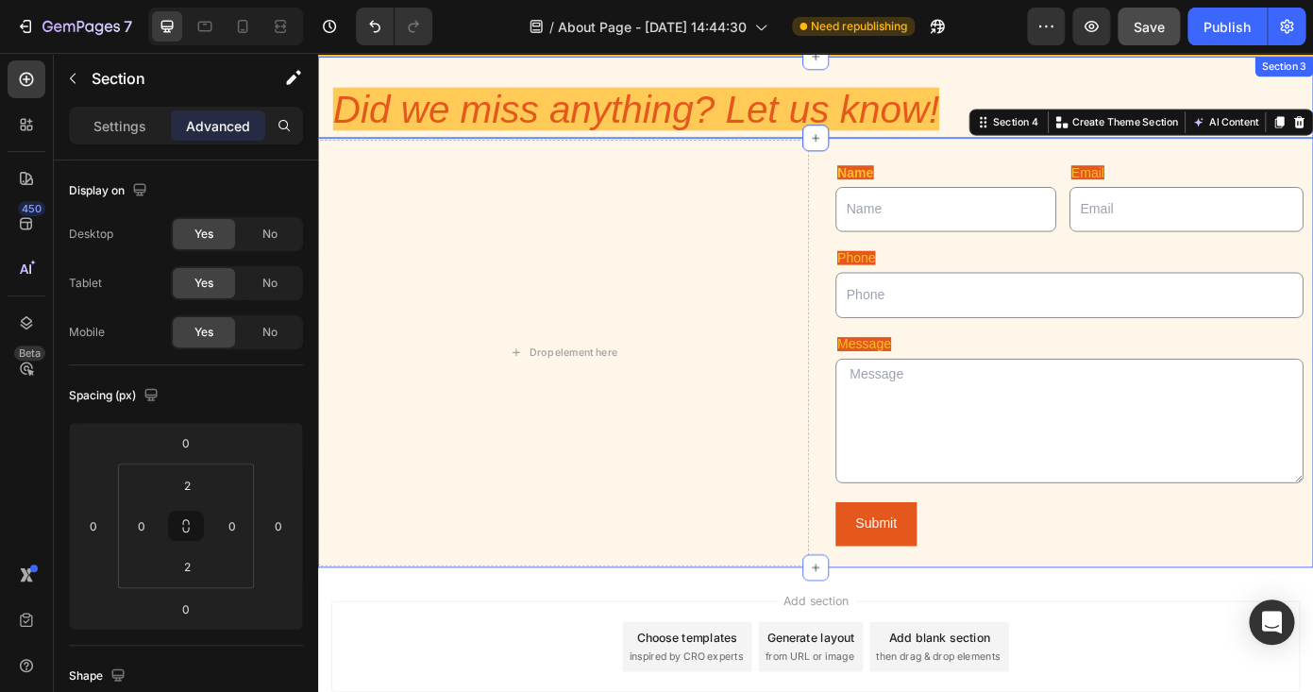
click at [1087, 82] on div "Did we miss anything? Let us know! Heading Section 3" at bounding box center [884, 104] width 1133 height 93
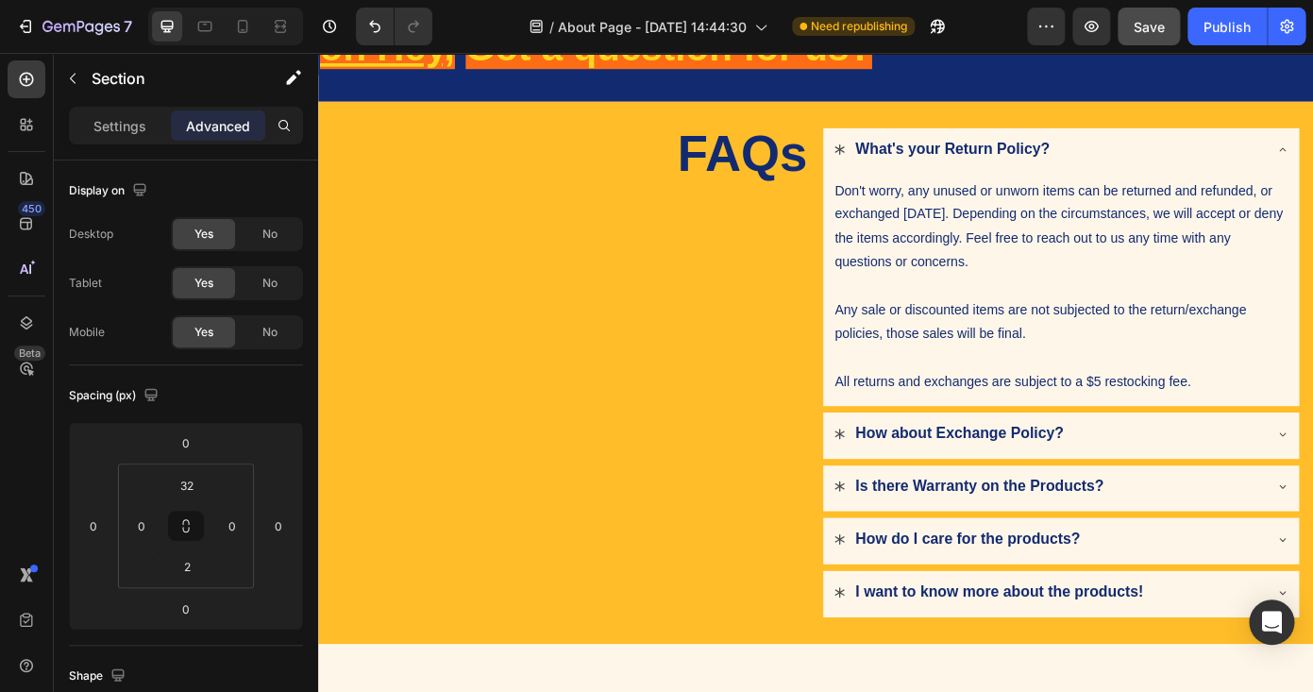
scroll to position [0, 0]
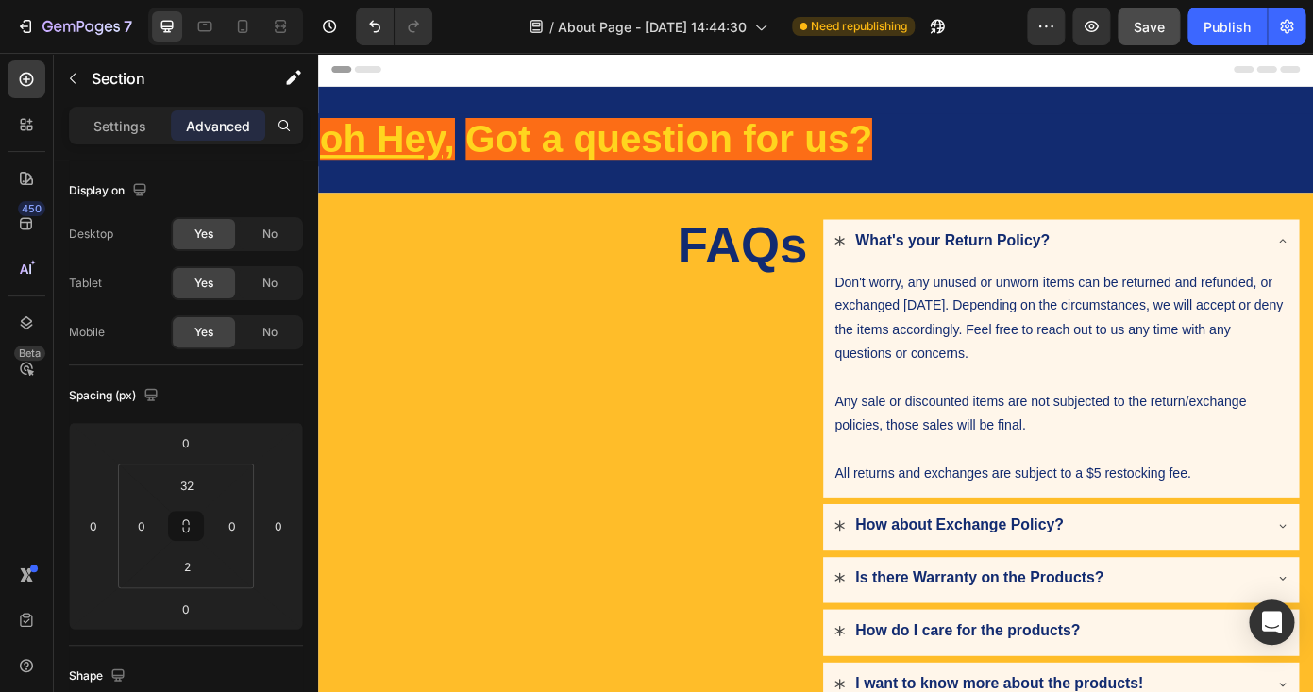
click at [1149, 33] on span "Save" at bounding box center [1149, 27] width 31 height 16
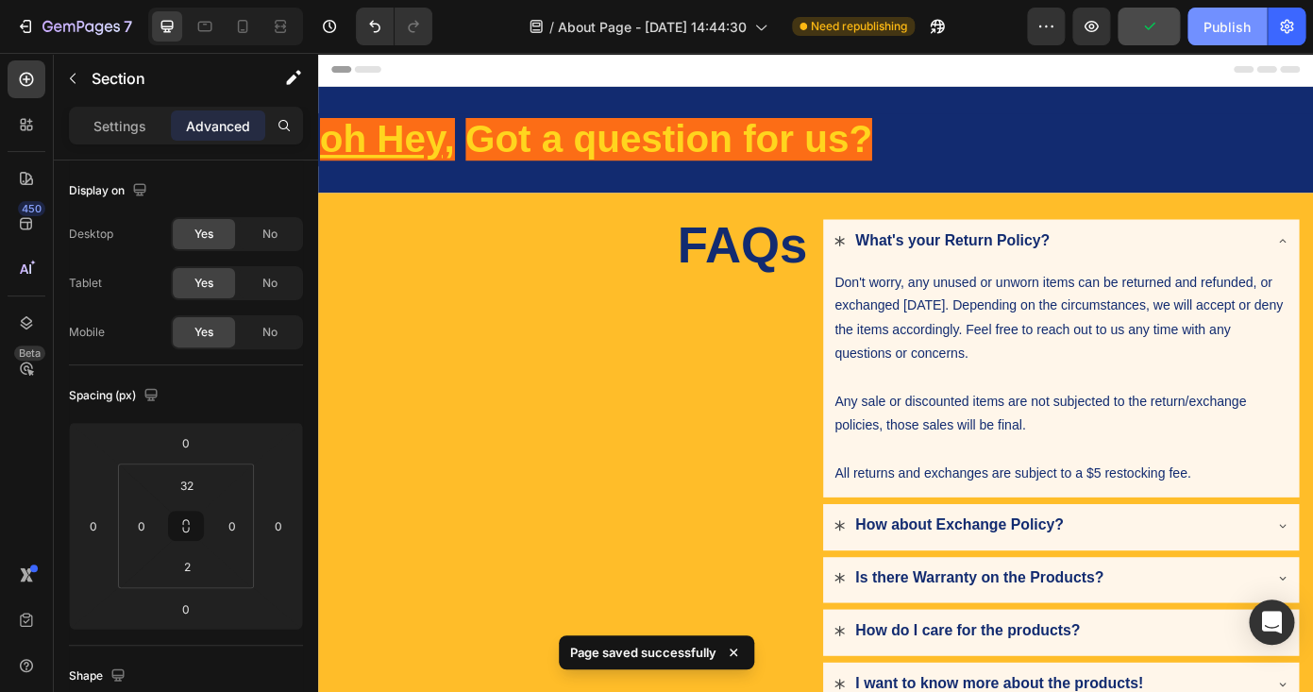
click at [1235, 27] on div "Publish" at bounding box center [1227, 27] width 47 height 20
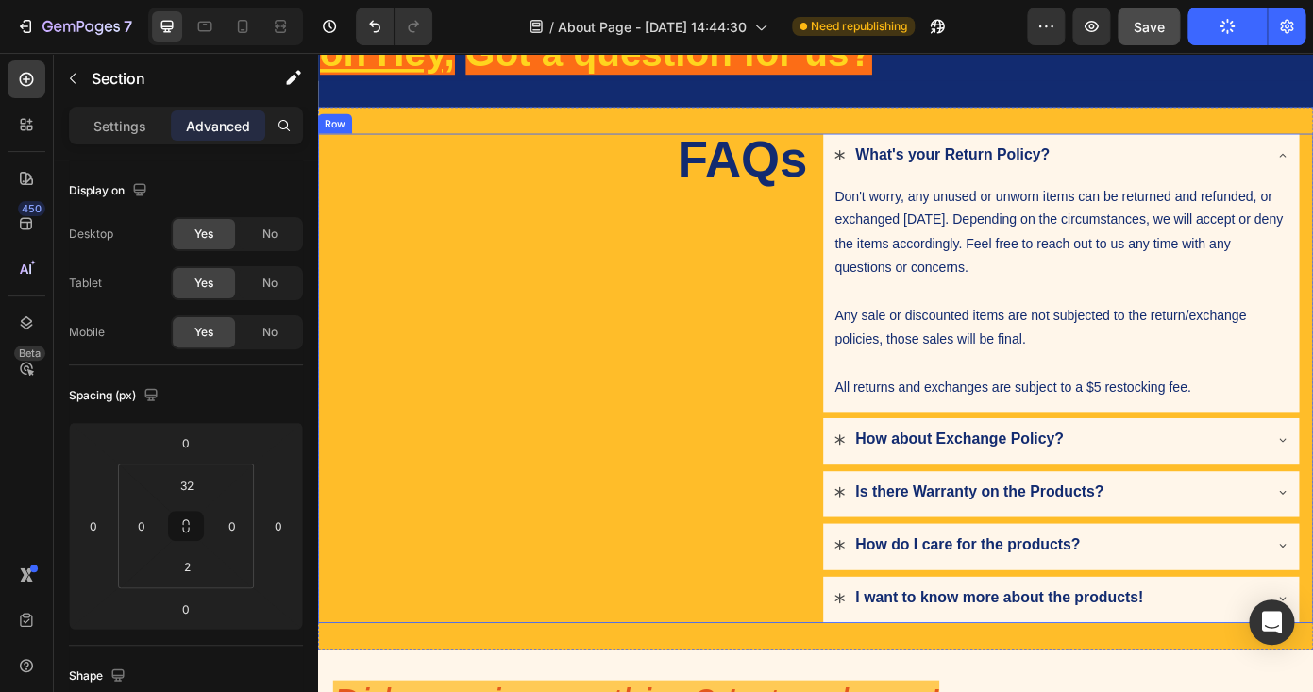
scroll to position [104, 0]
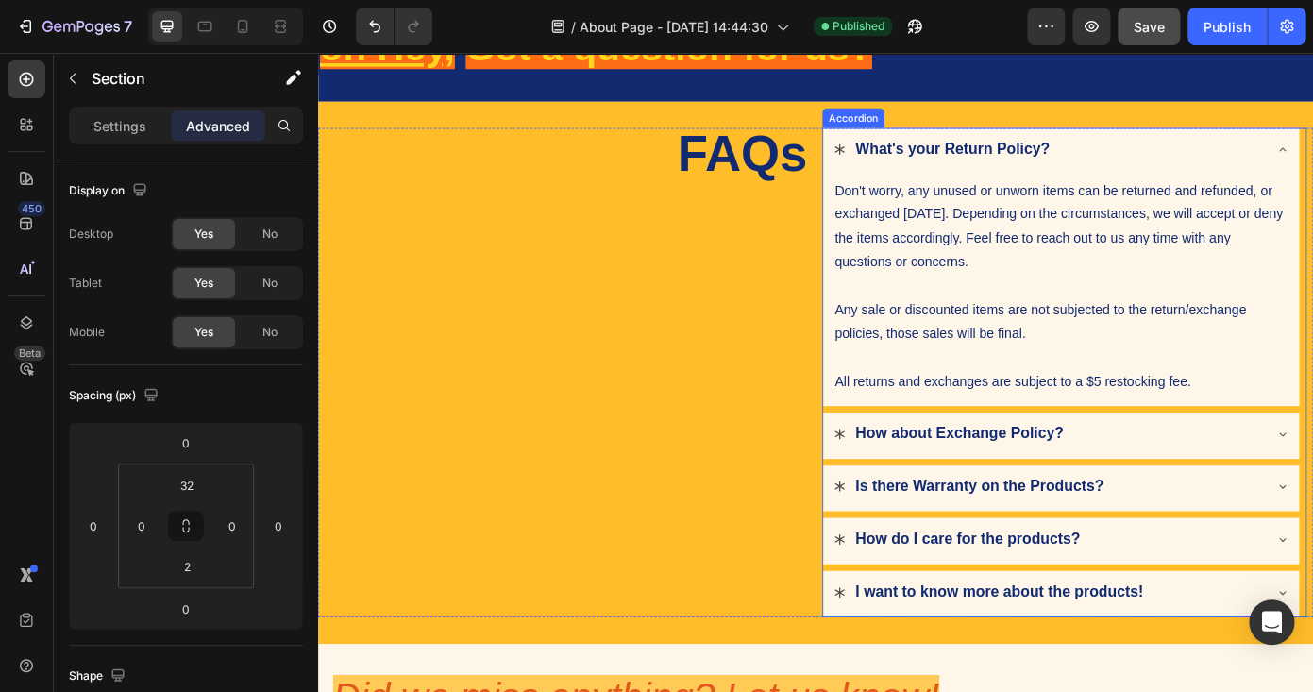
click at [1312, 159] on div "What's your Return Policy?" at bounding box center [1148, 163] width 489 height 34
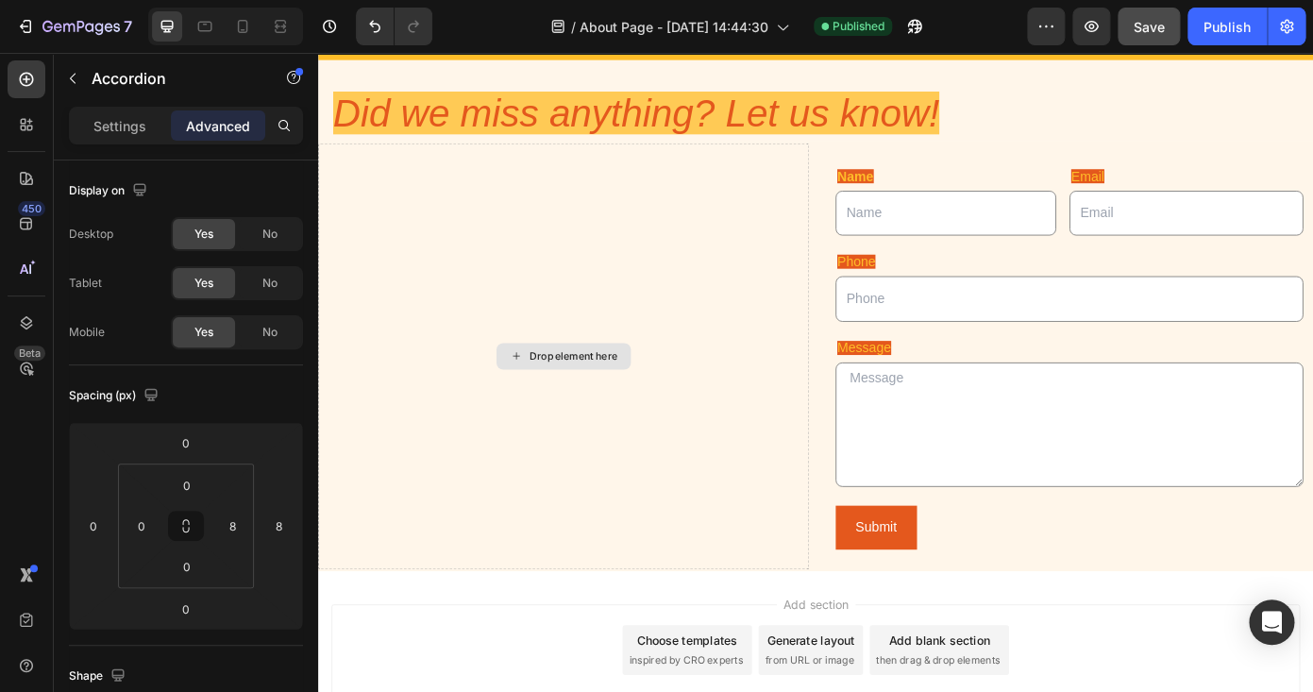
scroll to position [784, 0]
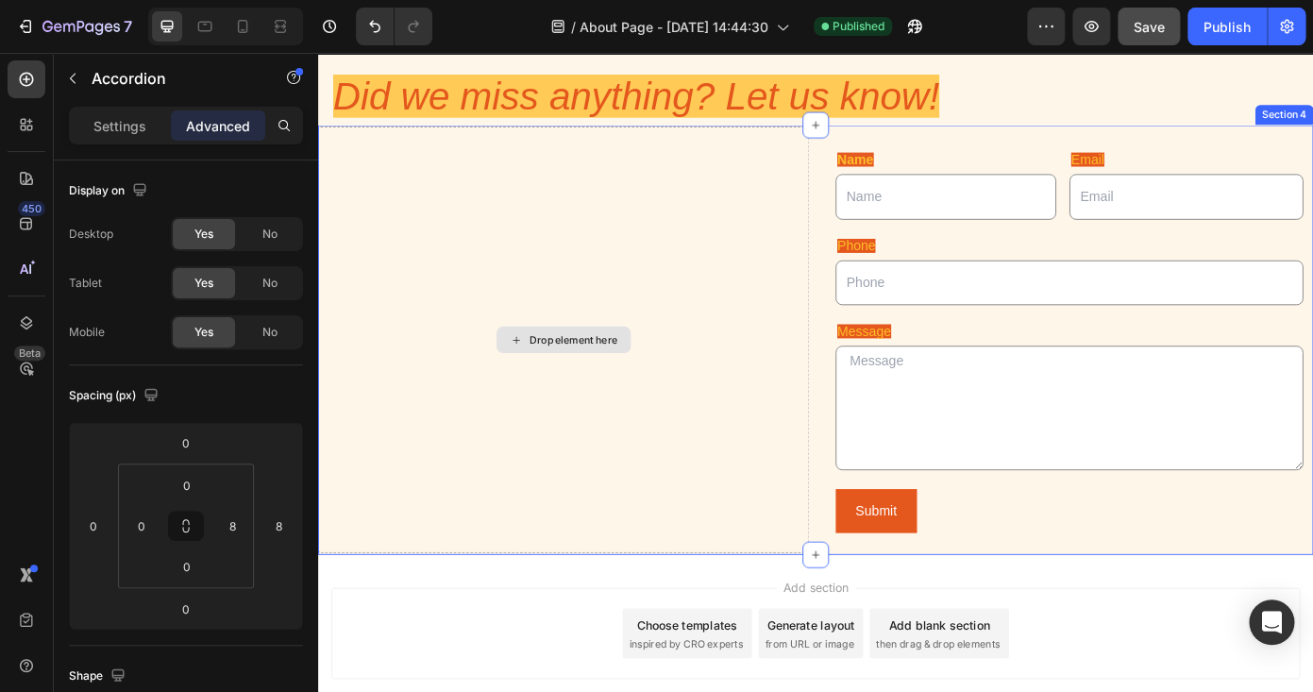
click at [637, 375] on div "Drop element here" at bounding box center [609, 379] width 100 height 15
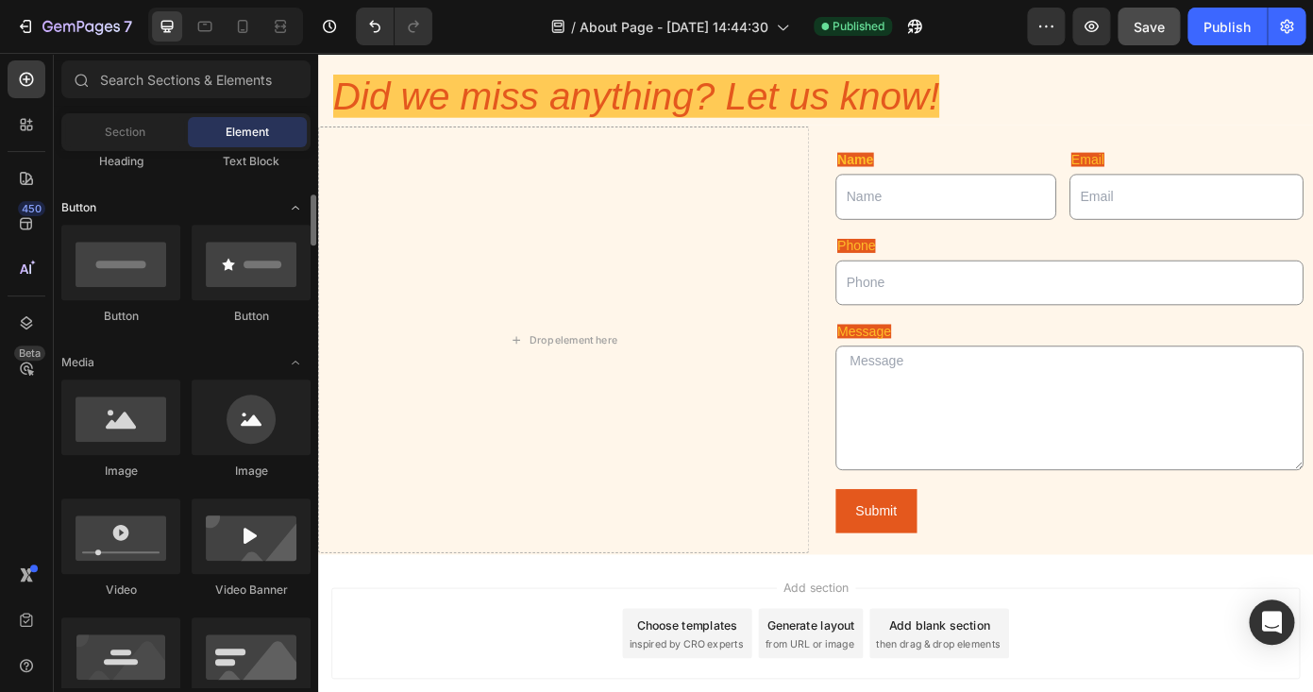
scroll to position [414, 0]
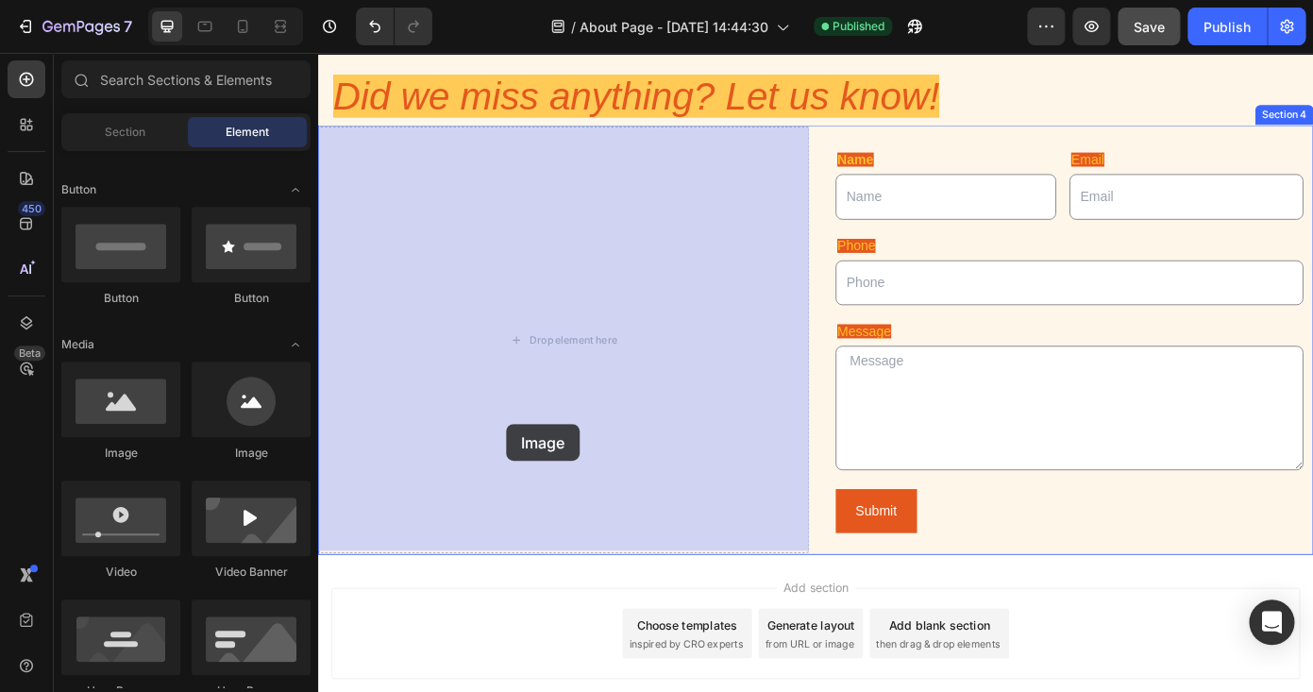
drag, startPoint x: 462, startPoint y: 458, endPoint x: 331, endPoint y: 430, distance: 133.3
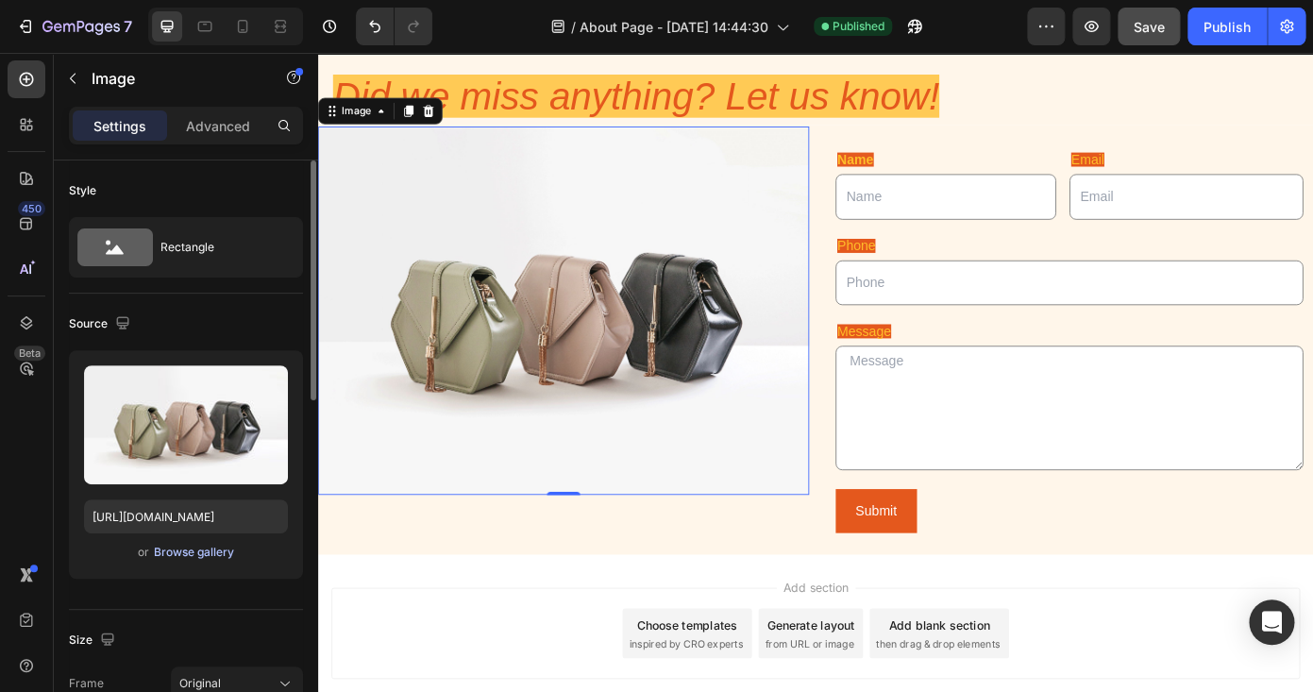
click at [207, 552] on div "Browse gallery" at bounding box center [194, 552] width 80 height 17
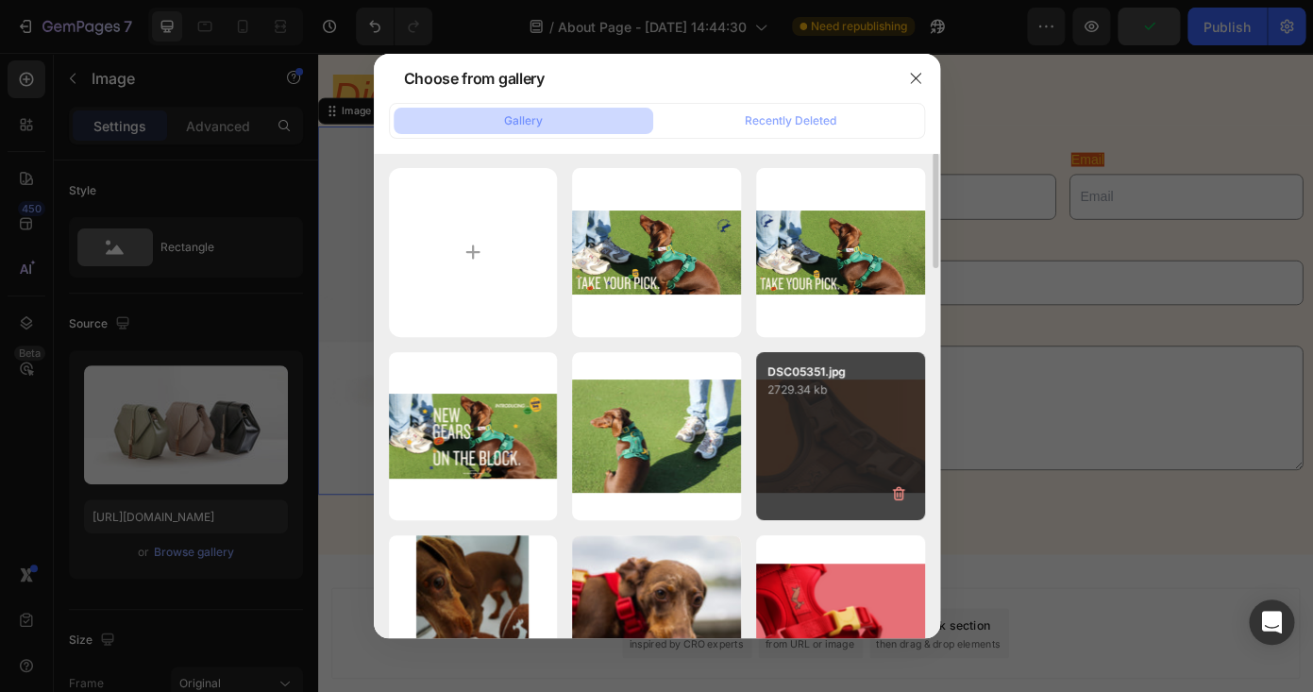
scroll to position [0, 0]
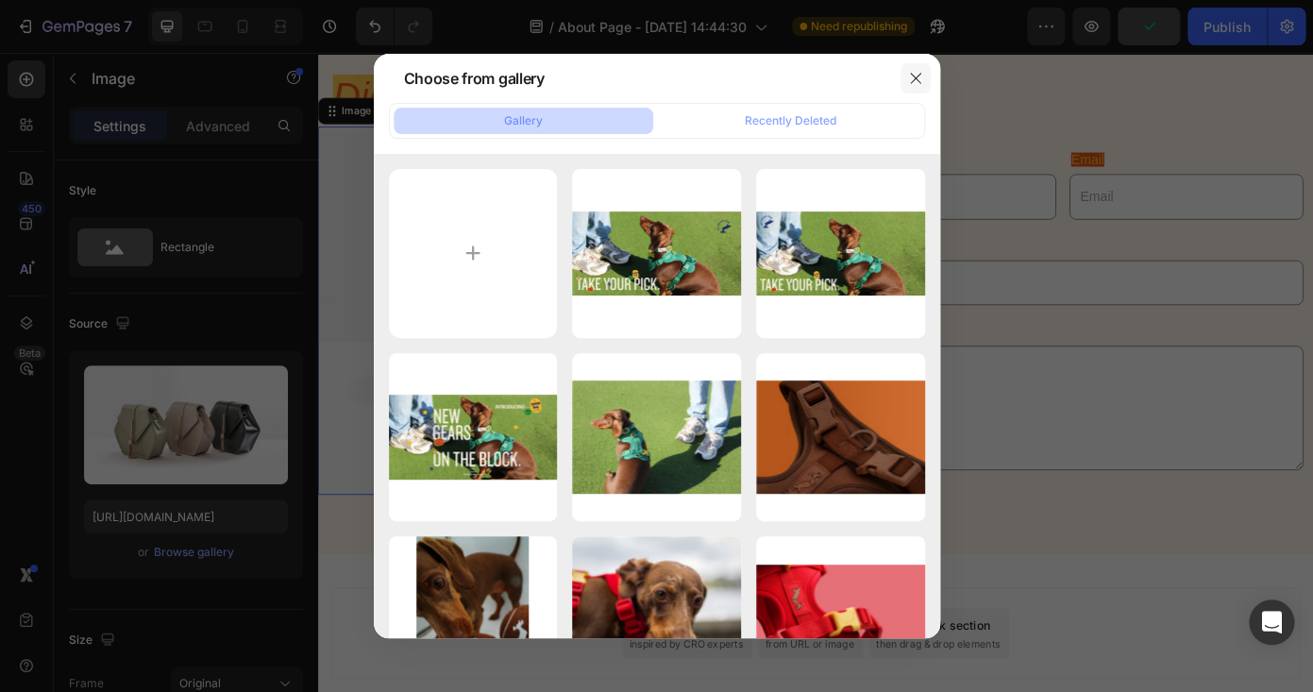
click at [901, 76] on button "button" at bounding box center [916, 78] width 30 height 30
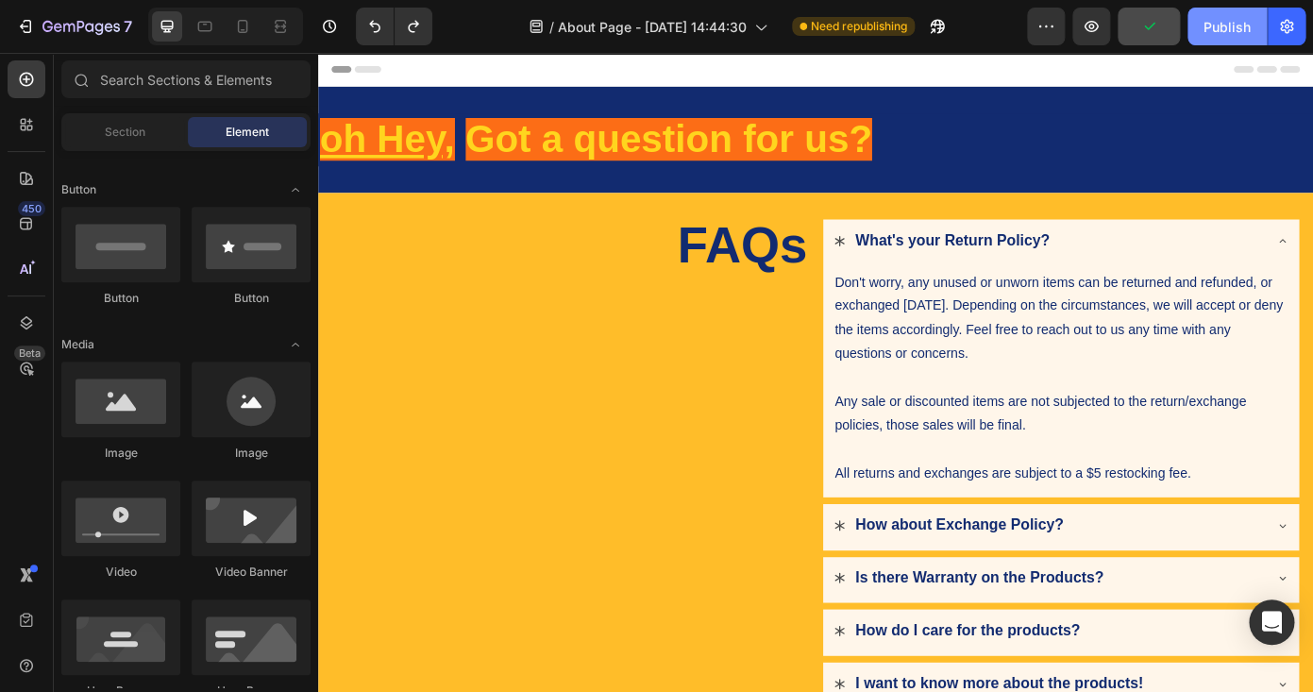
drag, startPoint x: 1239, startPoint y: 17, endPoint x: 894, endPoint y: 18, distance: 344.6
click at [1239, 17] on div "Publish" at bounding box center [1227, 27] width 47 height 20
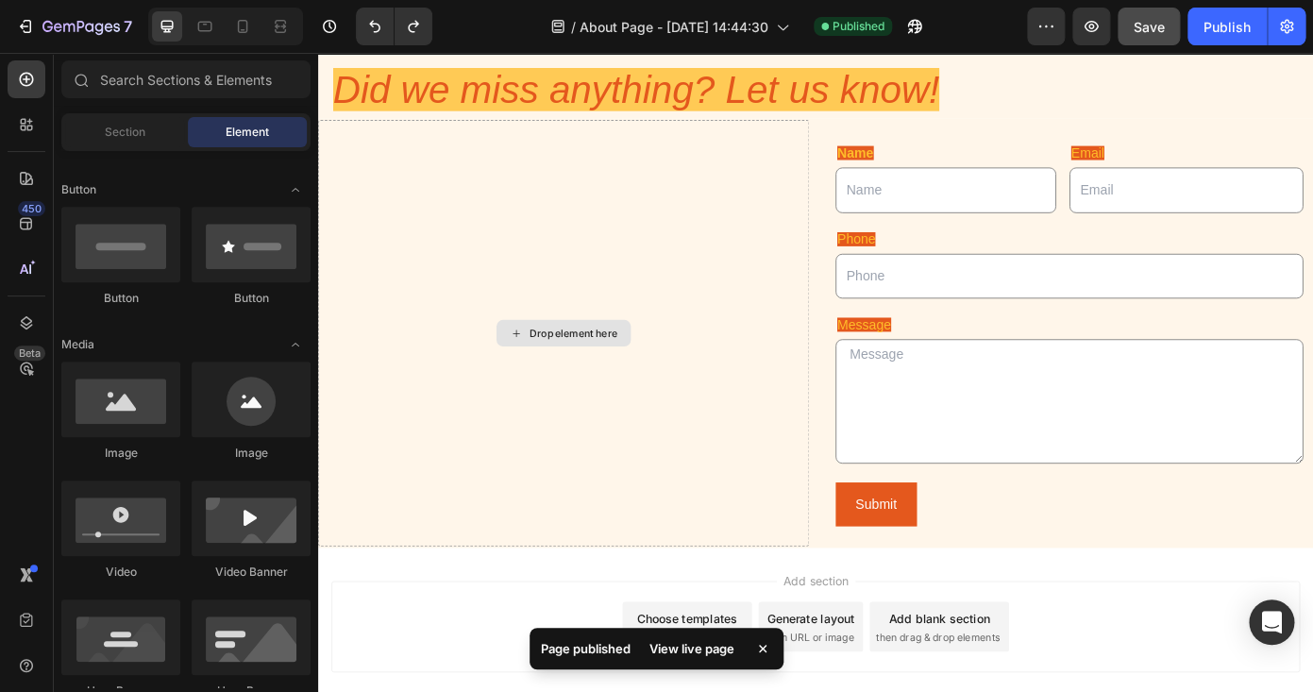
scroll to position [897, 0]
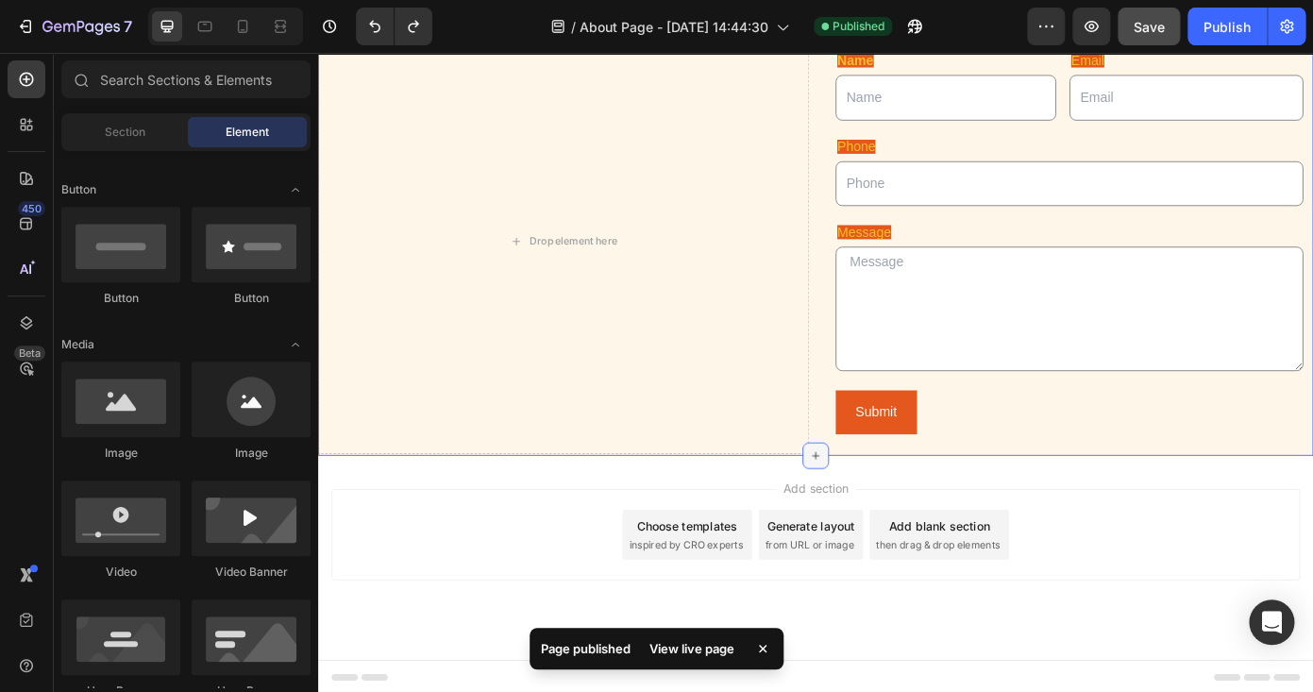
click at [882, 504] on icon at bounding box center [884, 511] width 15 height 15
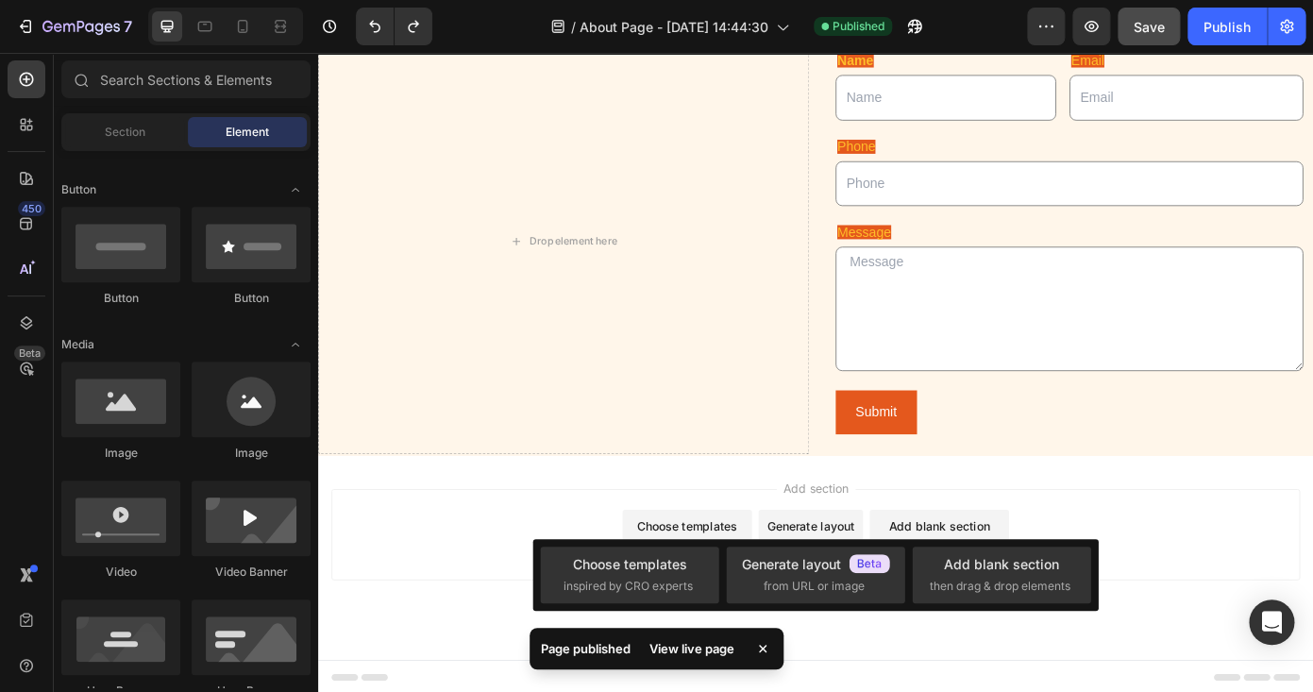
click at [1020, 590] on div "Add blank section" at bounding box center [1025, 591] width 115 height 20
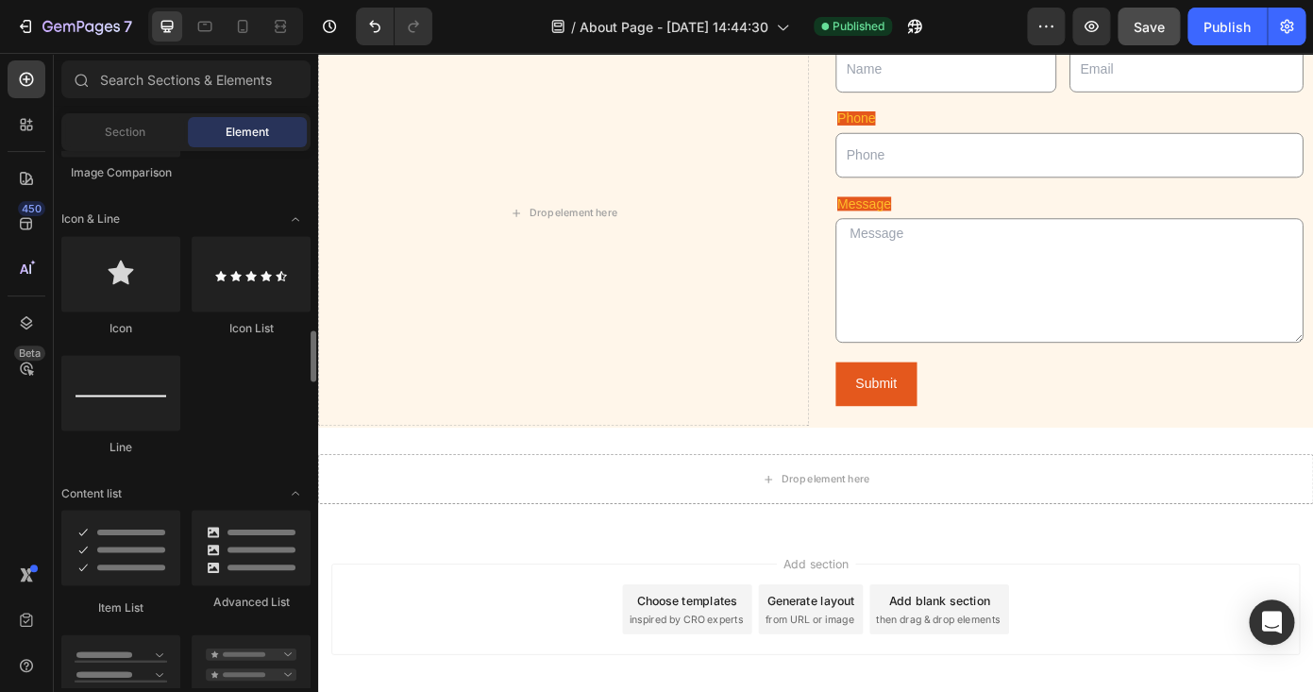
scroll to position [1239, 0]
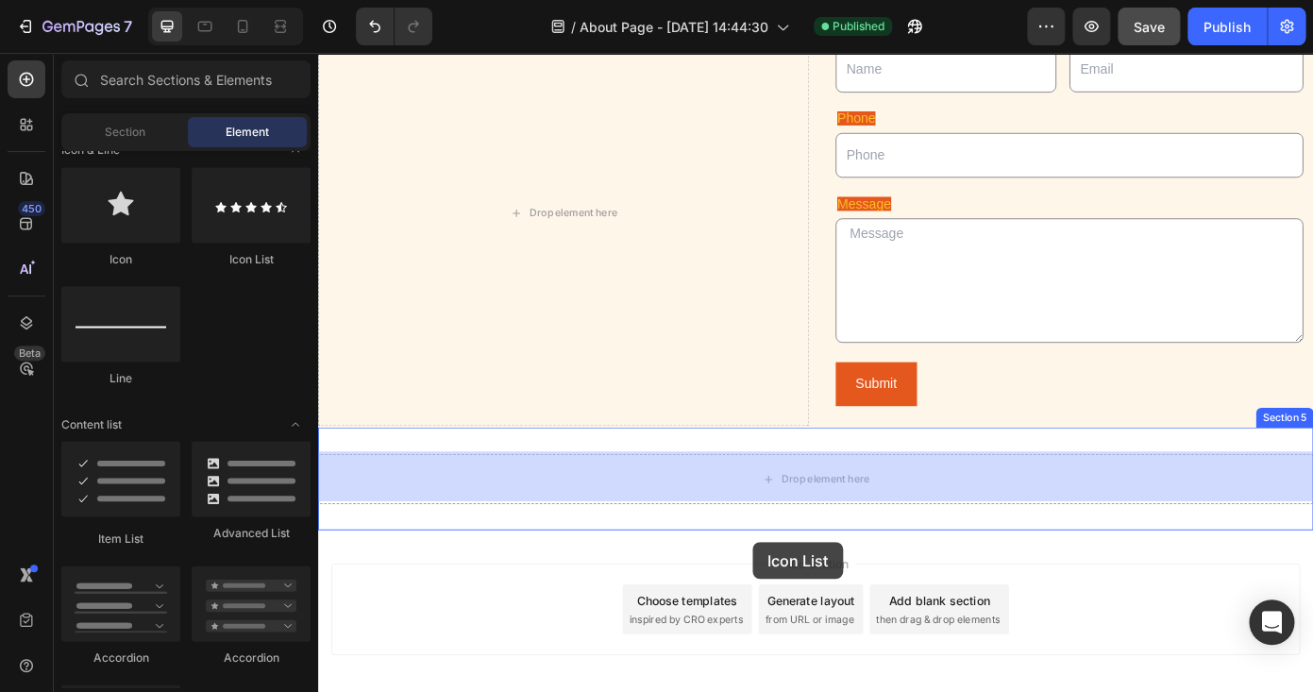
drag, startPoint x: 598, startPoint y: 257, endPoint x: 751, endPoint y: 537, distance: 319.8
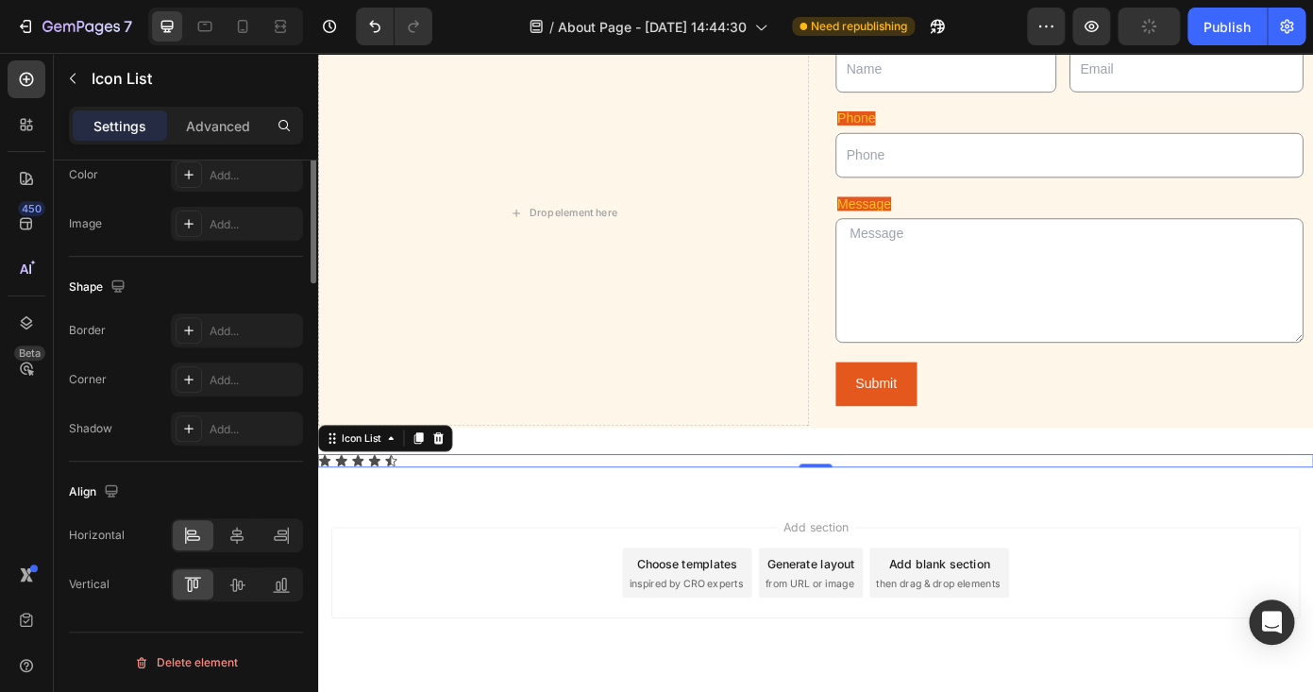
scroll to position [0, 0]
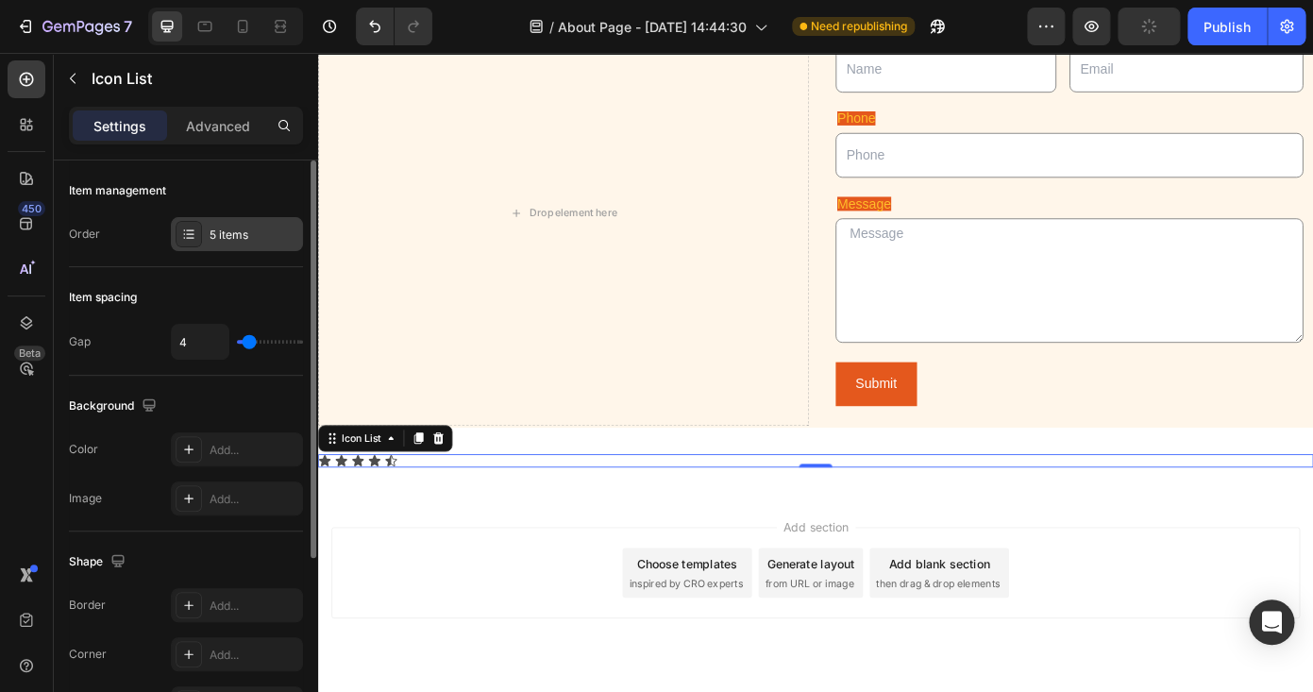
click at [247, 230] on div "5 items" at bounding box center [254, 235] width 89 height 17
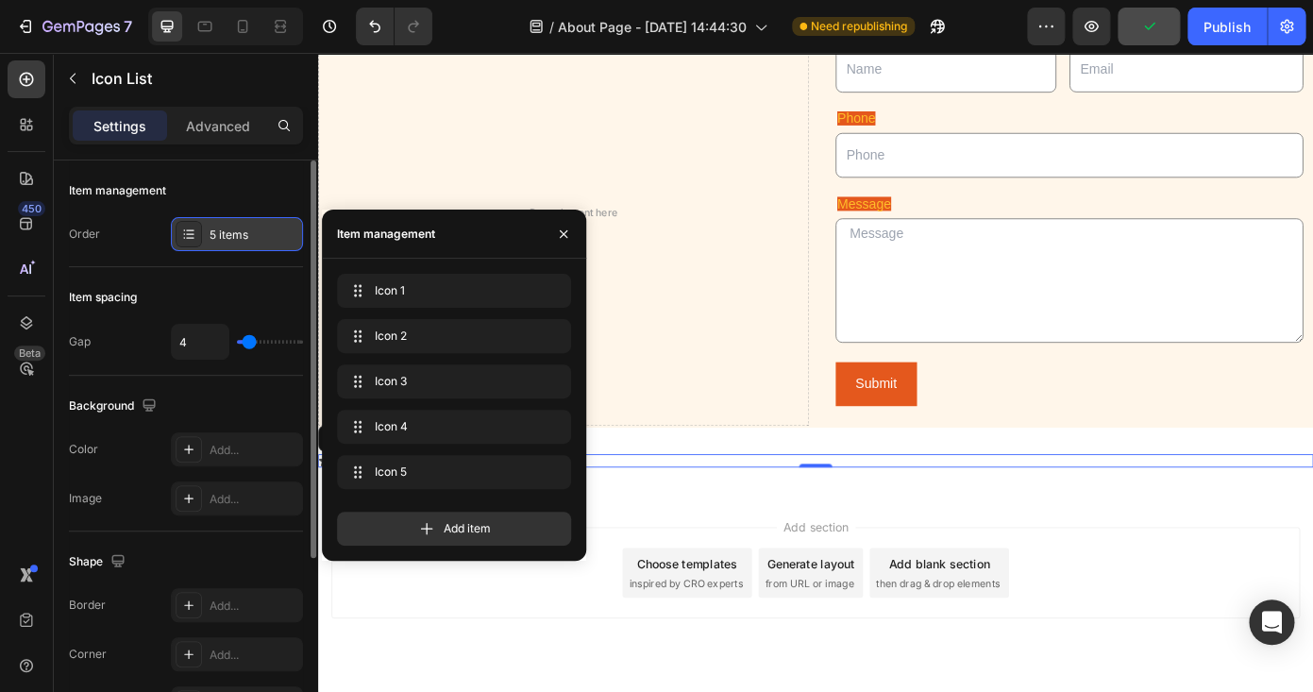
click at [247, 230] on div "5 items" at bounding box center [254, 235] width 89 height 17
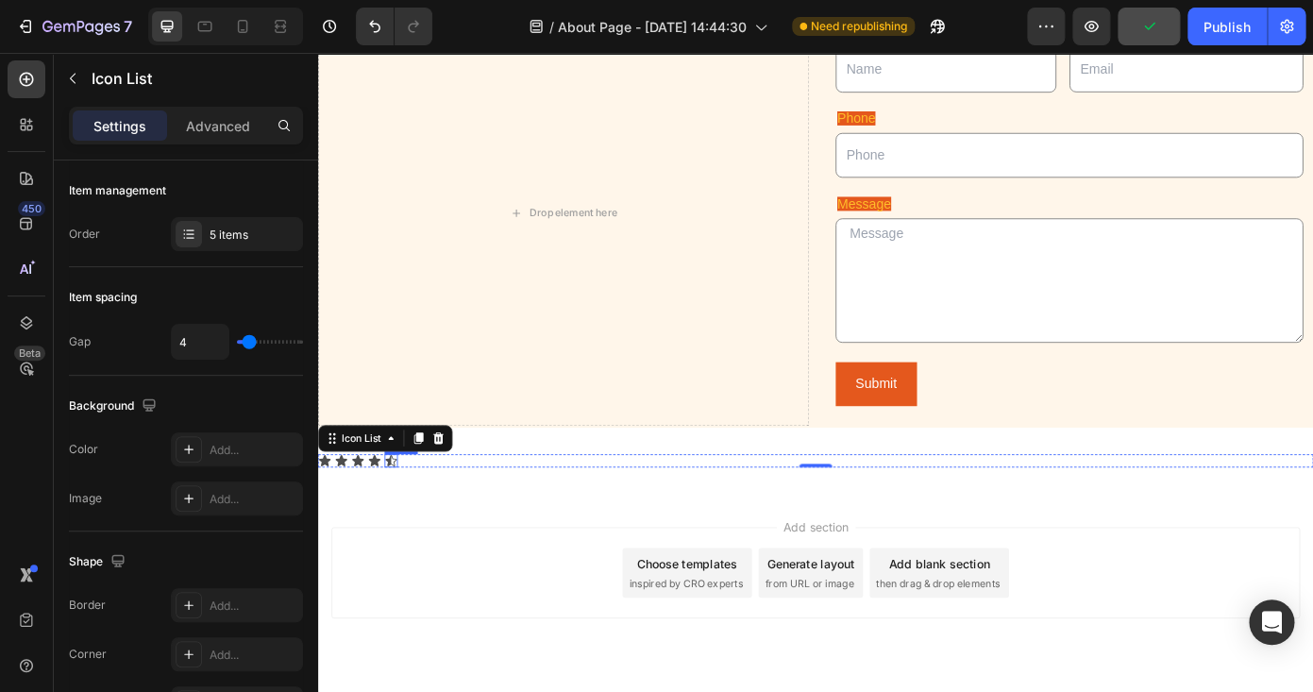
click at [406, 514] on icon at bounding box center [401, 517] width 15 height 15
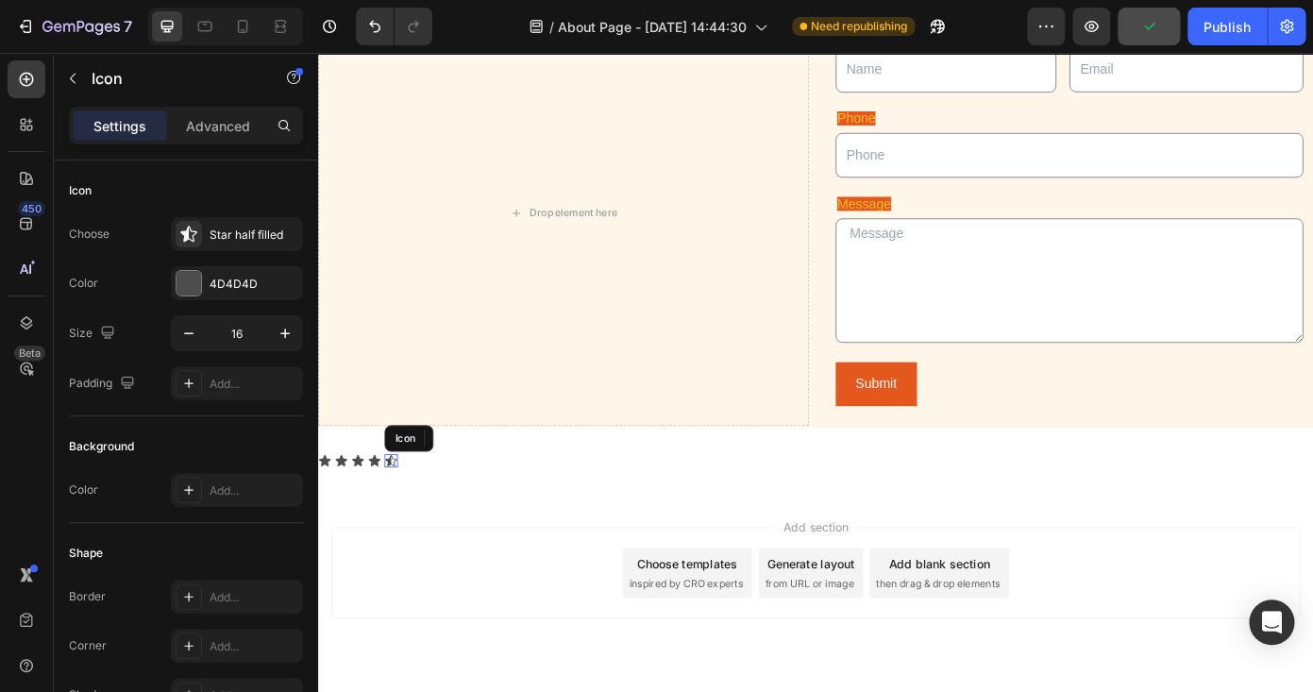
click at [406, 514] on icon at bounding box center [401, 517] width 15 height 15
click at [405, 514] on icon at bounding box center [401, 517] width 15 height 15
click at [455, 490] on icon at bounding box center [455, 492] width 6 height 4
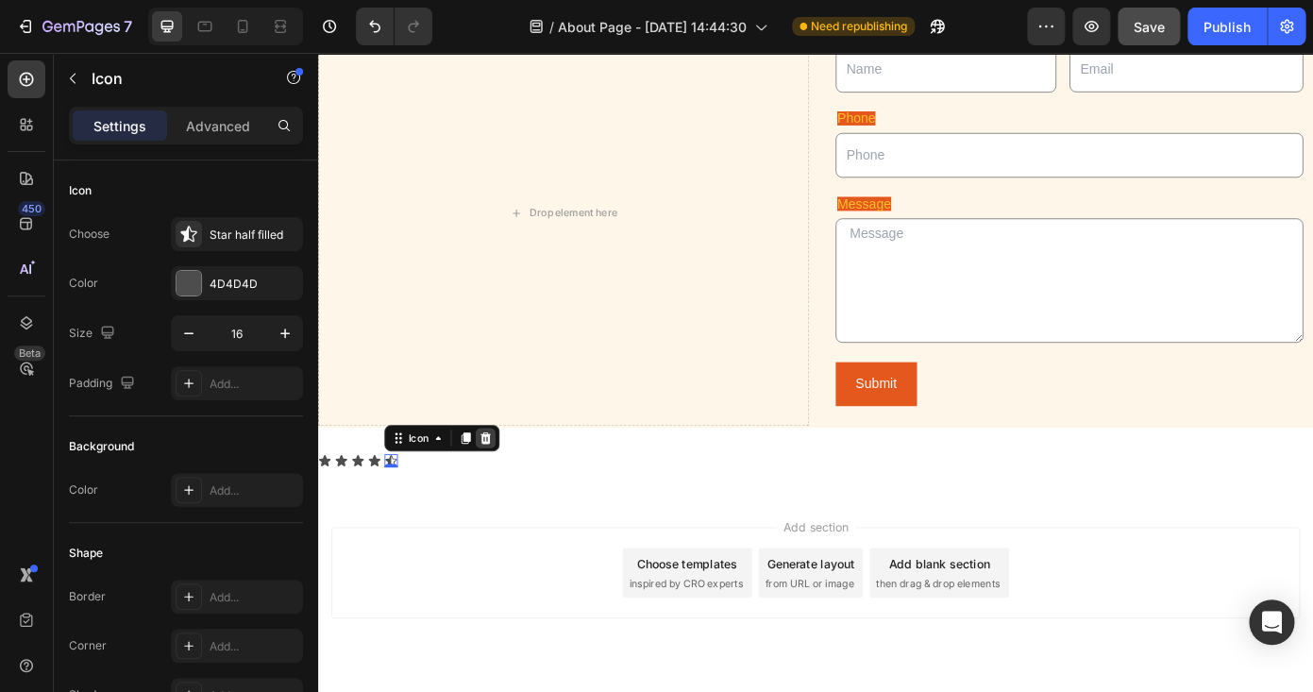
click at [515, 489] on icon at bounding box center [508, 491] width 15 height 15
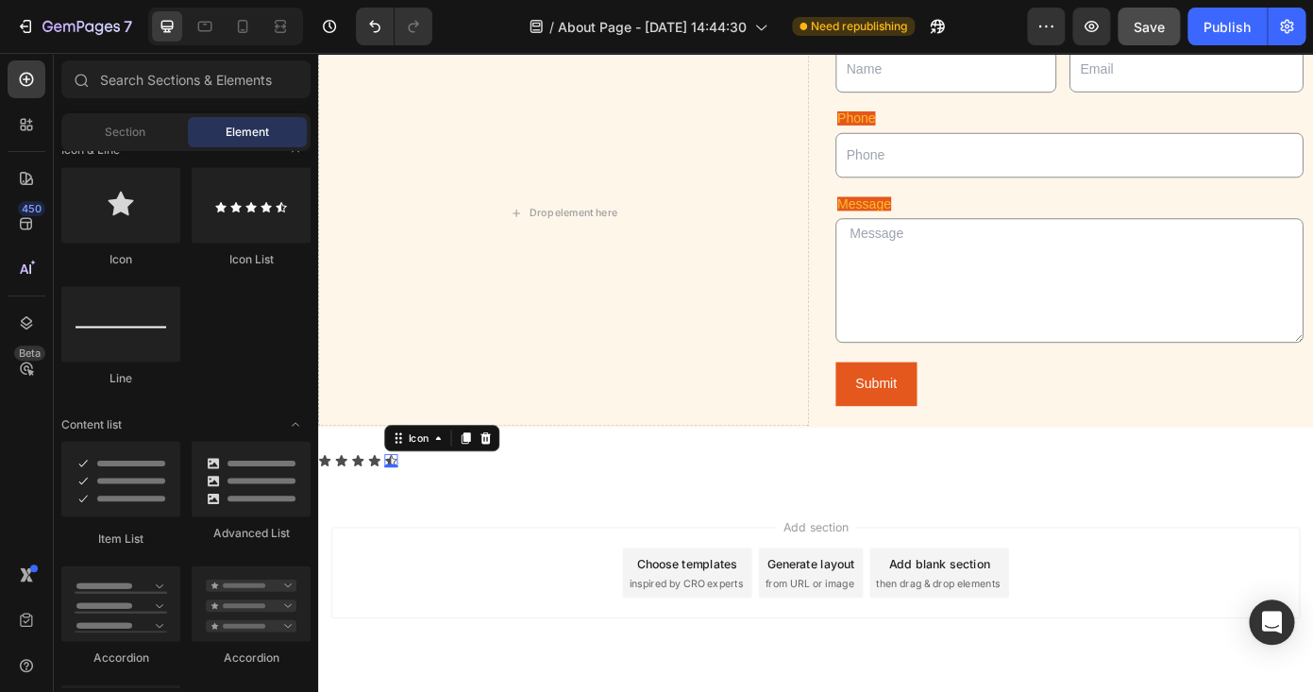
scroll to position [1239, 0]
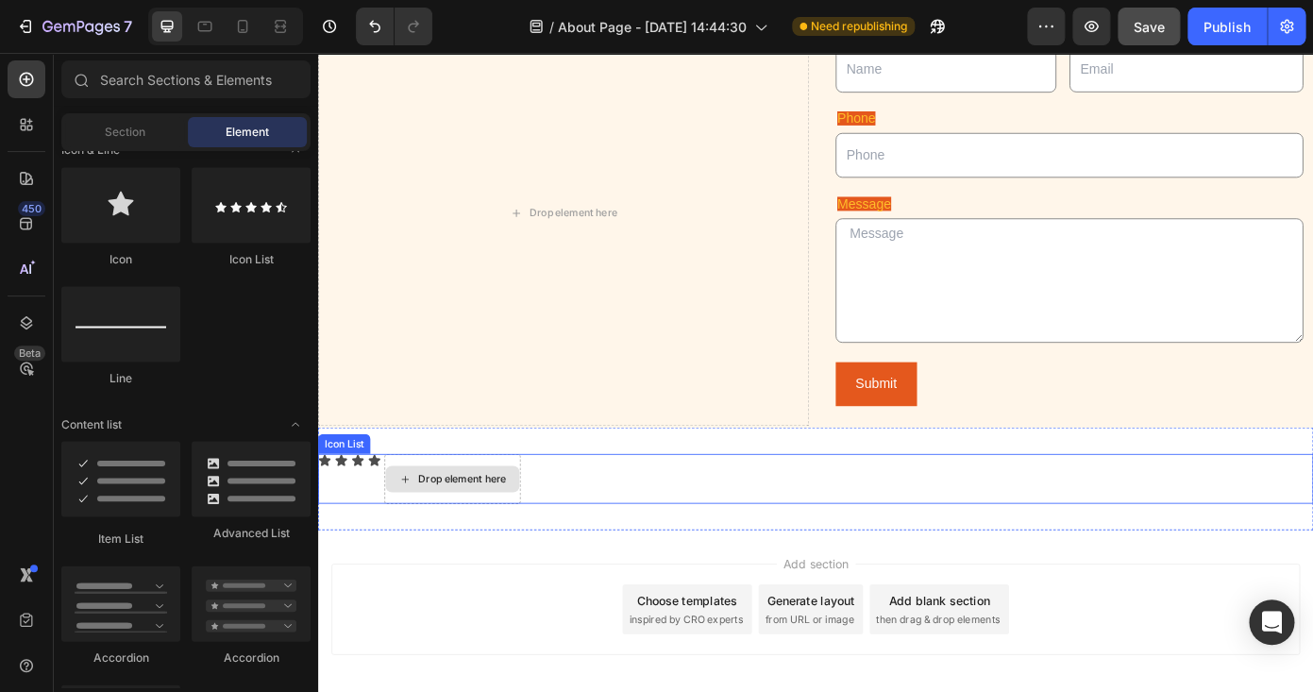
click at [385, 513] on icon at bounding box center [382, 517] width 13 height 12
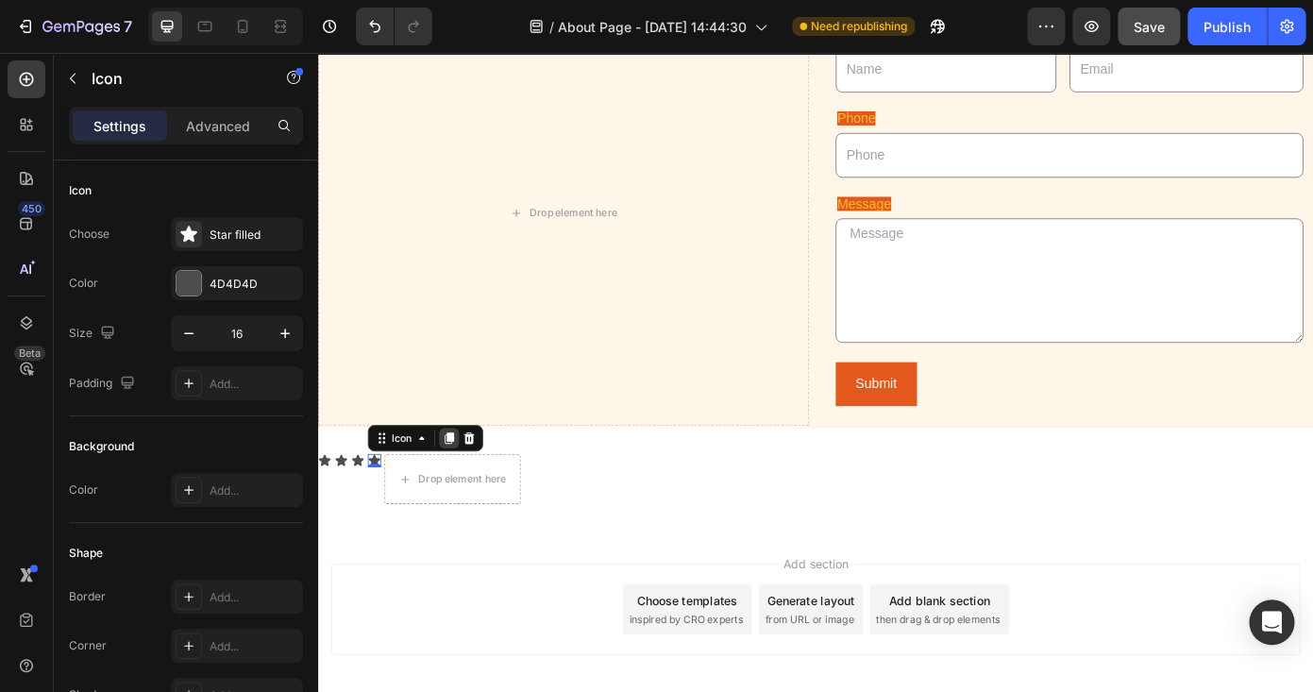
click at [469, 493] on icon at bounding box center [467, 491] width 15 height 15
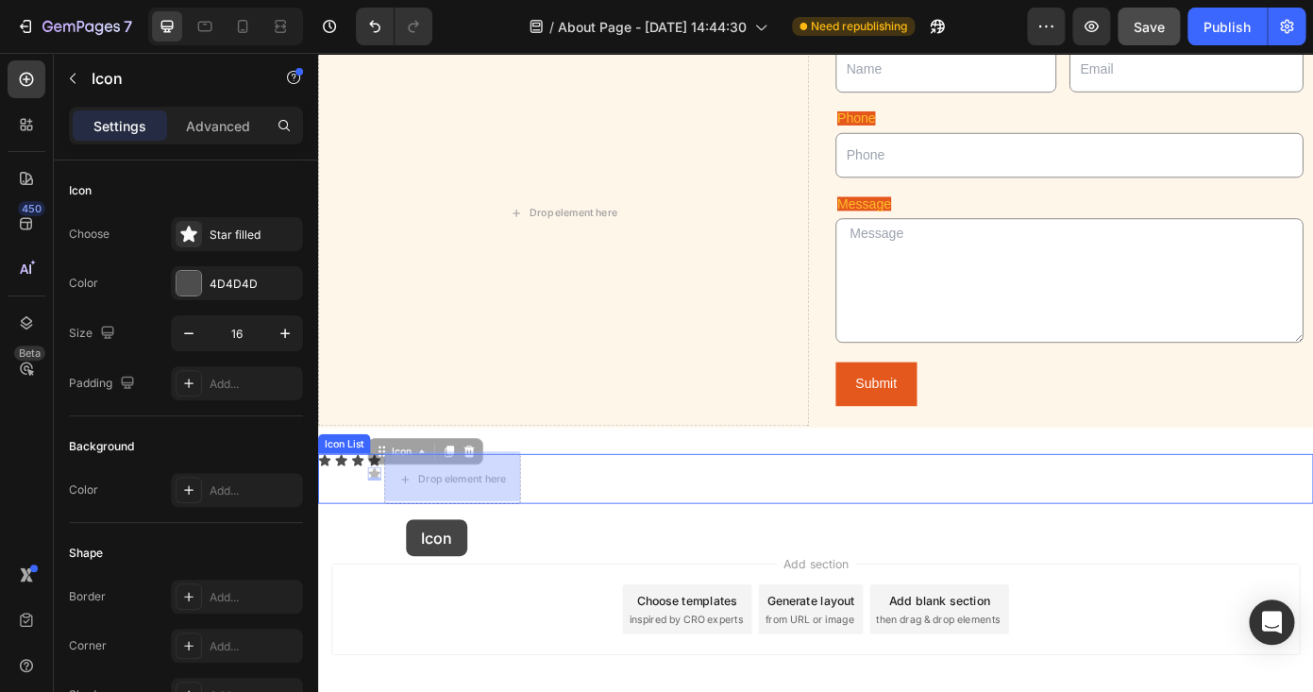
drag, startPoint x: 385, startPoint y: 527, endPoint x: 406, endPoint y: 521, distance: 21.5
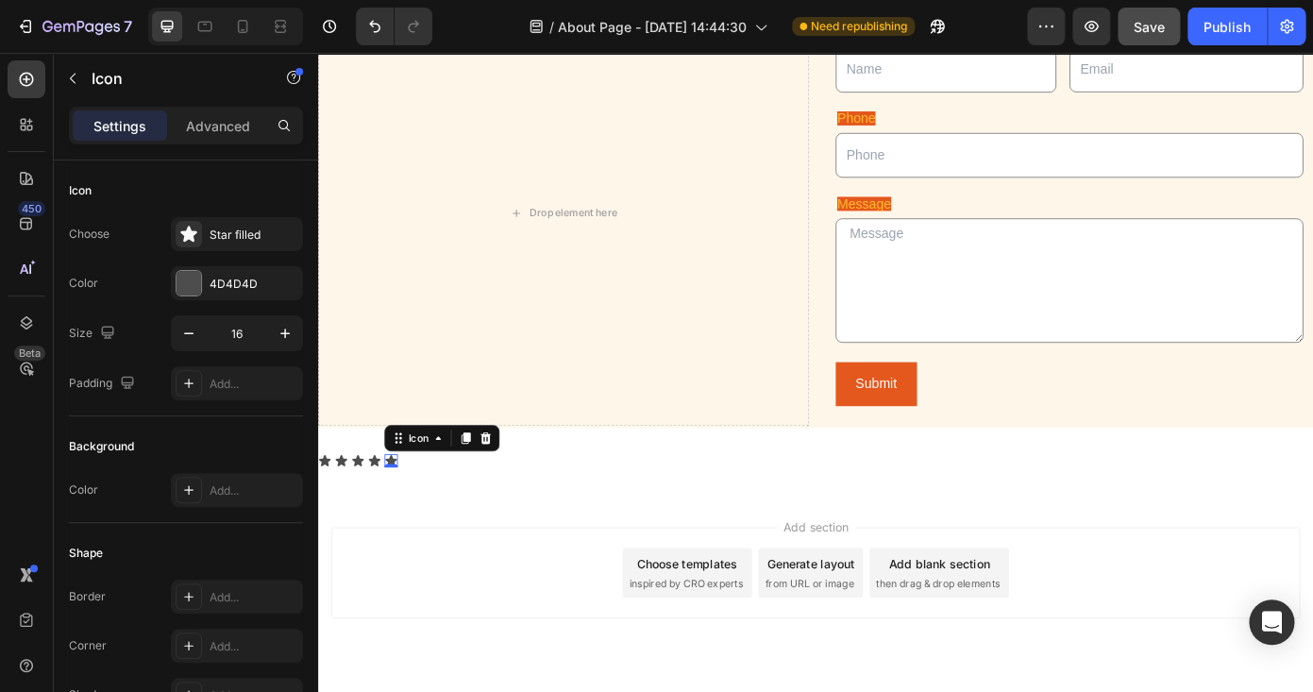
click at [413, 580] on div "Add section Choose templates inspired by CRO experts Generate layout from URL o…" at bounding box center [884, 671] width 1133 height 232
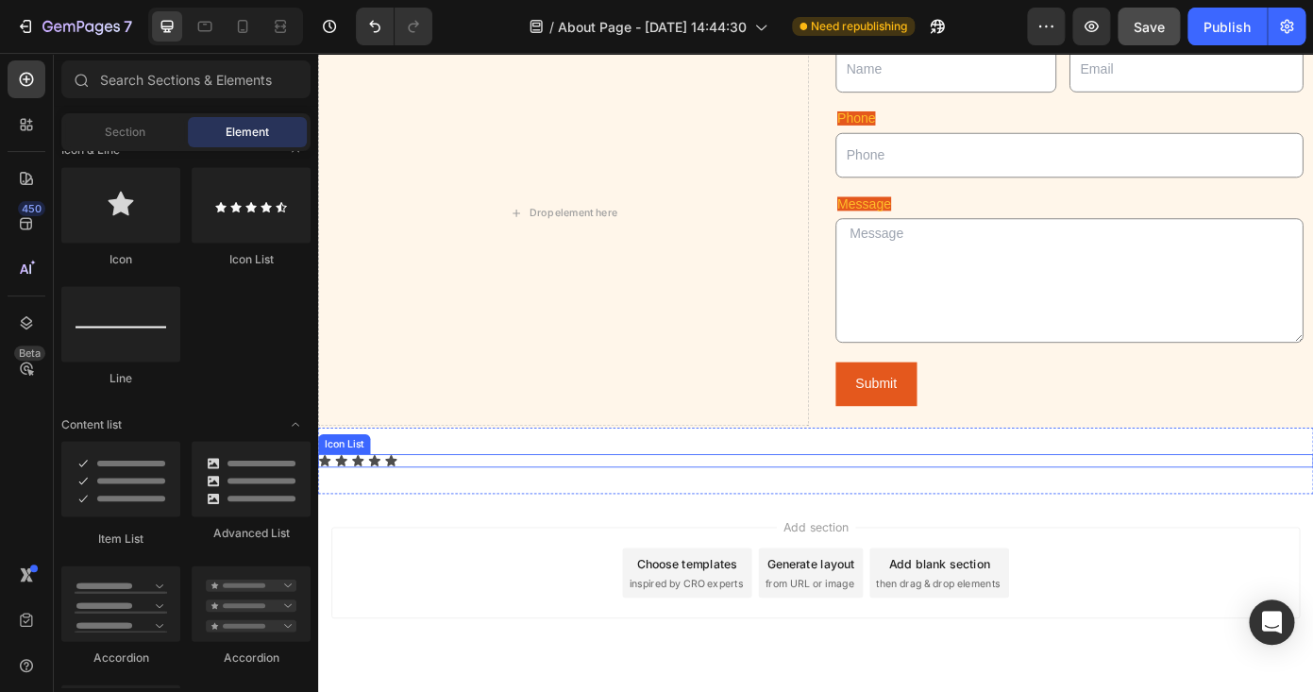
click at [428, 520] on div "Icon Icon Icon Icon Icon" at bounding box center [884, 517] width 1133 height 15
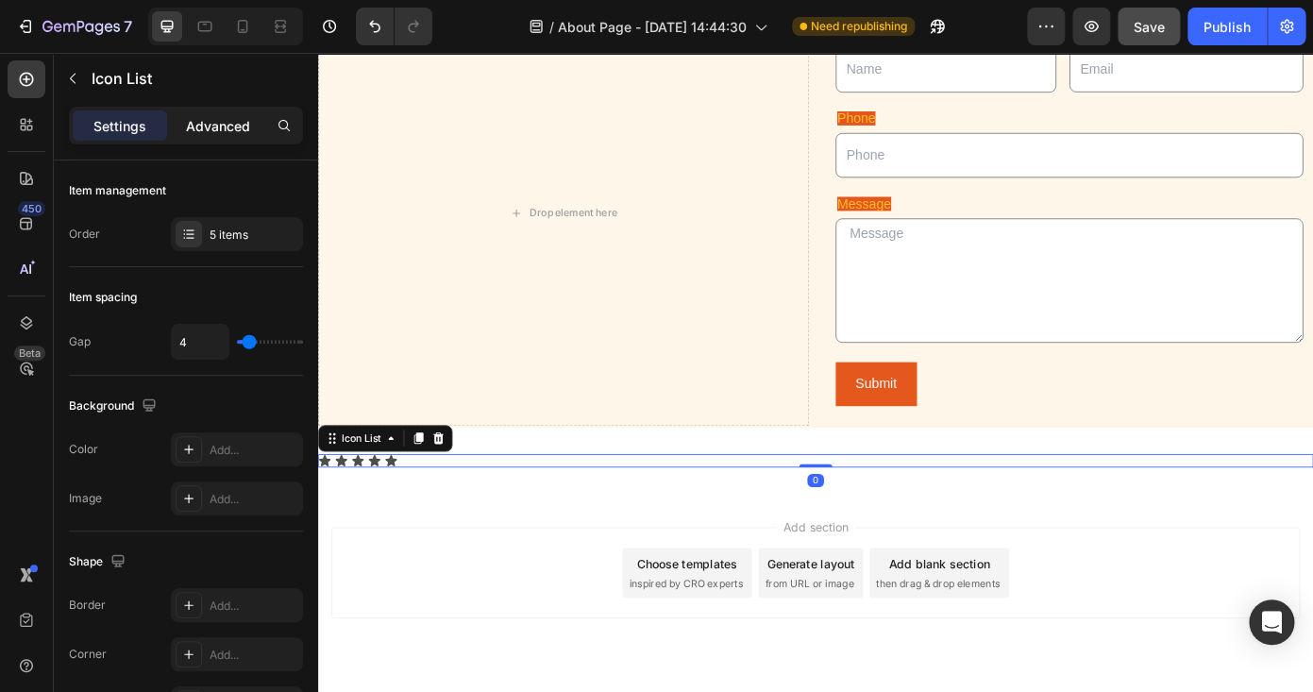
click at [211, 122] on p "Advanced" at bounding box center [218, 126] width 64 height 20
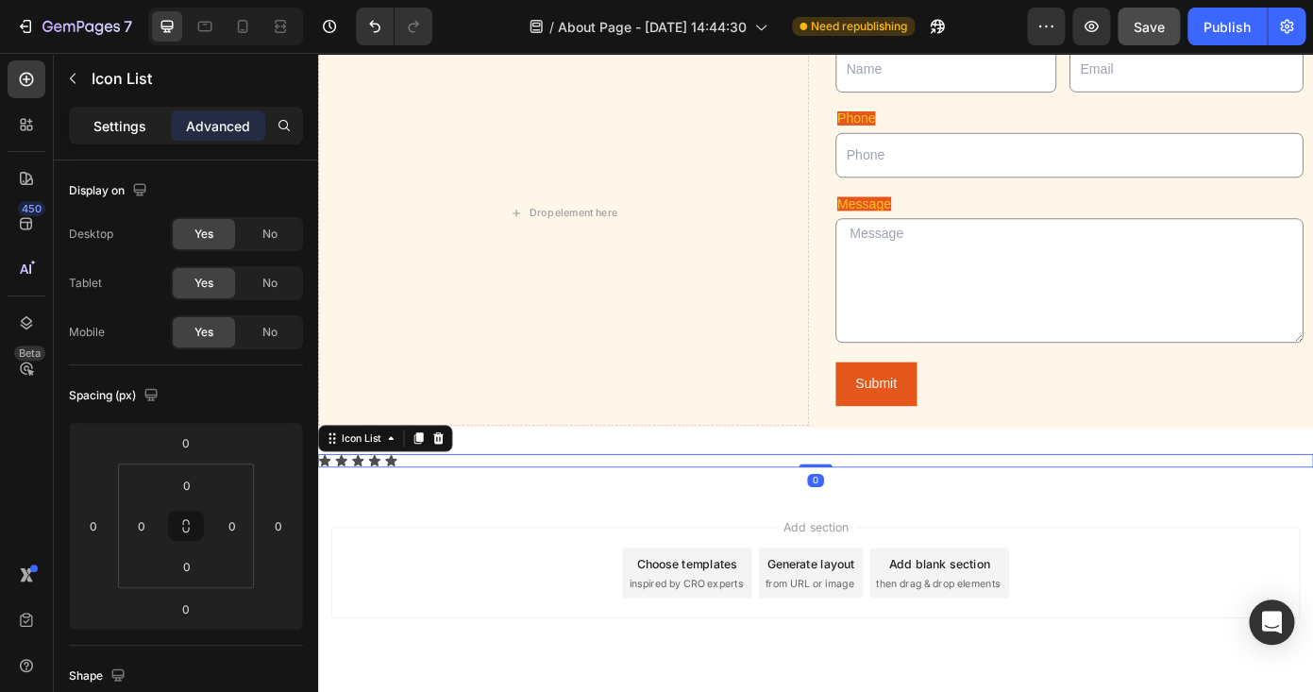
click at [151, 125] on div "Settings" at bounding box center [120, 125] width 94 height 30
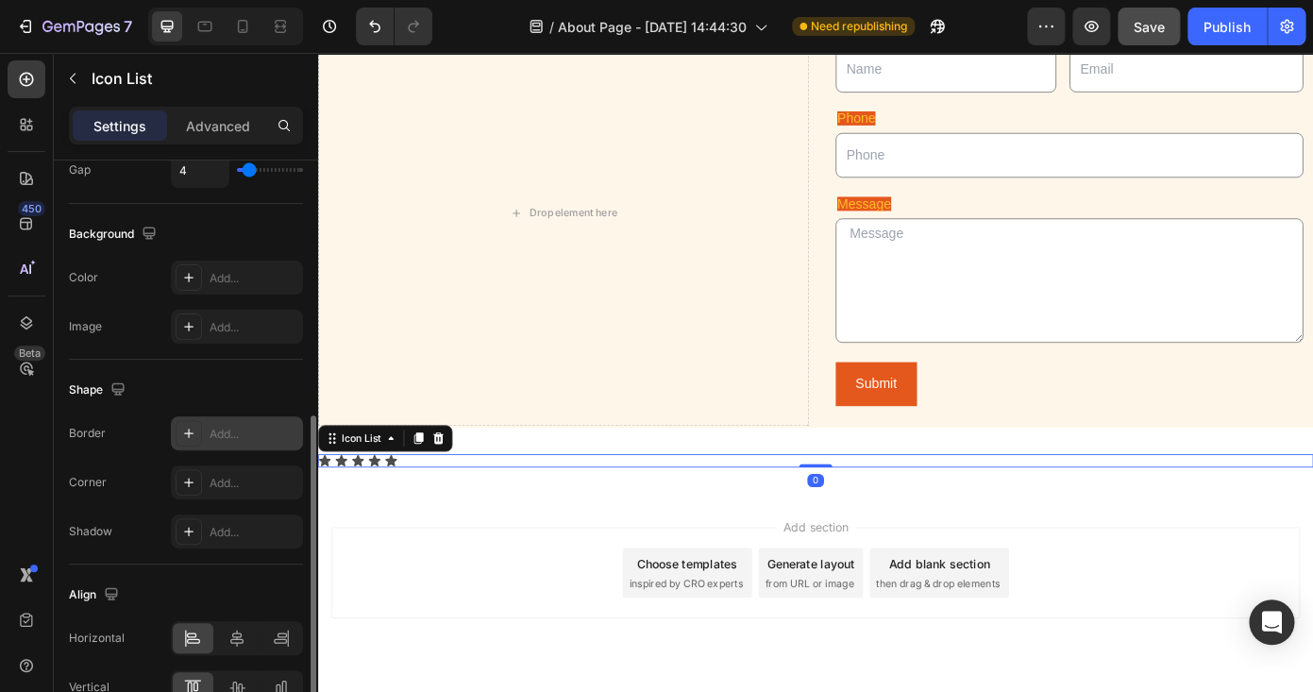
scroll to position [275, 0]
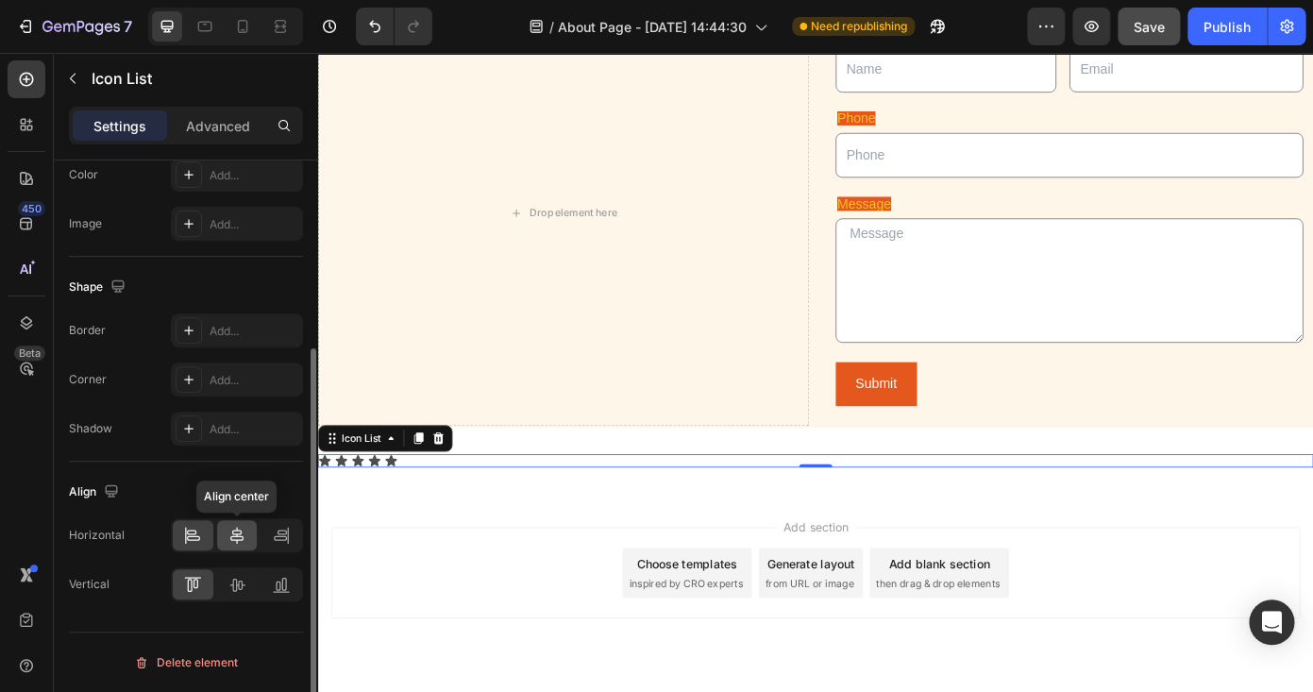
click at [237, 535] on icon at bounding box center [236, 535] width 13 height 17
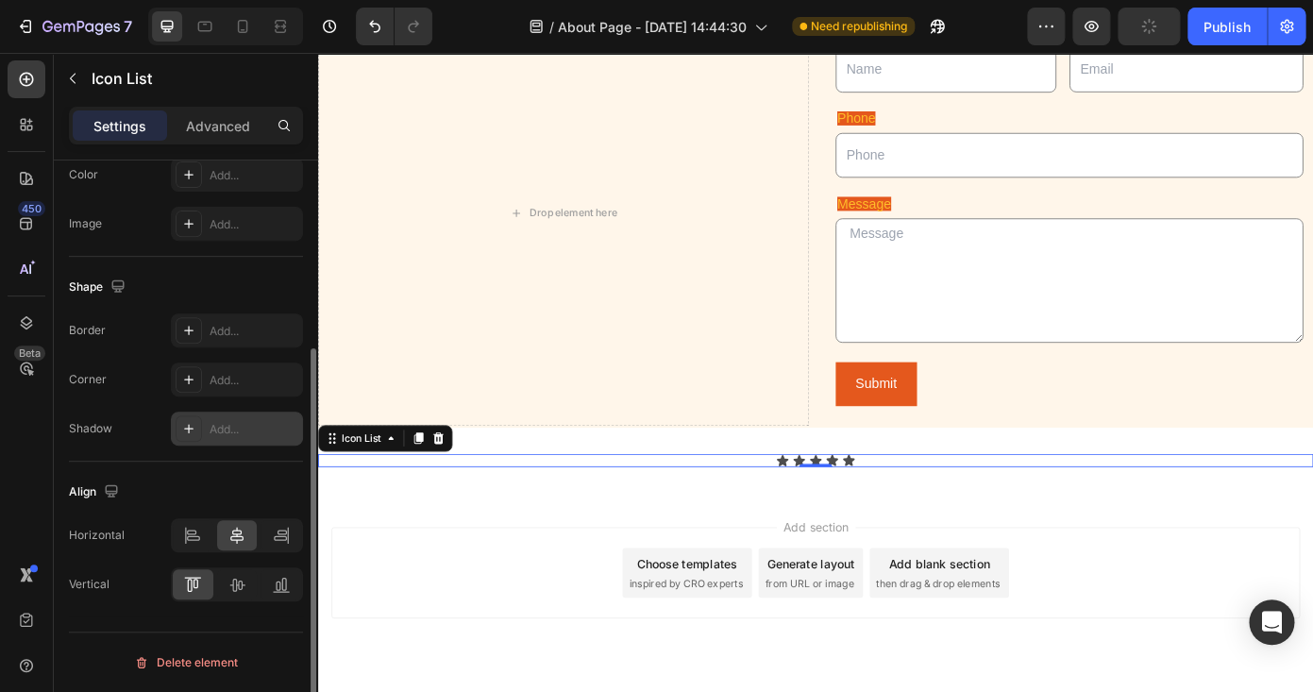
scroll to position [0, 0]
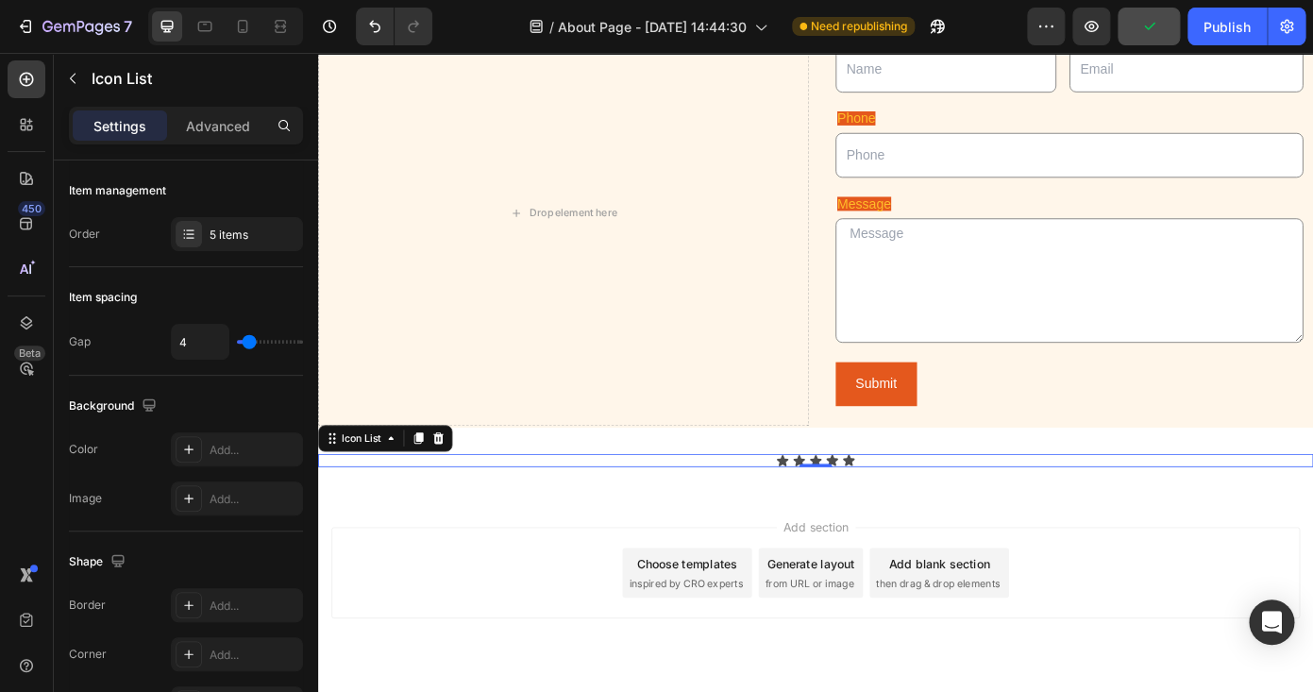
click at [843, 511] on icon at bounding box center [846, 517] width 15 height 15
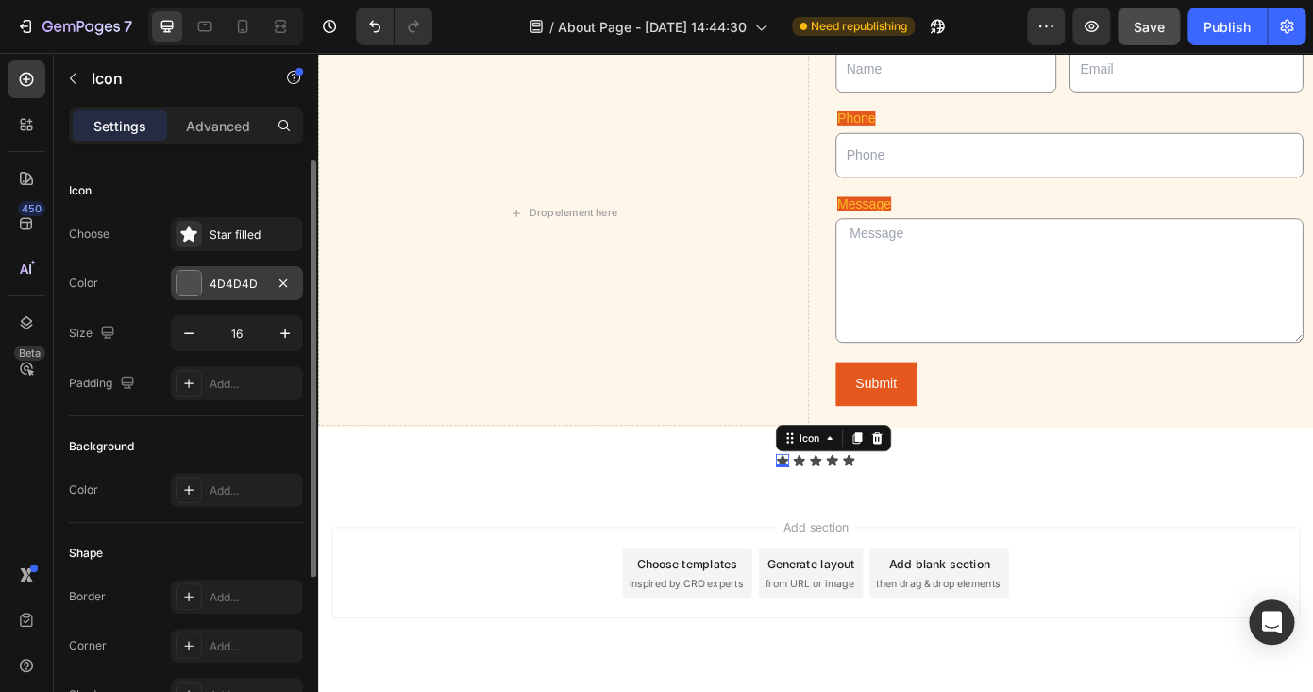
click at [189, 269] on div "4D4D4D" at bounding box center [237, 283] width 132 height 34
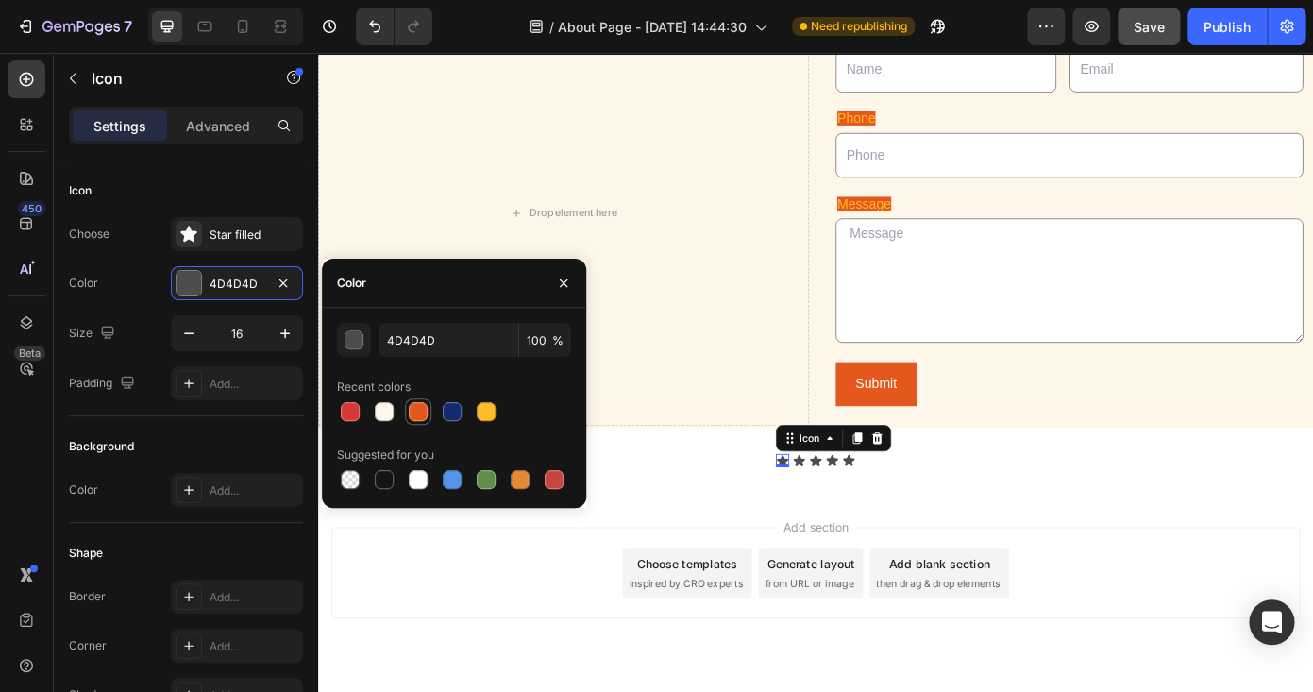
click at [418, 412] on div at bounding box center [418, 411] width 19 height 19
click at [456, 410] on div at bounding box center [452, 411] width 19 height 19
type input "122B70"
click at [868, 517] on div "Icon" at bounding box center [865, 517] width 15 height 15
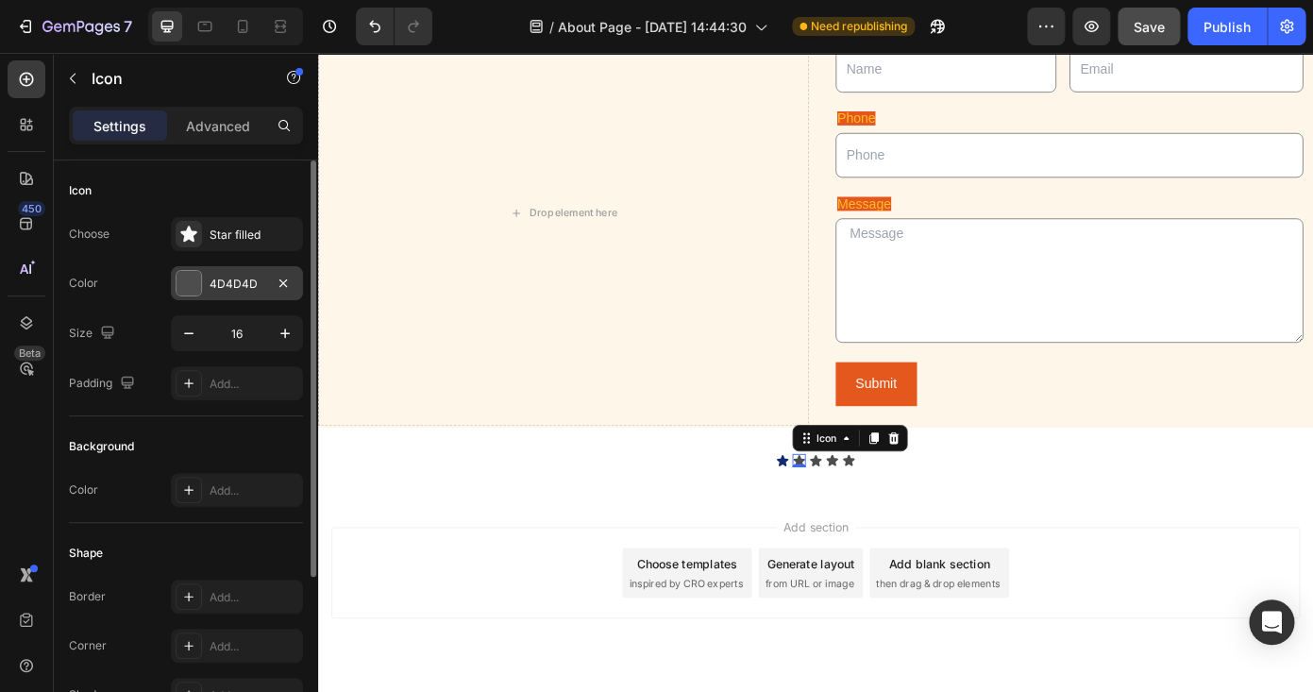
click at [199, 281] on div at bounding box center [189, 283] width 25 height 25
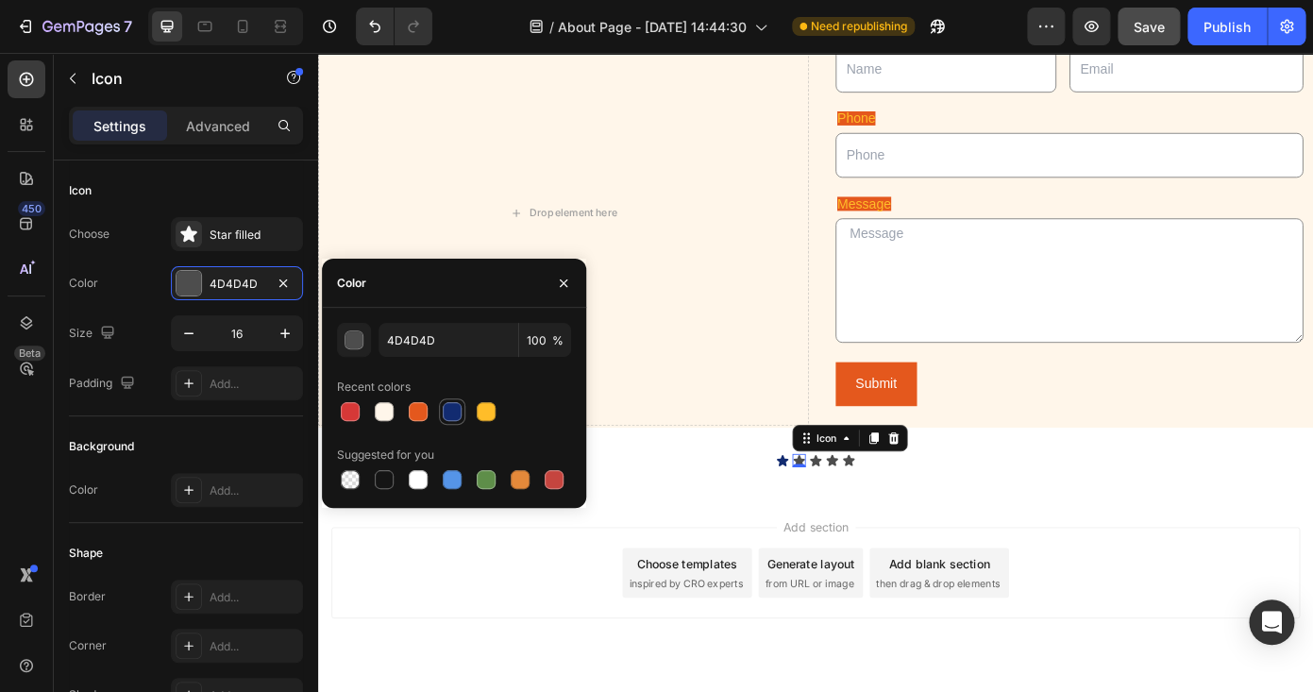
click at [463, 421] on div at bounding box center [452, 411] width 26 height 26
type input "122B70"
click at [882, 517] on icon at bounding box center [884, 517] width 13 height 12
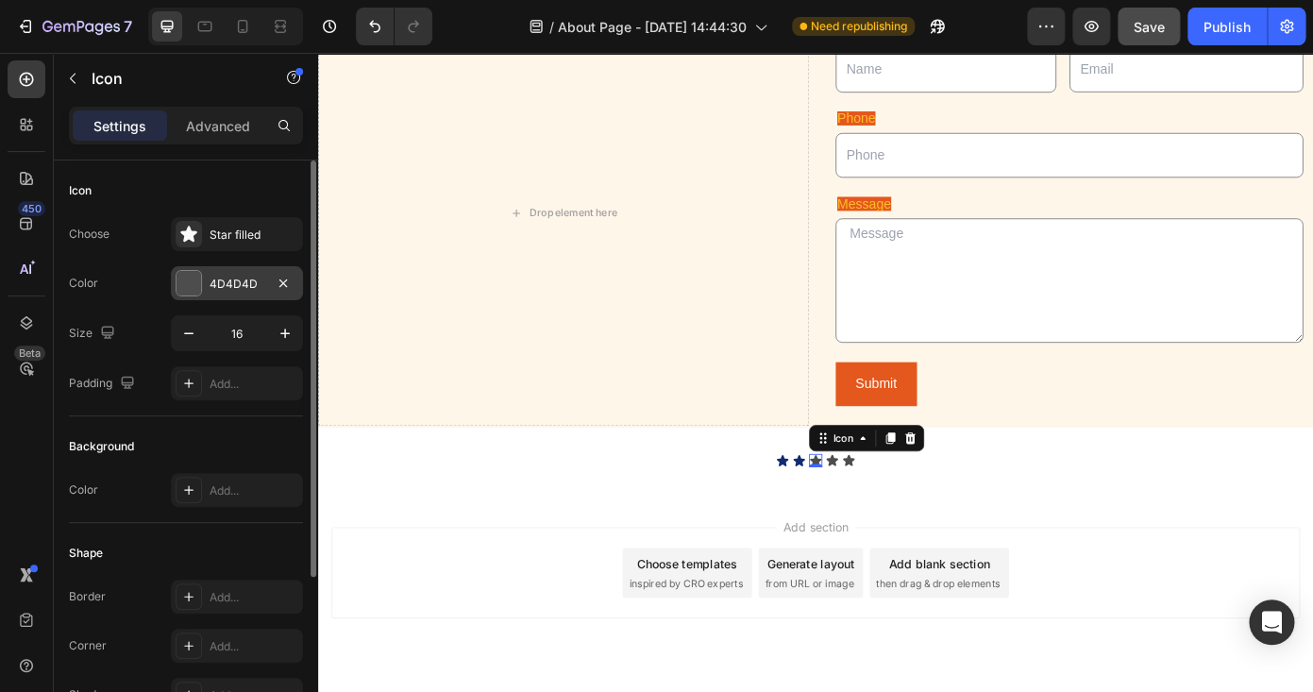
click at [246, 294] on div "4D4D4D" at bounding box center [237, 283] width 132 height 34
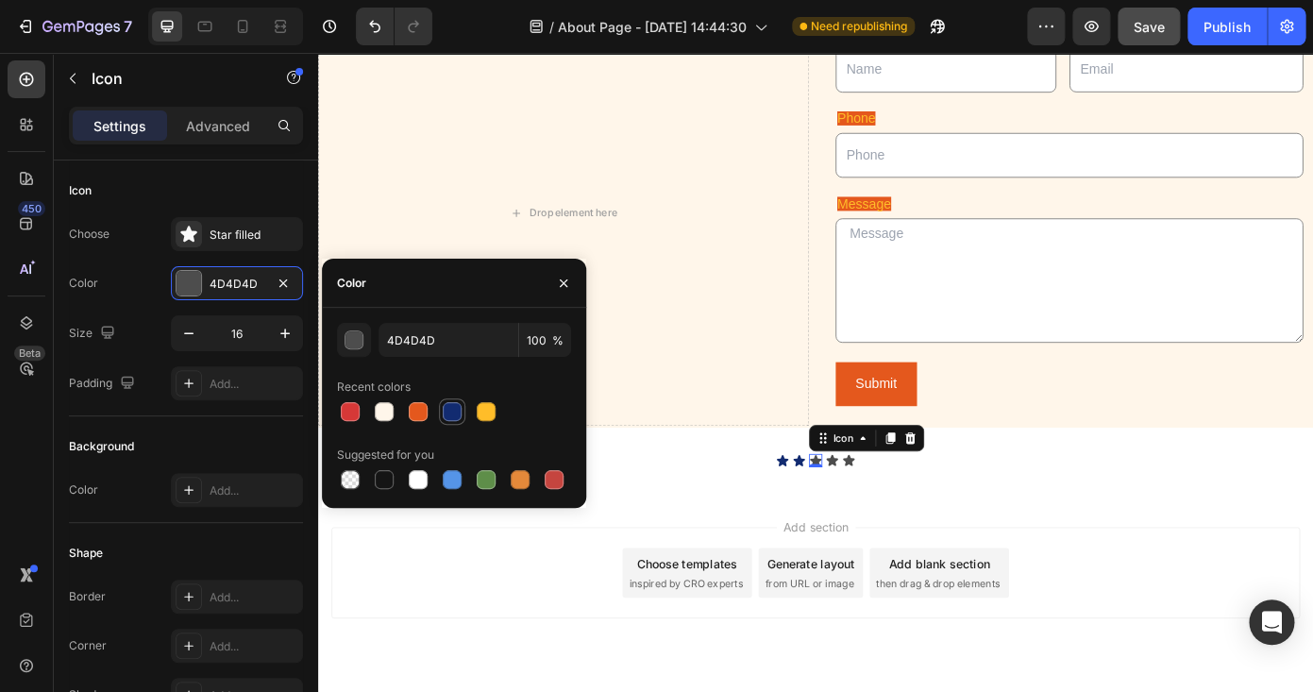
click at [449, 412] on div at bounding box center [452, 411] width 19 height 19
type input "122B70"
click at [900, 516] on icon at bounding box center [903, 517] width 15 height 15
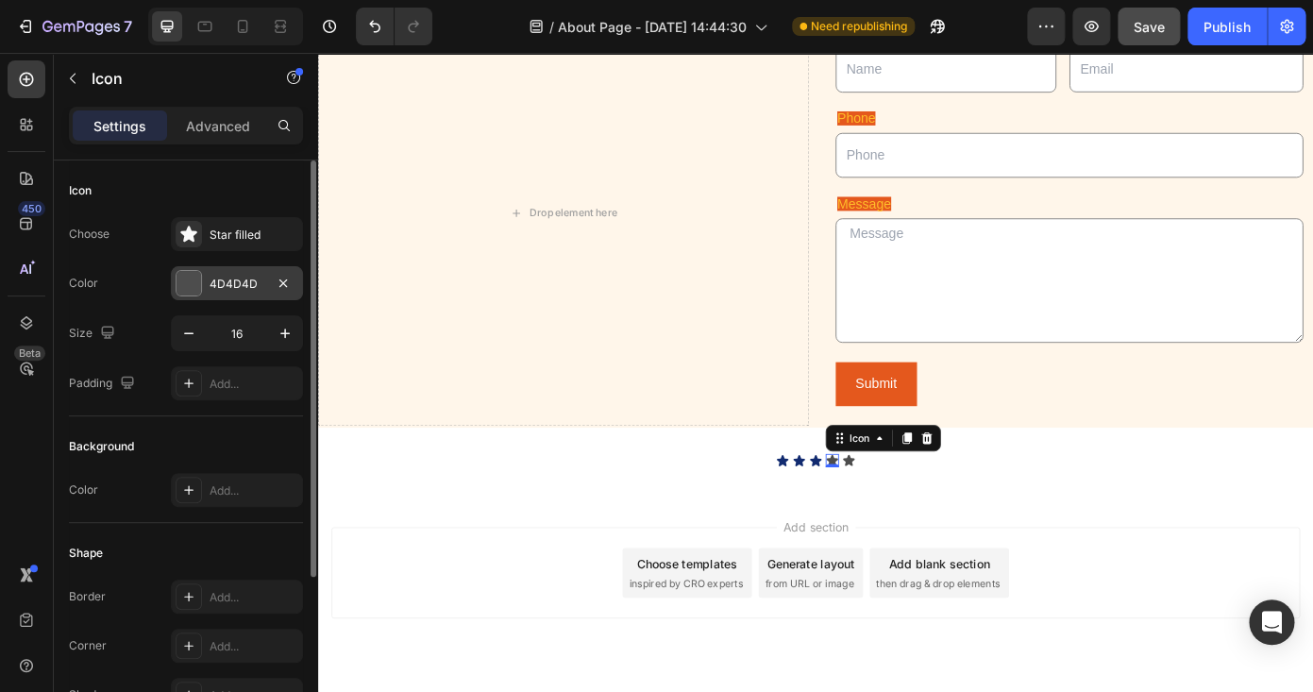
click at [211, 276] on div "4D4D4D" at bounding box center [237, 284] width 55 height 17
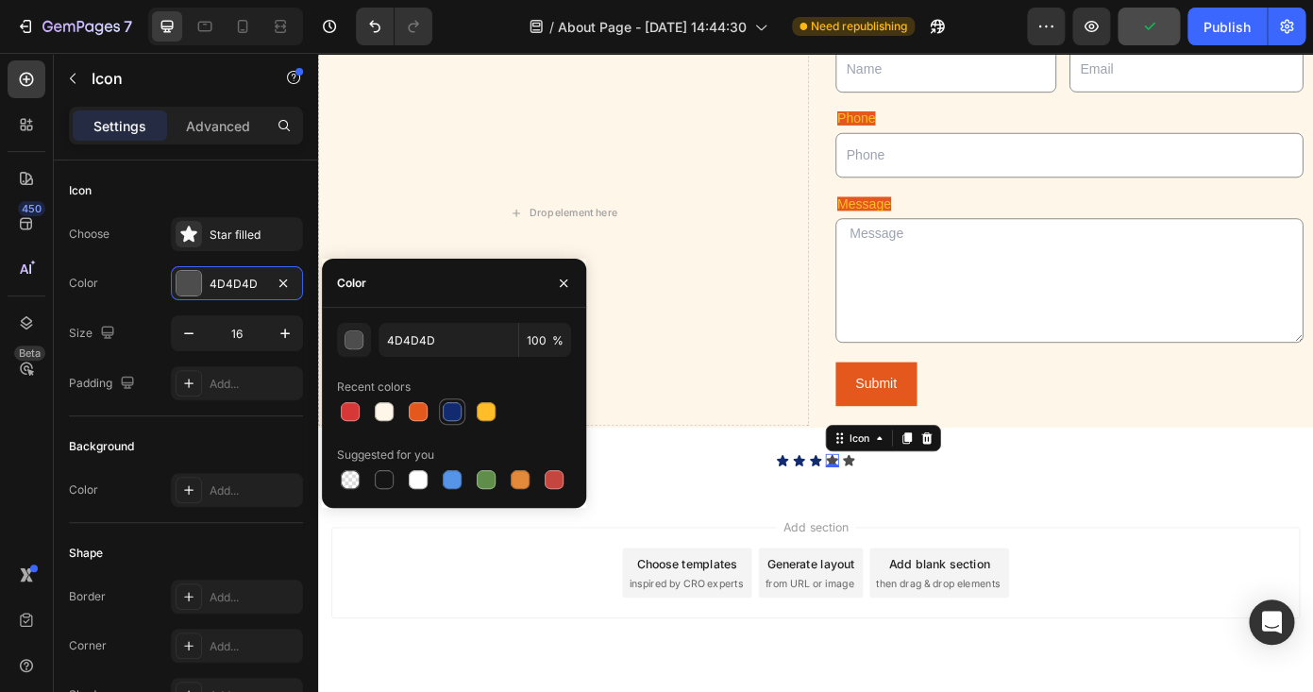
click at [457, 420] on div at bounding box center [452, 411] width 19 height 19
type input "122B70"
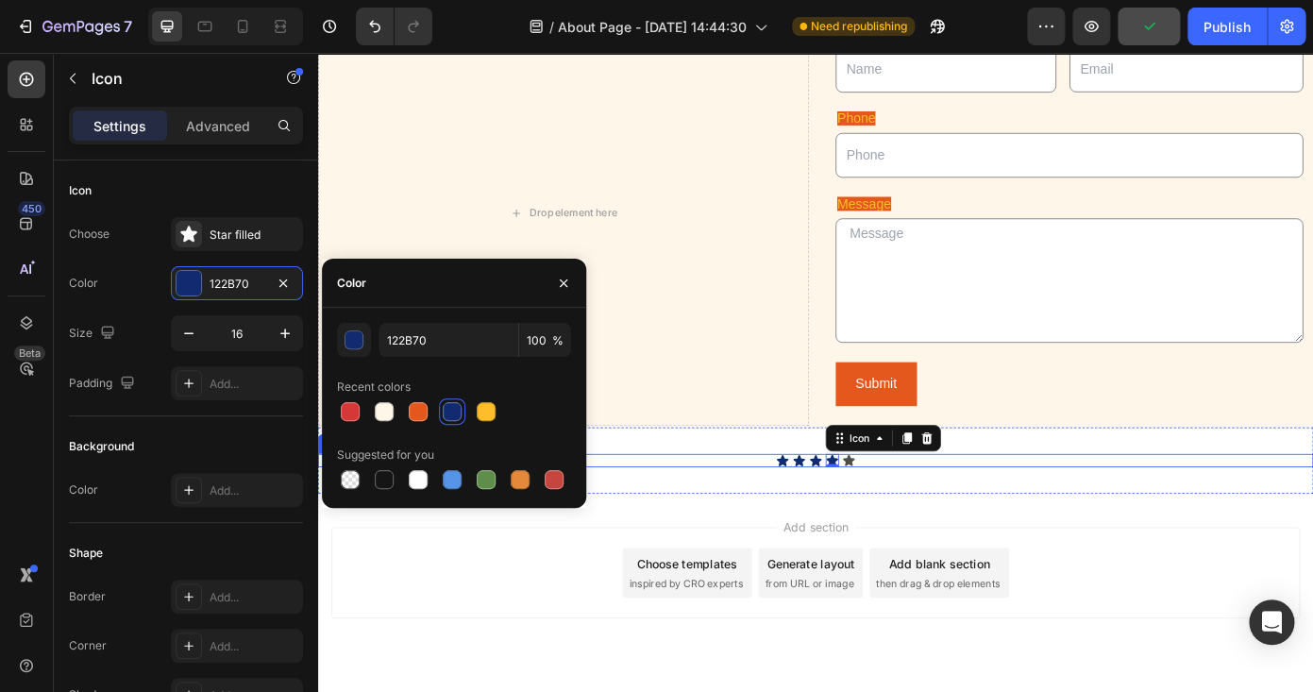
click at [923, 511] on icon at bounding box center [922, 517] width 13 height 12
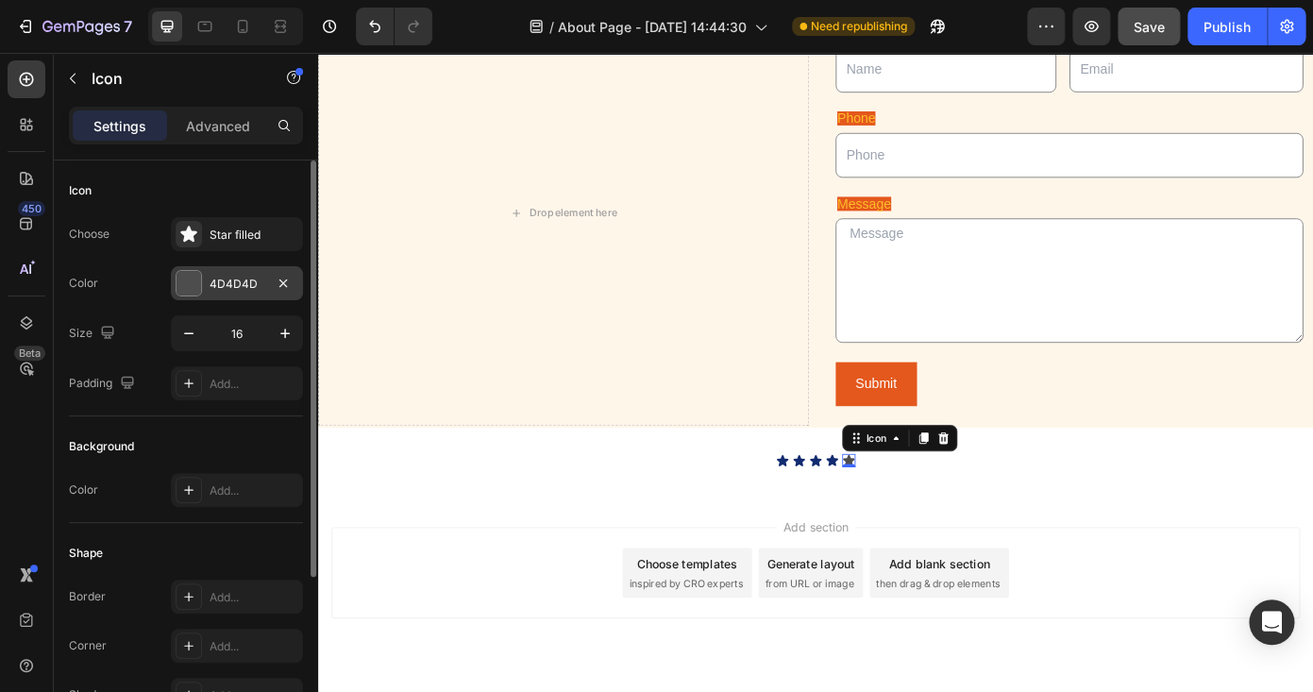
click at [245, 286] on div "4D4D4D" at bounding box center [237, 284] width 55 height 17
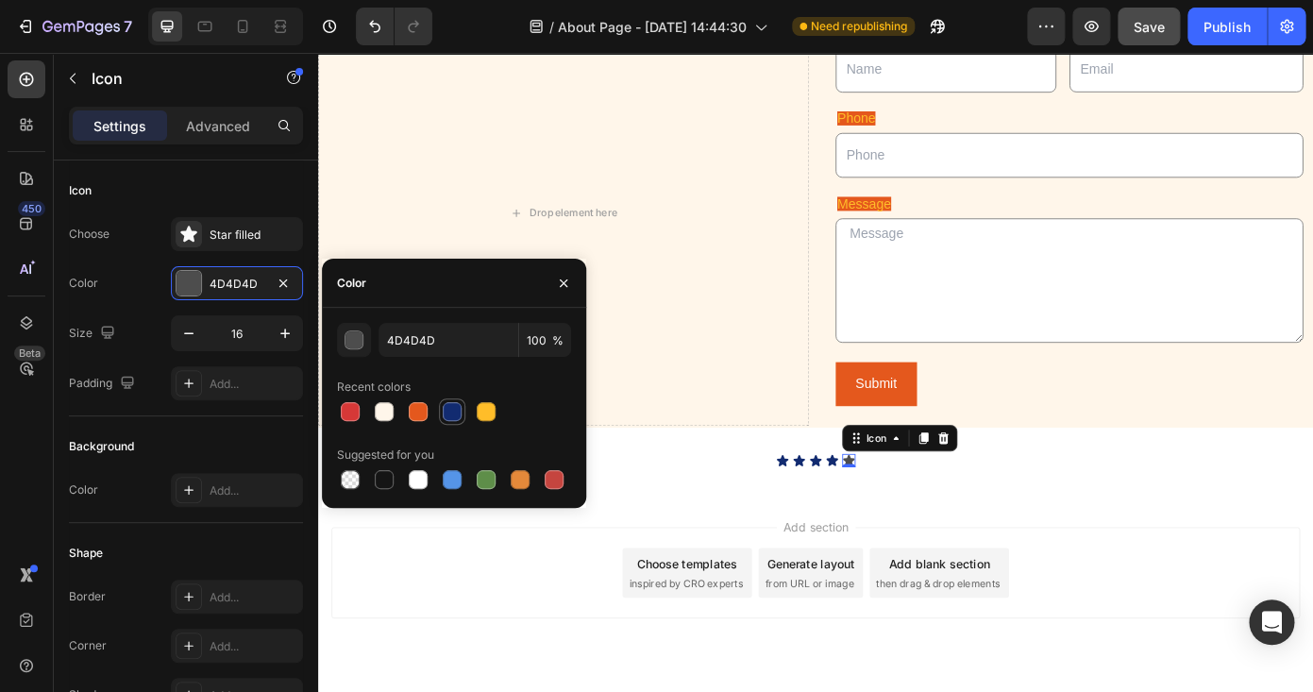
click at [454, 411] on div at bounding box center [452, 411] width 19 height 19
type input "122B70"
click at [829, 568] on div "Add section Choose templates inspired by CRO experts Generate layout from URL o…" at bounding box center [884, 671] width 1133 height 232
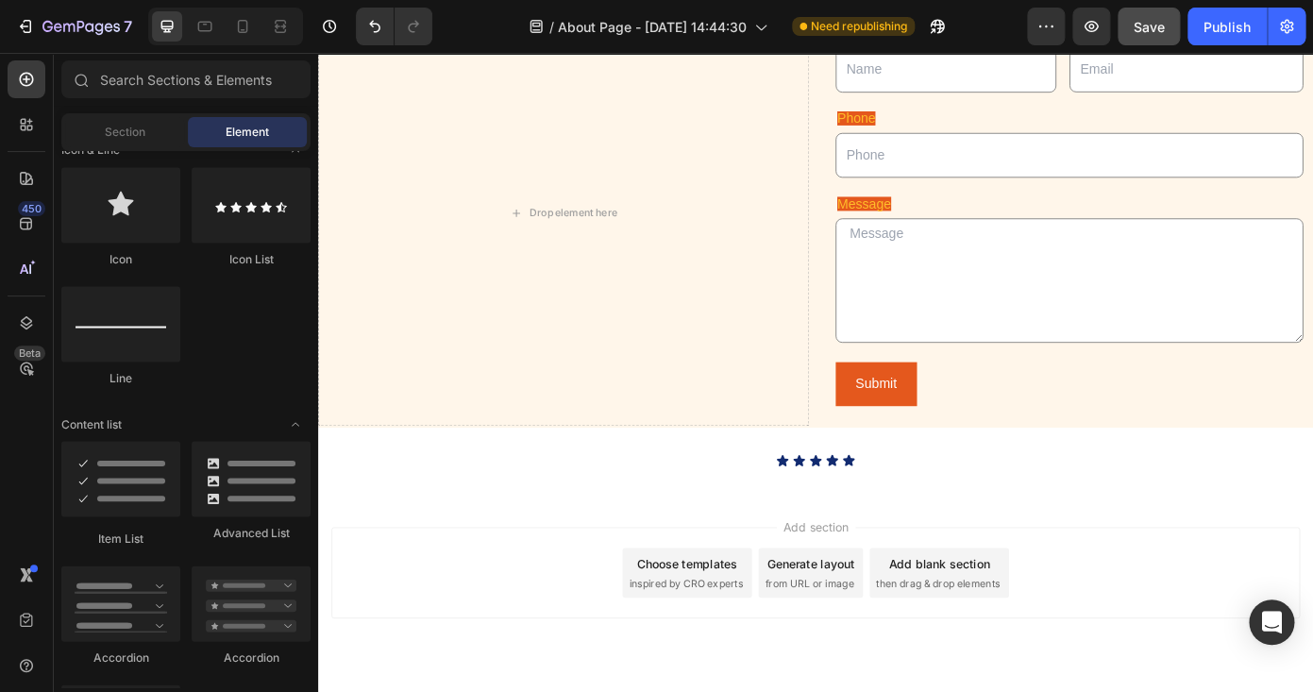
scroll to position [1239, 0]
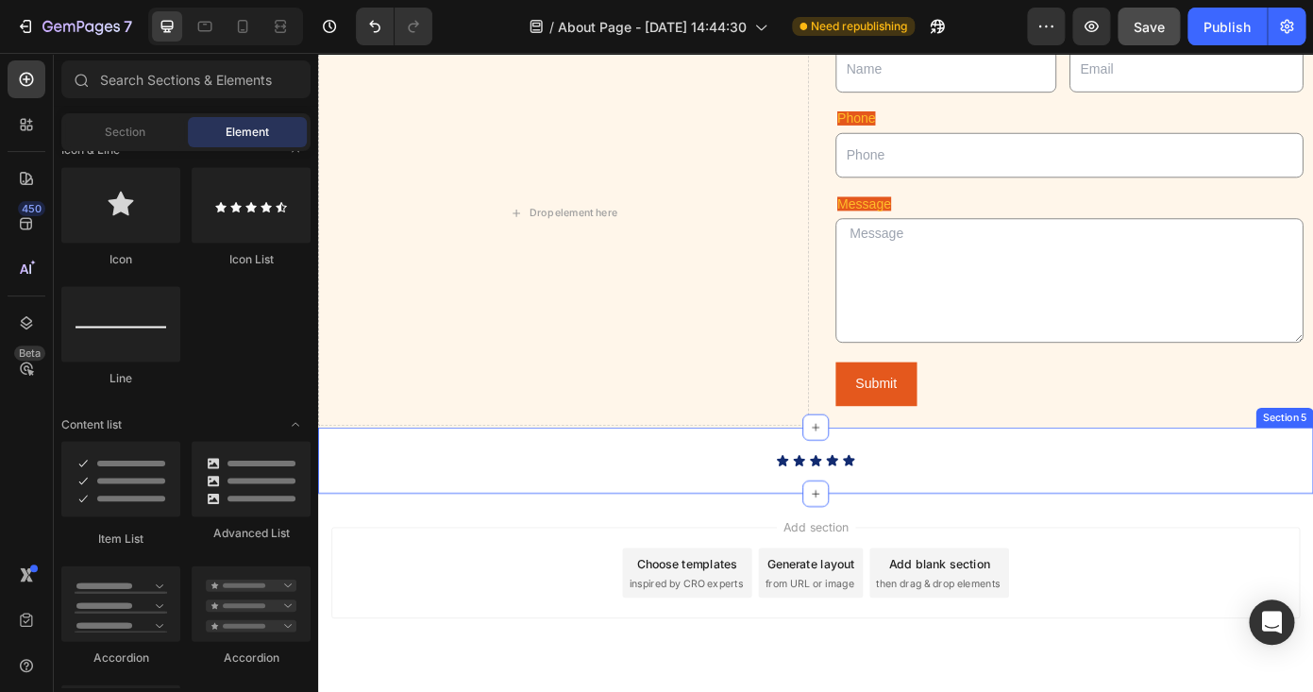
click at [731, 491] on div "Icon Icon Icon Icon Icon Icon List Section 5" at bounding box center [884, 518] width 1133 height 76
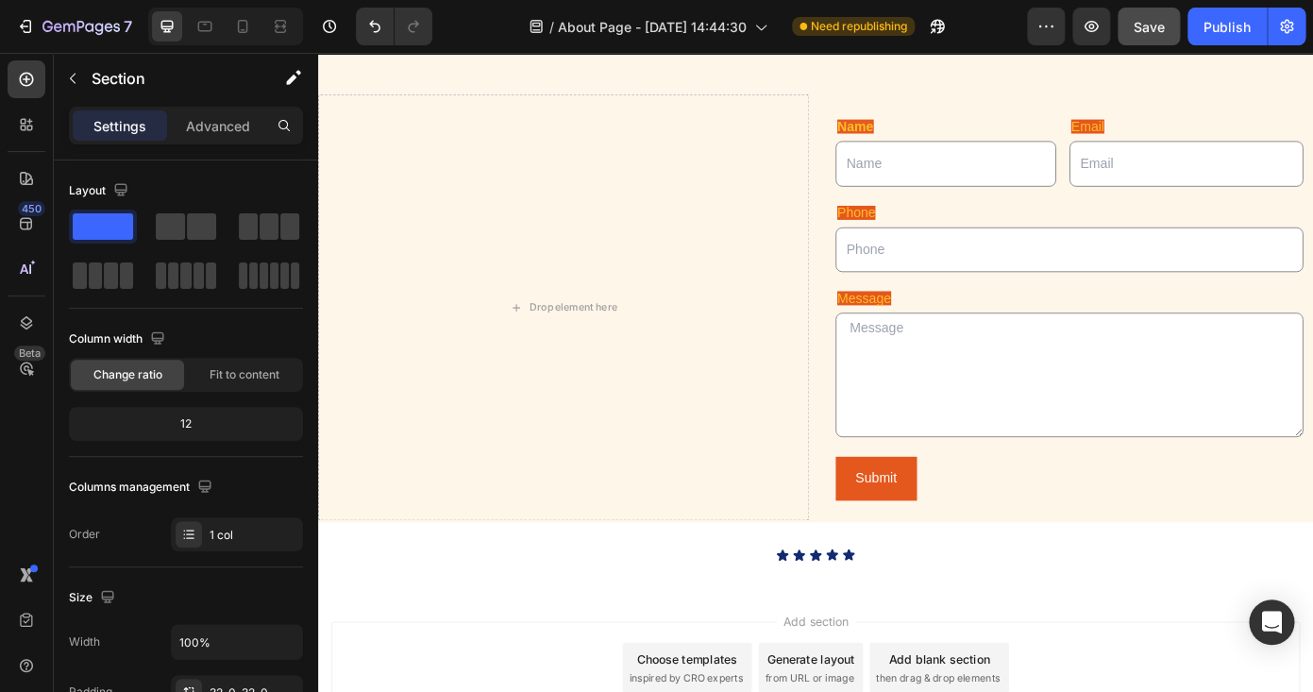
scroll to position [972, 0]
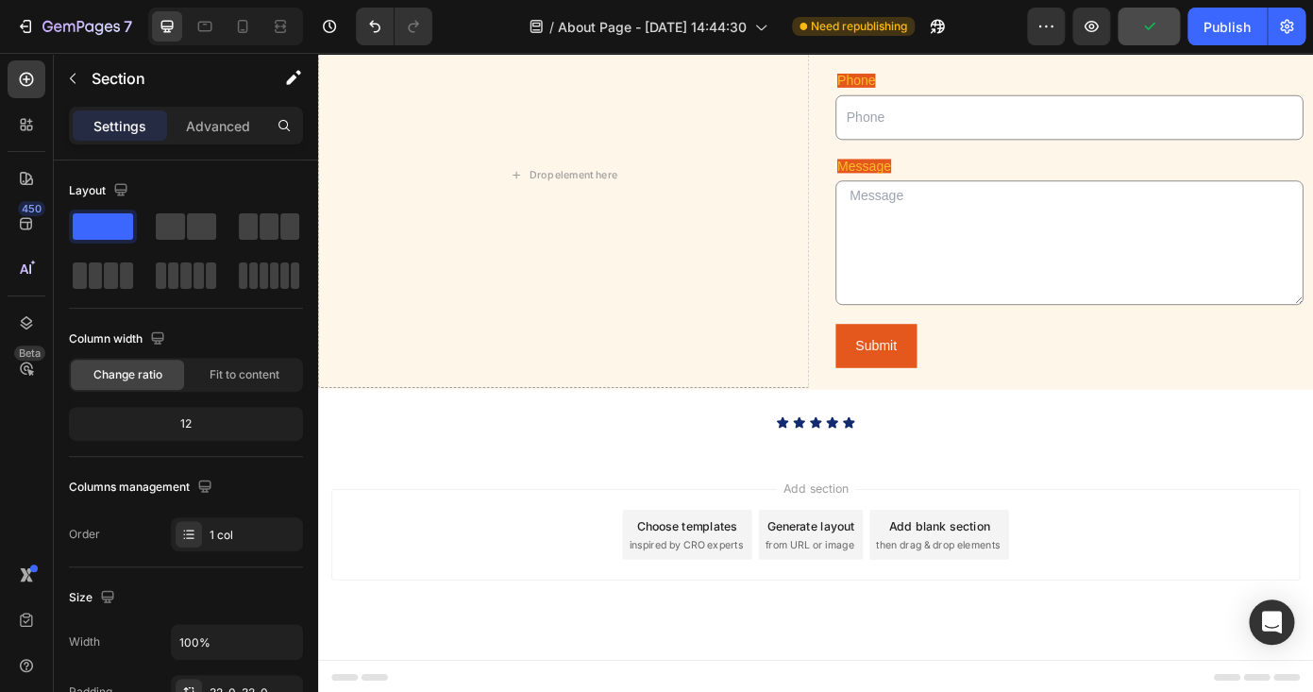
click at [656, 504] on div "Icon Icon Icon Icon Icon Icon List Section 5" at bounding box center [884, 474] width 1133 height 76
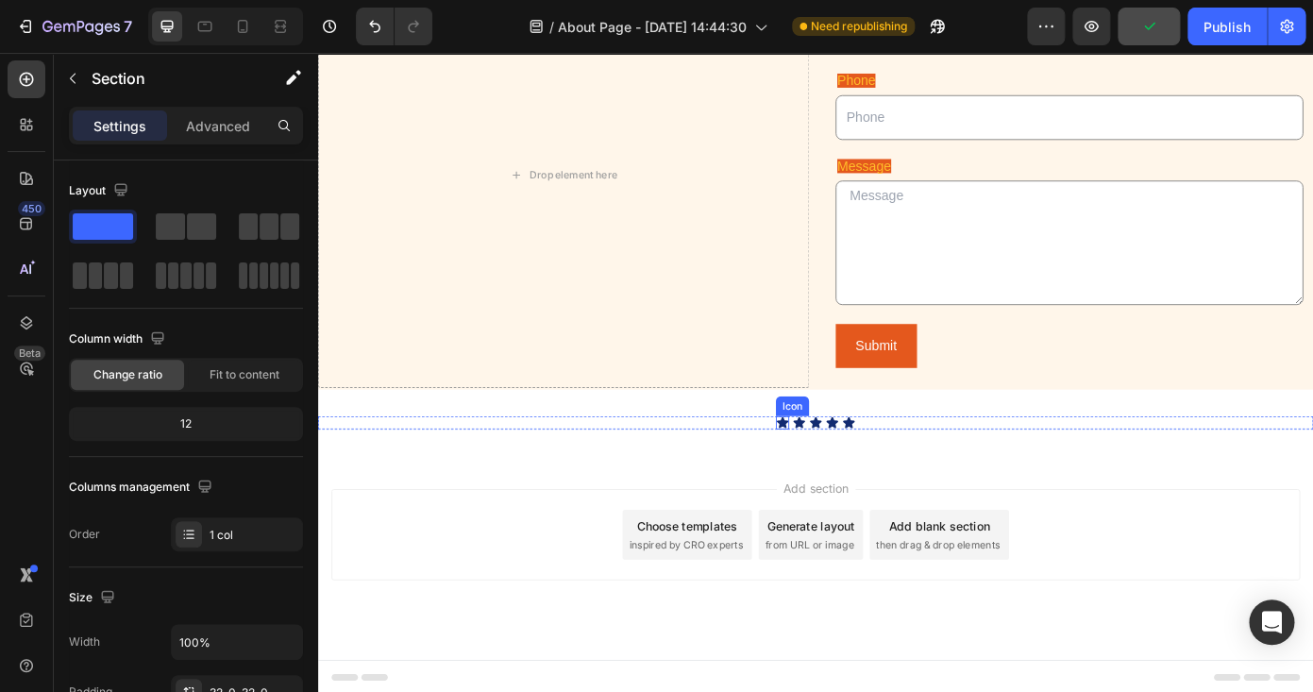
click at [843, 470] on icon at bounding box center [846, 473] width 13 height 12
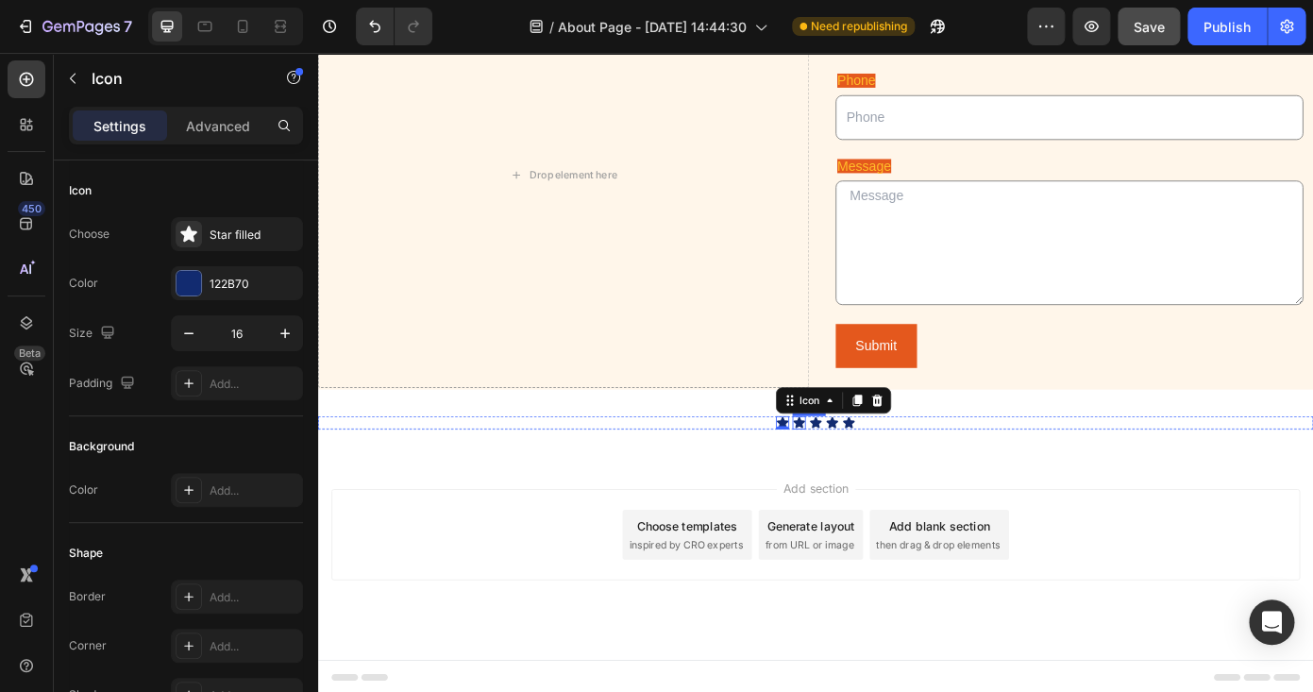
click at [865, 474] on icon at bounding box center [865, 473] width 13 height 12
click at [880, 474] on div "Icon" at bounding box center [884, 473] width 15 height 15
click at [903, 473] on icon at bounding box center [903, 473] width 13 height 12
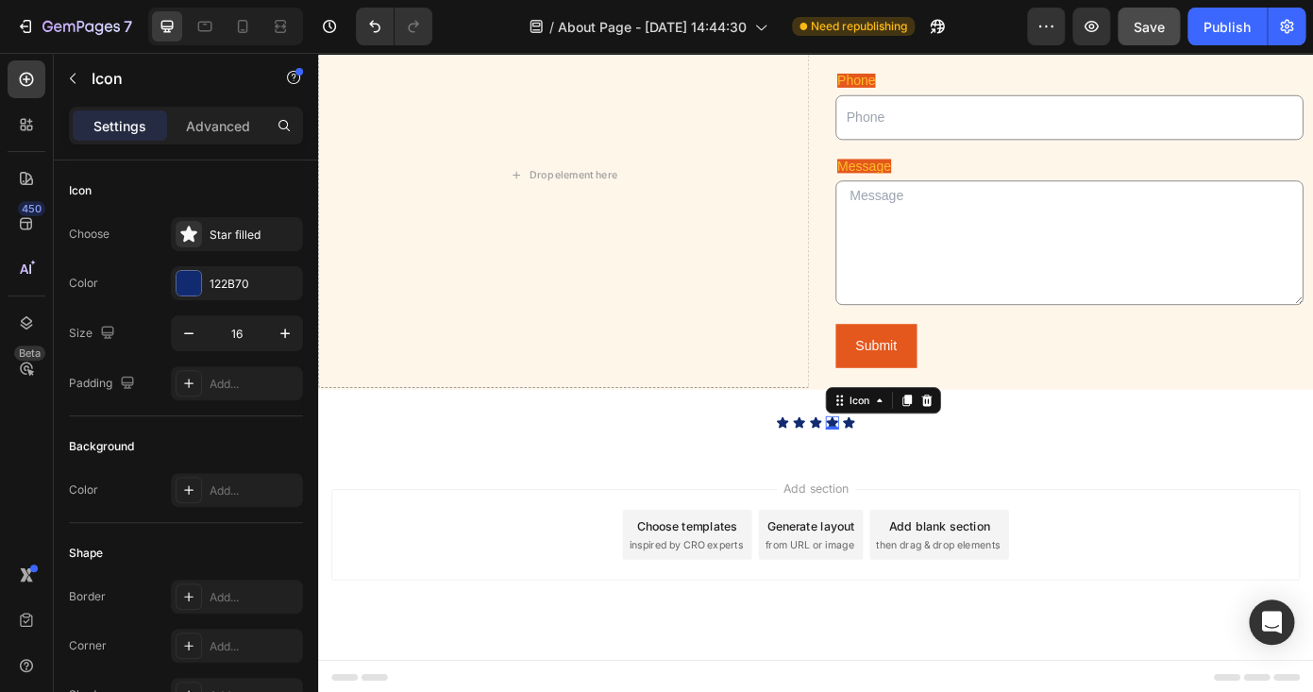
click at [923, 473] on icon at bounding box center [922, 473] width 13 height 12
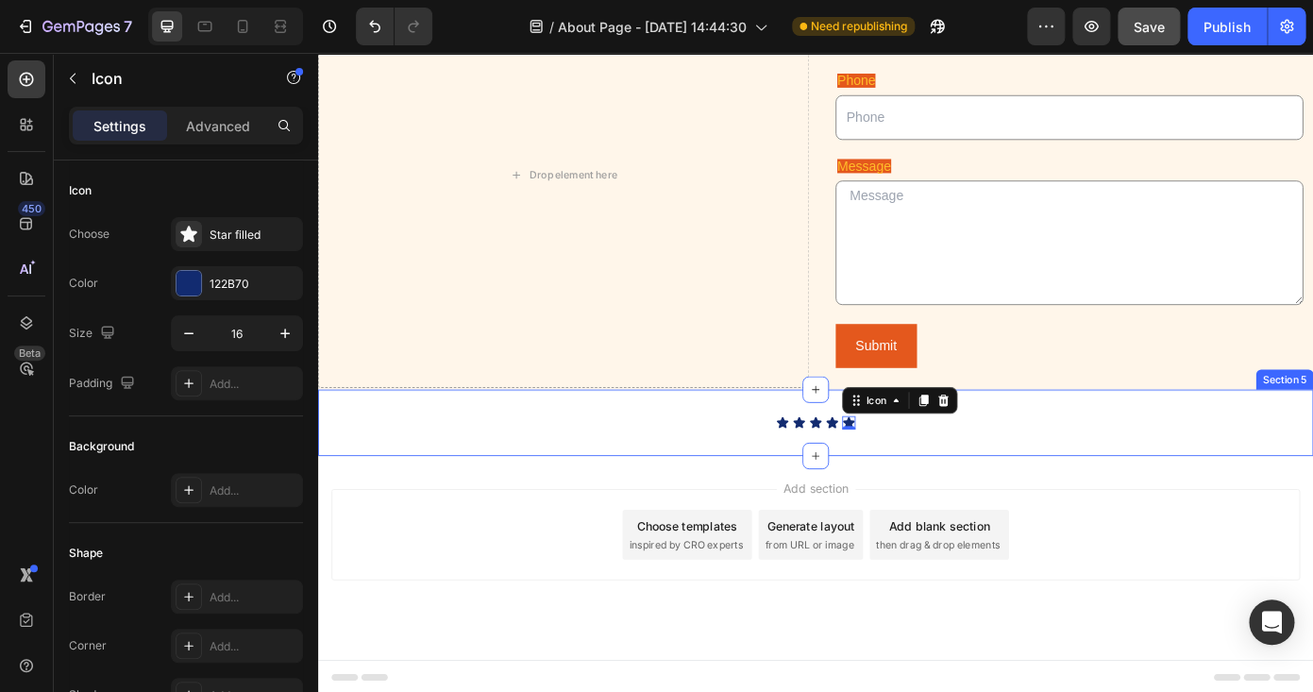
click at [744, 484] on div "Icon Icon Icon Icon Icon 0 Icon List Section 5" at bounding box center [884, 474] width 1133 height 76
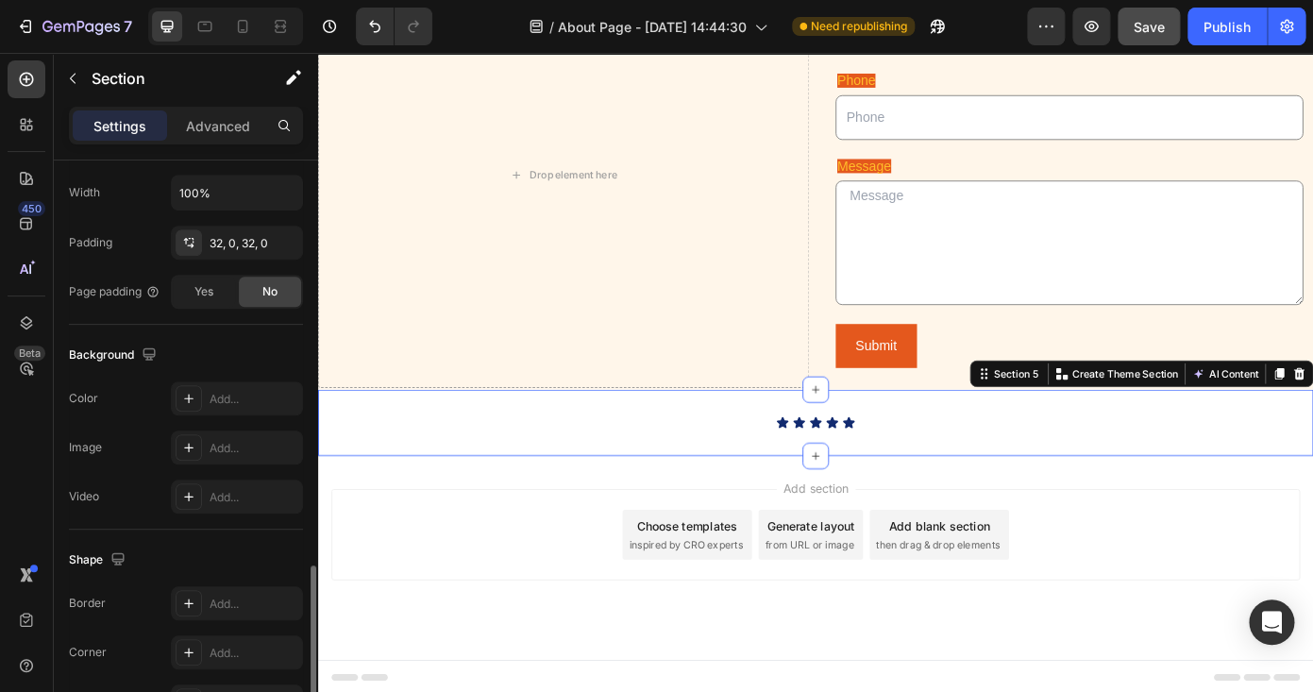
scroll to position [566, 0]
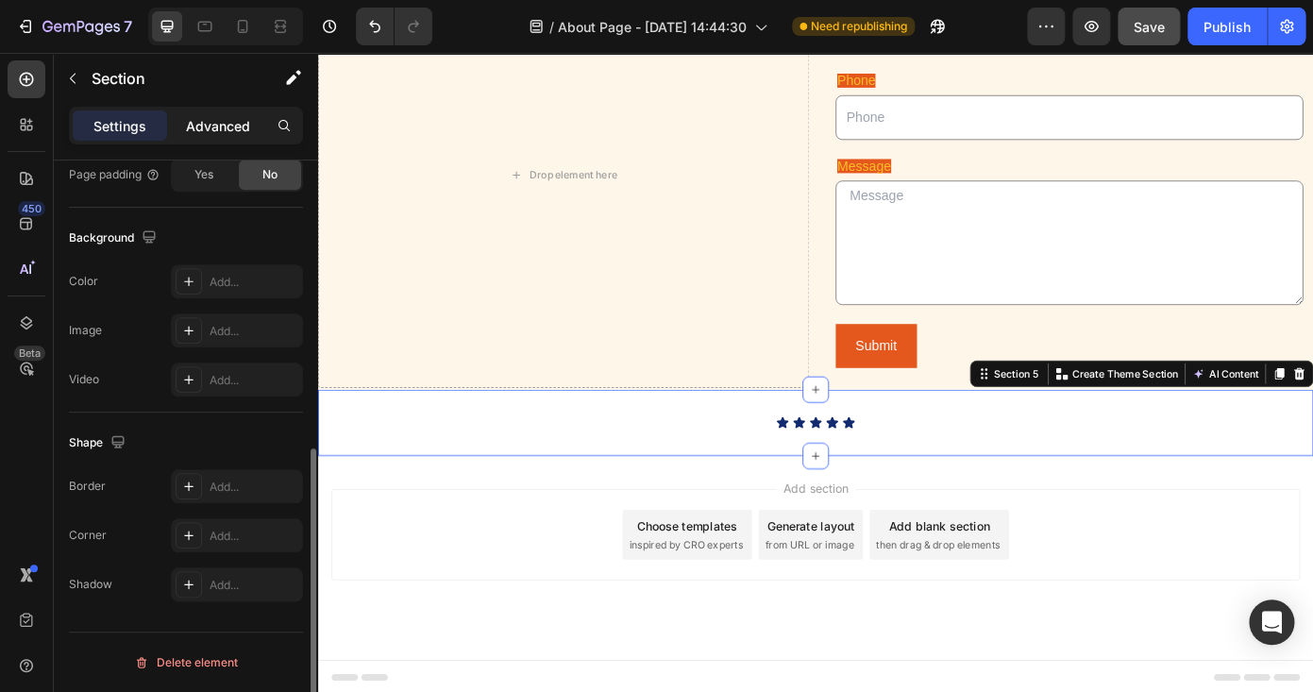
click at [226, 128] on p "Advanced" at bounding box center [218, 126] width 64 height 20
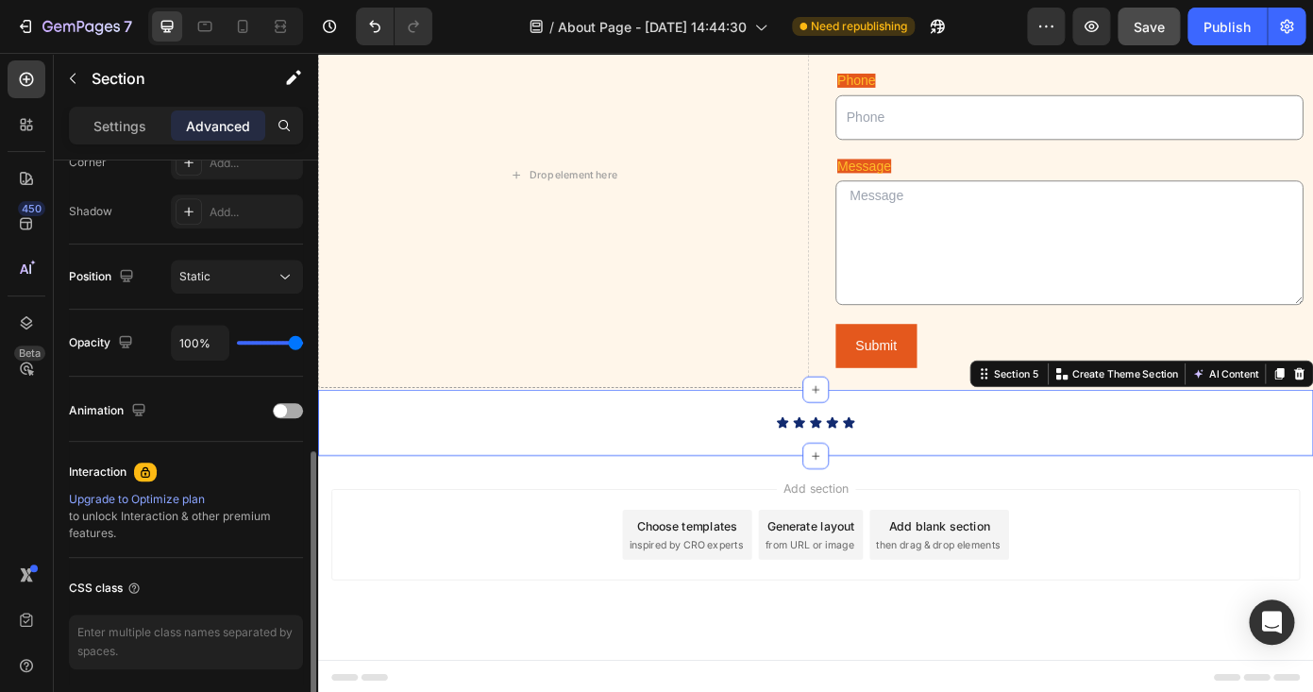
scroll to position [674, 0]
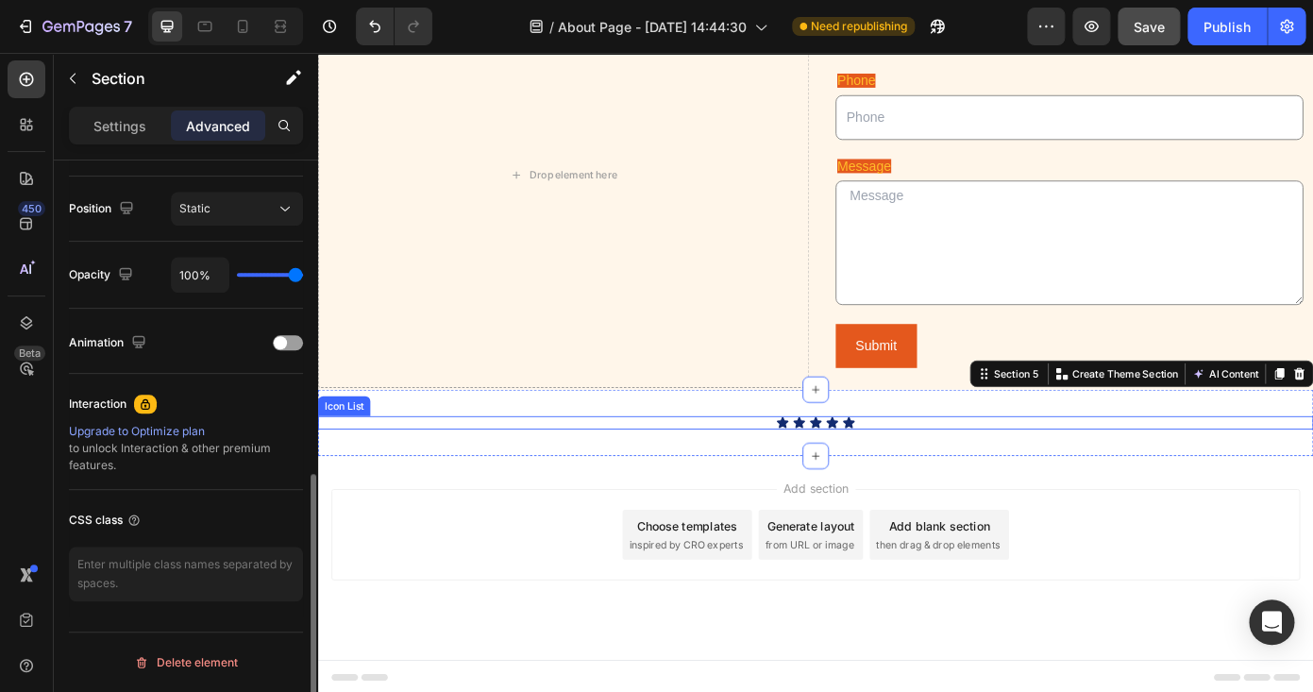
click at [561, 466] on div "Icon Icon Icon Icon Icon" at bounding box center [884, 473] width 1133 height 15
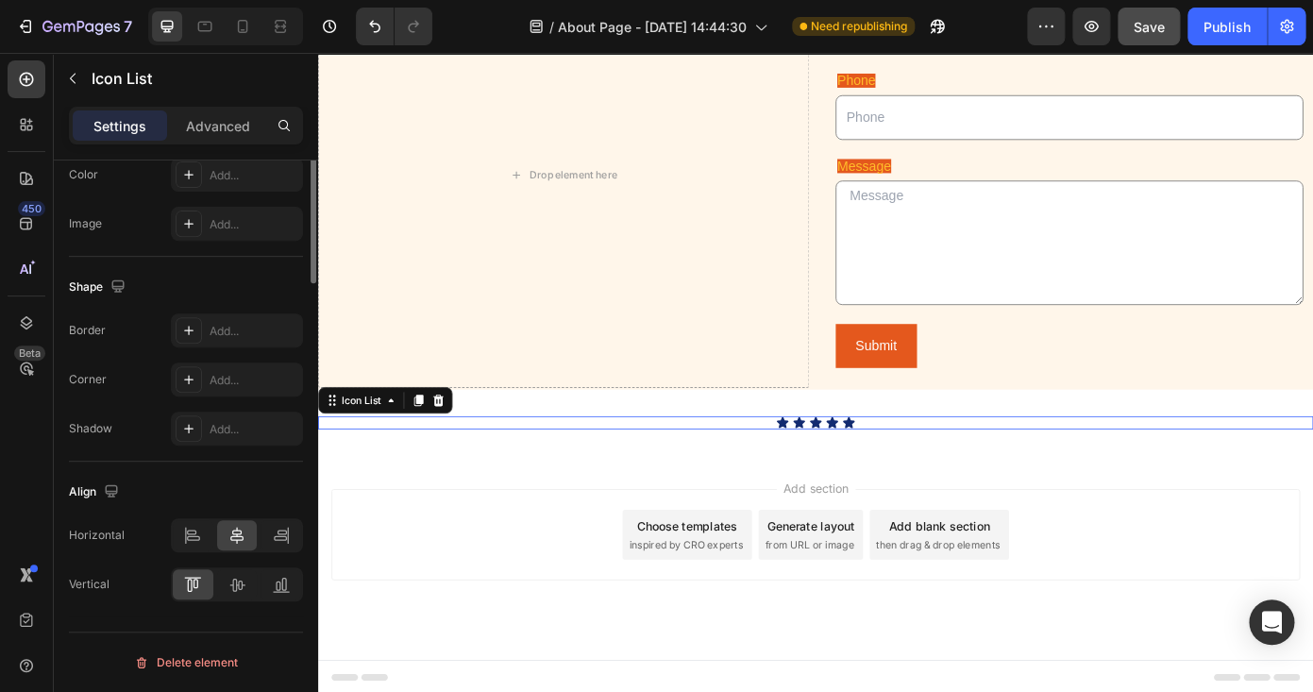
scroll to position [0, 0]
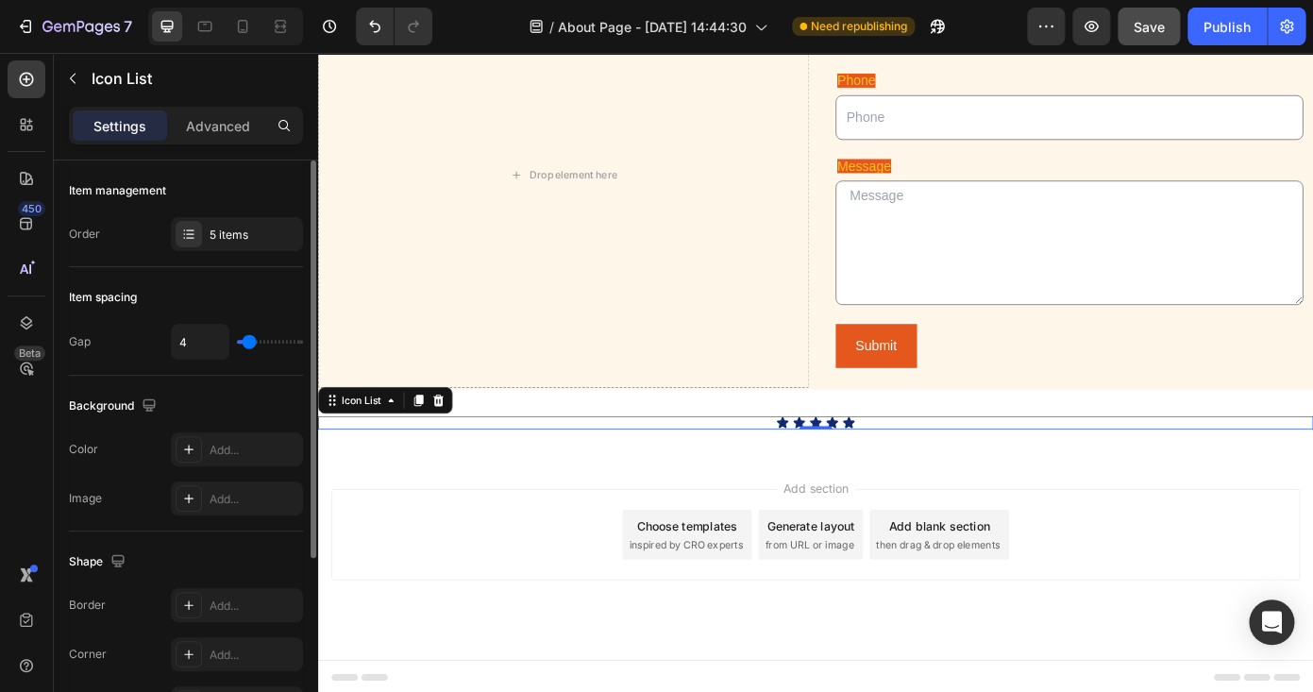
click at [544, 446] on div "Icon Icon Icon Icon Icon Icon List 0 Section 5" at bounding box center [884, 474] width 1133 height 76
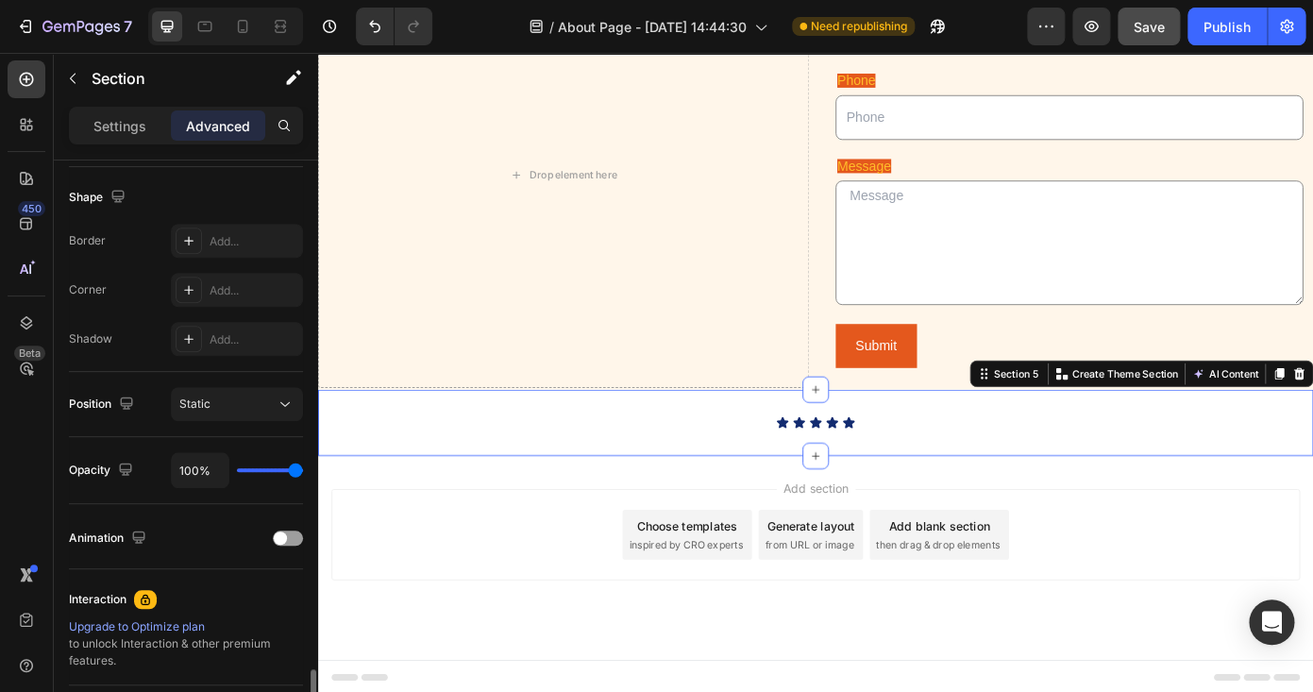
scroll to position [674, 0]
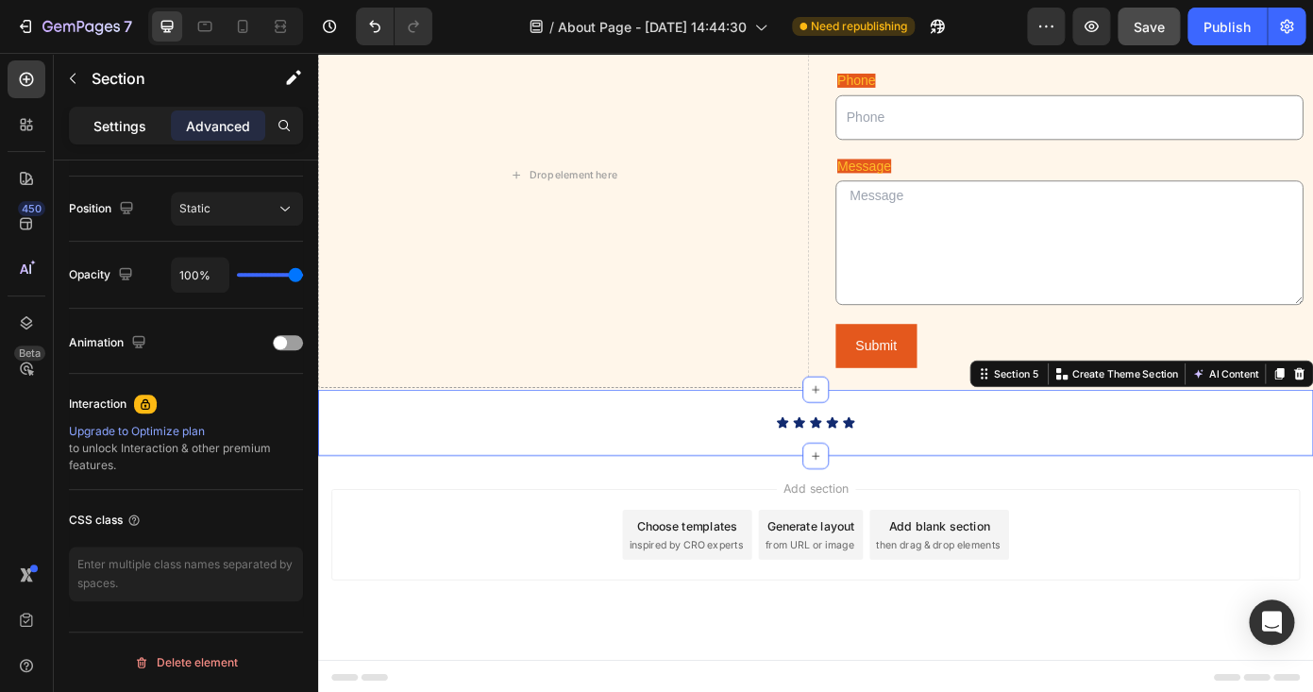
click at [119, 132] on p "Settings" at bounding box center [119, 126] width 53 height 20
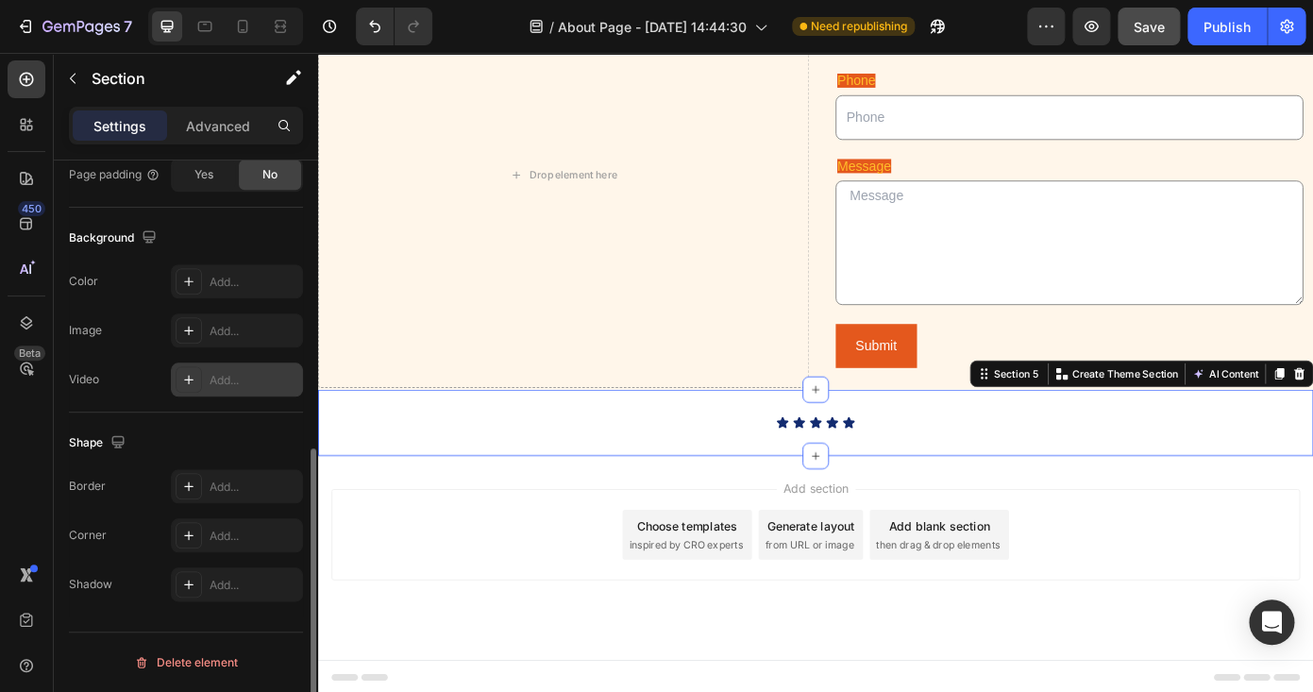
scroll to position [566, 0]
click at [237, 261] on div "Background The changes might be hidden by the video. Color Add... Image Add... …" at bounding box center [186, 310] width 234 height 205
click at [236, 276] on div "Add..." at bounding box center [254, 282] width 89 height 17
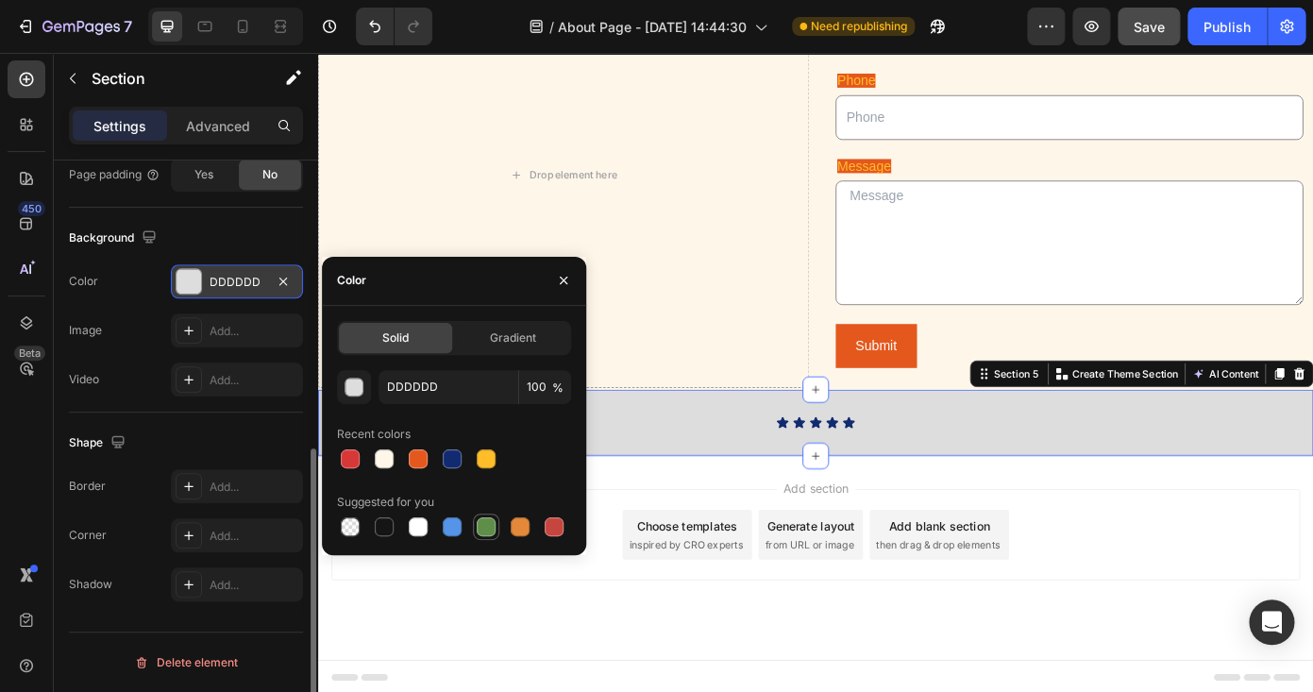
click at [487, 526] on div at bounding box center [486, 526] width 19 height 19
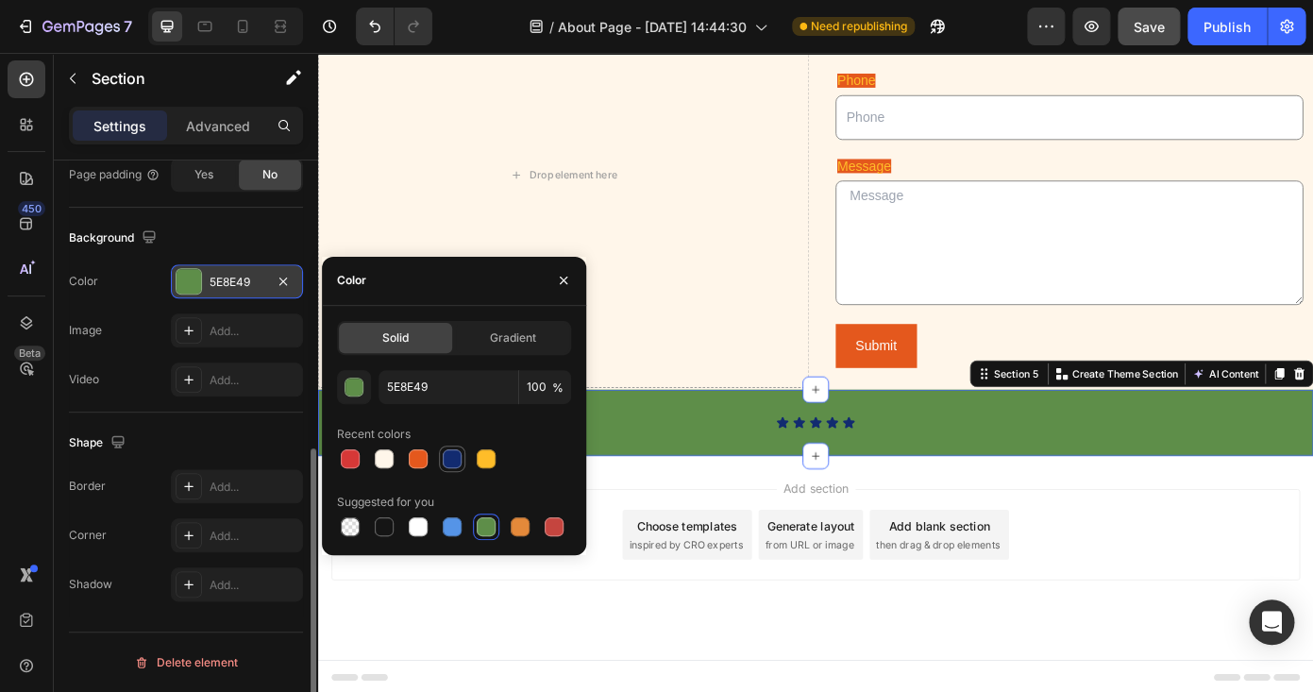
click at [451, 462] on div at bounding box center [452, 458] width 19 height 19
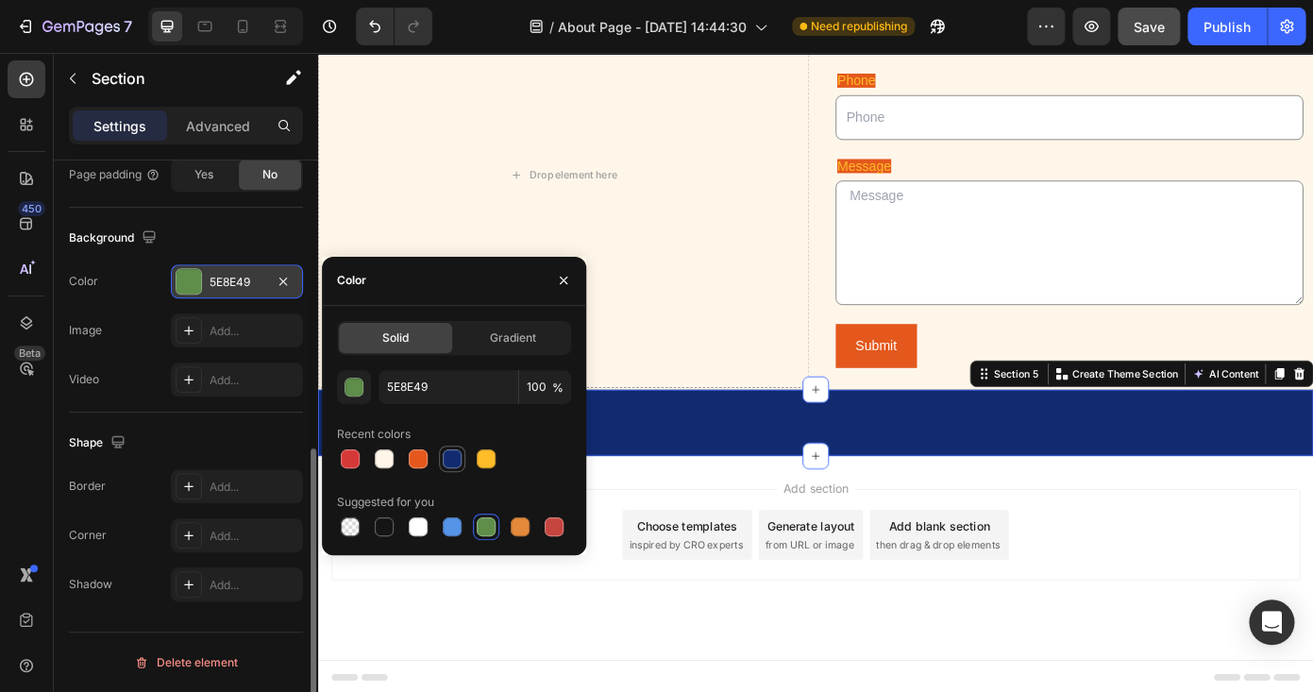
type input "122B70"
click at [846, 472] on icon at bounding box center [846, 473] width 13 height 12
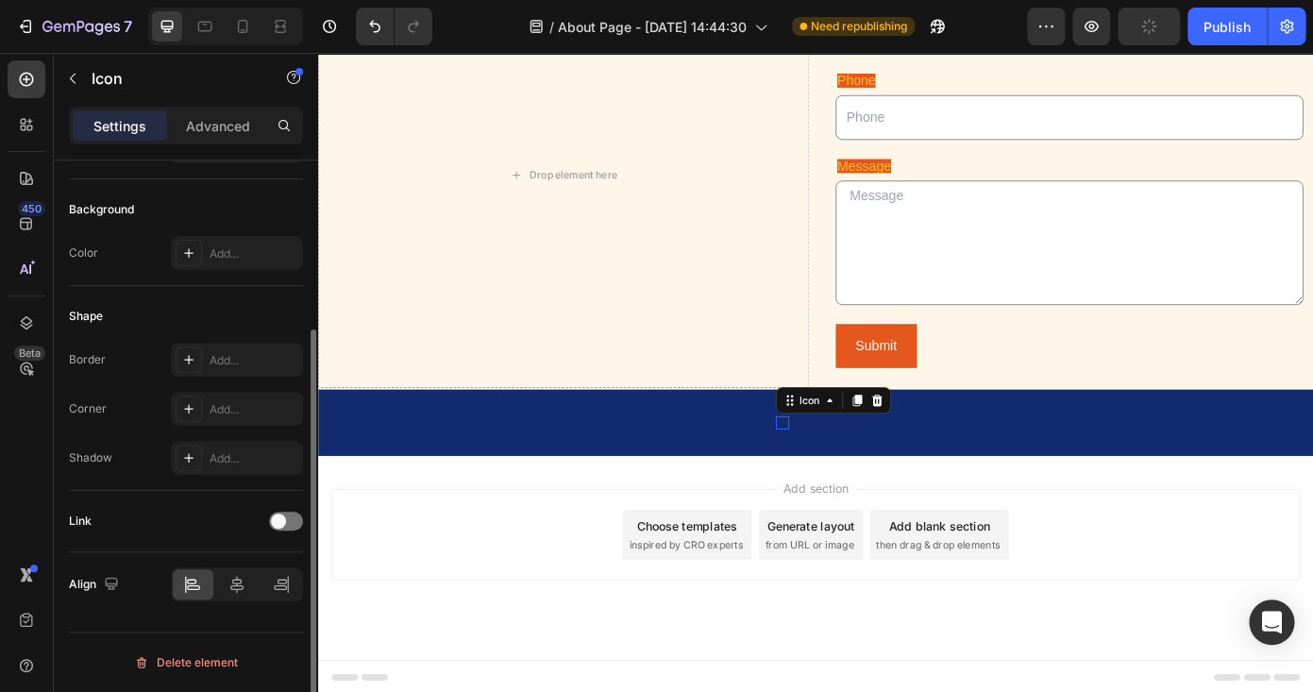
scroll to position [0, 0]
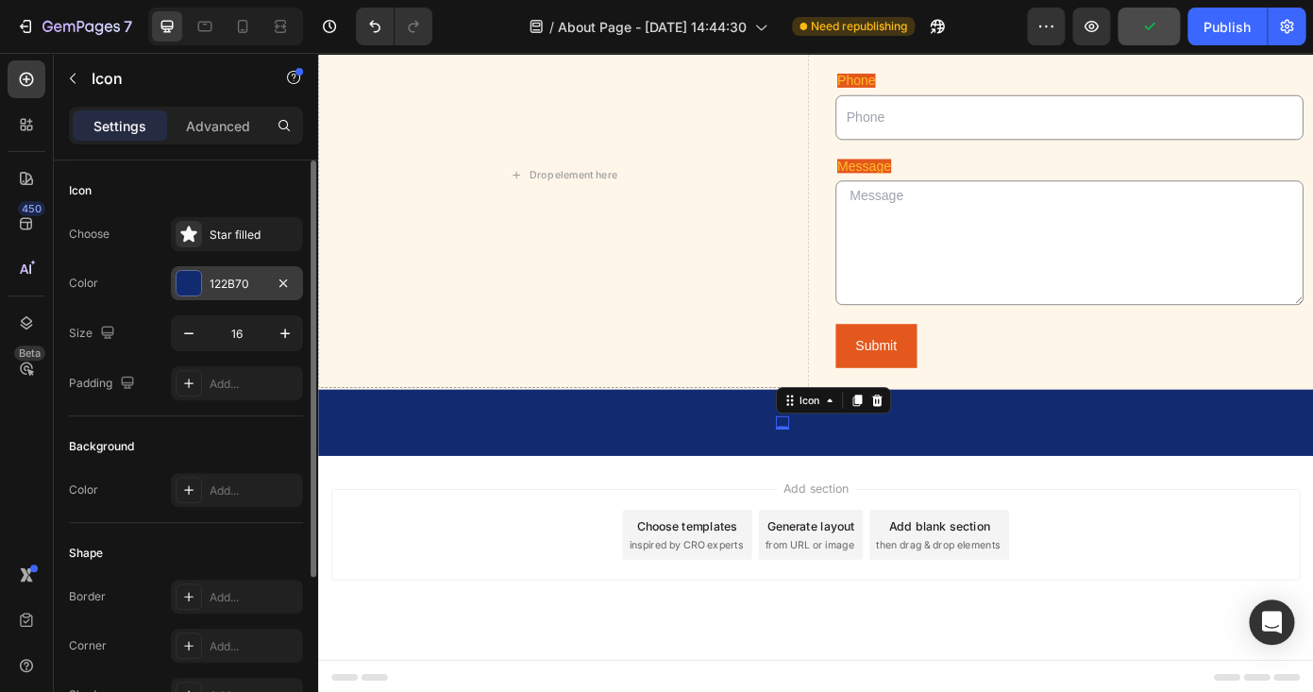
click at [193, 282] on div at bounding box center [189, 283] width 25 height 25
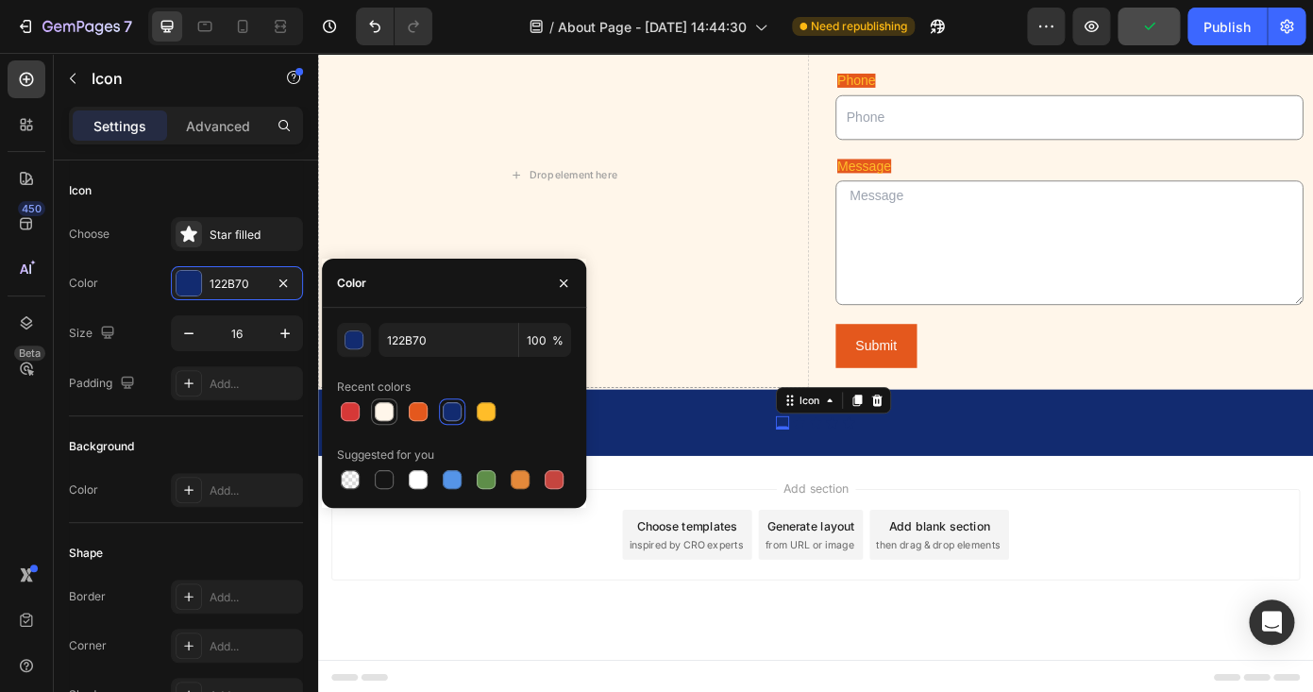
click at [386, 418] on div at bounding box center [384, 411] width 19 height 19
click at [416, 418] on div at bounding box center [418, 411] width 19 height 19
type input "E4581D"
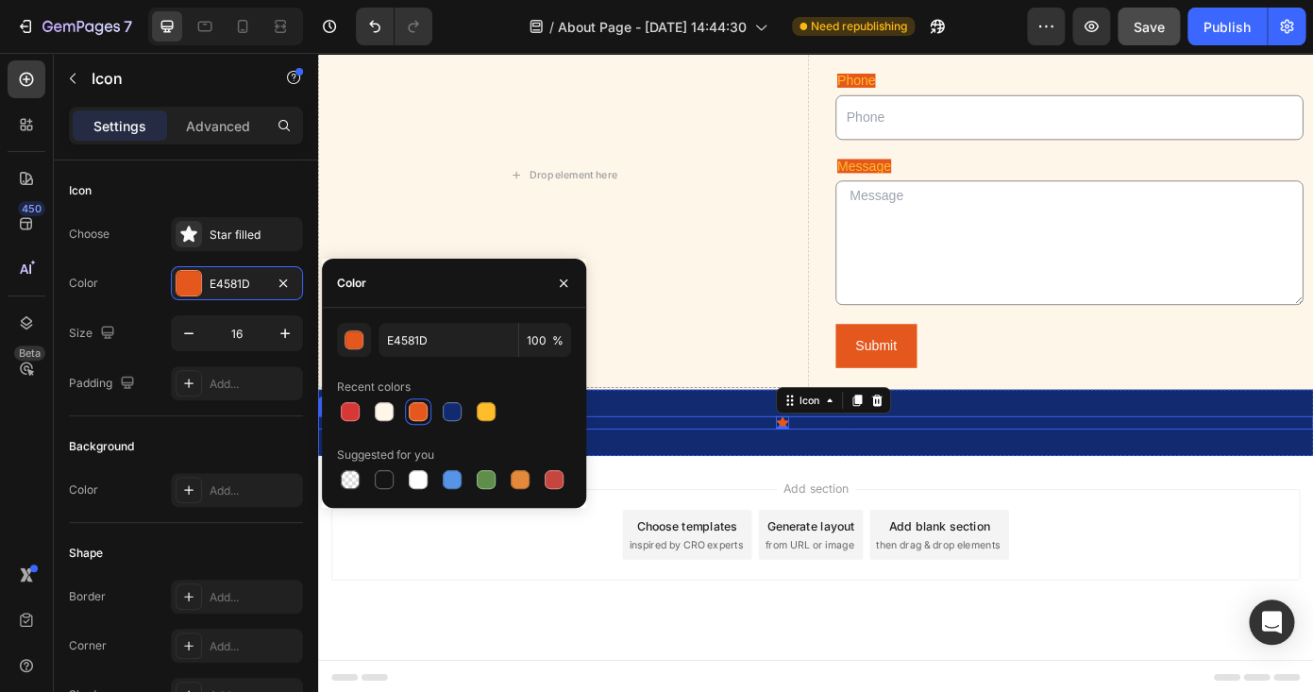
click at [800, 473] on div "Icon 0 Icon Icon Icon Icon" at bounding box center [884, 473] width 1133 height 15
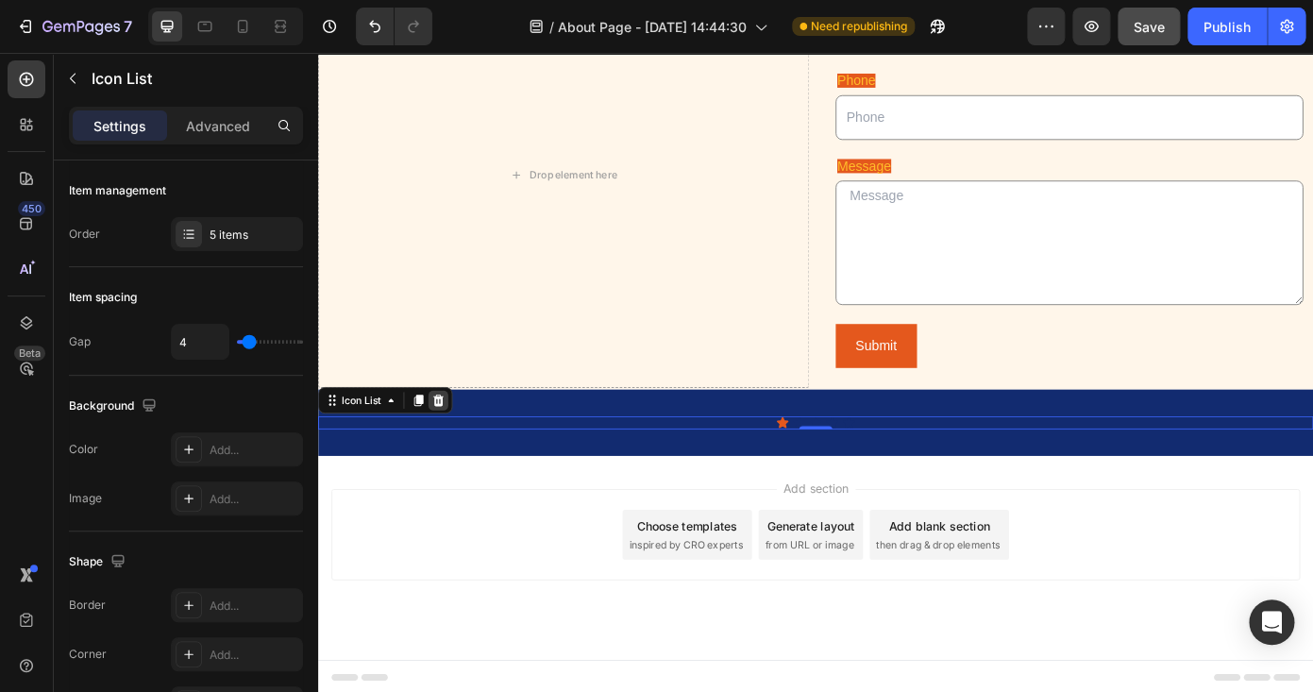
click at [460, 442] on icon at bounding box center [455, 448] width 12 height 13
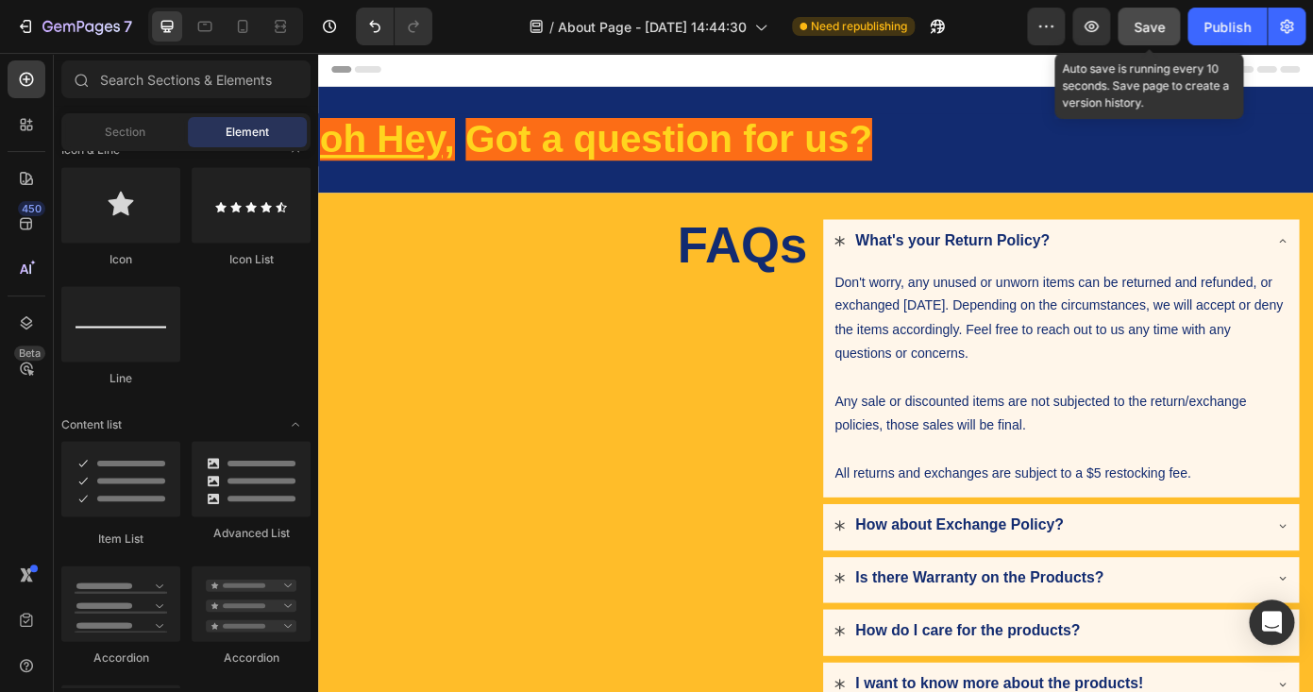
click at [1149, 34] on span "Save" at bounding box center [1149, 27] width 31 height 16
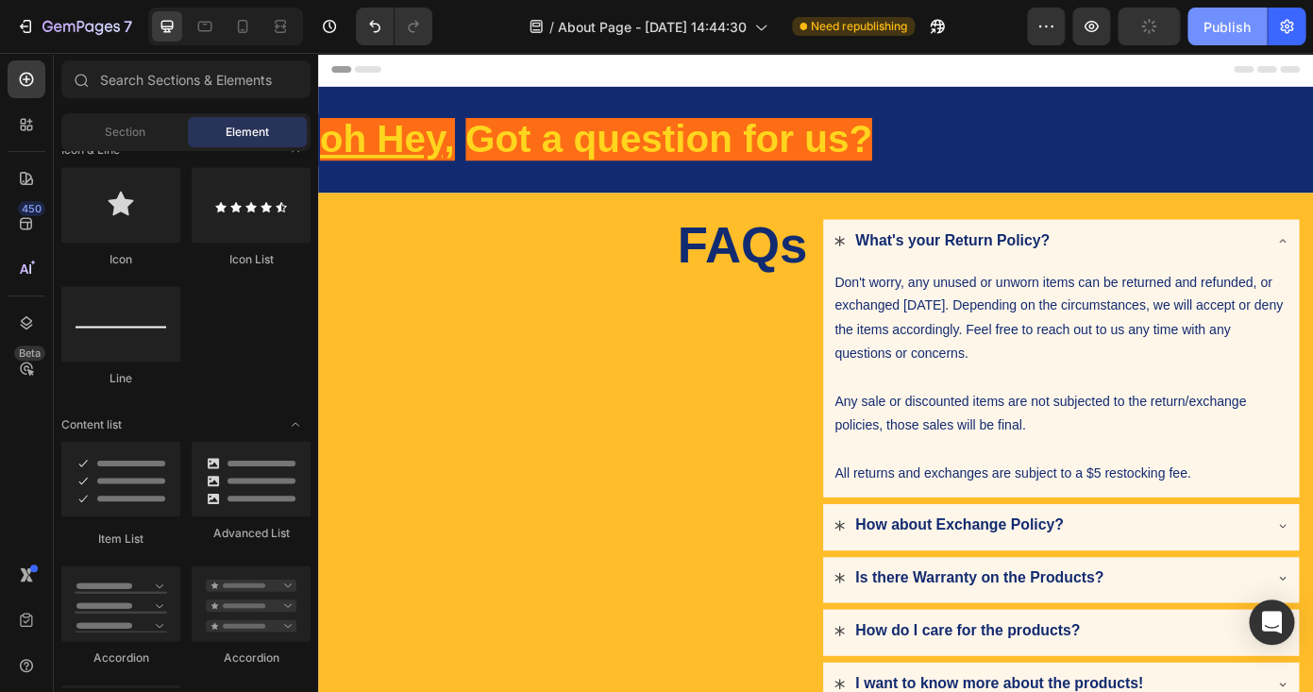
click at [1205, 34] on div "Publish" at bounding box center [1227, 27] width 47 height 20
